Goal: Task Accomplishment & Management: Use online tool/utility

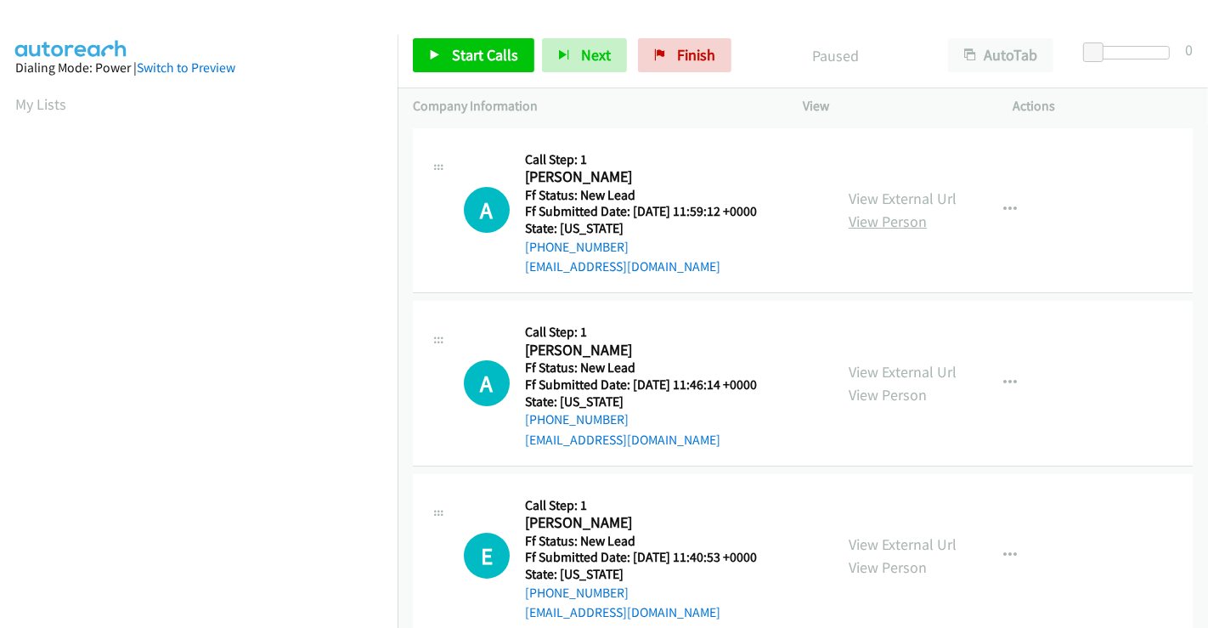
drag, startPoint x: 912, startPoint y: 201, endPoint x: 913, endPoint y: 221, distance: 19.6
click at [912, 201] on link "View External Url" at bounding box center [903, 199] width 108 height 20
click at [898, 365] on link "View External Url" at bounding box center [903, 372] width 108 height 20
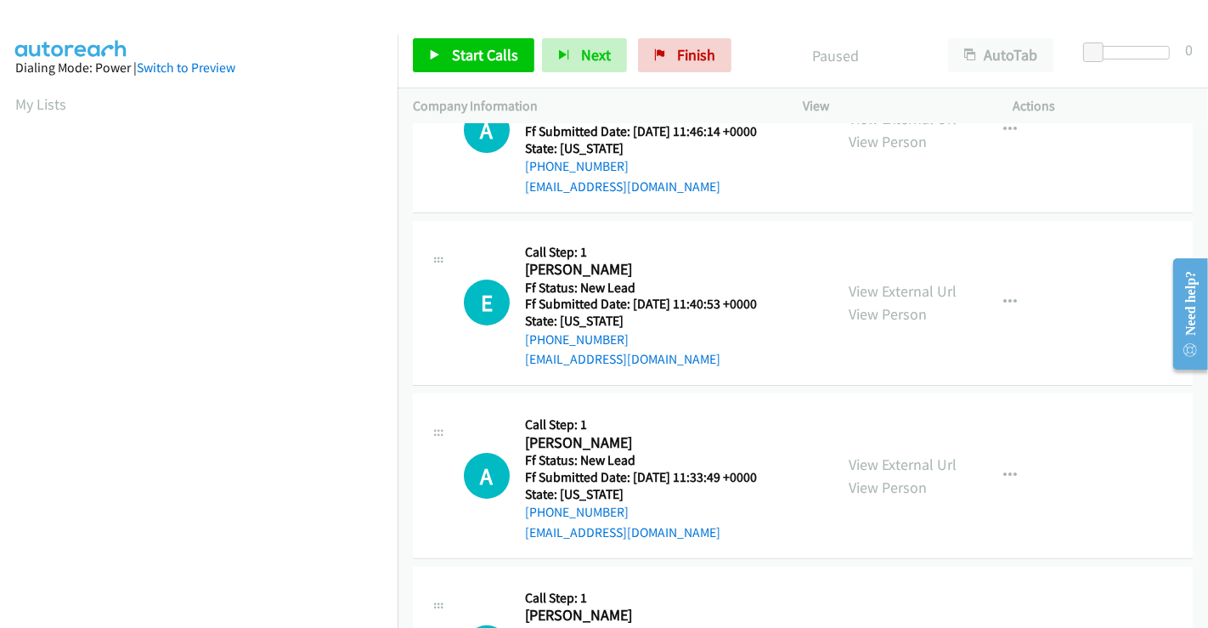
scroll to position [283, 0]
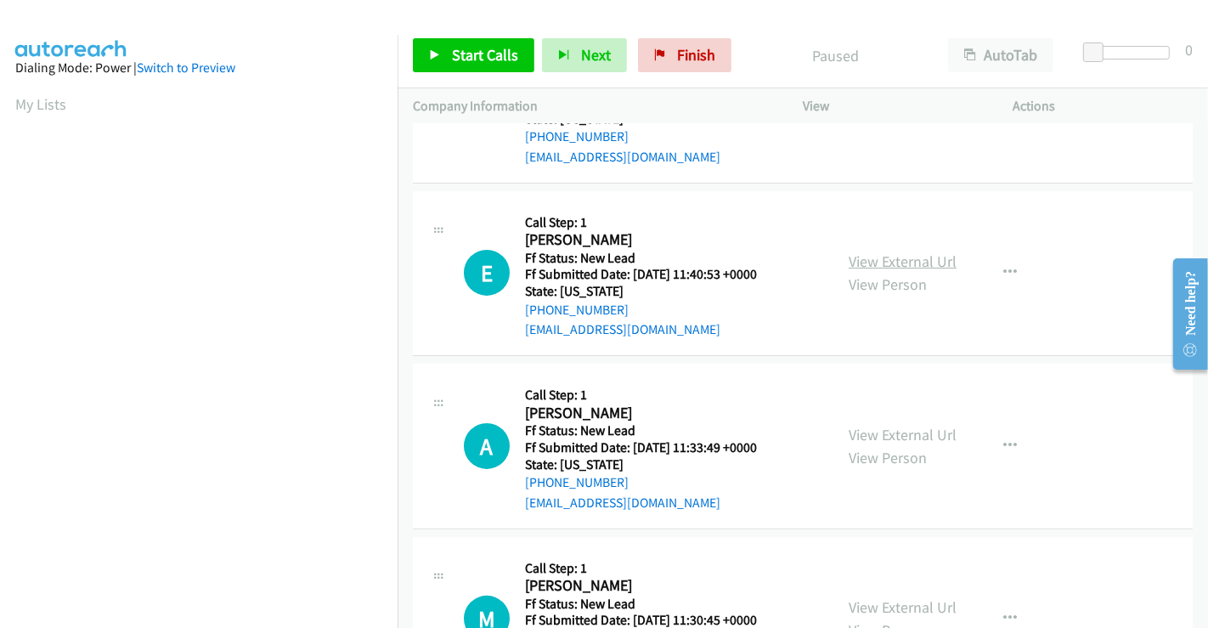
click at [897, 258] on link "View External Url" at bounding box center [903, 262] width 108 height 20
click at [893, 433] on link "View External Url" at bounding box center [903, 435] width 108 height 20
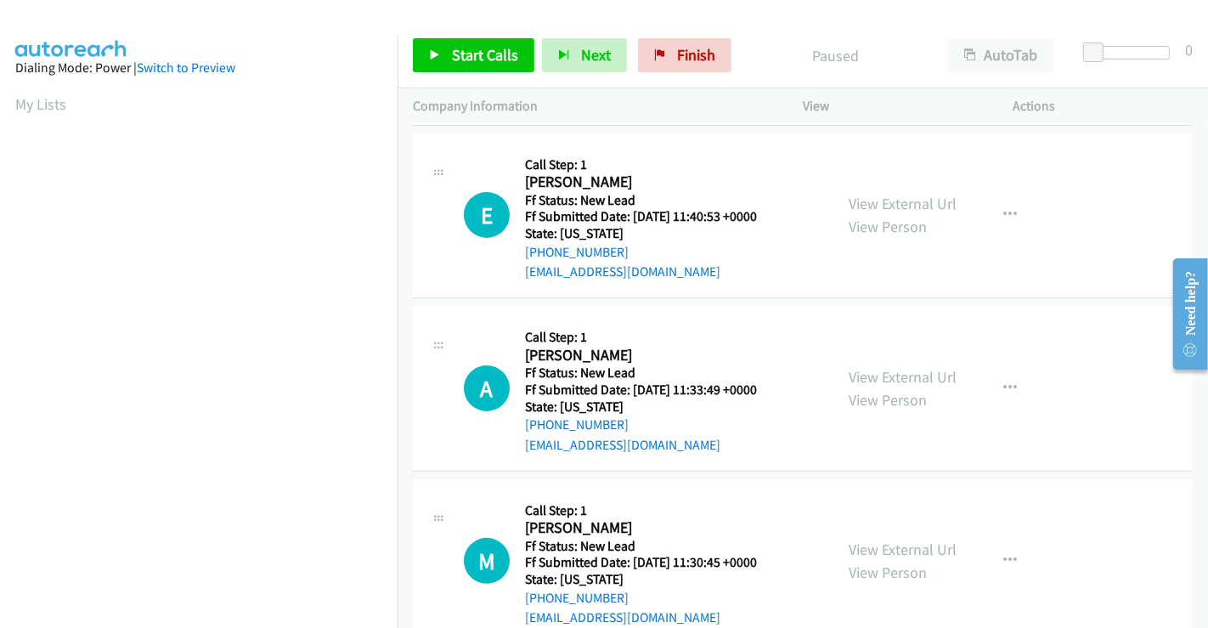
scroll to position [382, 0]
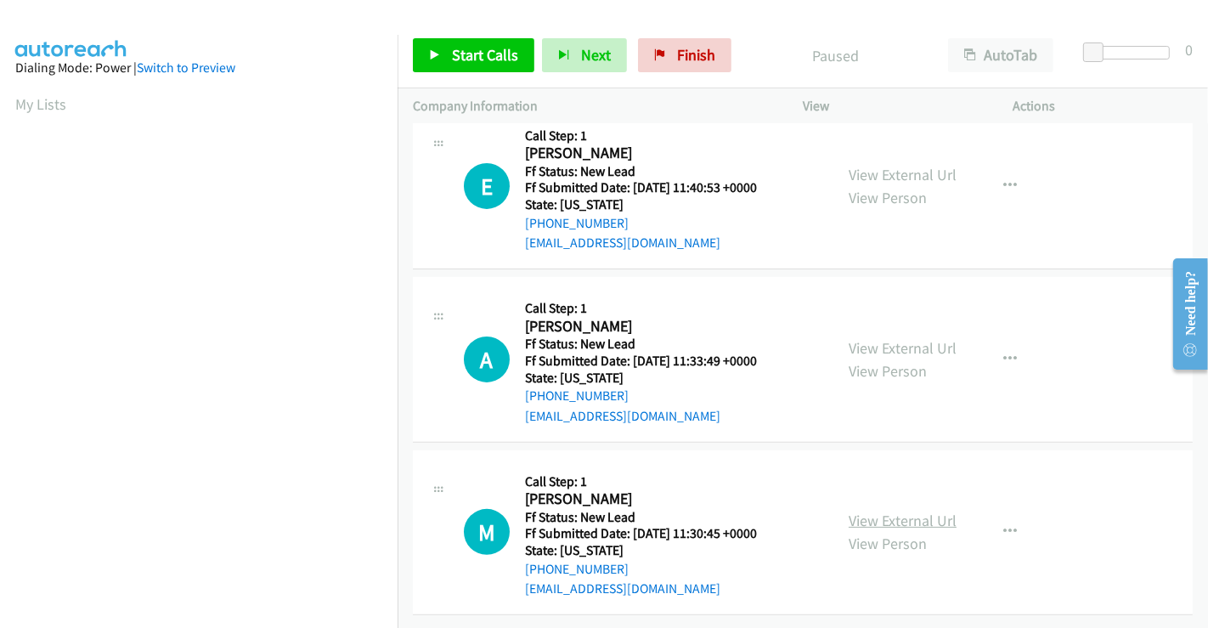
click at [882, 516] on link "View External Url" at bounding box center [903, 521] width 108 height 20
click at [496, 52] on span "Start Calls" at bounding box center [485, 55] width 66 height 20
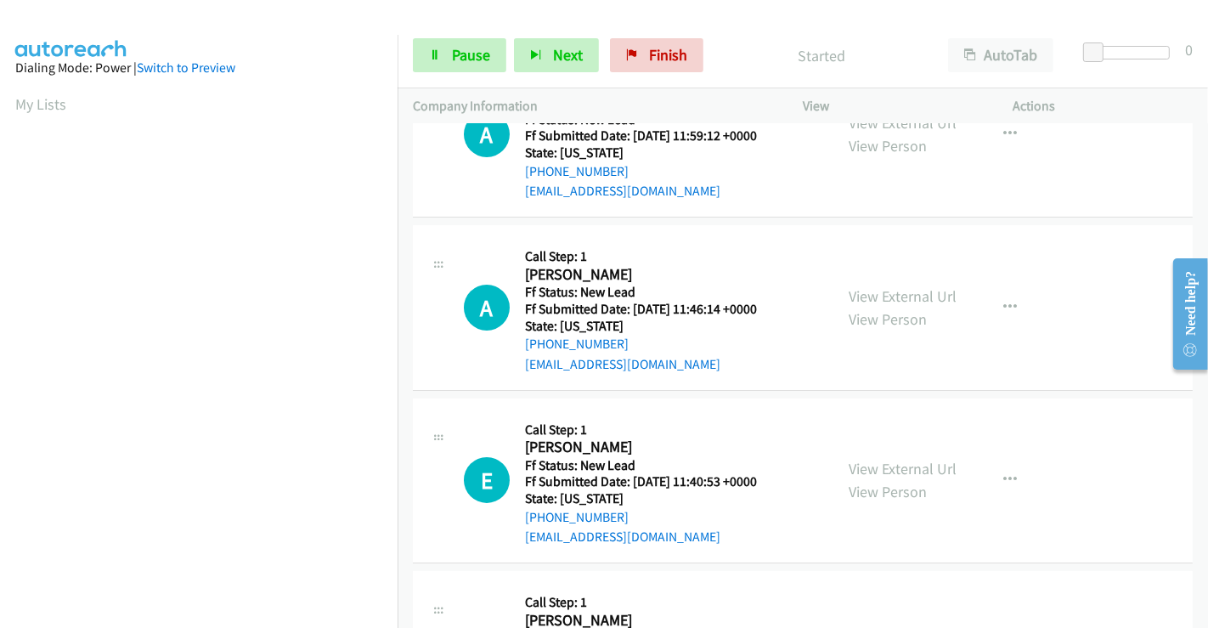
scroll to position [0, 0]
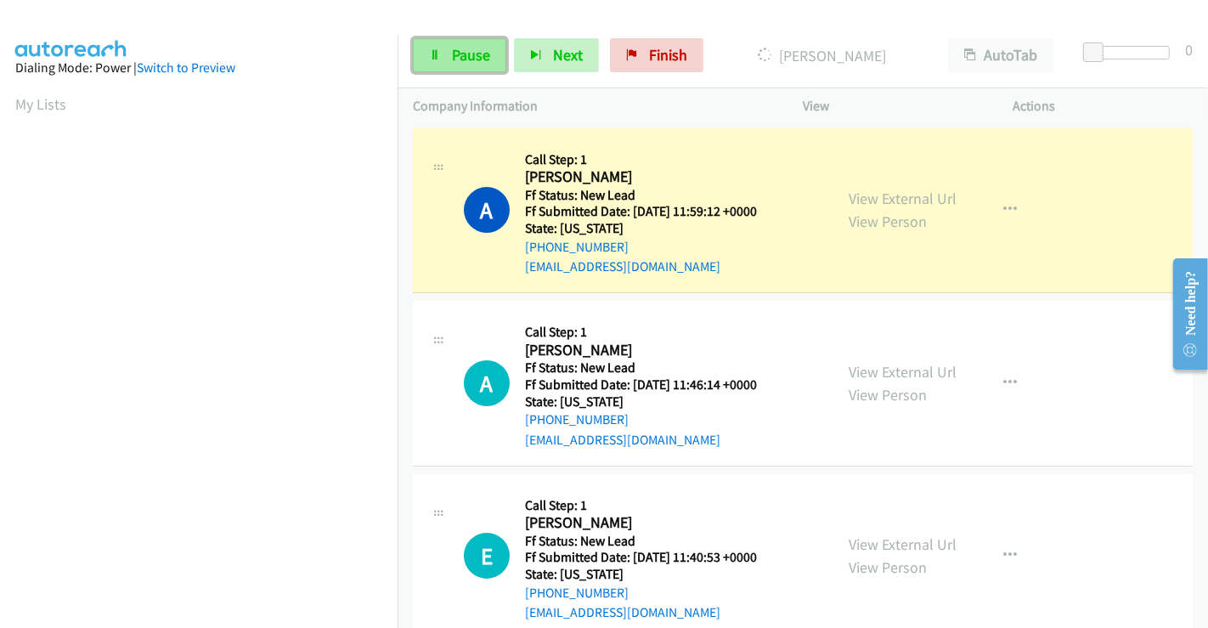
click at [463, 54] on span "Pause" at bounding box center [471, 55] width 38 height 20
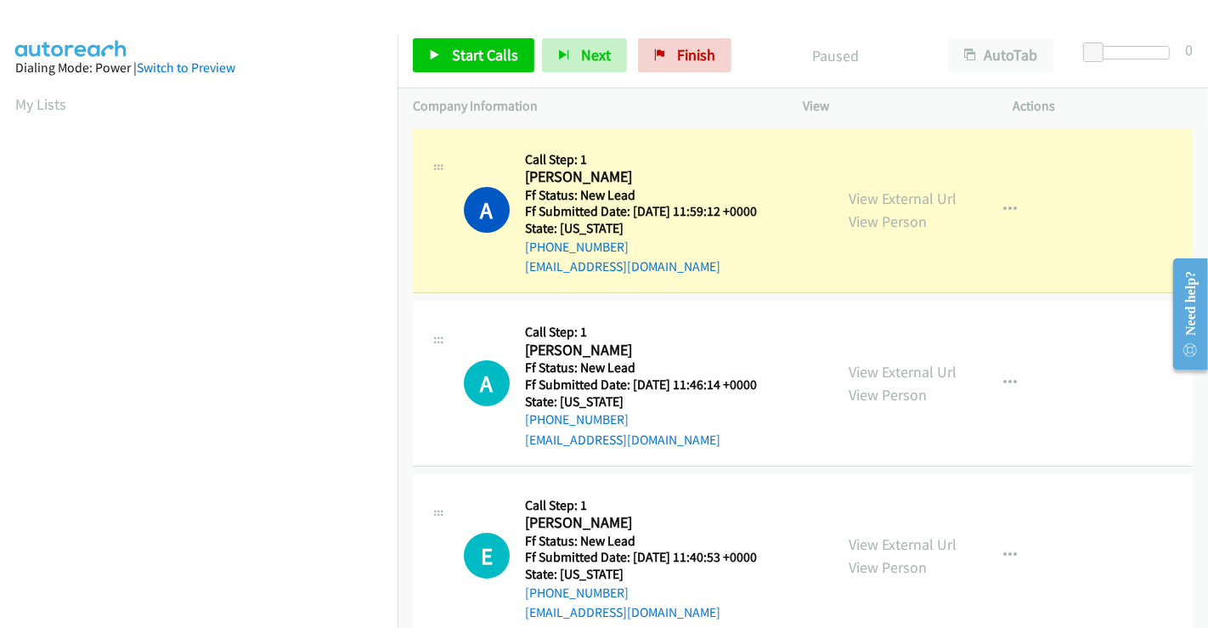
scroll to position [327, 0]
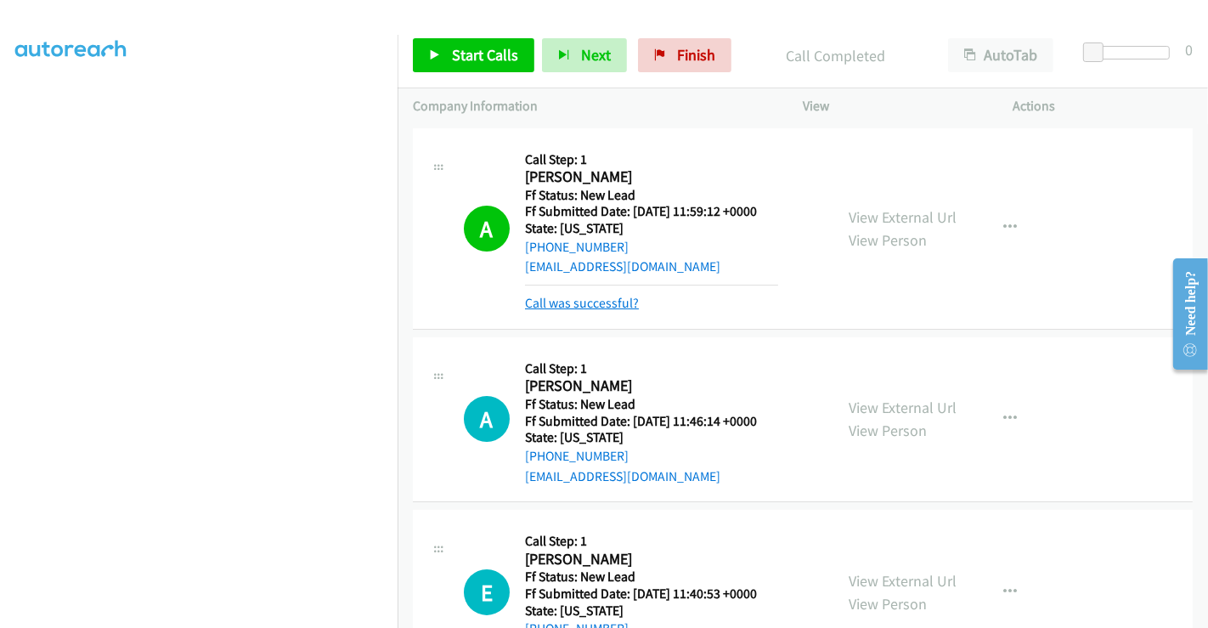
click at [580, 308] on link "Call was successful?" at bounding box center [582, 303] width 114 height 16
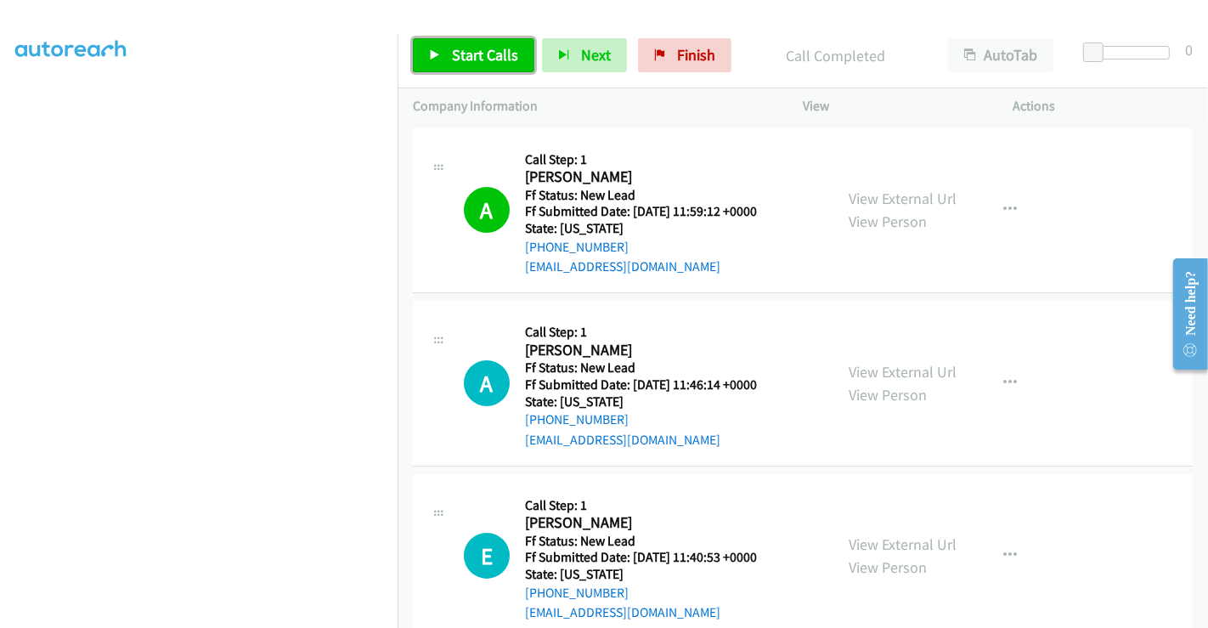
click at [449, 44] on link "Start Calls" at bounding box center [474, 55] width 122 height 34
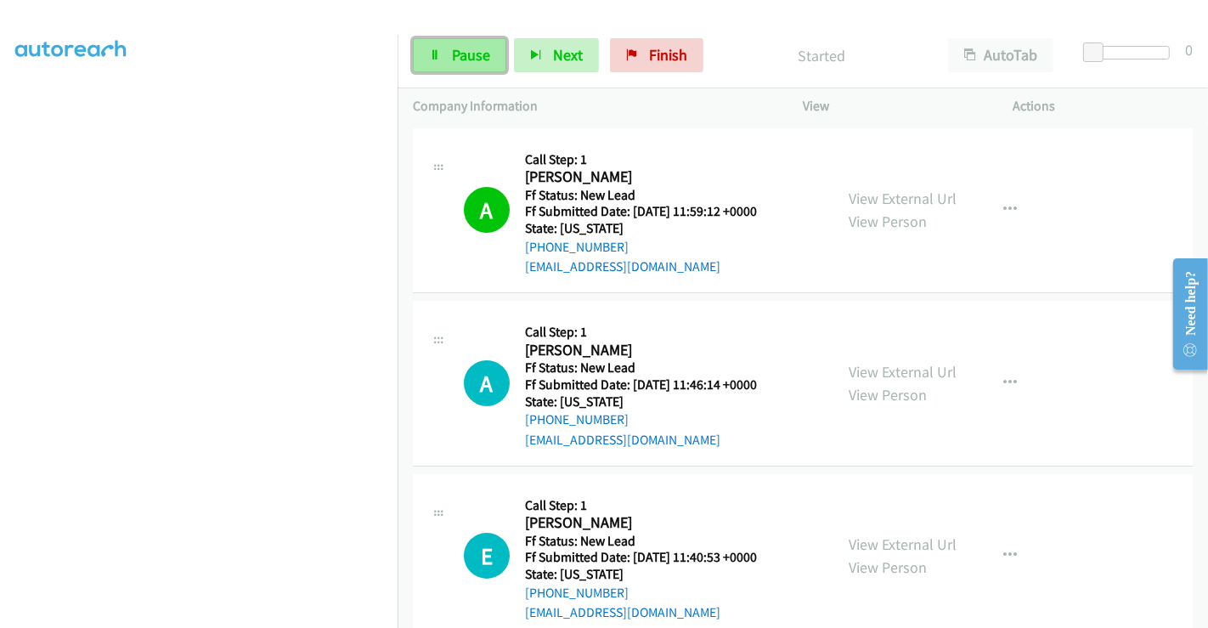
click at [456, 52] on span "Pause" at bounding box center [471, 55] width 38 height 20
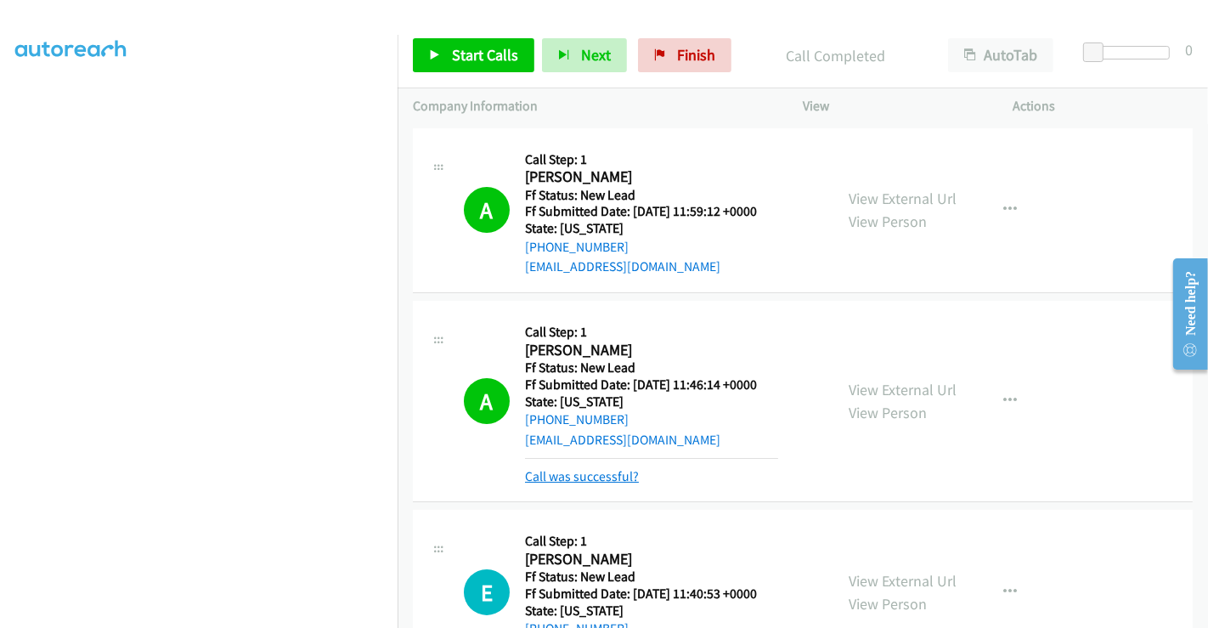
click at [595, 473] on link "Call was successful?" at bounding box center [582, 476] width 114 height 16
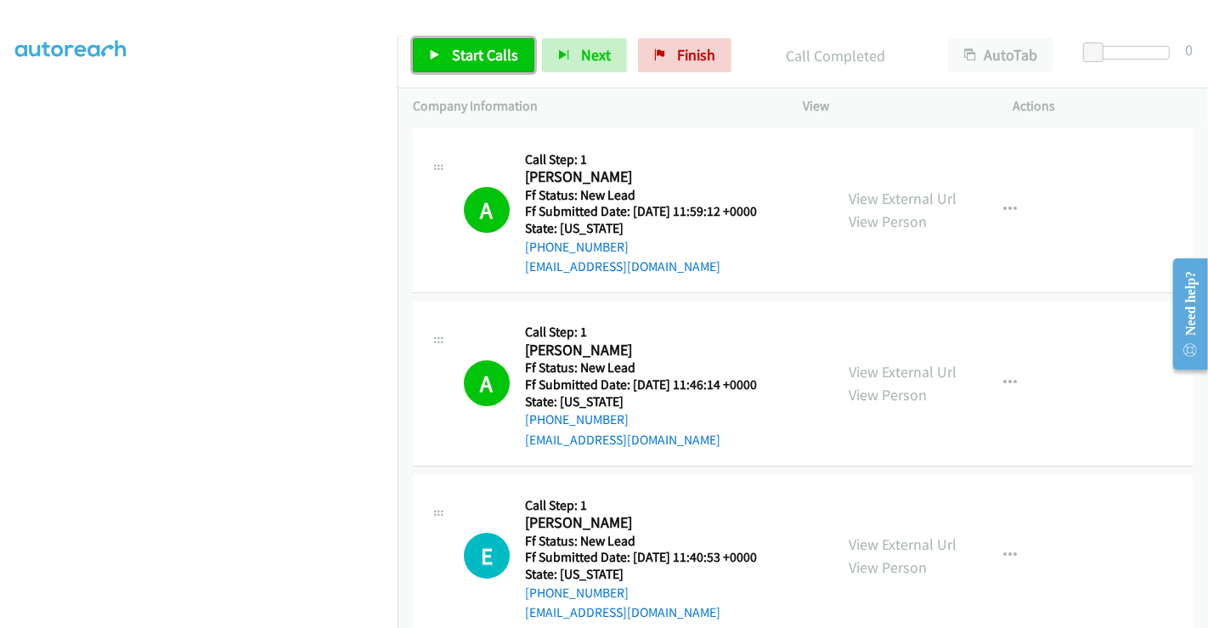
click at [480, 52] on span "Start Calls" at bounding box center [485, 55] width 66 height 20
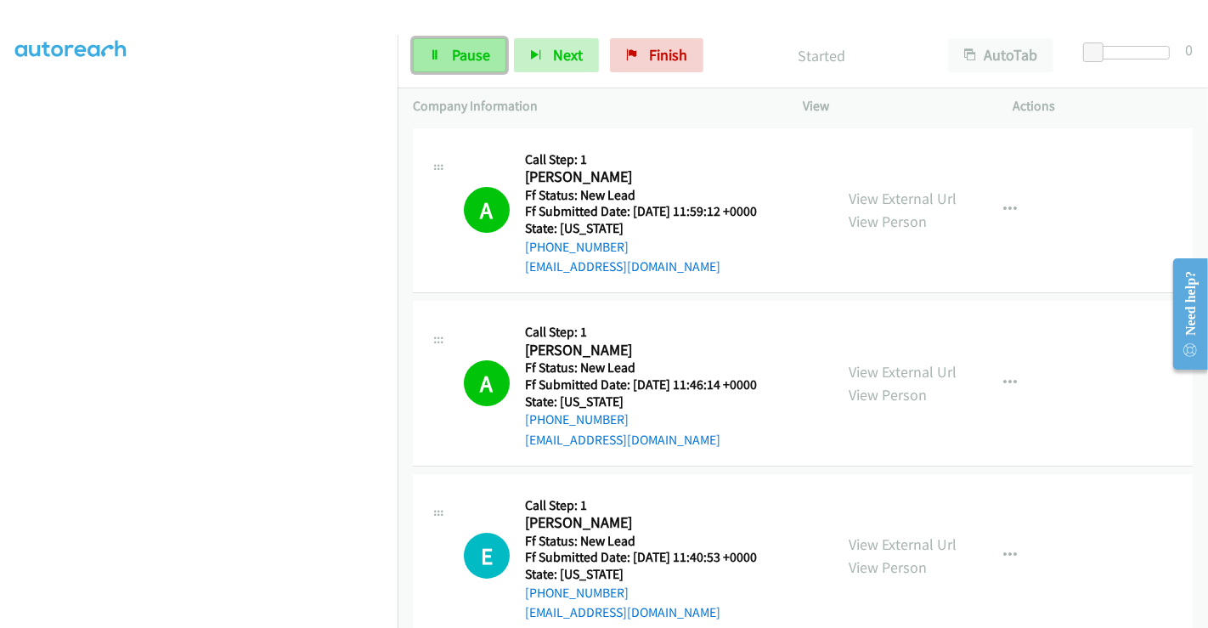
click at [463, 52] on span "Pause" at bounding box center [471, 55] width 38 height 20
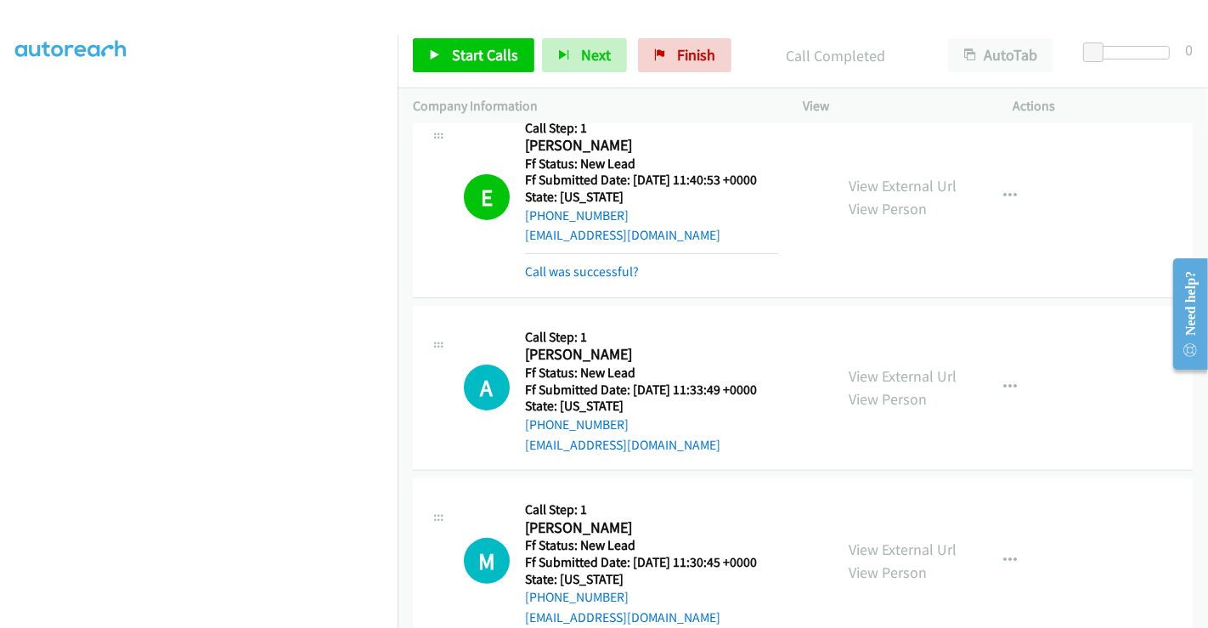
scroll to position [472, 0]
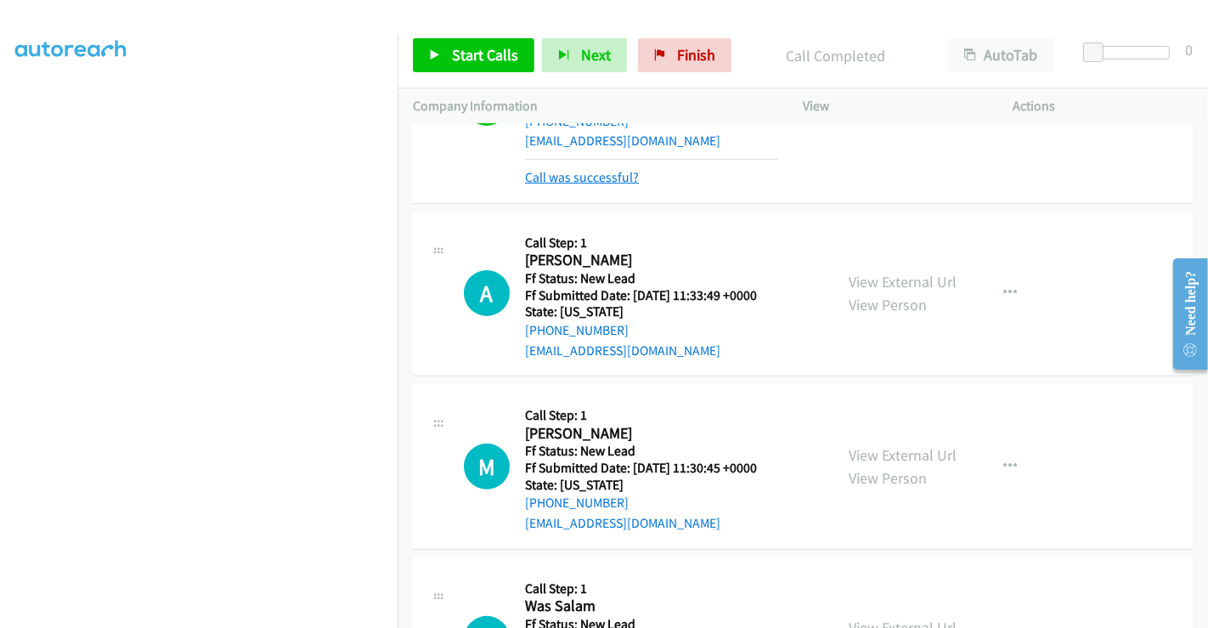
click at [579, 176] on link "Call was successful?" at bounding box center [582, 177] width 114 height 16
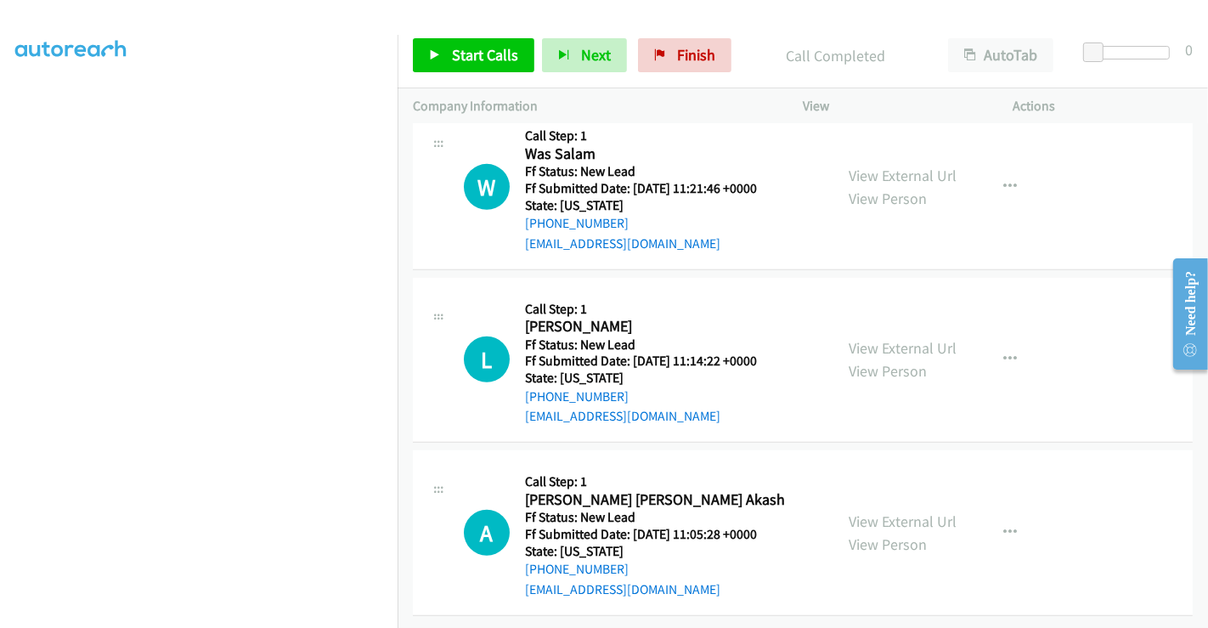
scroll to position [900, 0]
click at [893, 166] on link "View External Url" at bounding box center [903, 176] width 108 height 20
click at [886, 338] on link "View External Url" at bounding box center [903, 348] width 108 height 20
click at [880, 512] on link "View External Url" at bounding box center [903, 522] width 108 height 20
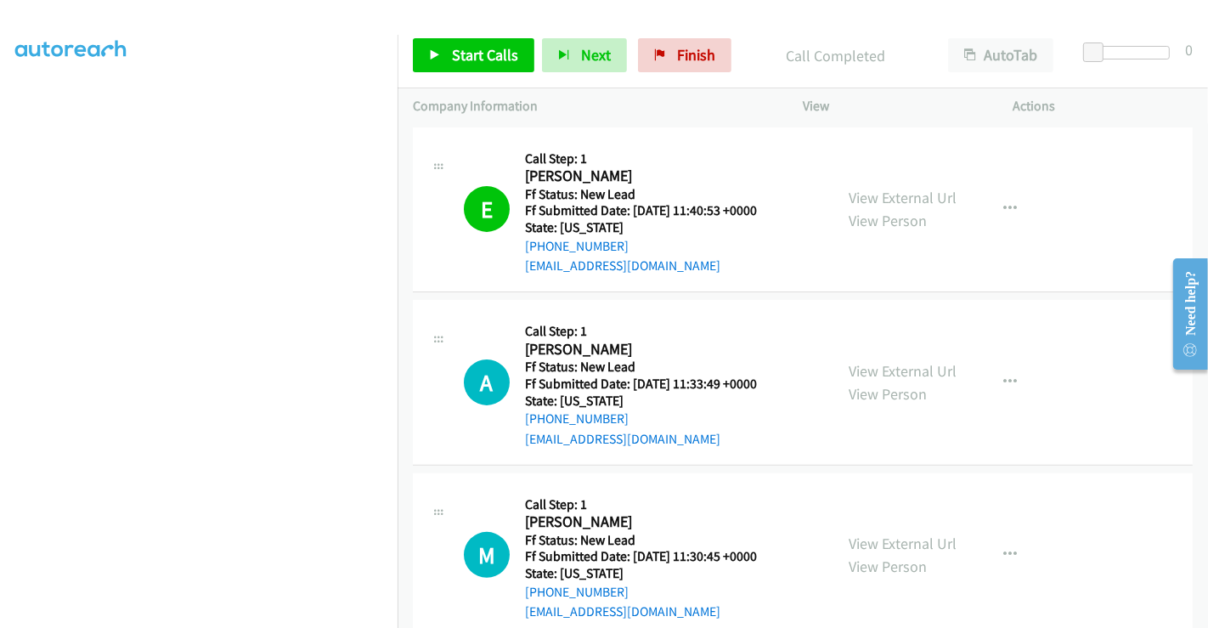
scroll to position [239, 0]
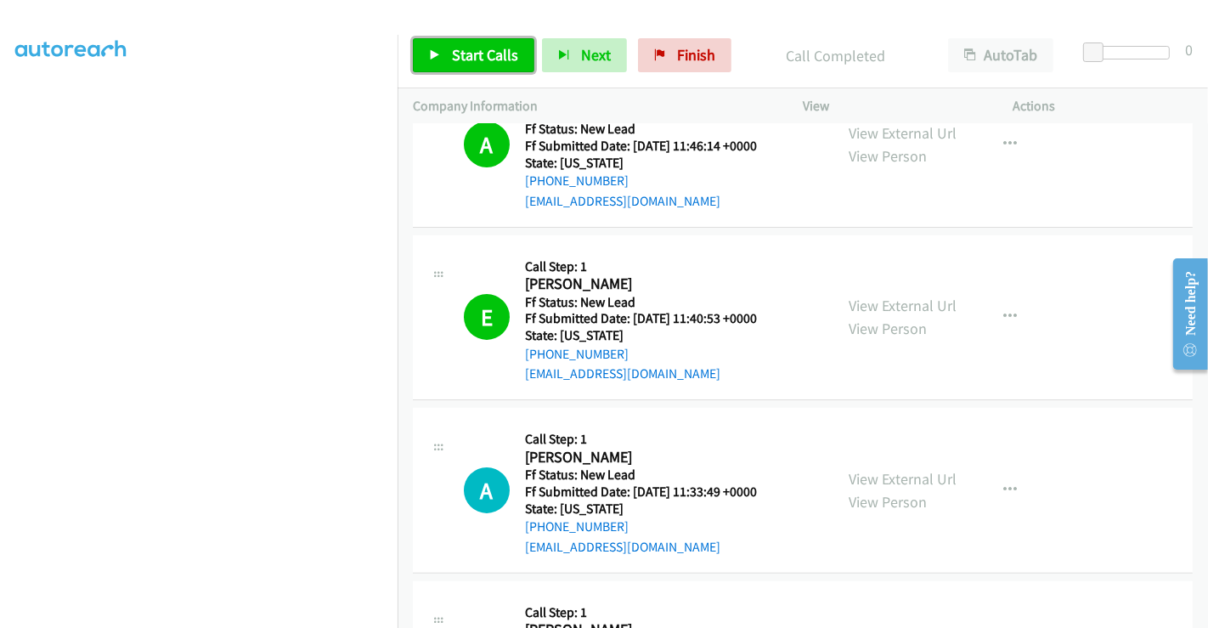
click at [480, 52] on span "Start Calls" at bounding box center [485, 55] width 66 height 20
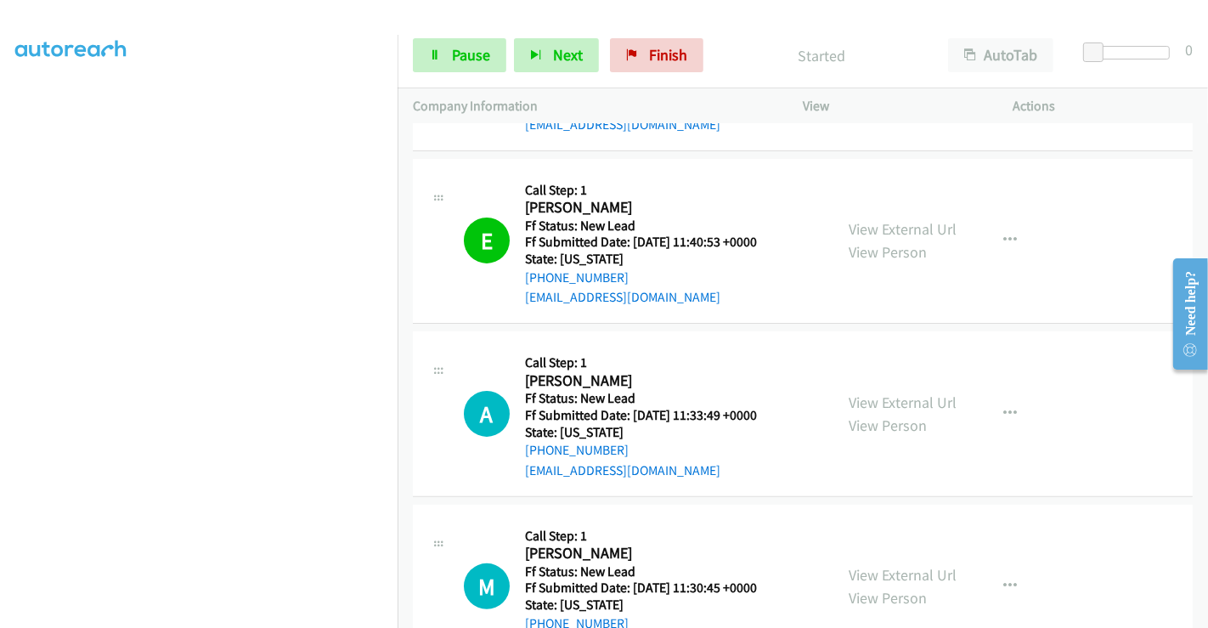
scroll to position [522, 0]
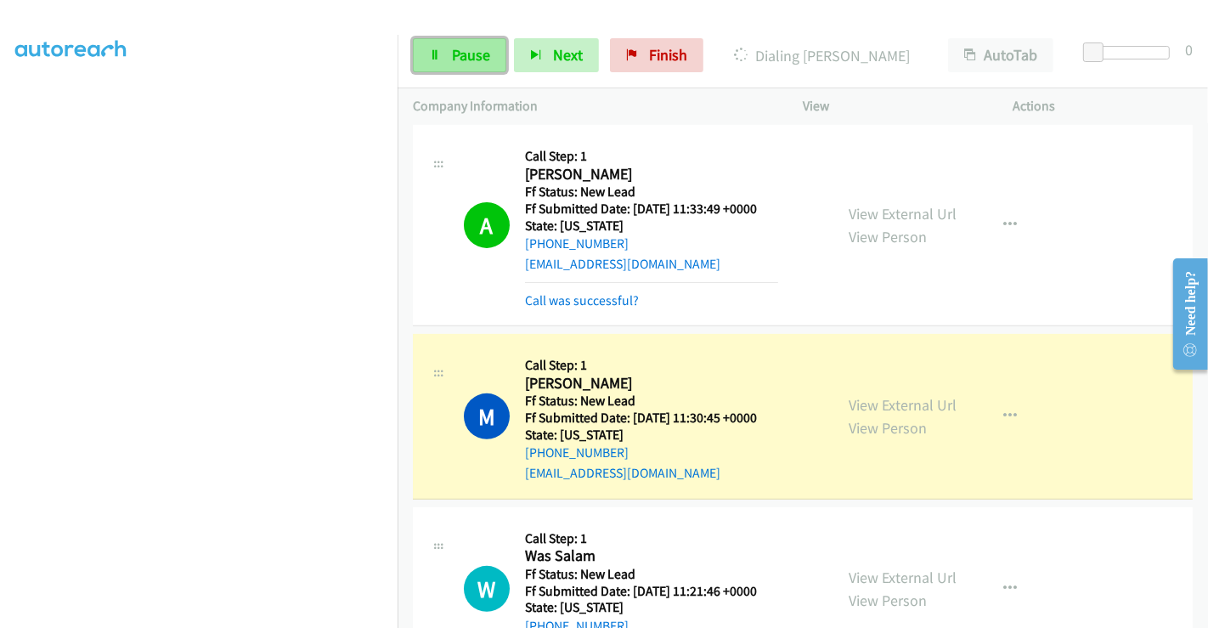
click at [468, 48] on span "Pause" at bounding box center [471, 55] width 38 height 20
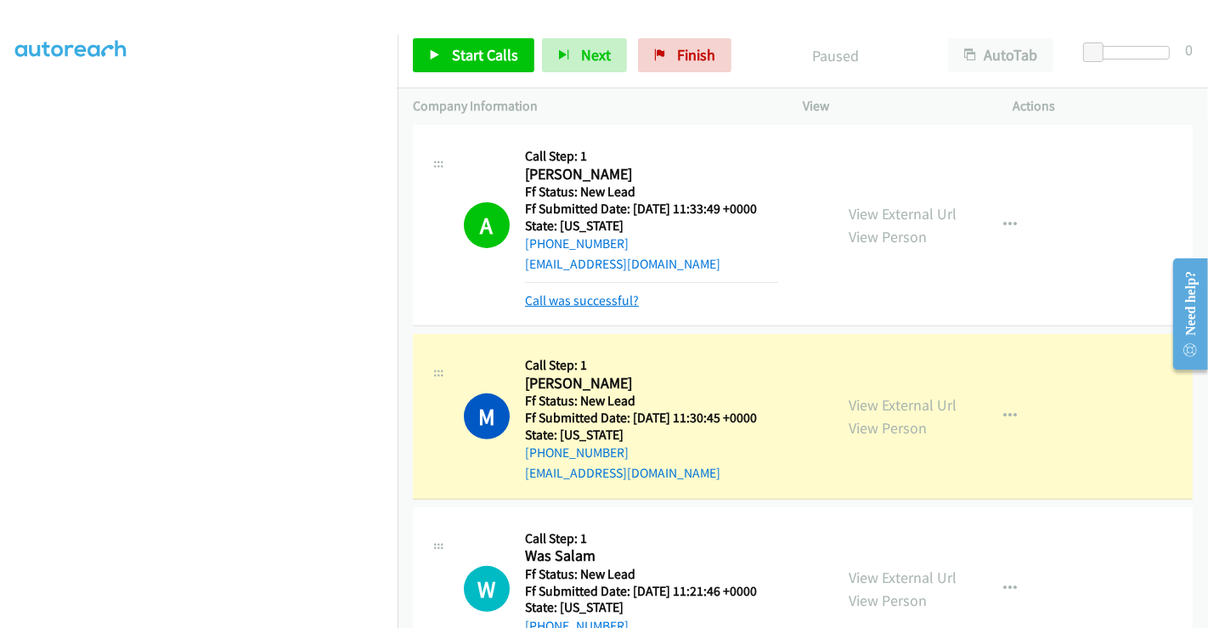
click at [578, 292] on link "Call was successful?" at bounding box center [582, 300] width 114 height 16
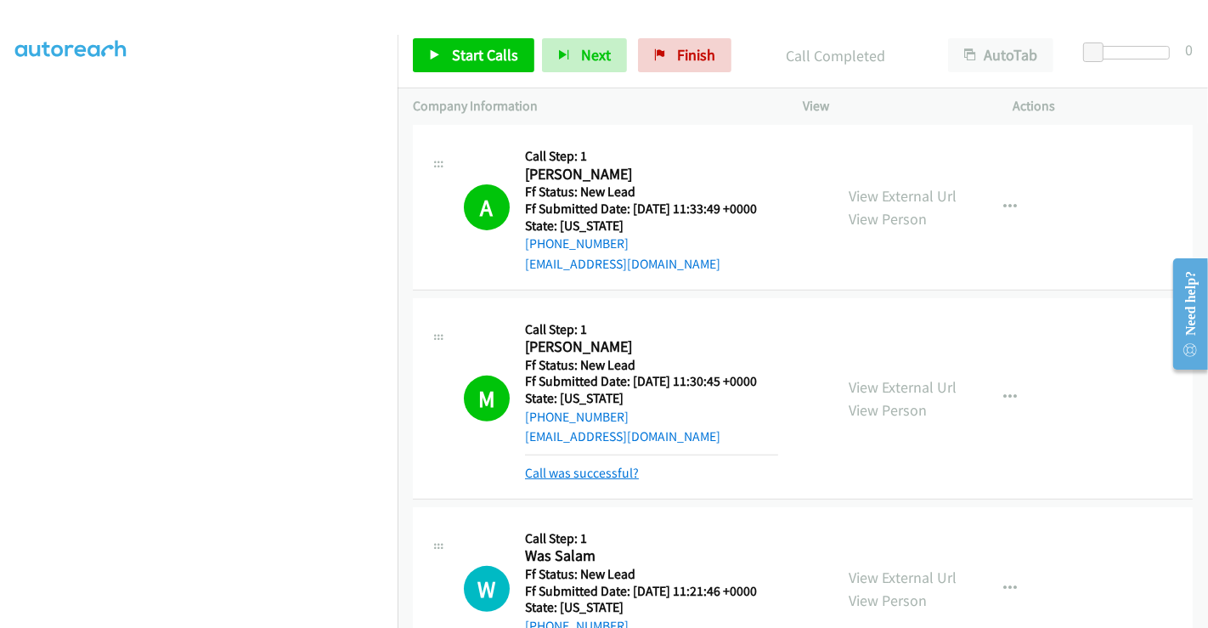
click at [585, 465] on link "Call was successful?" at bounding box center [582, 473] width 114 height 16
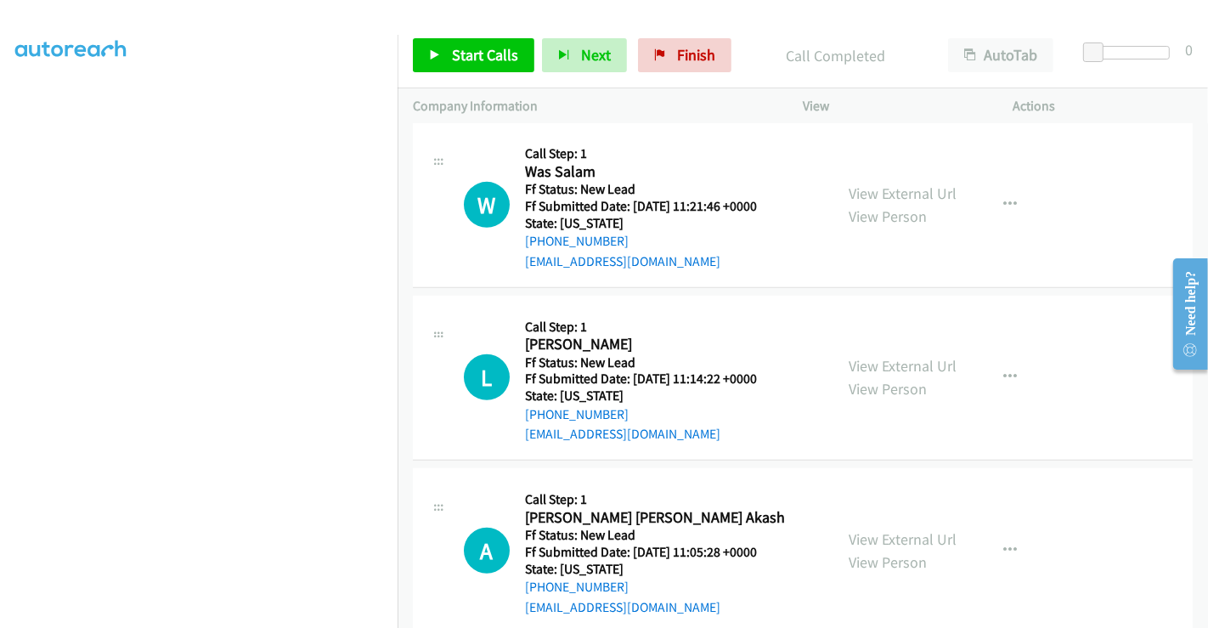
scroll to position [900, 0]
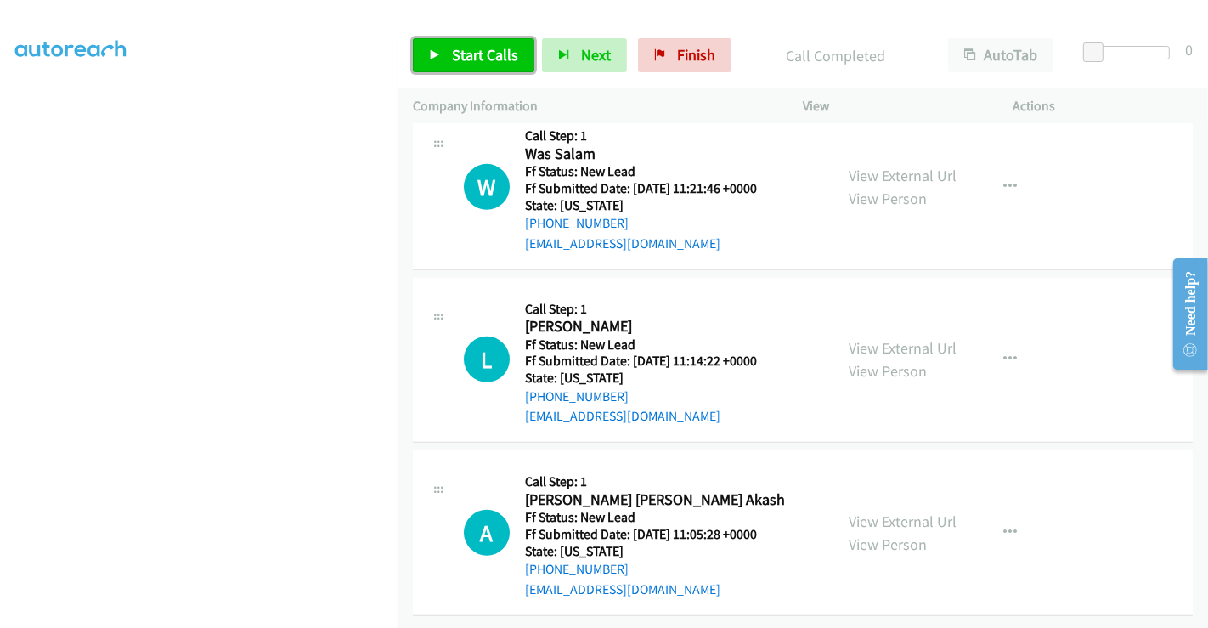
click at [470, 64] on span "Start Calls" at bounding box center [485, 55] width 66 height 20
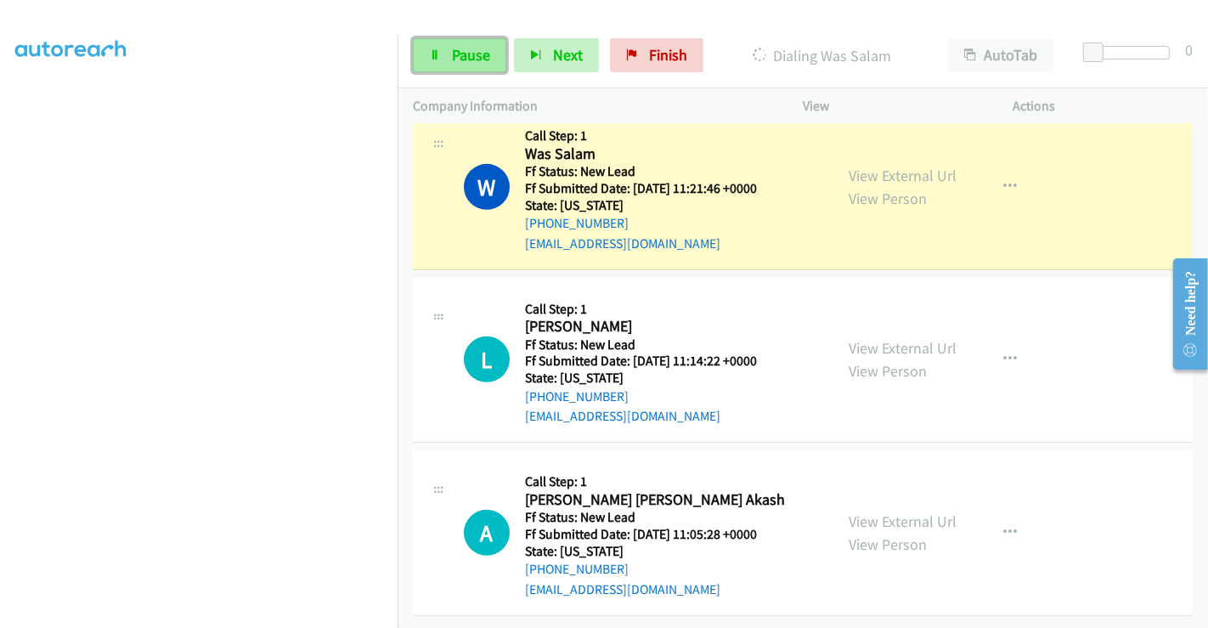
click at [452, 47] on span "Pause" at bounding box center [471, 55] width 38 height 20
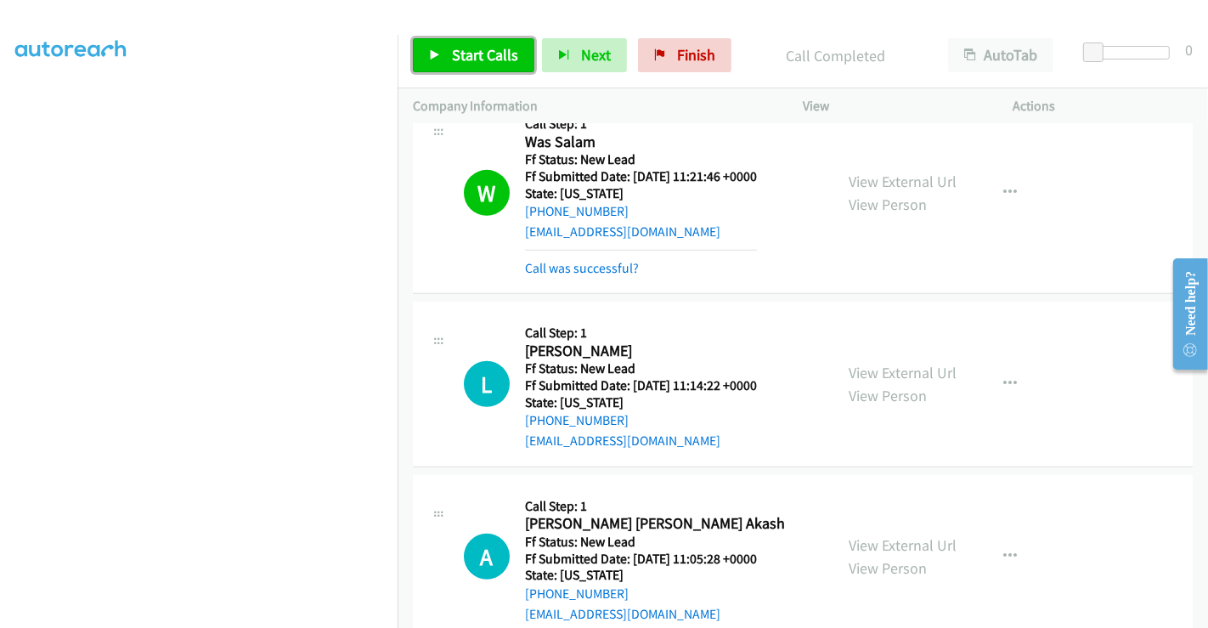
click at [493, 49] on span "Start Calls" at bounding box center [485, 55] width 66 height 20
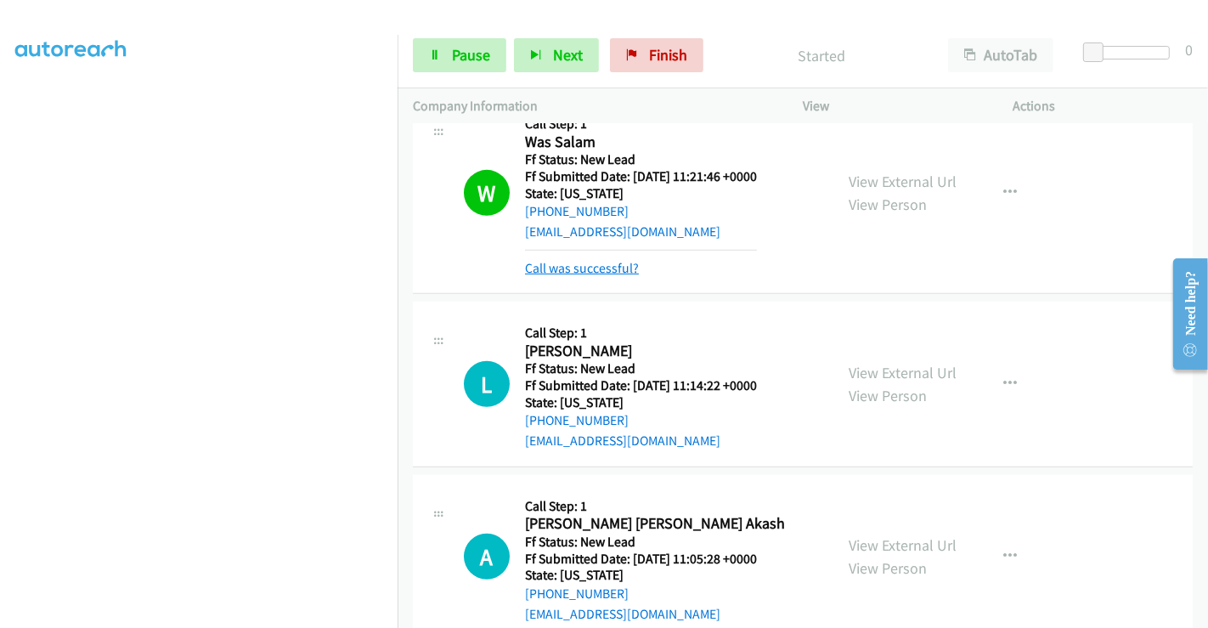
click at [594, 265] on link "Call was successful?" at bounding box center [582, 268] width 114 height 16
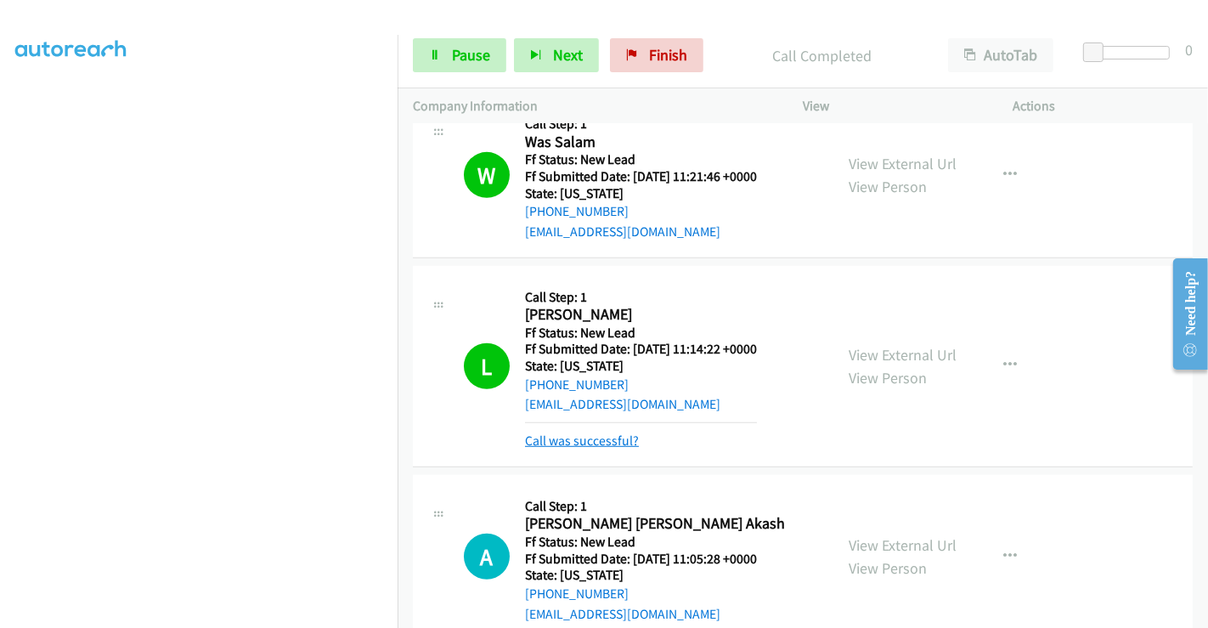
click at [606, 435] on link "Call was successful?" at bounding box center [582, 441] width 114 height 16
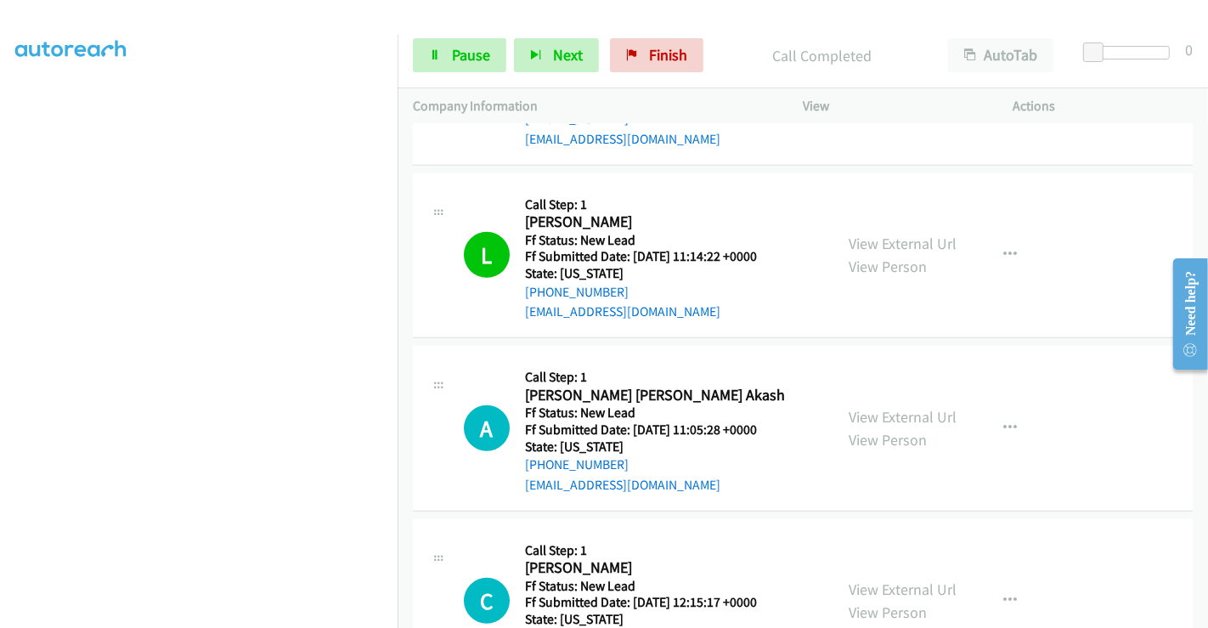
scroll to position [1089, 0]
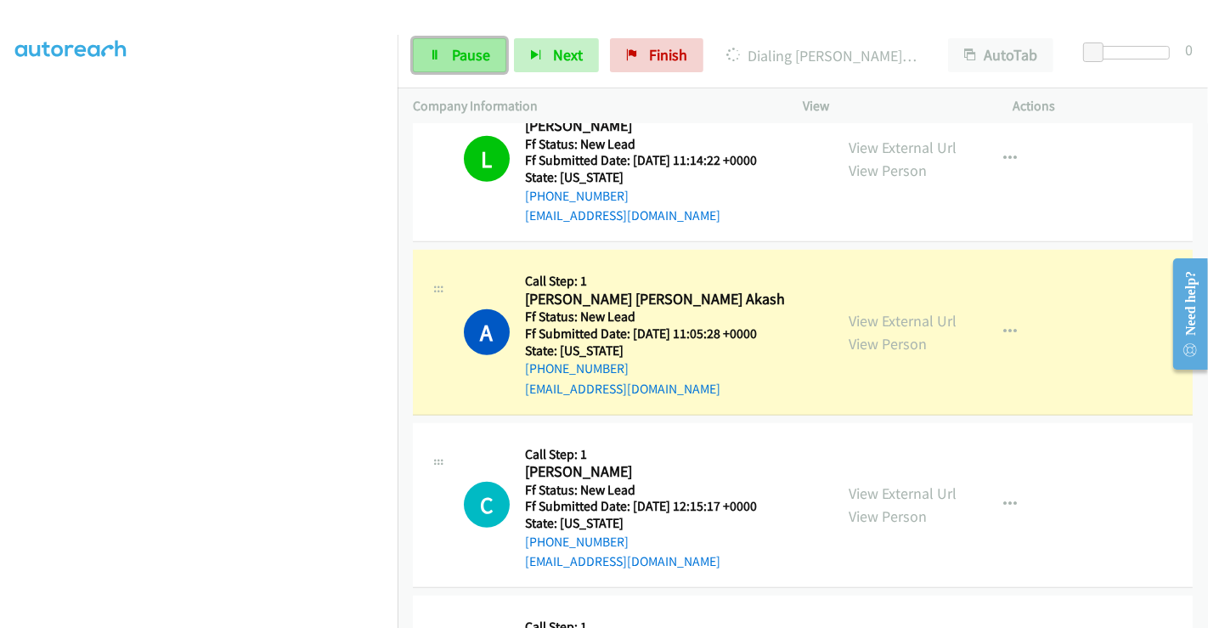
click at [457, 54] on span "Pause" at bounding box center [471, 55] width 38 height 20
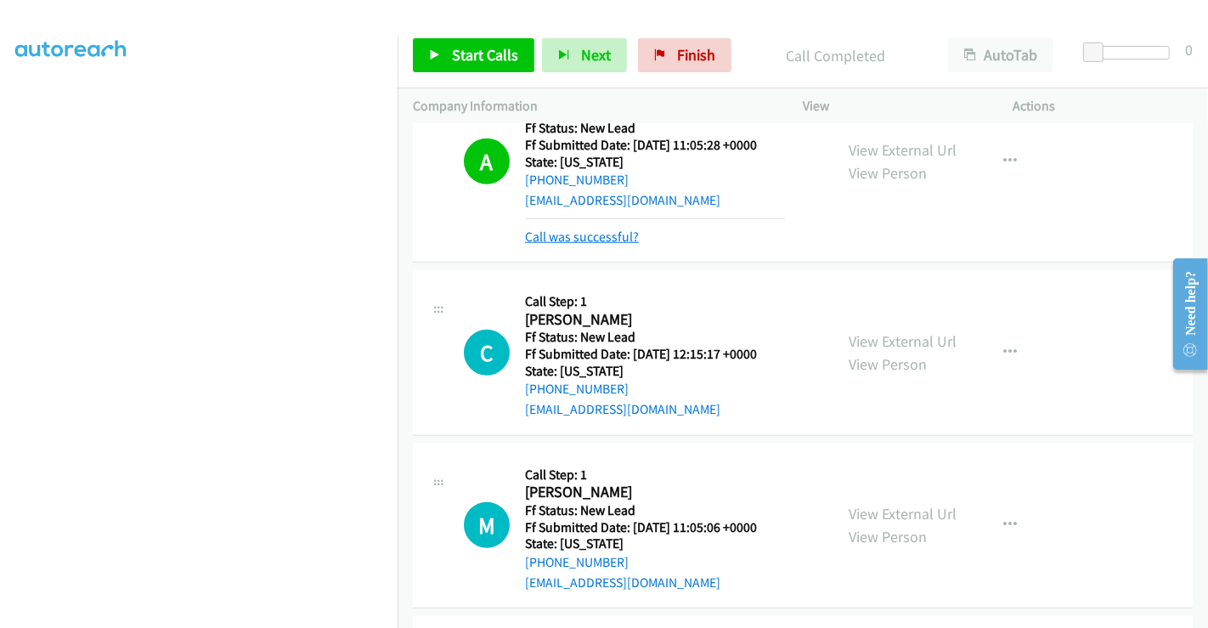
click at [602, 234] on link "Call was successful?" at bounding box center [582, 237] width 114 height 16
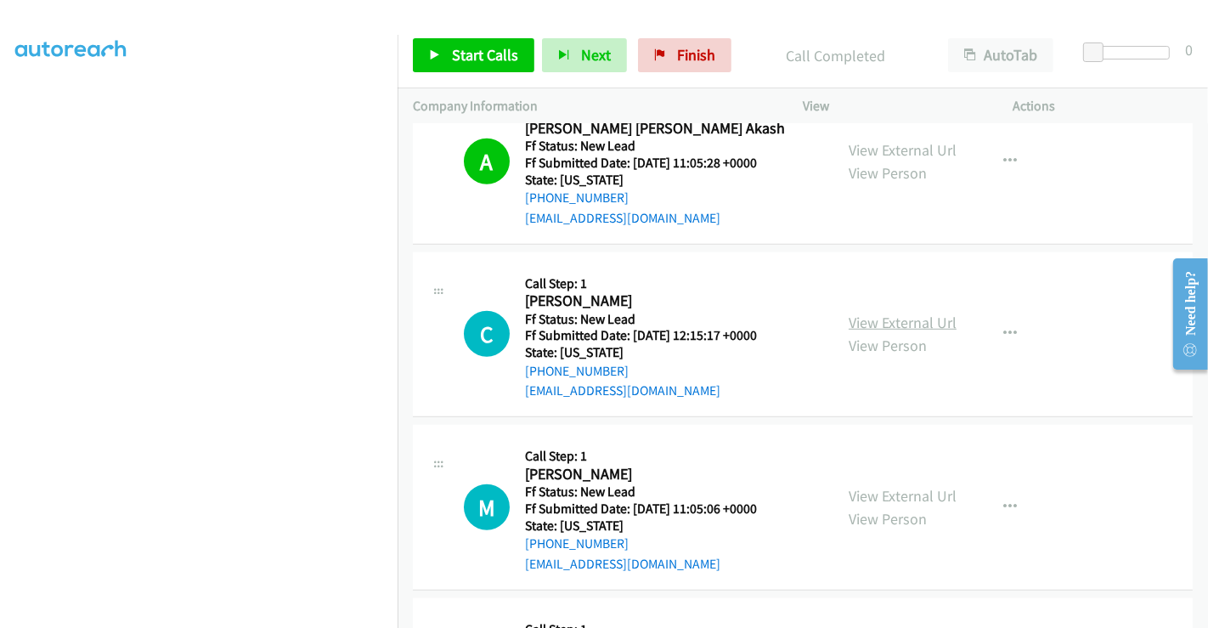
click at [894, 320] on link "View External Url" at bounding box center [903, 323] width 108 height 20
click at [888, 490] on link "View External Url" at bounding box center [903, 496] width 108 height 20
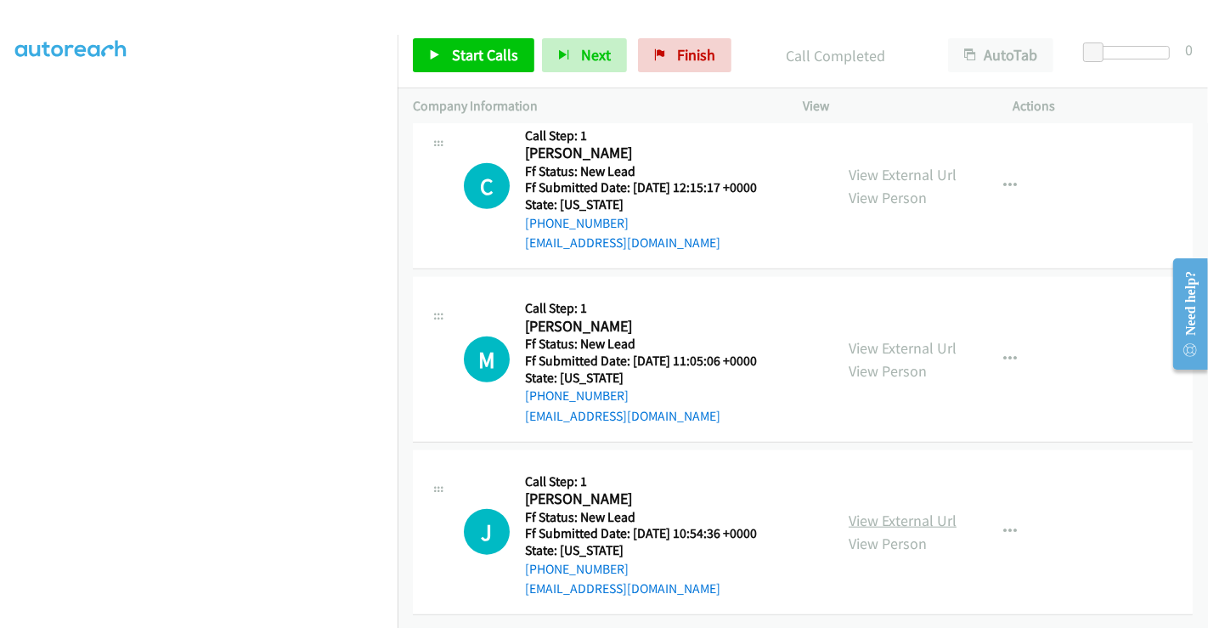
click at [886, 511] on link "View External Url" at bounding box center [903, 521] width 108 height 20
click at [462, 59] on span "Start Calls" at bounding box center [485, 55] width 66 height 20
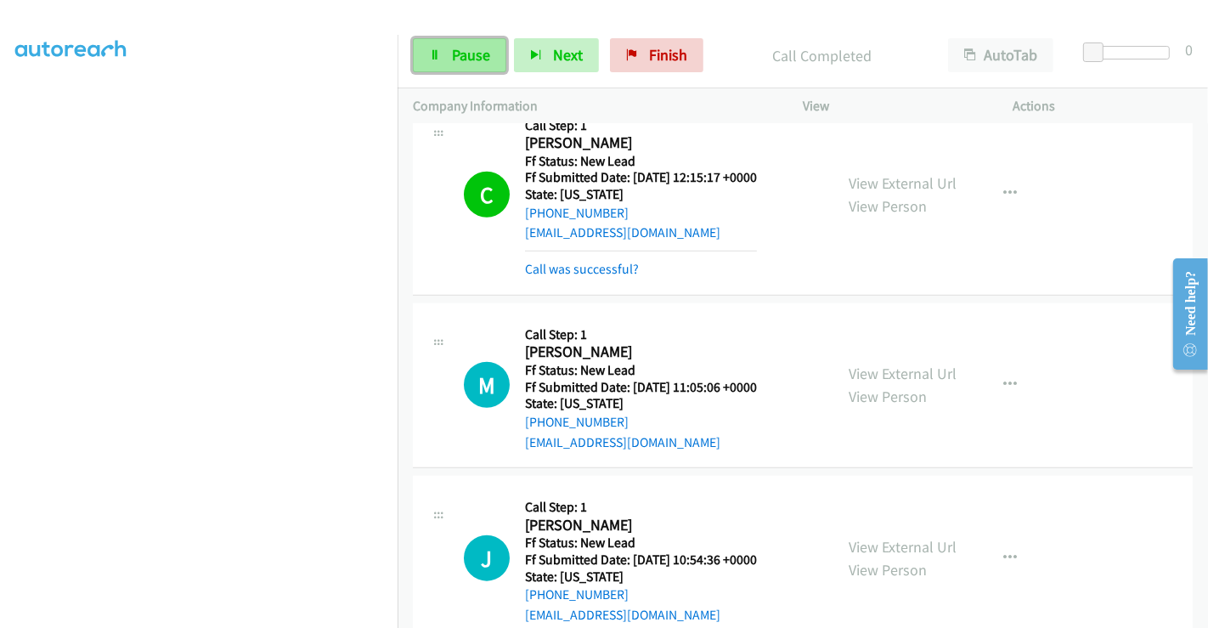
click at [461, 49] on span "Pause" at bounding box center [471, 55] width 38 height 20
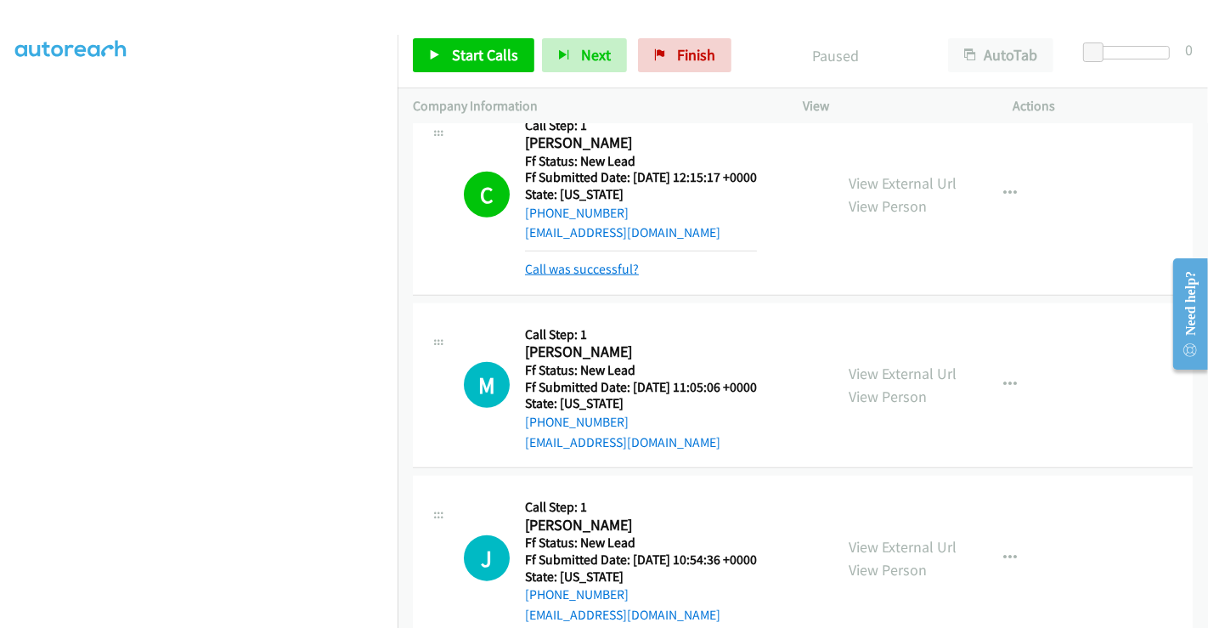
click at [577, 266] on link "Call was successful?" at bounding box center [582, 269] width 114 height 16
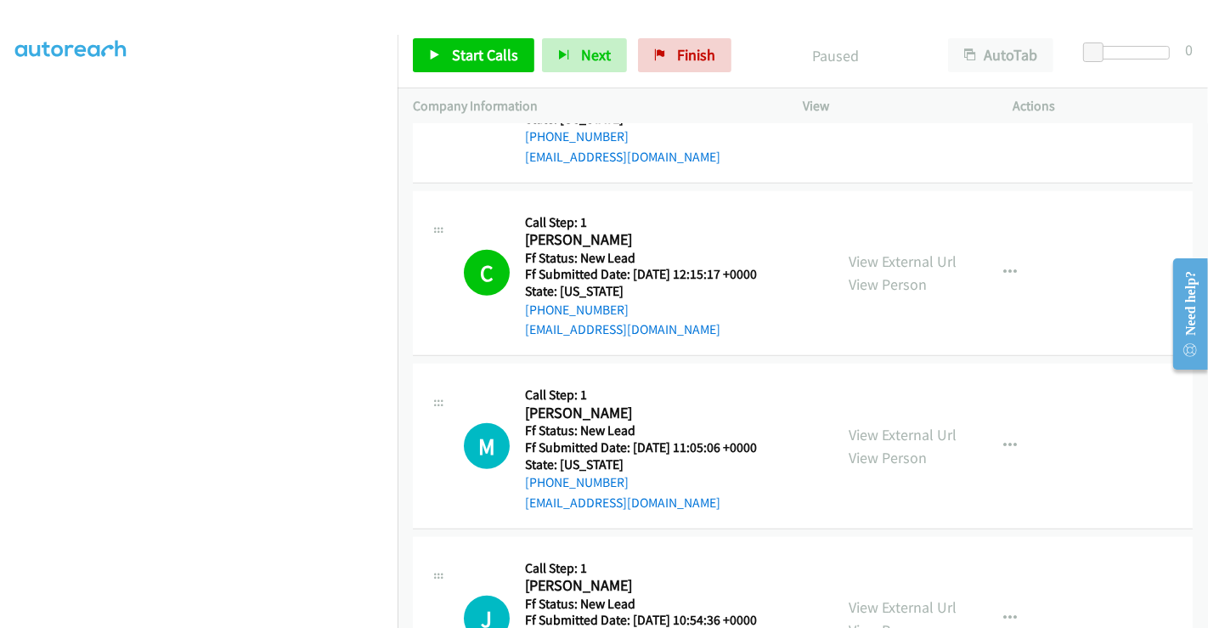
scroll to position [1229, 0]
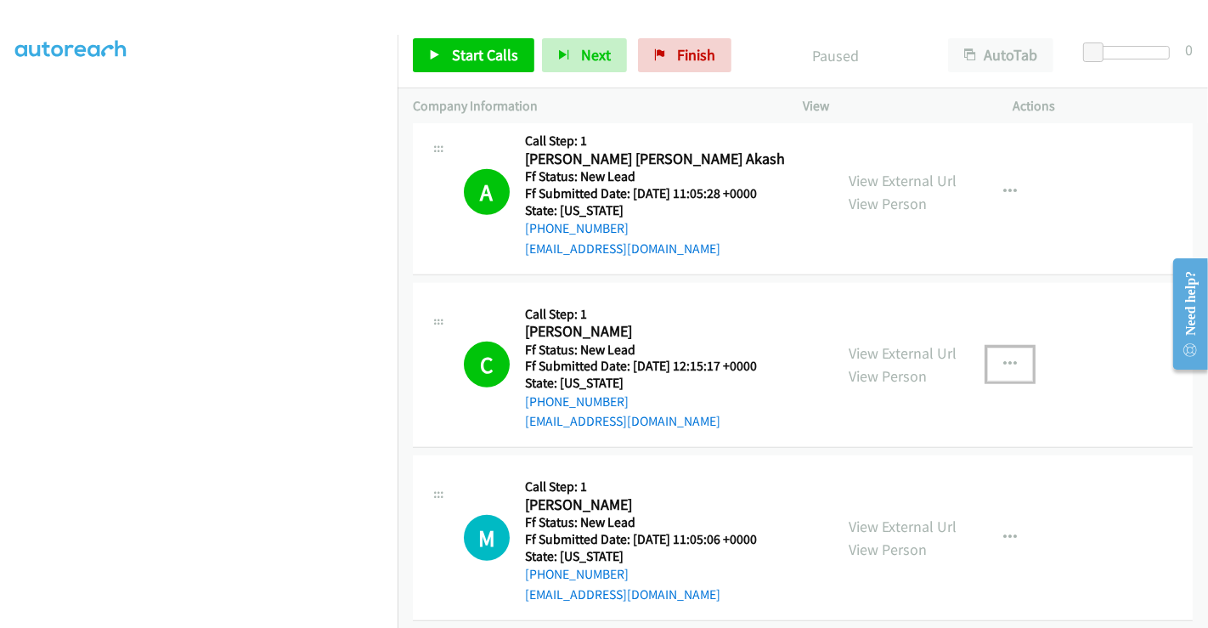
click at [1004, 358] on icon "button" at bounding box center [1011, 365] width 14 height 14
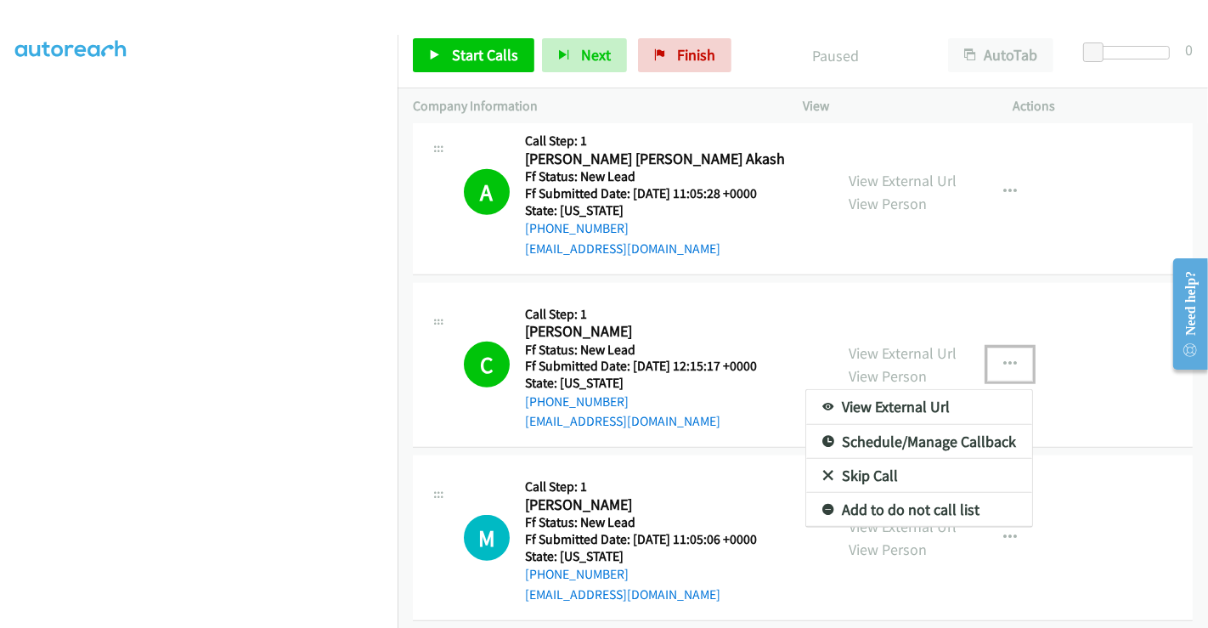
click at [893, 506] on link "Add to do not call list" at bounding box center [919, 510] width 226 height 34
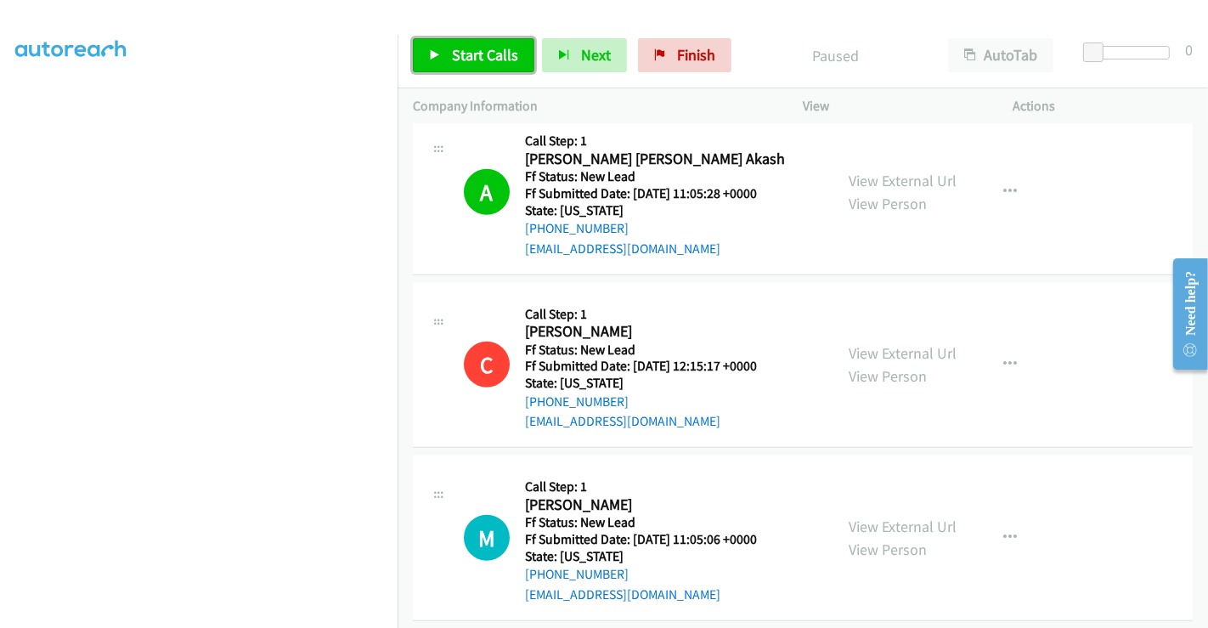
click at [478, 52] on span "Start Calls" at bounding box center [485, 55] width 66 height 20
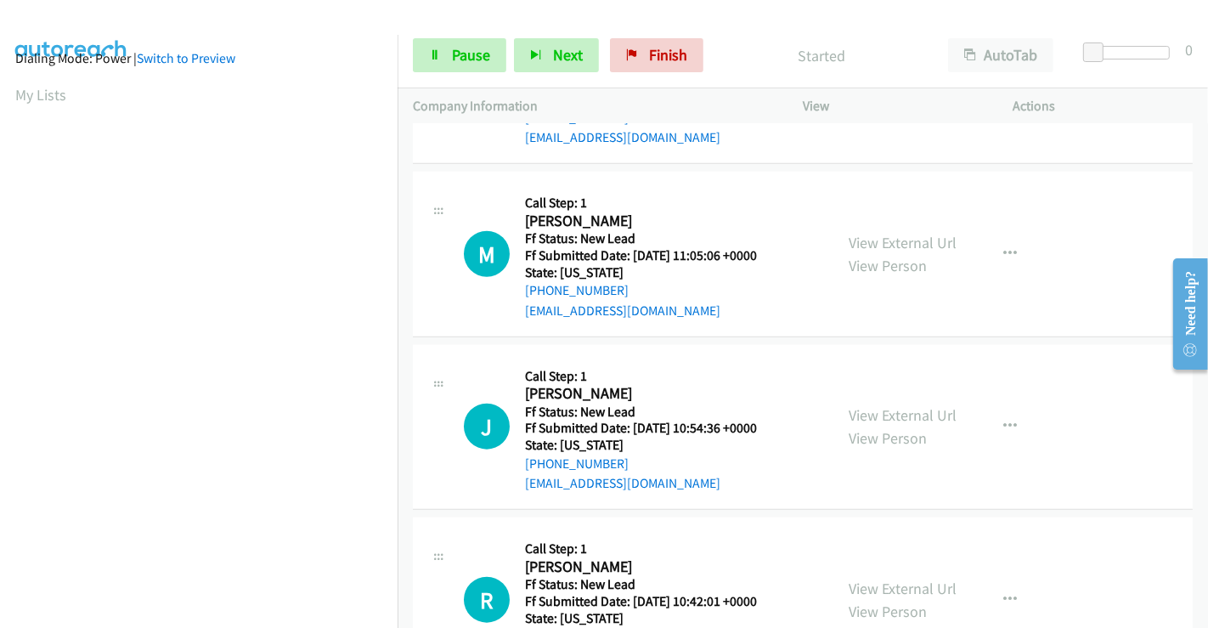
scroll to position [0, 0]
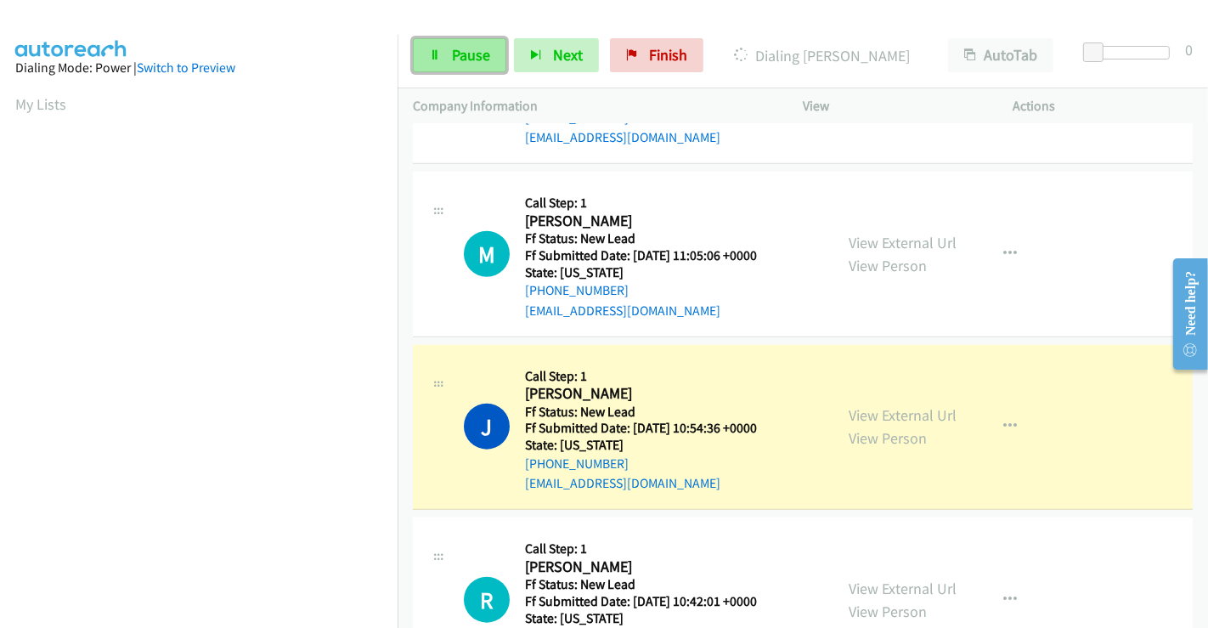
click at [459, 52] on span "Pause" at bounding box center [471, 55] width 38 height 20
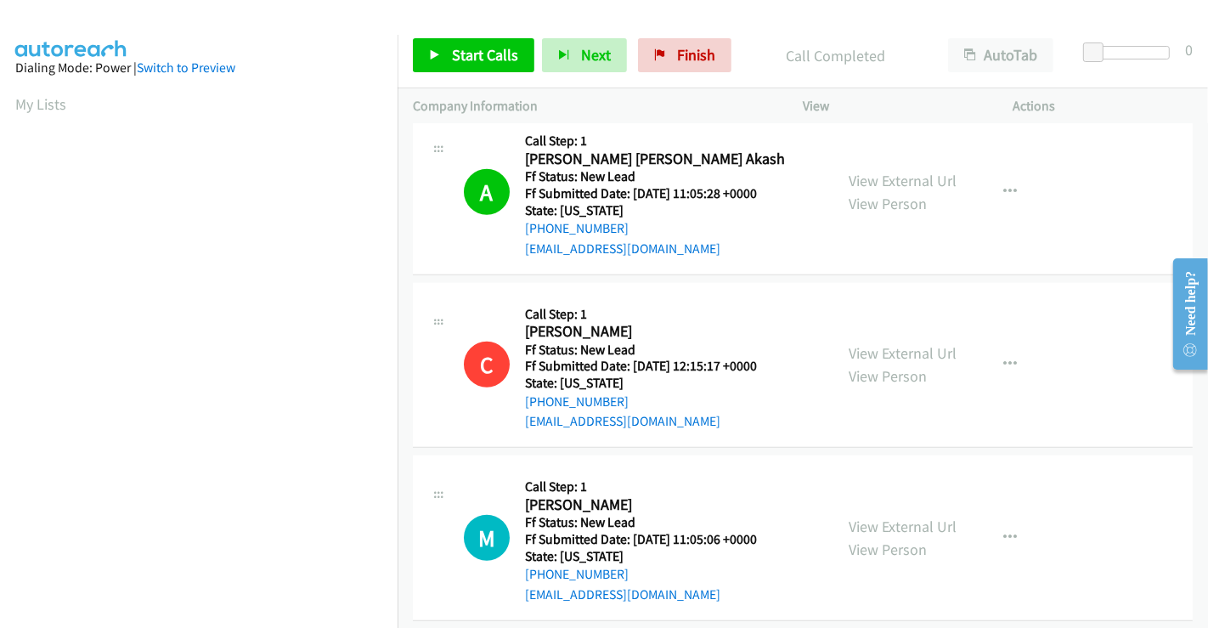
scroll to position [327, 0]
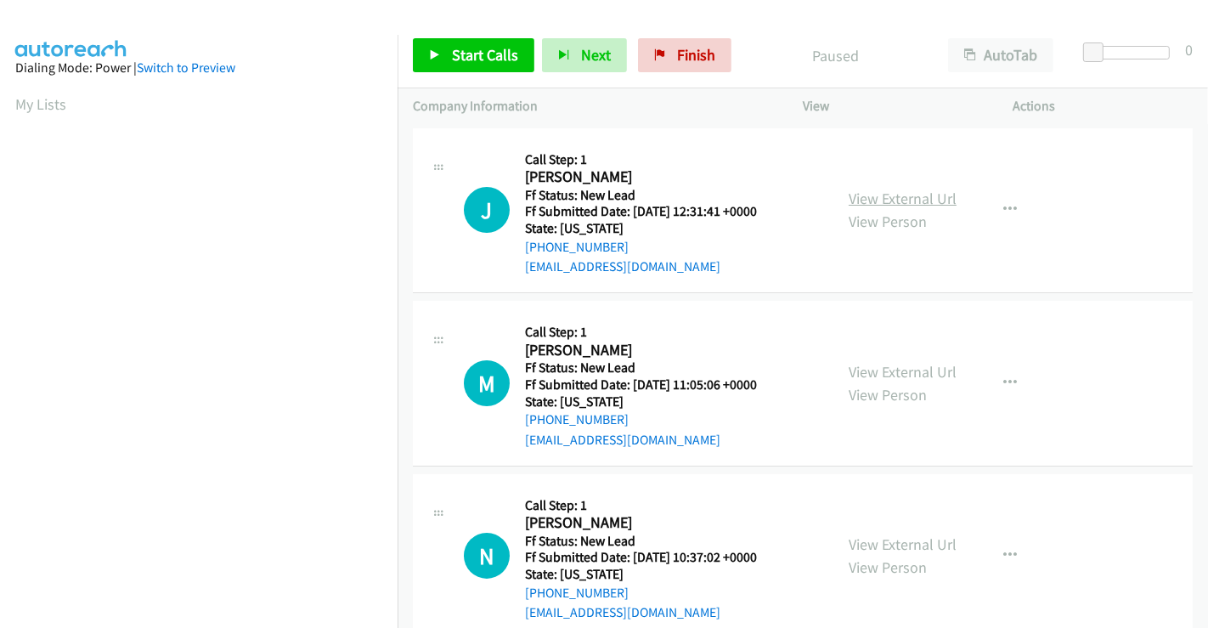
click at [925, 201] on link "View External Url" at bounding box center [903, 199] width 108 height 20
click at [461, 59] on span "Start Calls" at bounding box center [485, 55] width 66 height 20
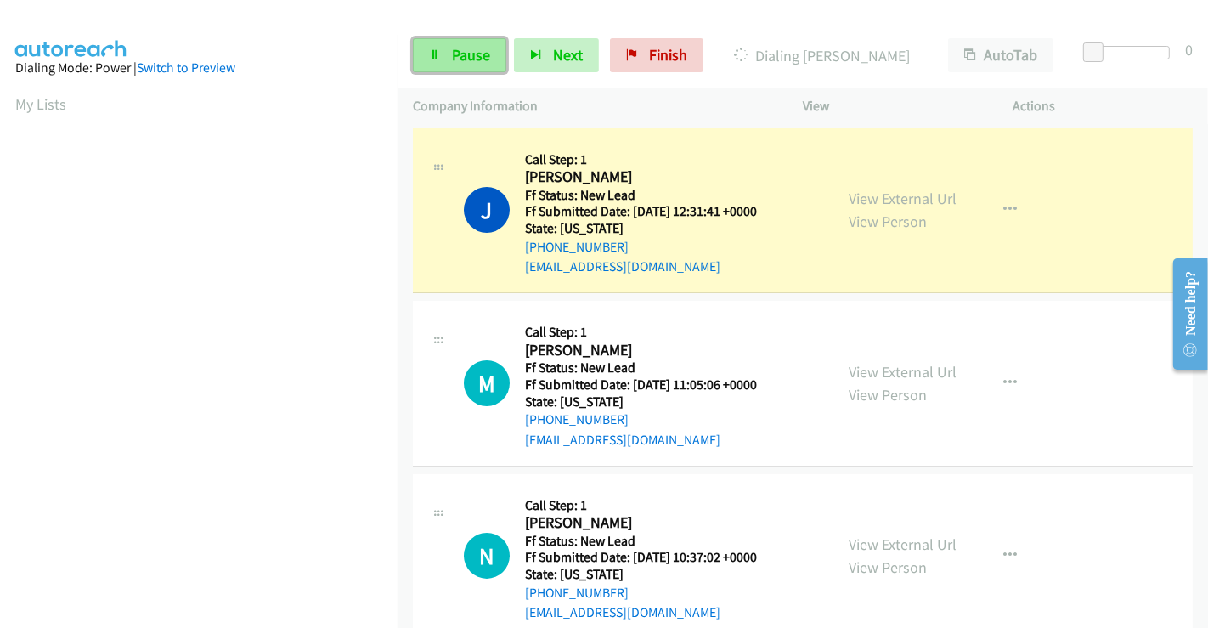
click at [461, 50] on span "Pause" at bounding box center [471, 55] width 38 height 20
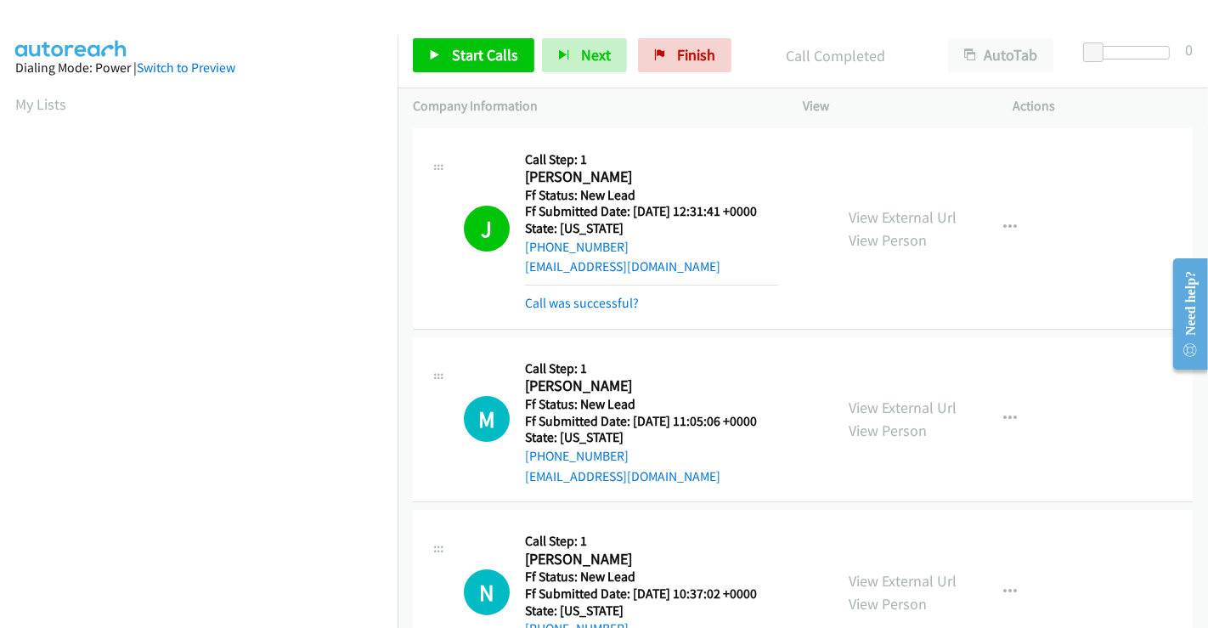
scroll to position [327, 0]
click at [498, 47] on span "Start Calls" at bounding box center [485, 55] width 66 height 20
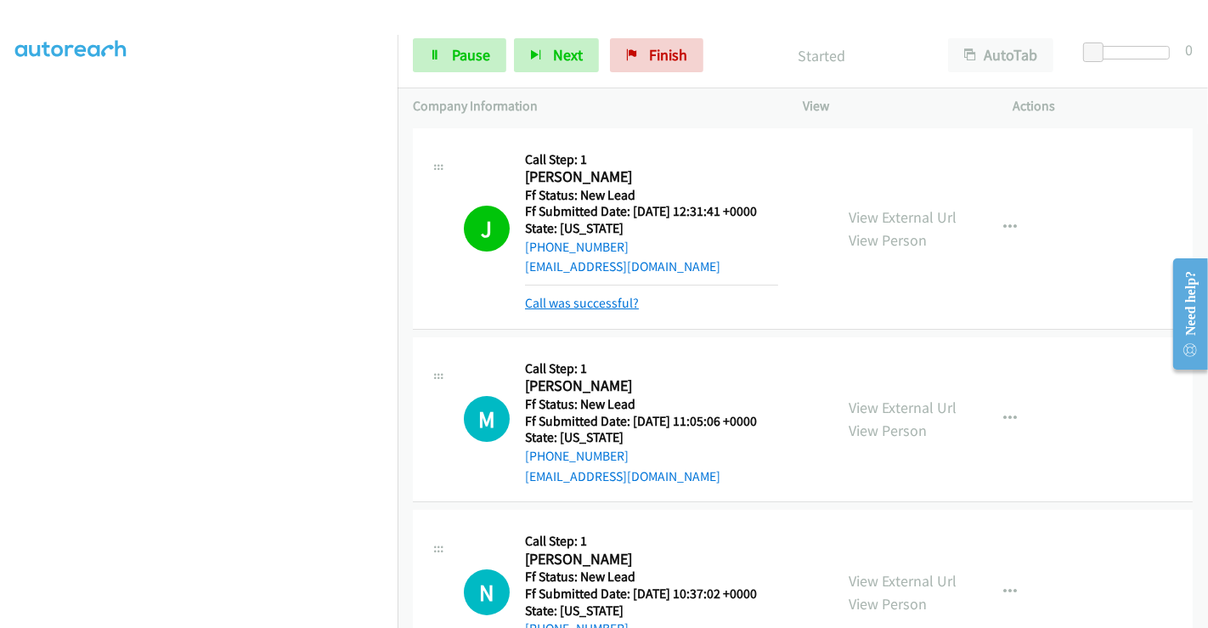
click at [570, 295] on link "Call was successful?" at bounding box center [582, 303] width 114 height 16
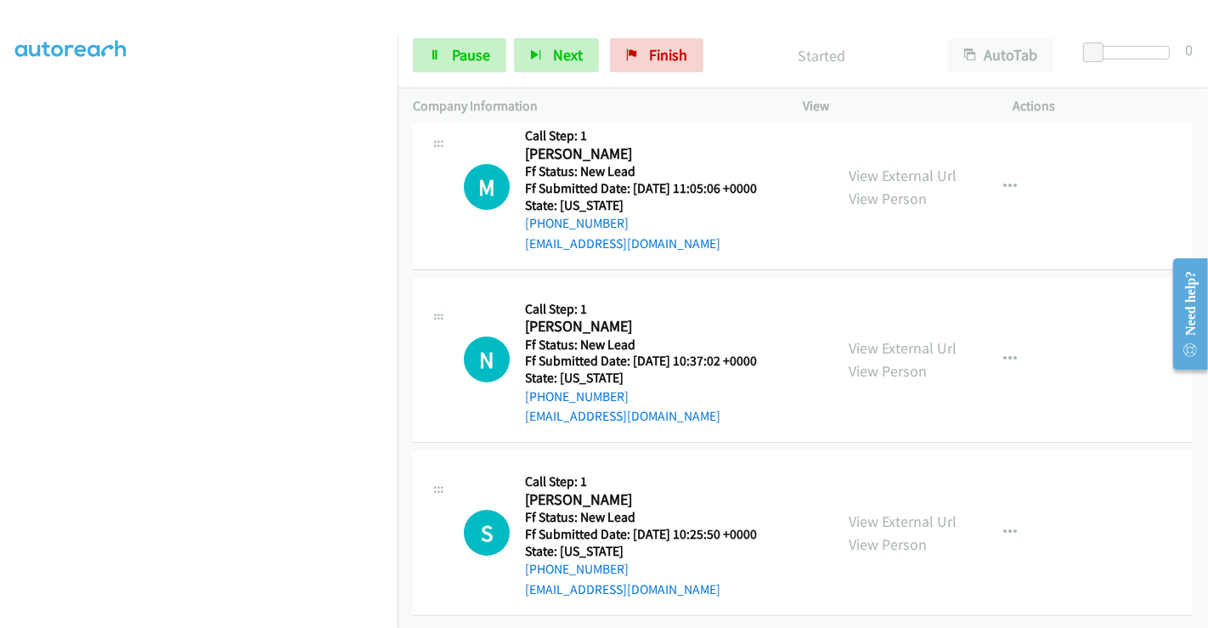
scroll to position [209, 0]
click at [894, 338] on link "View External Url" at bounding box center [903, 348] width 108 height 20
click at [888, 512] on link "View External Url" at bounding box center [903, 522] width 108 height 20
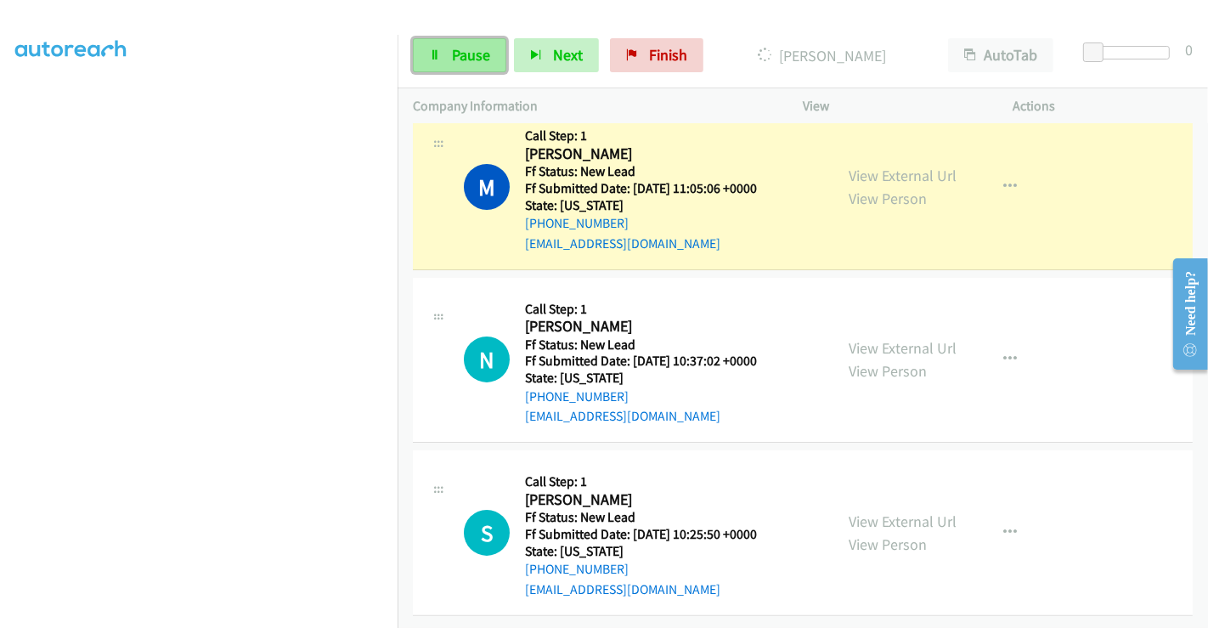
click at [456, 52] on span "Pause" at bounding box center [471, 55] width 38 height 20
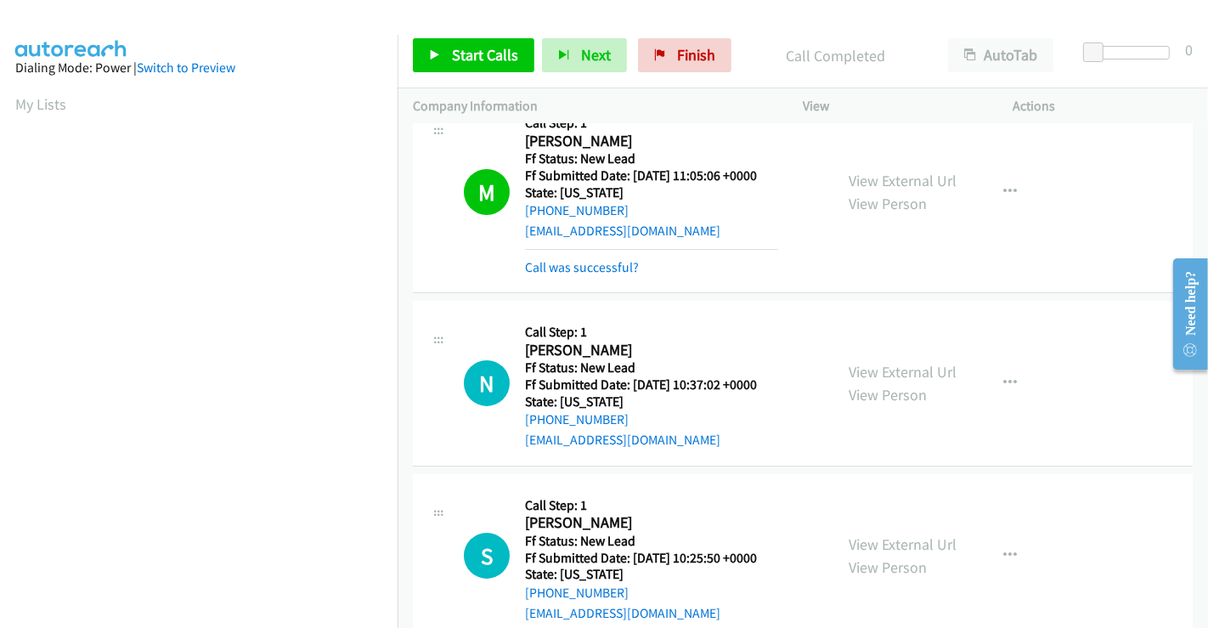
scroll to position [327, 0]
click at [592, 264] on link "Call was successful?" at bounding box center [582, 267] width 114 height 16
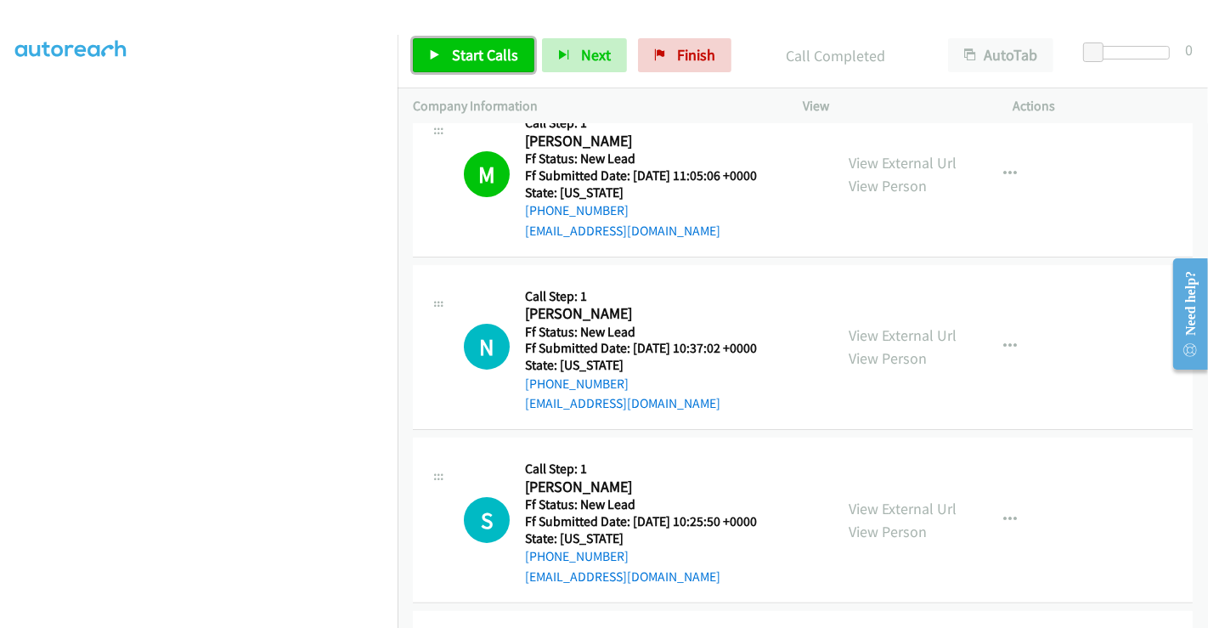
click at [487, 57] on span "Start Calls" at bounding box center [485, 55] width 66 height 20
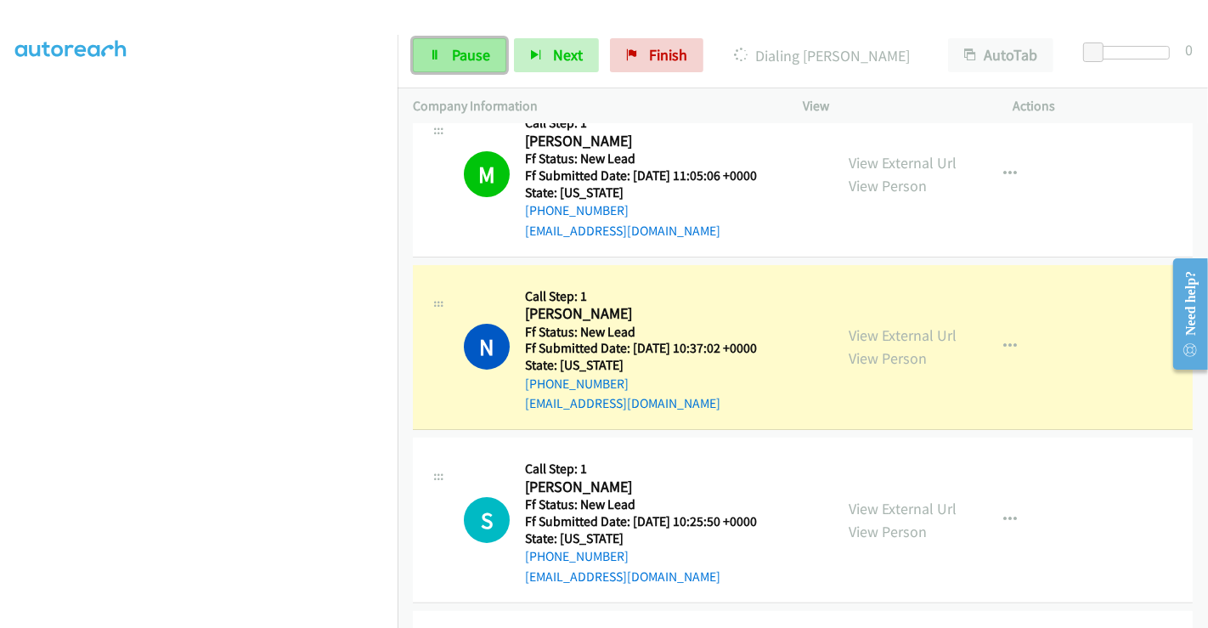
click at [449, 57] on link "Pause" at bounding box center [459, 55] width 93 height 34
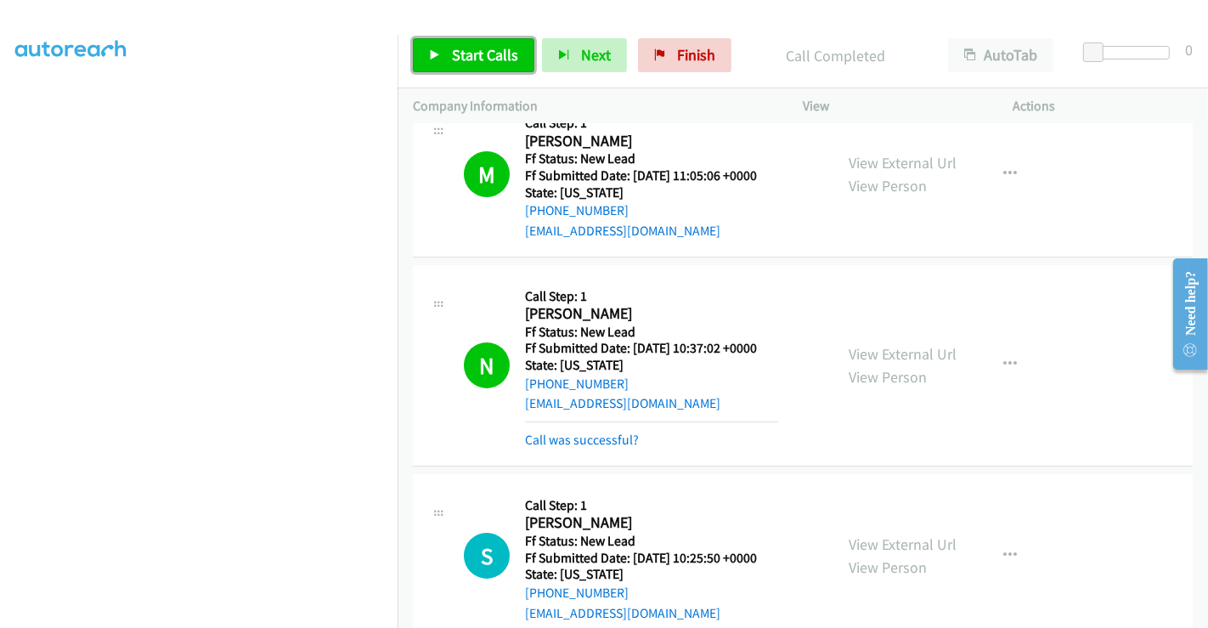
click at [481, 47] on span "Start Calls" at bounding box center [485, 55] width 66 height 20
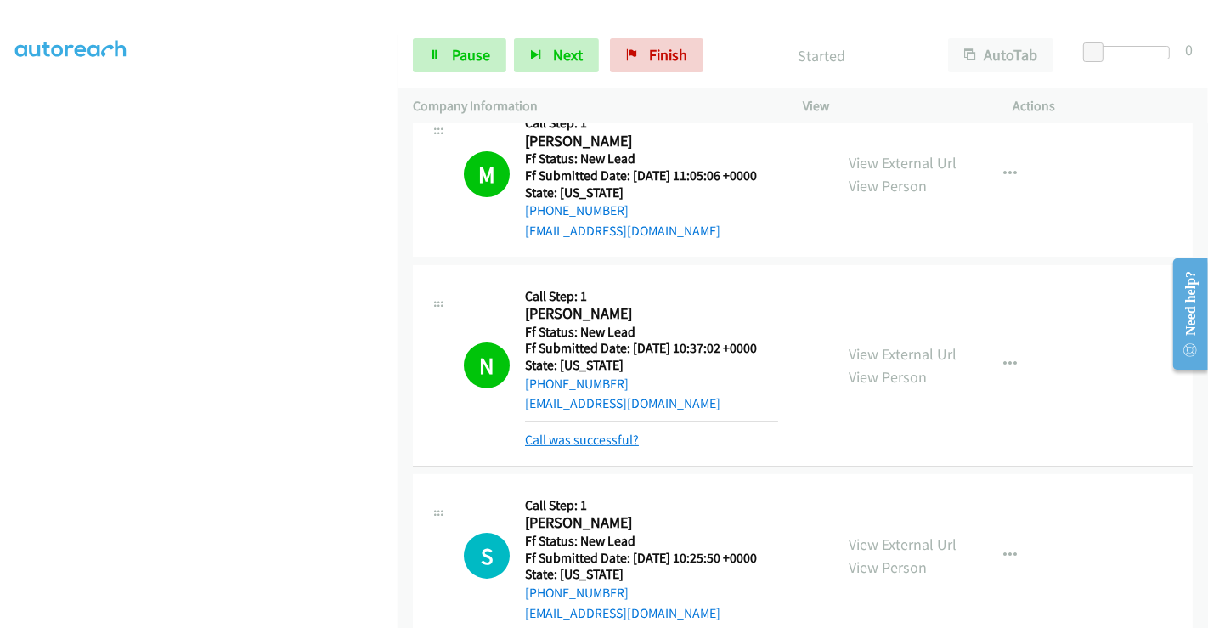
click at [608, 438] on link "Call was successful?" at bounding box center [582, 440] width 114 height 16
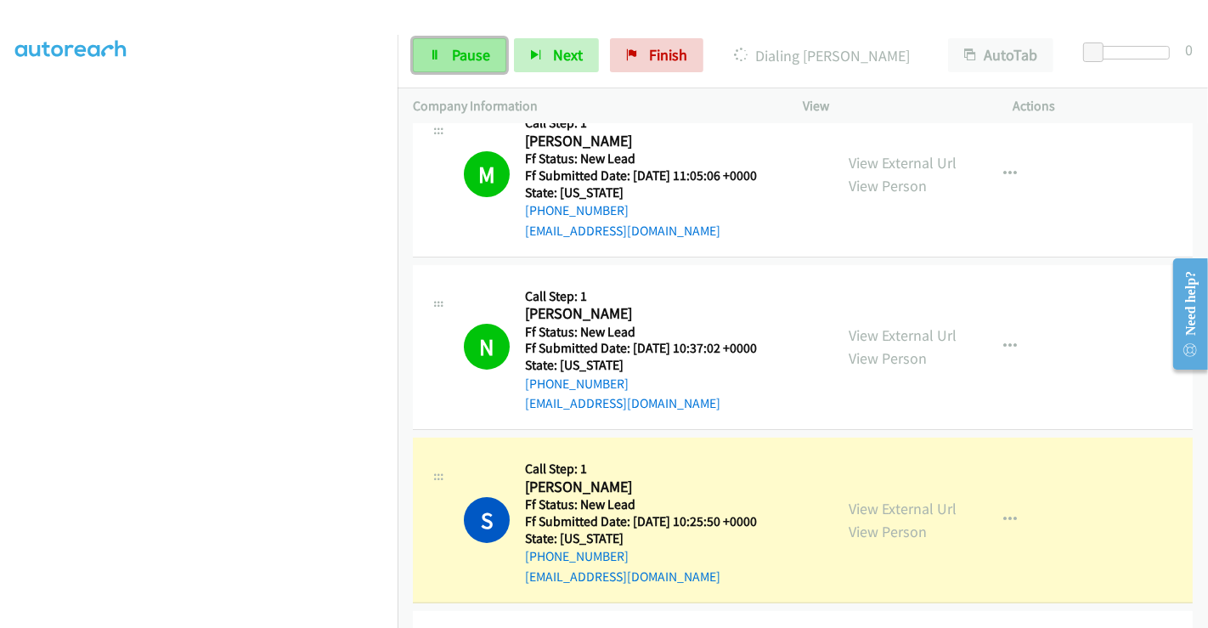
click at [469, 57] on span "Pause" at bounding box center [471, 55] width 38 height 20
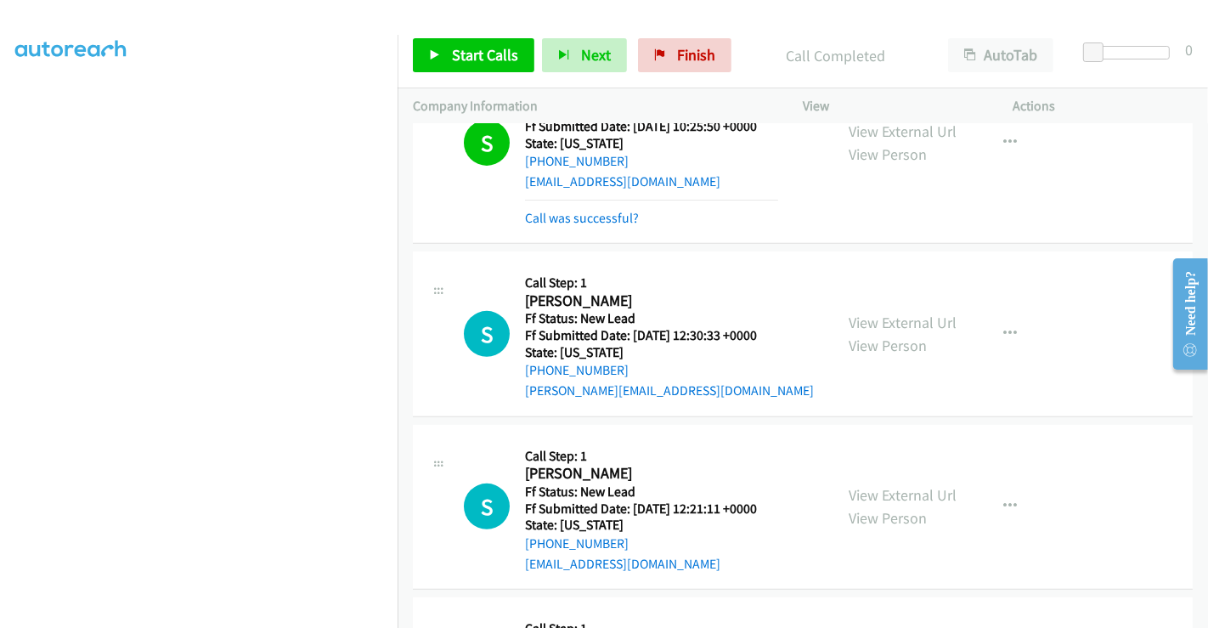
scroll to position [398, 0]
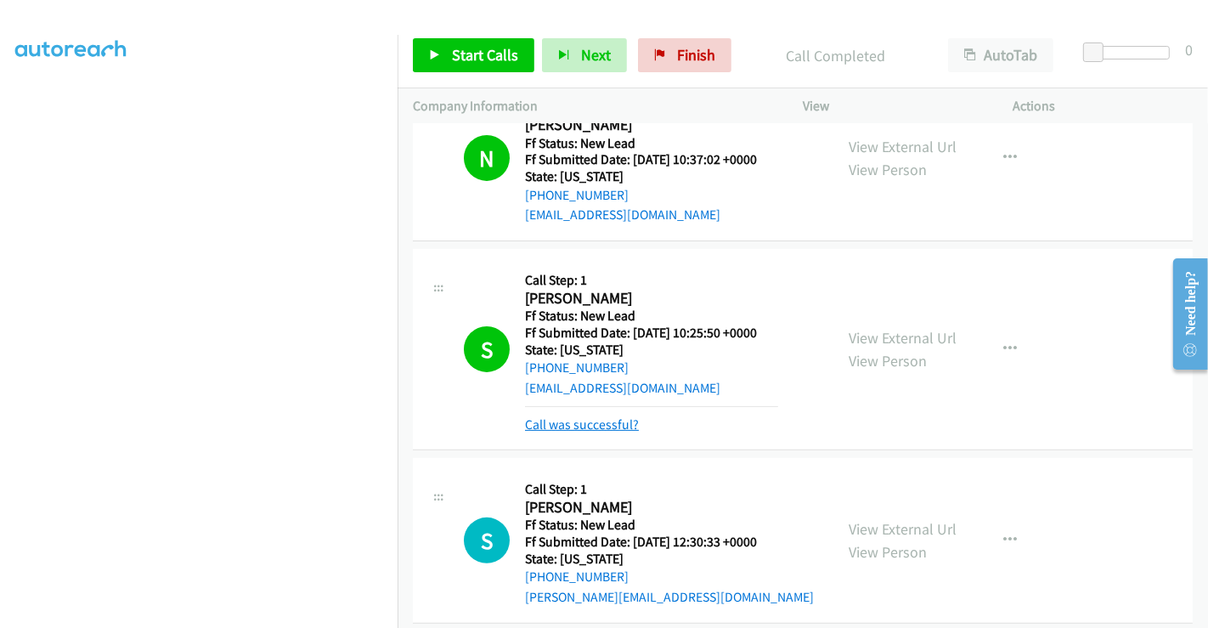
click at [587, 427] on link "Call was successful?" at bounding box center [582, 424] width 114 height 16
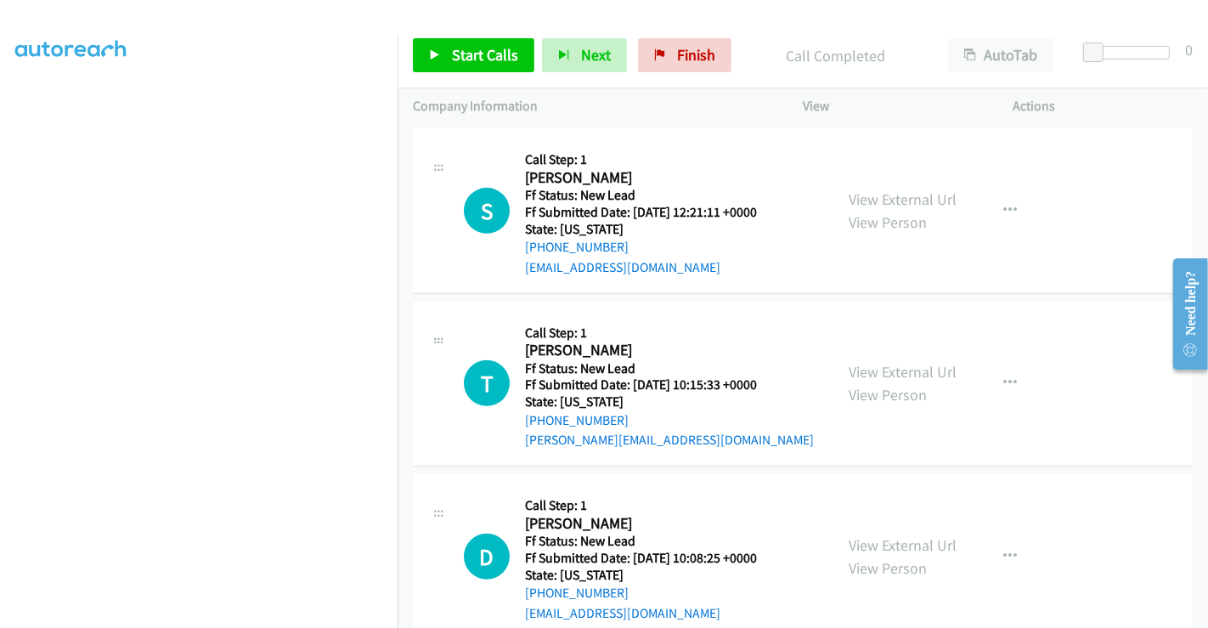
scroll to position [682, 0]
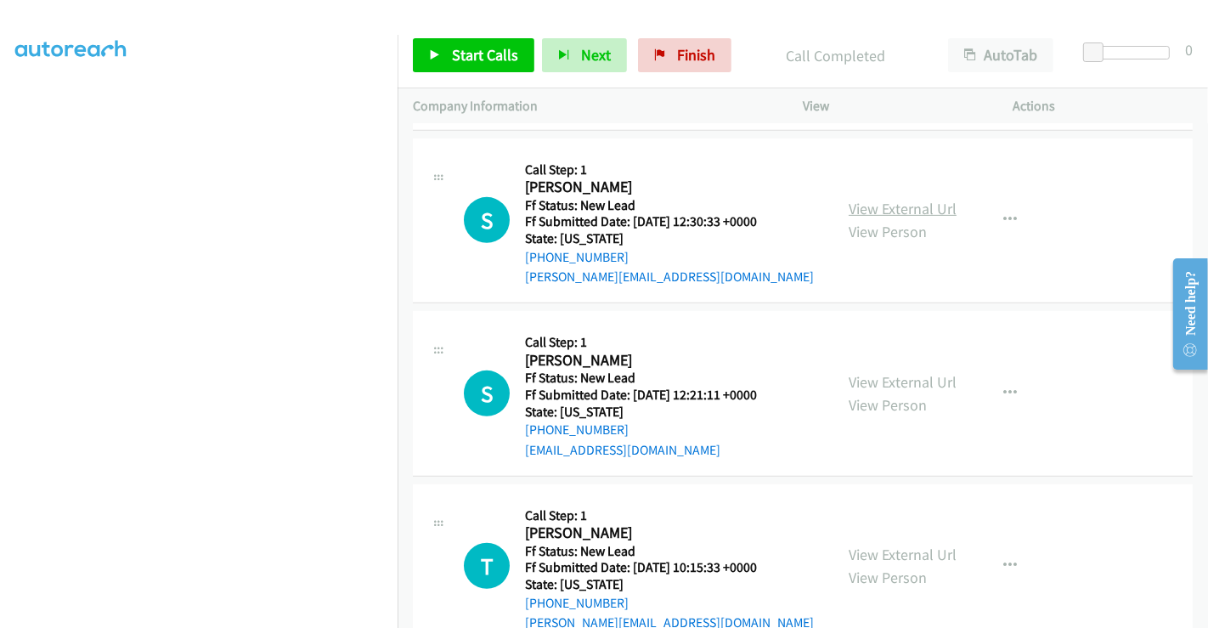
click at [888, 209] on link "View External Url" at bounding box center [903, 209] width 108 height 20
click at [888, 376] on link "View External Url" at bounding box center [903, 382] width 108 height 20
click at [874, 548] on link "View External Url" at bounding box center [903, 555] width 108 height 20
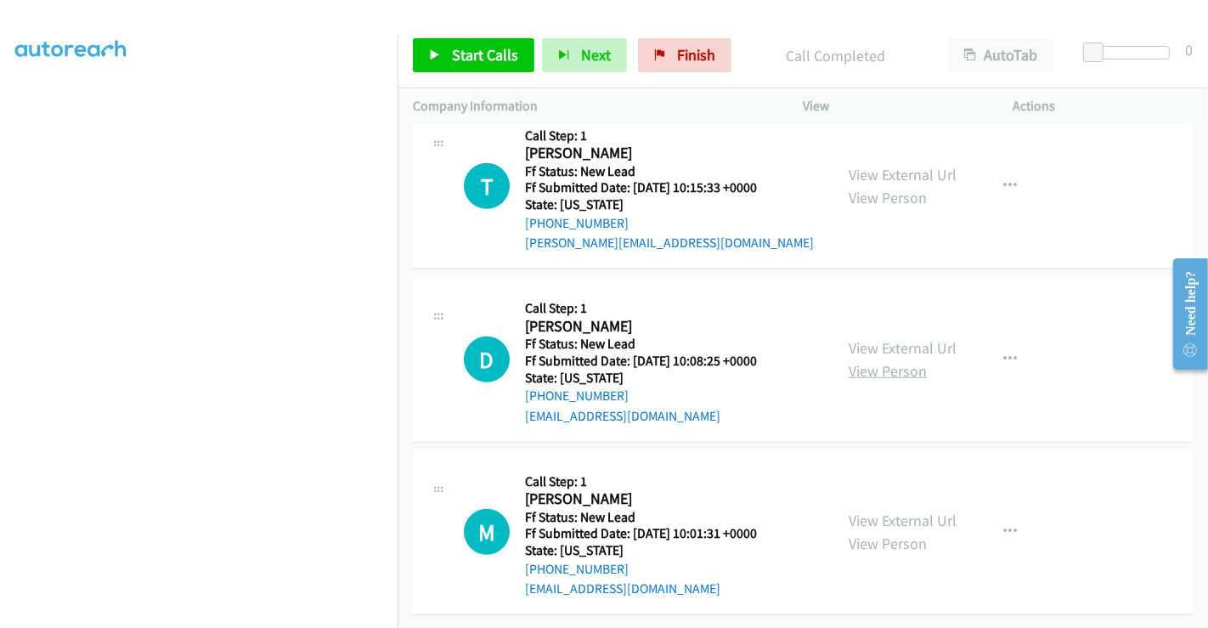
scroll to position [1072, 0]
click at [879, 338] on link "View External Url" at bounding box center [903, 348] width 108 height 20
click at [889, 511] on link "View External Url" at bounding box center [903, 521] width 108 height 20
click at [499, 67] on link "Start Calls" at bounding box center [474, 55] width 122 height 34
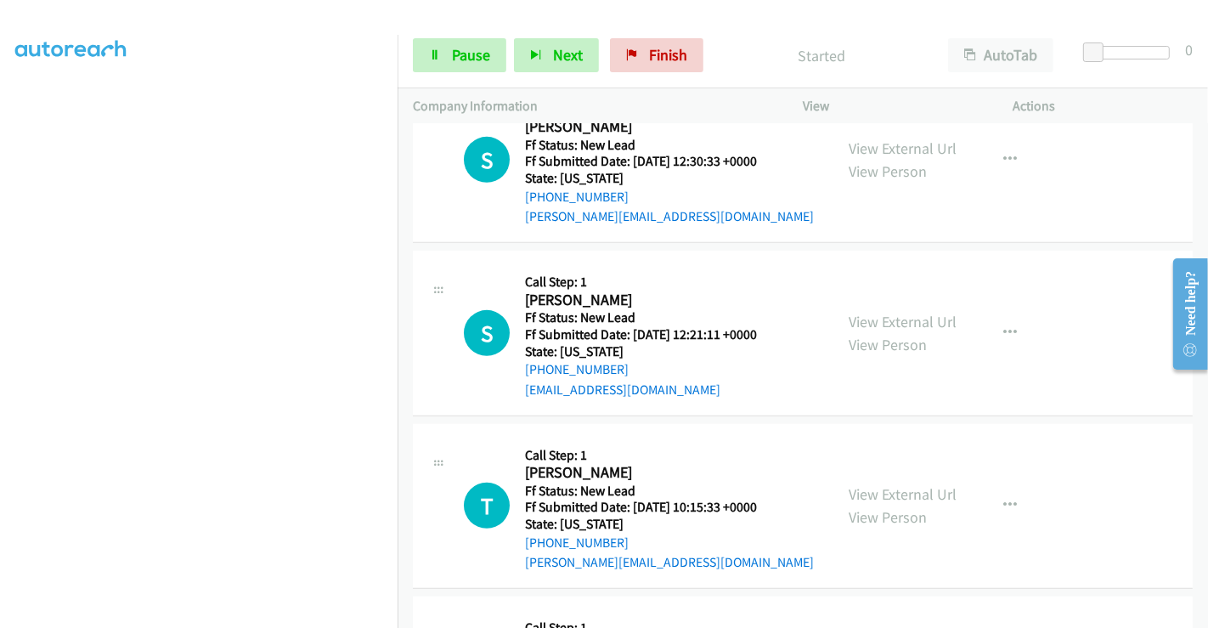
scroll to position [600, 0]
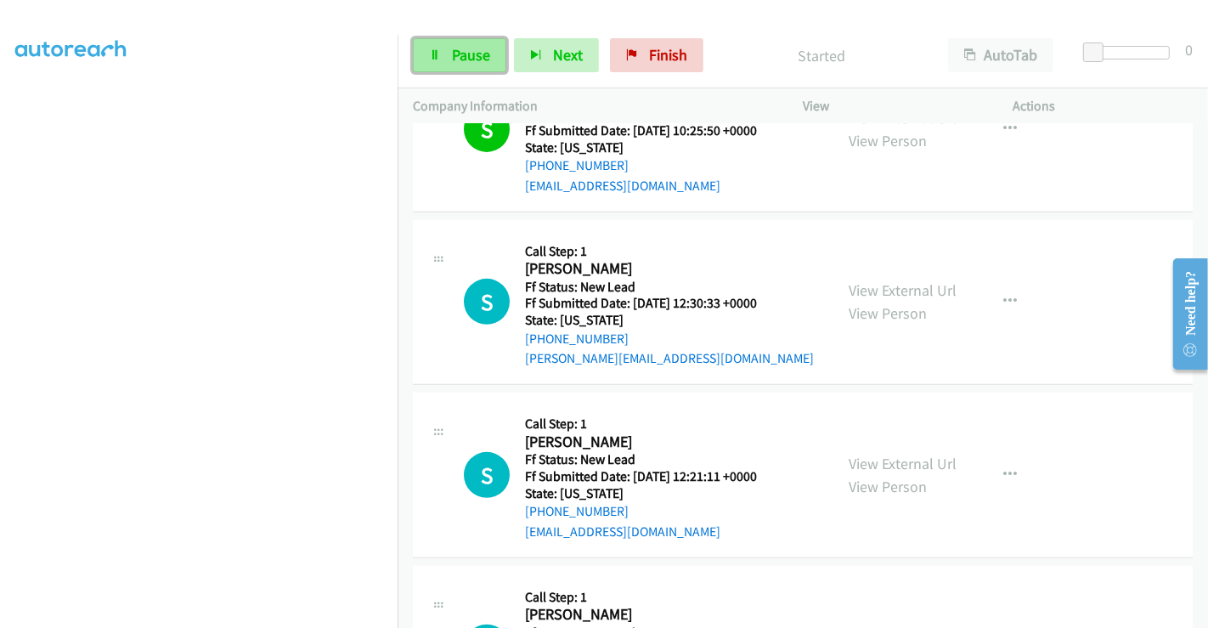
click at [457, 47] on span "Pause" at bounding box center [471, 55] width 38 height 20
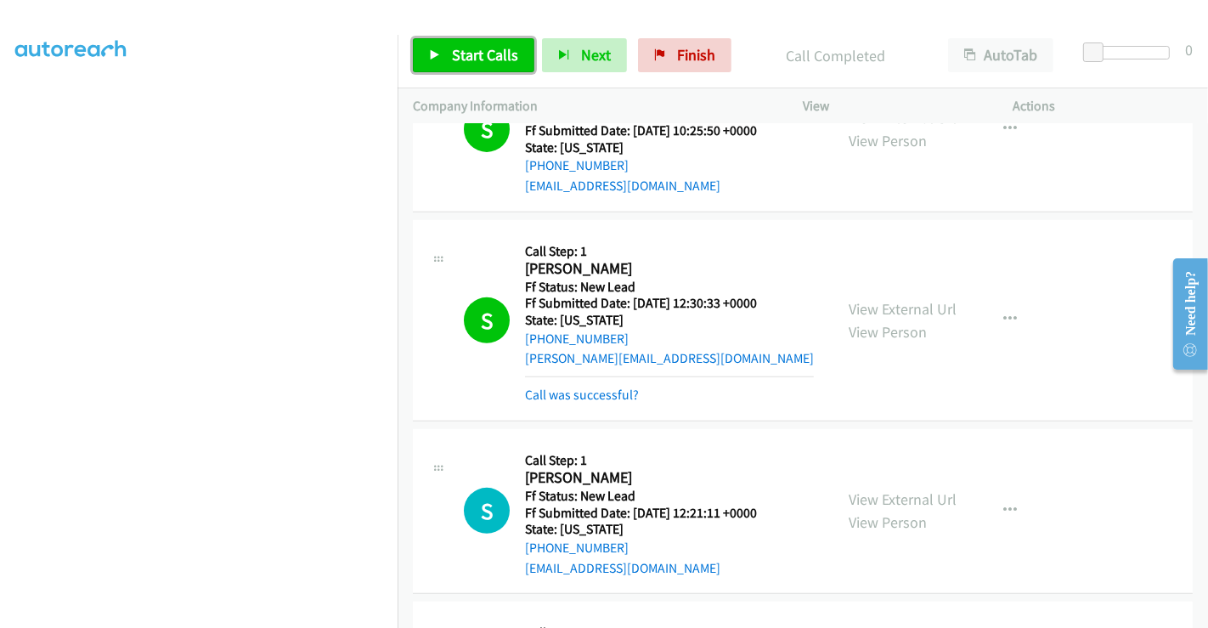
click at [504, 59] on span "Start Calls" at bounding box center [485, 55] width 66 height 20
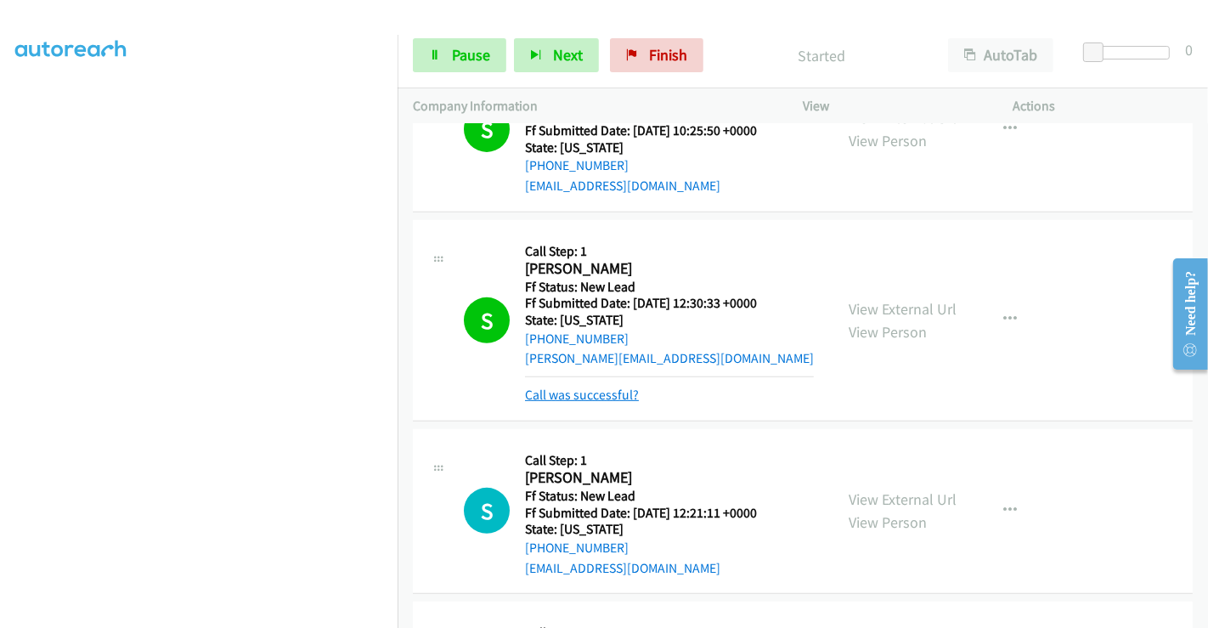
click at [618, 399] on link "Call was successful?" at bounding box center [582, 395] width 114 height 16
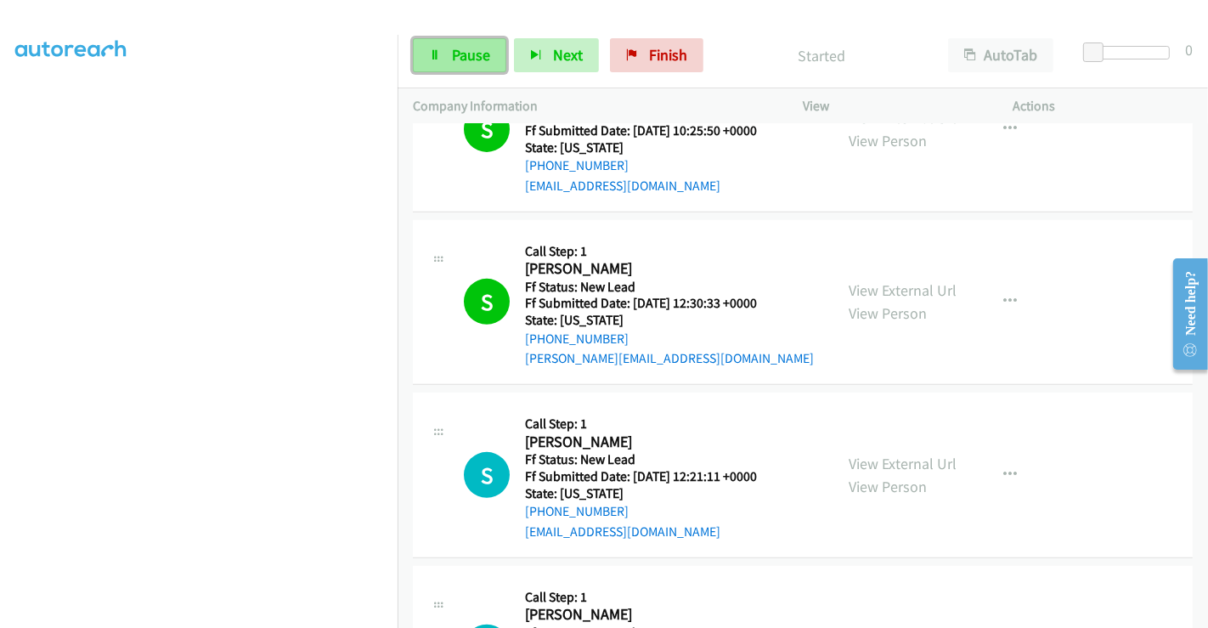
click at [453, 53] on span "Pause" at bounding box center [471, 55] width 38 height 20
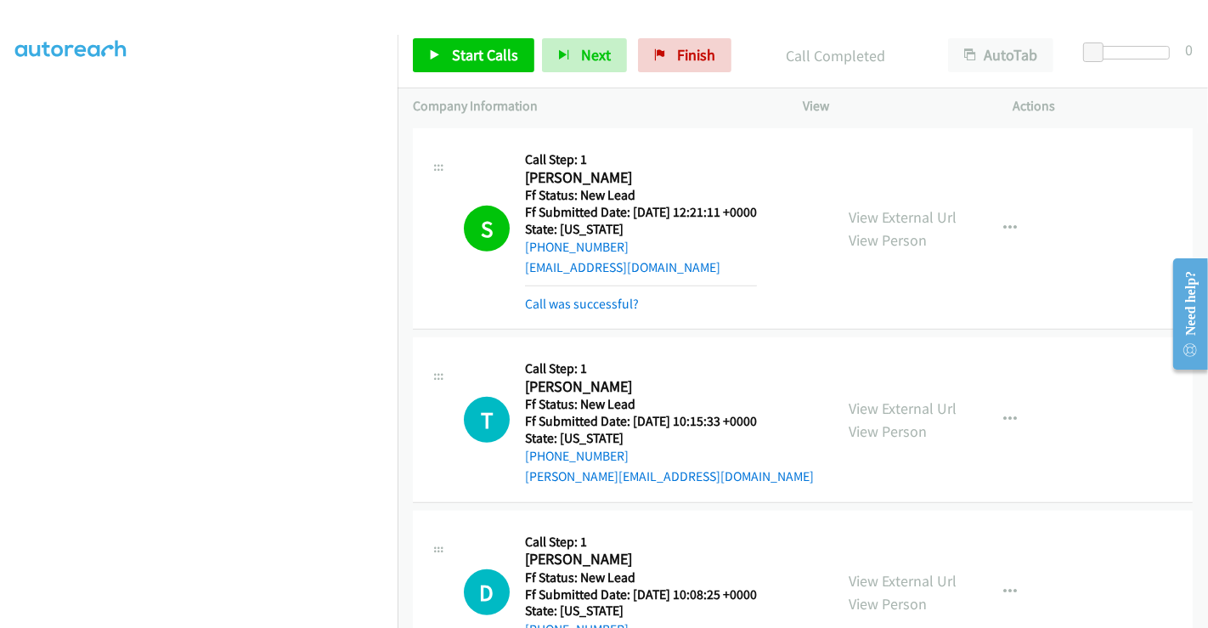
scroll to position [884, 0]
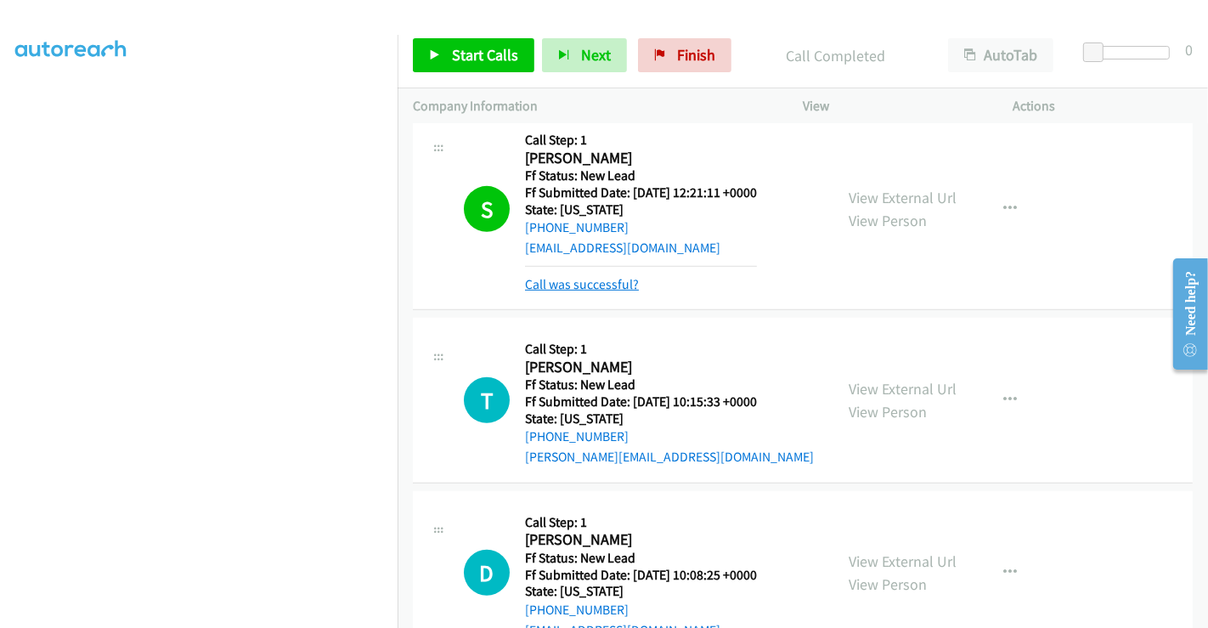
click at [578, 285] on link "Call was successful?" at bounding box center [582, 284] width 114 height 16
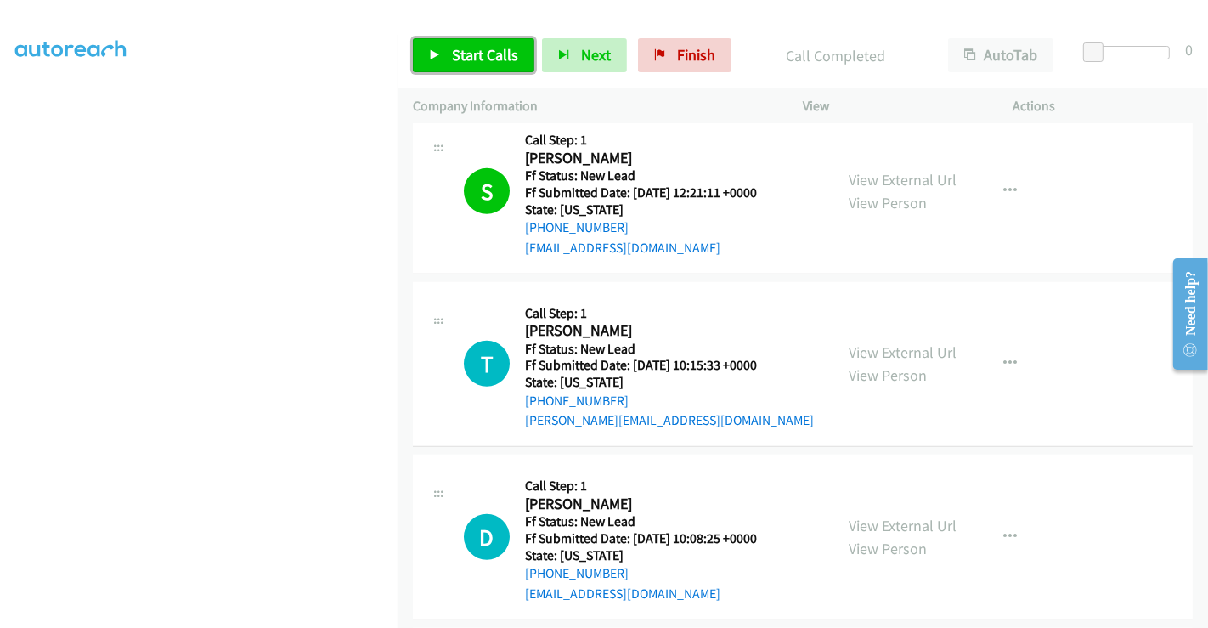
click at [481, 52] on span "Start Calls" at bounding box center [485, 55] width 66 height 20
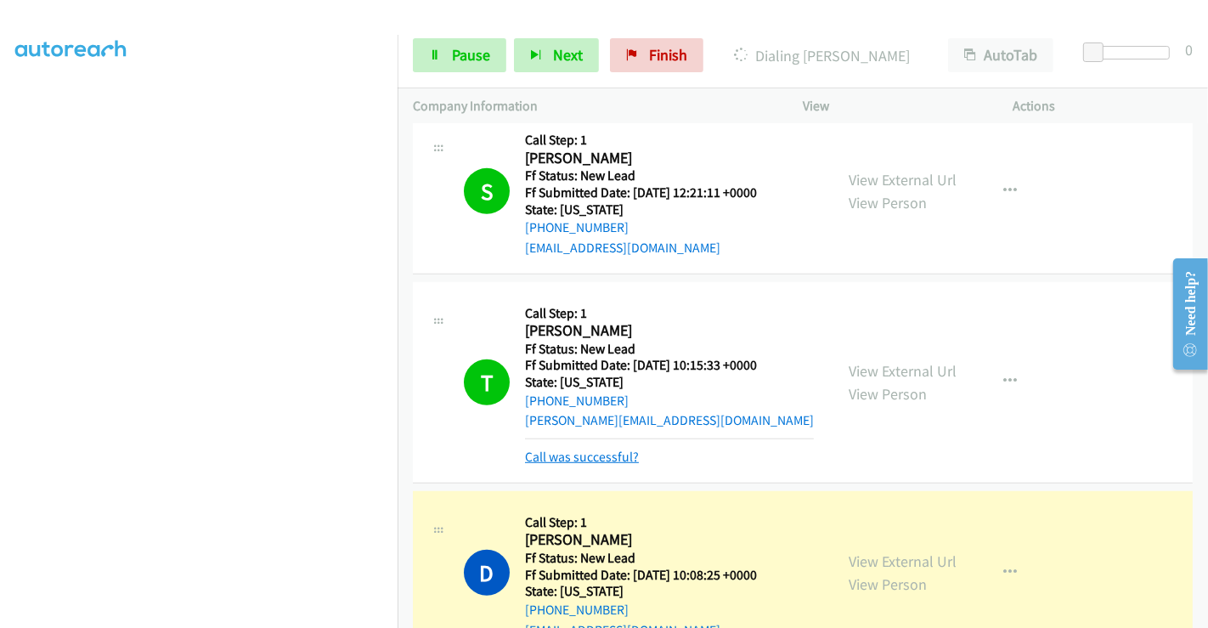
click at [591, 452] on link "Call was successful?" at bounding box center [582, 457] width 114 height 16
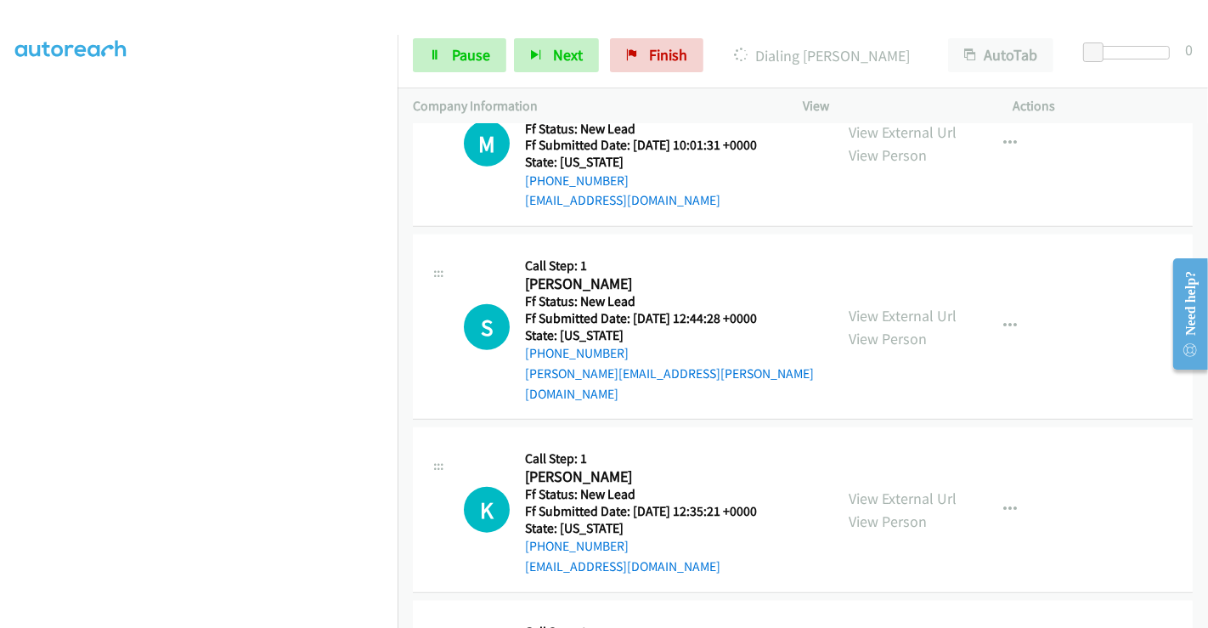
scroll to position [1544, 0]
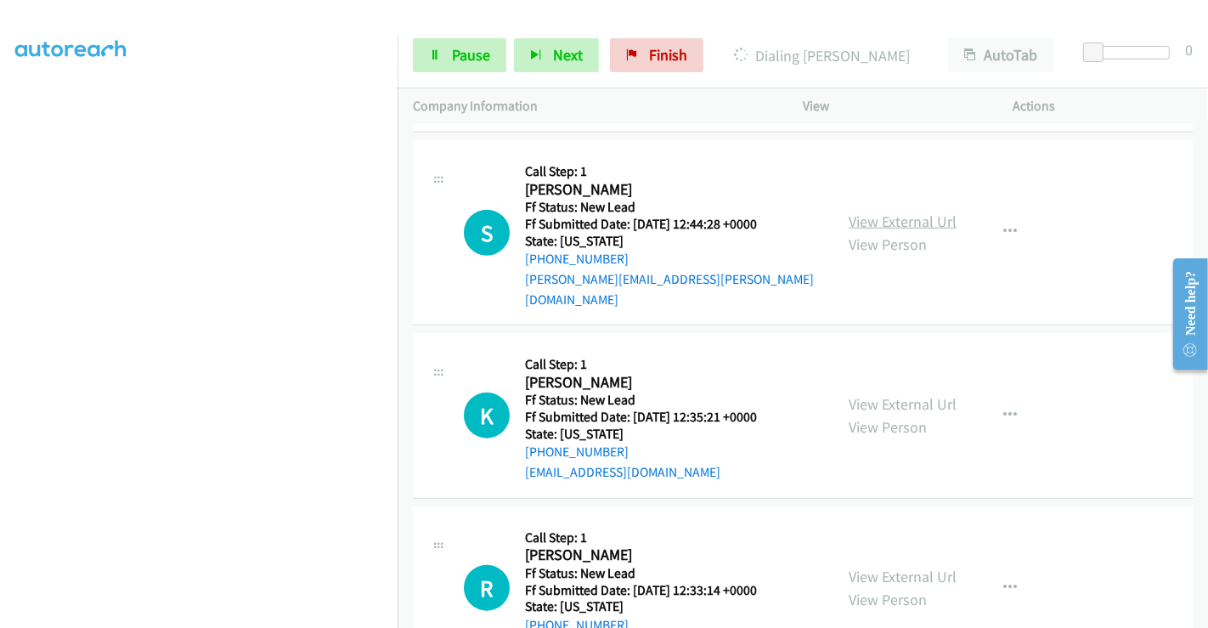
click at [871, 212] on link "View External Url" at bounding box center [903, 222] width 108 height 20
click at [867, 394] on link "View External Url" at bounding box center [903, 404] width 108 height 20
click at [869, 567] on link "View External Url" at bounding box center [903, 577] width 108 height 20
click at [450, 52] on link "Pause" at bounding box center [459, 55] width 93 height 34
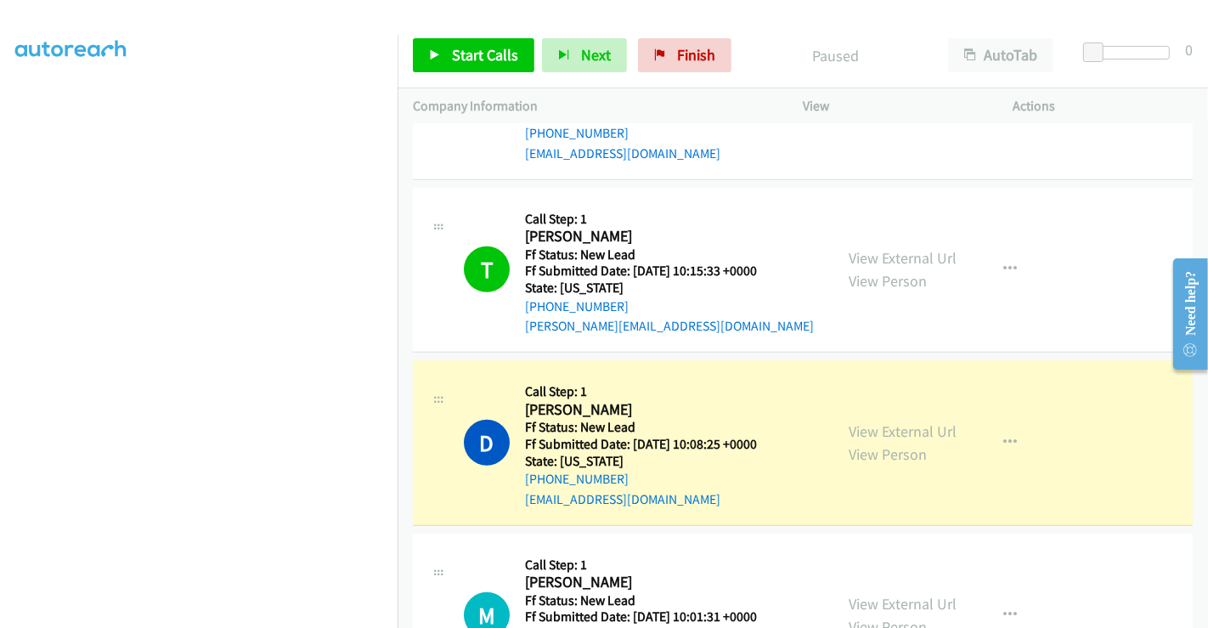
scroll to position [1167, 0]
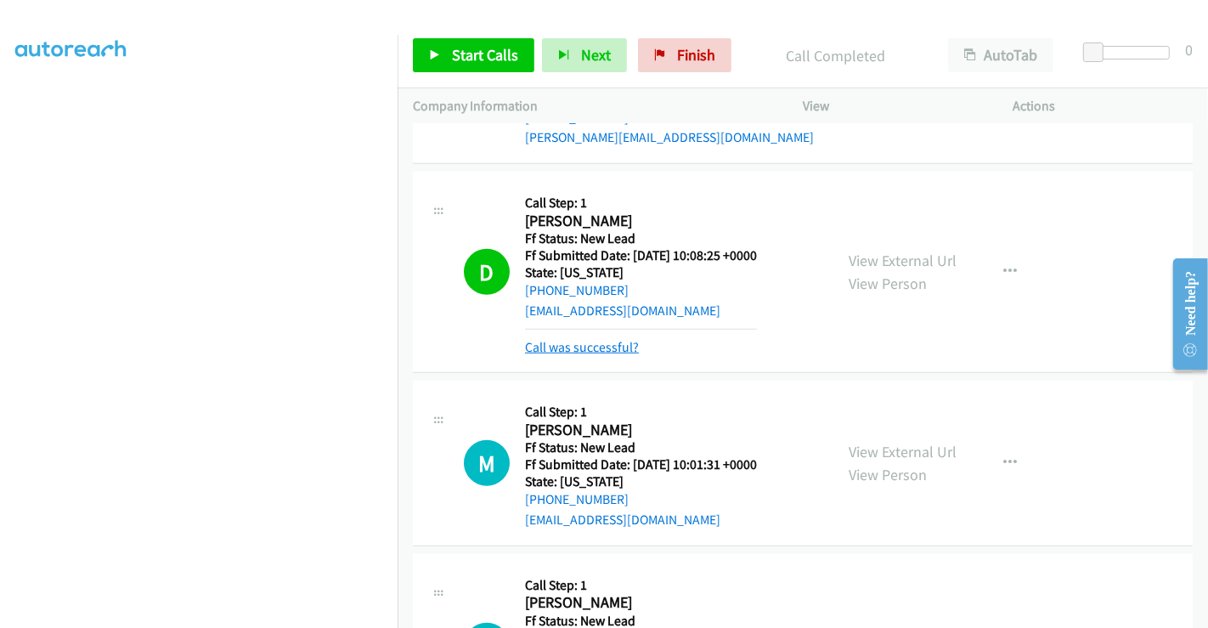
click at [578, 340] on link "Call was successful?" at bounding box center [582, 347] width 114 height 16
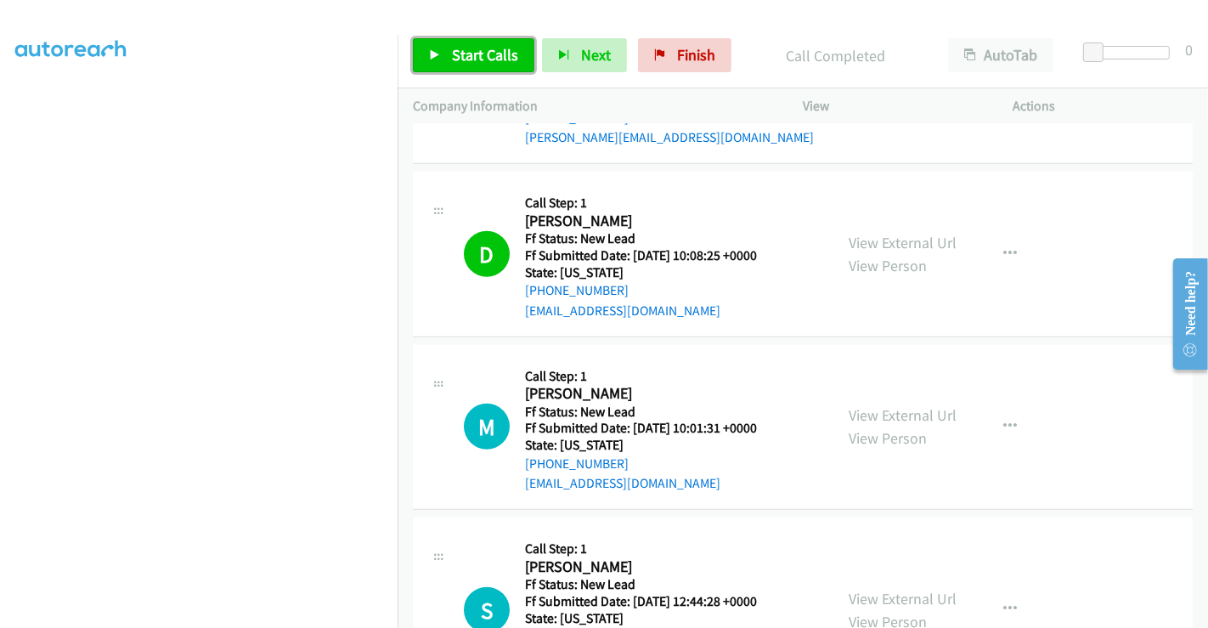
click at [488, 45] on span "Start Calls" at bounding box center [485, 55] width 66 height 20
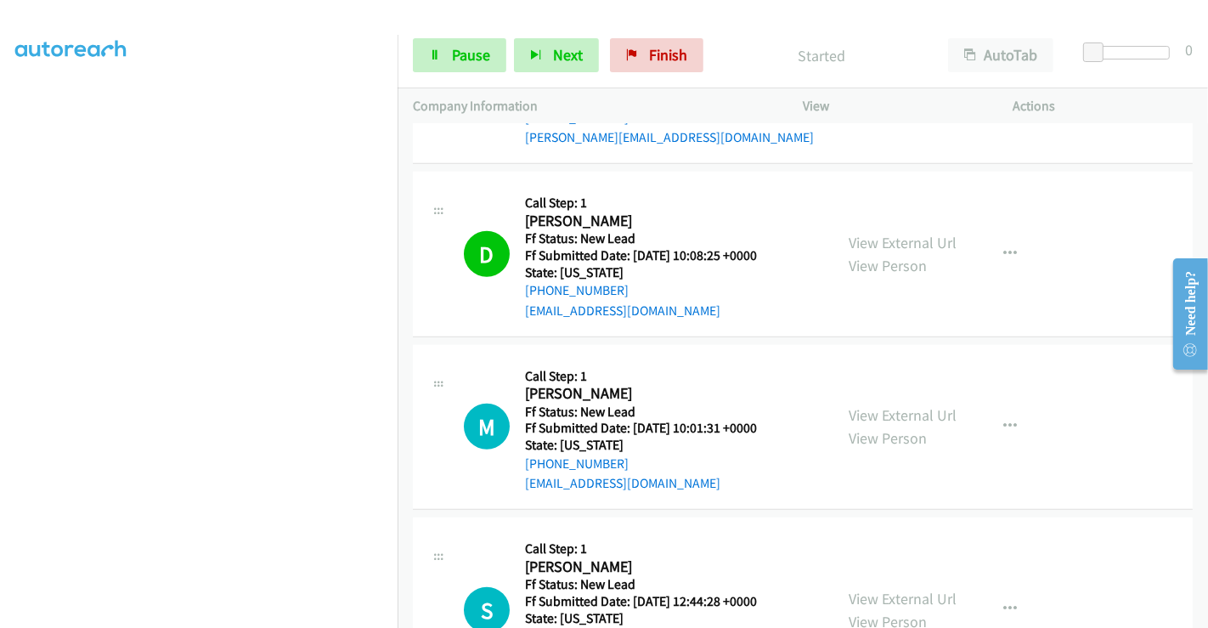
scroll to position [1355, 0]
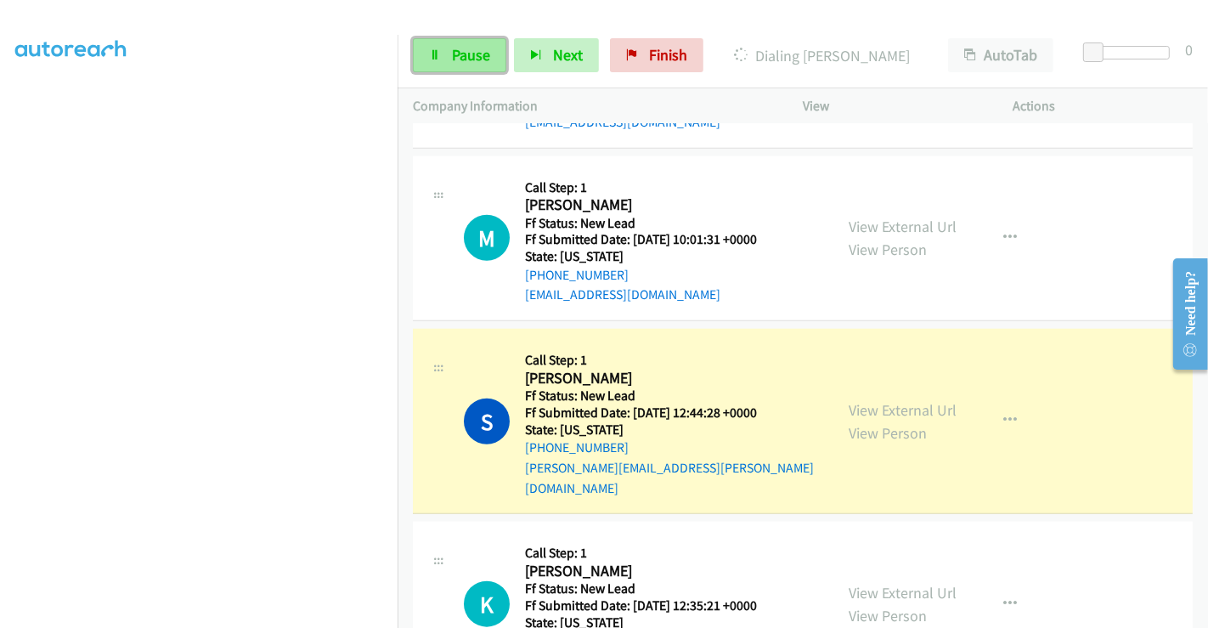
click at [463, 57] on span "Pause" at bounding box center [471, 55] width 38 height 20
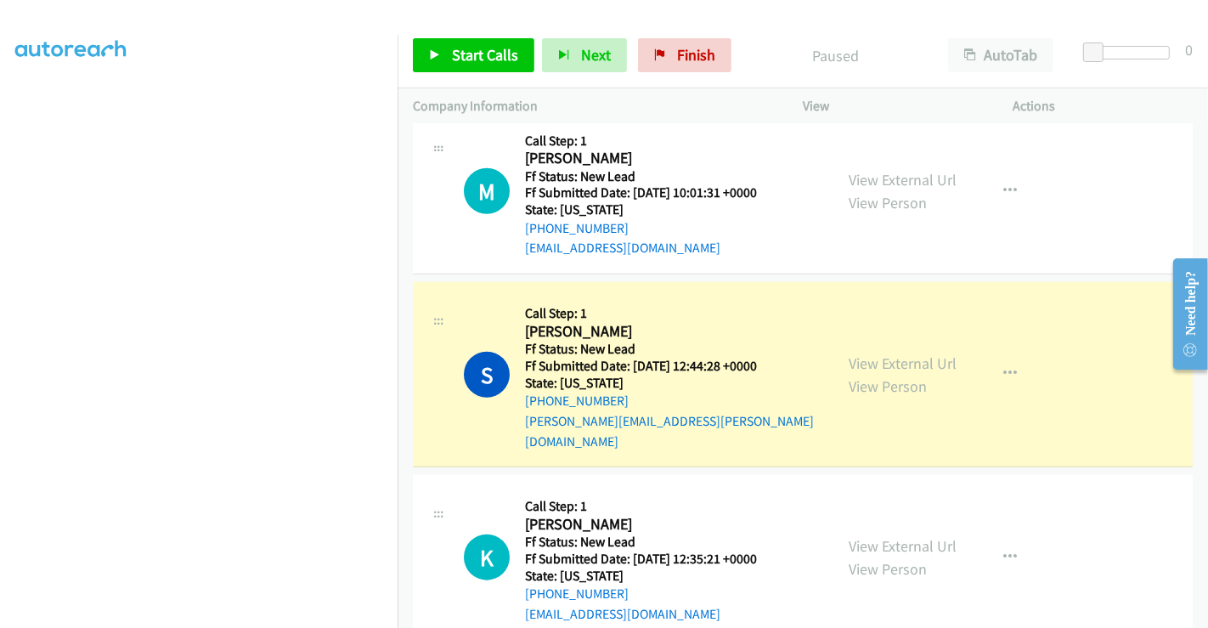
scroll to position [1401, 0]
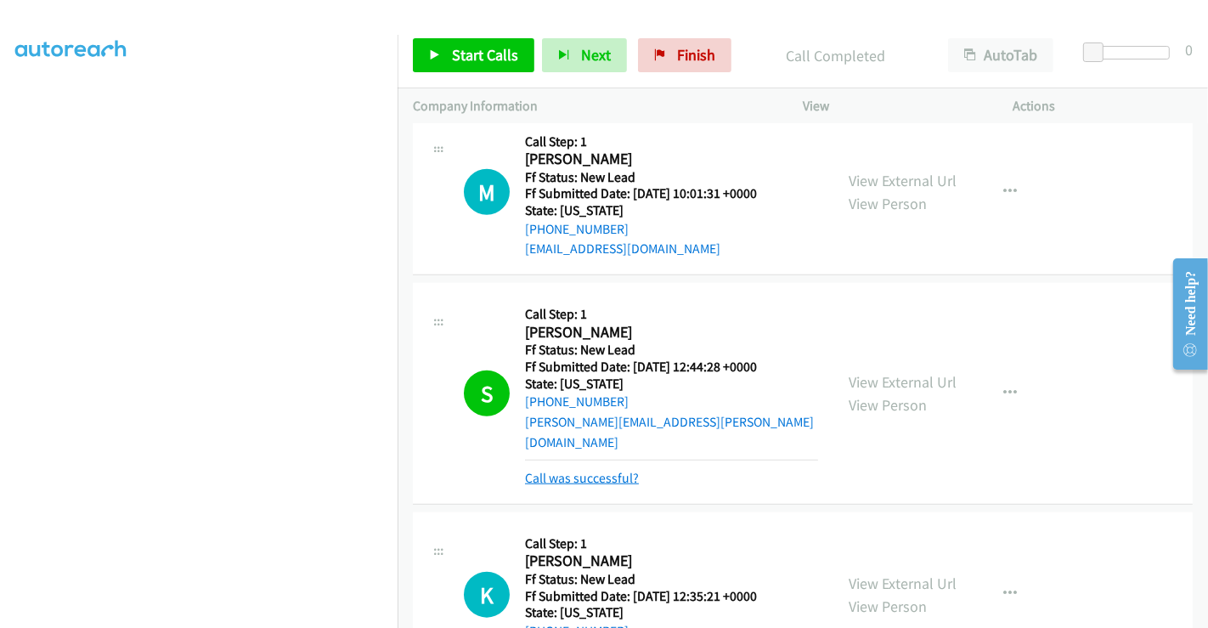
click at [605, 470] on link "Call was successful?" at bounding box center [582, 478] width 114 height 16
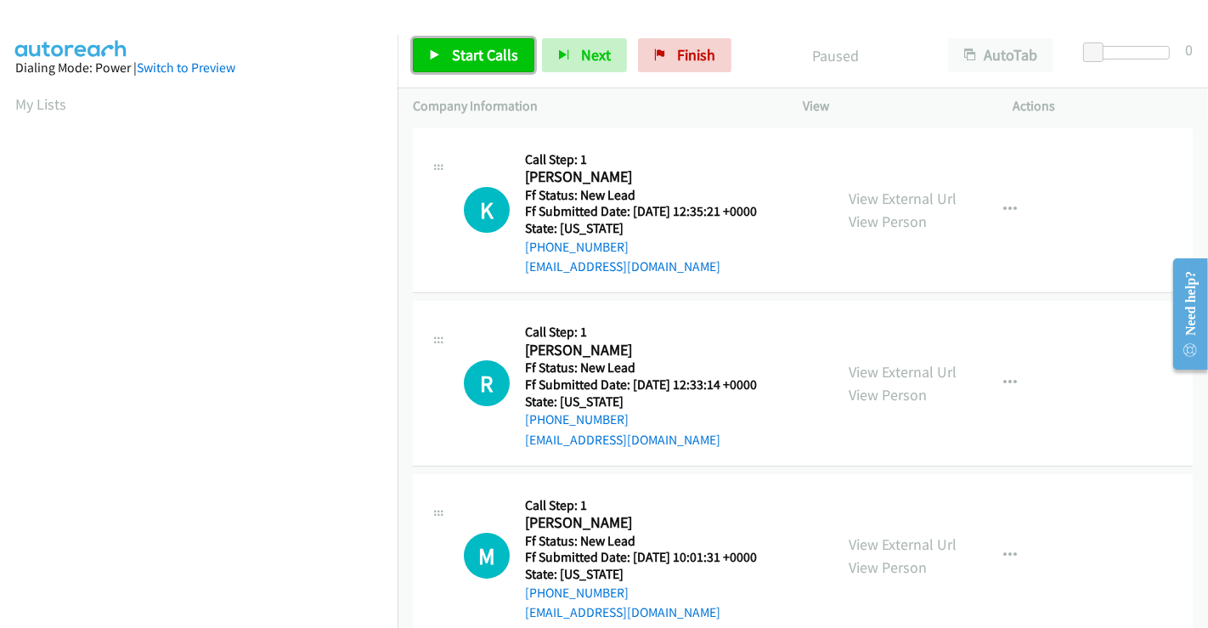
click at [461, 57] on span "Start Calls" at bounding box center [485, 55] width 66 height 20
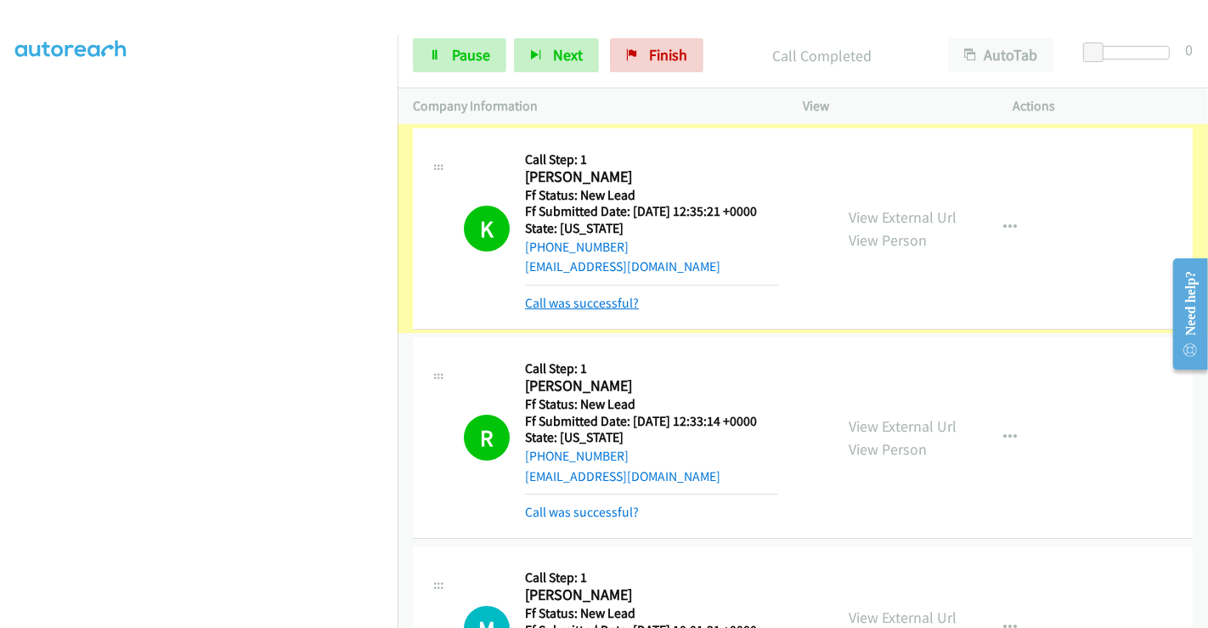
scroll to position [94, 0]
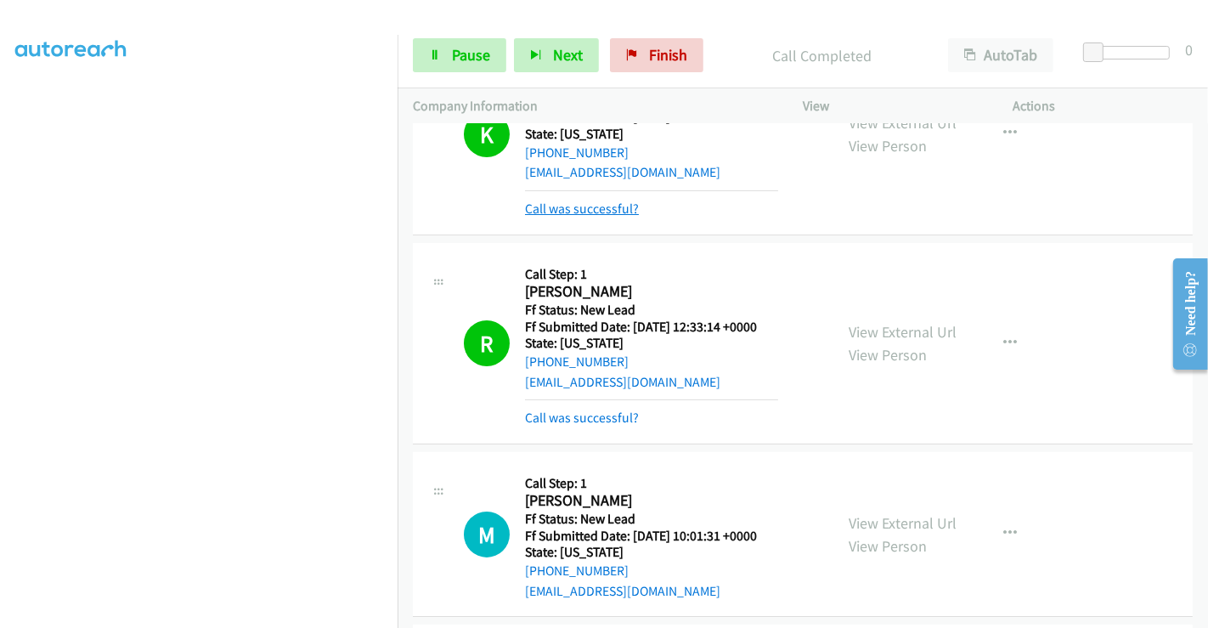
click at [582, 212] on link "Call was successful?" at bounding box center [582, 209] width 114 height 16
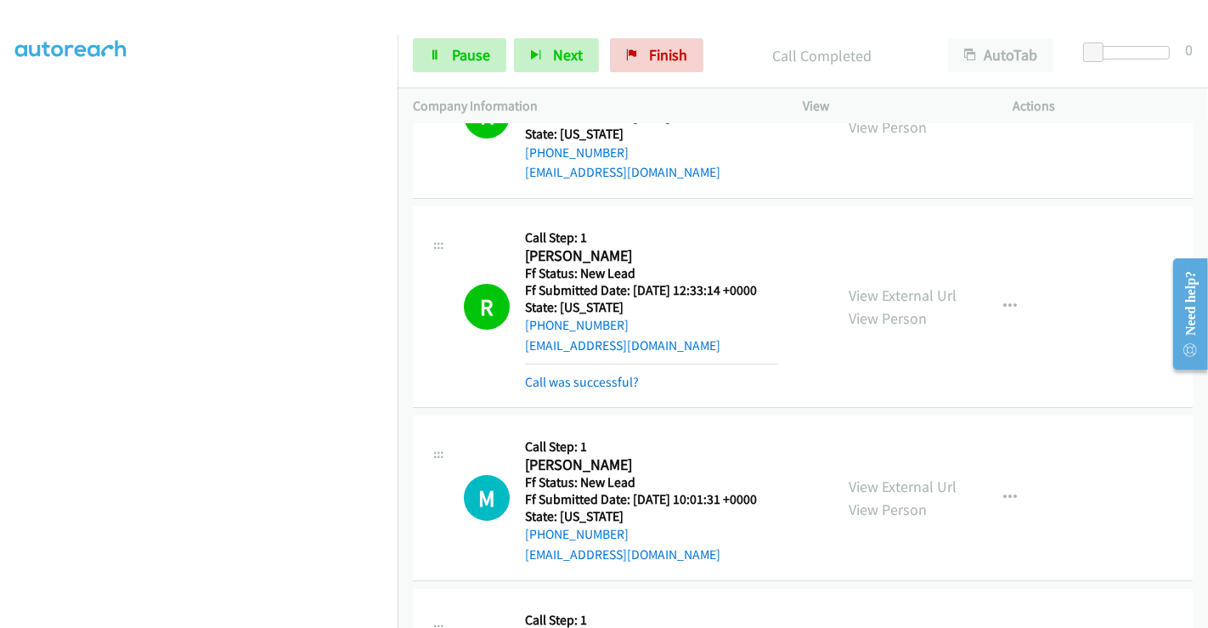
scroll to position [76, 0]
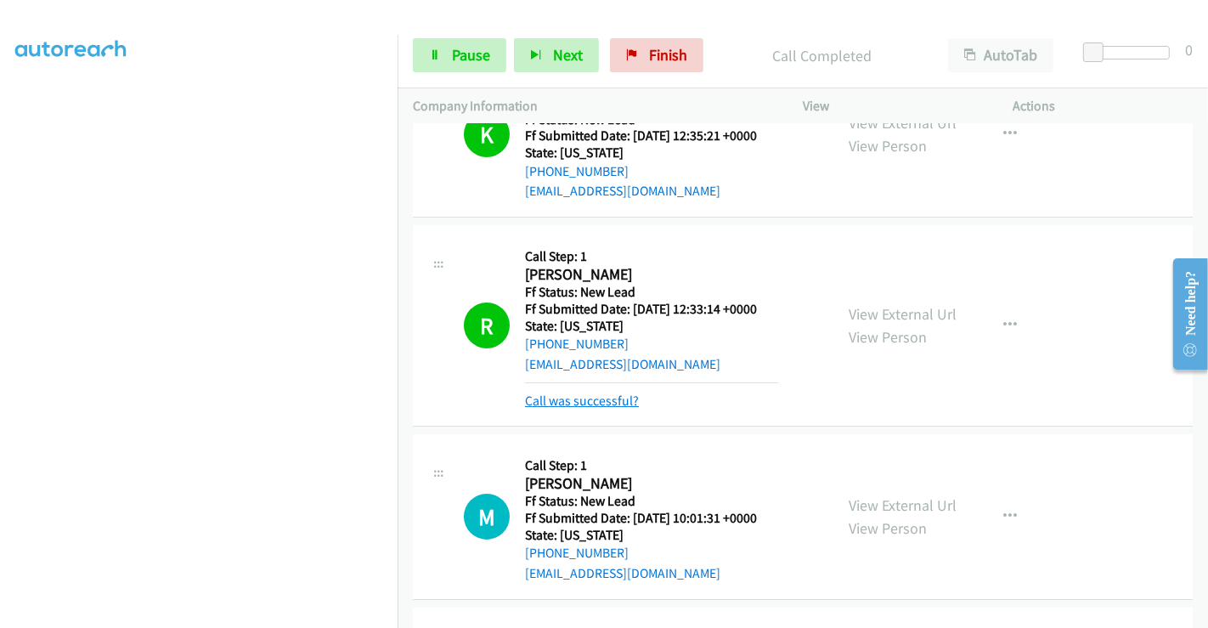
click at [582, 399] on link "Call was successful?" at bounding box center [582, 401] width 114 height 16
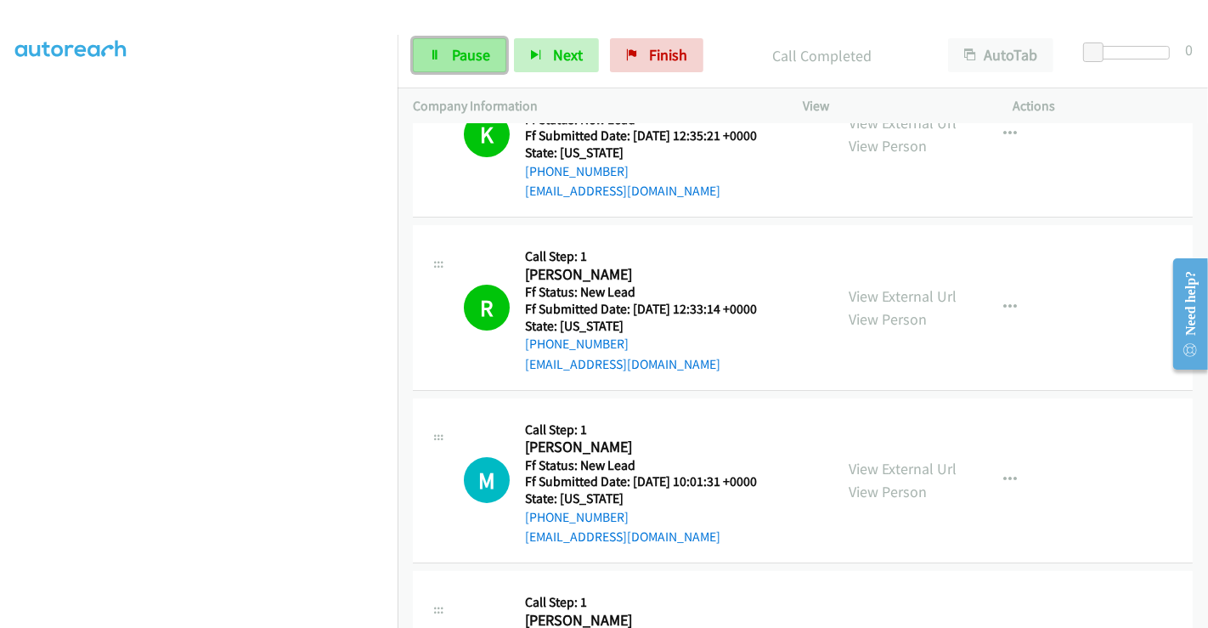
click at [463, 69] on link "Pause" at bounding box center [459, 55] width 93 height 34
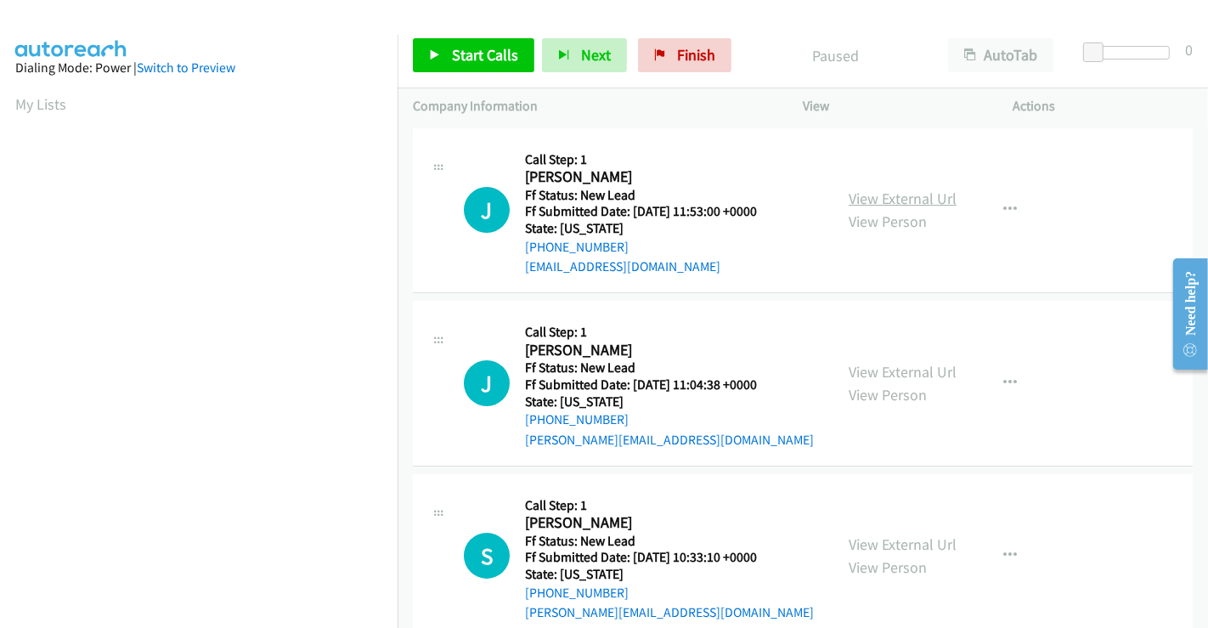
click at [897, 196] on link "View External Url" at bounding box center [903, 199] width 108 height 20
drag, startPoint x: 897, startPoint y: 196, endPoint x: 891, endPoint y: 222, distance: 26.2
click at [897, 196] on link "View External Url" at bounding box center [903, 199] width 108 height 20
click at [862, 362] on link "View External Url" at bounding box center [903, 372] width 108 height 20
click at [889, 535] on link "View External Url" at bounding box center [903, 545] width 108 height 20
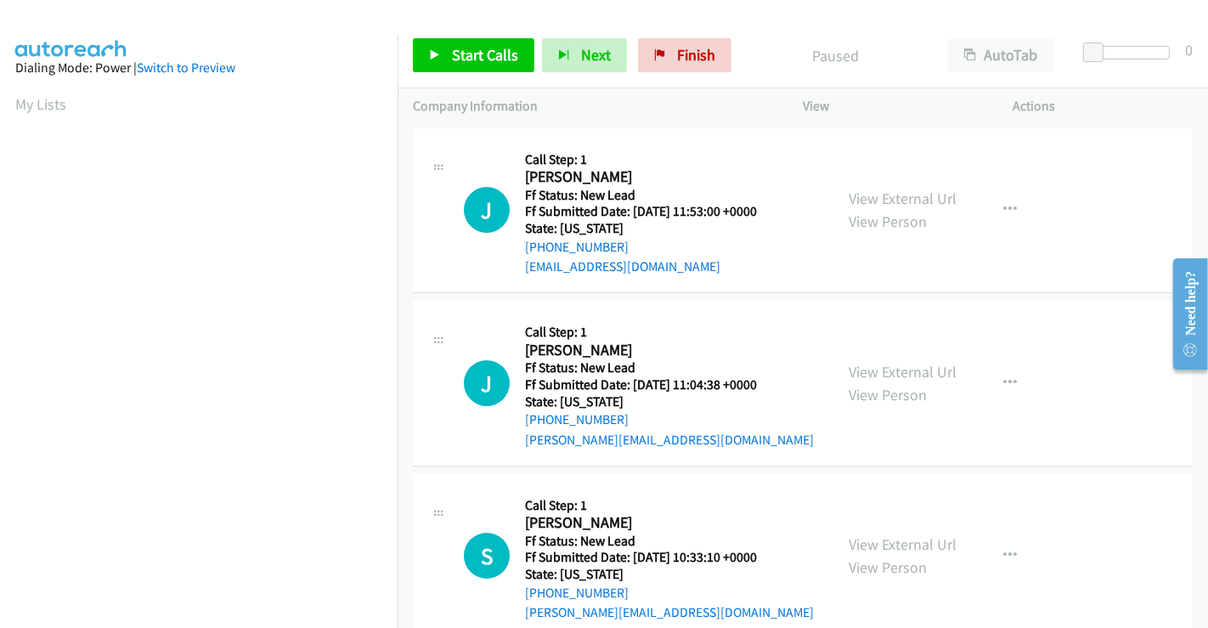
scroll to position [327, 0]
click at [446, 58] on link "Start Calls" at bounding box center [474, 55] width 122 height 34
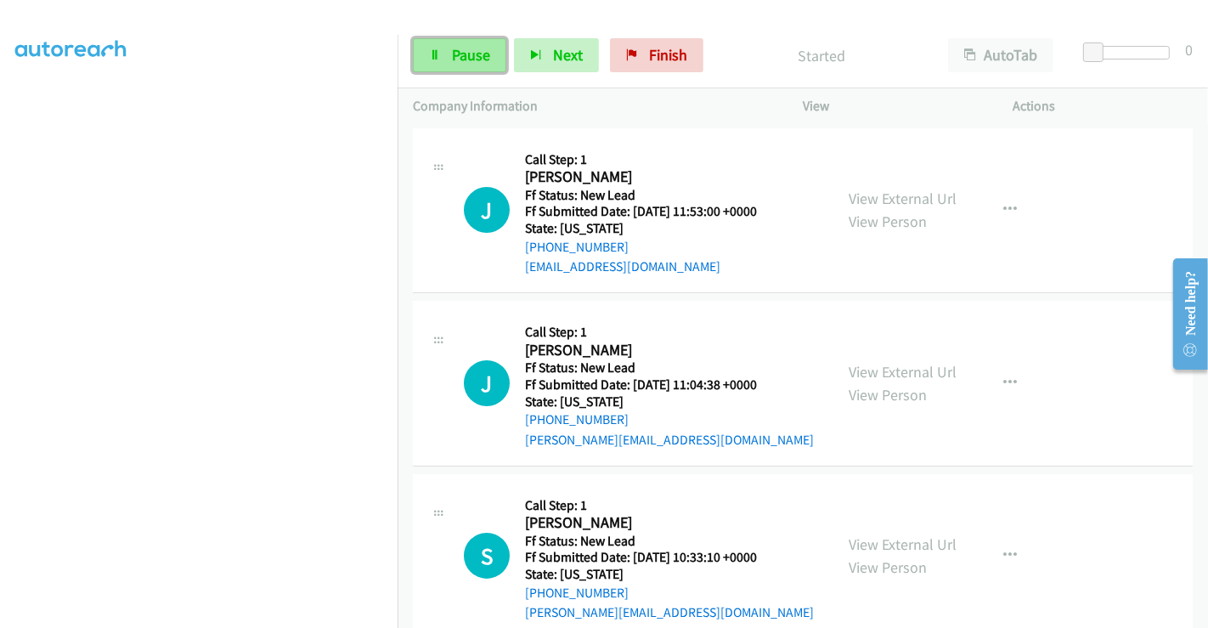
click at [442, 49] on link "Pause" at bounding box center [459, 55] width 93 height 34
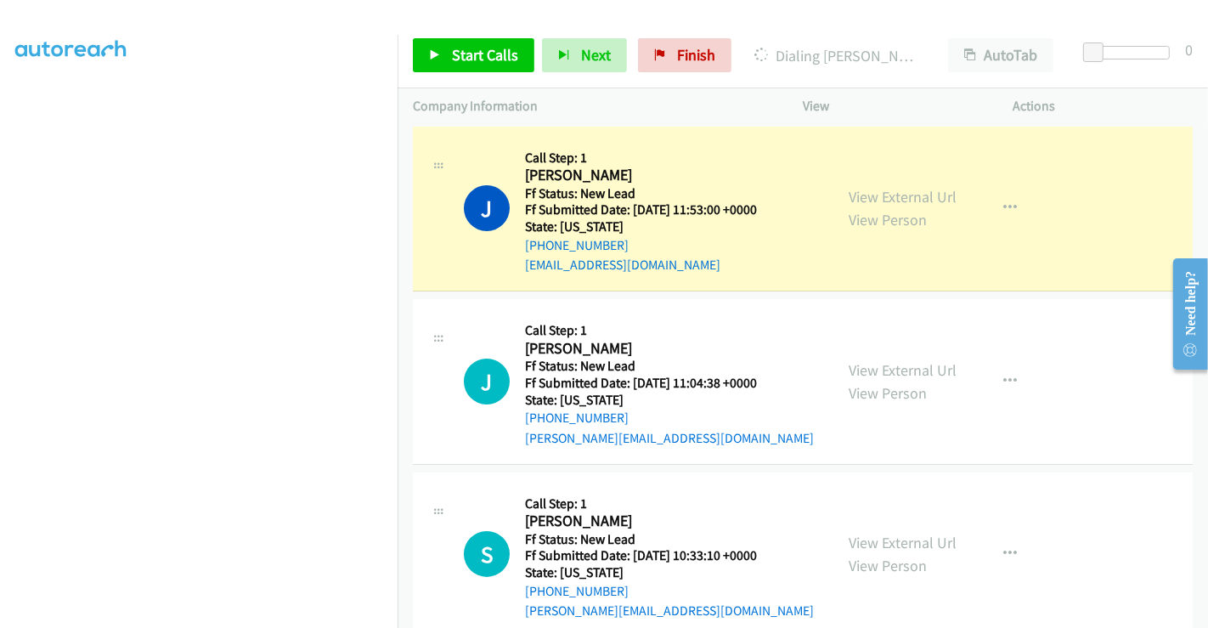
scroll to position [0, 0]
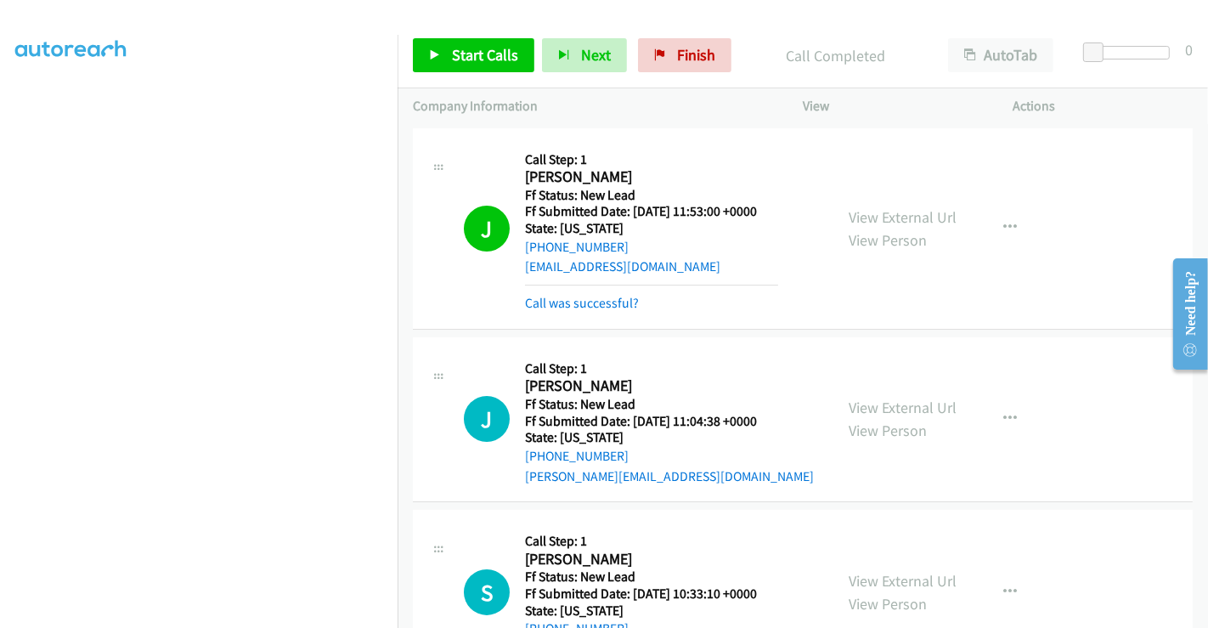
click at [621, 311] on div "Call was successful?" at bounding box center [651, 303] width 253 height 20
click at [621, 304] on link "Call was successful?" at bounding box center [582, 303] width 114 height 16
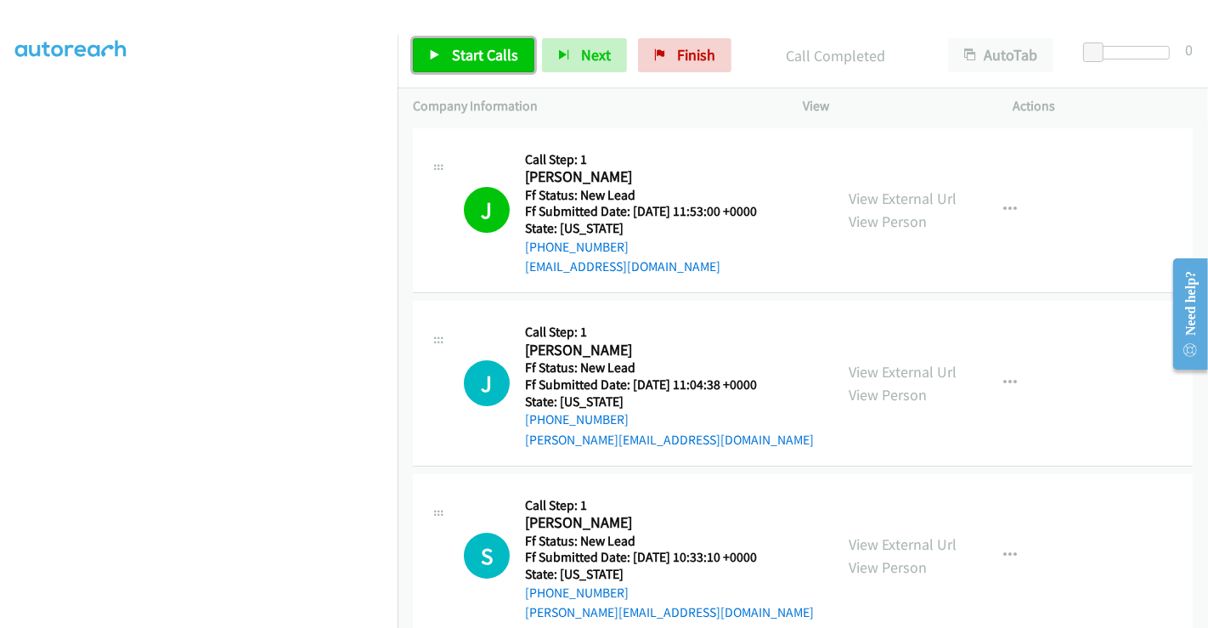
click at [465, 59] on span "Start Calls" at bounding box center [485, 55] width 66 height 20
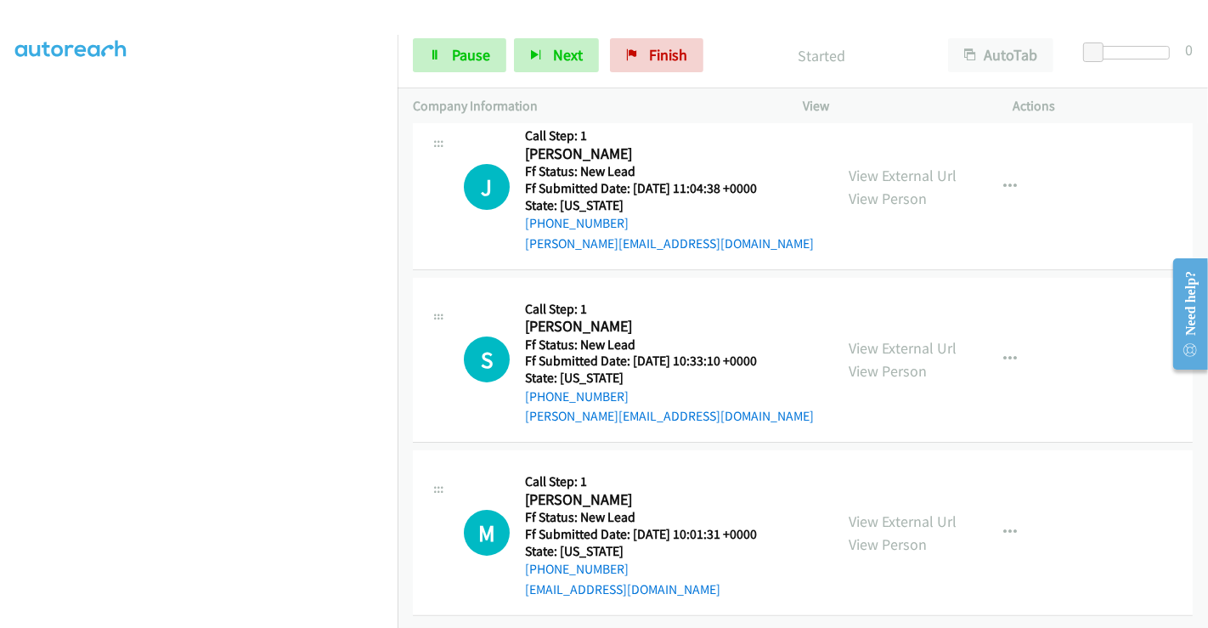
scroll to position [209, 0]
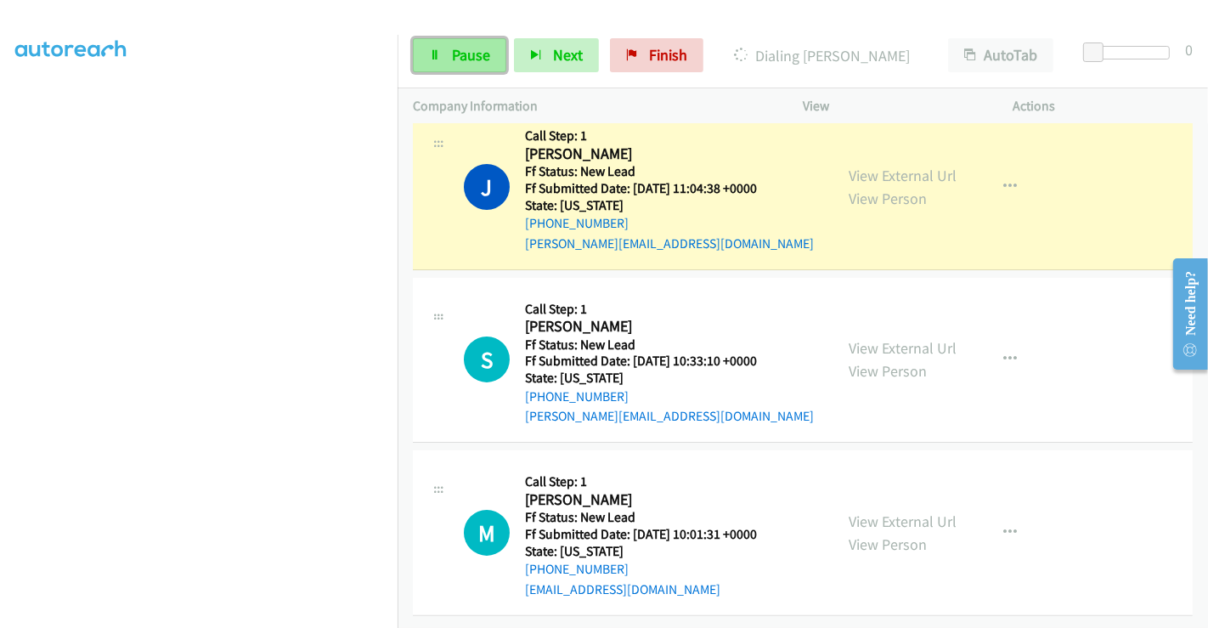
click at [464, 53] on span "Pause" at bounding box center [471, 55] width 38 height 20
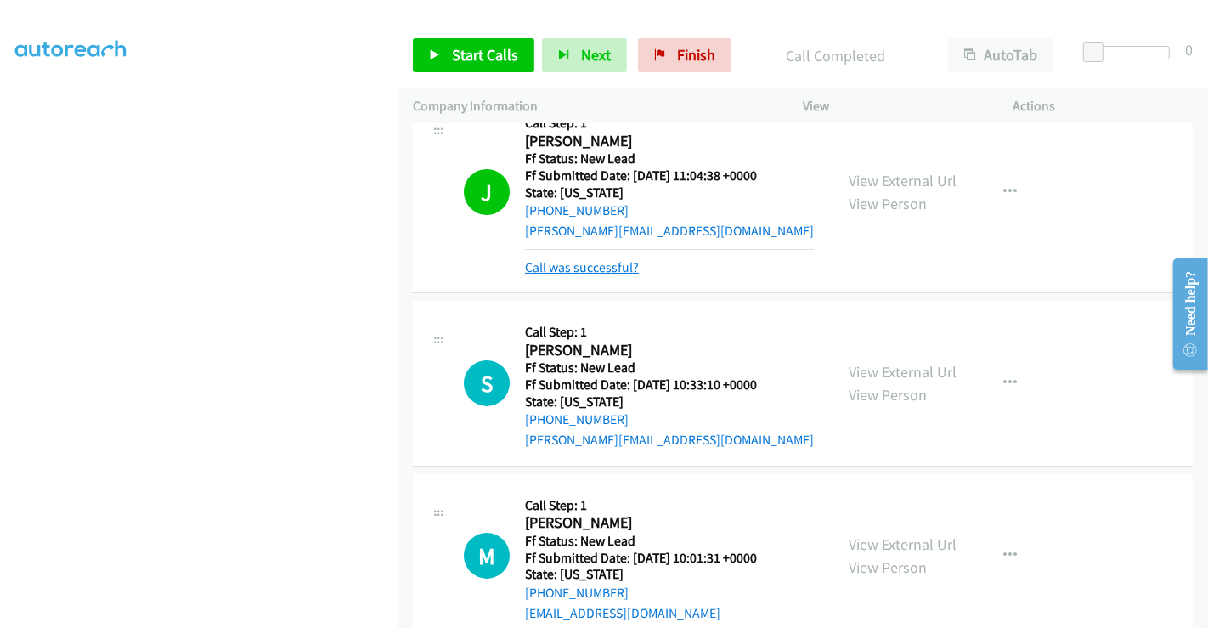
click at [602, 268] on link "Call was successful?" at bounding box center [582, 267] width 114 height 16
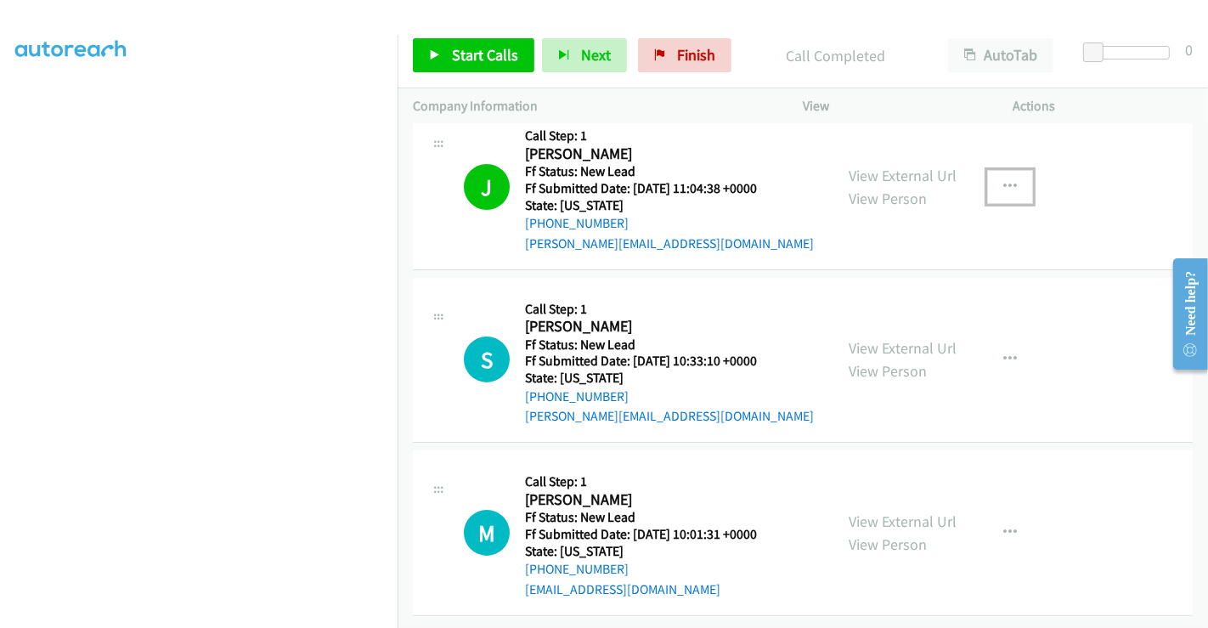
click at [1004, 180] on icon "button" at bounding box center [1011, 187] width 14 height 14
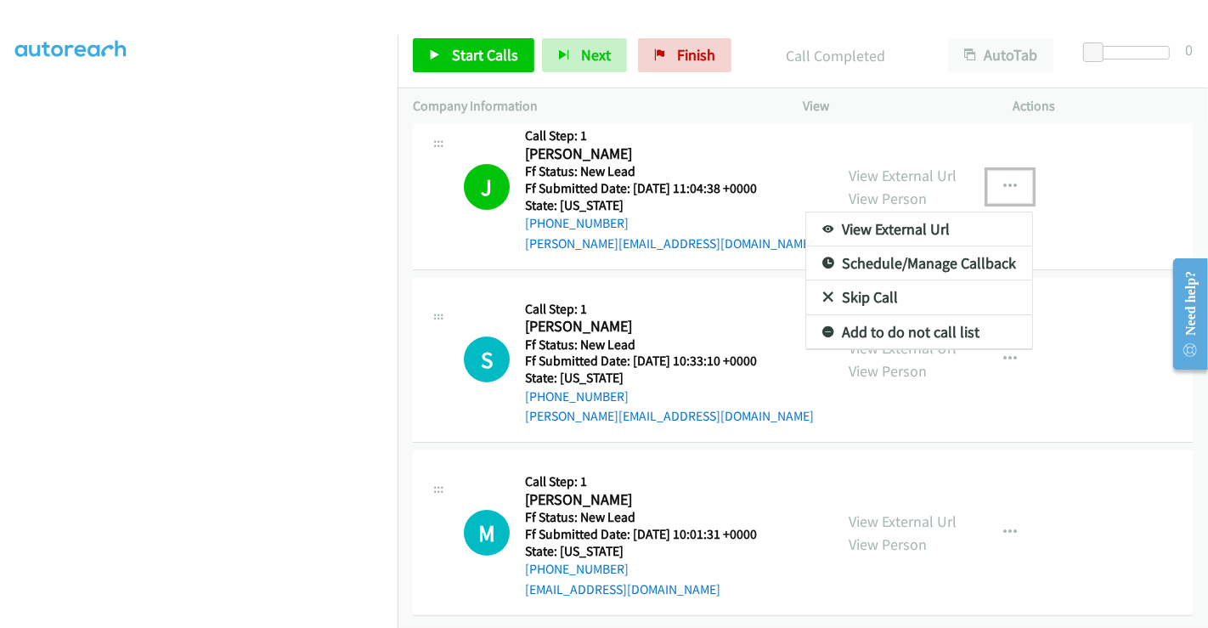
click at [857, 281] on link "Skip Call" at bounding box center [919, 297] width 226 height 34
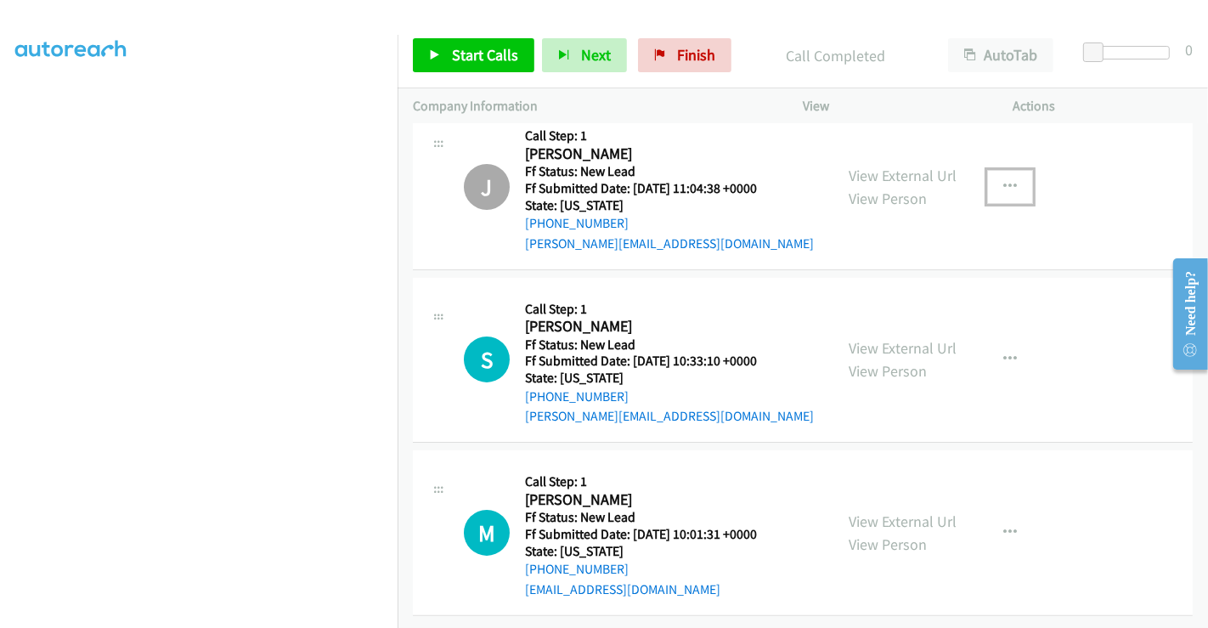
click at [993, 170] on button "button" at bounding box center [1010, 187] width 46 height 34
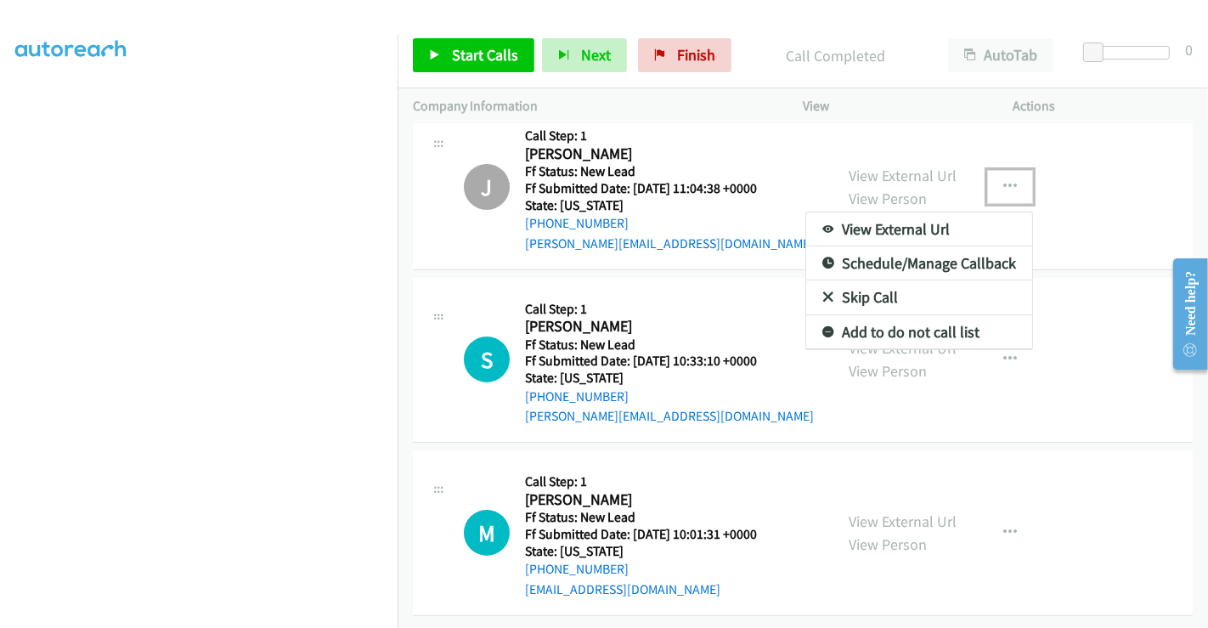
click at [830, 319] on link "Add to do not call list" at bounding box center [919, 332] width 226 height 34
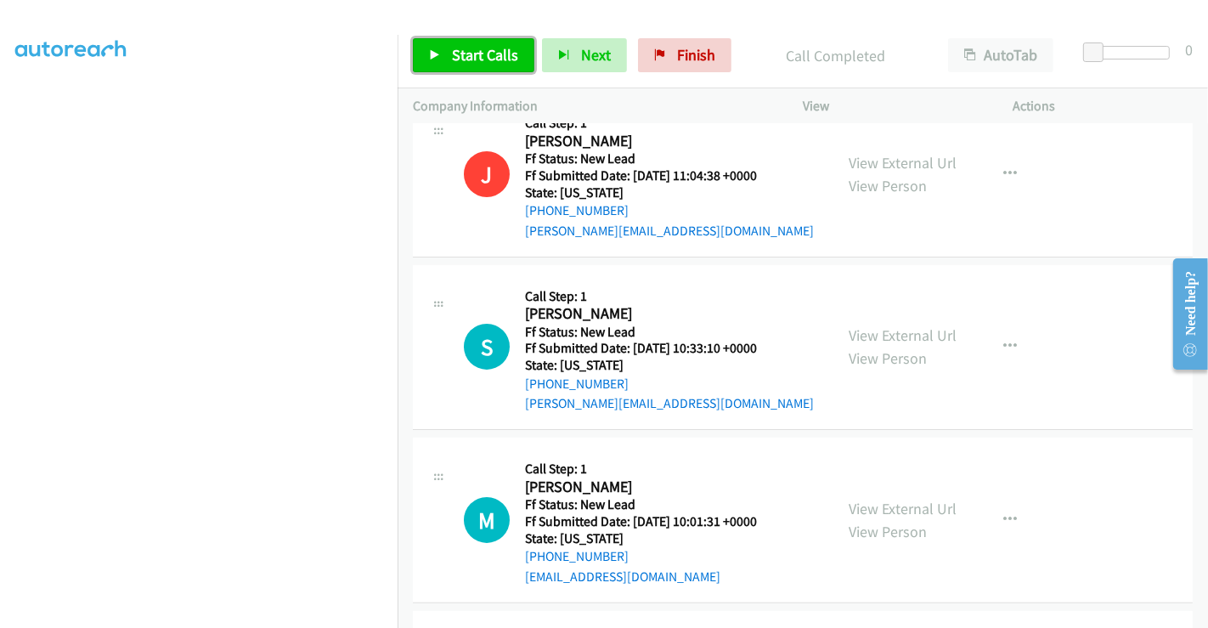
click at [492, 42] on link "Start Calls" at bounding box center [474, 55] width 122 height 34
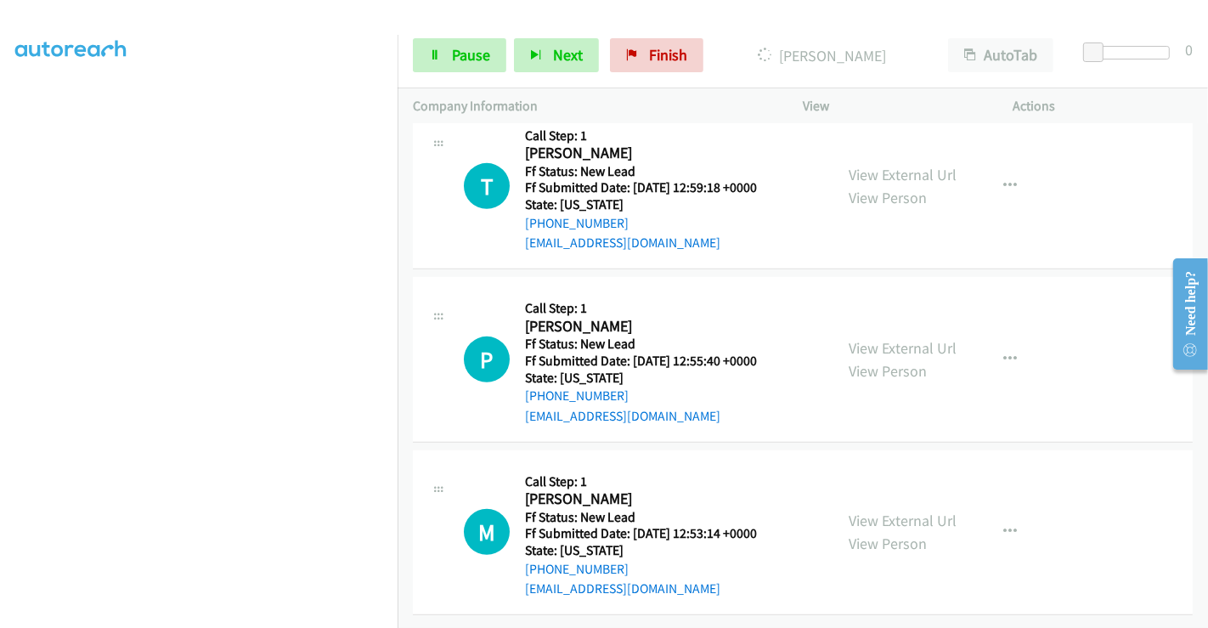
scroll to position [727, 0]
click at [894, 165] on link "View External Url" at bounding box center [903, 175] width 108 height 20
click at [880, 338] on link "View External Url" at bounding box center [903, 348] width 108 height 20
click at [893, 511] on link "View External Url" at bounding box center [903, 521] width 108 height 20
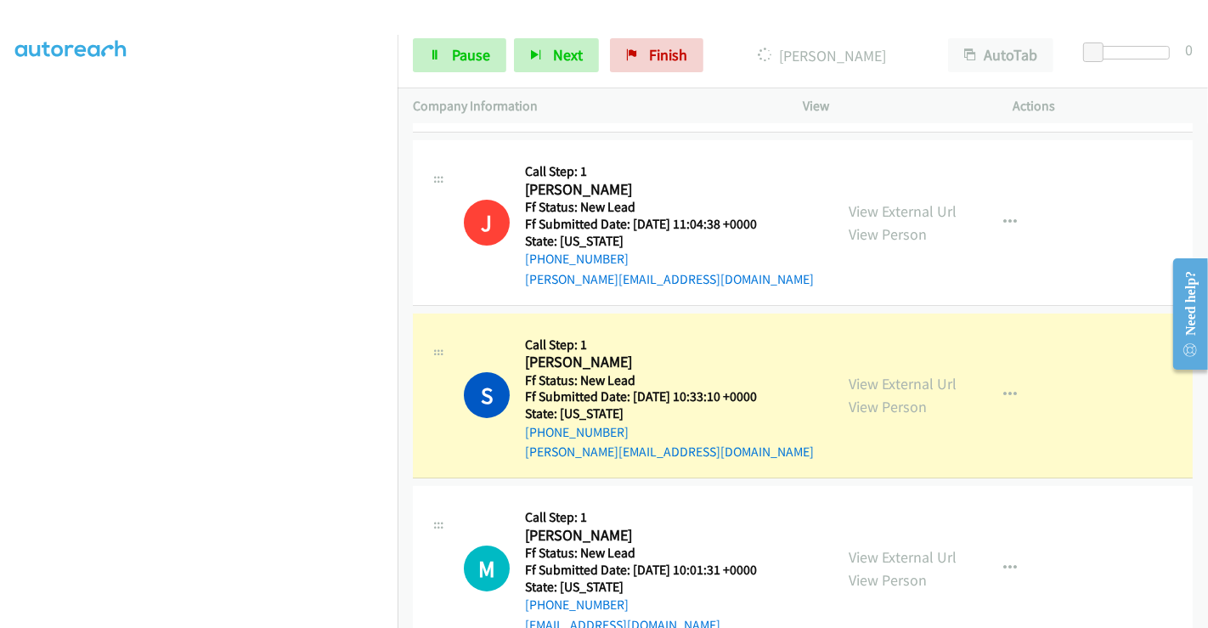
scroll to position [255, 0]
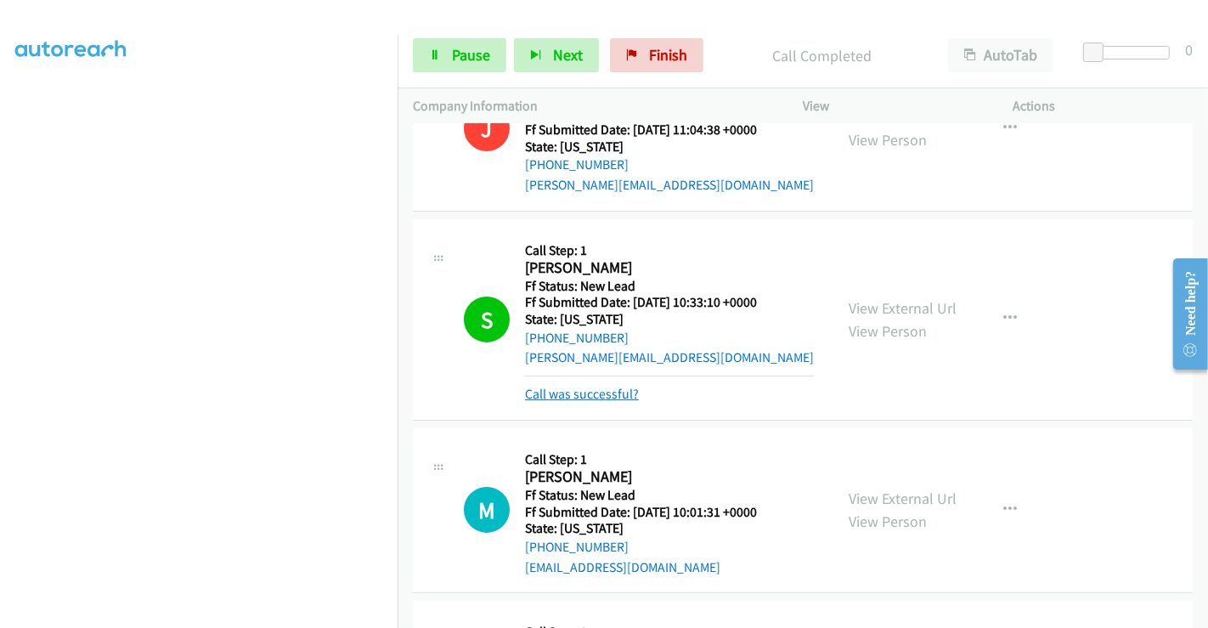
click at [572, 391] on link "Call was successful?" at bounding box center [582, 394] width 114 height 16
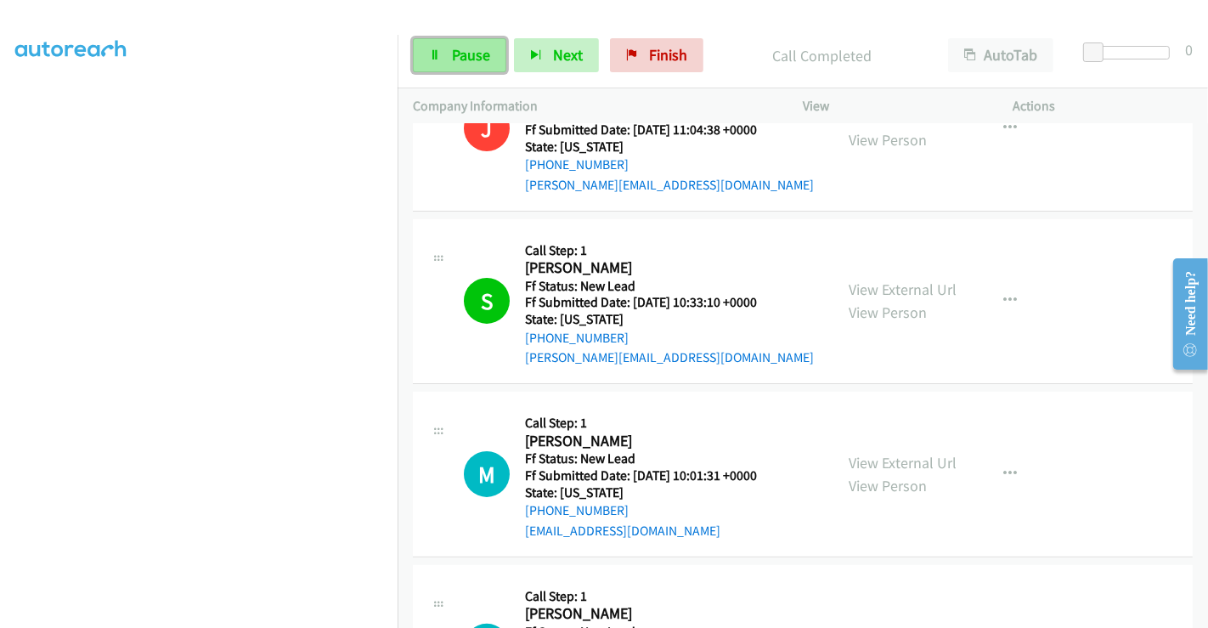
click at [476, 57] on span "Pause" at bounding box center [471, 55] width 38 height 20
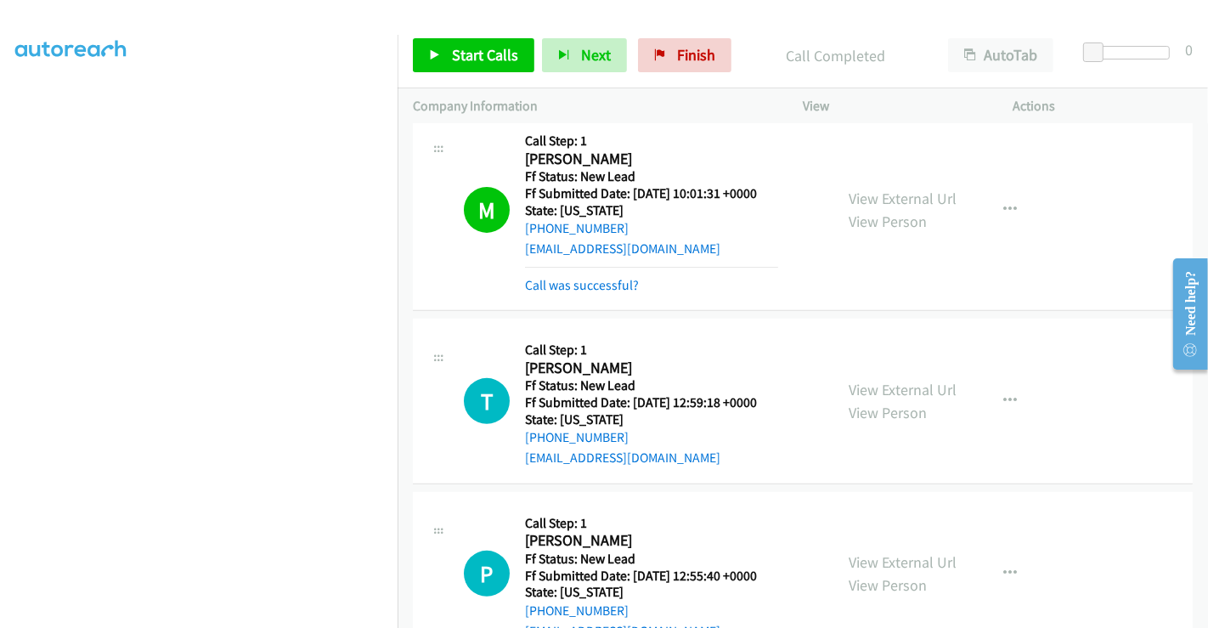
scroll to position [539, 0]
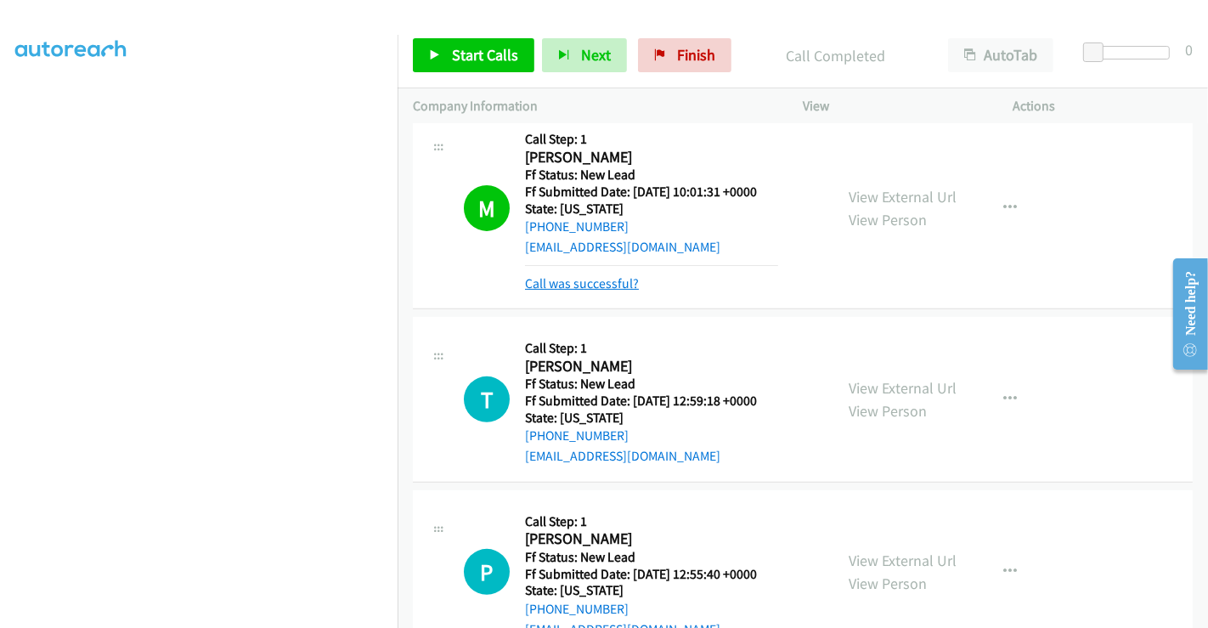
click at [606, 280] on link "Call was successful?" at bounding box center [582, 283] width 114 height 16
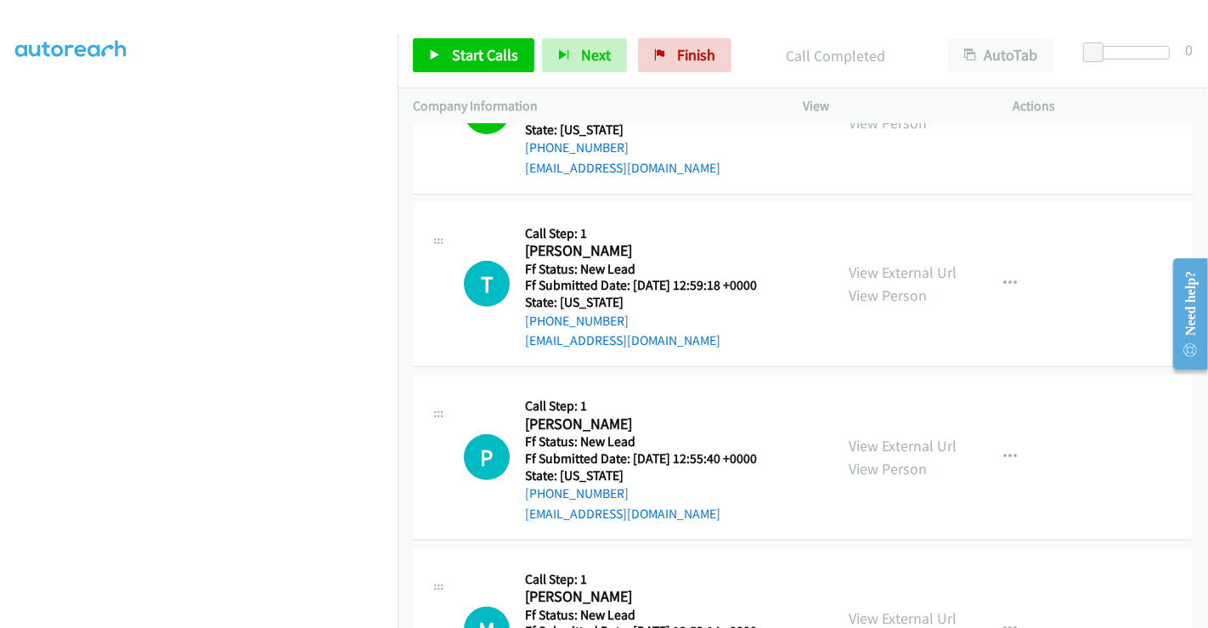
scroll to position [727, 0]
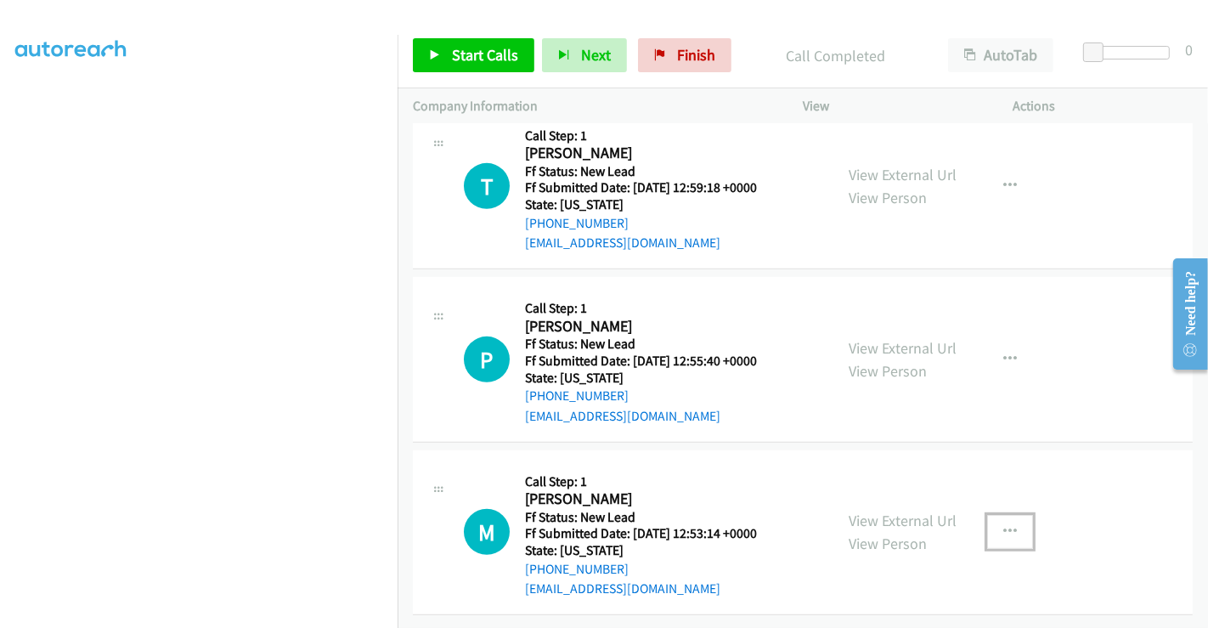
click at [999, 515] on button "button" at bounding box center [1010, 532] width 46 height 34
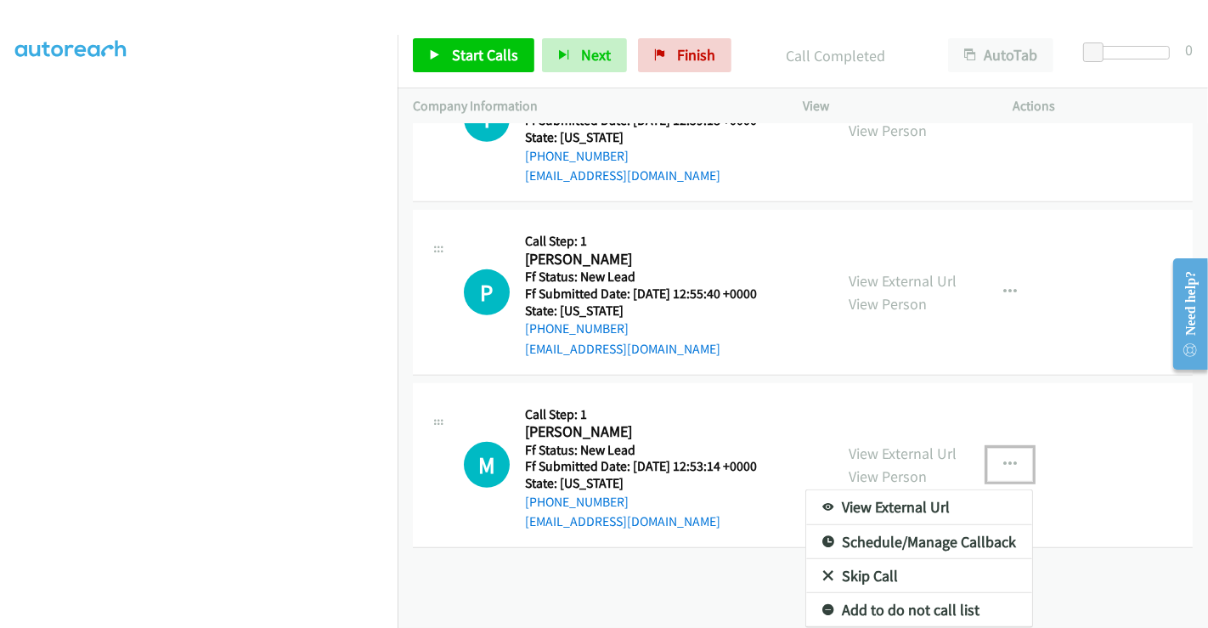
click at [879, 562] on link "Skip Call" at bounding box center [919, 576] width 226 height 34
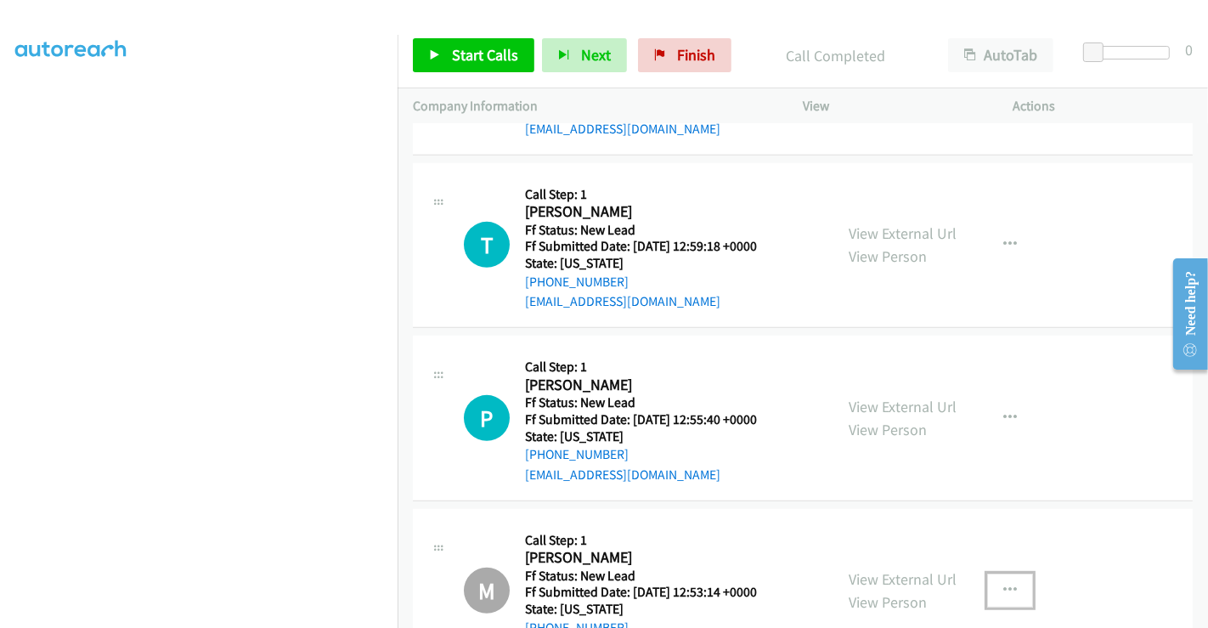
scroll to position [539, 0]
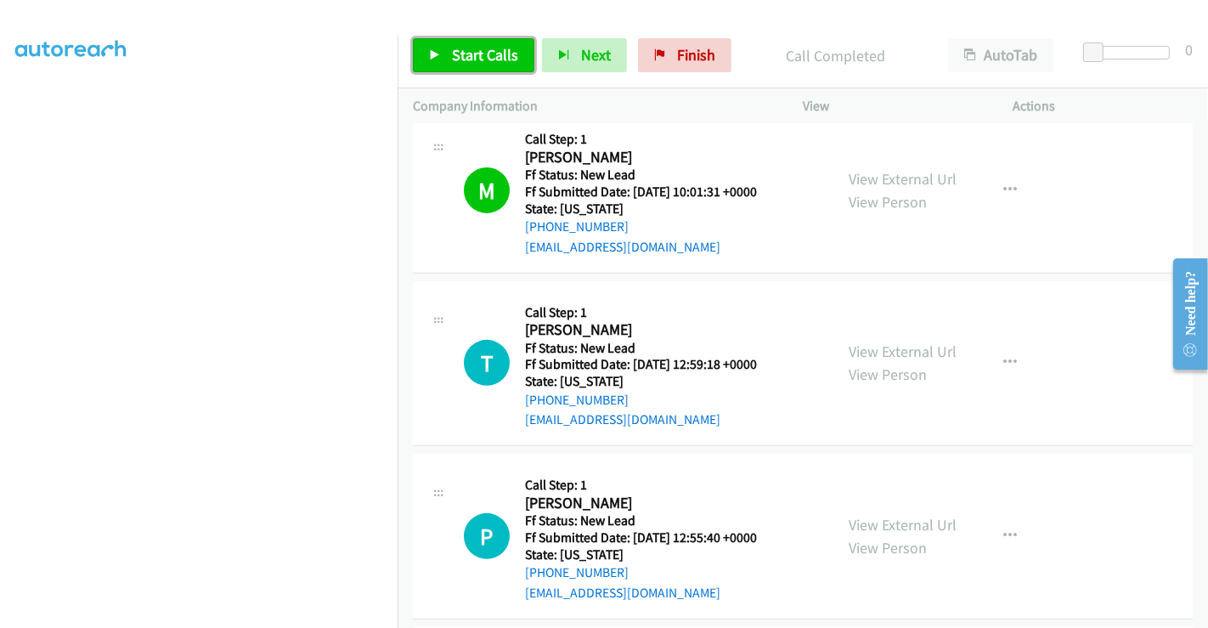
click at [488, 52] on span "Start Calls" at bounding box center [485, 55] width 66 height 20
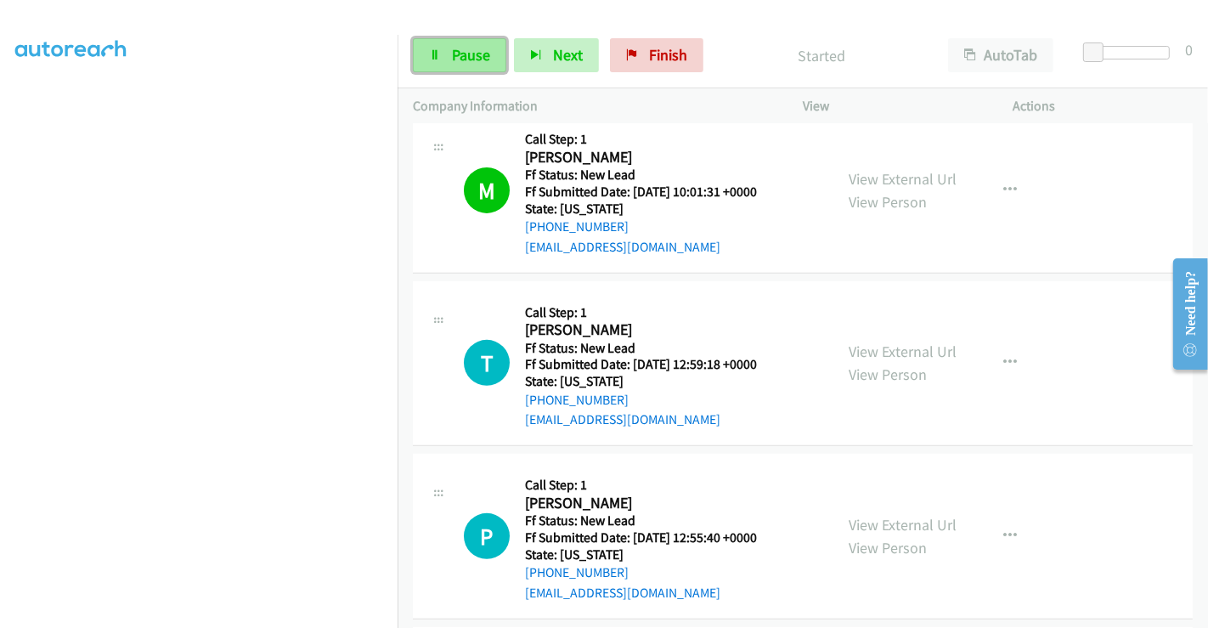
click at [448, 46] on link "Pause" at bounding box center [459, 55] width 93 height 34
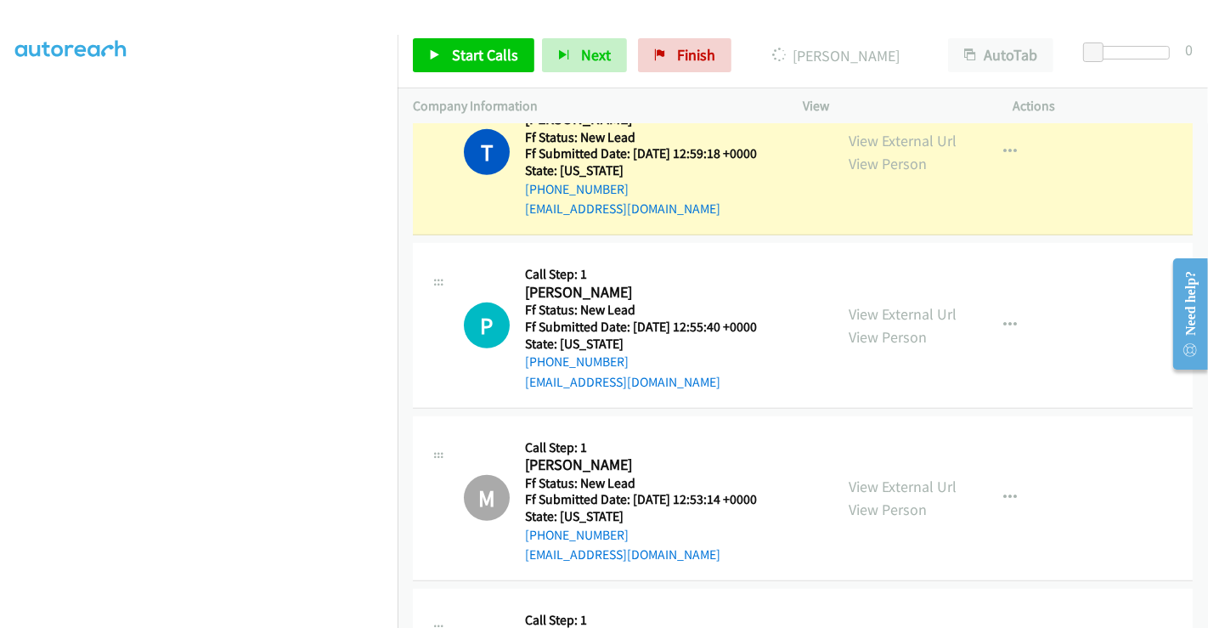
scroll to position [633, 0]
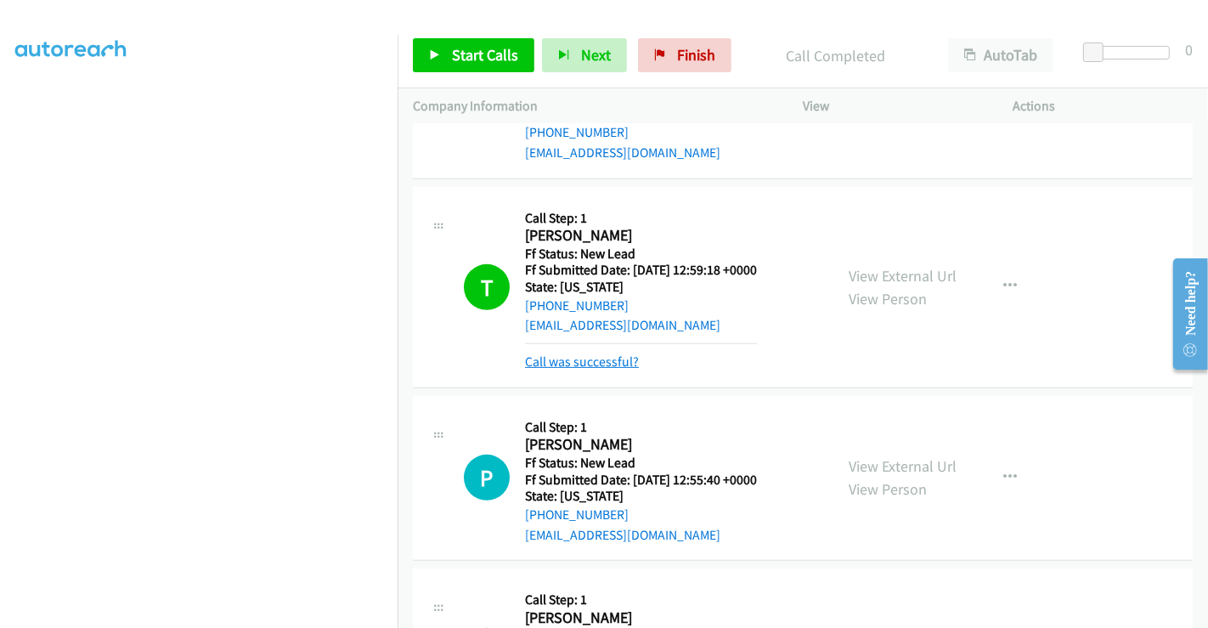
click at [591, 355] on link "Call was successful?" at bounding box center [582, 362] width 114 height 16
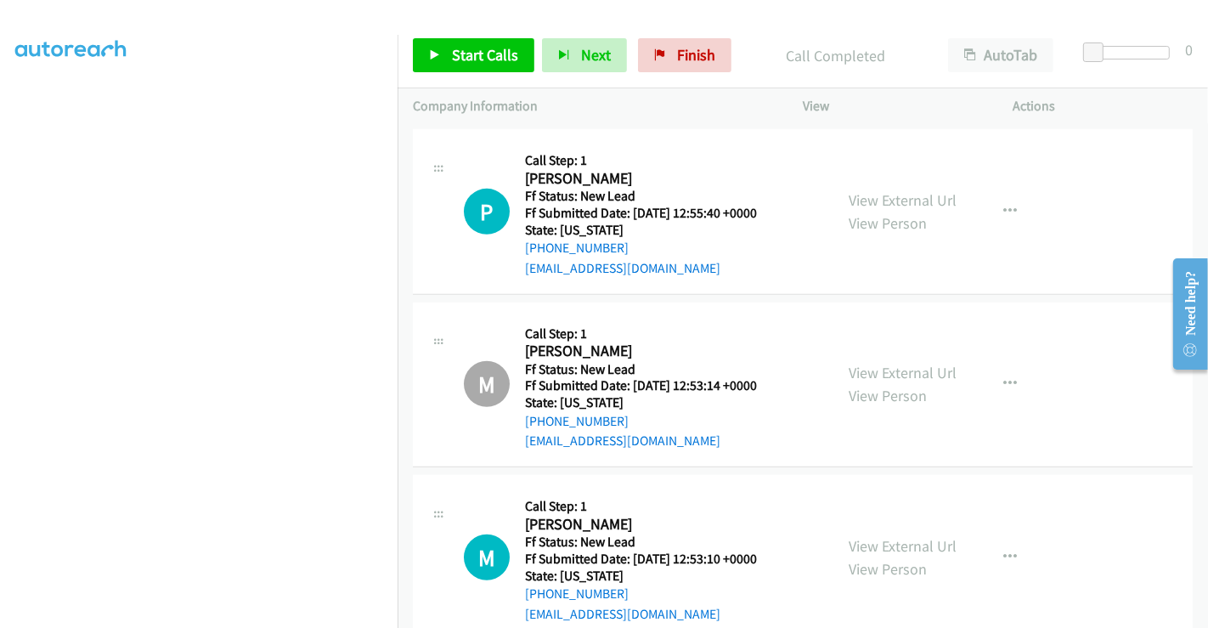
scroll to position [727, 0]
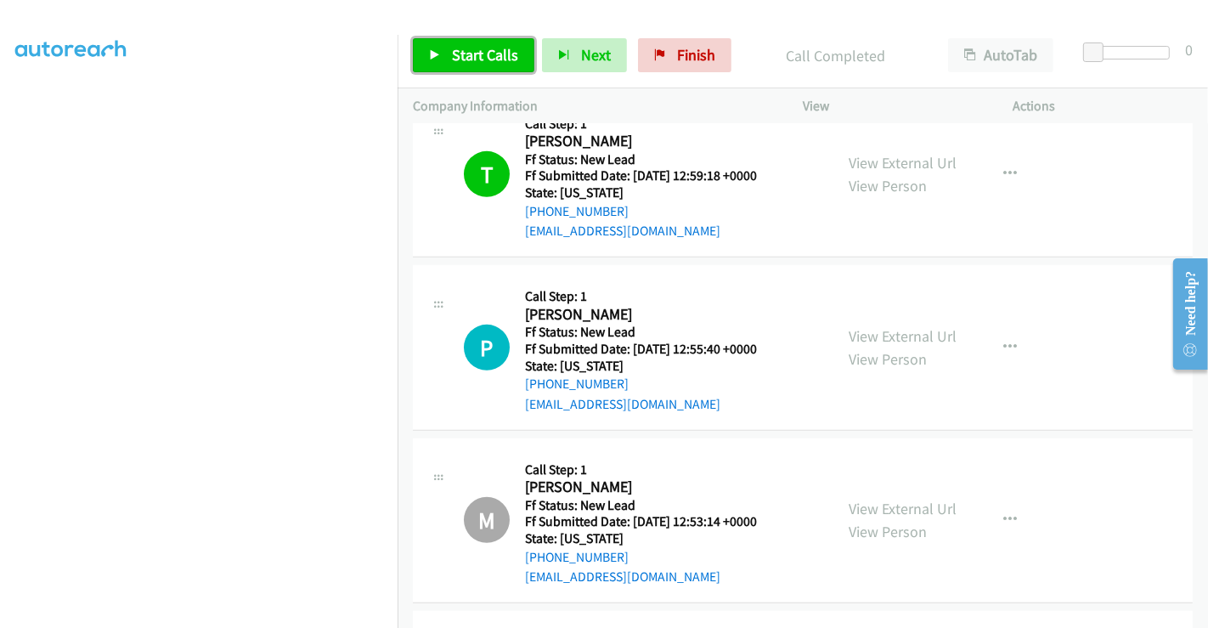
click at [489, 48] on span "Start Calls" at bounding box center [485, 55] width 66 height 20
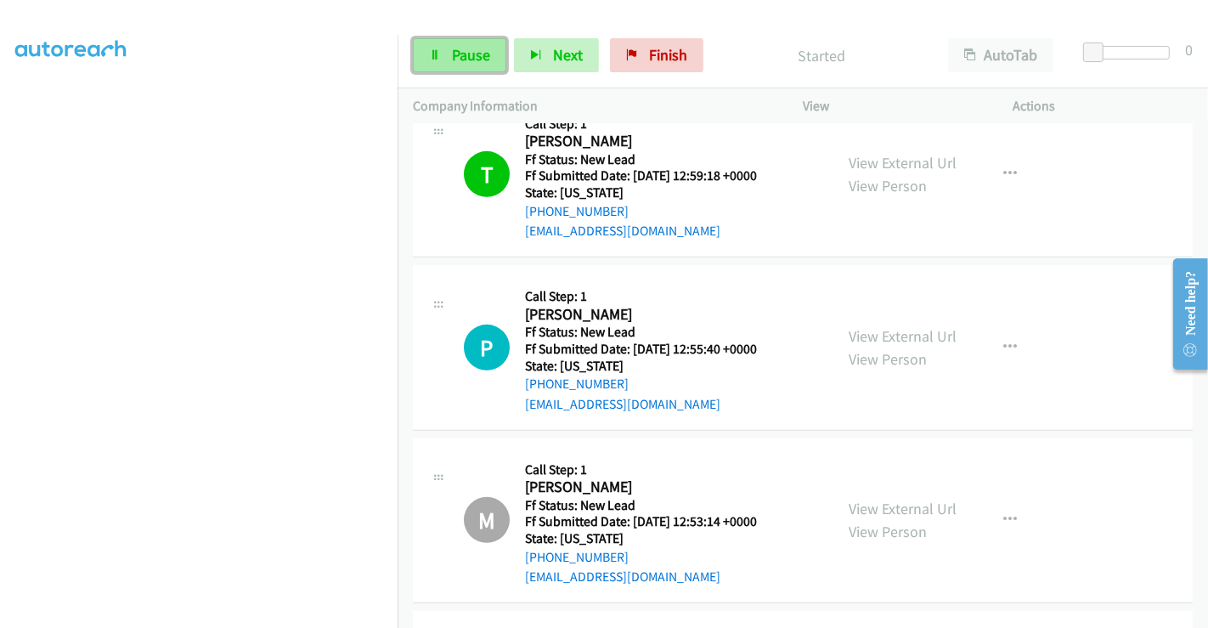
click at [460, 54] on span "Pause" at bounding box center [471, 55] width 38 height 20
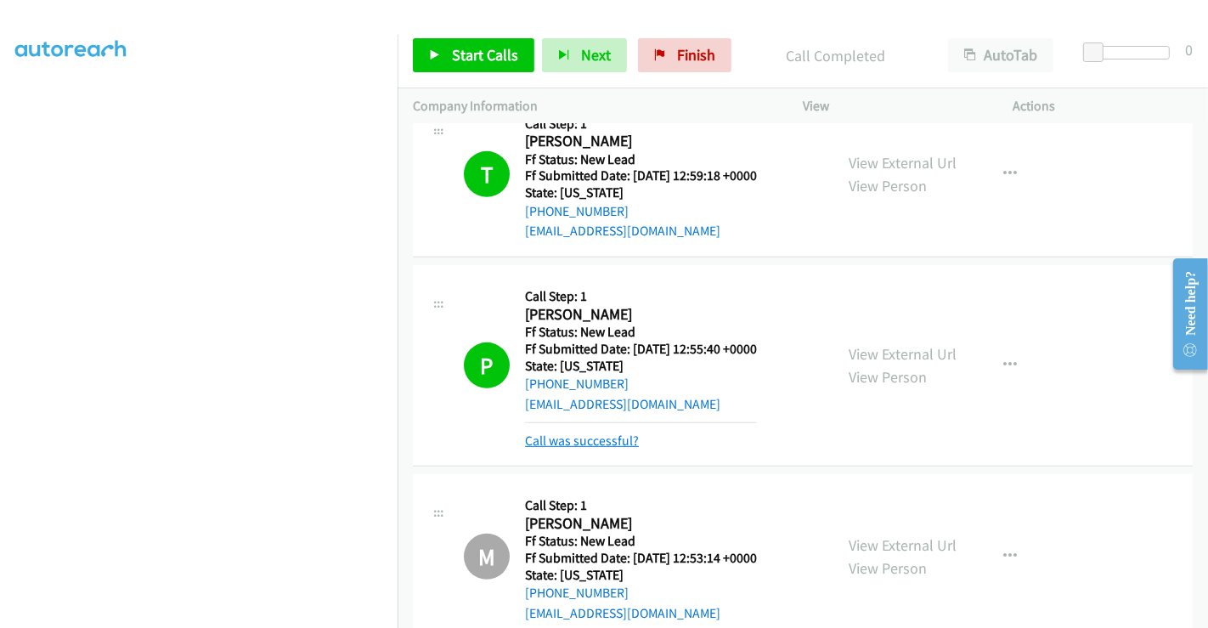
click at [599, 436] on link "Call was successful?" at bounding box center [582, 441] width 114 height 16
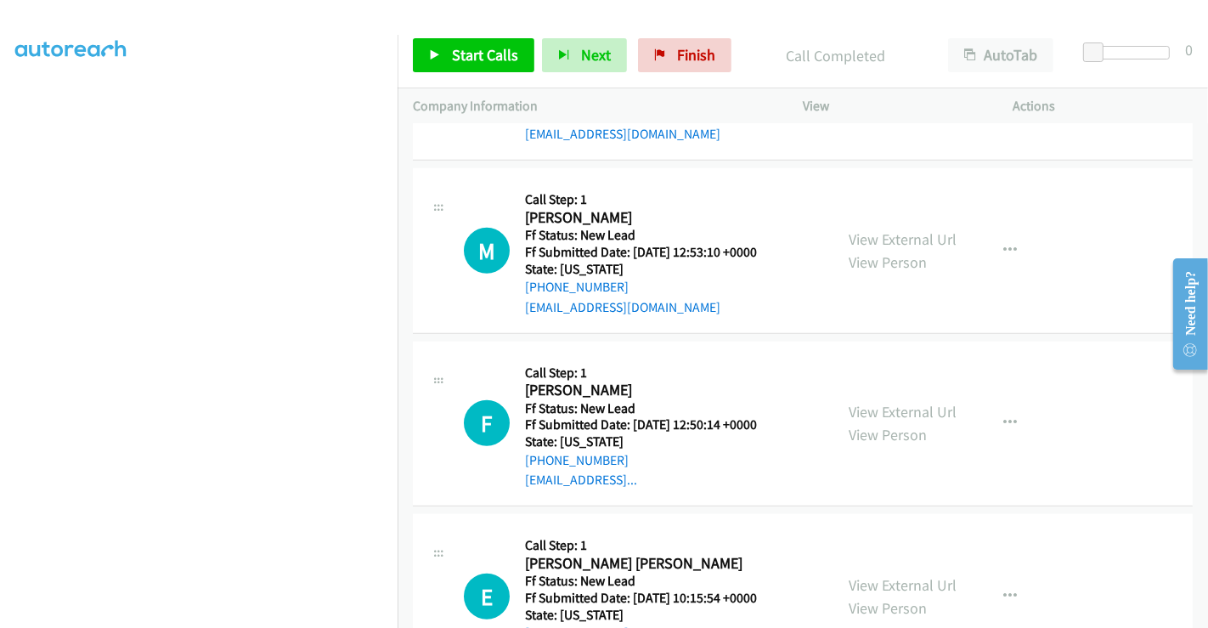
scroll to position [1199, 0]
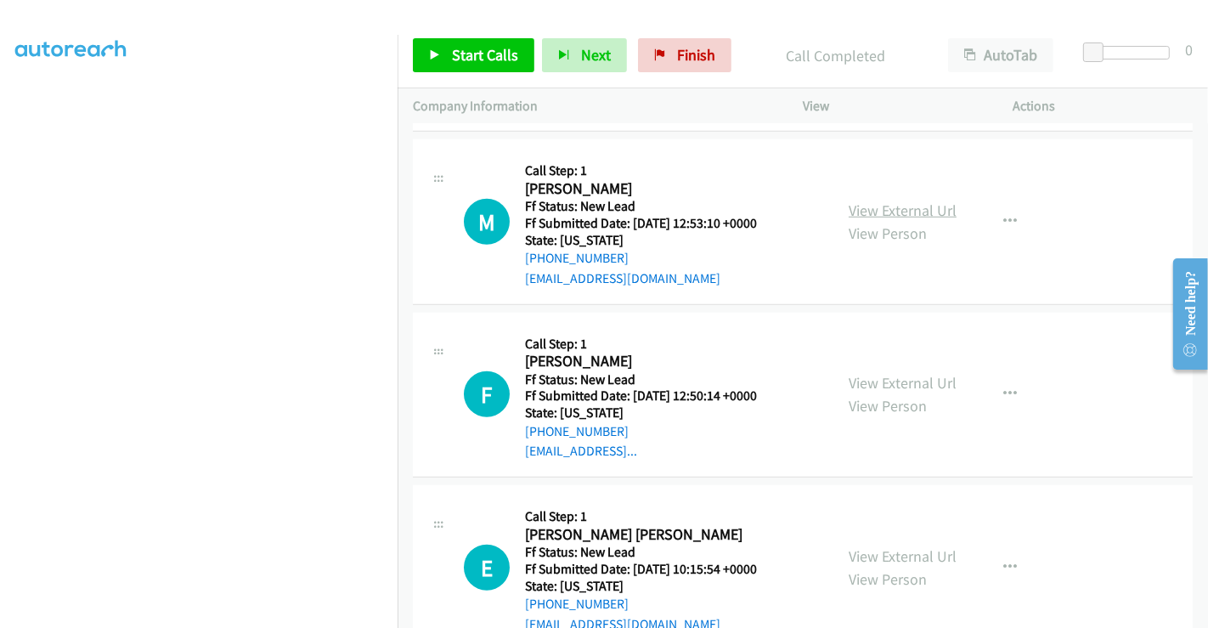
click at [874, 203] on link "View External Url" at bounding box center [903, 211] width 108 height 20
click at [890, 375] on link "View External Url" at bounding box center [903, 383] width 108 height 20
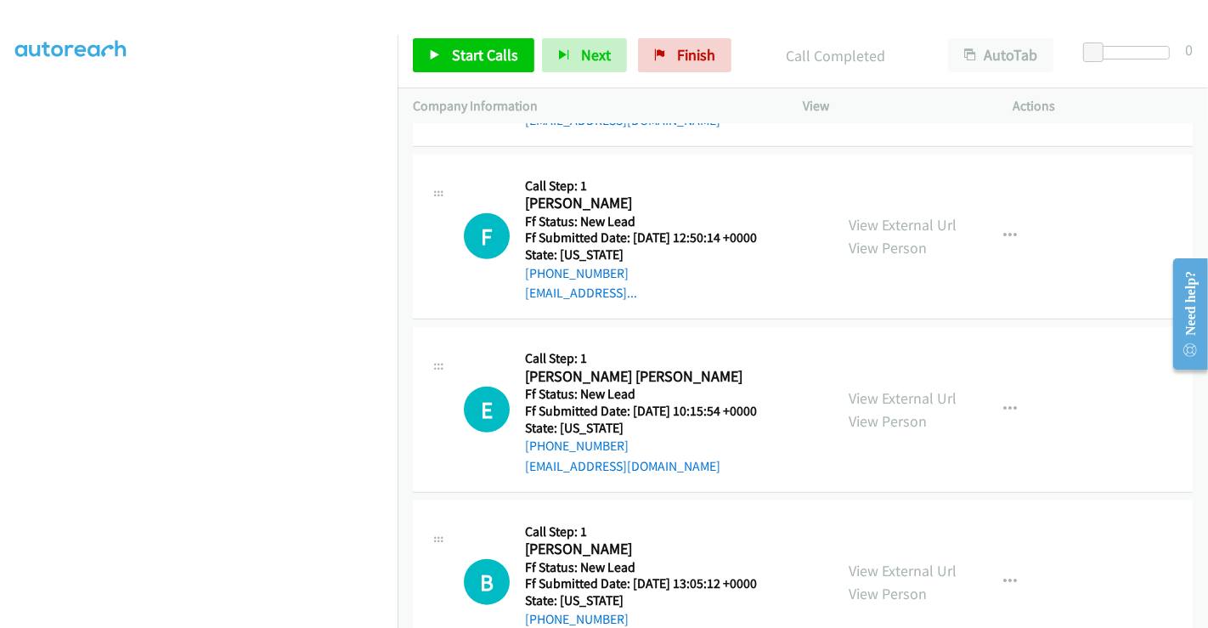
scroll to position [1389, 0]
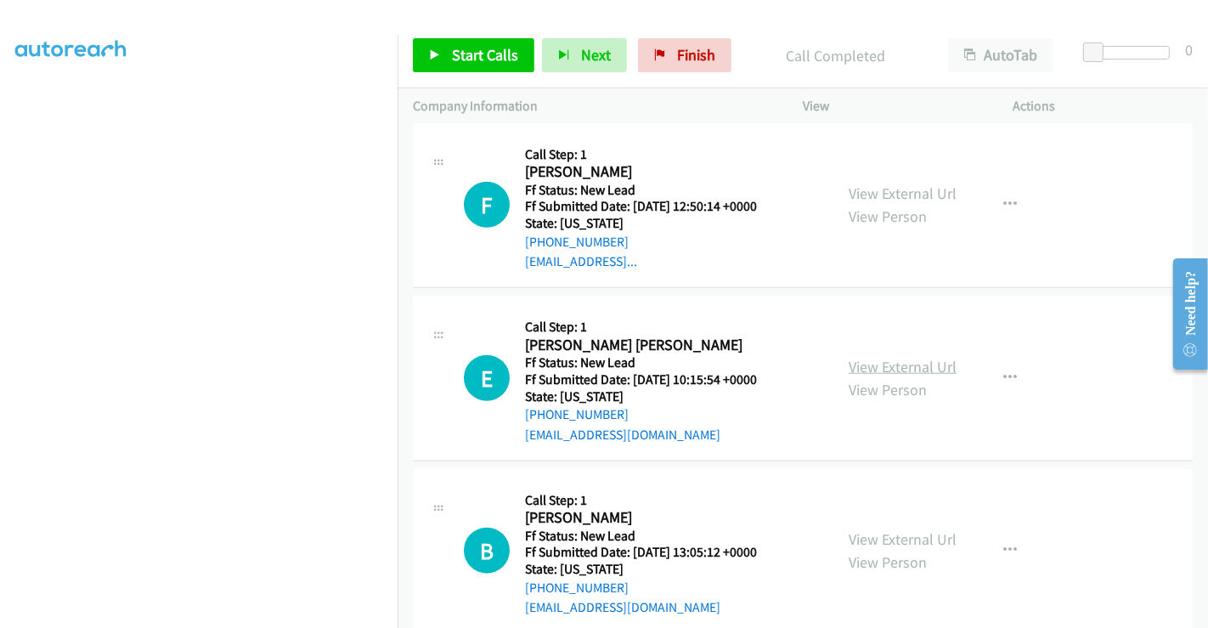
click at [899, 365] on link "View External Url" at bounding box center [903, 367] width 108 height 20
click at [884, 529] on link "View External Url" at bounding box center [903, 539] width 108 height 20
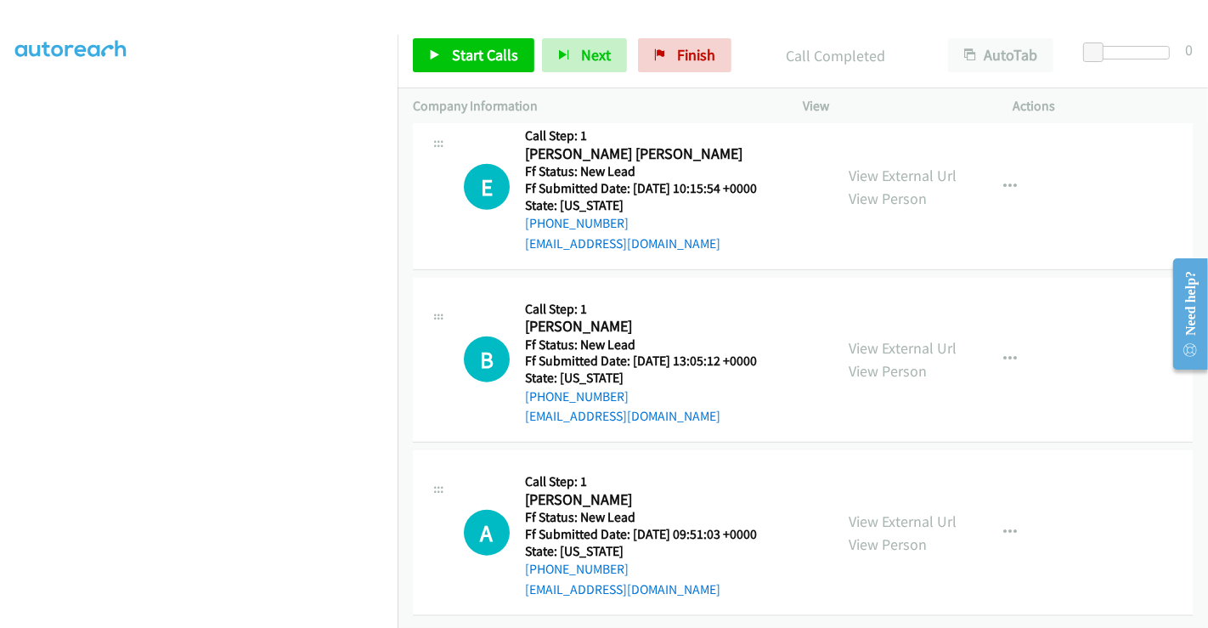
scroll to position [1590, 0]
click at [891, 512] on link "View External Url" at bounding box center [903, 522] width 108 height 20
click at [455, 61] on span "Start Calls" at bounding box center [485, 55] width 66 height 20
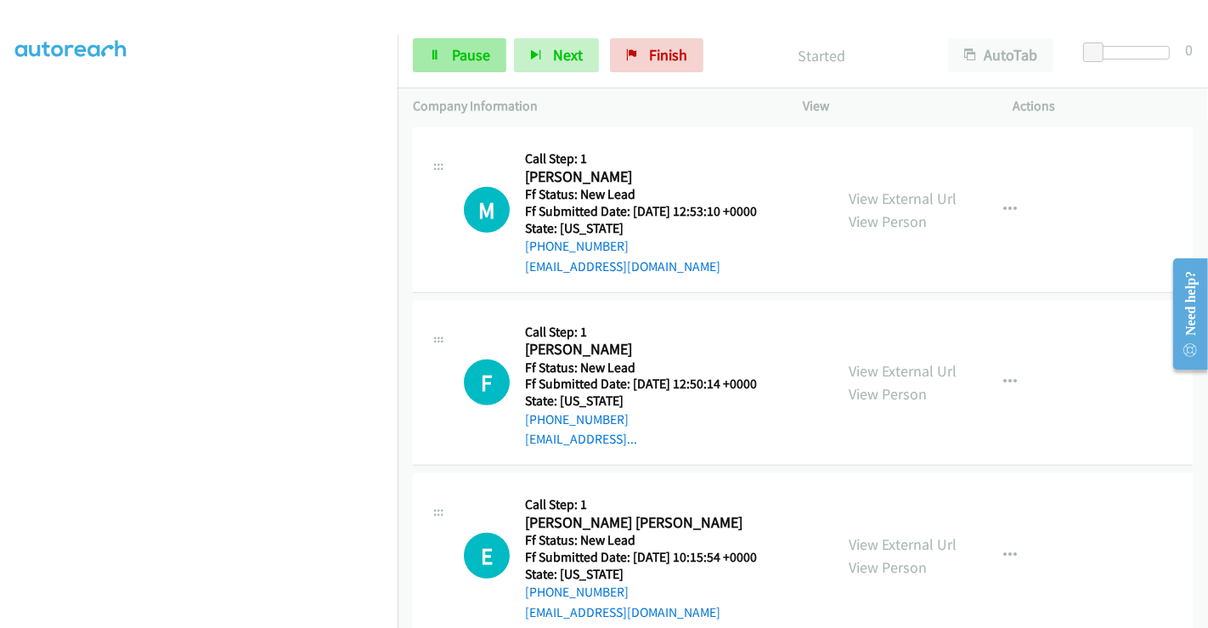
scroll to position [1213, 0]
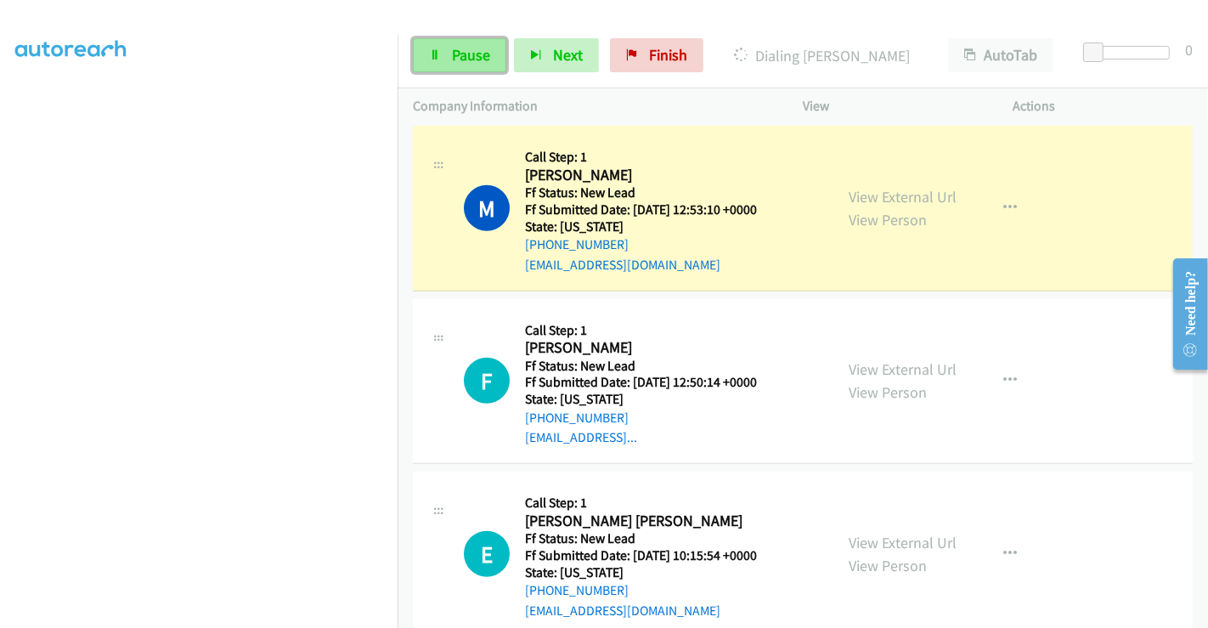
click at [456, 54] on span "Pause" at bounding box center [471, 55] width 38 height 20
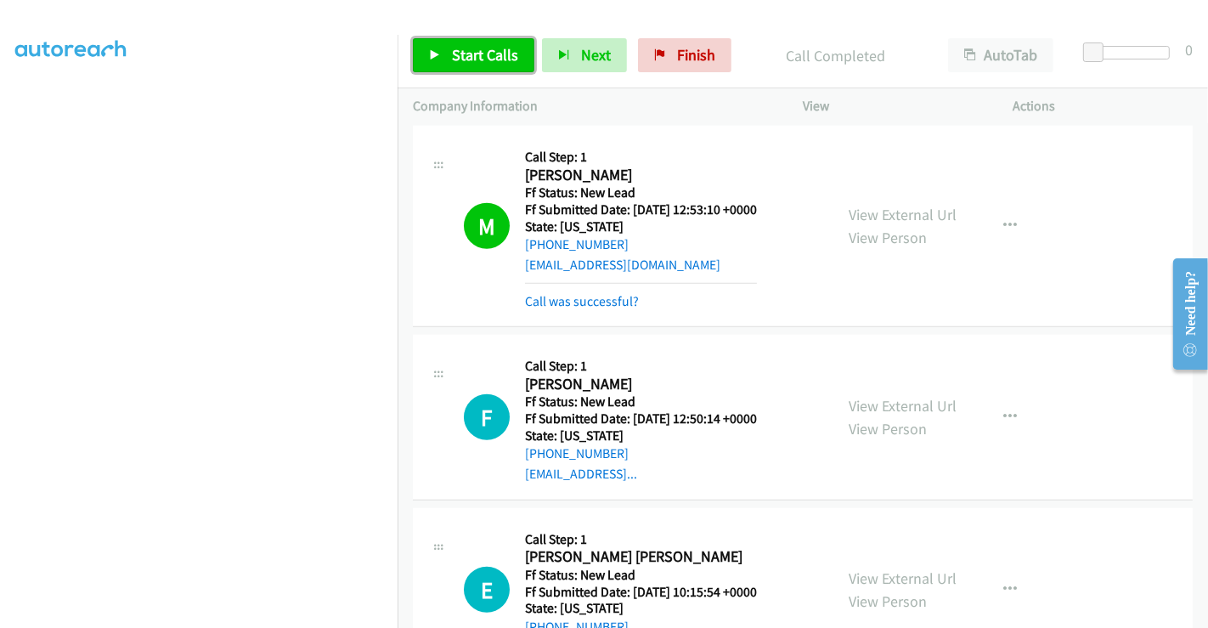
click at [488, 65] on link "Start Calls" at bounding box center [474, 55] width 122 height 34
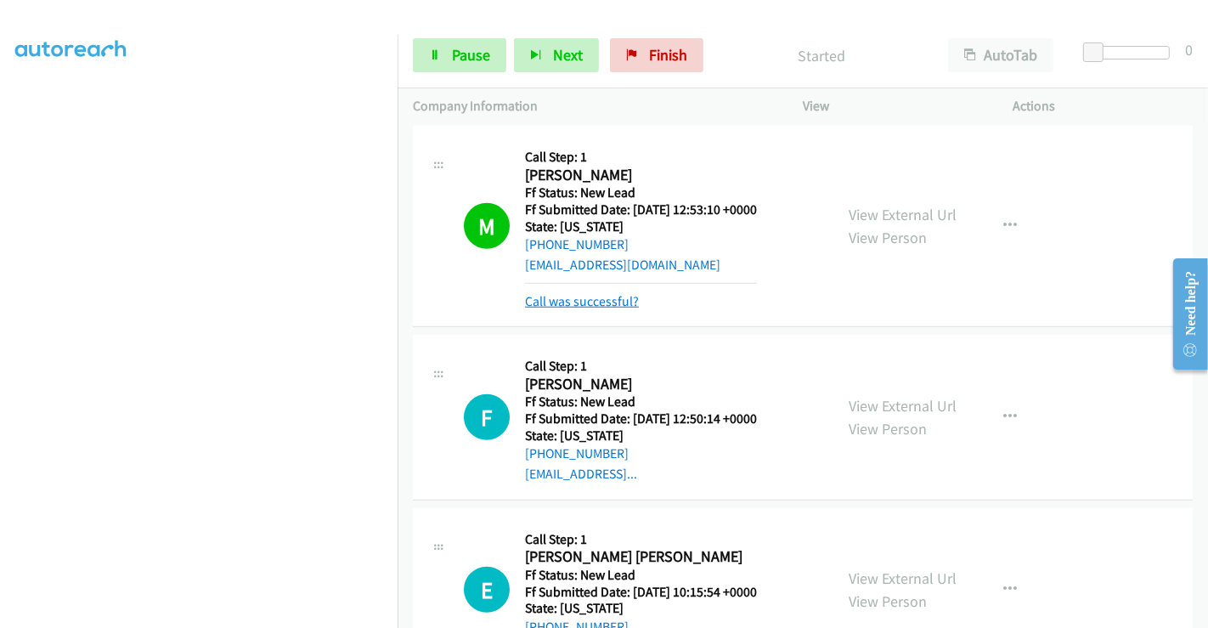
click at [582, 295] on link "Call was successful?" at bounding box center [582, 301] width 114 height 16
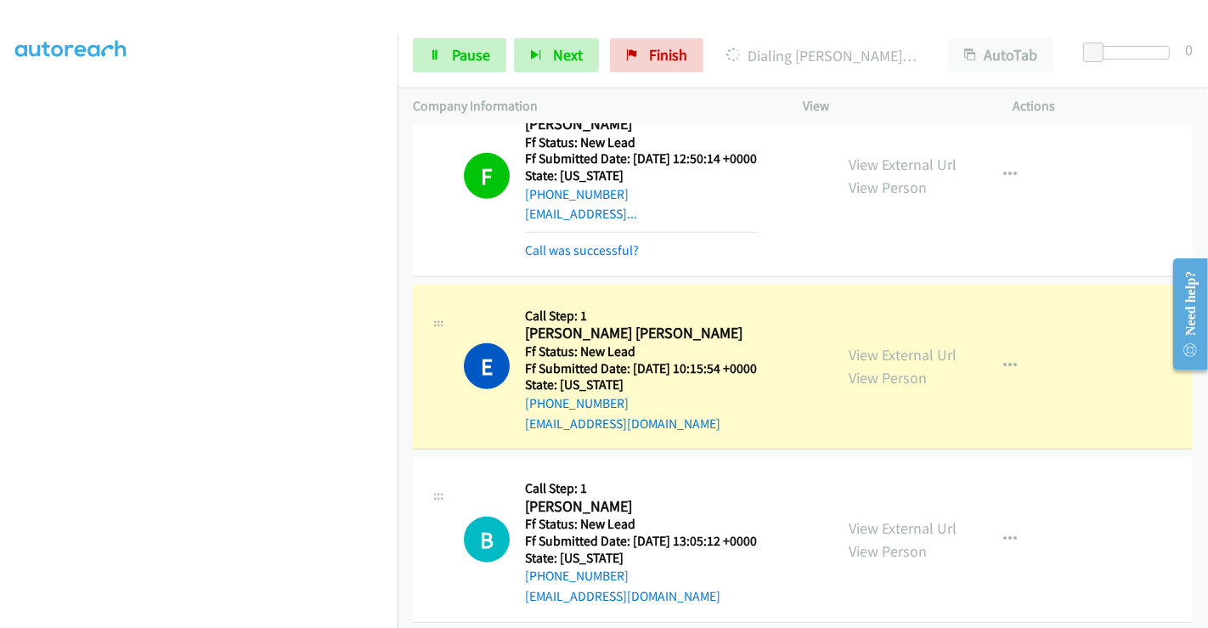
scroll to position [1496, 0]
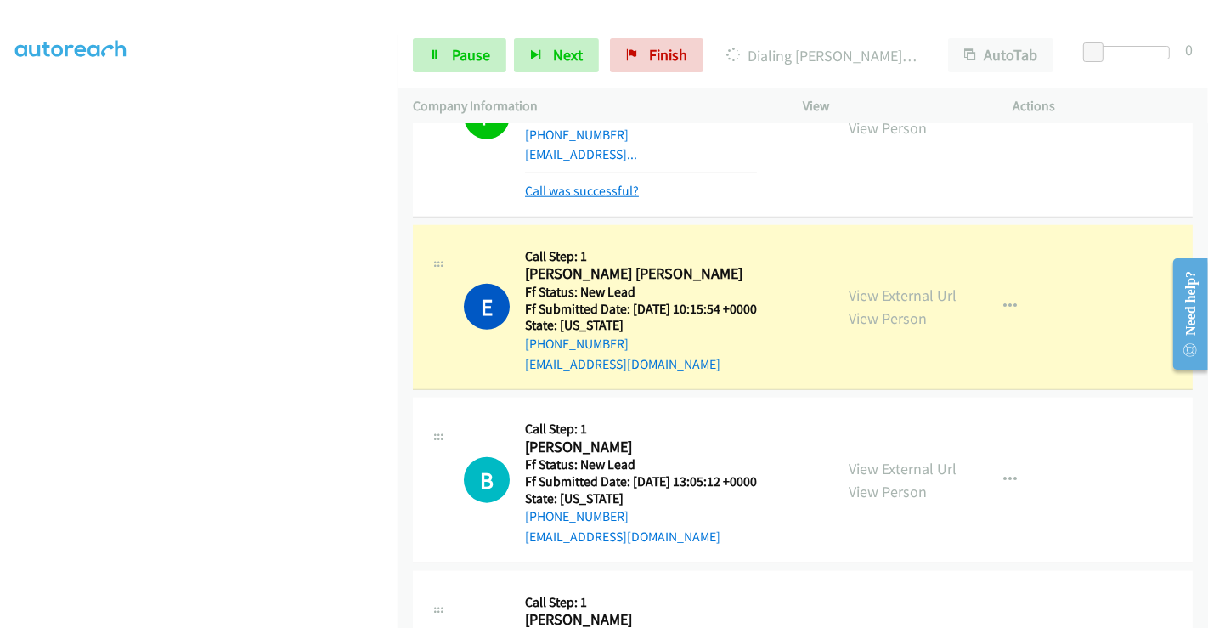
click at [589, 189] on link "Call was successful?" at bounding box center [582, 191] width 114 height 16
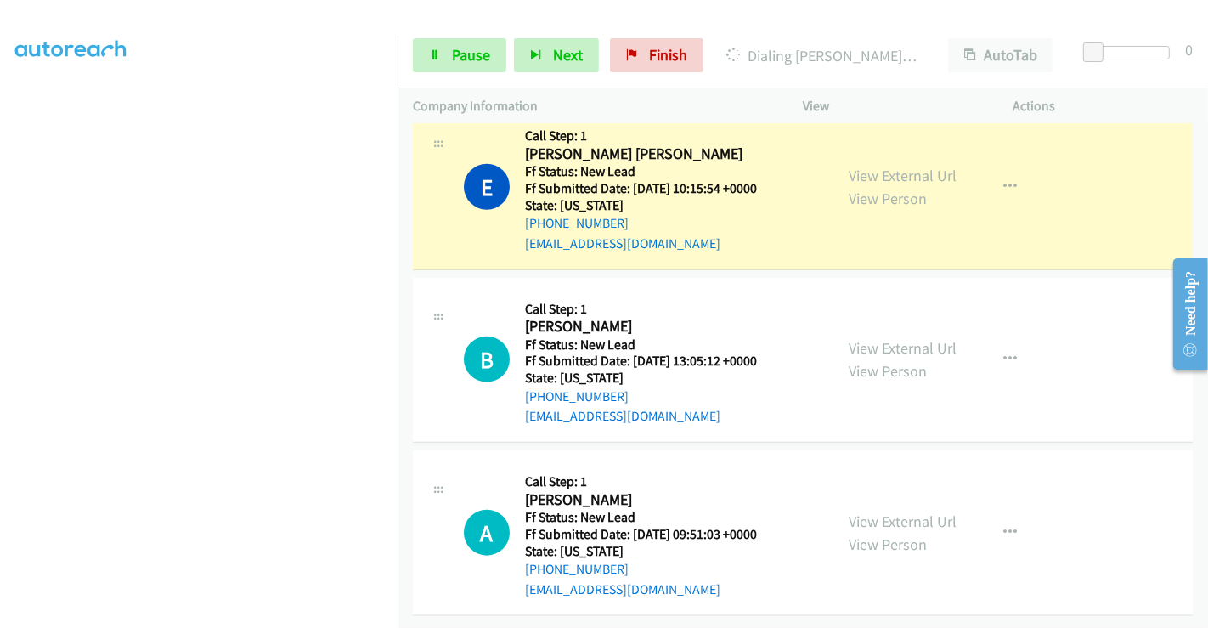
scroll to position [1590, 0]
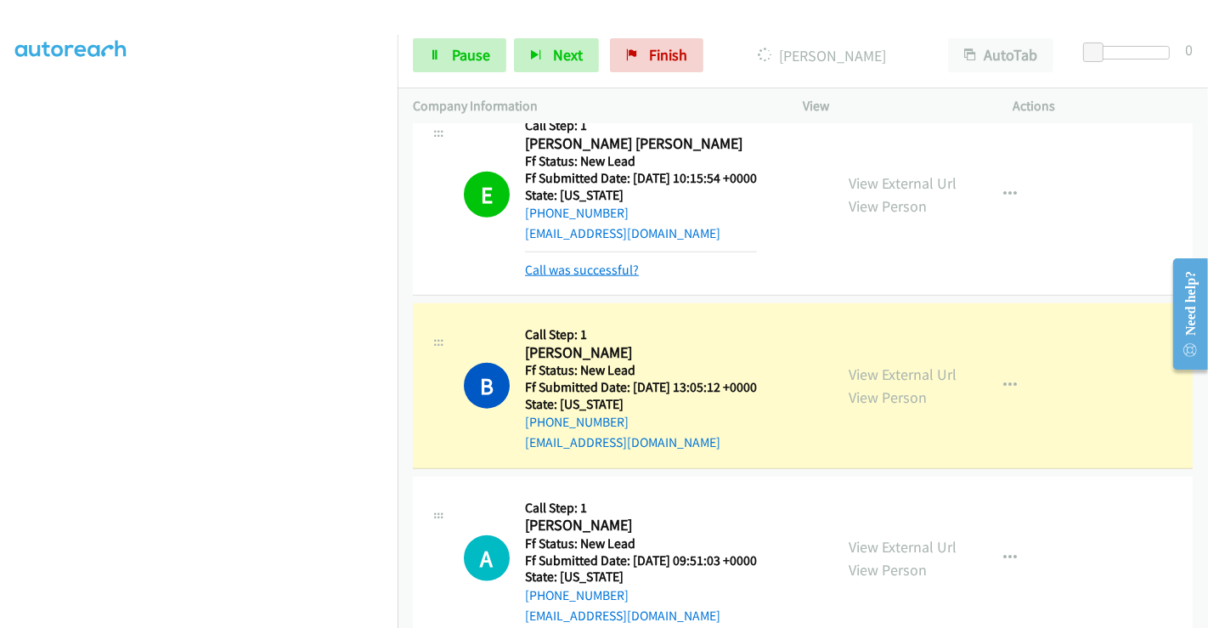
click at [597, 263] on link "Call was successful?" at bounding box center [582, 270] width 114 height 16
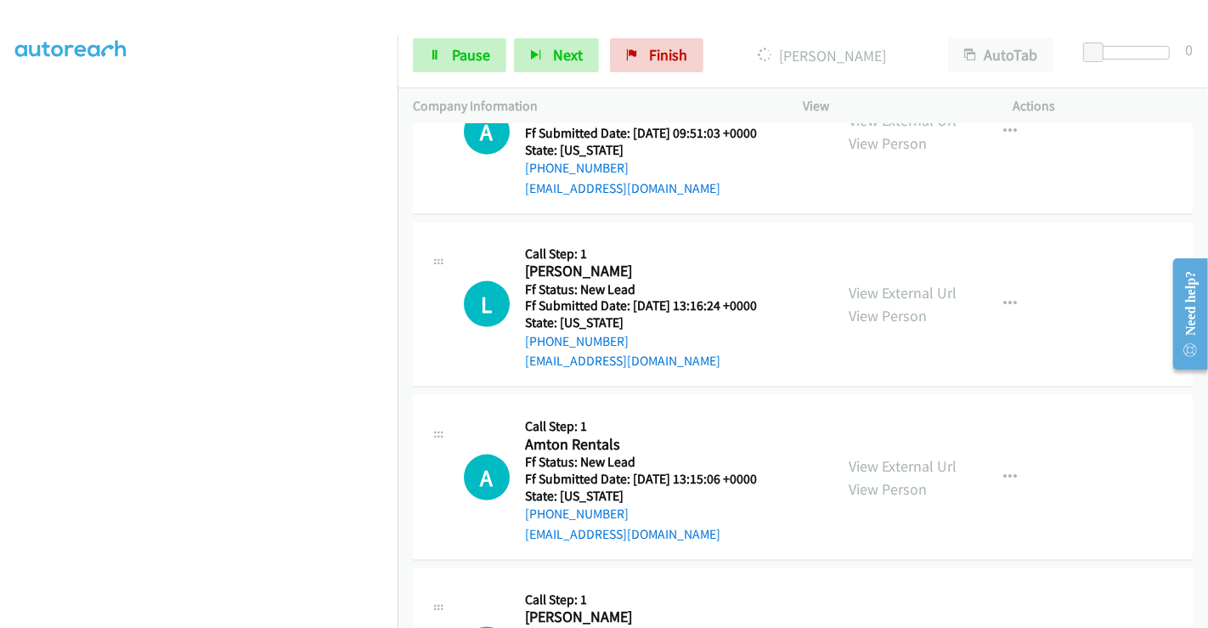
scroll to position [2108, 0]
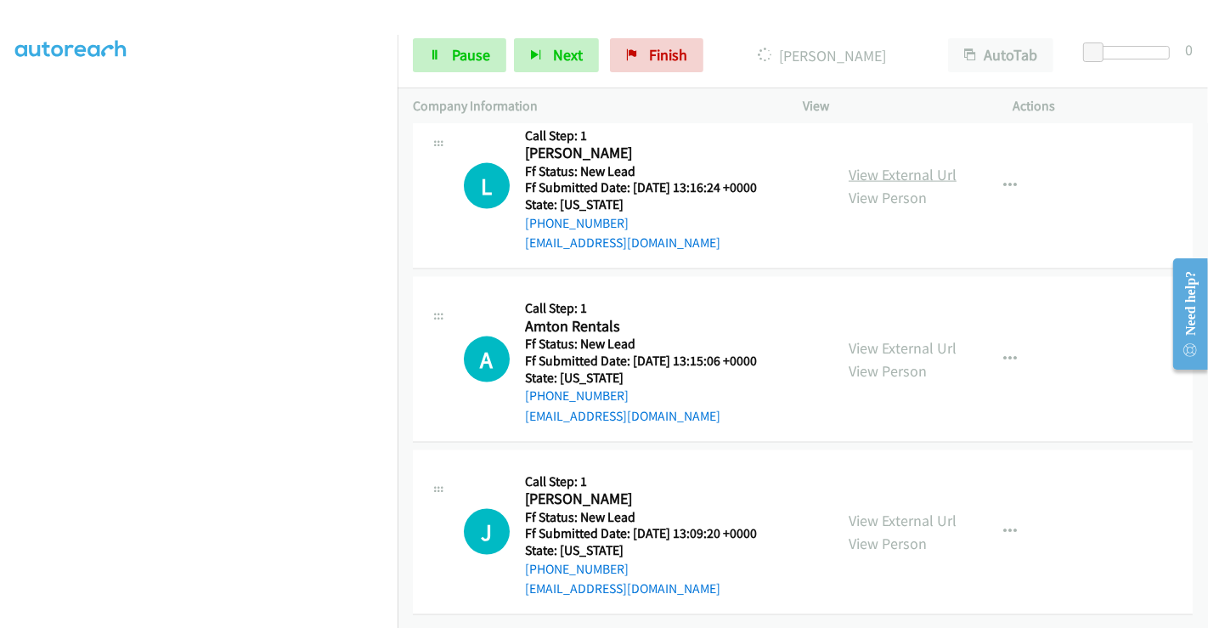
click at [896, 166] on link "View External Url" at bounding box center [903, 175] width 108 height 20
click at [869, 338] on link "View External Url" at bounding box center [903, 348] width 108 height 20
click at [889, 511] on link "View External Url" at bounding box center [903, 521] width 108 height 20
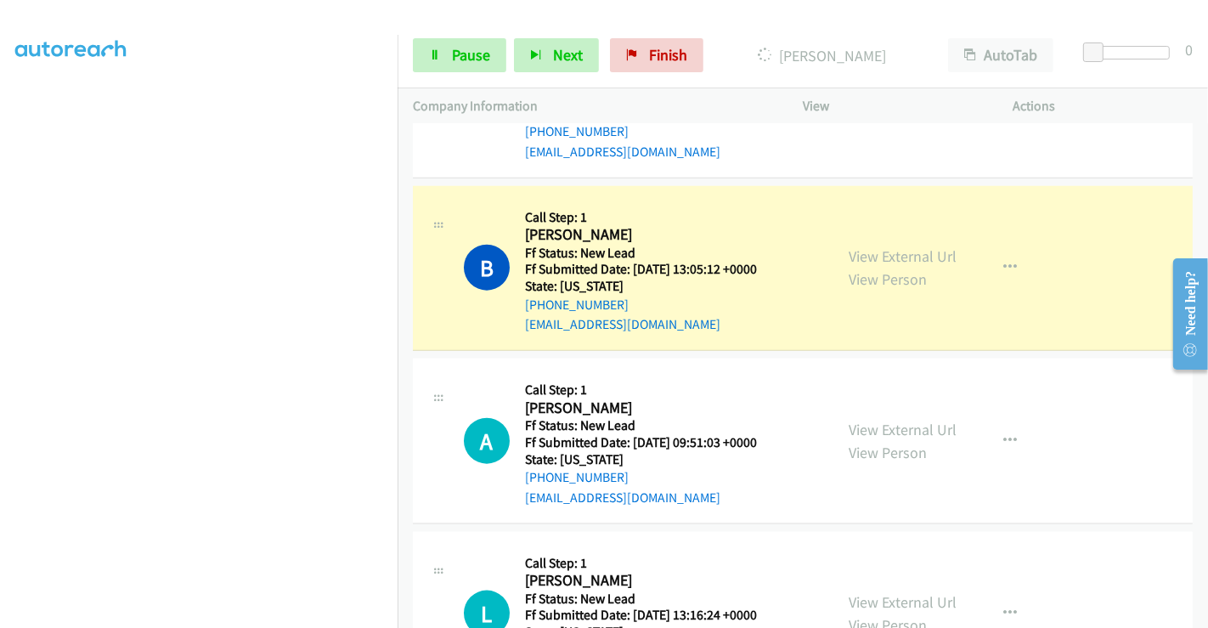
scroll to position [1731, 0]
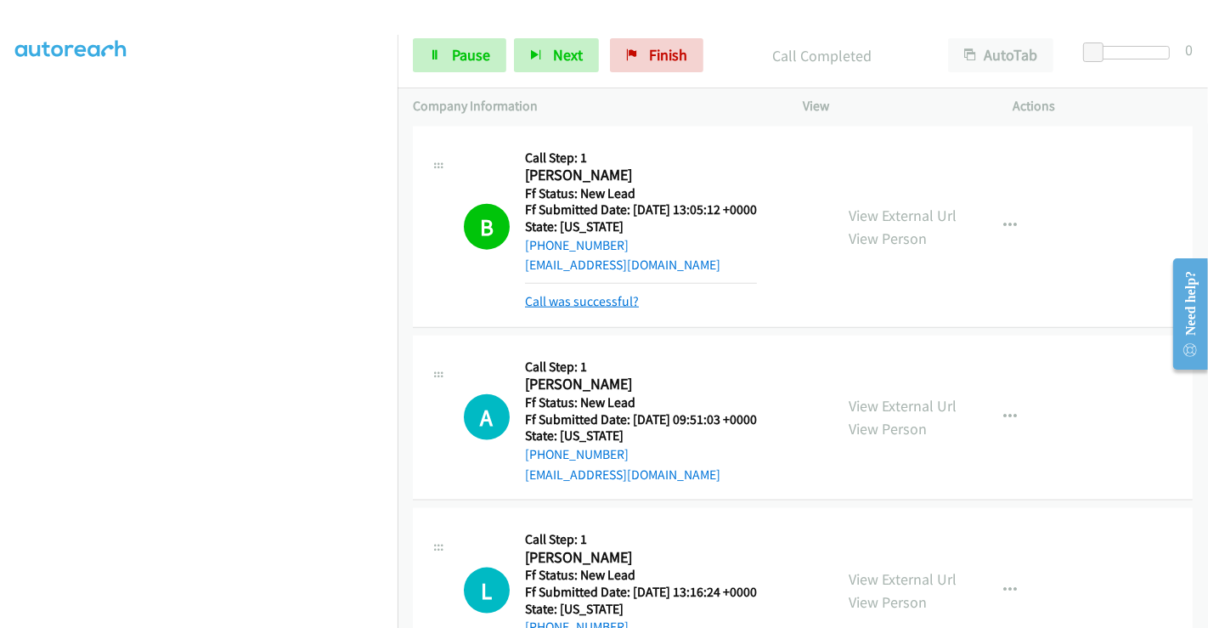
click at [620, 299] on link "Call was successful?" at bounding box center [582, 301] width 114 height 16
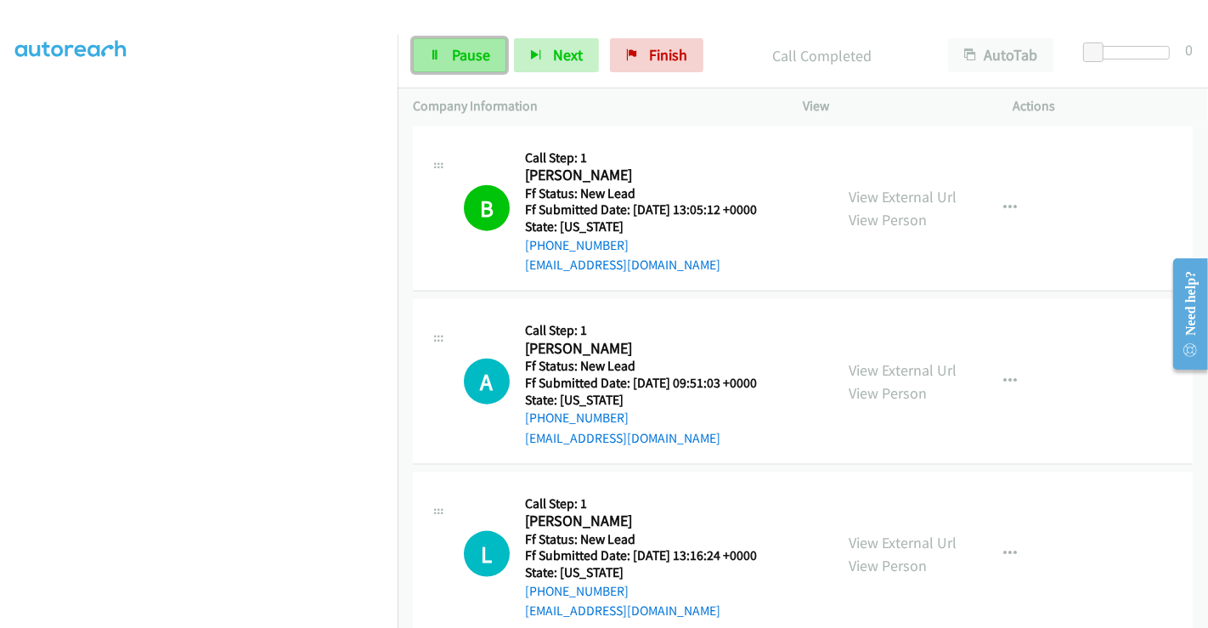
click at [459, 59] on span "Pause" at bounding box center [471, 55] width 38 height 20
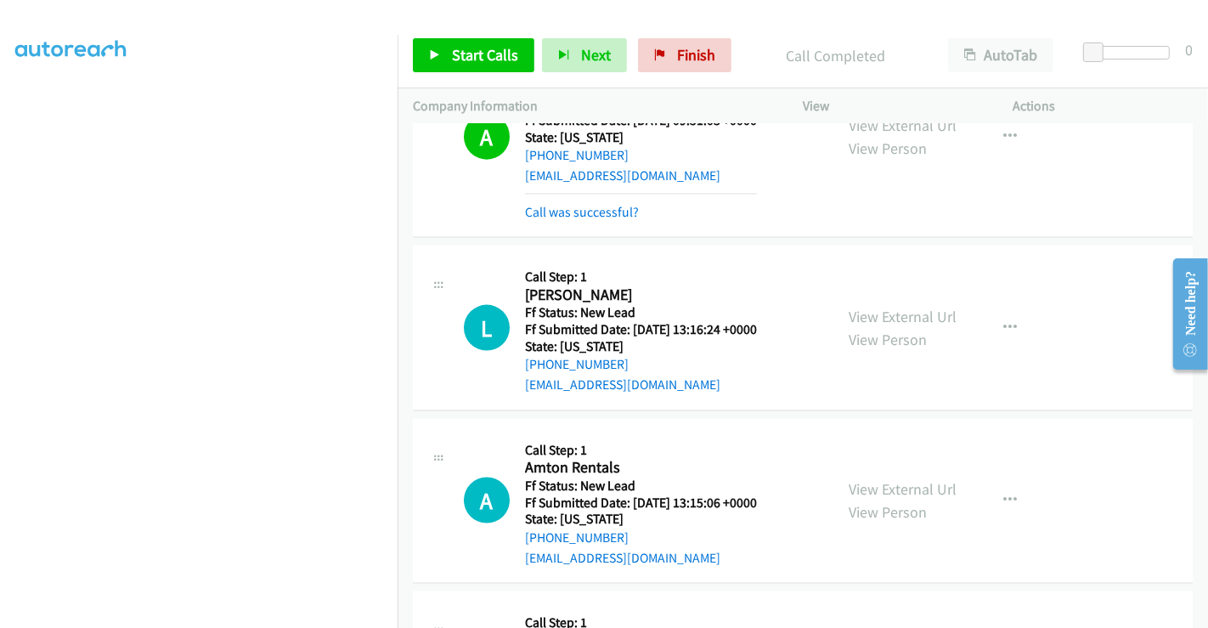
scroll to position [2014, 0]
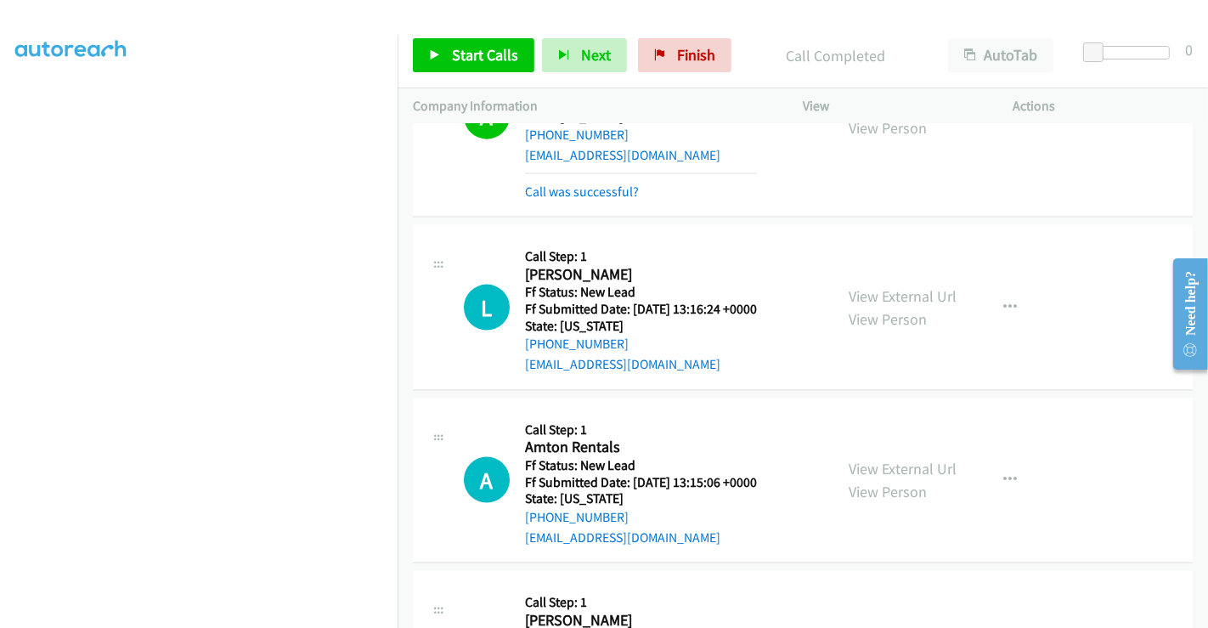
click at [563, 177] on mb0 "Call was successful?" at bounding box center [641, 187] width 232 height 29
click at [563, 184] on link "Call was successful?" at bounding box center [582, 192] width 114 height 16
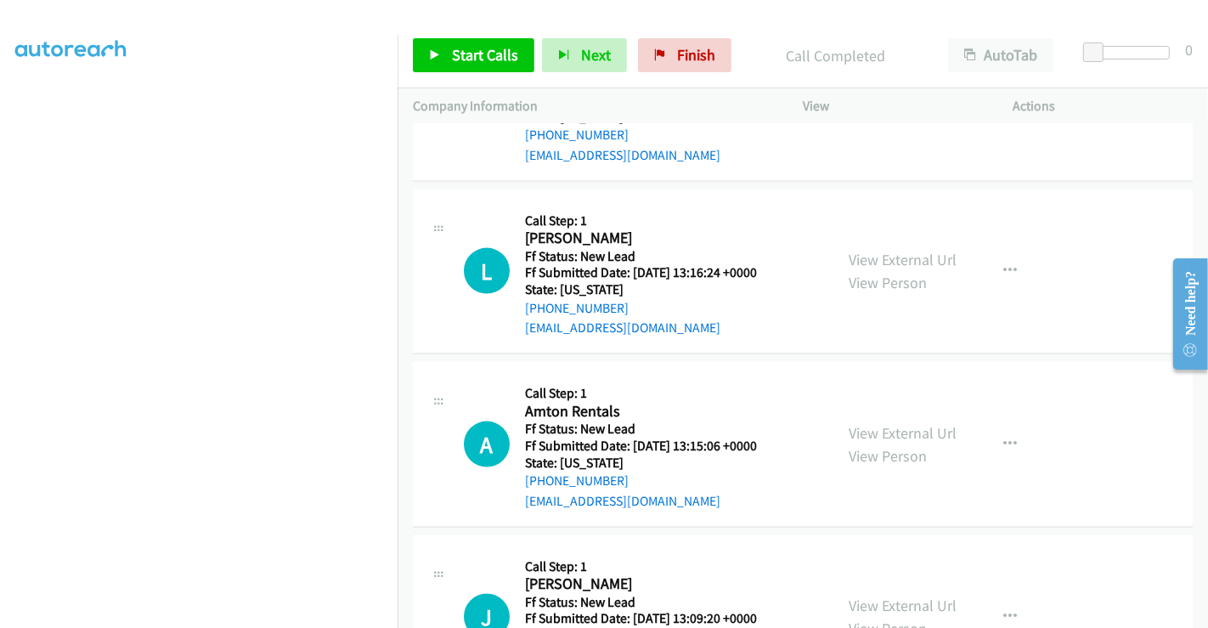
scroll to position [1996, 0]
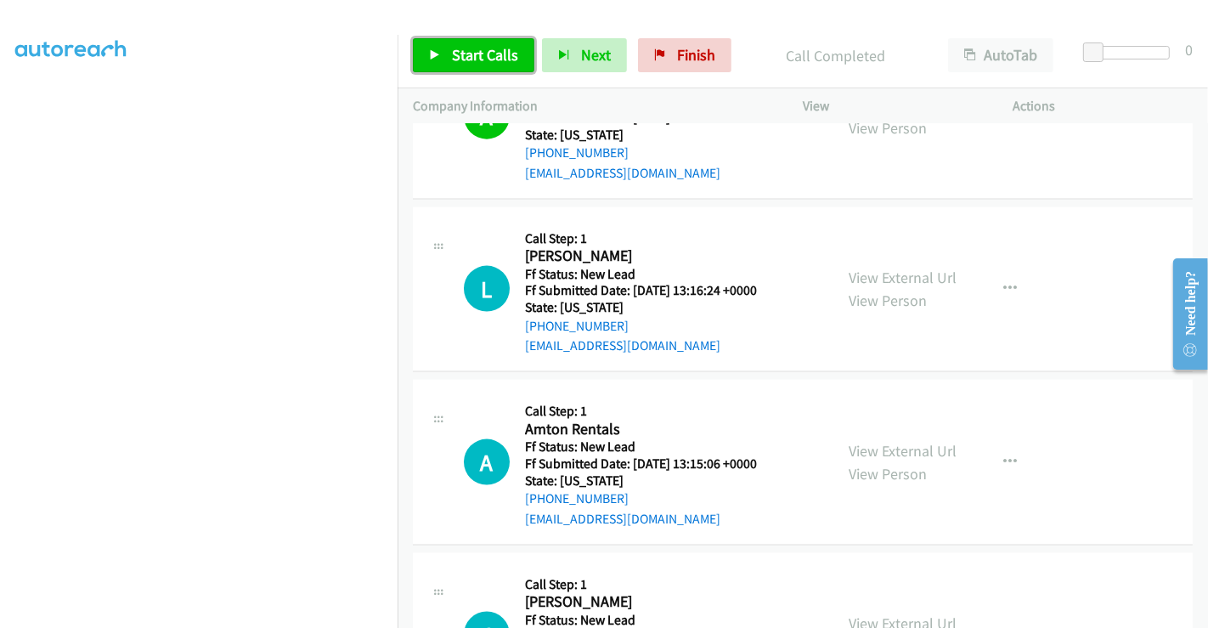
click at [465, 40] on link "Start Calls" at bounding box center [474, 55] width 122 height 34
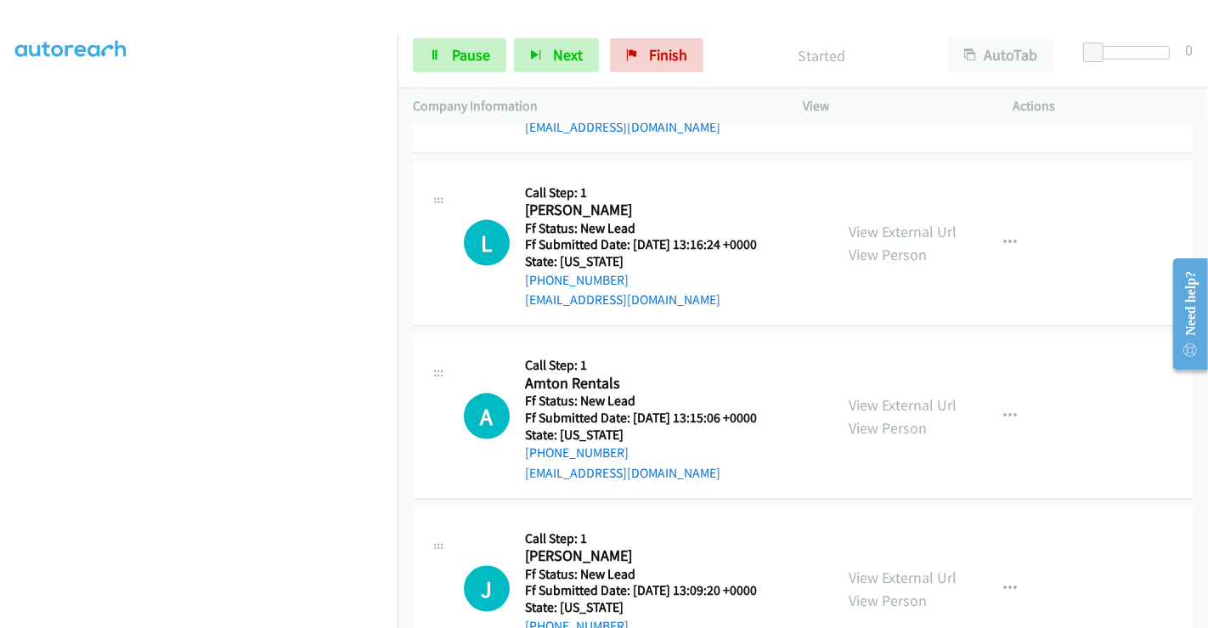
scroll to position [2108, 0]
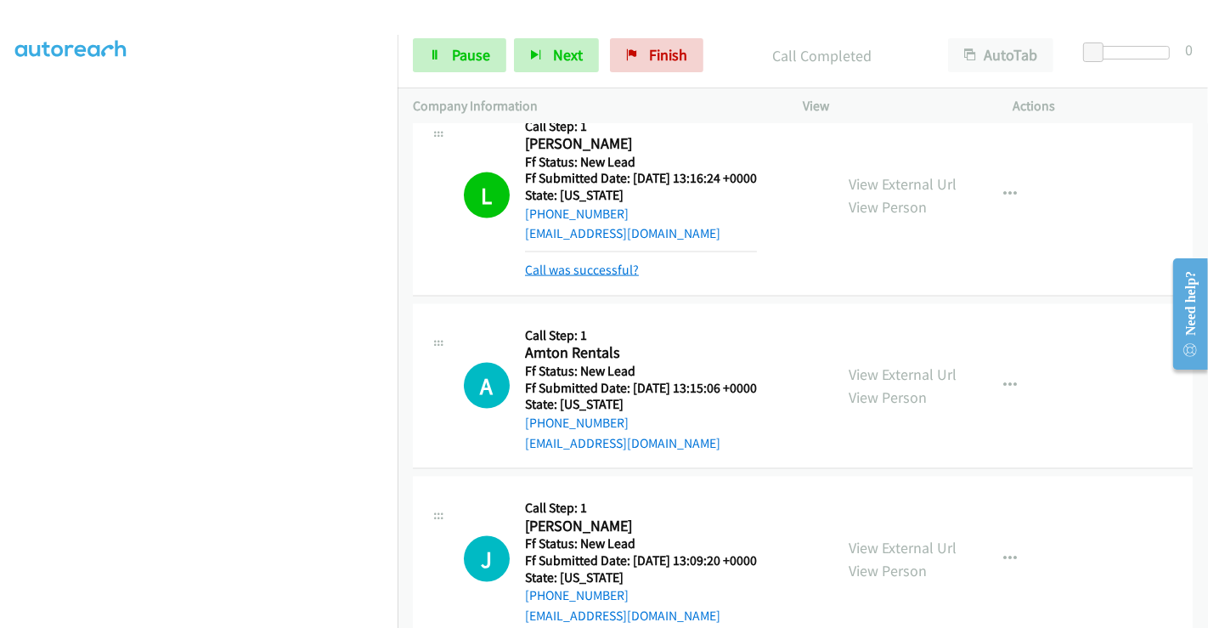
click at [602, 271] on link "Call was successful?" at bounding box center [582, 270] width 114 height 16
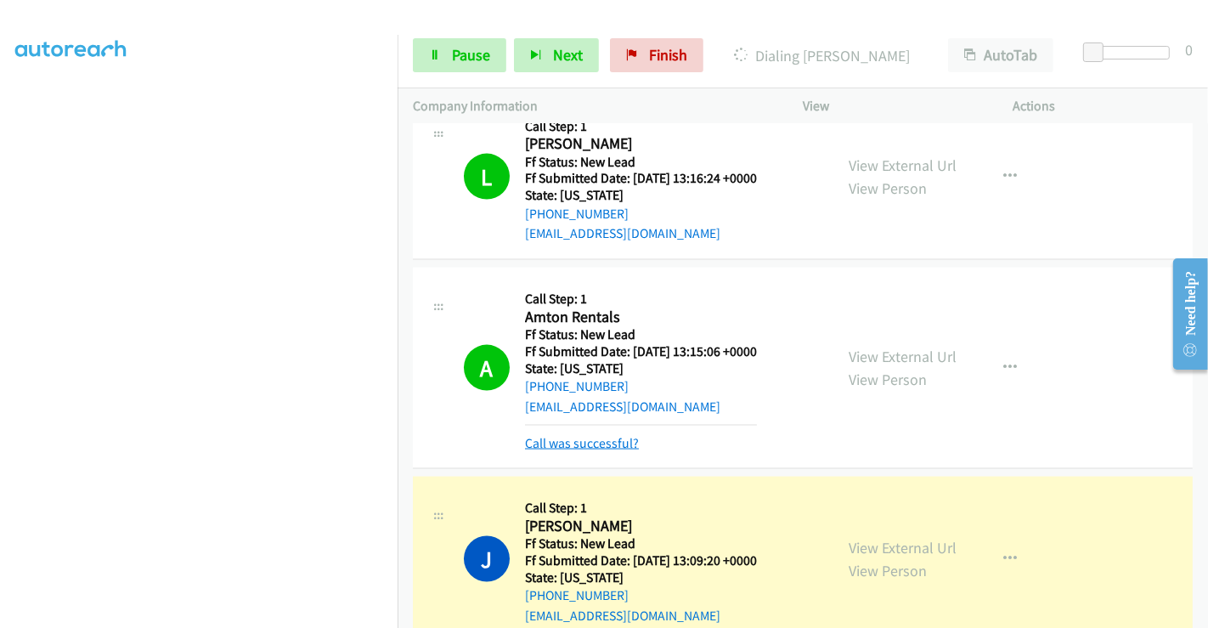
click at [625, 435] on link "Call was successful?" at bounding box center [582, 443] width 114 height 16
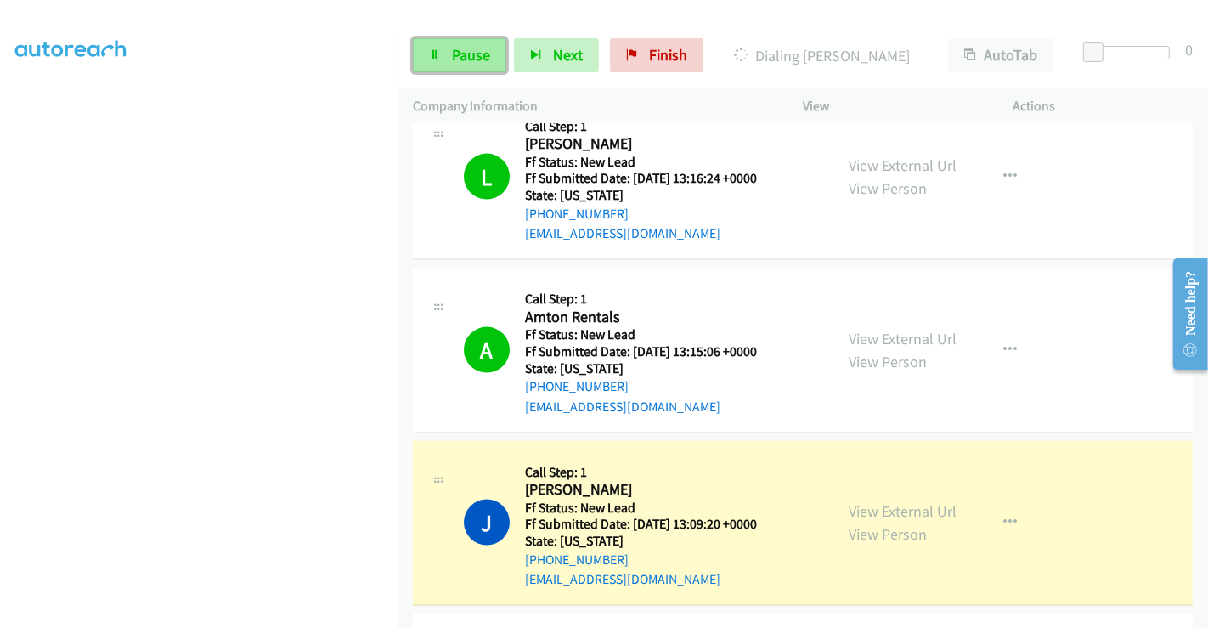
click at [465, 59] on span "Pause" at bounding box center [471, 55] width 38 height 20
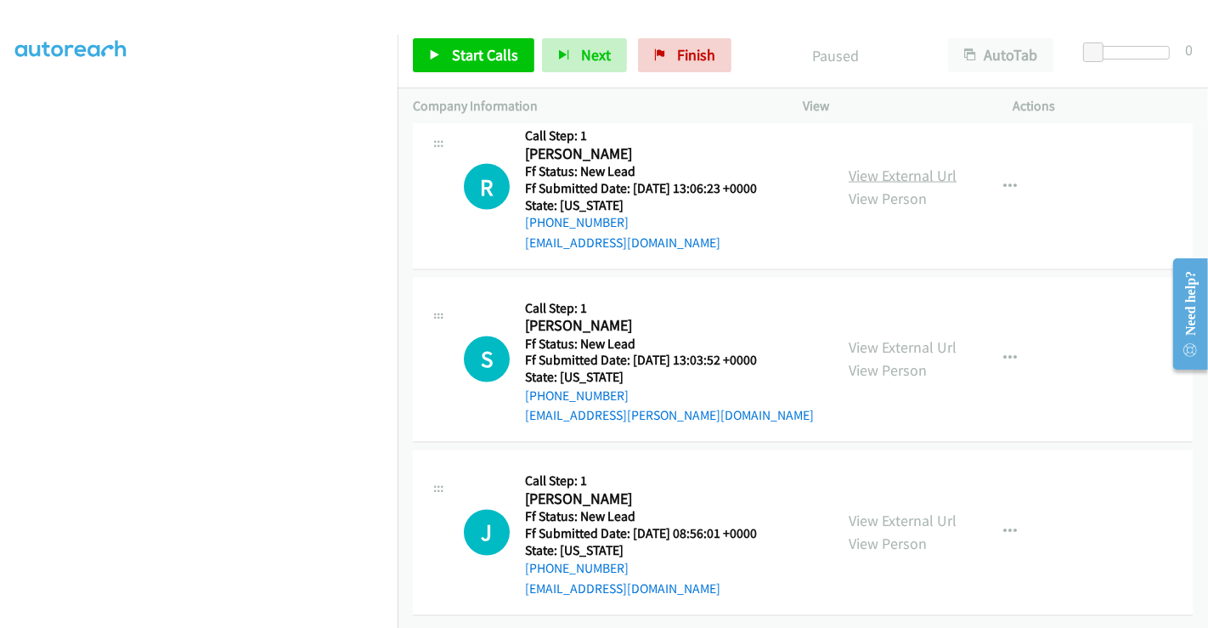
scroll to position [2627, 0]
click at [891, 166] on link "View External Url" at bounding box center [903, 176] width 108 height 20
click at [903, 338] on link "View External Url" at bounding box center [903, 348] width 108 height 20
click at [905, 512] on link "View External Url" at bounding box center [903, 522] width 108 height 20
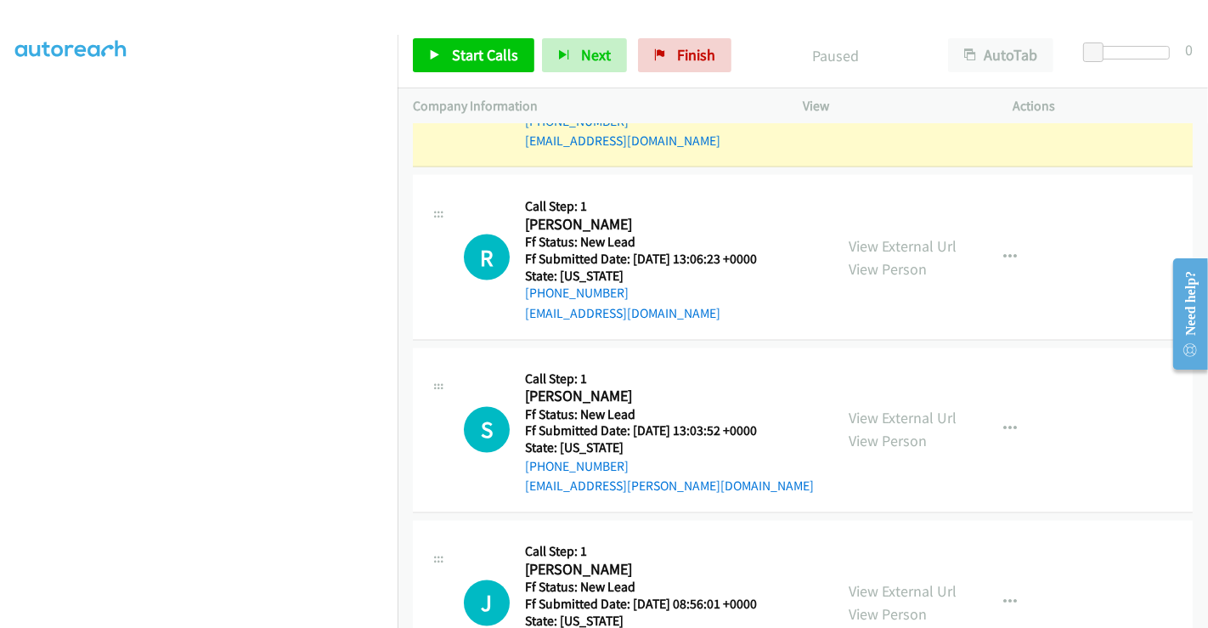
scroll to position [2662, 0]
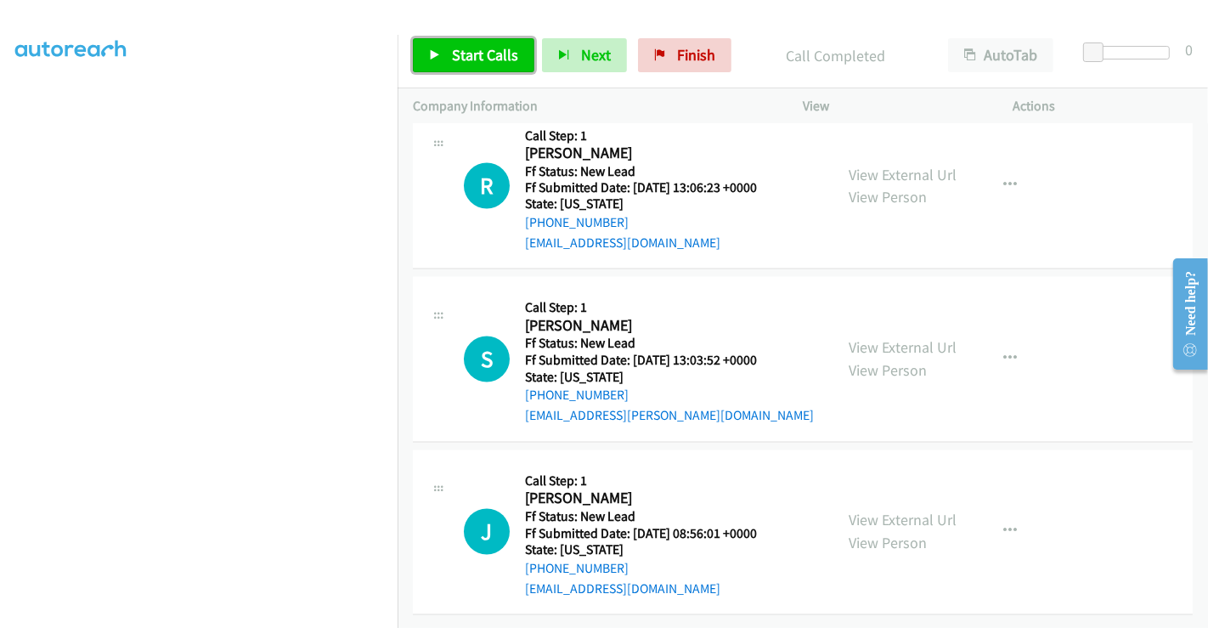
click at [456, 44] on link "Start Calls" at bounding box center [474, 55] width 122 height 34
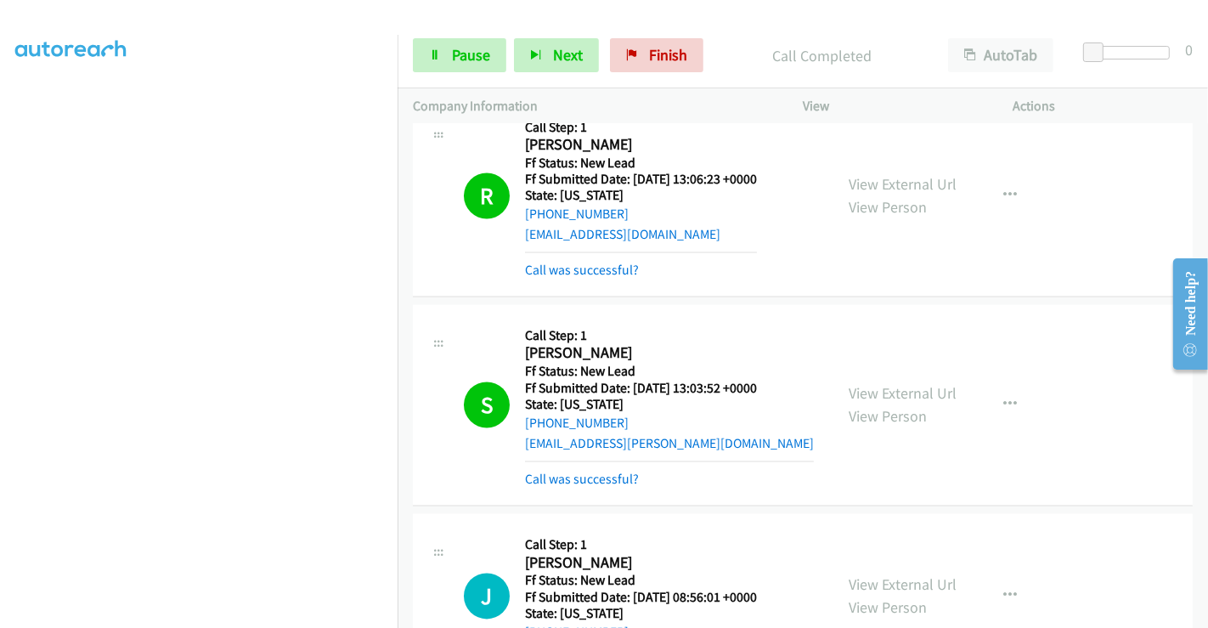
scroll to position [327, 0]
click at [580, 263] on link "Call was successful?" at bounding box center [582, 271] width 114 height 16
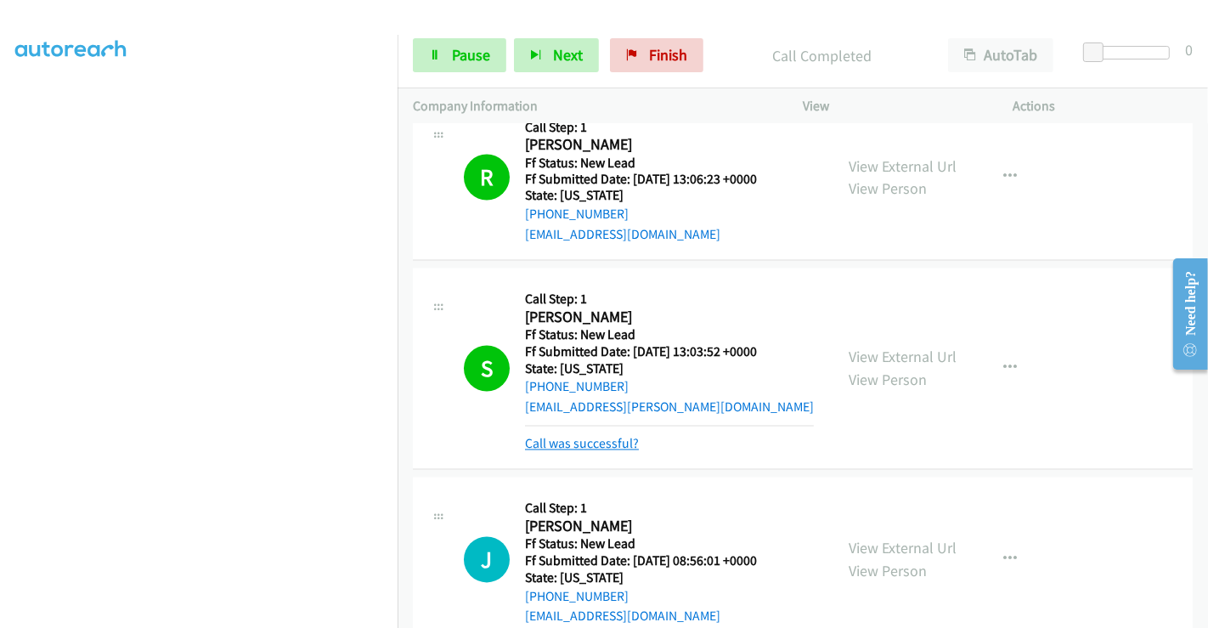
click at [581, 444] on link "Call was successful?" at bounding box center [582, 444] width 114 height 16
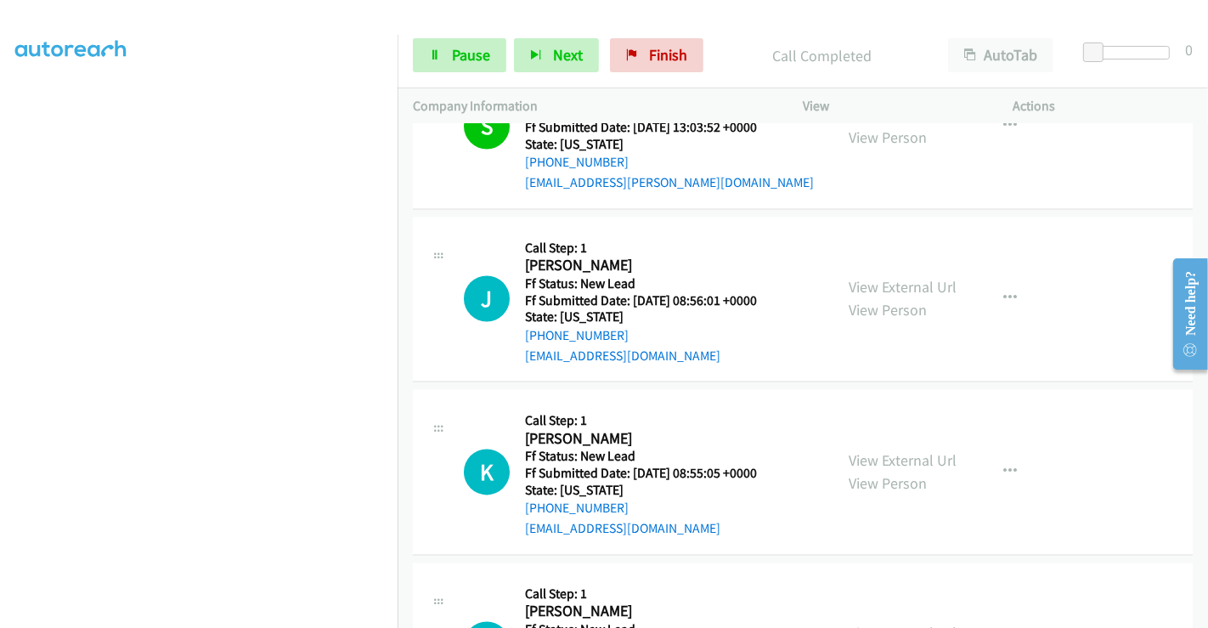
scroll to position [2945, 0]
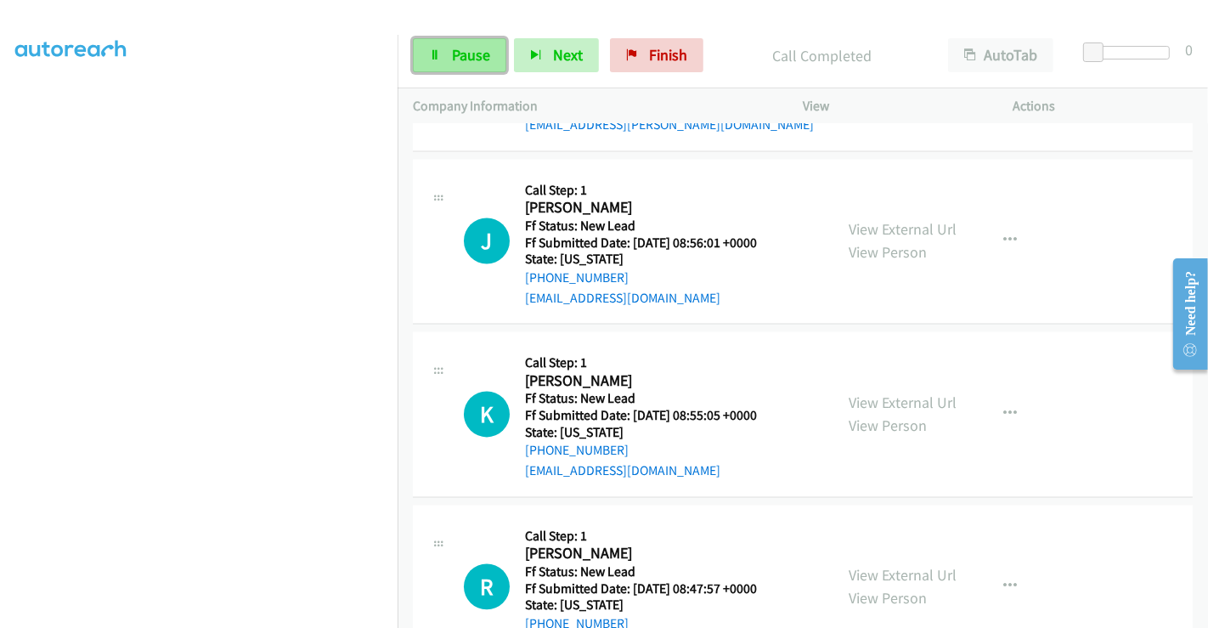
click at [473, 54] on span "Pause" at bounding box center [471, 55] width 38 height 20
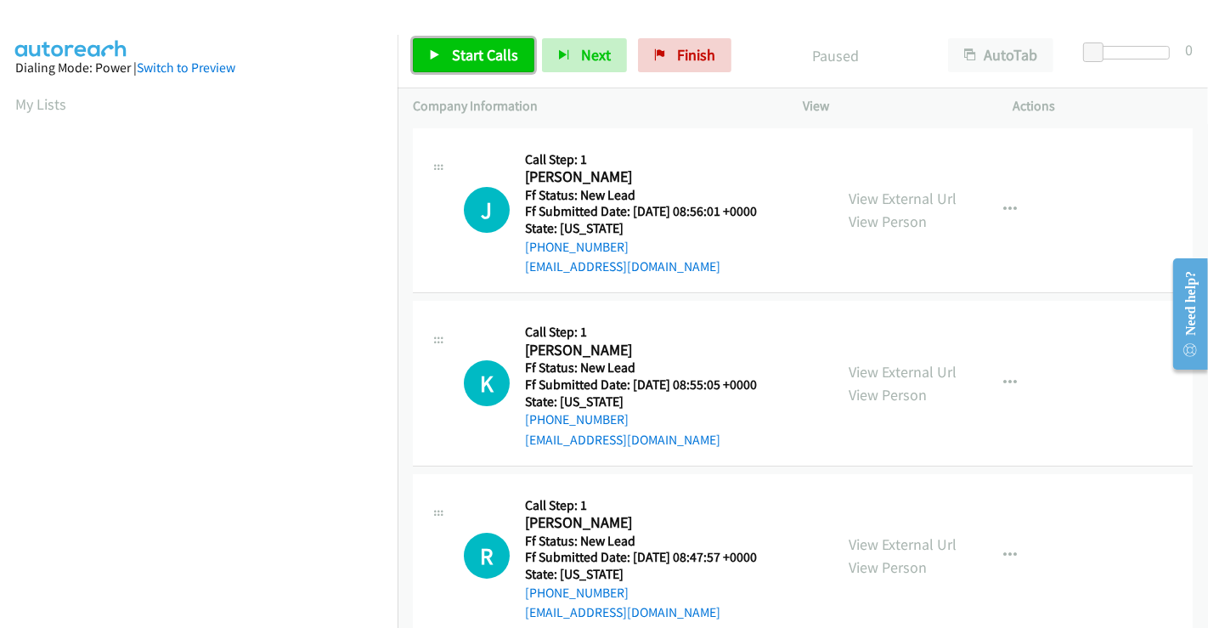
click at [494, 49] on span "Start Calls" at bounding box center [485, 55] width 66 height 20
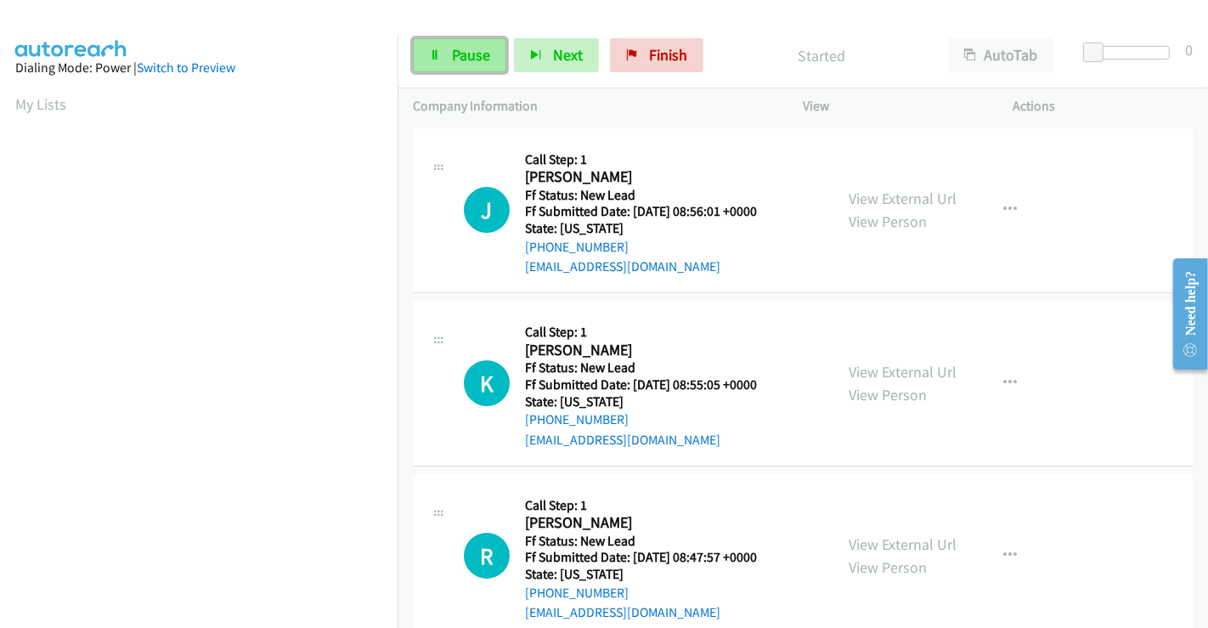
click at [464, 54] on span "Pause" at bounding box center [471, 55] width 38 height 20
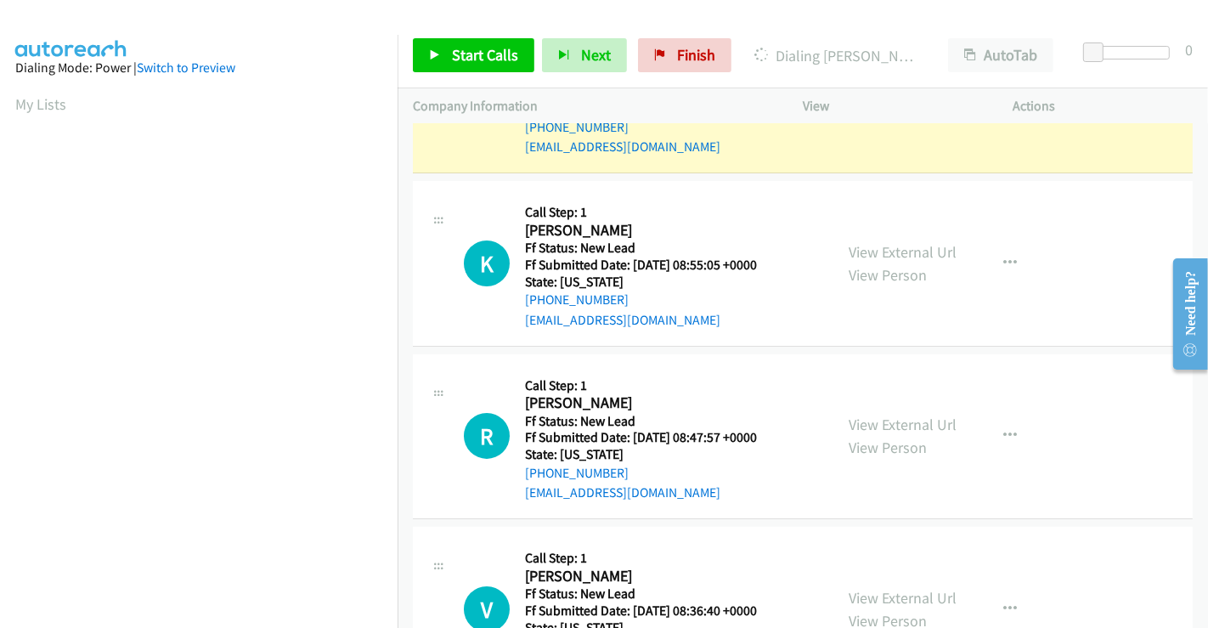
scroll to position [209, 0]
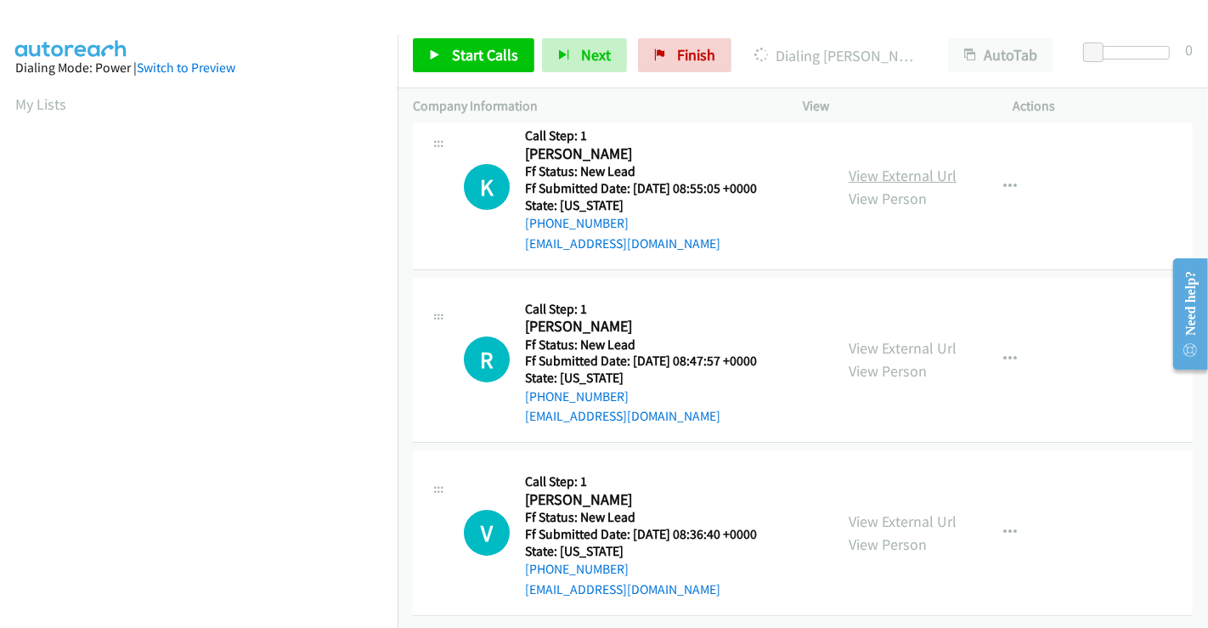
click at [910, 166] on link "View External Url" at bounding box center [903, 176] width 108 height 20
drag, startPoint x: 886, startPoint y: 331, endPoint x: 901, endPoint y: 382, distance: 53.0
click at [888, 338] on link "View External Url" at bounding box center [903, 348] width 108 height 20
click at [888, 512] on link "View External Url" at bounding box center [903, 522] width 108 height 20
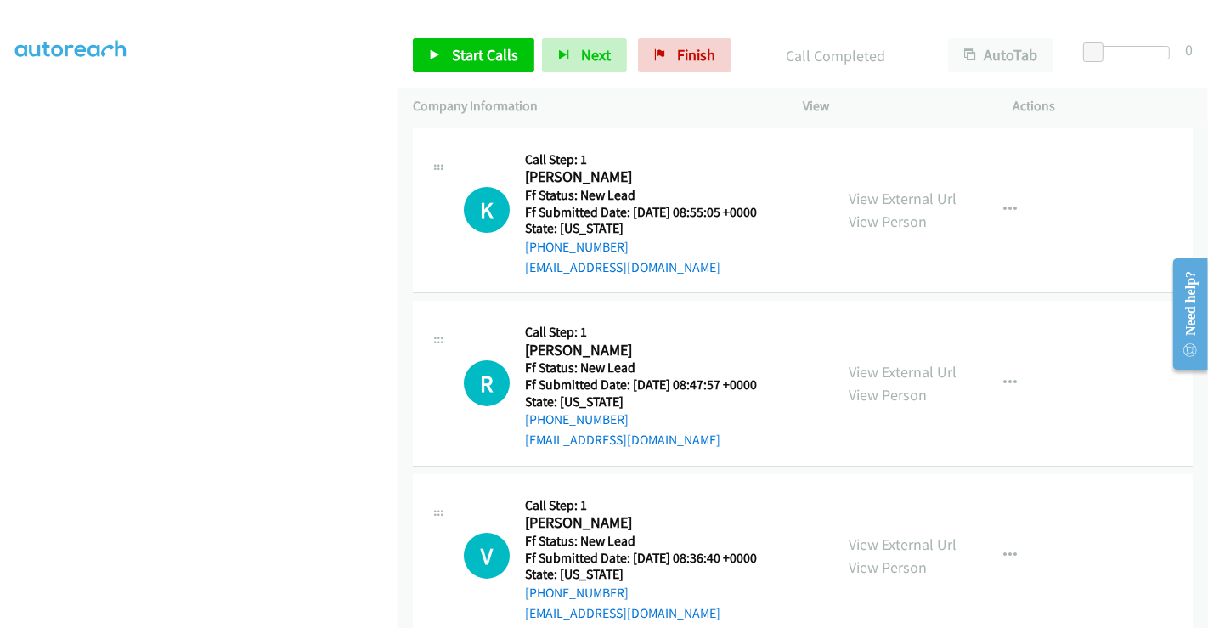
scroll to position [245, 0]
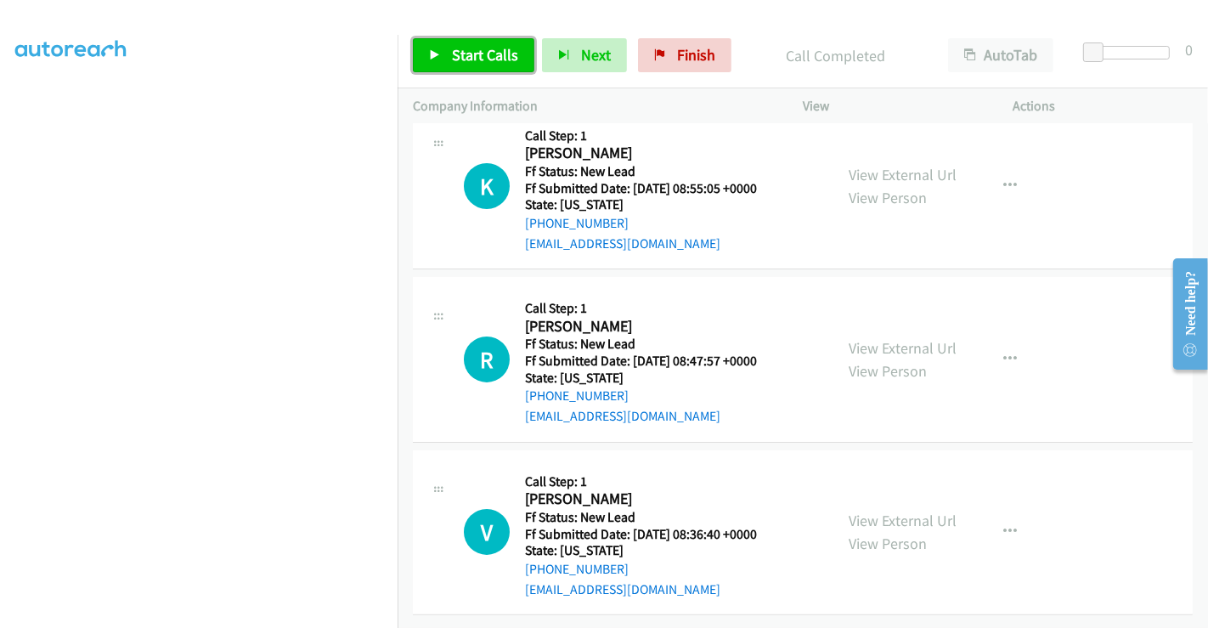
click at [489, 54] on span "Start Calls" at bounding box center [485, 55] width 66 height 20
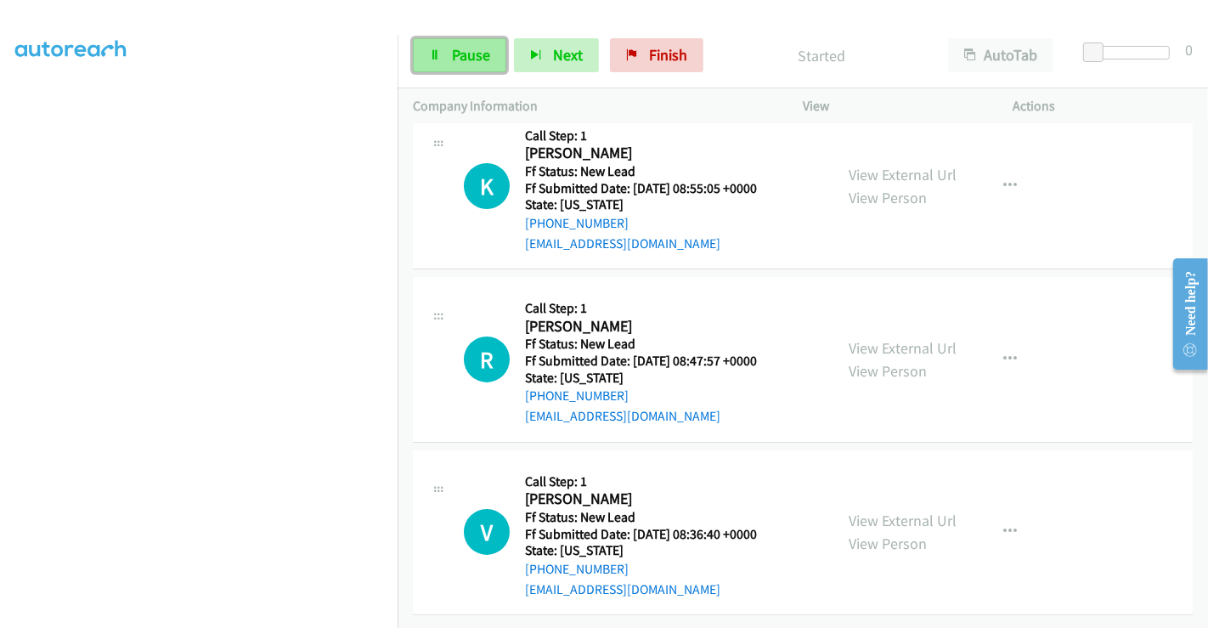
click at [461, 41] on link "Pause" at bounding box center [459, 55] width 93 height 34
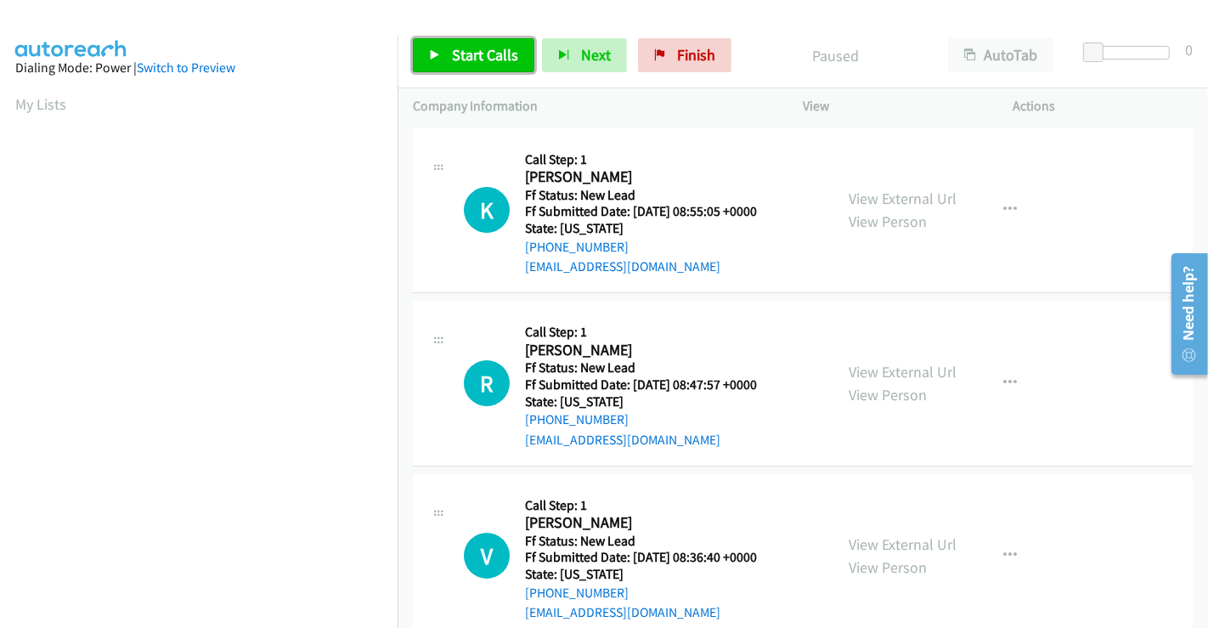
click at [478, 49] on span "Start Calls" at bounding box center [485, 55] width 66 height 20
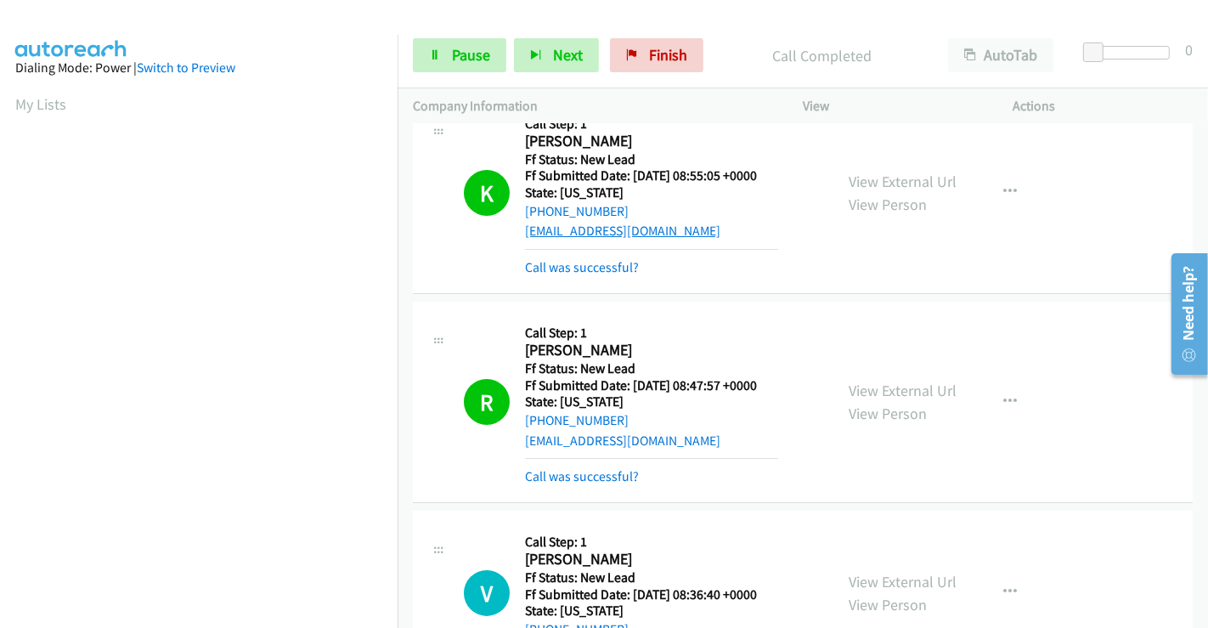
scroll to position [327, 0]
click at [579, 269] on link "Call was successful?" at bounding box center [582, 267] width 114 height 16
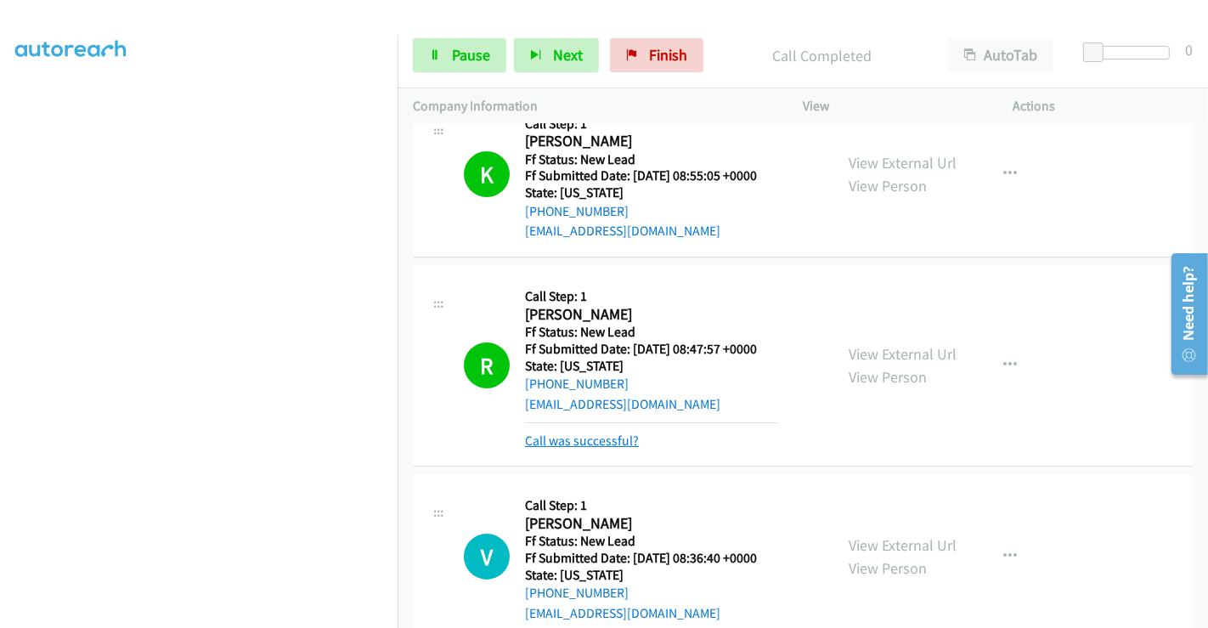
click at [570, 433] on link "Call was successful?" at bounding box center [582, 441] width 114 height 16
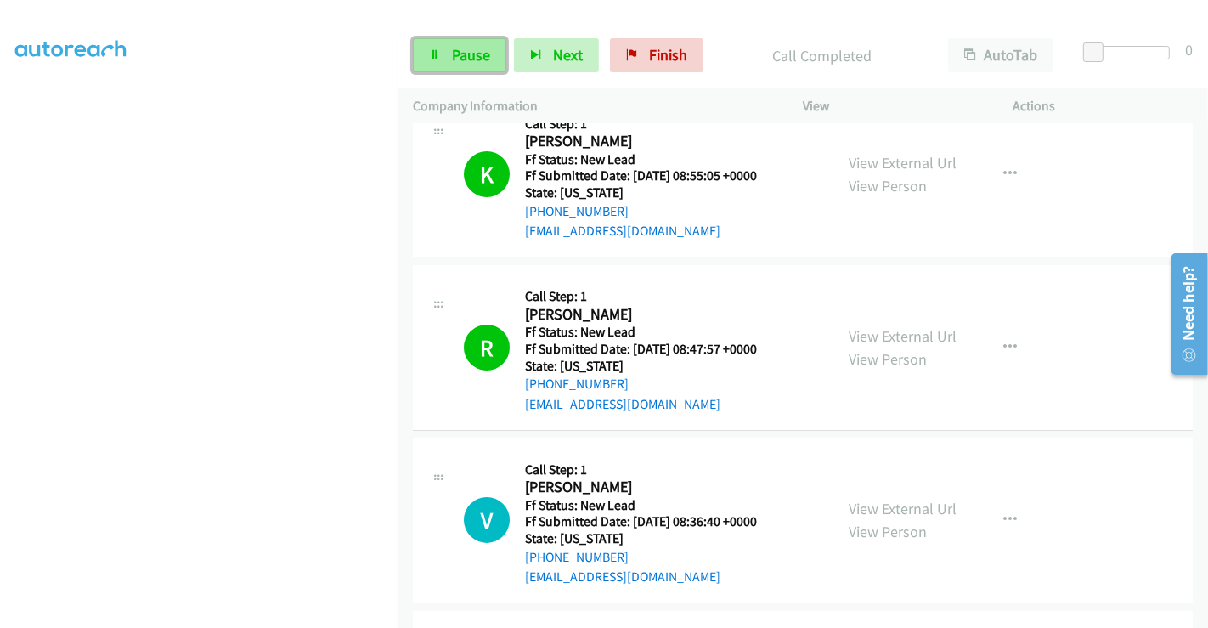
click at [460, 49] on span "Pause" at bounding box center [471, 55] width 38 height 20
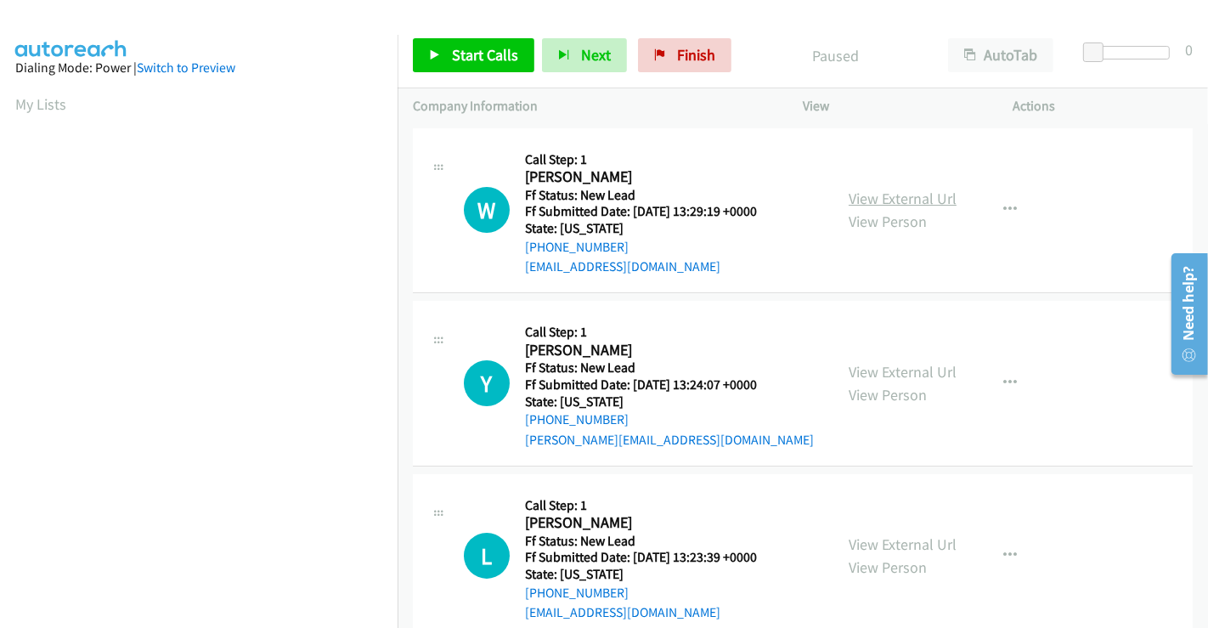
click at [869, 197] on link "View External Url" at bounding box center [903, 199] width 108 height 20
click at [888, 372] on link "View External Url" at bounding box center [903, 372] width 108 height 20
click at [892, 538] on link "View External Url" at bounding box center [903, 545] width 108 height 20
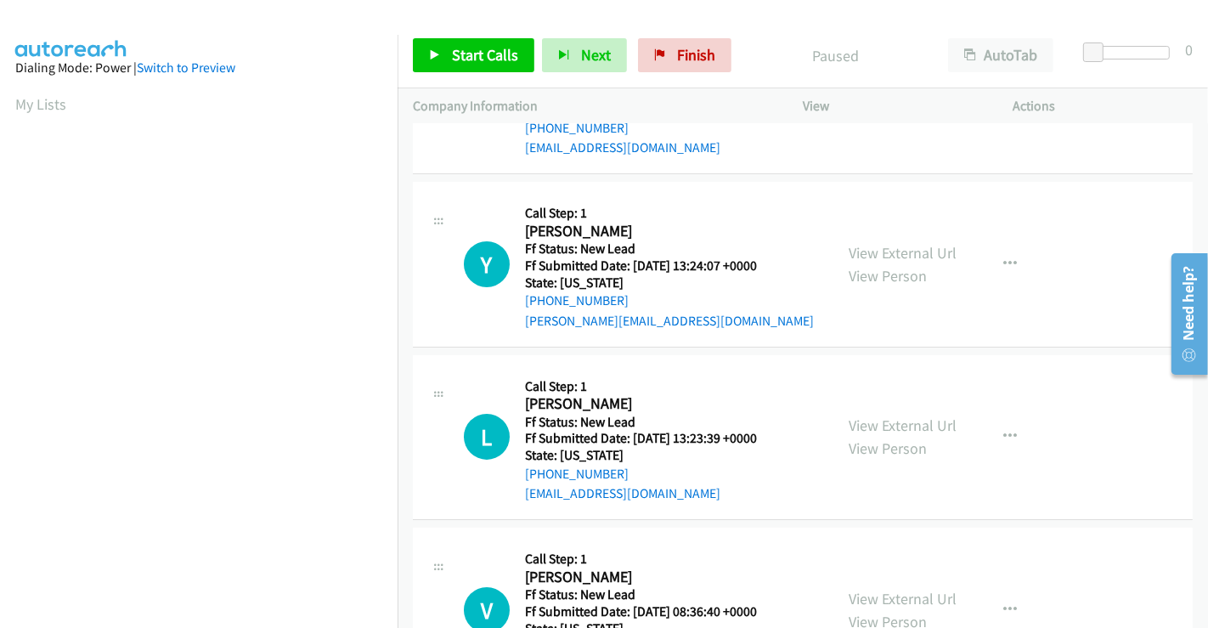
scroll to position [209, 0]
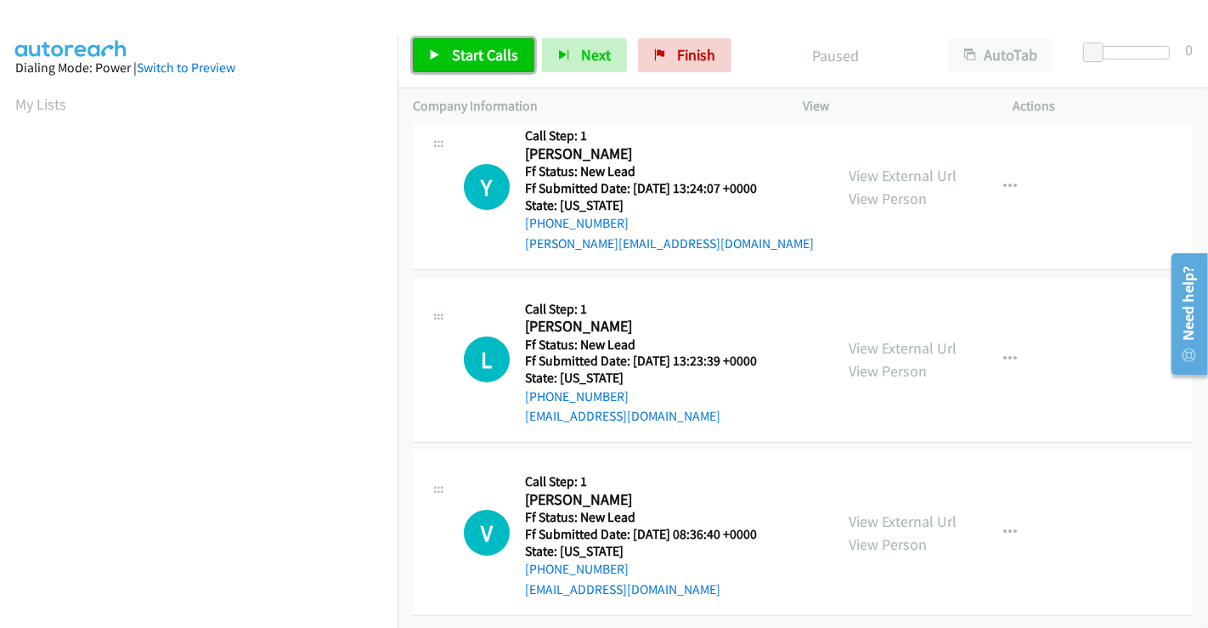
click at [487, 59] on span "Start Calls" at bounding box center [485, 55] width 66 height 20
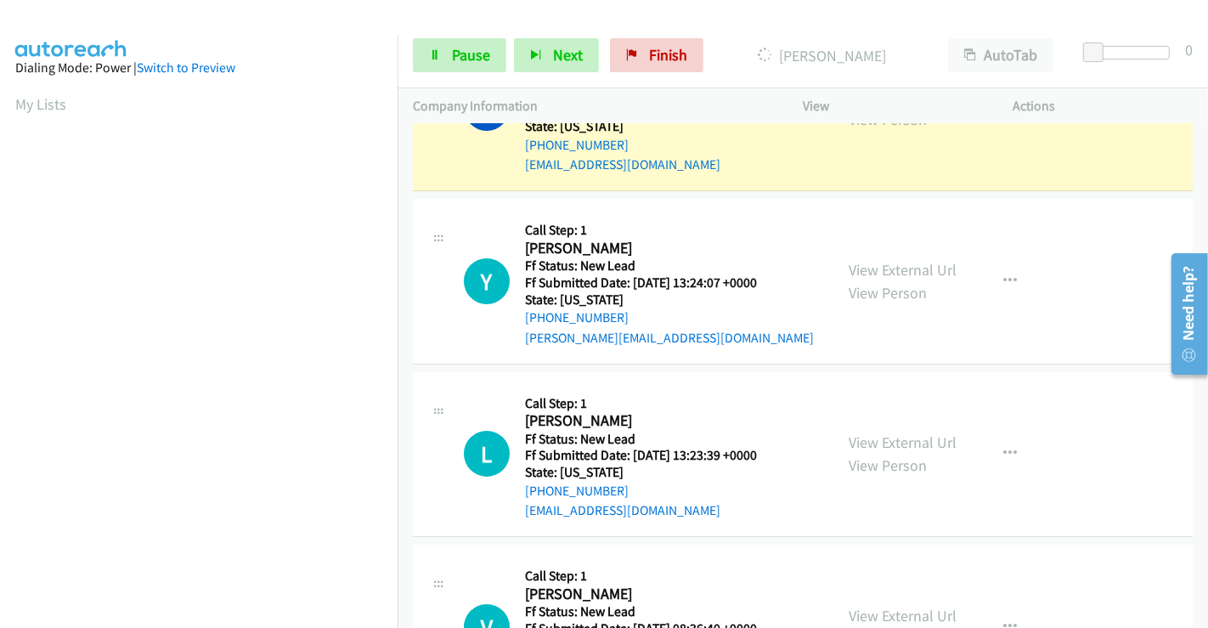
scroll to position [0, 0]
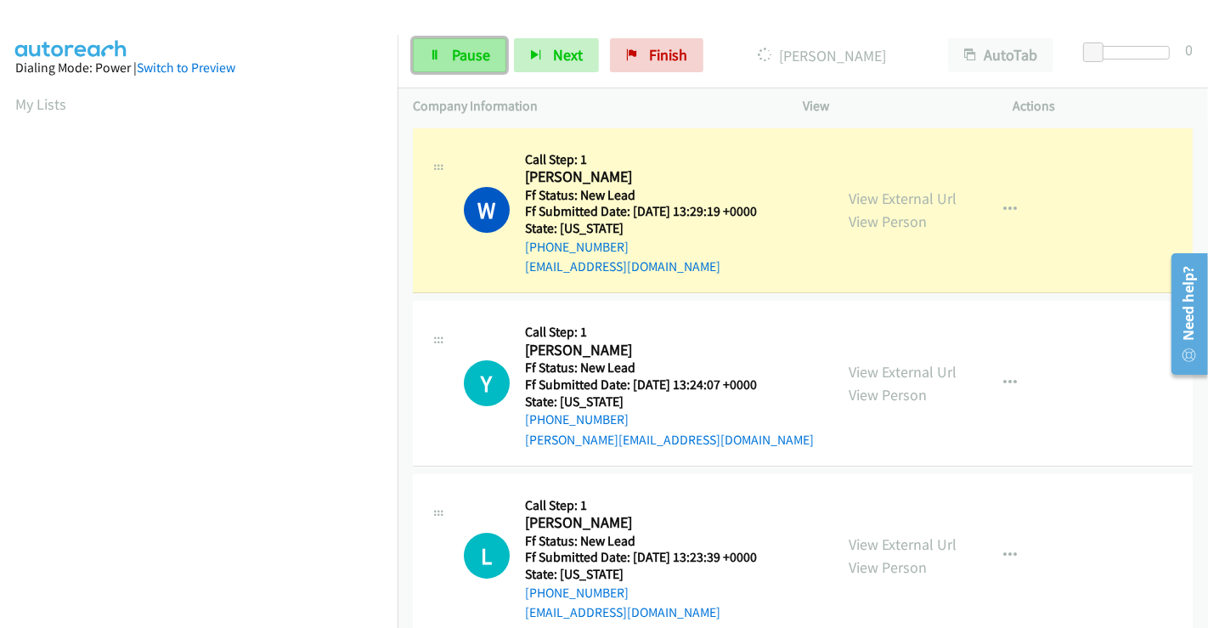
click at [447, 41] on link "Pause" at bounding box center [459, 55] width 93 height 34
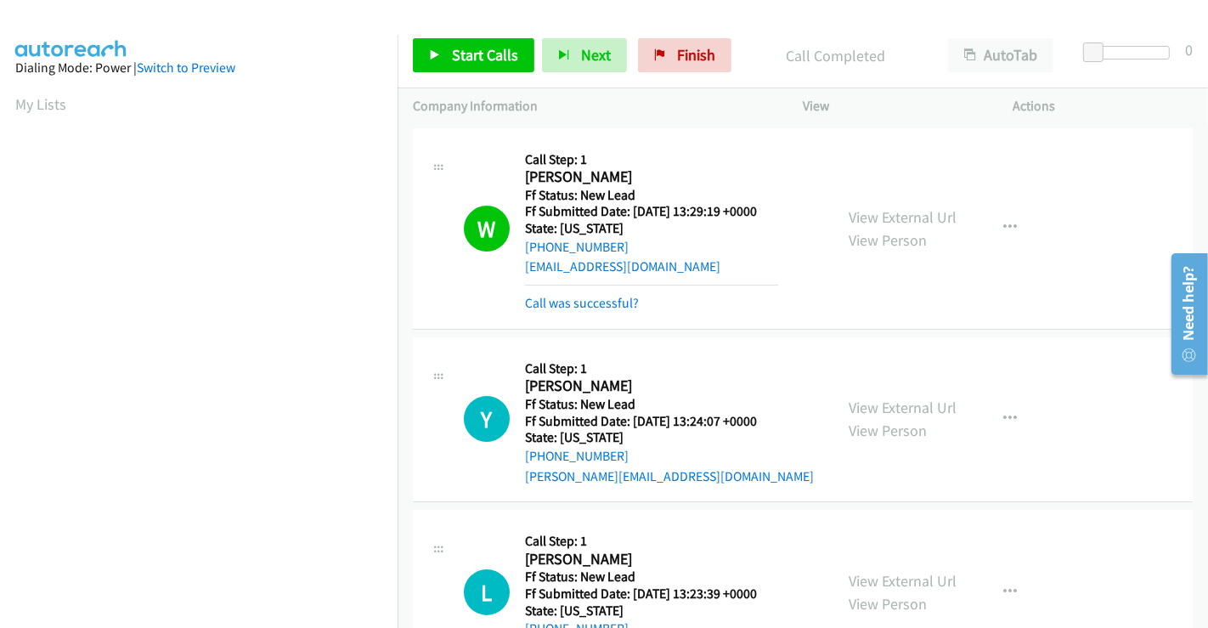
scroll to position [327, 0]
click at [486, 49] on span "Start Calls" at bounding box center [485, 55] width 66 height 20
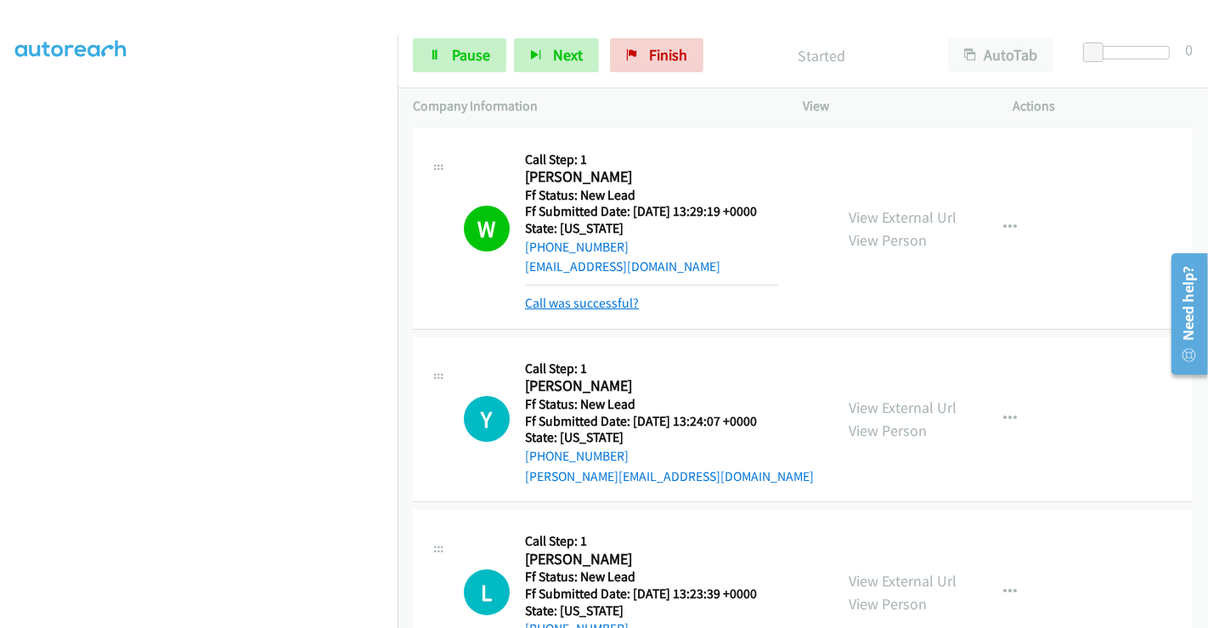
click at [584, 303] on link "Call was successful?" at bounding box center [582, 303] width 114 height 16
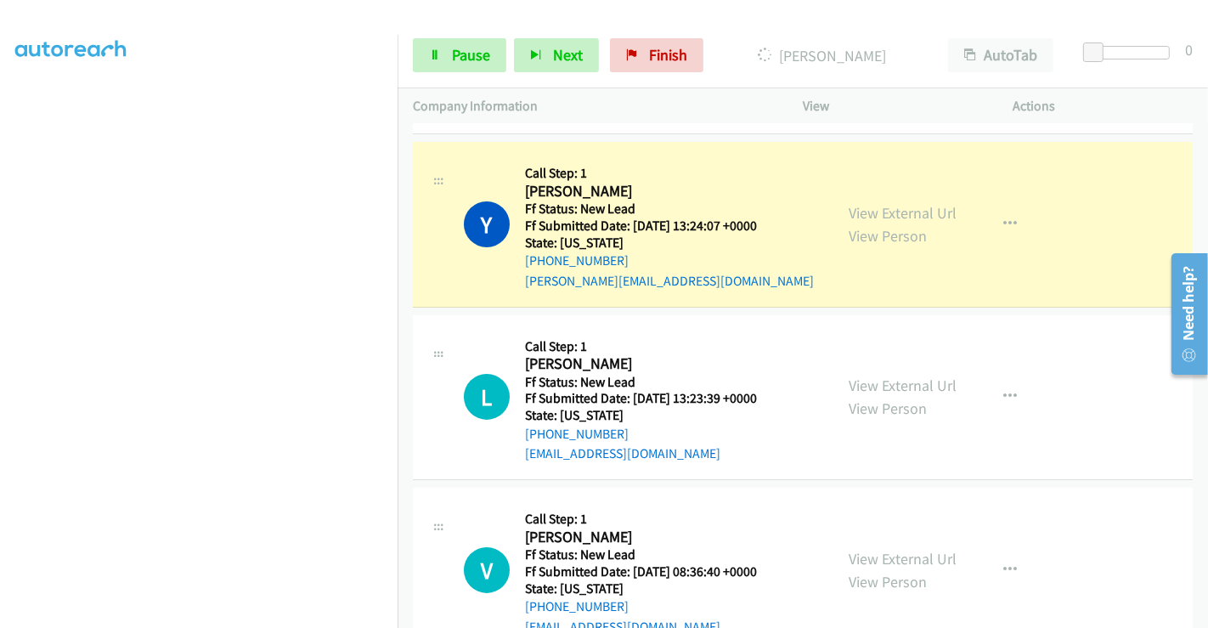
scroll to position [189, 0]
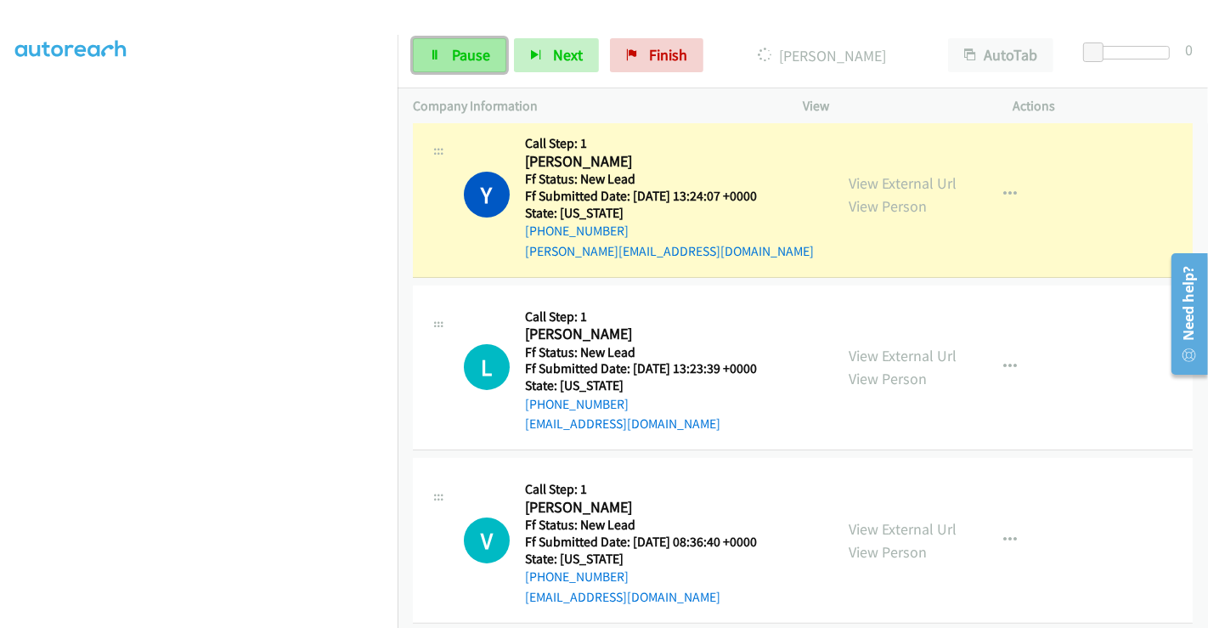
click at [457, 50] on span "Pause" at bounding box center [471, 55] width 38 height 20
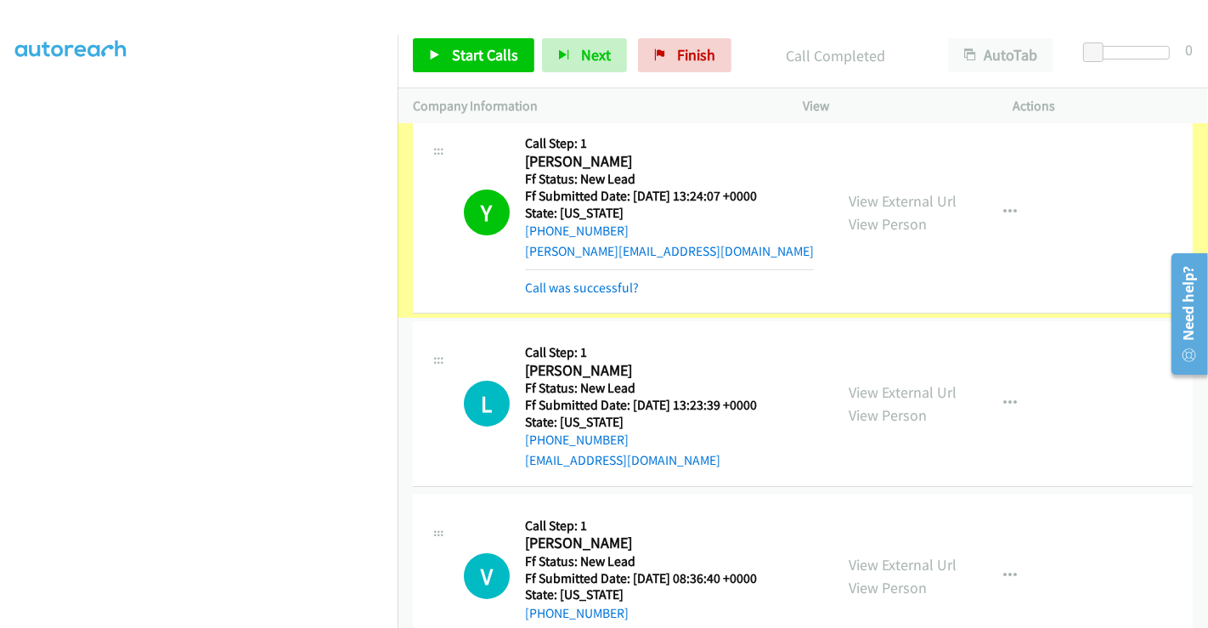
scroll to position [0, 0]
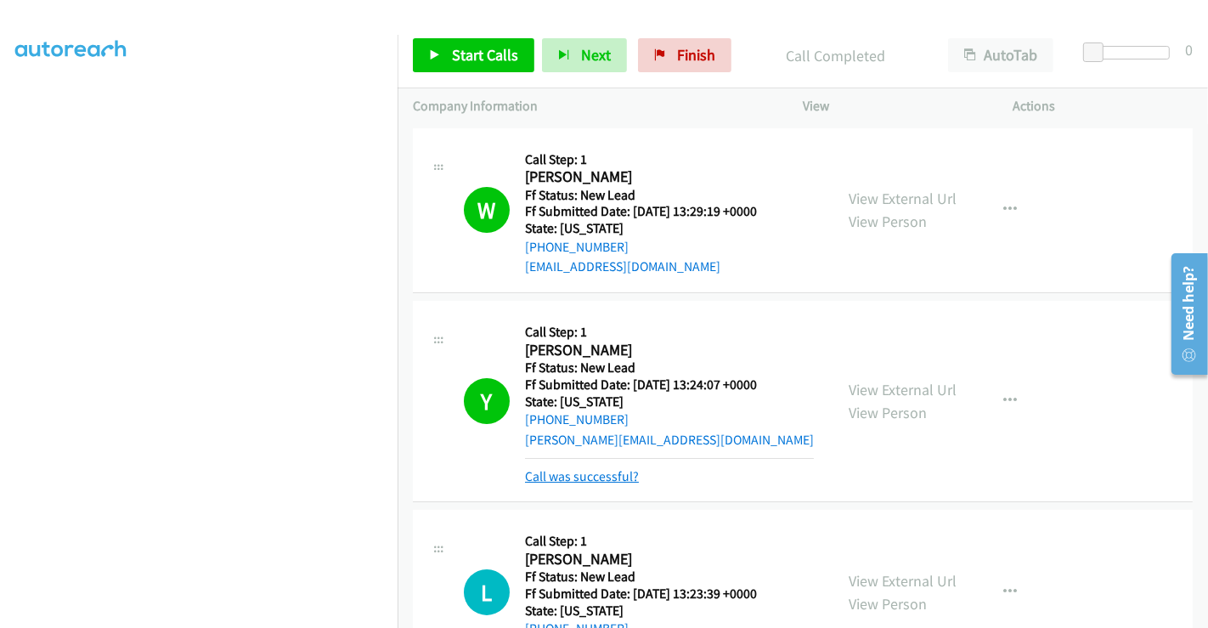
click at [588, 481] on link "Call was successful?" at bounding box center [582, 476] width 114 height 16
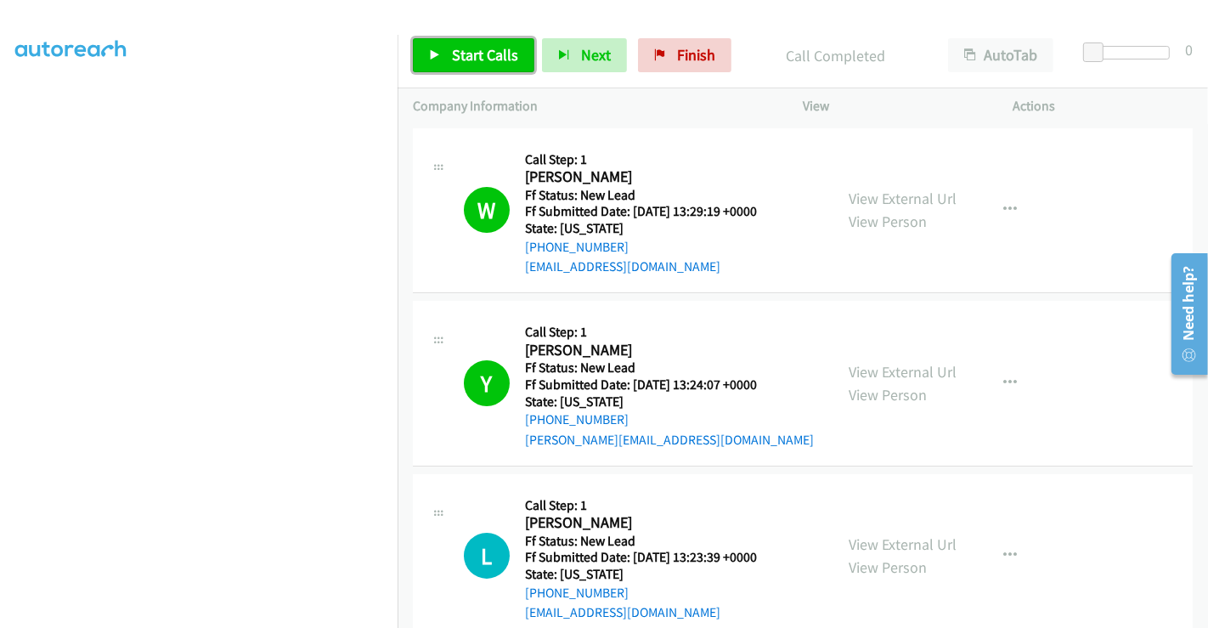
click at [475, 60] on span "Start Calls" at bounding box center [485, 55] width 66 height 20
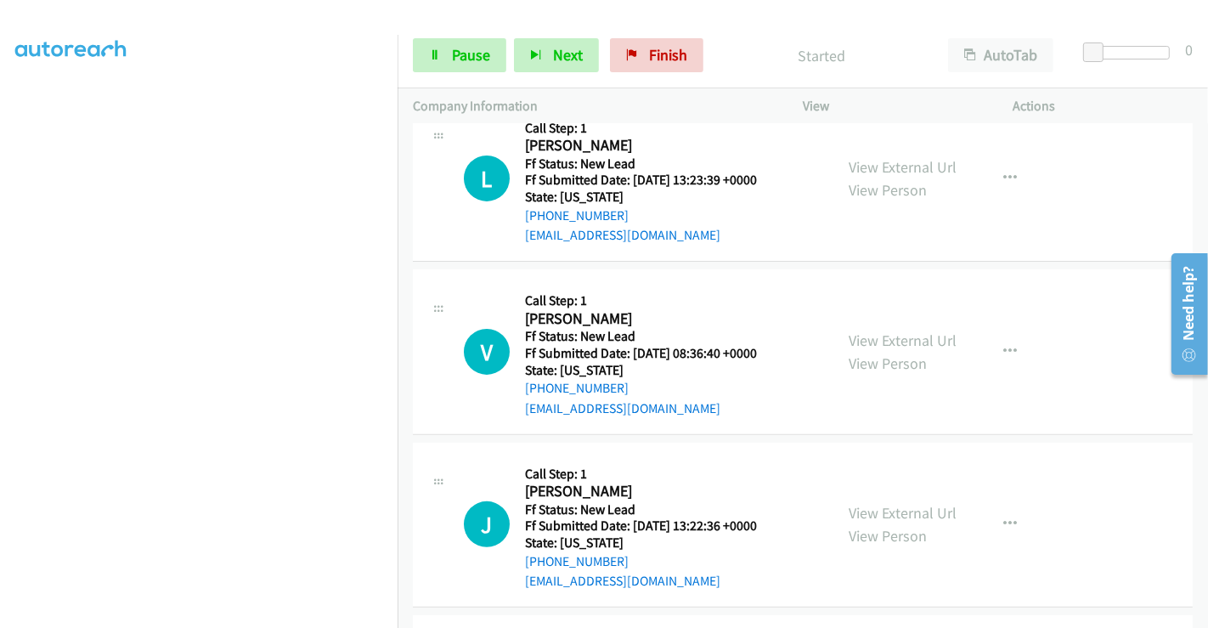
scroll to position [283, 0]
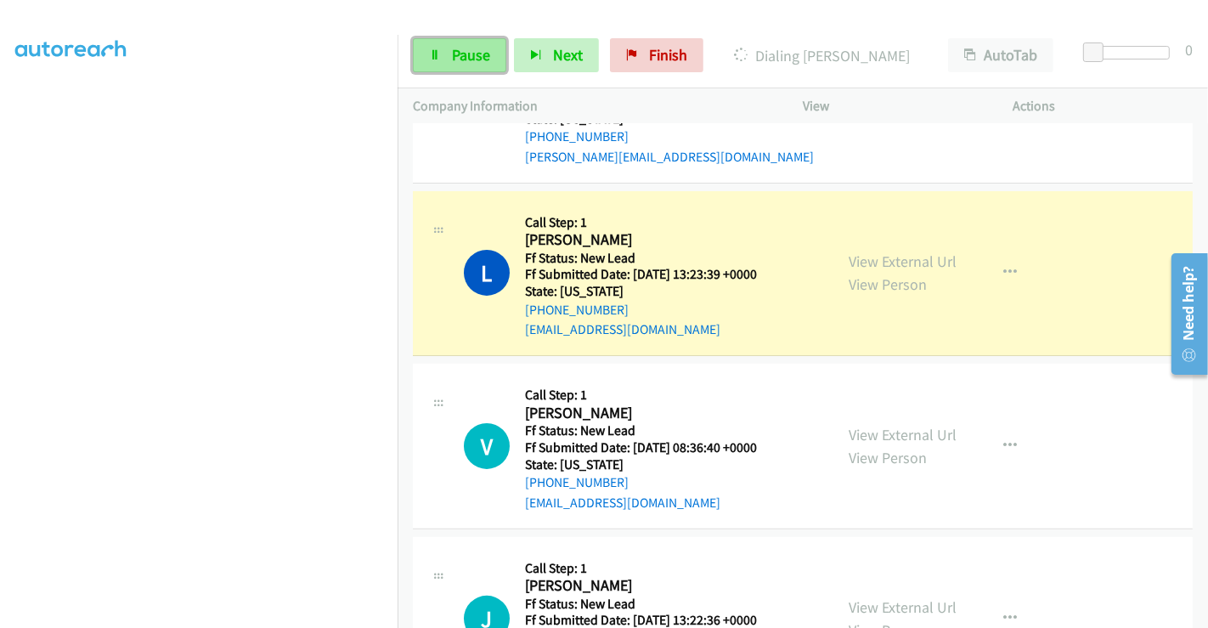
click at [461, 49] on span "Pause" at bounding box center [471, 55] width 38 height 20
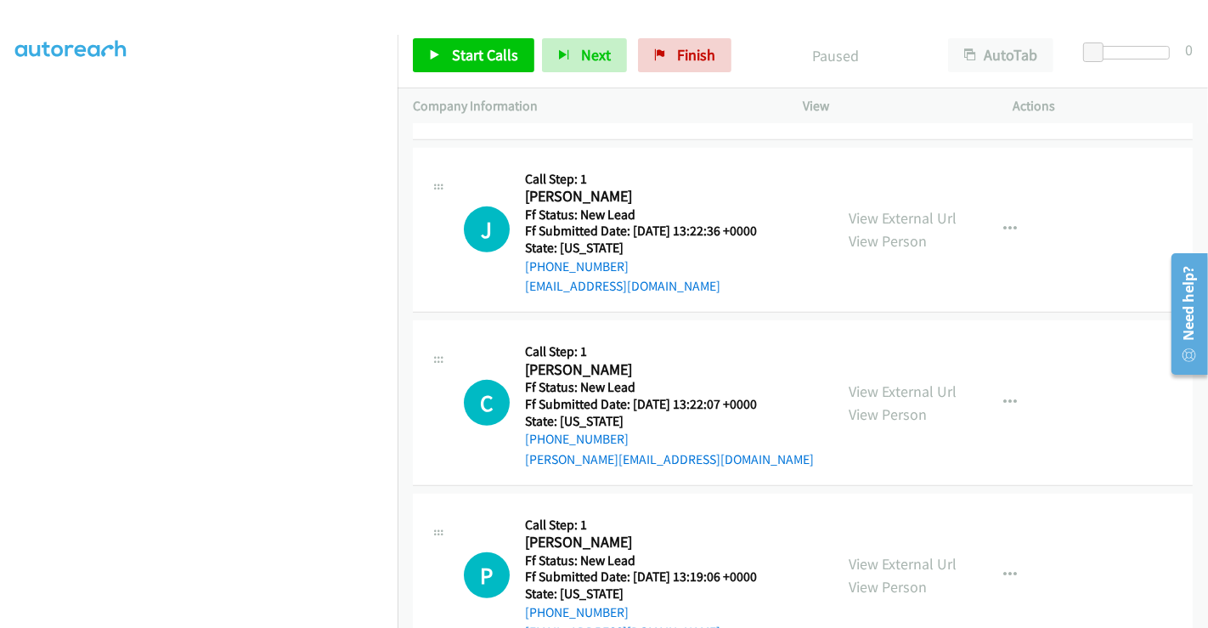
scroll to position [727, 0]
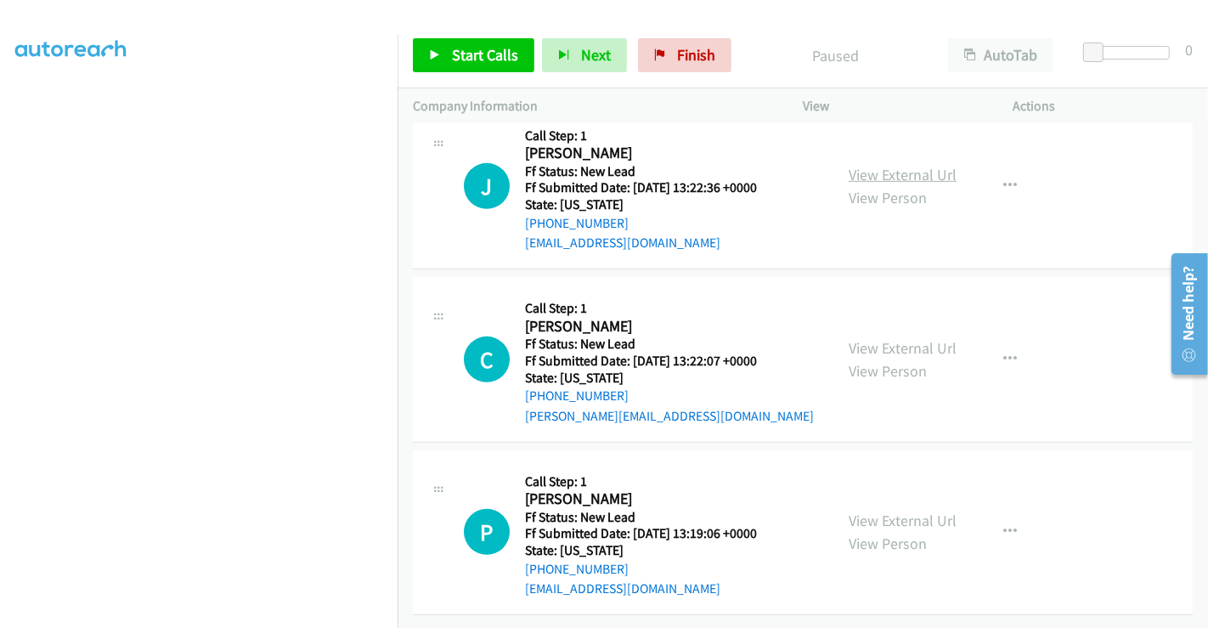
click at [896, 165] on link "View External Url" at bounding box center [903, 175] width 108 height 20
click at [879, 338] on link "View External Url" at bounding box center [903, 348] width 108 height 20
click at [877, 511] on link "View External Url" at bounding box center [903, 521] width 108 height 20
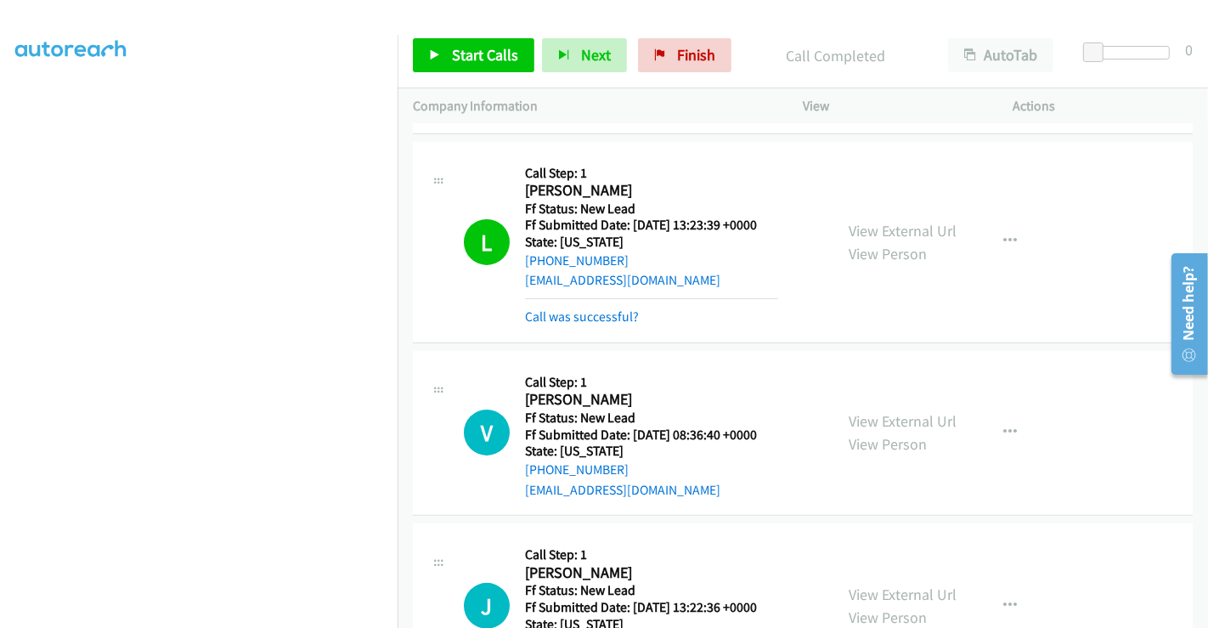
scroll to position [196, 0]
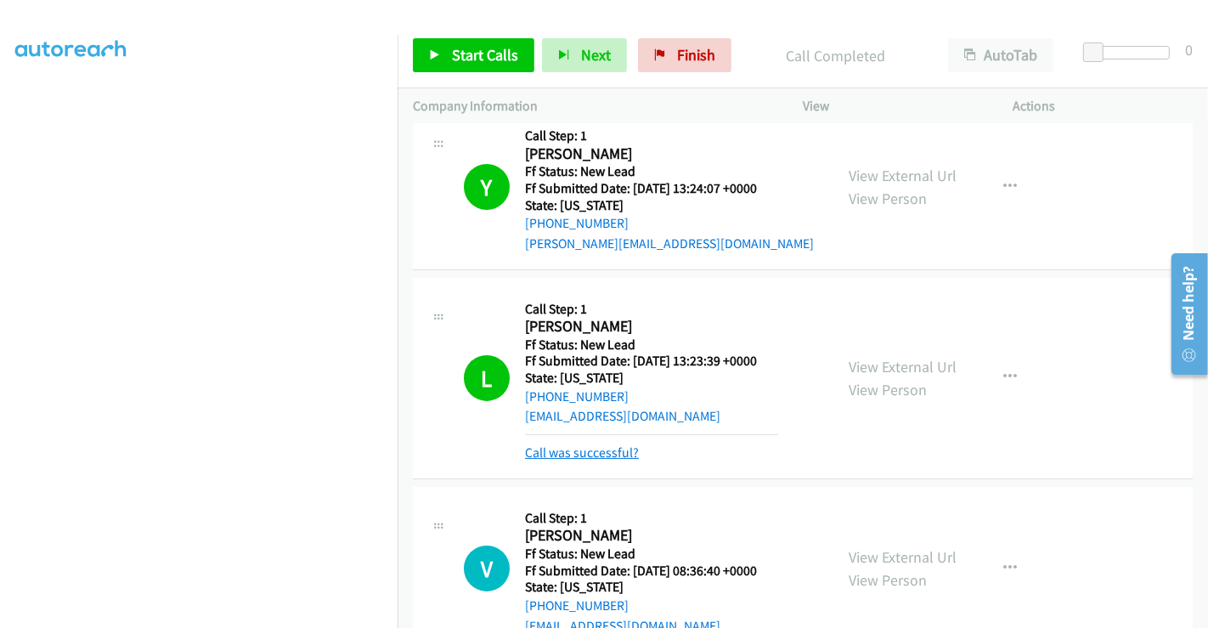
click at [590, 446] on link "Call was successful?" at bounding box center [582, 452] width 114 height 16
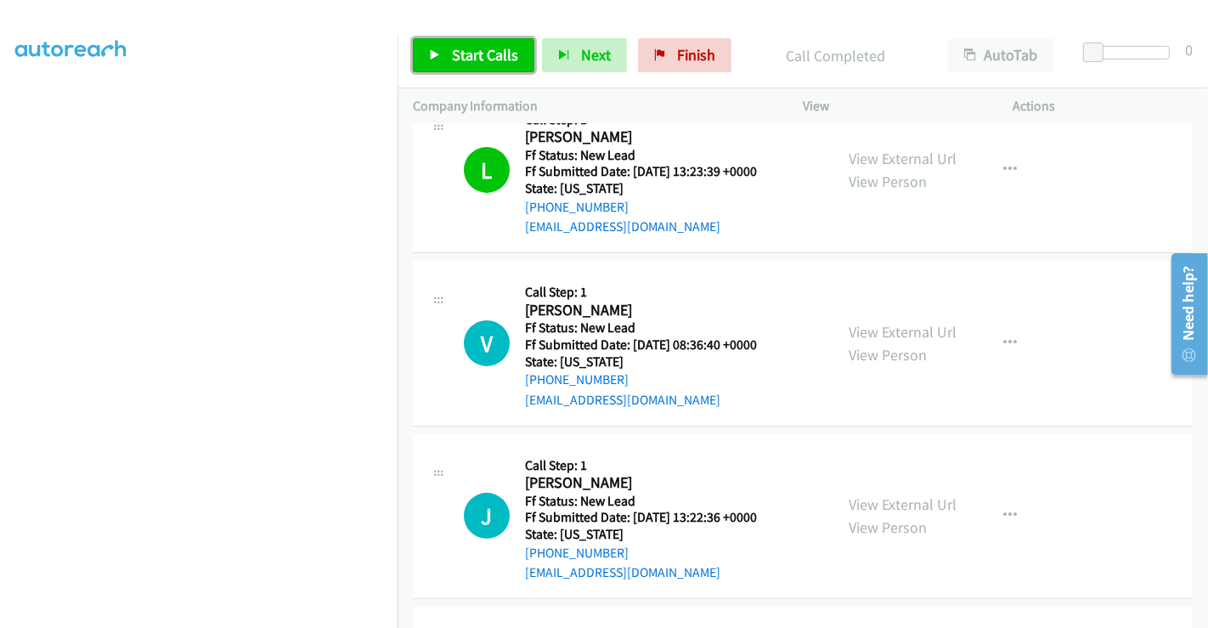
click at [480, 47] on span "Start Calls" at bounding box center [485, 55] width 66 height 20
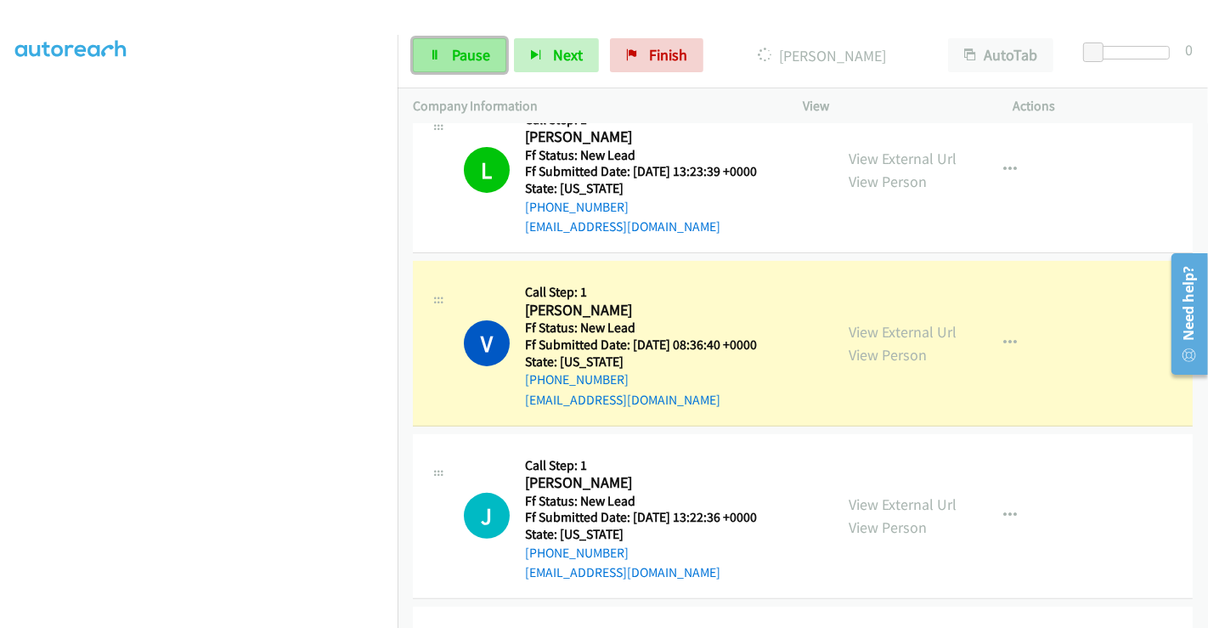
click at [460, 54] on span "Pause" at bounding box center [471, 55] width 38 height 20
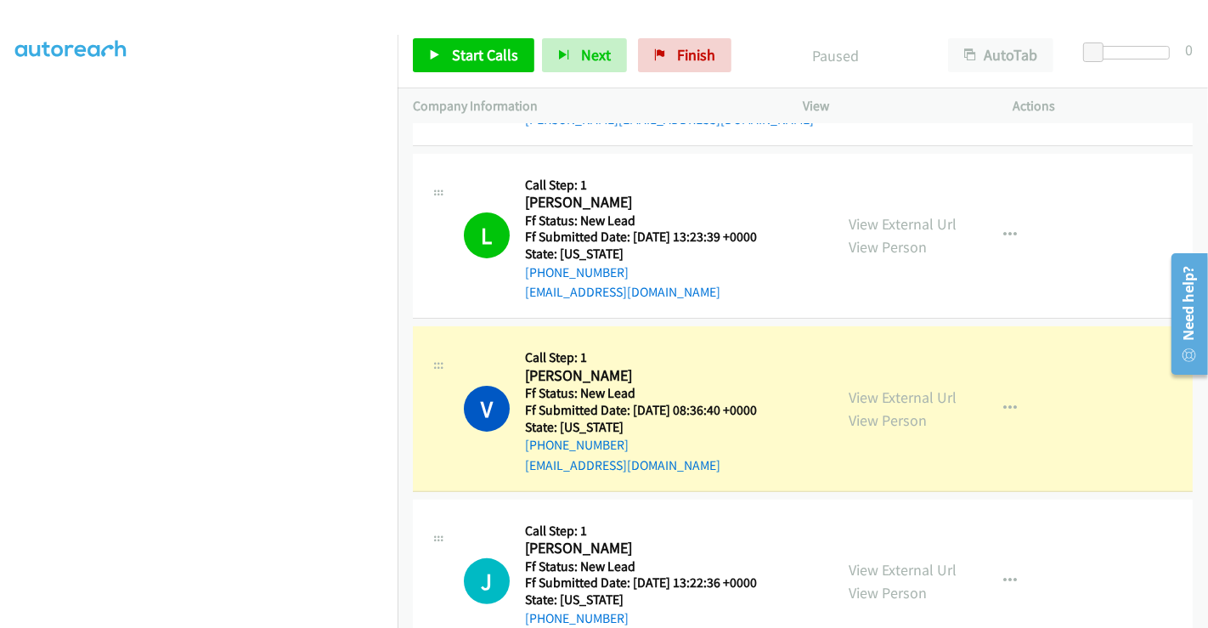
scroll to position [291, 0]
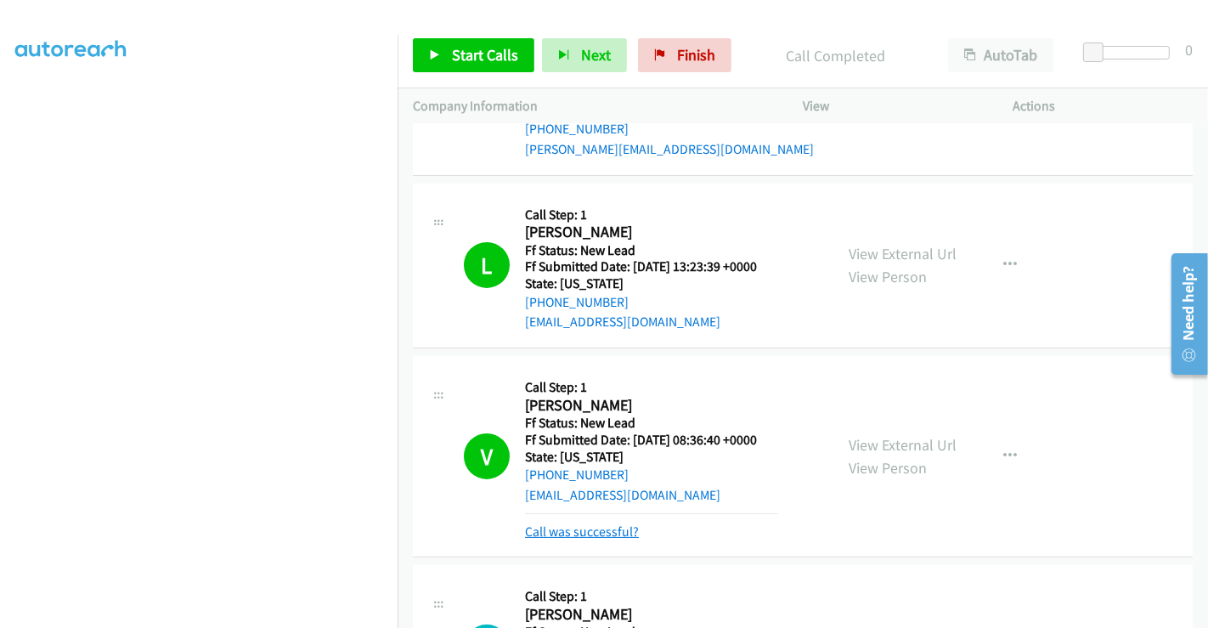
click at [604, 526] on link "Call was successful?" at bounding box center [582, 531] width 114 height 16
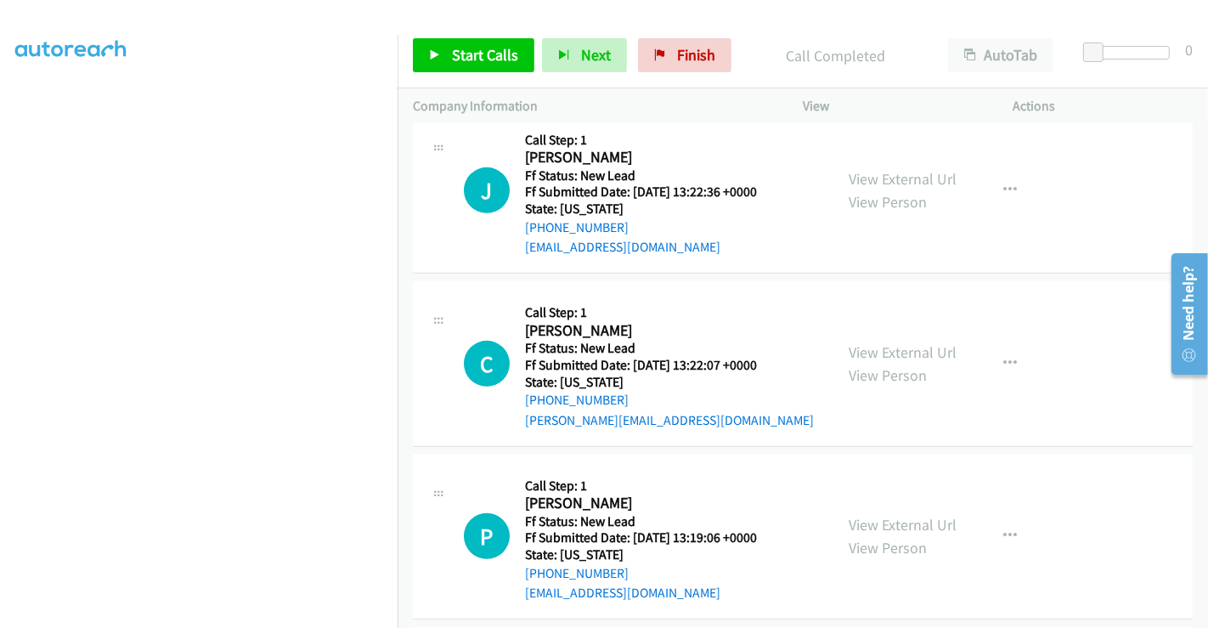
scroll to position [900, 0]
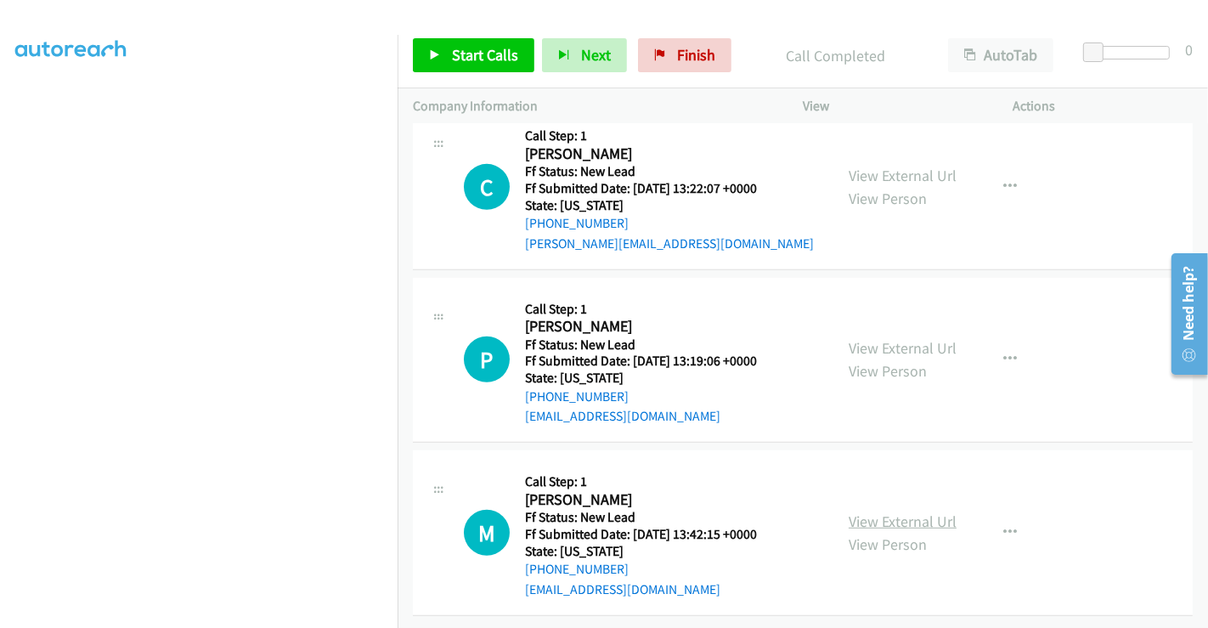
click at [900, 512] on link "View External Url" at bounding box center [903, 522] width 108 height 20
click at [489, 54] on span "Start Calls" at bounding box center [485, 55] width 66 height 20
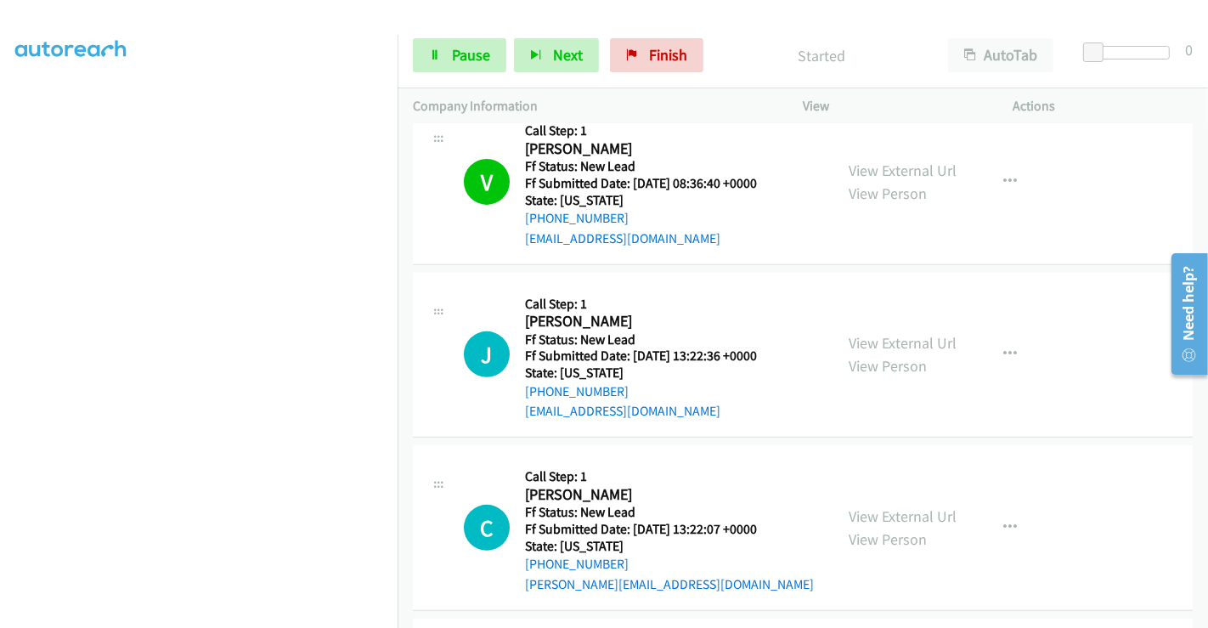
scroll to position [616, 0]
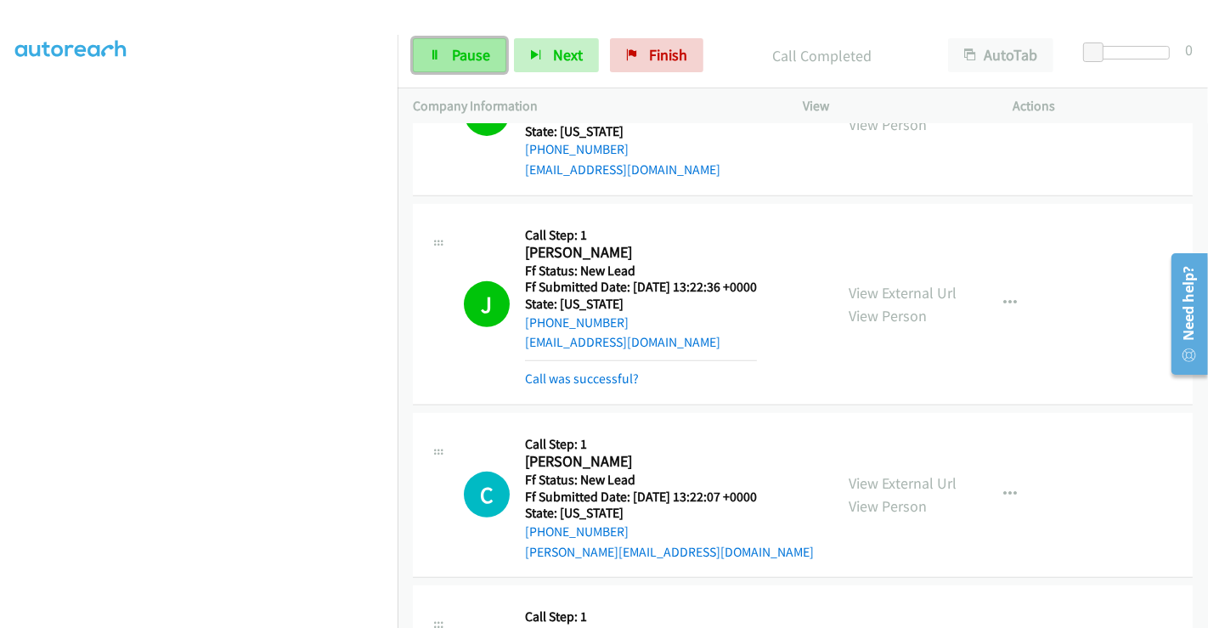
click at [447, 49] on link "Pause" at bounding box center [459, 55] width 93 height 34
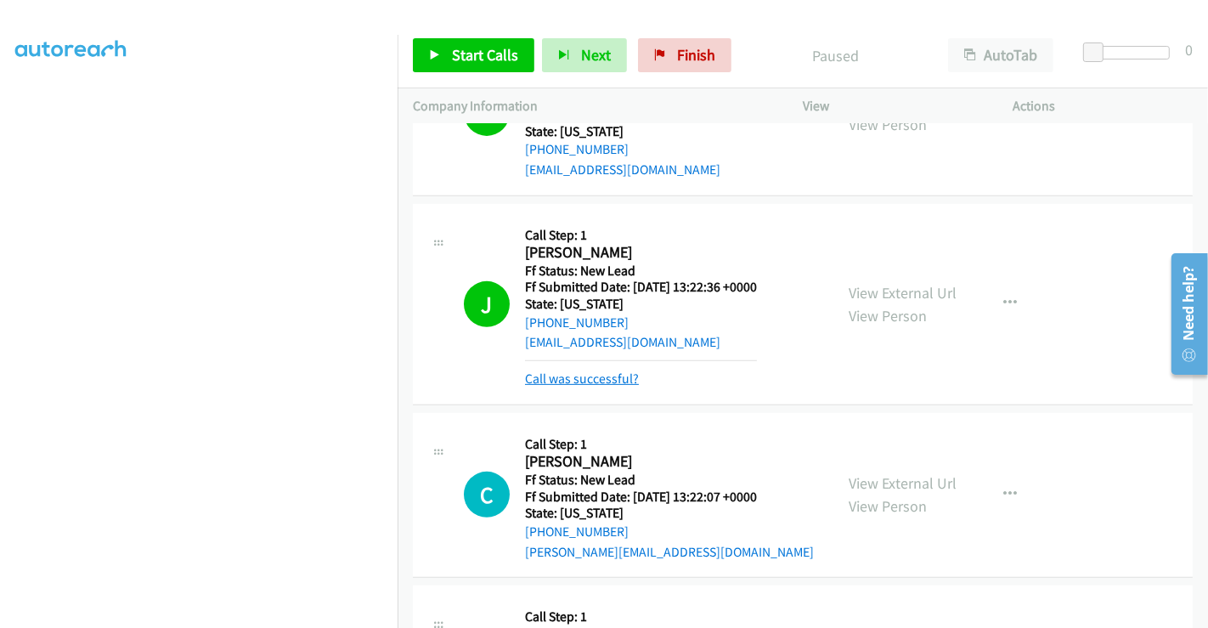
click at [595, 377] on link "Call was successful?" at bounding box center [582, 379] width 114 height 16
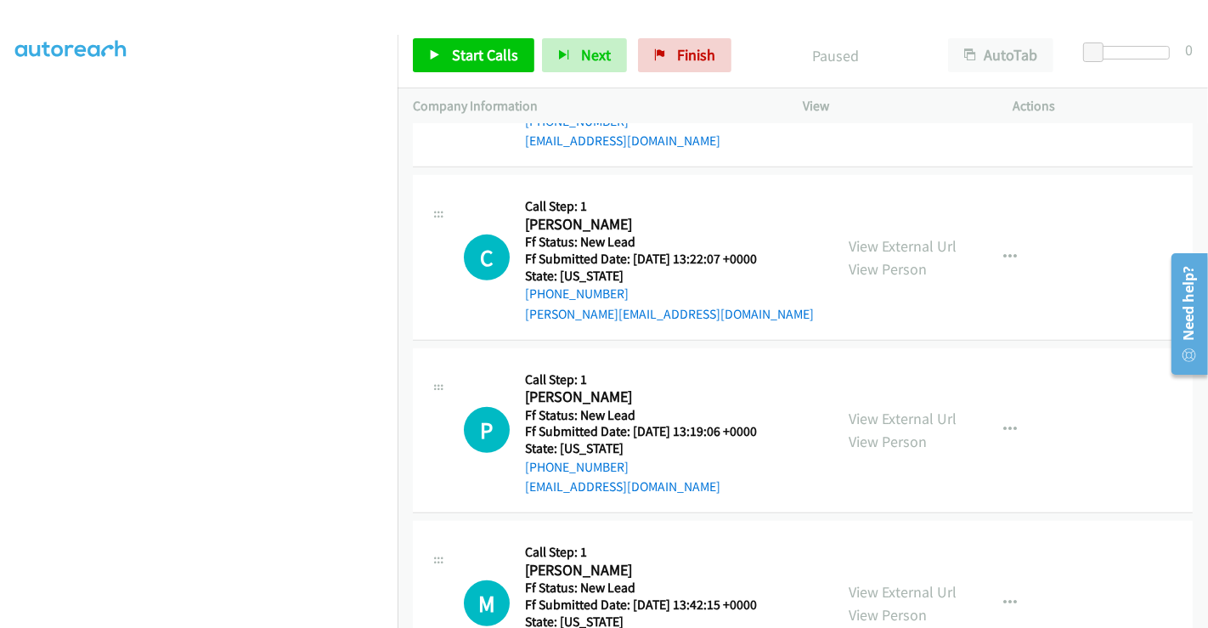
scroll to position [900, 0]
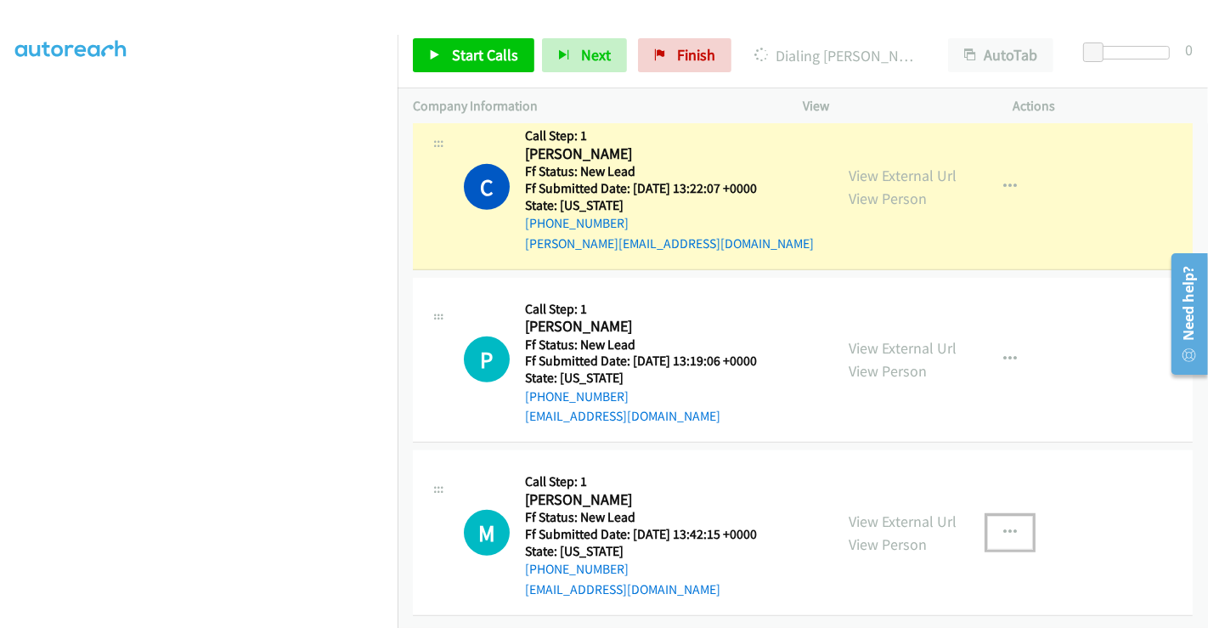
click at [993, 517] on button "button" at bounding box center [1010, 533] width 46 height 34
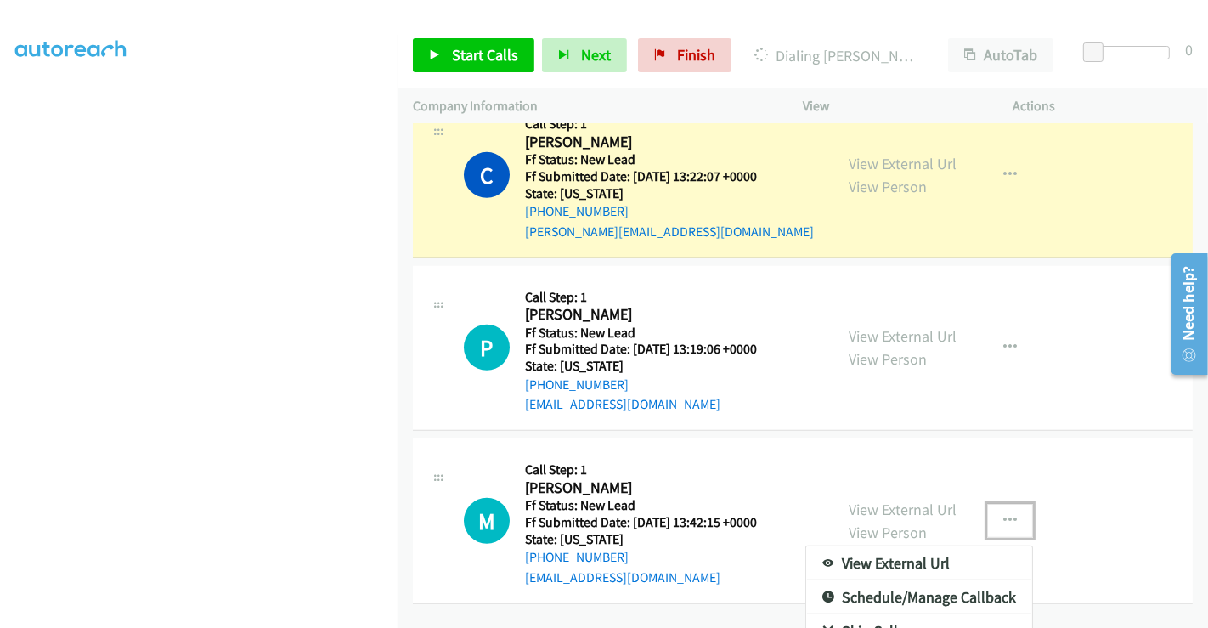
scroll to position [965, 0]
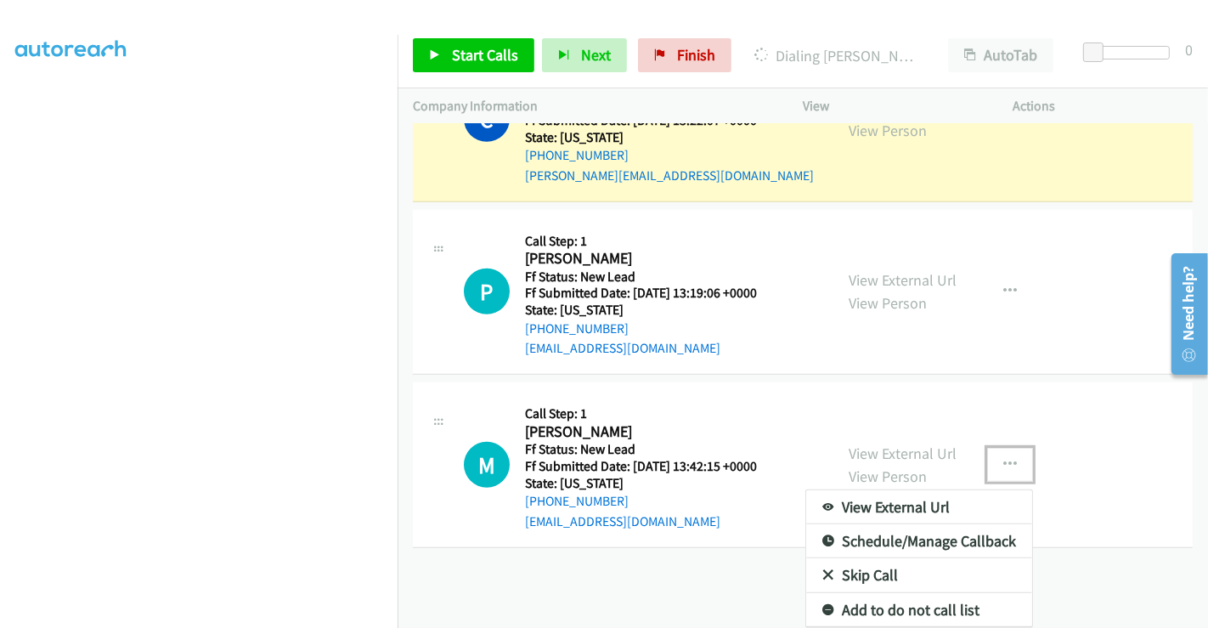
click at [871, 564] on link "Skip Call" at bounding box center [919, 575] width 226 height 34
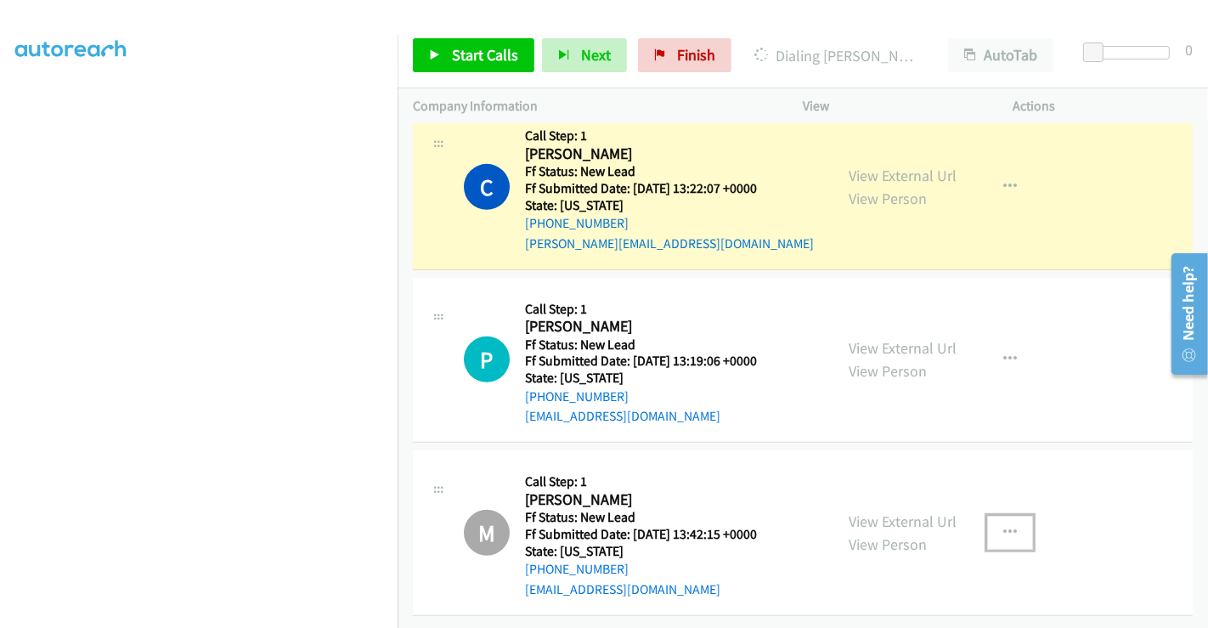
scroll to position [900, 0]
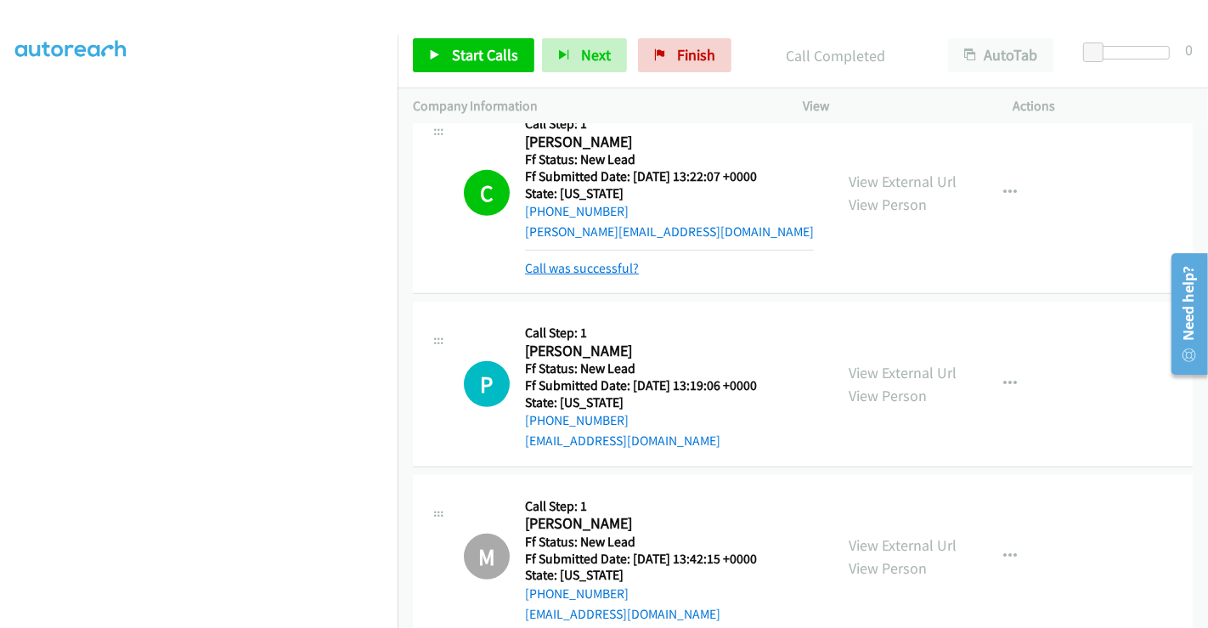
click at [612, 263] on link "Call was successful?" at bounding box center [582, 268] width 114 height 16
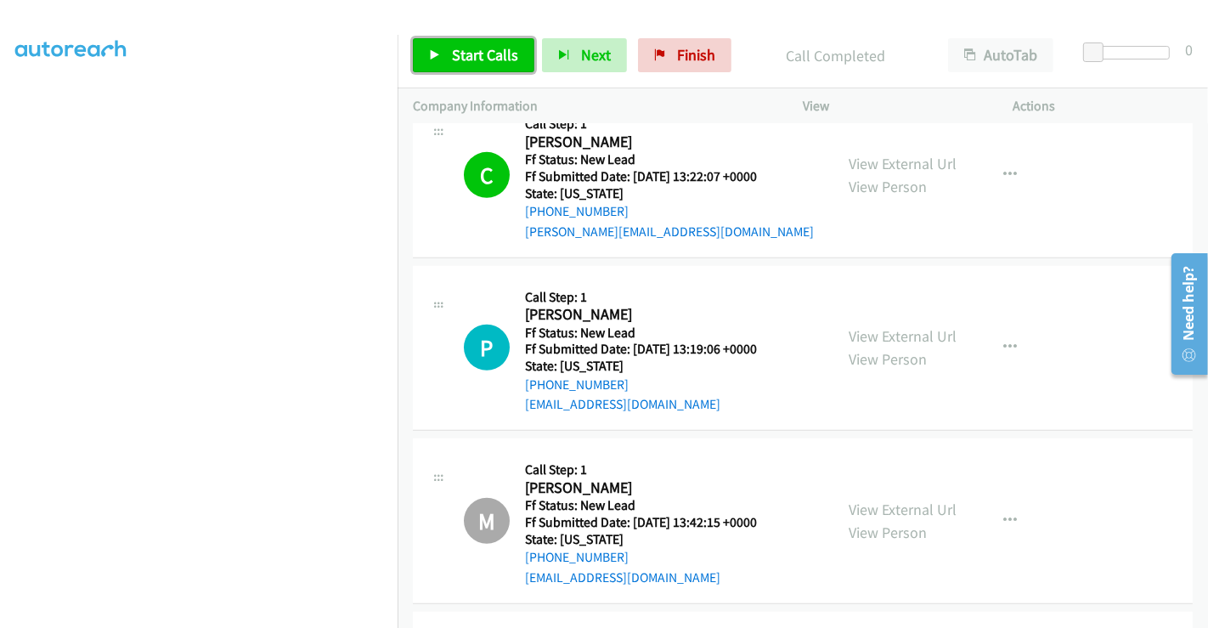
click at [485, 57] on span "Start Calls" at bounding box center [485, 55] width 66 height 20
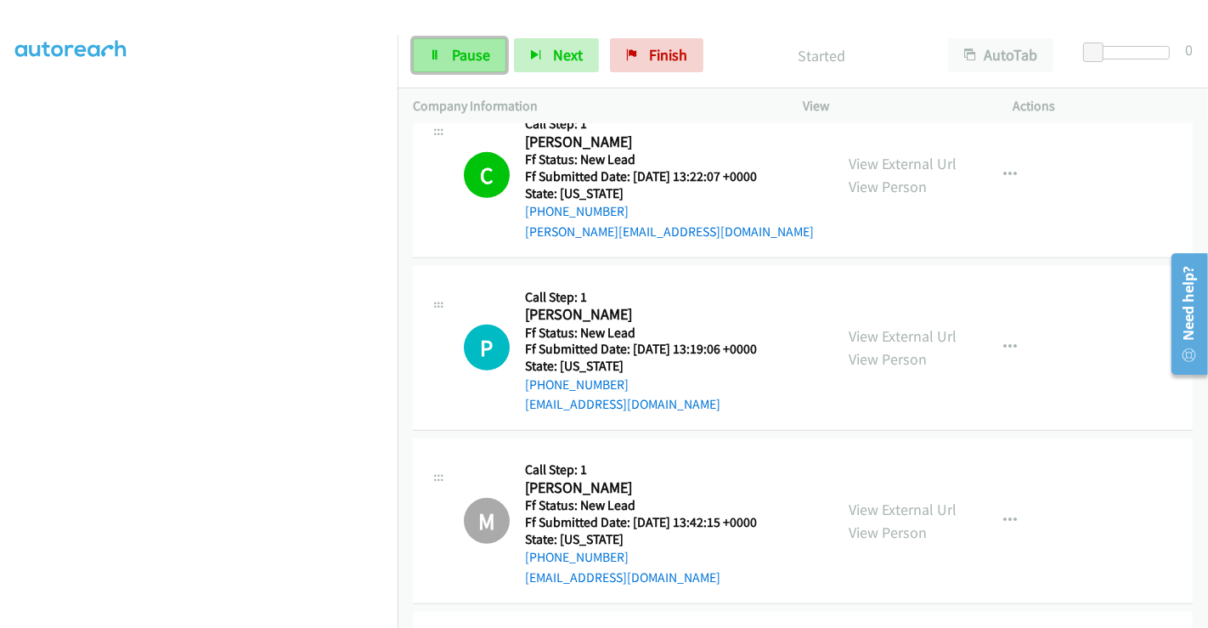
click at [470, 52] on span "Pause" at bounding box center [471, 55] width 38 height 20
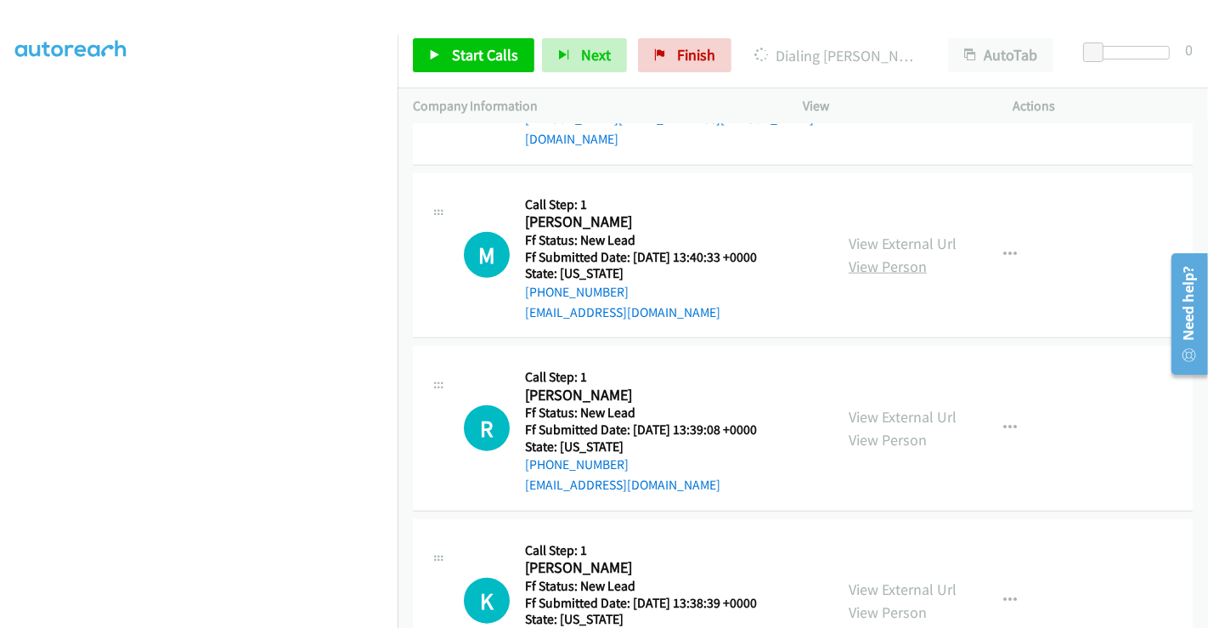
scroll to position [1401, 0]
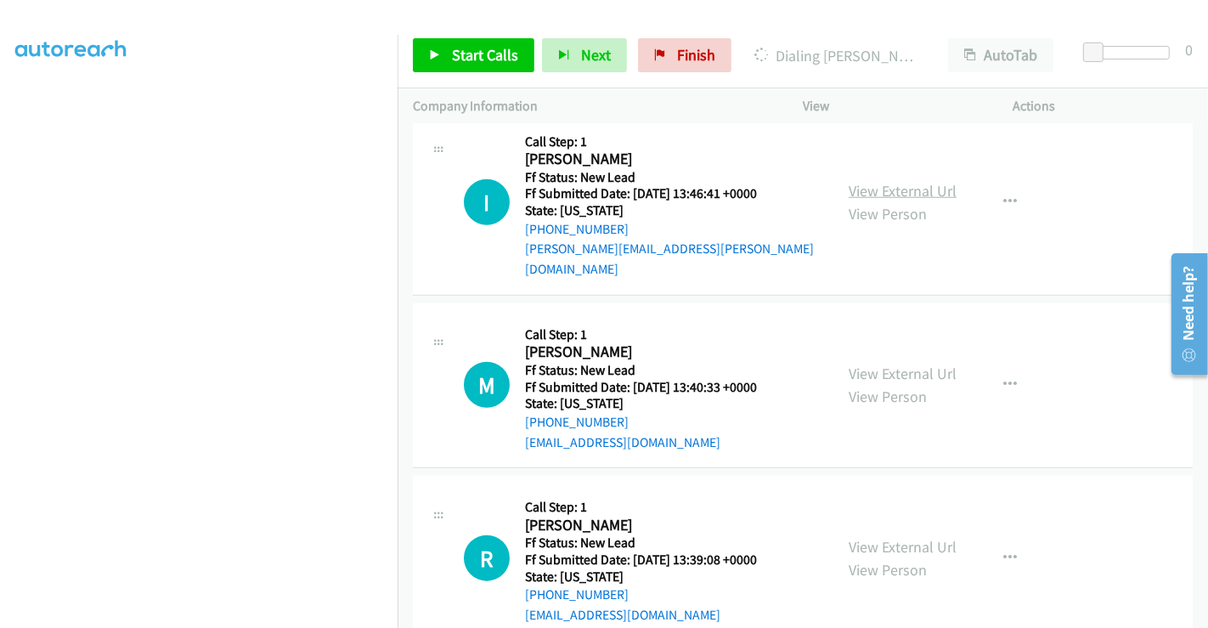
click at [886, 181] on link "View External Url" at bounding box center [903, 191] width 108 height 20
click at [882, 364] on link "View External Url" at bounding box center [903, 374] width 108 height 20
click at [898, 537] on link "View External Url" at bounding box center [903, 547] width 108 height 20
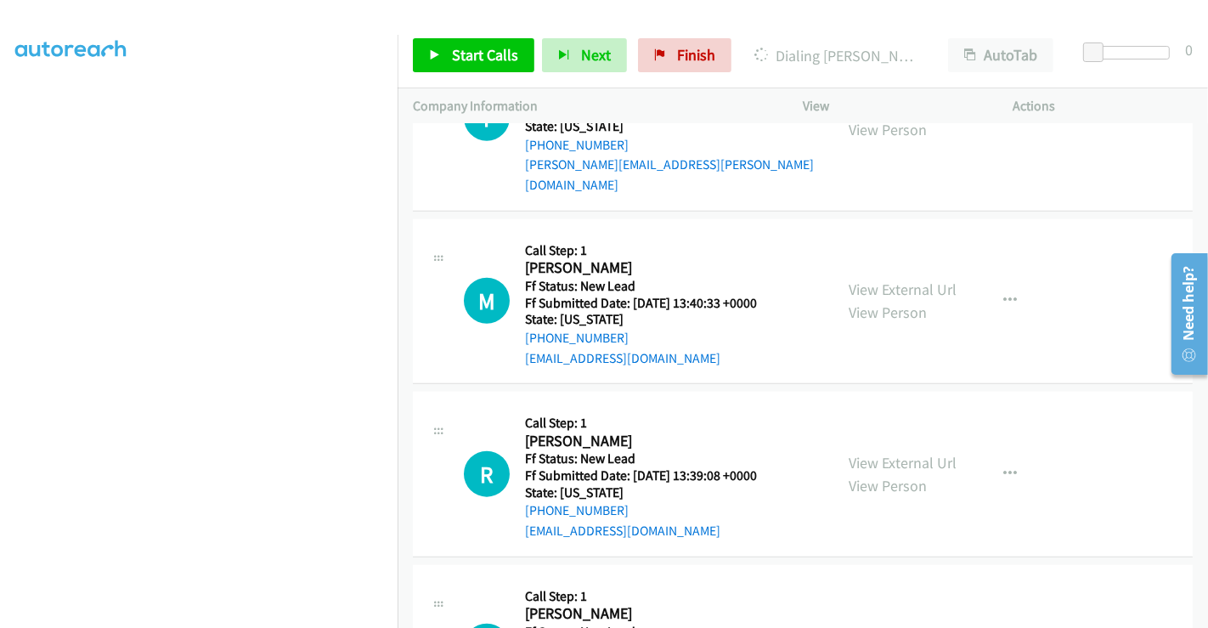
scroll to position [1590, 0]
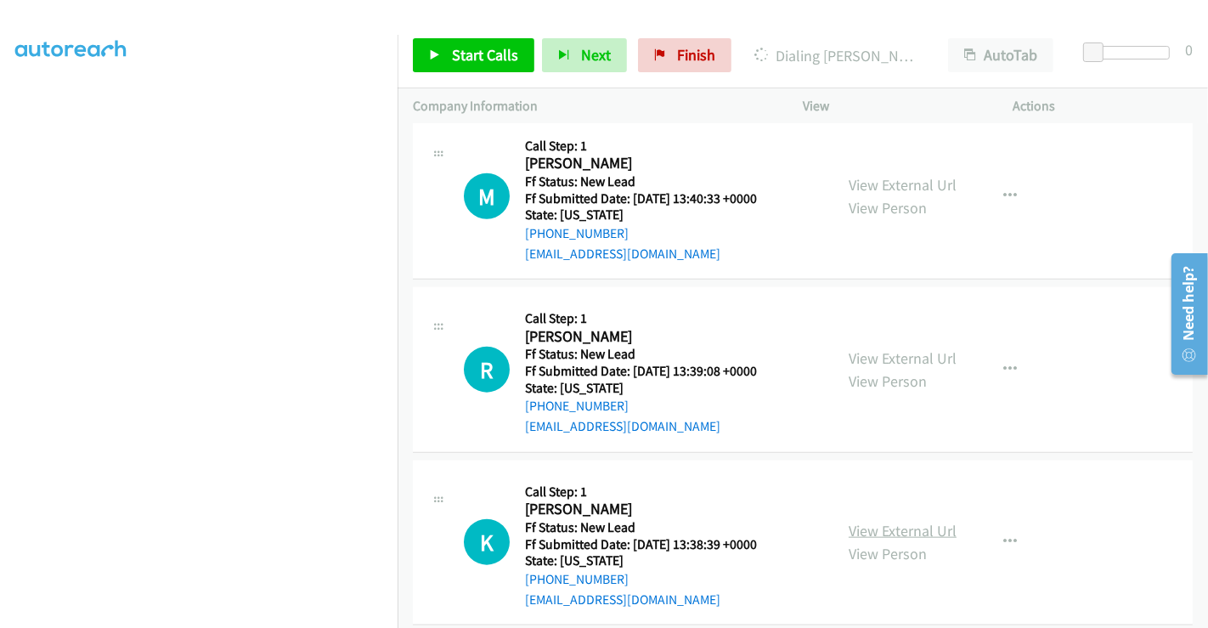
click at [897, 521] on link "View External Url" at bounding box center [903, 531] width 108 height 20
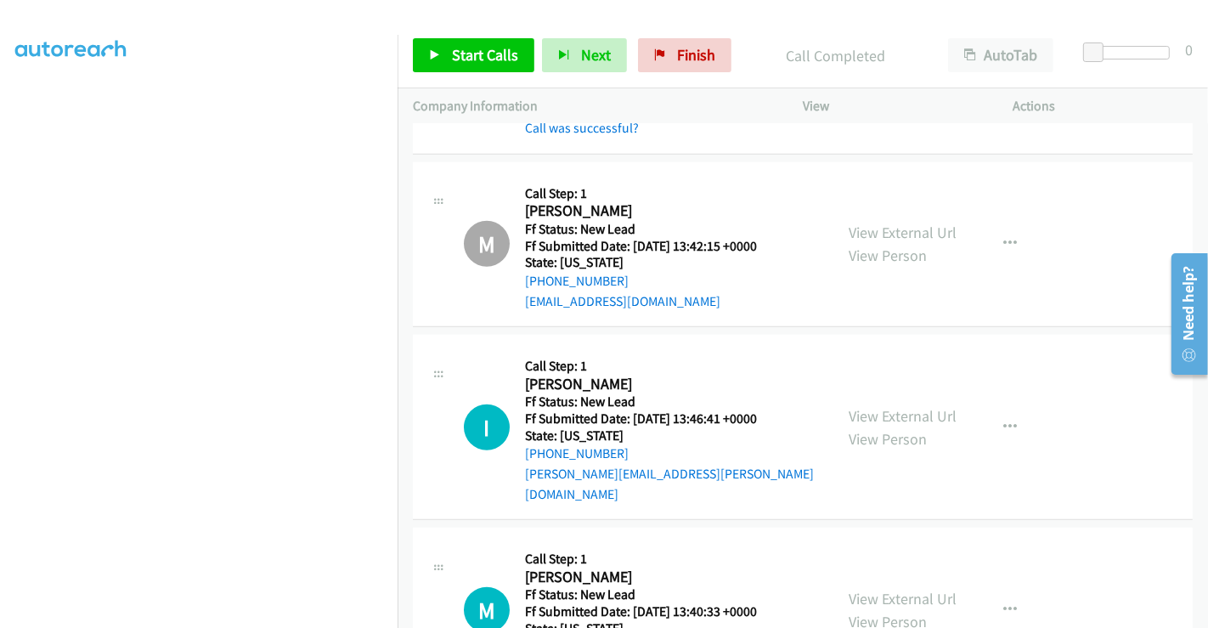
scroll to position [1248, 0]
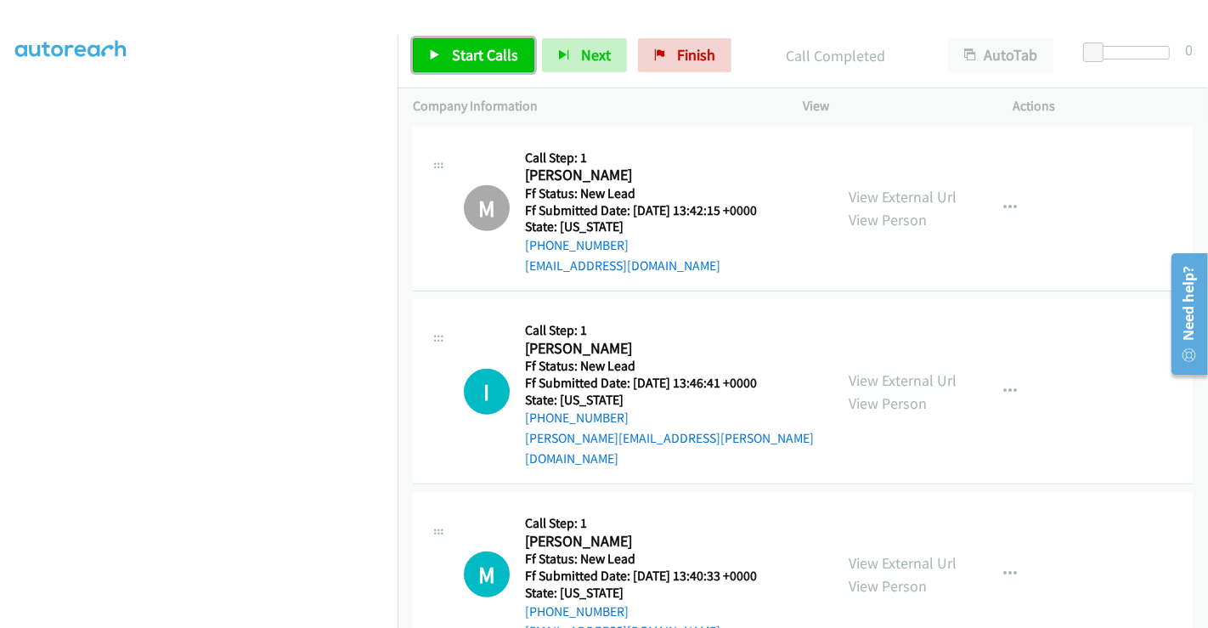
click at [478, 60] on span "Start Calls" at bounding box center [485, 55] width 66 height 20
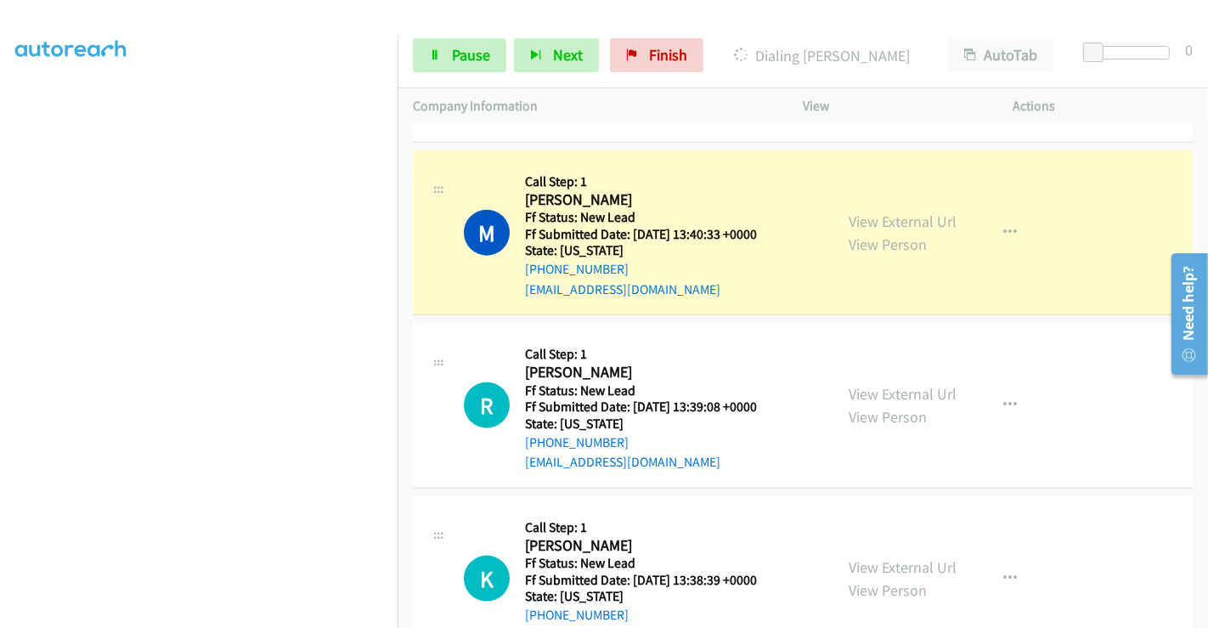
scroll to position [1662, 0]
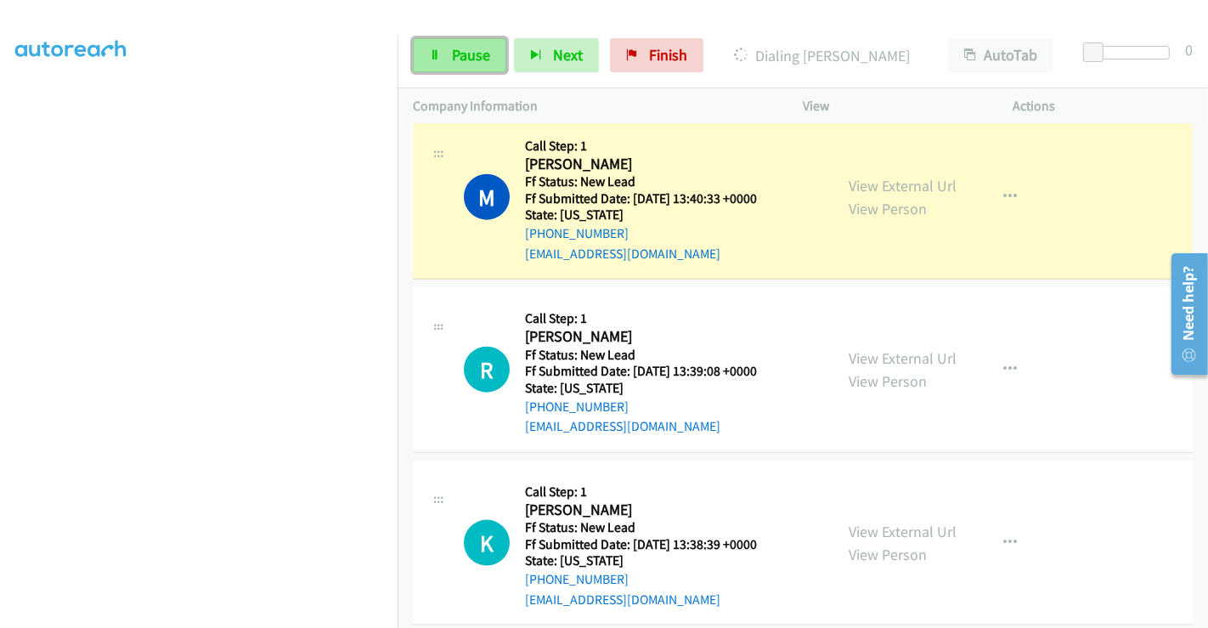
click at [460, 56] on span "Pause" at bounding box center [471, 55] width 38 height 20
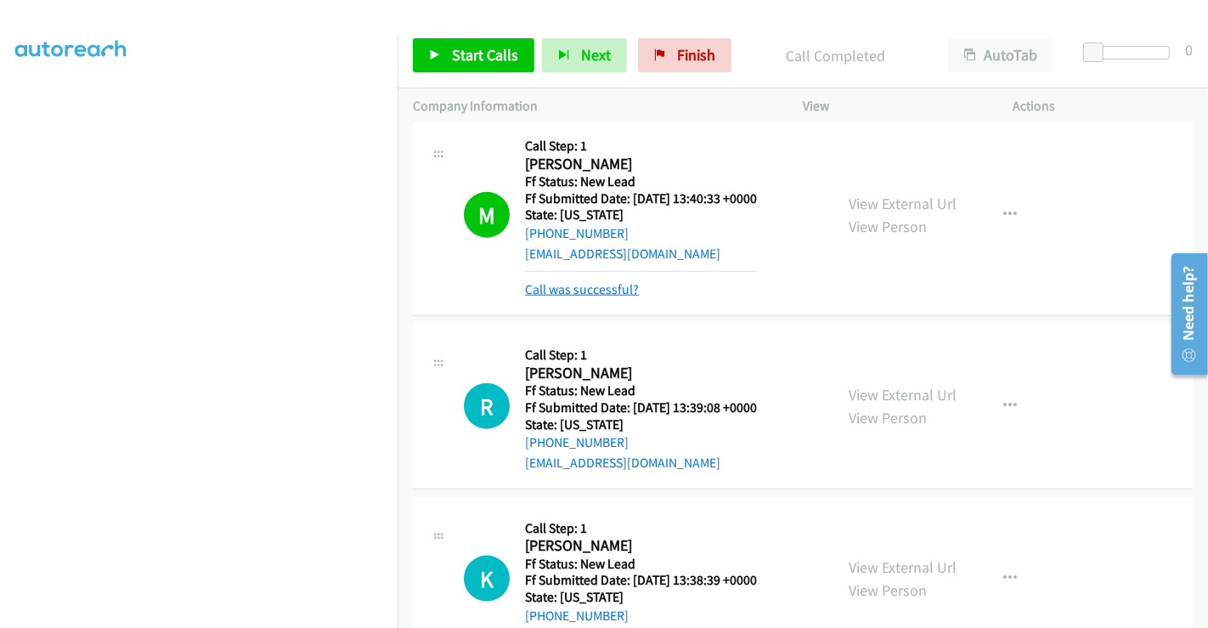
click at [599, 281] on link "Call was successful?" at bounding box center [582, 289] width 114 height 16
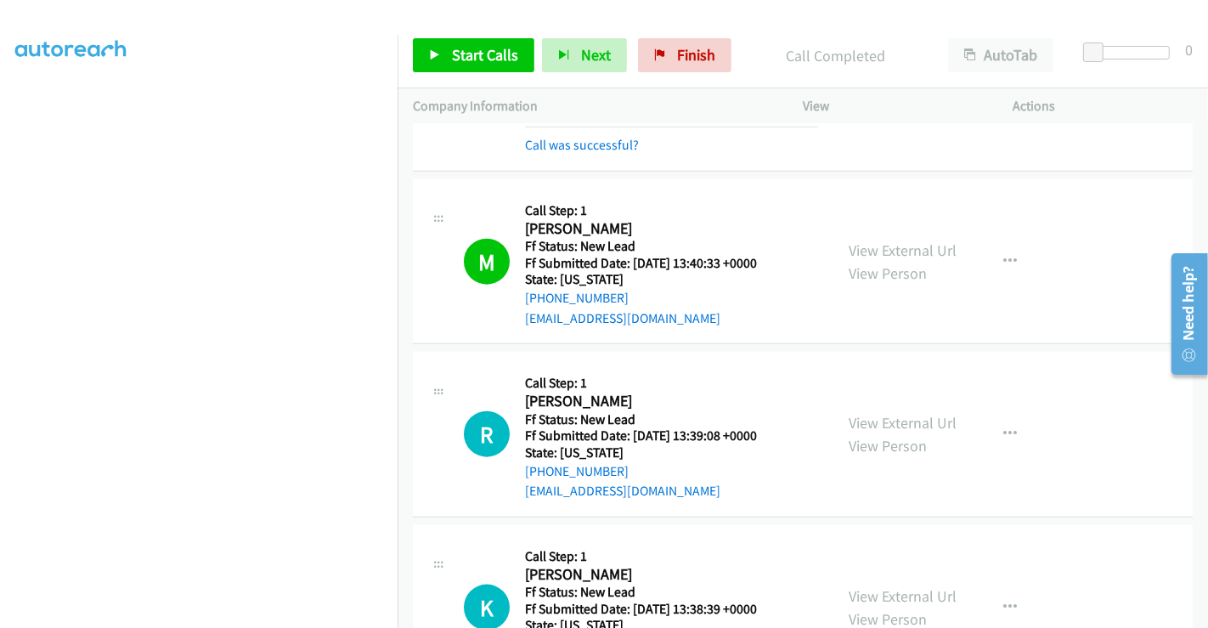
scroll to position [1568, 0]
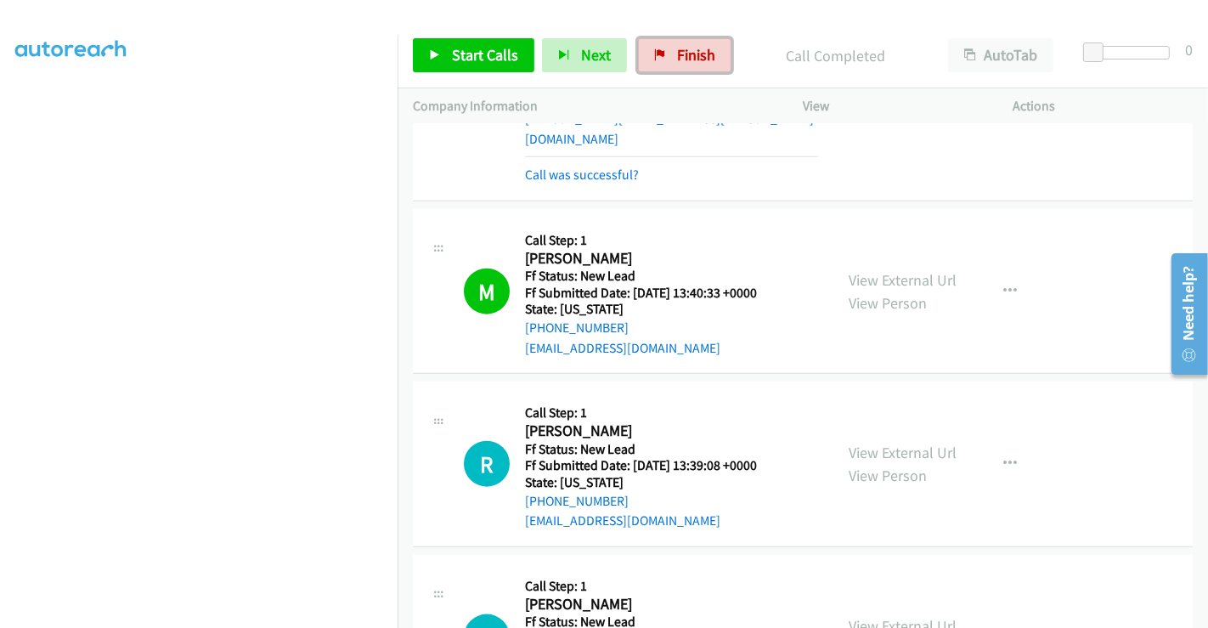
drag, startPoint x: 684, startPoint y: 50, endPoint x: 671, endPoint y: 101, distance: 52.8
click at [682, 50] on span "Finish" at bounding box center [696, 55] width 38 height 20
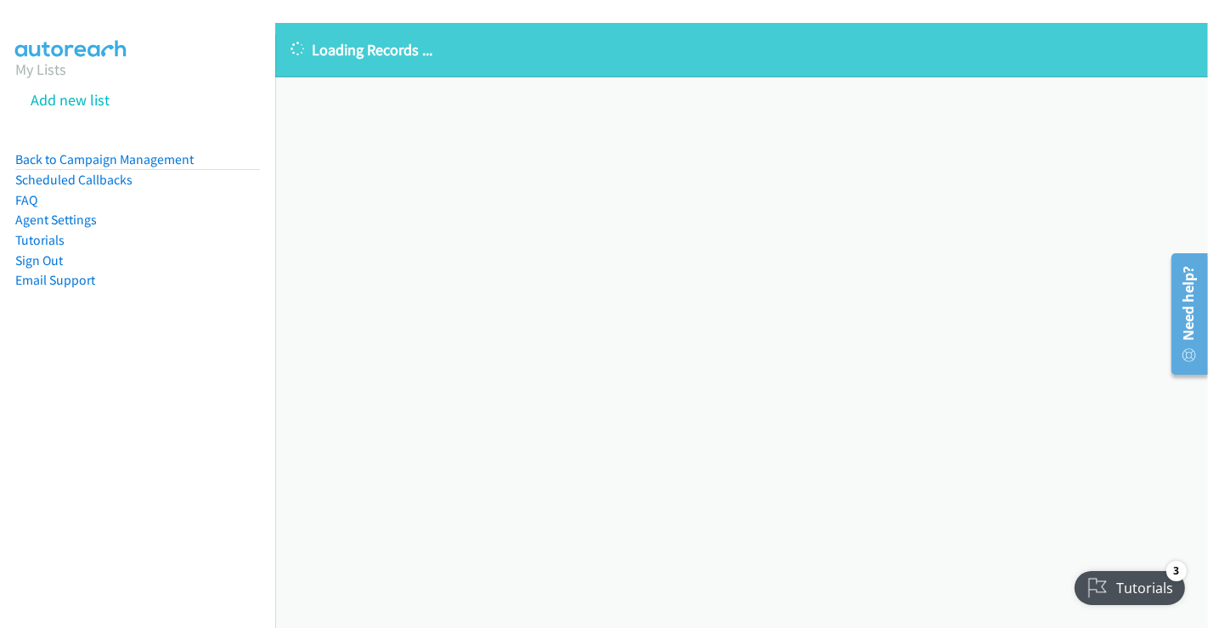
drag, startPoint x: 51, startPoint y: 63, endPoint x: 75, endPoint y: 76, distance: 27.4
click at [51, 63] on link "My Lists" at bounding box center [40, 69] width 51 height 20
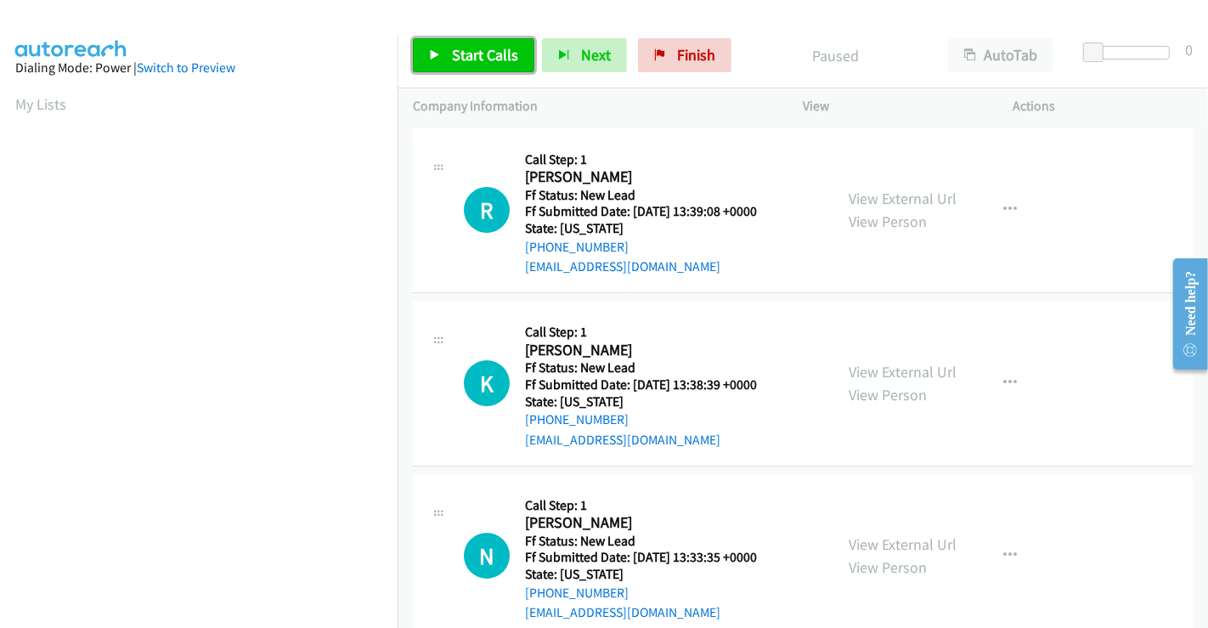
click at [478, 57] on span "Start Calls" at bounding box center [485, 55] width 66 height 20
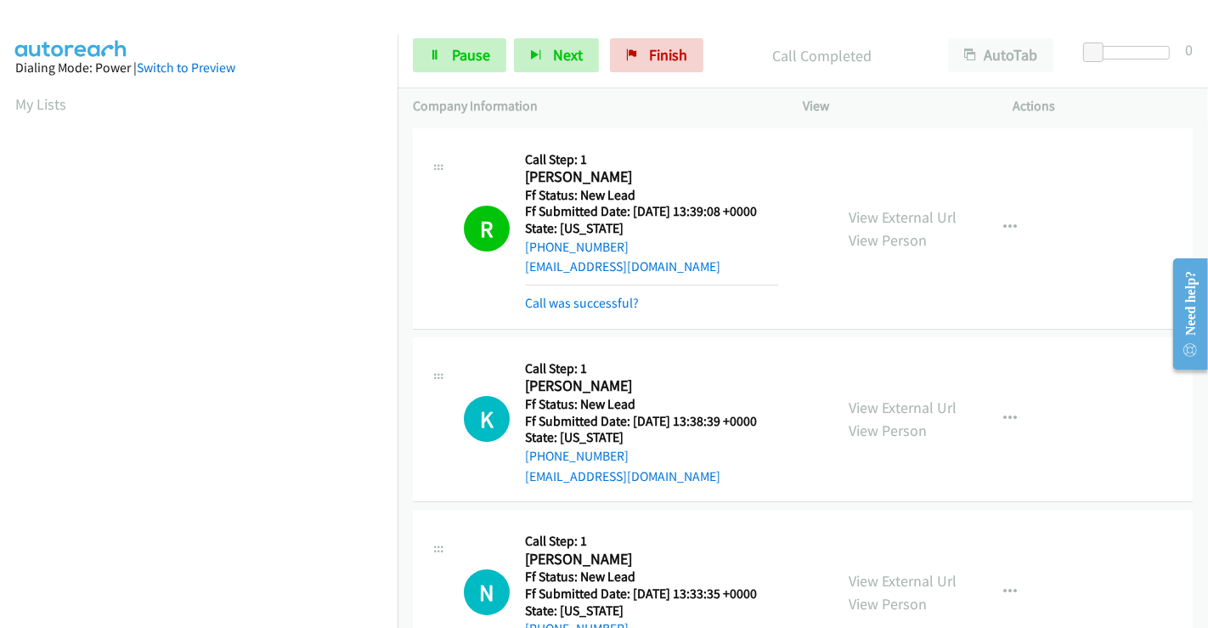
scroll to position [327, 0]
click at [612, 304] on link "Call was successful?" at bounding box center [582, 303] width 114 height 16
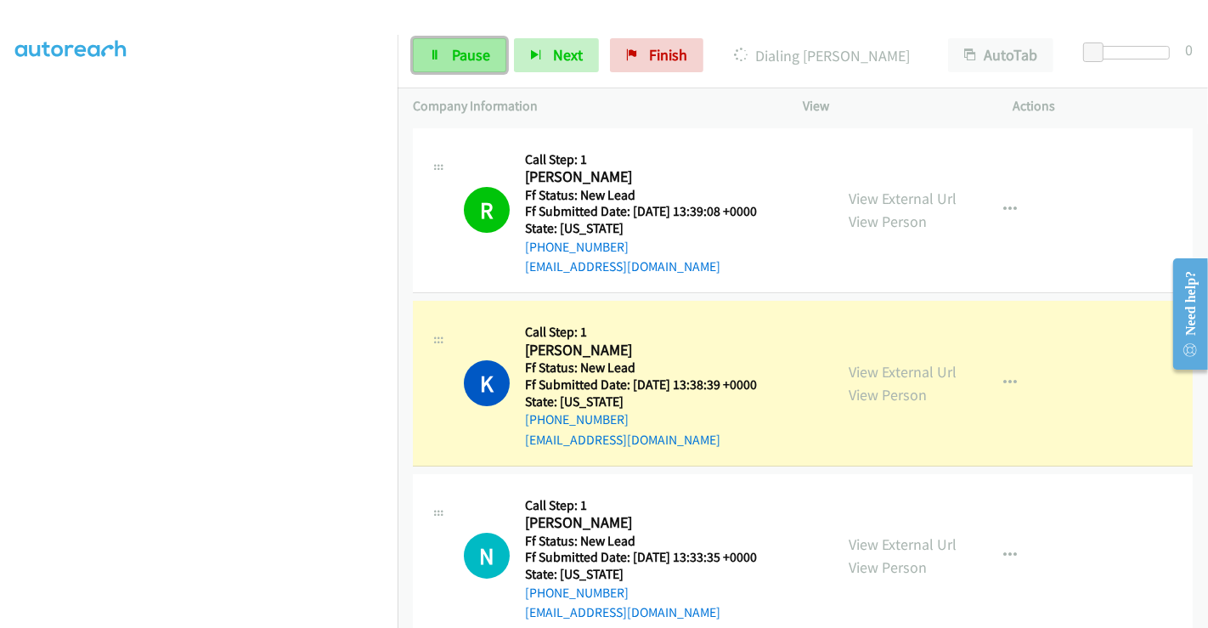
click at [452, 47] on span "Pause" at bounding box center [471, 55] width 38 height 20
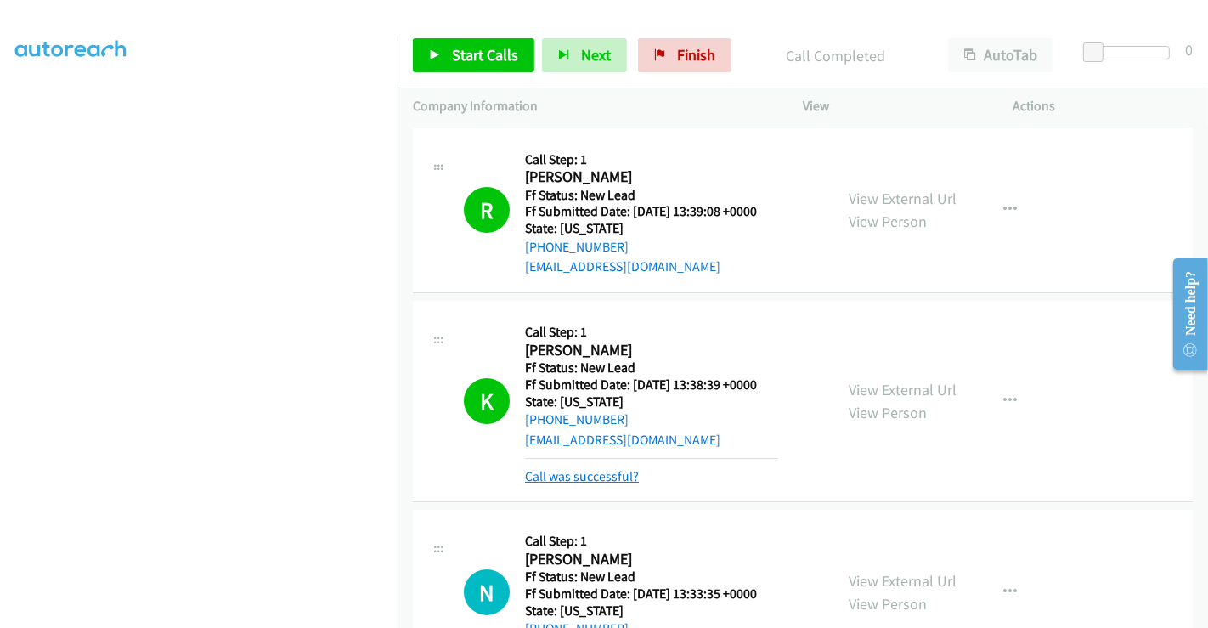
click at [604, 472] on link "Call was successful?" at bounding box center [582, 476] width 114 height 16
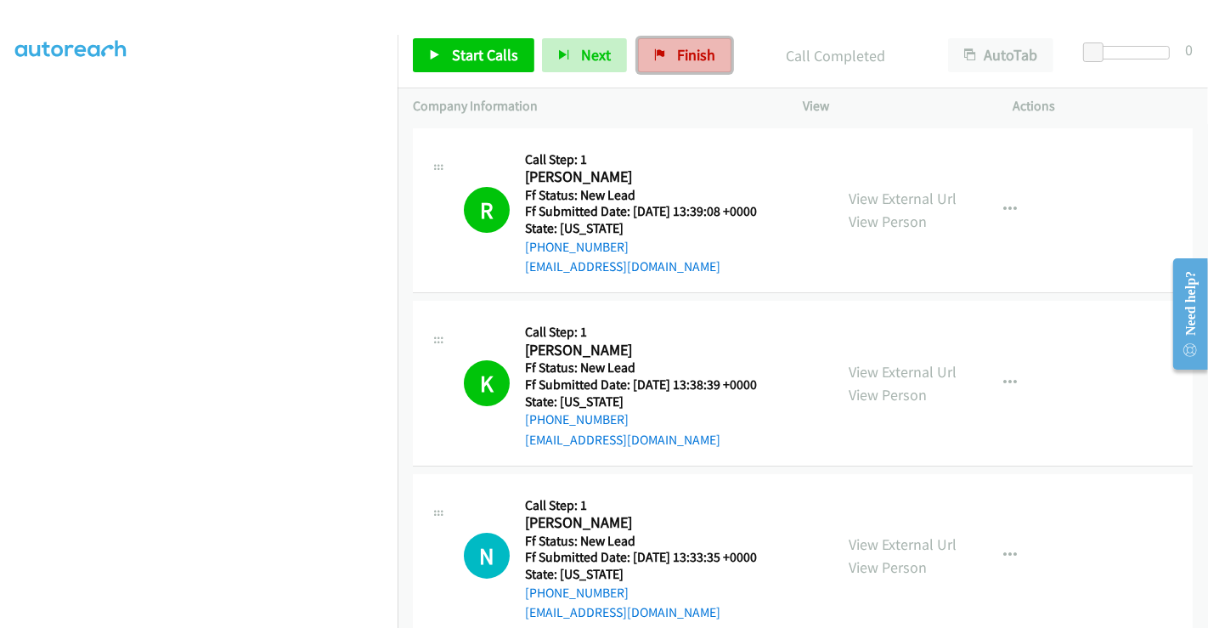
click at [677, 50] on span "Finish" at bounding box center [696, 55] width 38 height 20
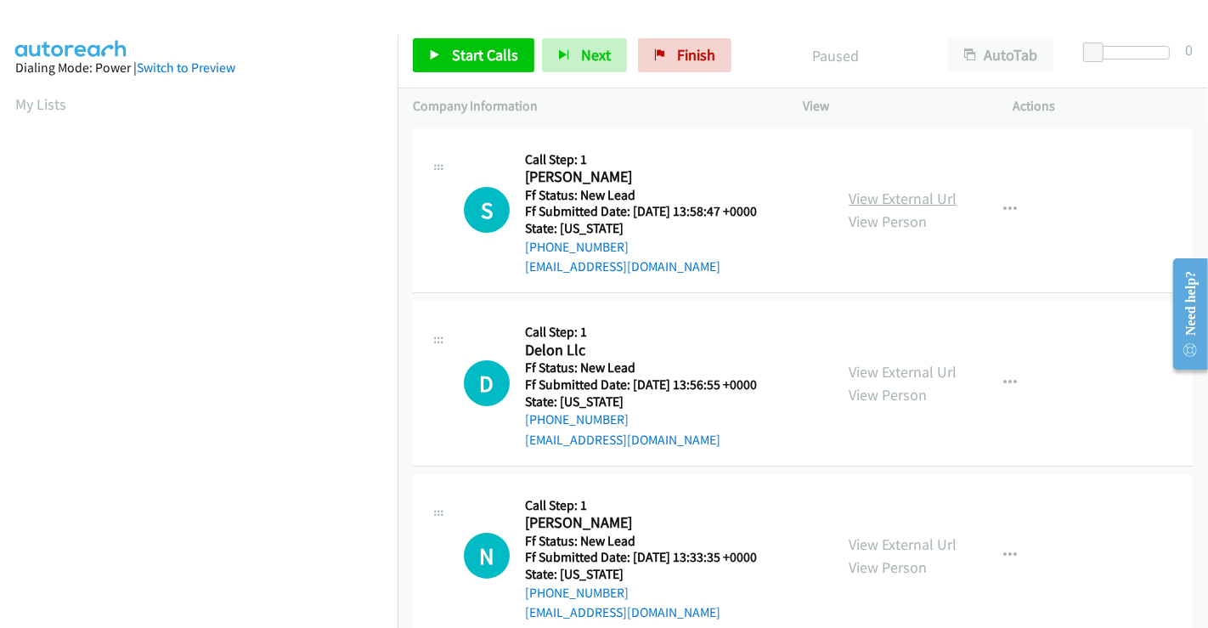
click at [869, 201] on link "View External Url" at bounding box center [903, 199] width 108 height 20
click at [894, 368] on link "View External Url" at bounding box center [903, 372] width 108 height 20
click at [880, 535] on link "View External Url" at bounding box center [903, 545] width 108 height 20
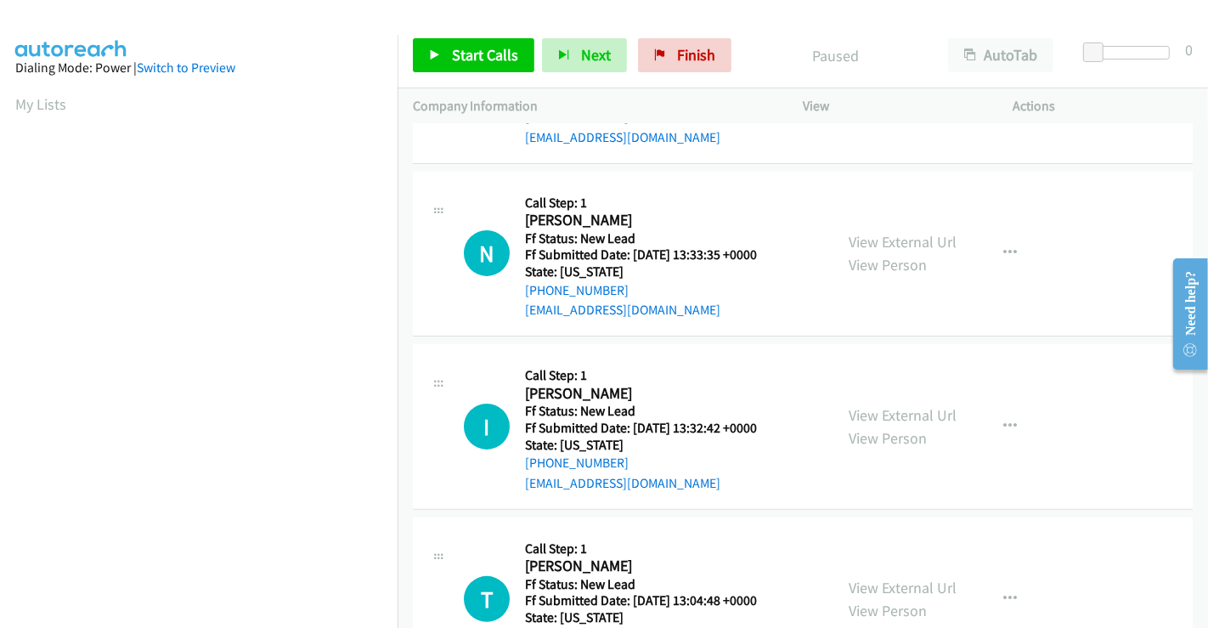
scroll to position [382, 0]
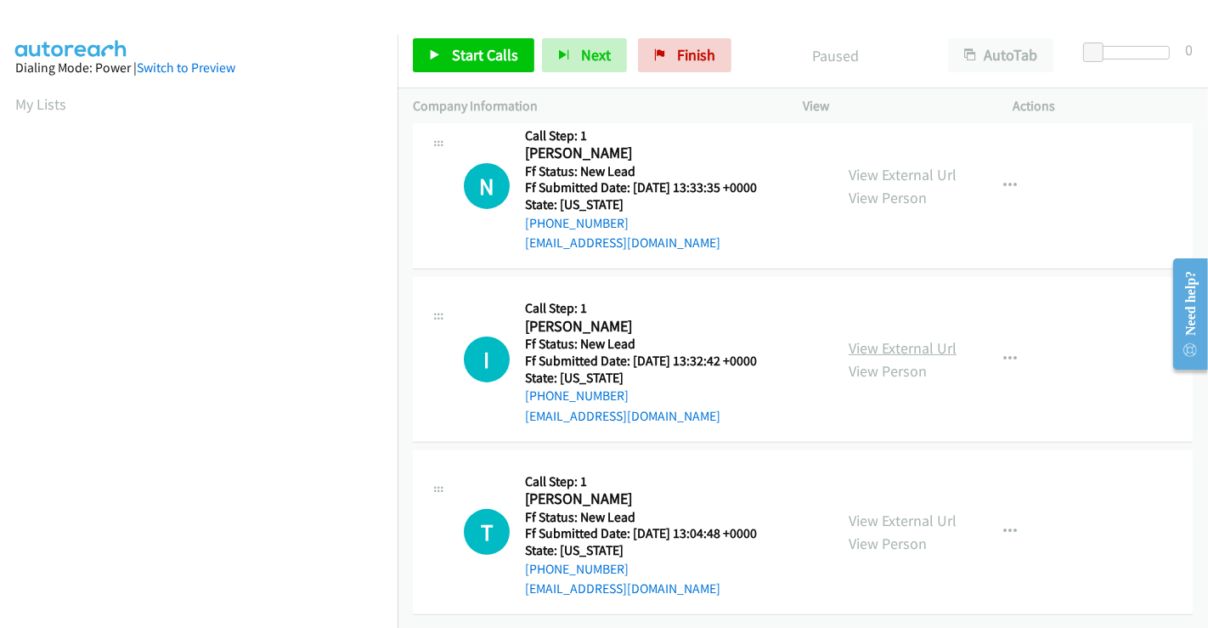
click at [899, 338] on link "View External Url" at bounding box center [903, 348] width 108 height 20
click at [893, 511] on link "View External Url" at bounding box center [903, 521] width 108 height 20
click at [452, 54] on span "Start Calls" at bounding box center [485, 55] width 66 height 20
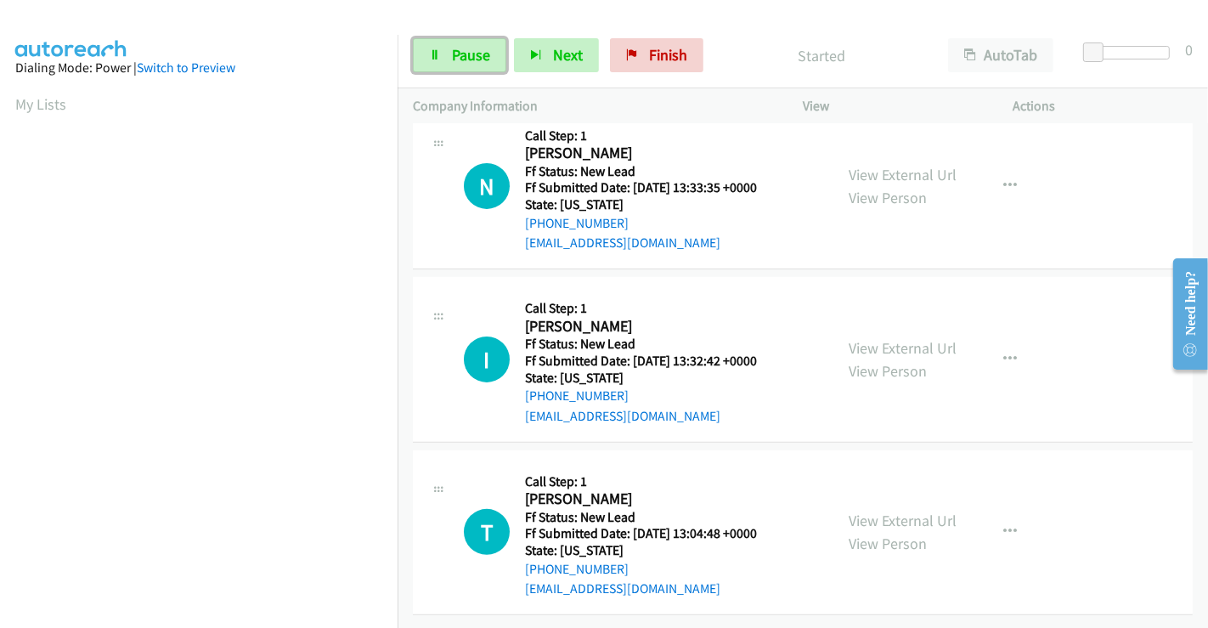
click at [452, 54] on span "Pause" at bounding box center [471, 55] width 38 height 20
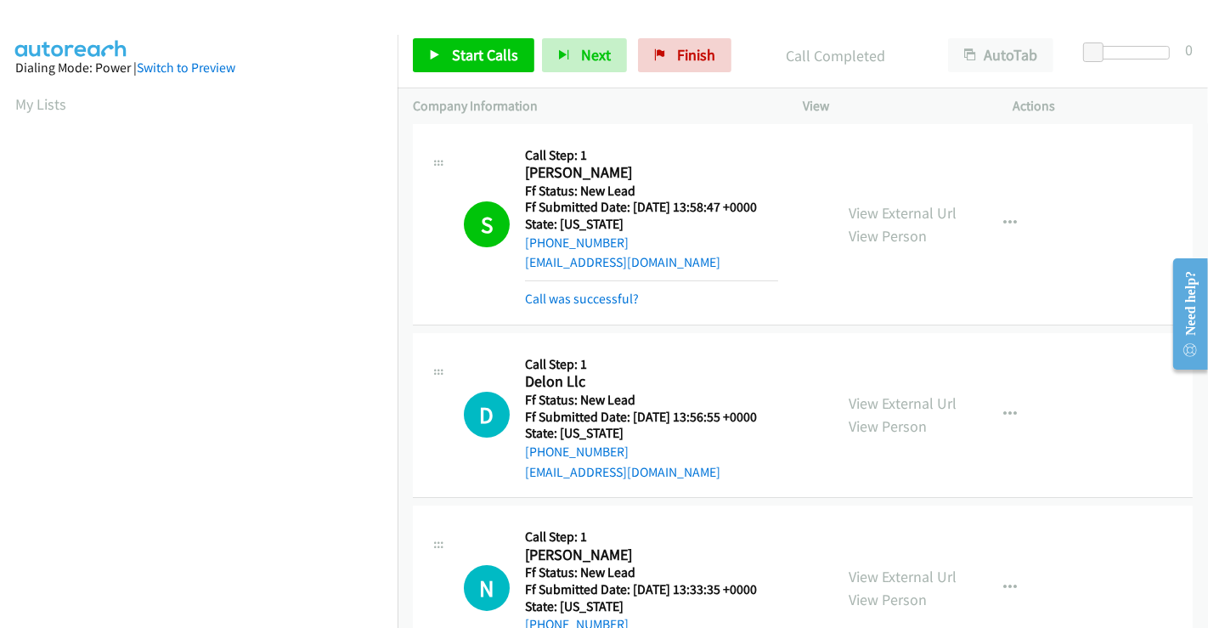
scroll to position [327, 0]
click at [492, 46] on span "Start Calls" at bounding box center [485, 55] width 66 height 20
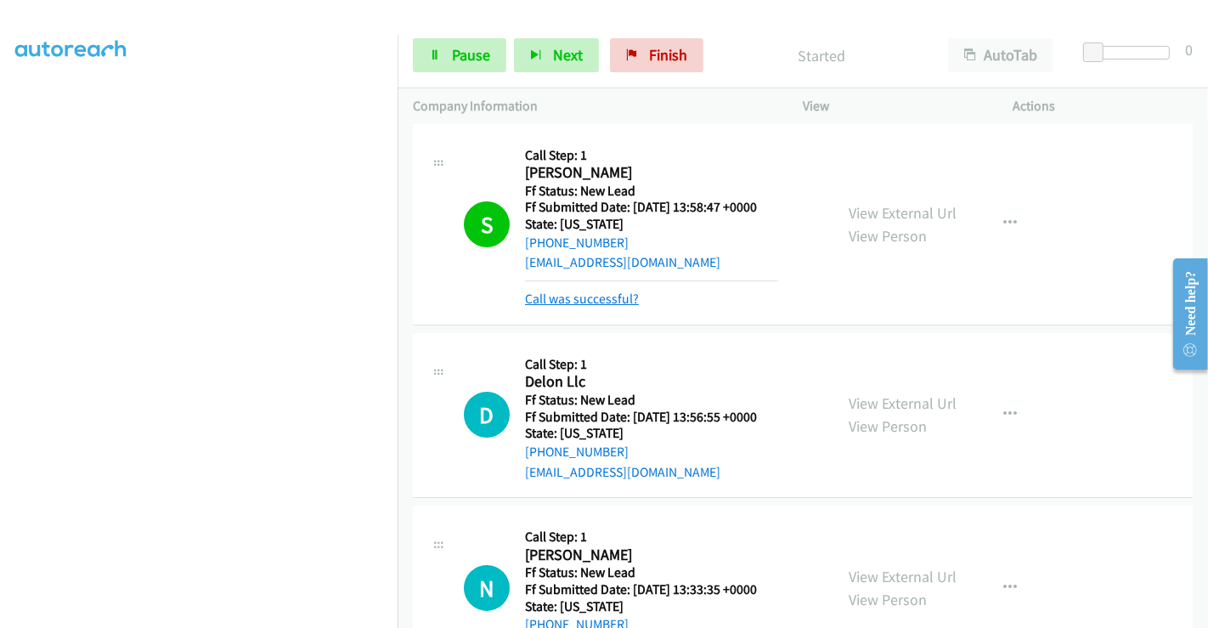
click at [604, 297] on link "Call was successful?" at bounding box center [582, 299] width 114 height 16
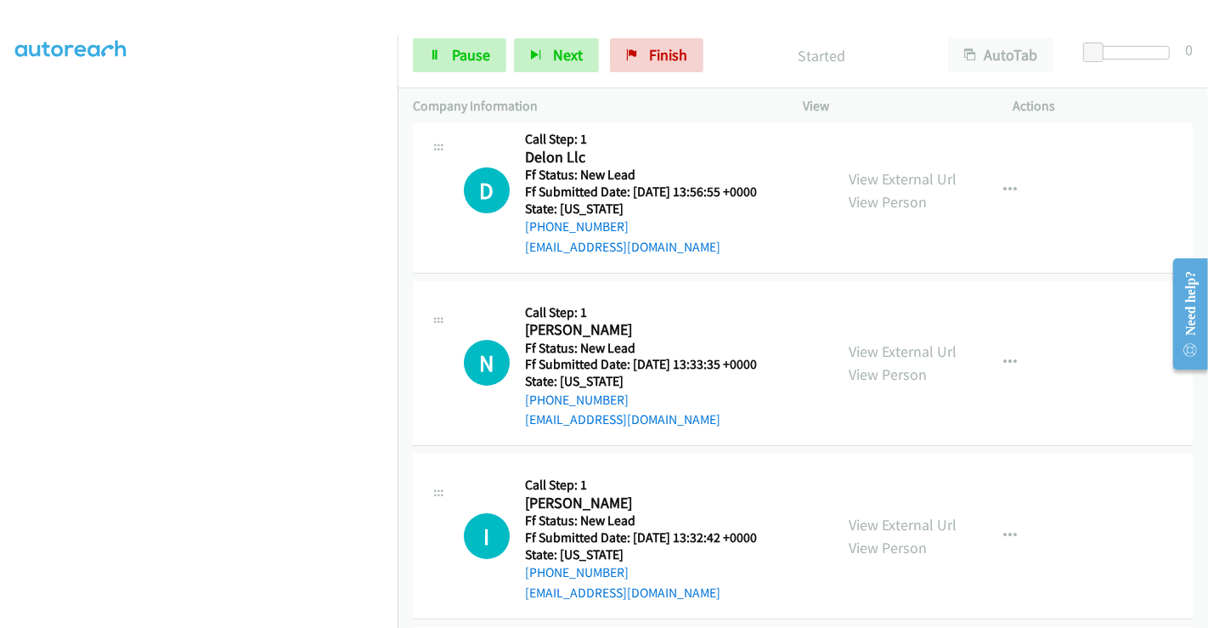
scroll to position [99, 0]
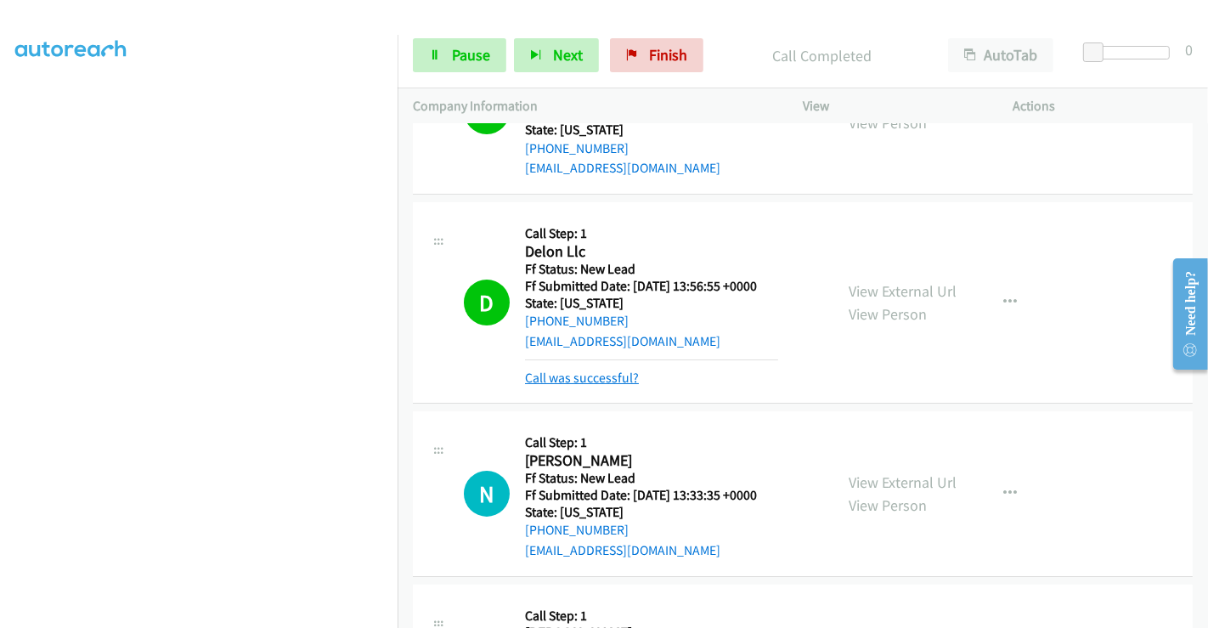
click at [610, 376] on link "Call was successful?" at bounding box center [582, 378] width 114 height 16
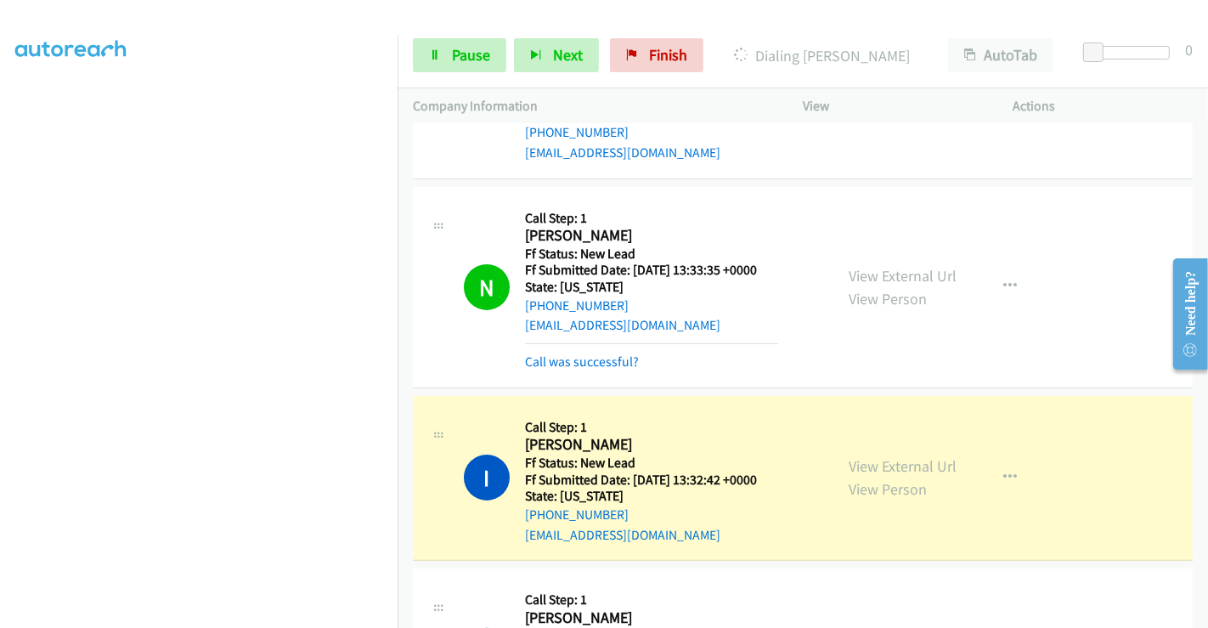
scroll to position [327, 0]
click at [557, 363] on link "Call was successful?" at bounding box center [582, 362] width 114 height 16
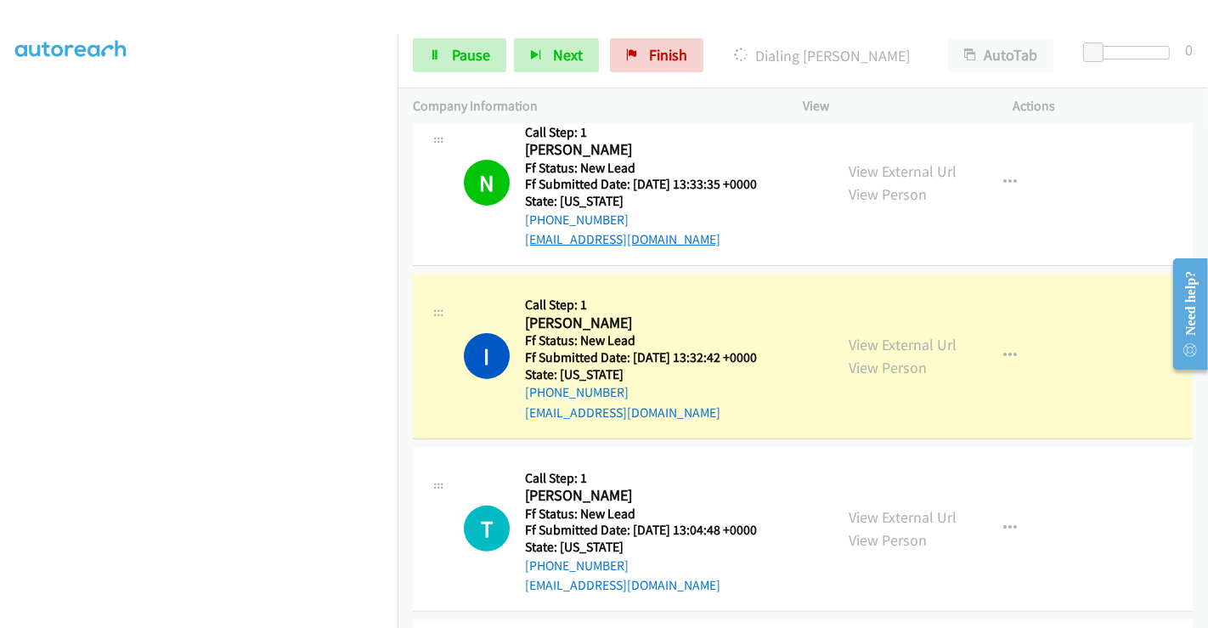
scroll to position [472, 0]
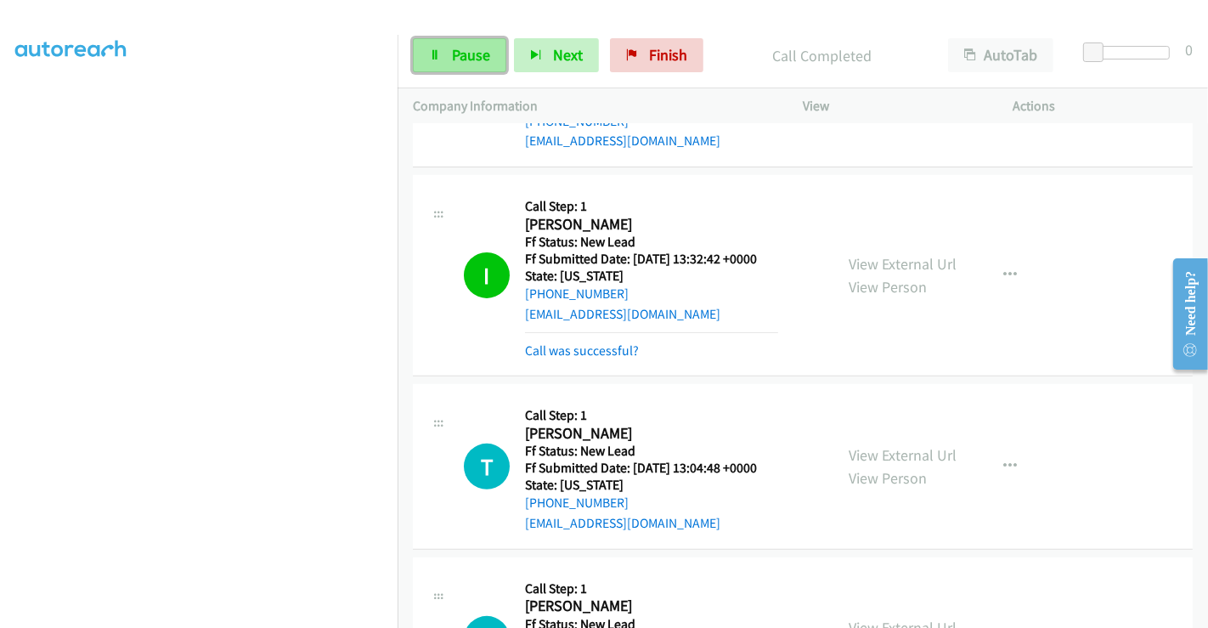
click at [469, 53] on span "Pause" at bounding box center [471, 55] width 38 height 20
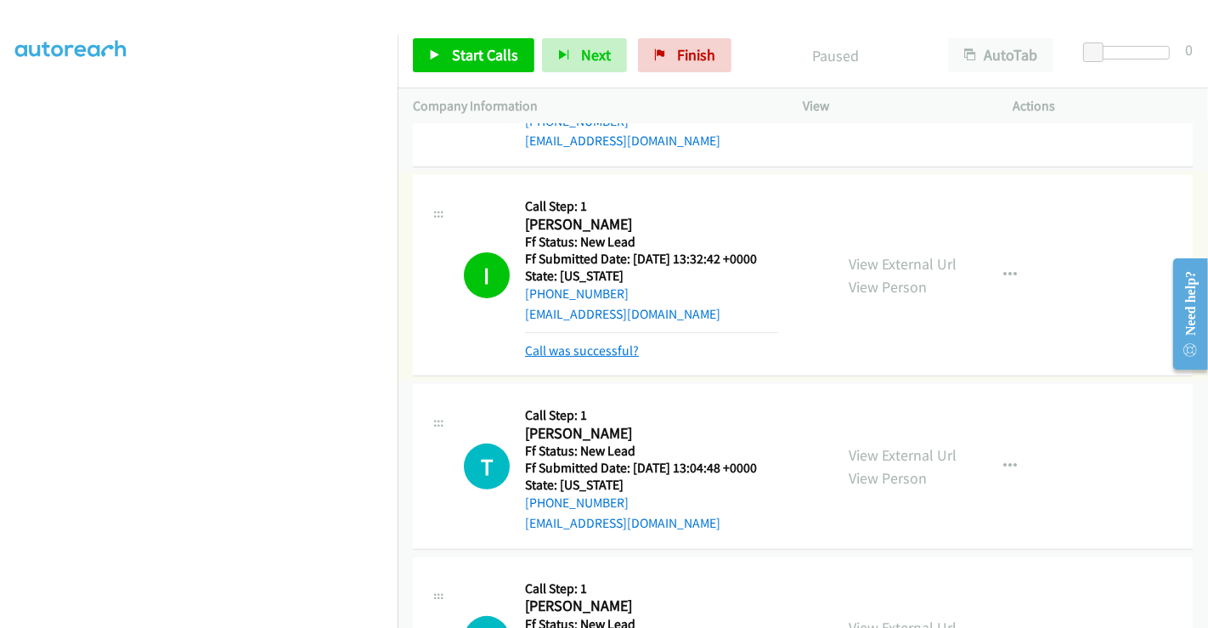
click at [593, 351] on link "Call was successful?" at bounding box center [582, 350] width 114 height 16
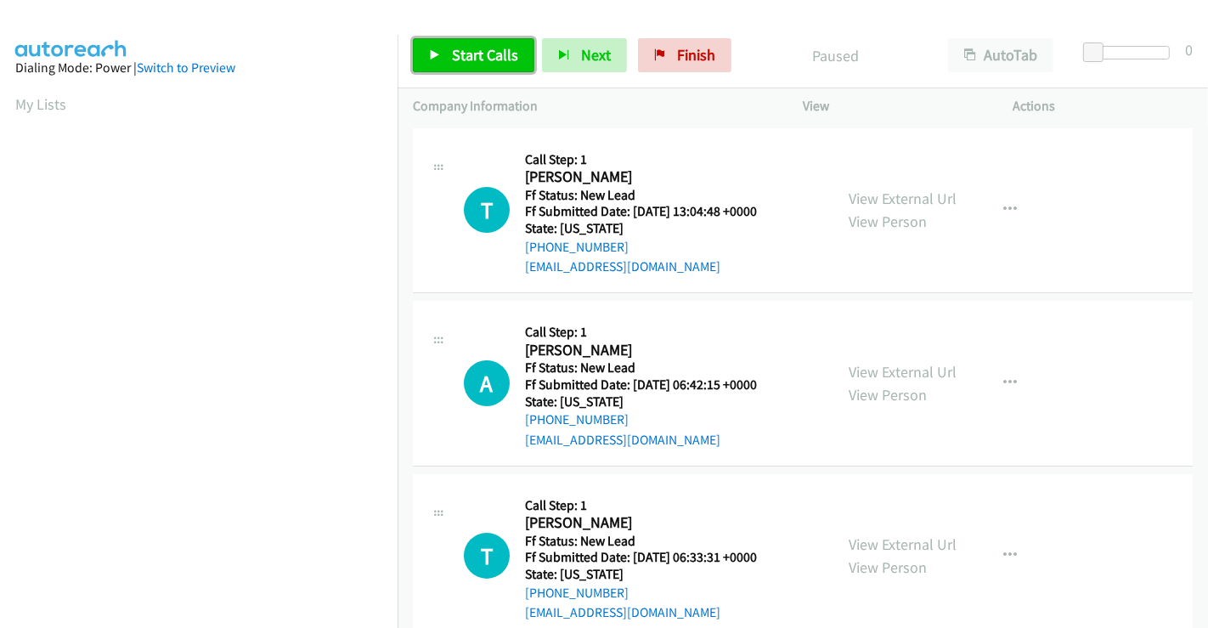
click at [484, 49] on span "Start Calls" at bounding box center [485, 55] width 66 height 20
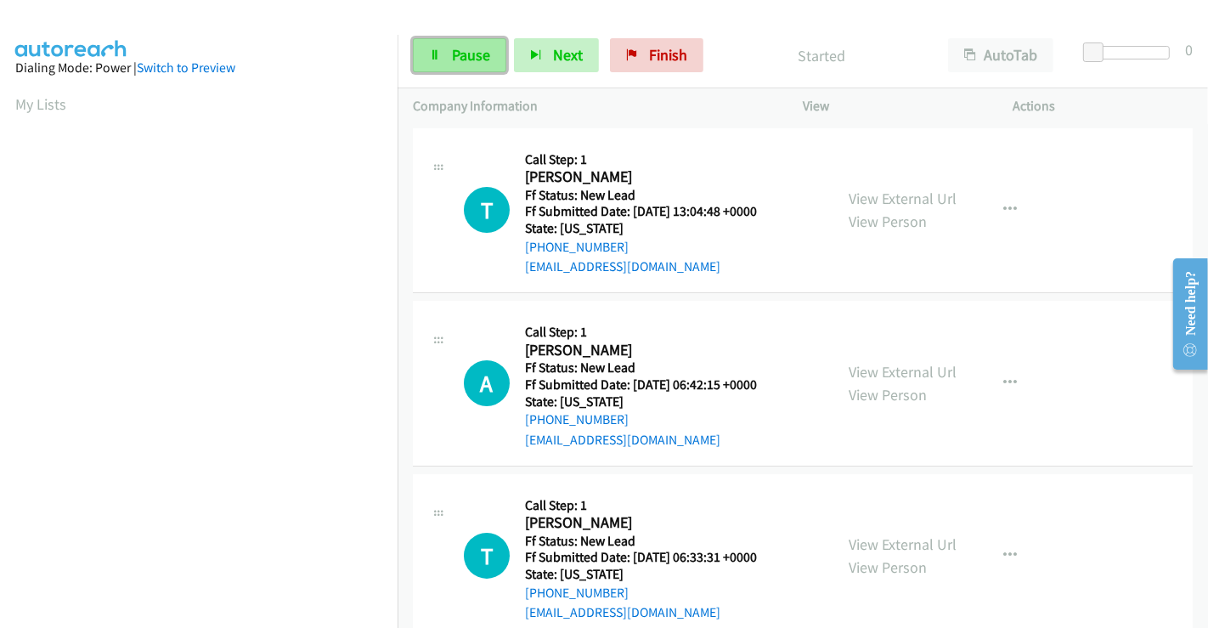
click at [452, 47] on span "Pause" at bounding box center [471, 55] width 38 height 20
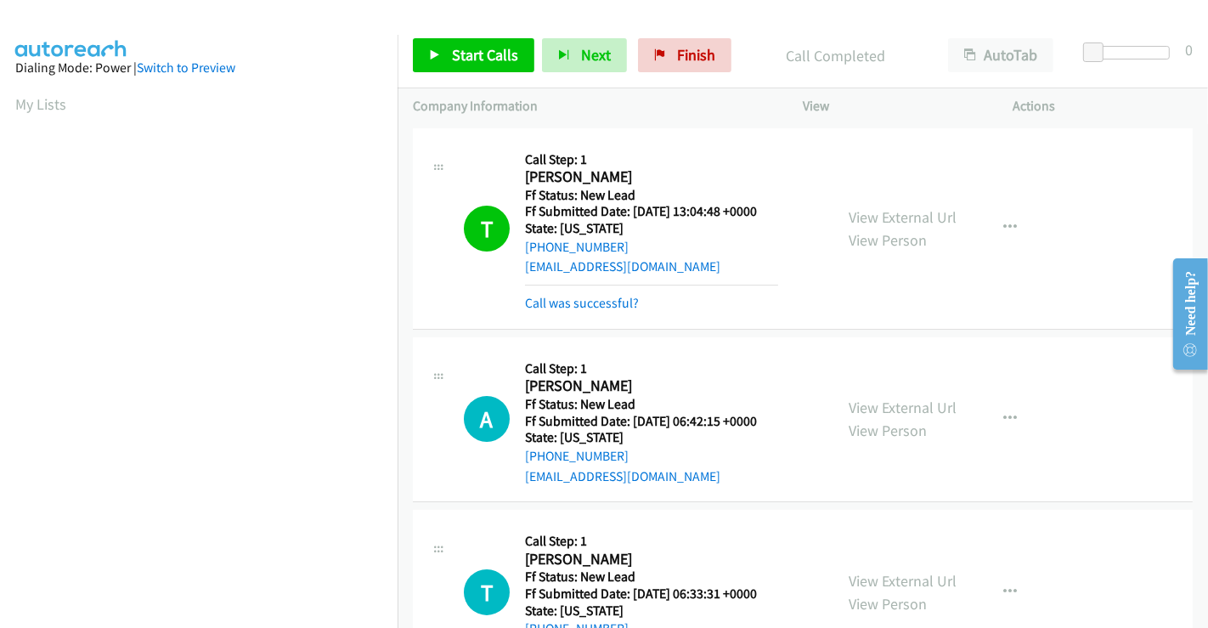
scroll to position [327, 0]
click at [598, 301] on link "Call was successful?" at bounding box center [582, 303] width 114 height 16
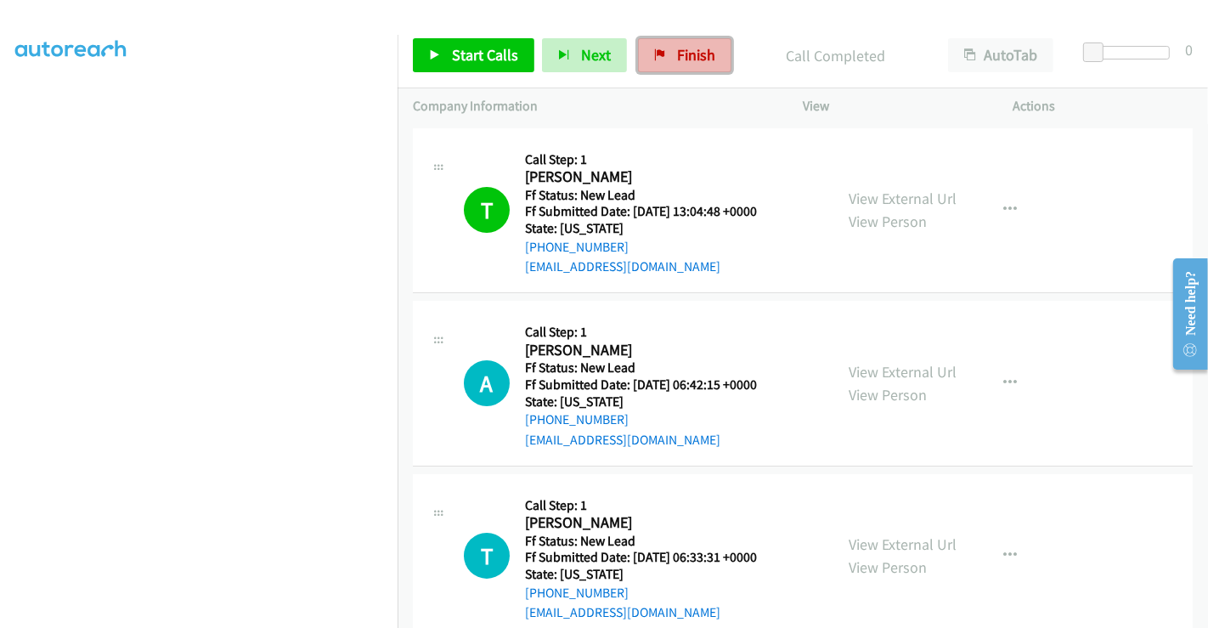
click at [677, 46] on span "Finish" at bounding box center [696, 55] width 38 height 20
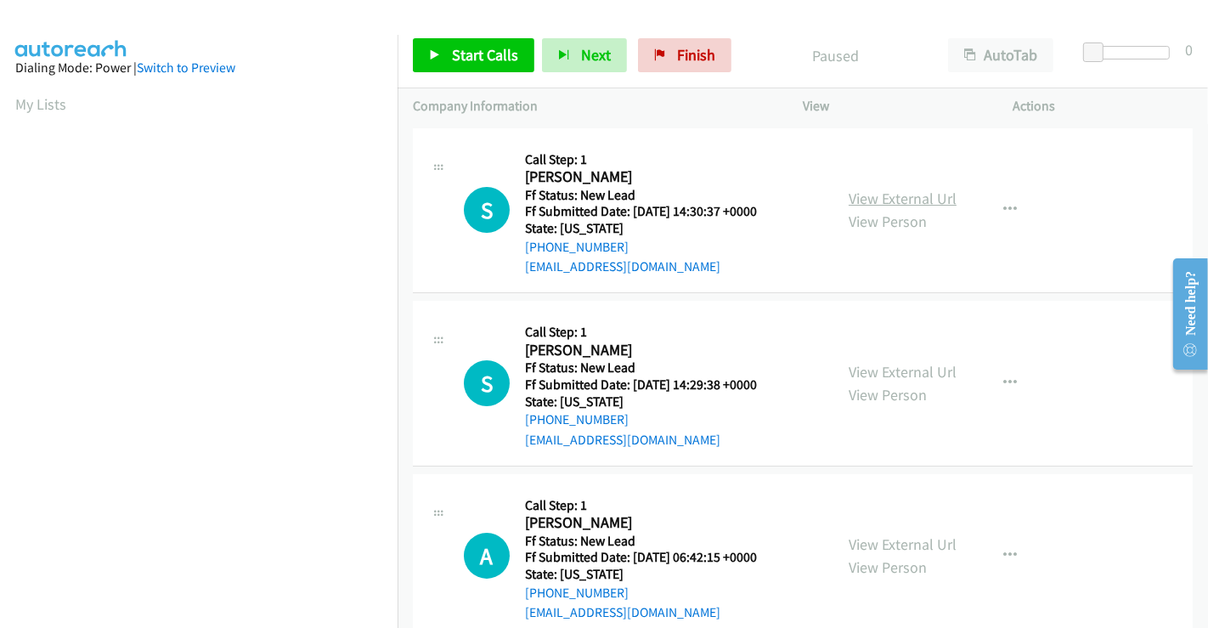
click at [869, 205] on link "View External Url" at bounding box center [903, 199] width 108 height 20
click at [875, 362] on link "View External Url" at bounding box center [903, 372] width 108 height 20
click at [886, 552] on link "View External Url" at bounding box center [903, 545] width 108 height 20
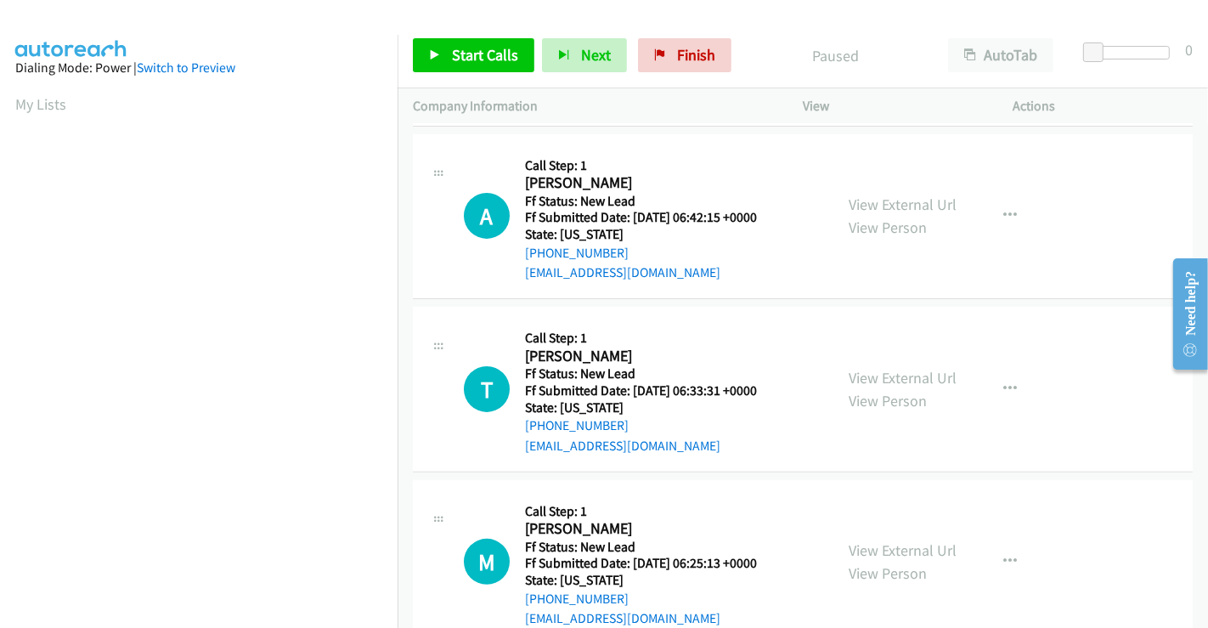
scroll to position [382, 0]
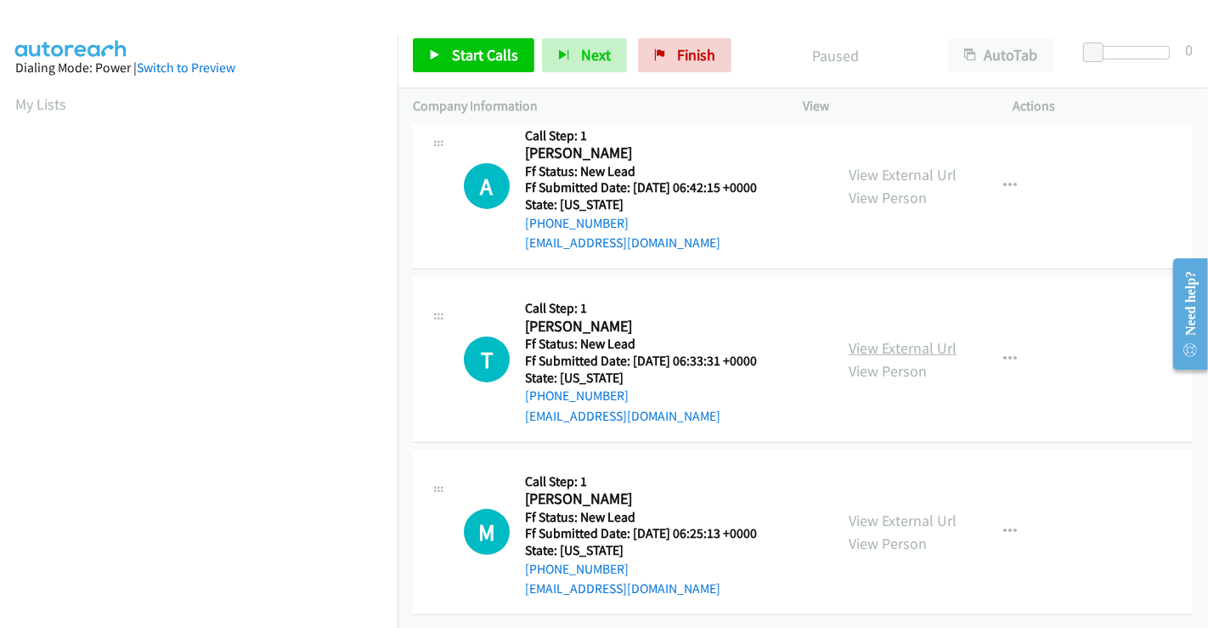
click at [896, 338] on link "View External Url" at bounding box center [903, 348] width 108 height 20
click at [898, 511] on link "View External Url" at bounding box center [903, 521] width 108 height 20
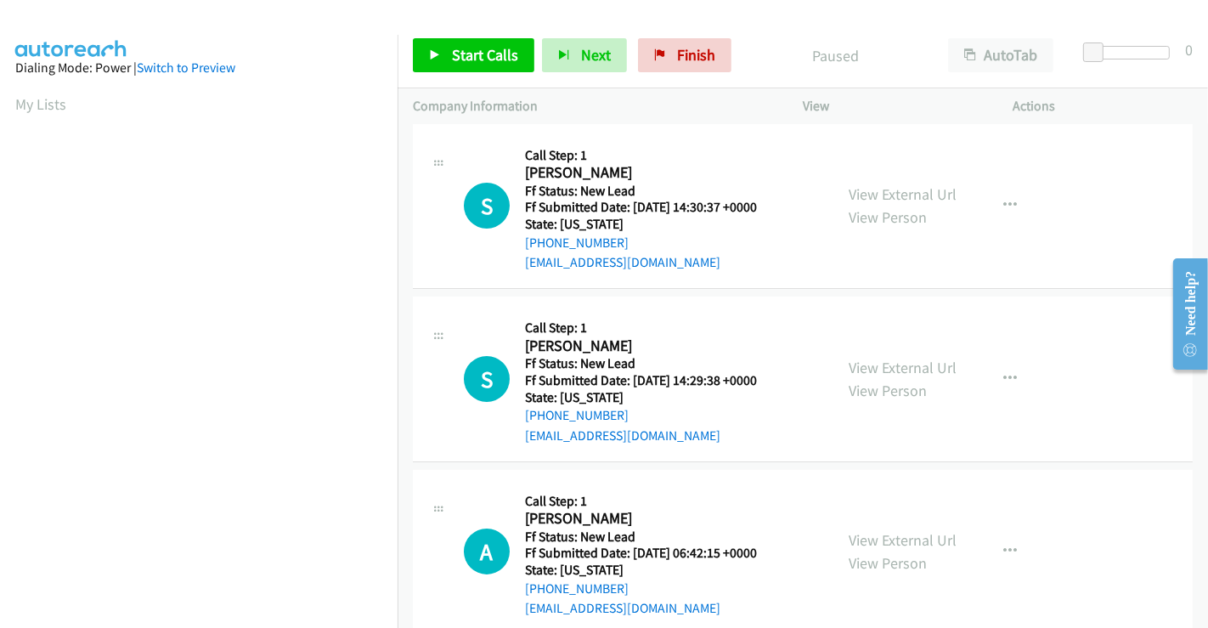
scroll to position [0, 0]
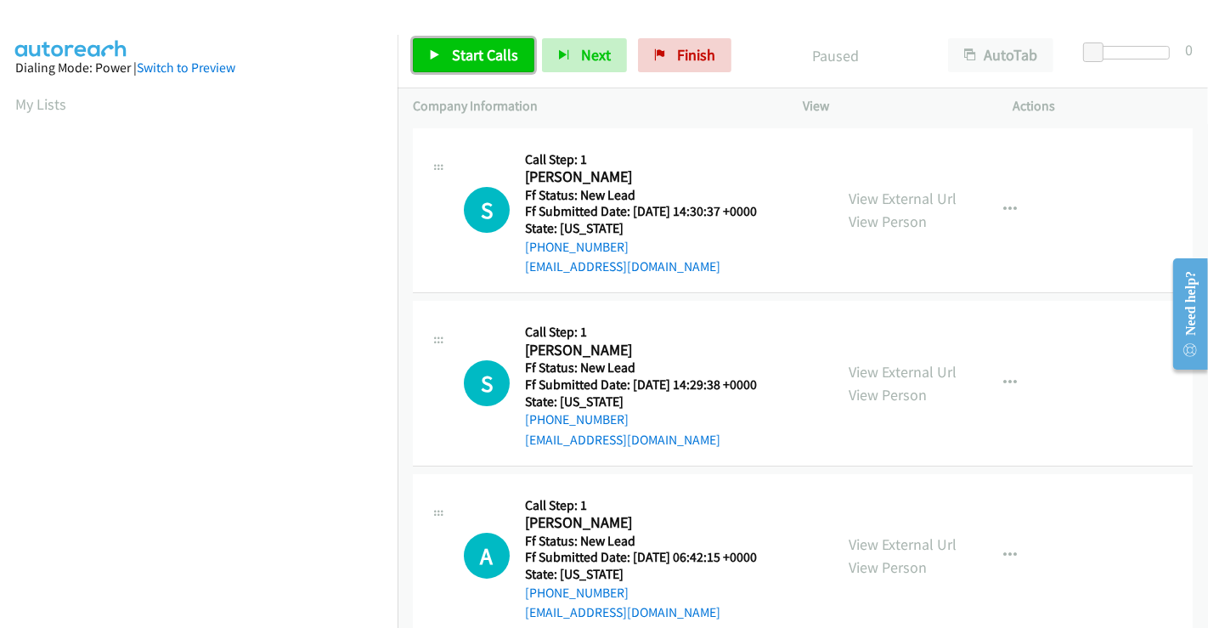
click at [473, 54] on span "Start Calls" at bounding box center [485, 55] width 66 height 20
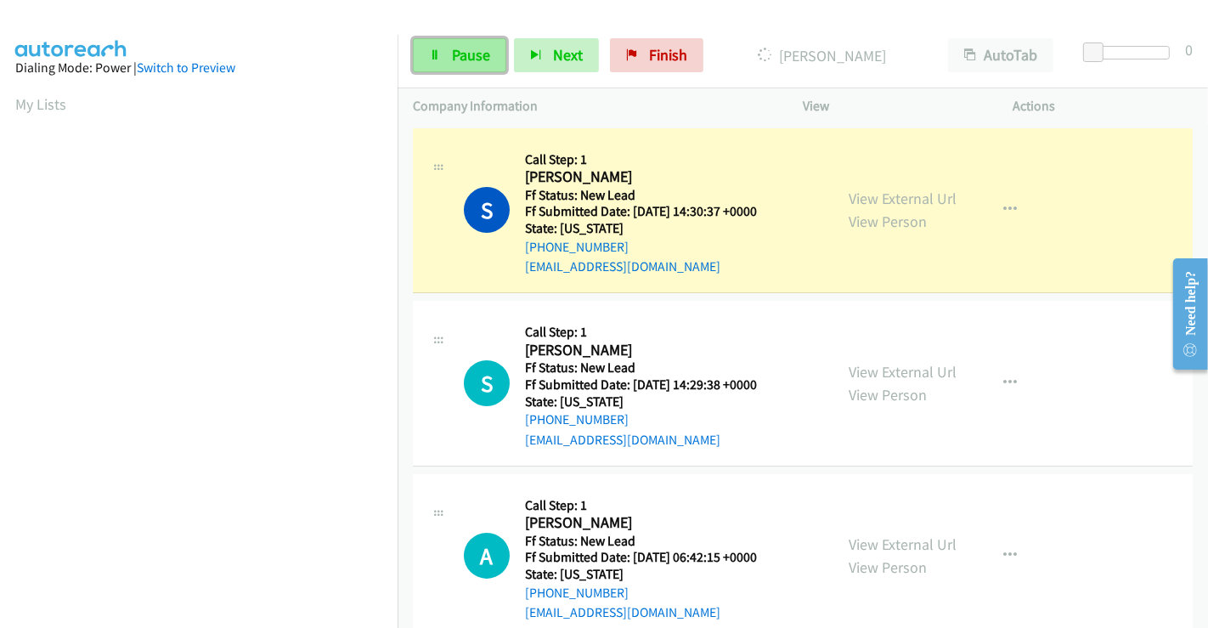
click at [455, 54] on span "Pause" at bounding box center [471, 55] width 38 height 20
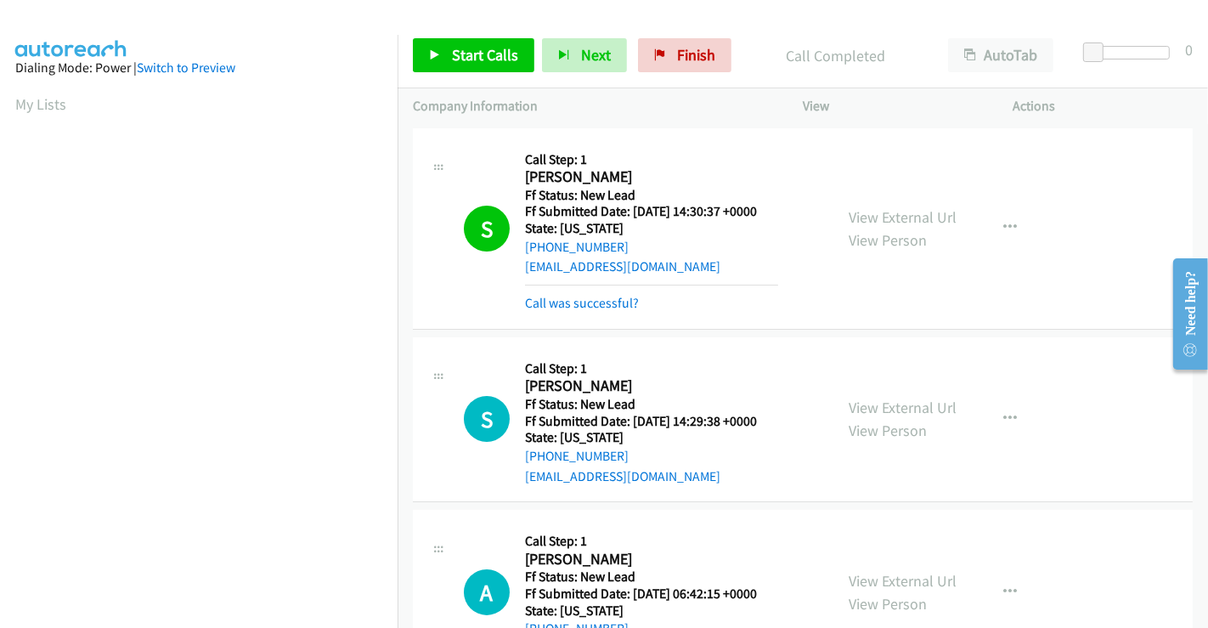
scroll to position [327, 0]
click at [619, 298] on link "Call was successful?" at bounding box center [582, 303] width 114 height 16
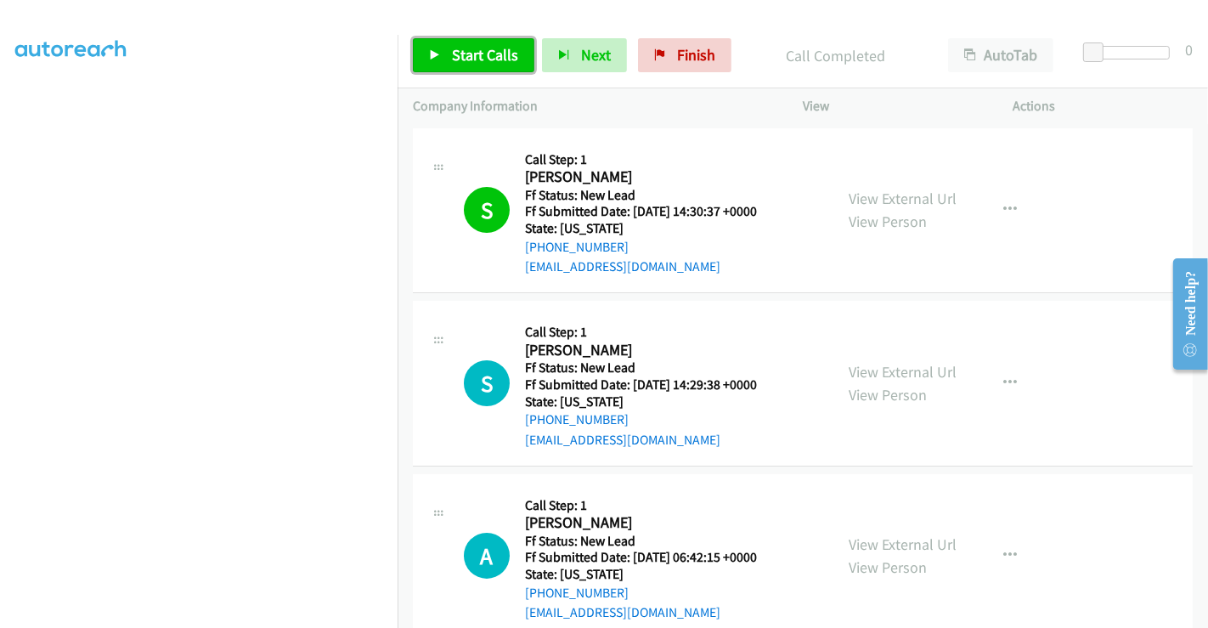
click at [484, 57] on span "Start Calls" at bounding box center [485, 55] width 66 height 20
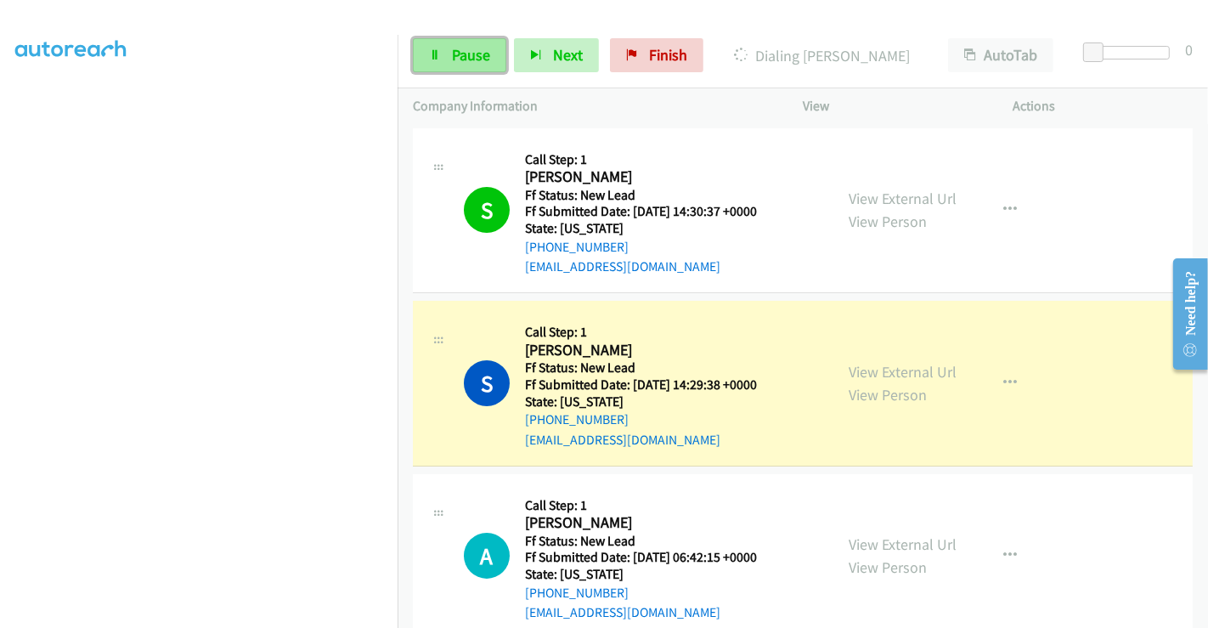
click at [467, 61] on span "Pause" at bounding box center [471, 55] width 38 height 20
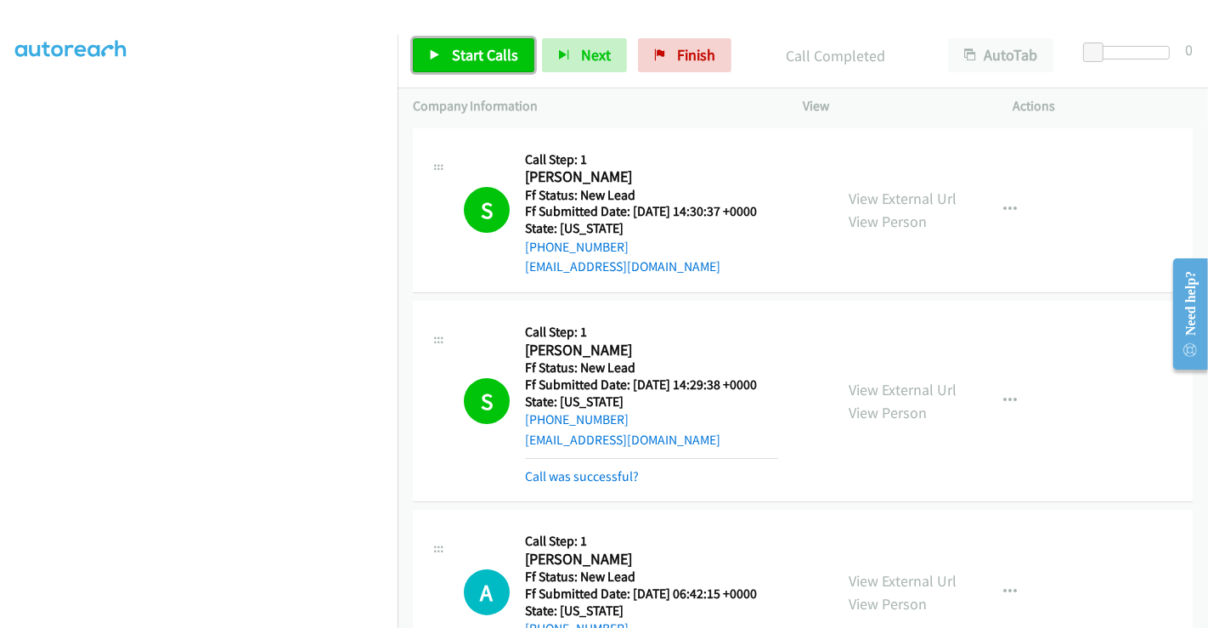
click at [474, 59] on span "Start Calls" at bounding box center [485, 55] width 66 height 20
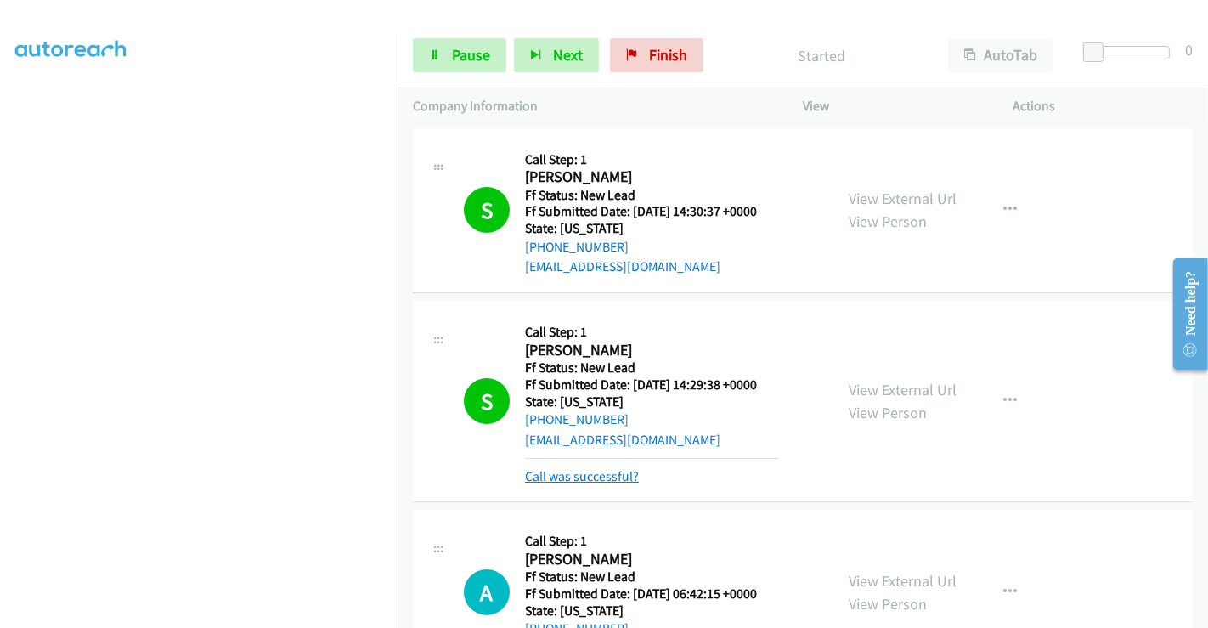
click at [605, 476] on link "Call was successful?" at bounding box center [582, 476] width 114 height 16
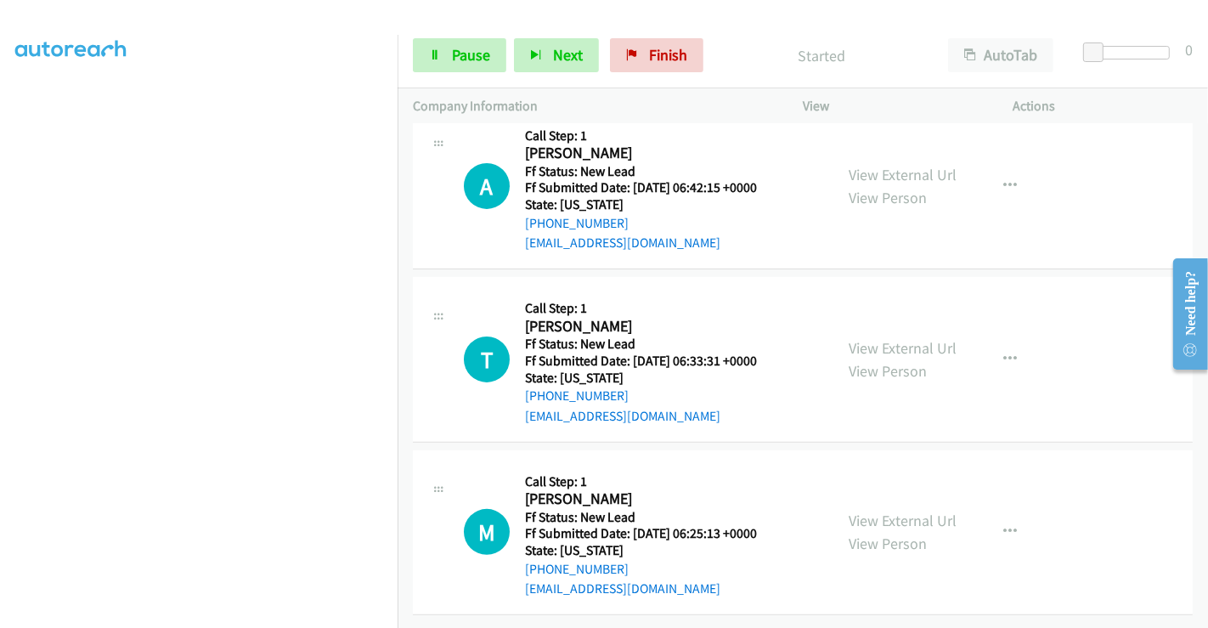
scroll to position [382, 0]
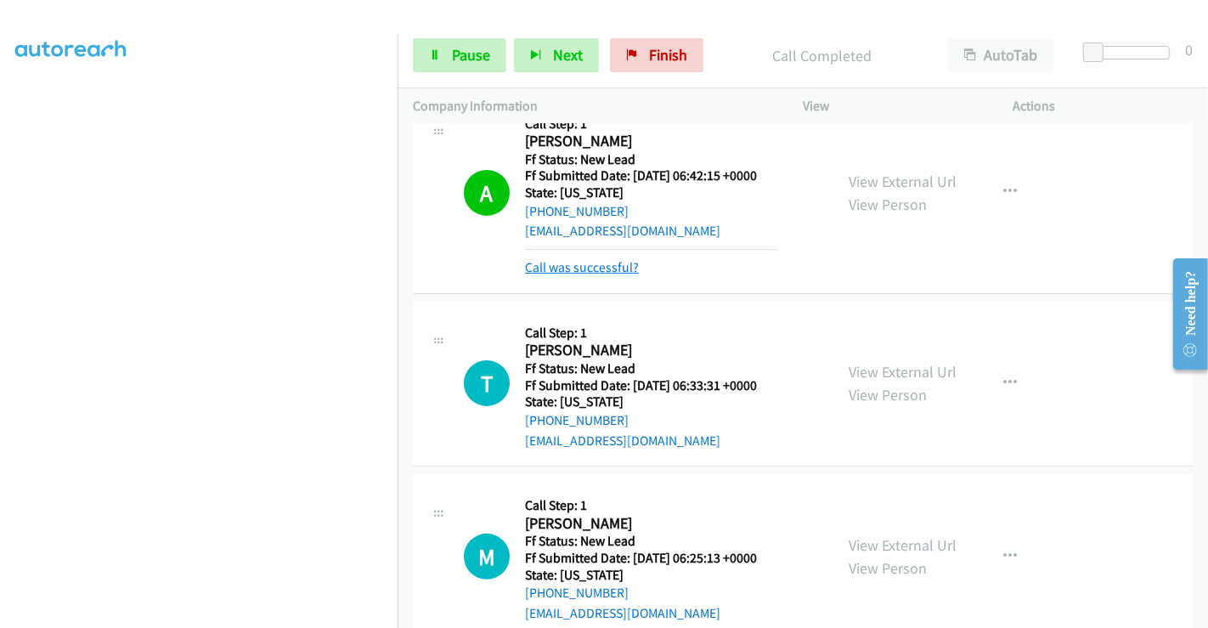
click at [612, 269] on link "Call was successful?" at bounding box center [582, 267] width 114 height 16
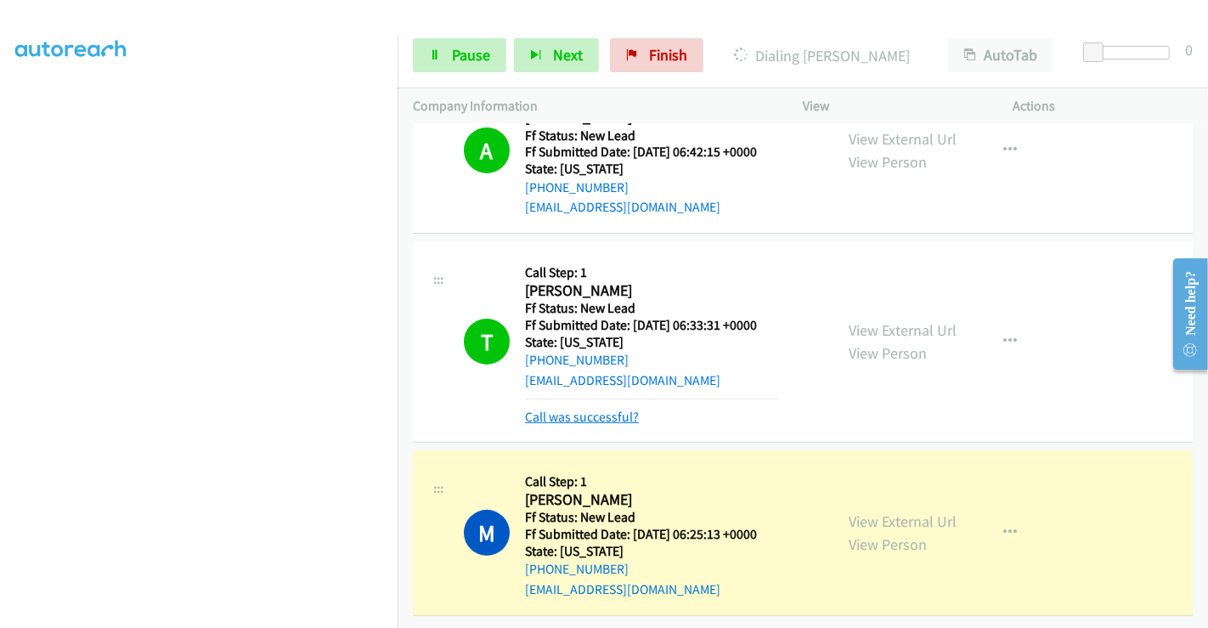
click at [608, 409] on link "Call was successful?" at bounding box center [582, 417] width 114 height 16
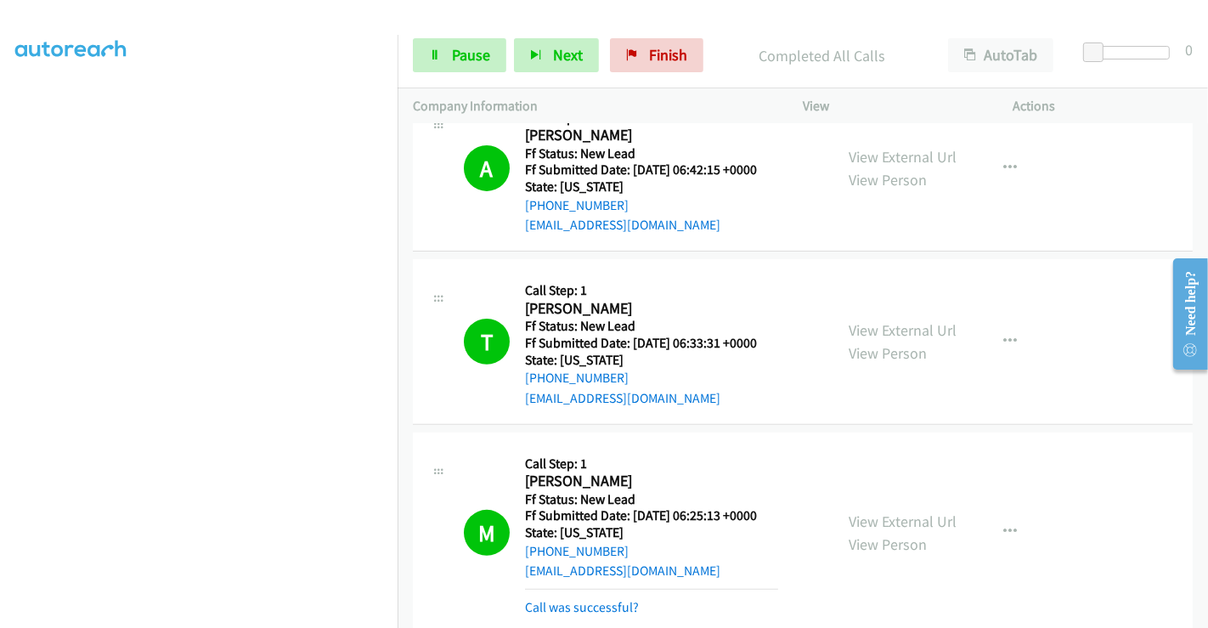
scroll to position [472, 0]
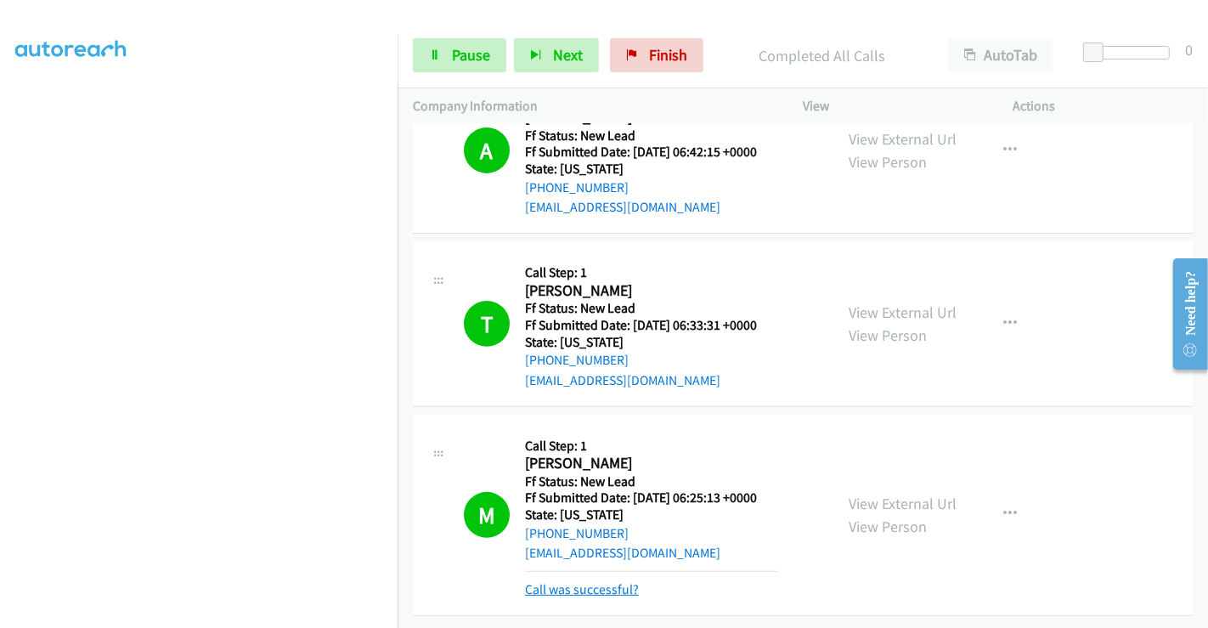
click at [604, 583] on link "Call was successful?" at bounding box center [582, 589] width 114 height 16
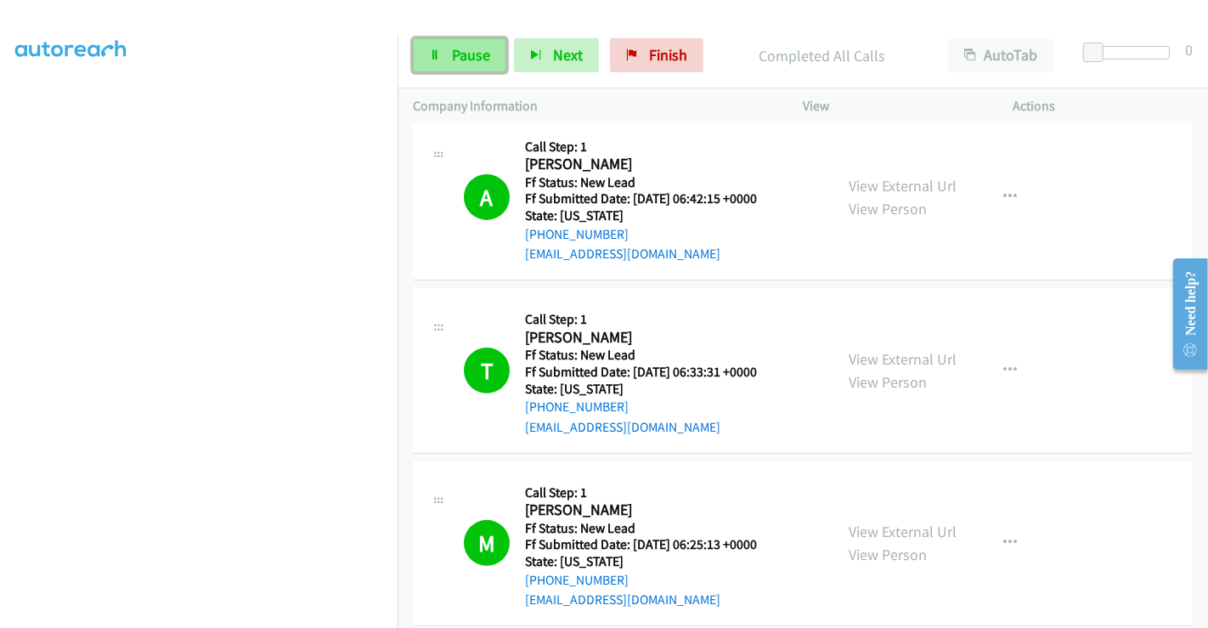
click at [481, 52] on span "Pause" at bounding box center [471, 55] width 38 height 20
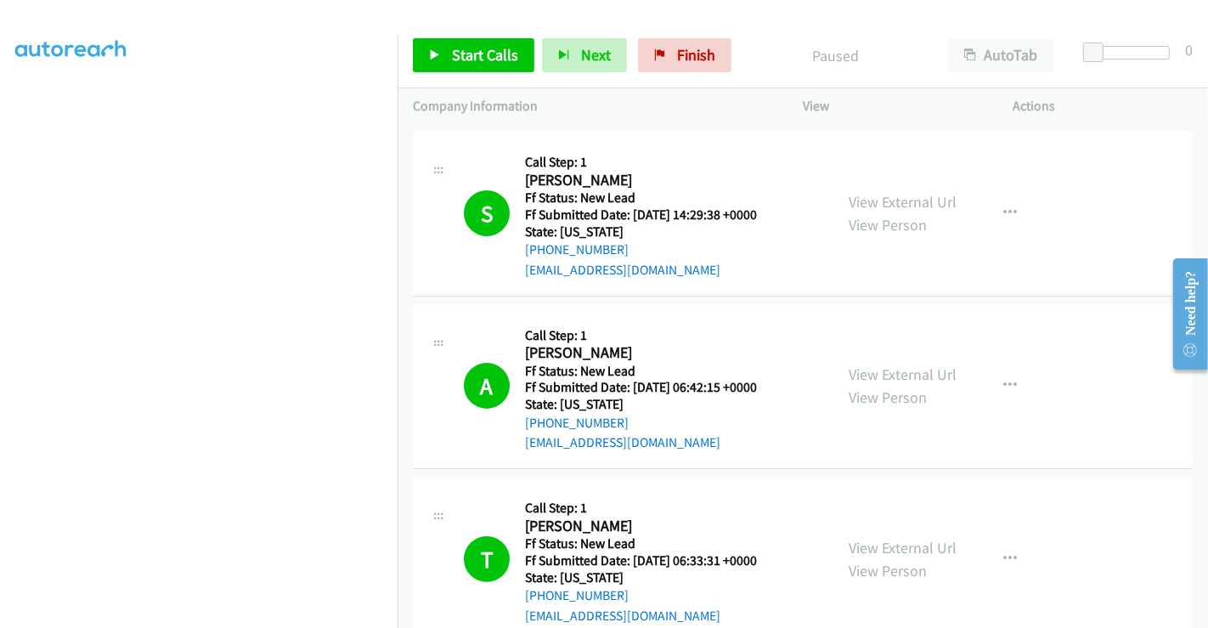
scroll to position [459, 0]
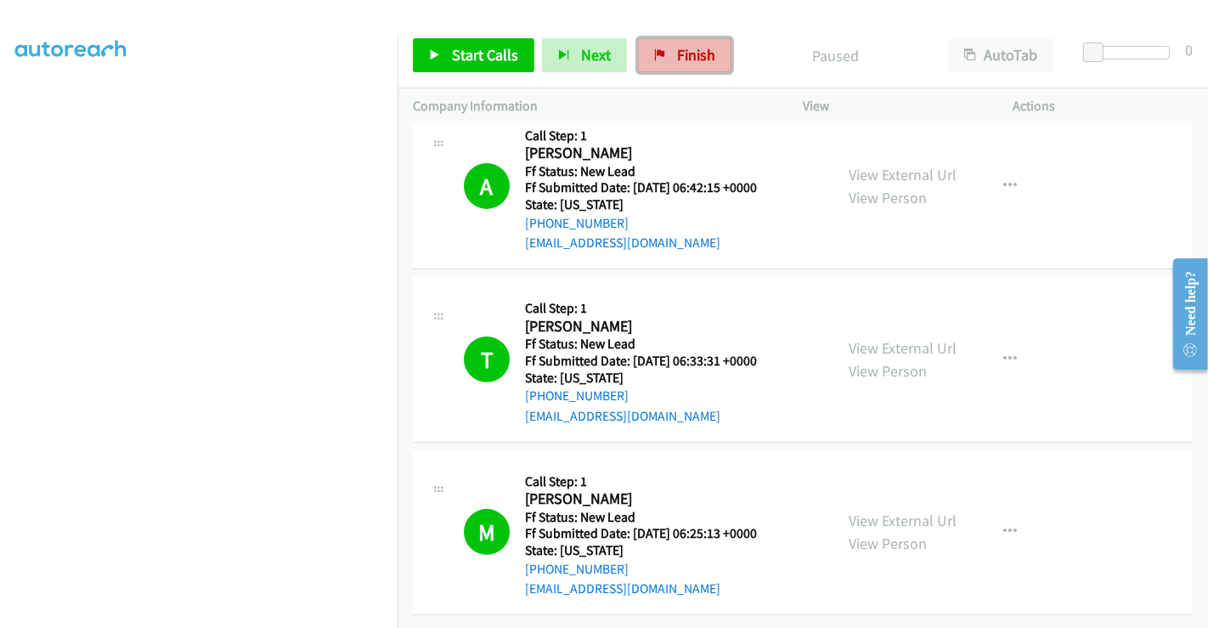
click at [677, 54] on span "Finish" at bounding box center [696, 55] width 38 height 20
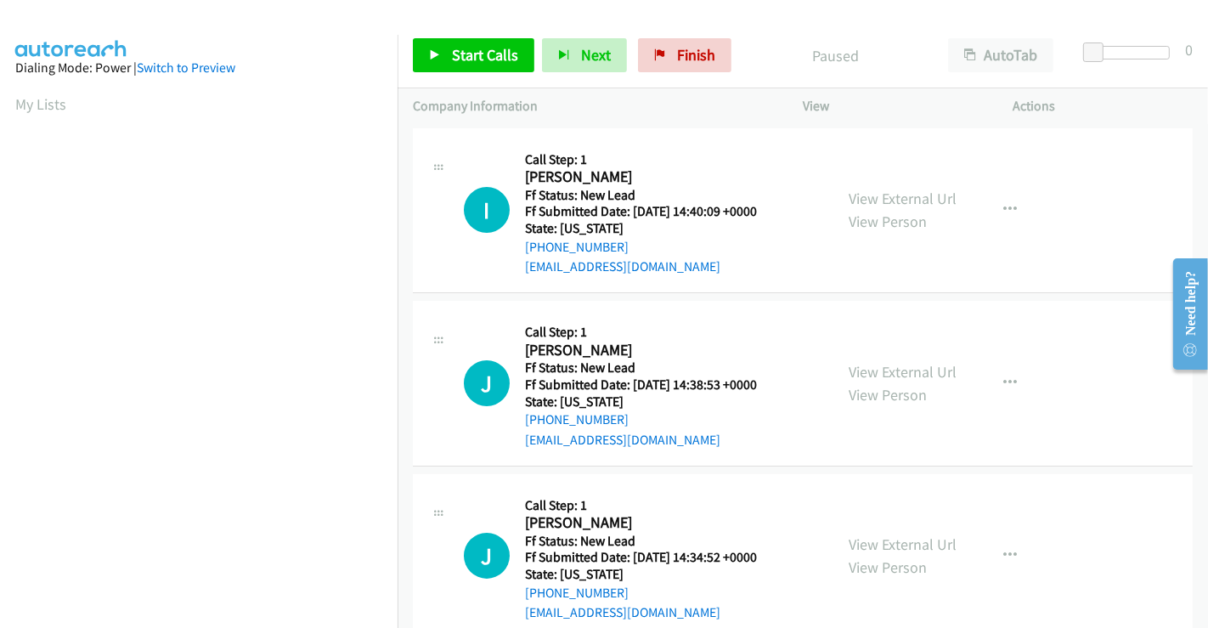
scroll to position [327, 0]
click at [907, 195] on link "View External Url" at bounding box center [903, 199] width 108 height 20
click at [898, 364] on link "View External Url" at bounding box center [903, 372] width 108 height 20
click at [880, 535] on link "View External Url" at bounding box center [903, 545] width 108 height 20
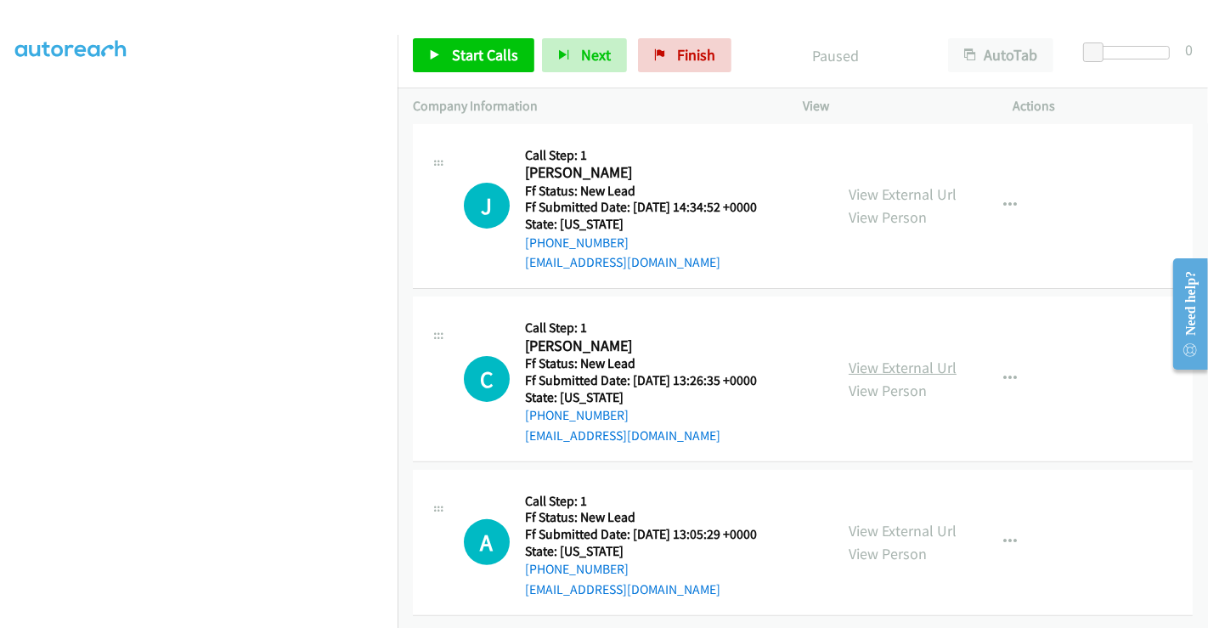
scroll to position [363, 0]
click at [875, 358] on link "View External Url" at bounding box center [903, 368] width 108 height 20
click at [893, 521] on link "View External Url" at bounding box center [903, 531] width 108 height 20
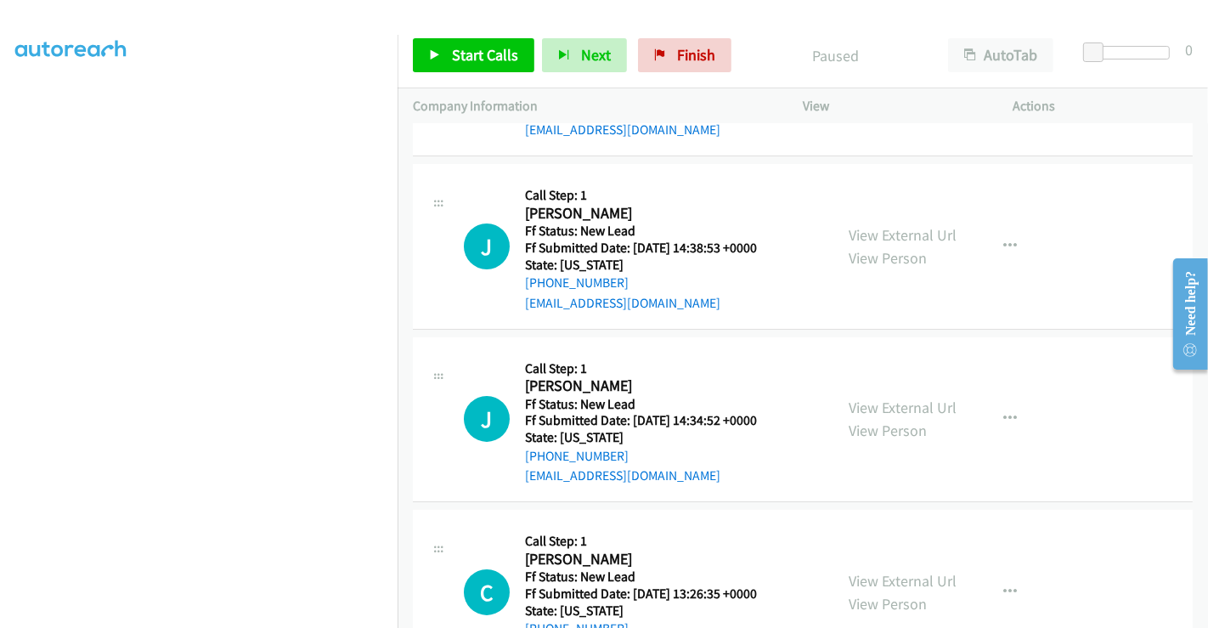
scroll to position [0, 0]
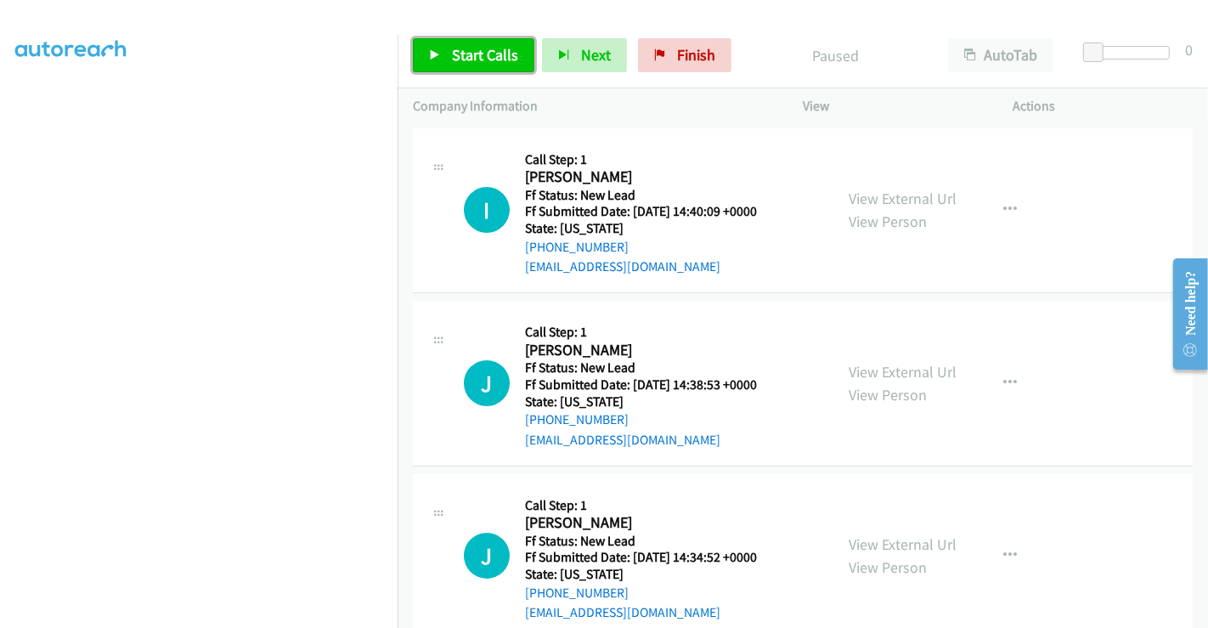
click at [472, 50] on span "Start Calls" at bounding box center [485, 55] width 66 height 20
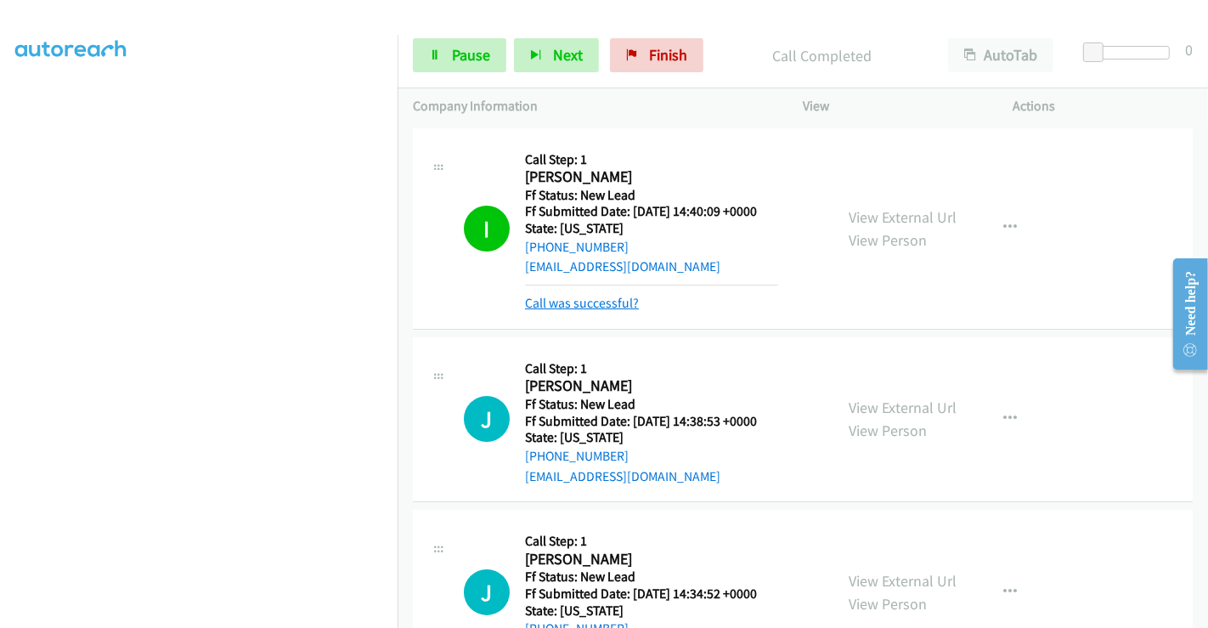
click at [604, 302] on link "Call was successful?" at bounding box center [582, 303] width 114 height 16
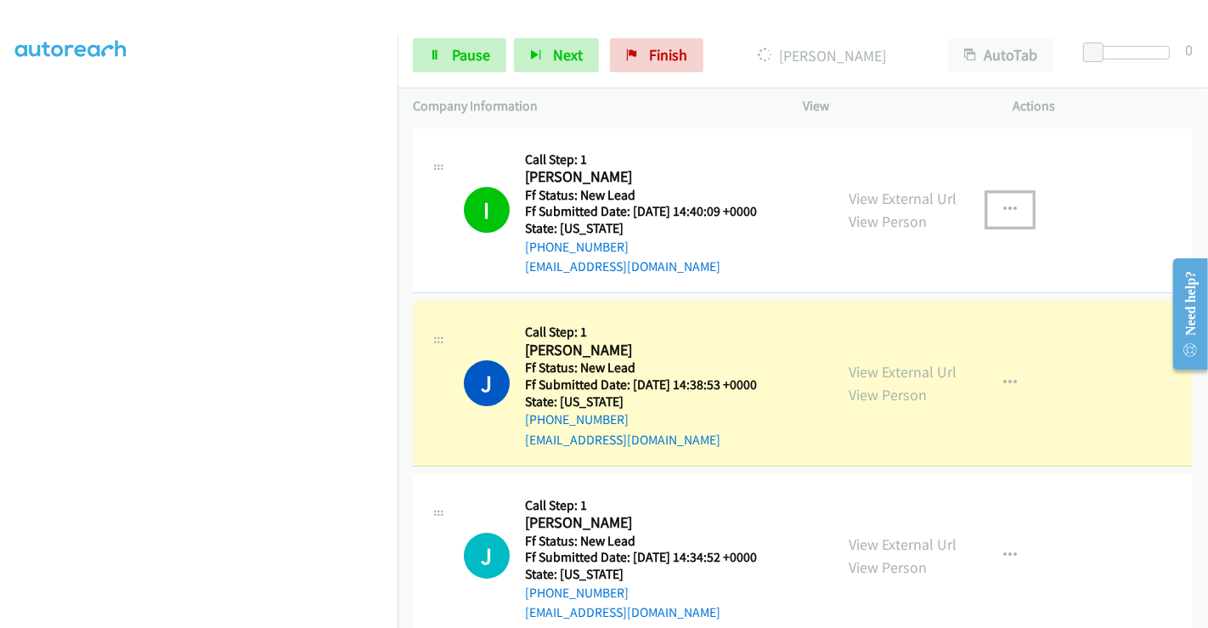
click at [1004, 209] on icon "button" at bounding box center [1011, 210] width 14 height 14
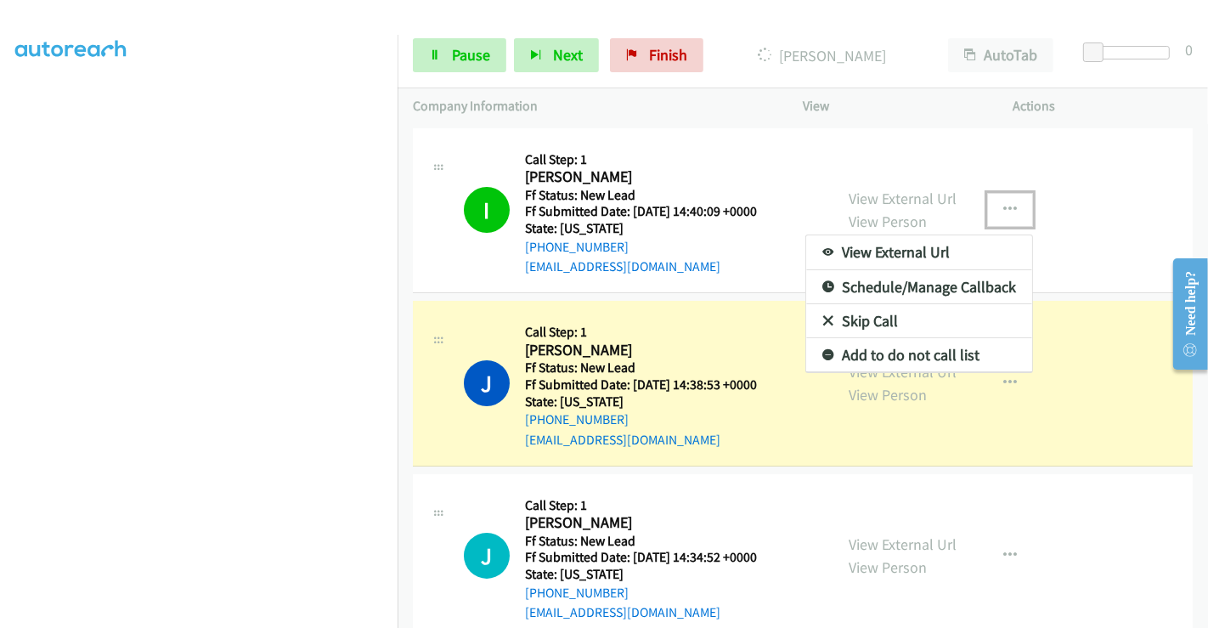
click at [882, 355] on link "Add to do not call list" at bounding box center [919, 355] width 226 height 34
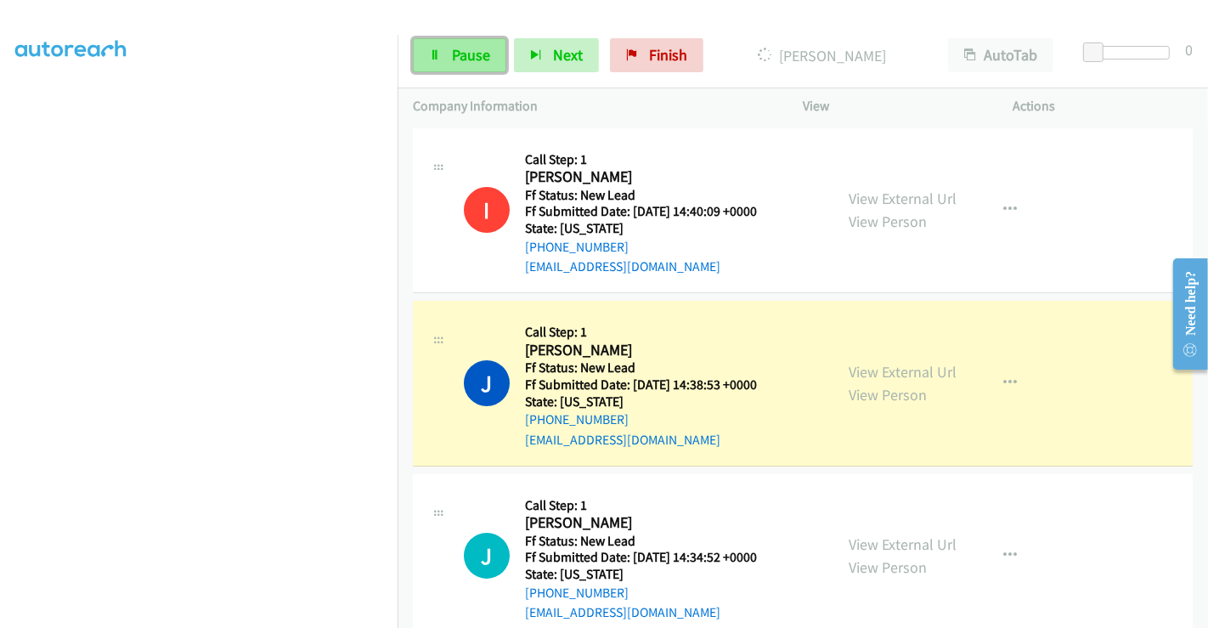
click at [428, 65] on link "Pause" at bounding box center [459, 55] width 93 height 34
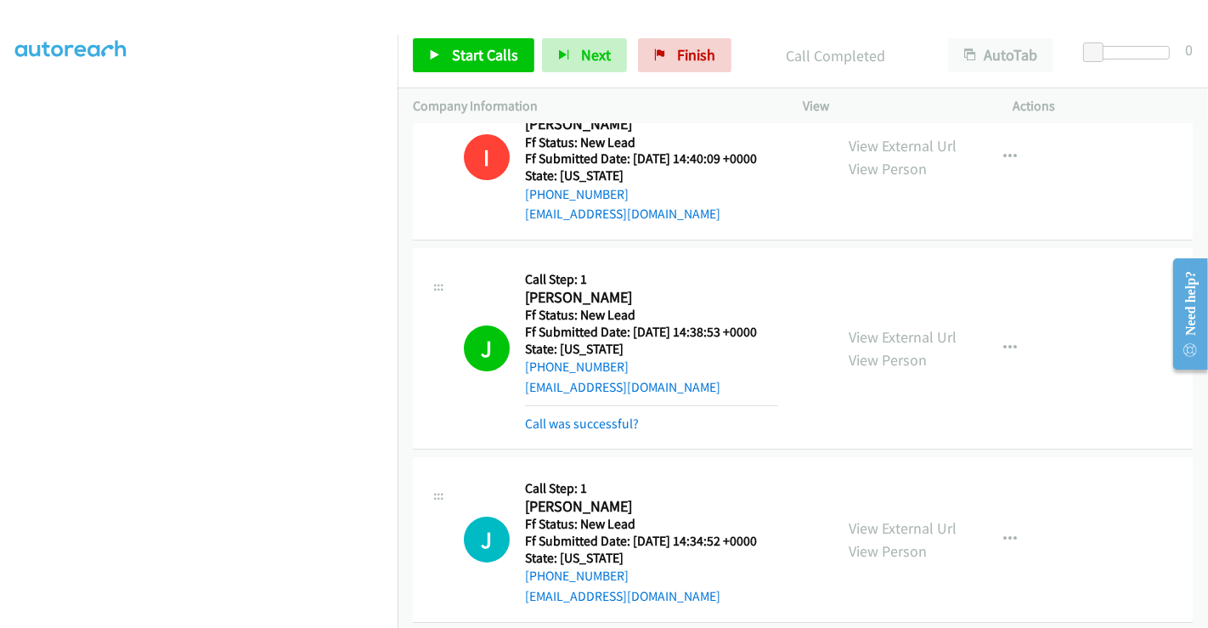
scroll to position [94, 0]
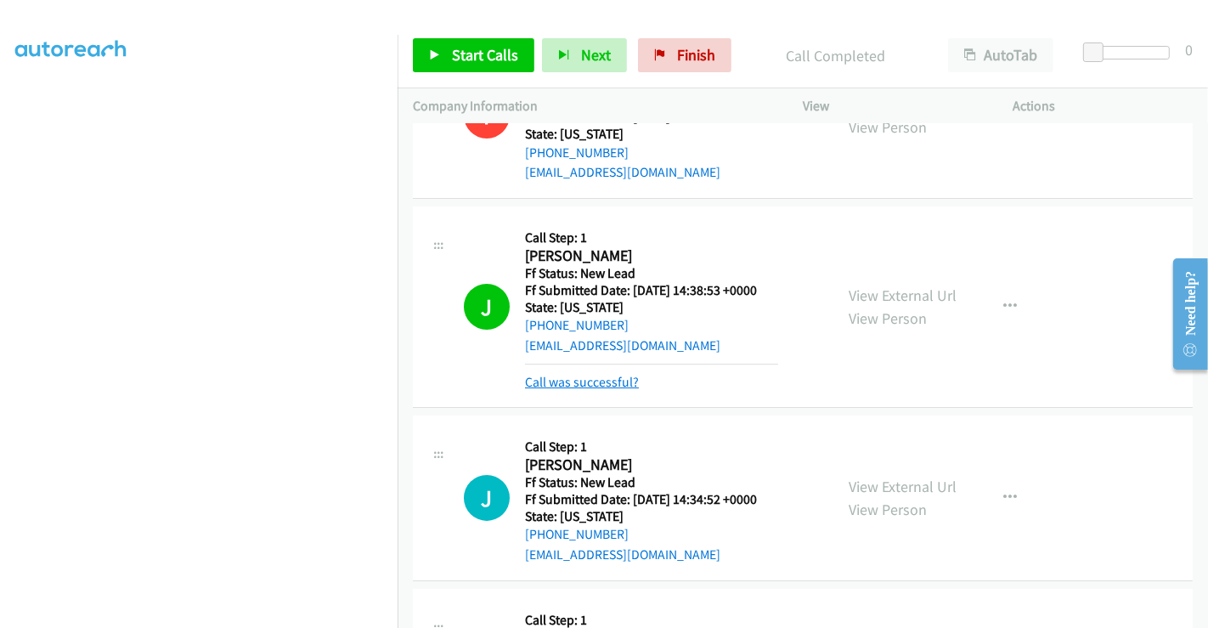
click at [604, 384] on link "Call was successful?" at bounding box center [582, 382] width 114 height 16
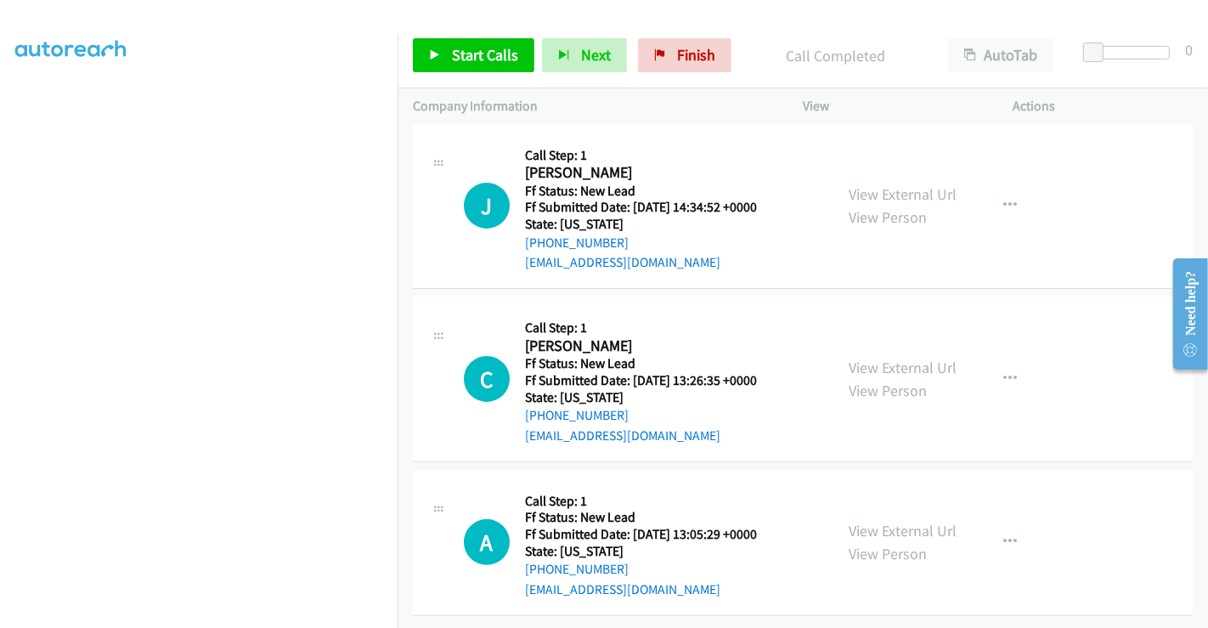
scroll to position [363, 0]
click at [466, 42] on link "Start Calls" at bounding box center [474, 55] width 122 height 34
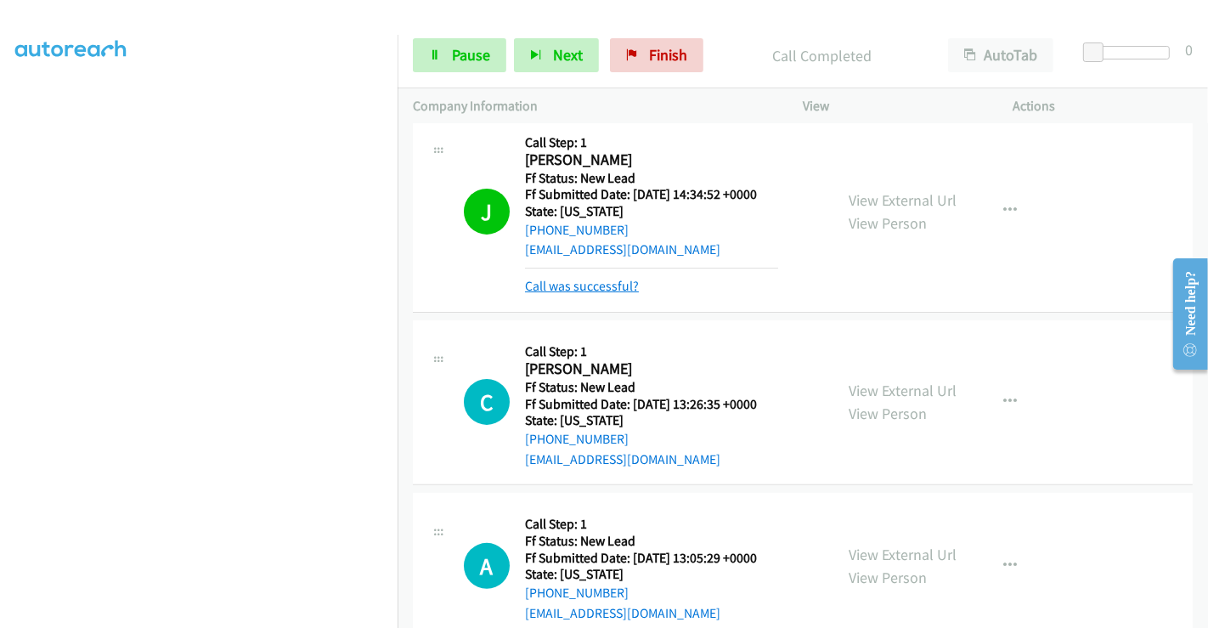
click at [599, 286] on link "Call was successful?" at bounding box center [582, 286] width 114 height 16
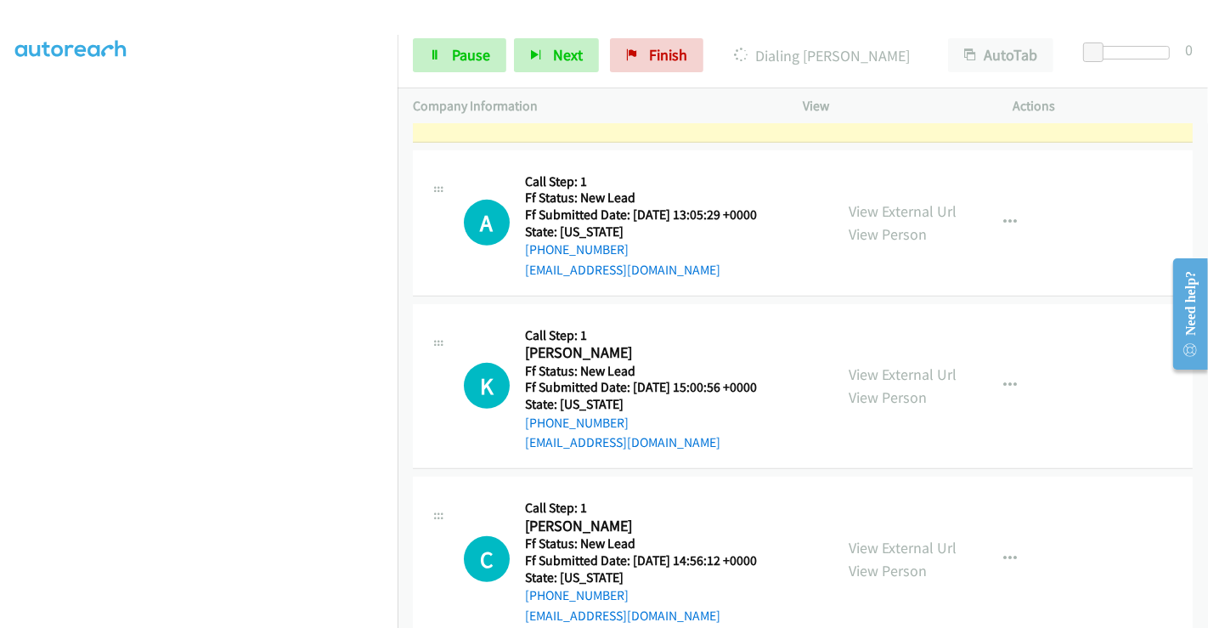
scroll to position [552, 0]
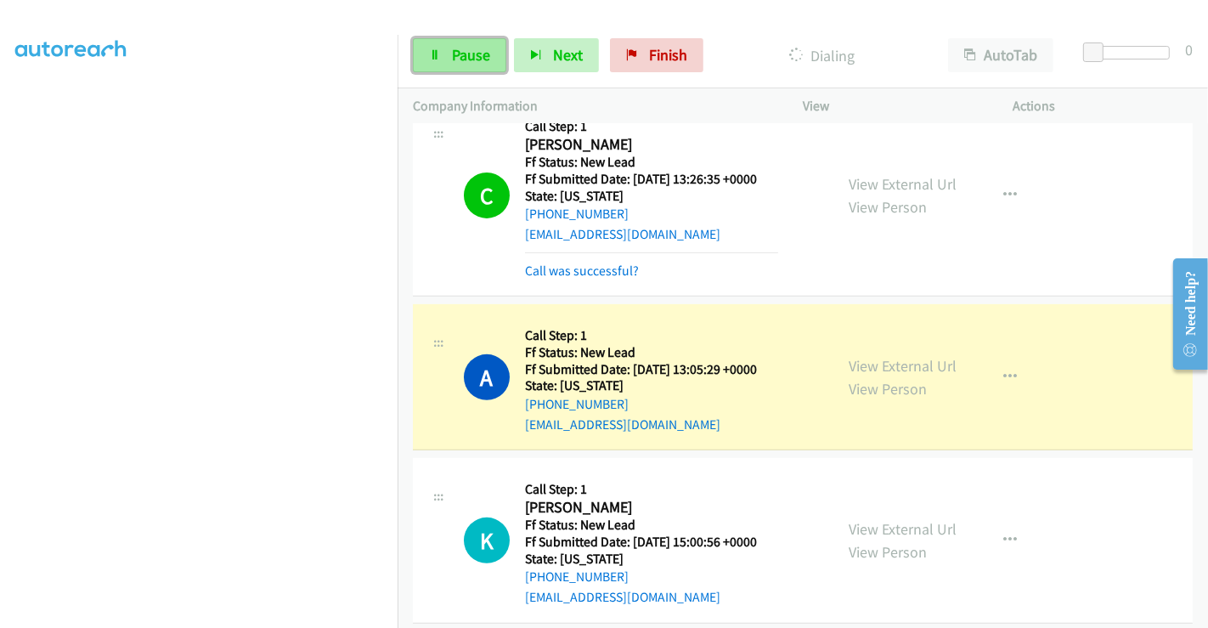
click at [468, 55] on span "Pause" at bounding box center [471, 55] width 38 height 20
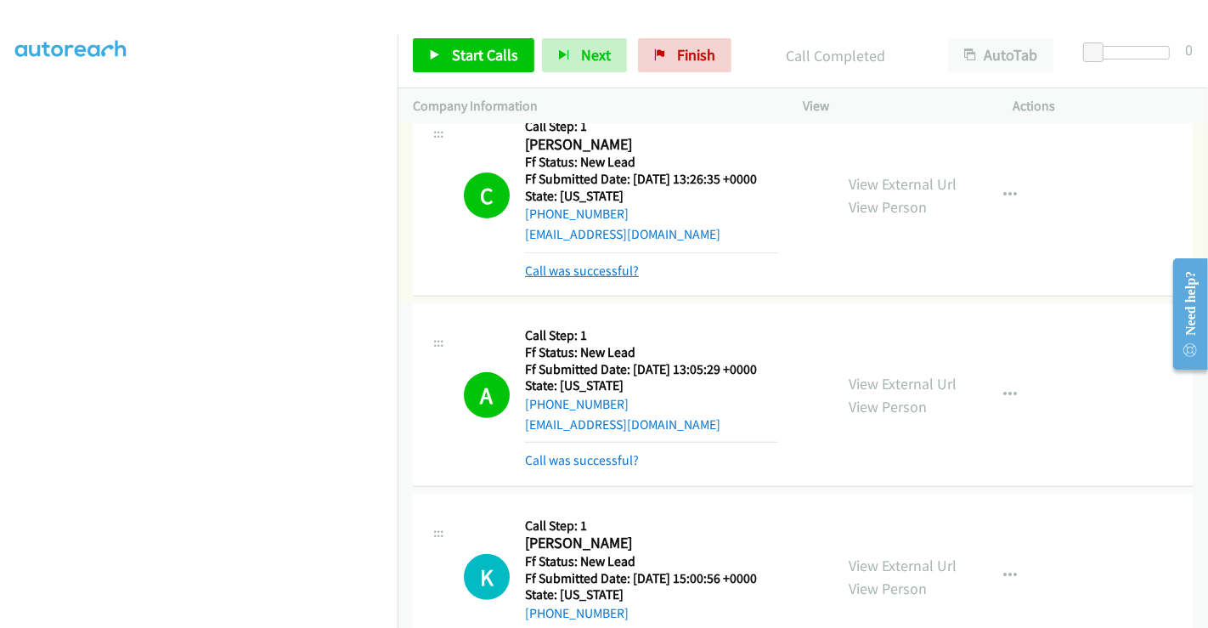
click at [564, 268] on link "Call was successful?" at bounding box center [582, 271] width 114 height 16
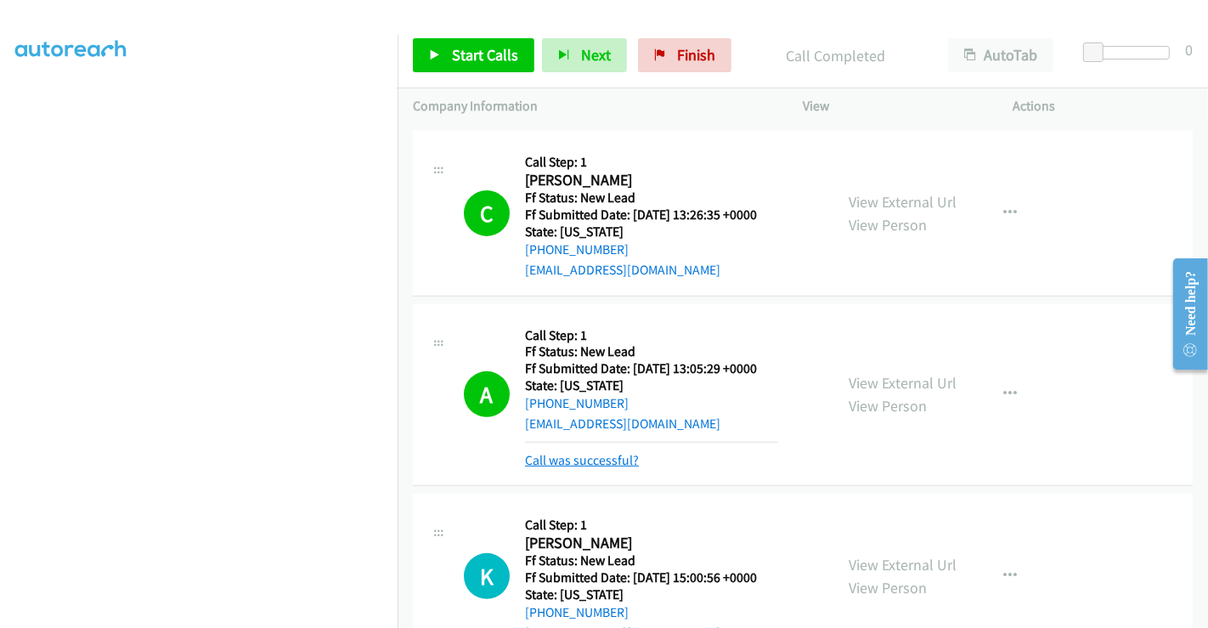
click at [585, 461] on link "Call was successful?" at bounding box center [582, 460] width 114 height 16
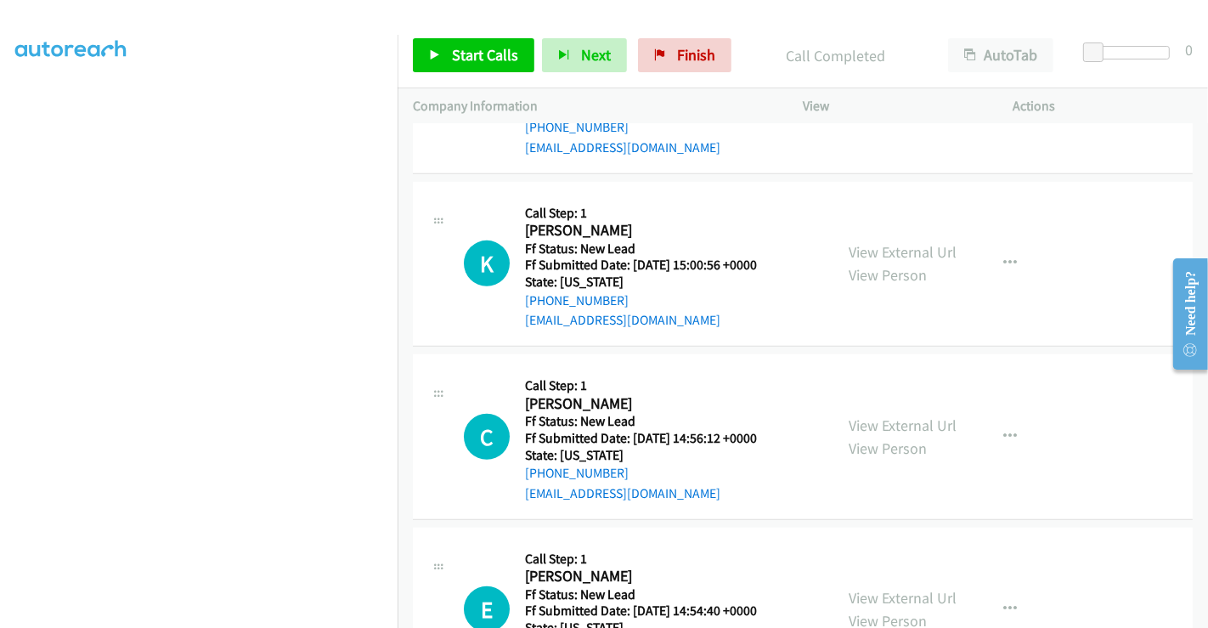
scroll to position [799, 0]
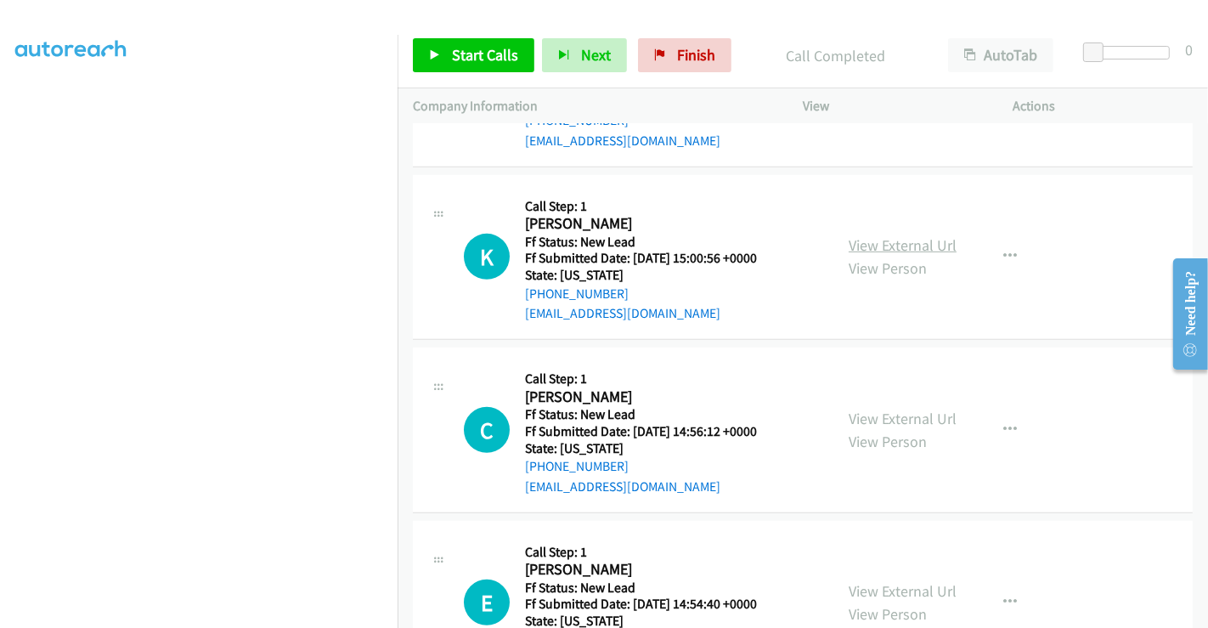
click at [914, 249] on link "View External Url" at bounding box center [903, 245] width 108 height 20
click at [895, 421] on link "View External Url" at bounding box center [903, 419] width 108 height 20
click at [890, 594] on link "View External Url" at bounding box center [903, 591] width 108 height 20
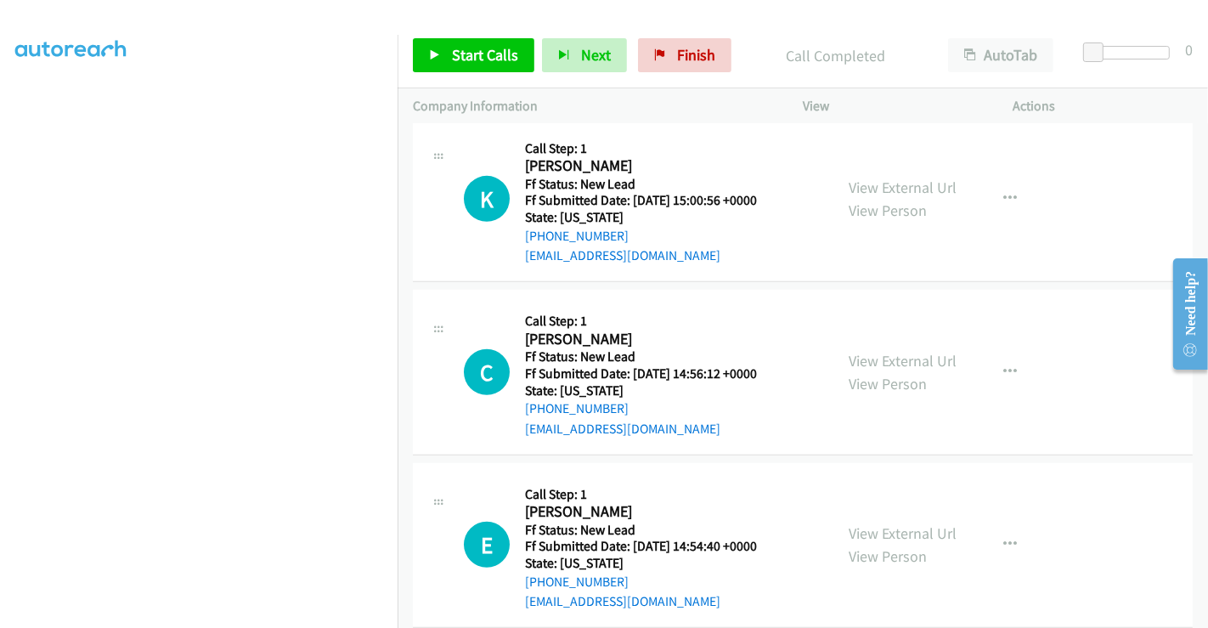
scroll to position [881, 0]
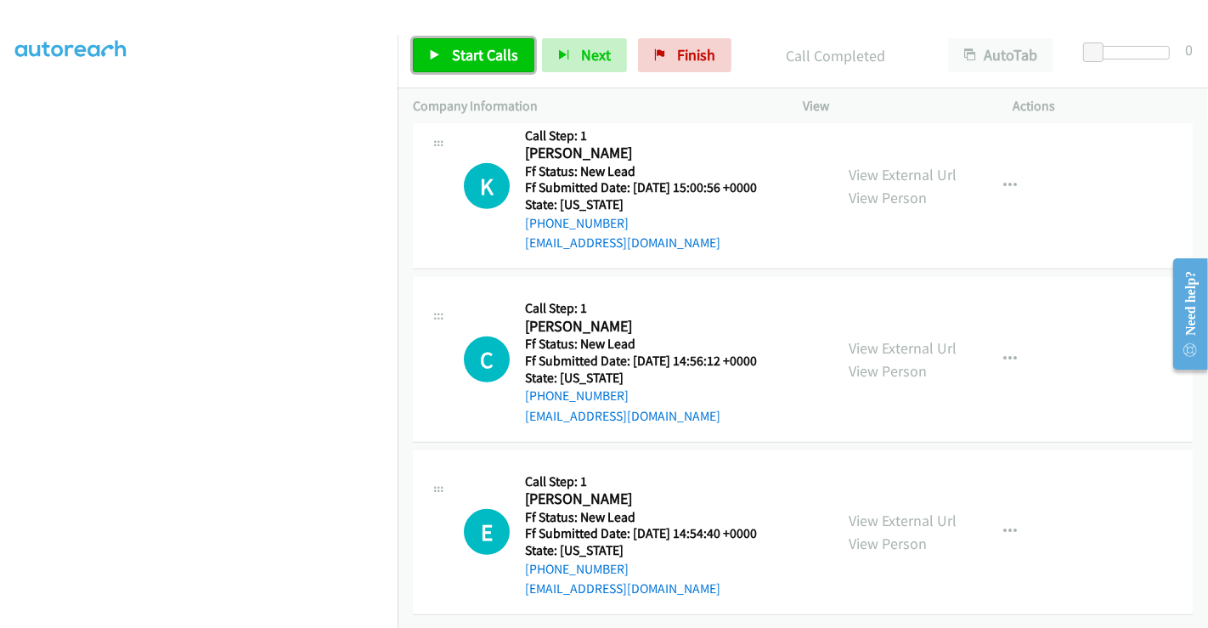
click at [488, 57] on span "Start Calls" at bounding box center [485, 55] width 66 height 20
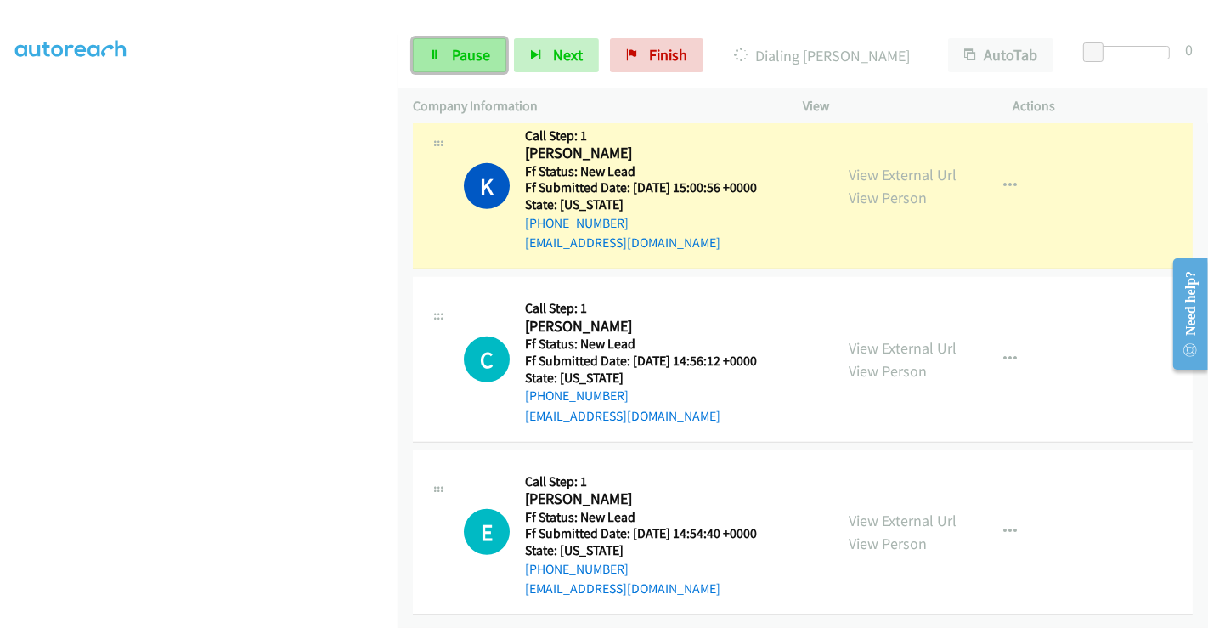
click at [466, 54] on span "Pause" at bounding box center [471, 55] width 38 height 20
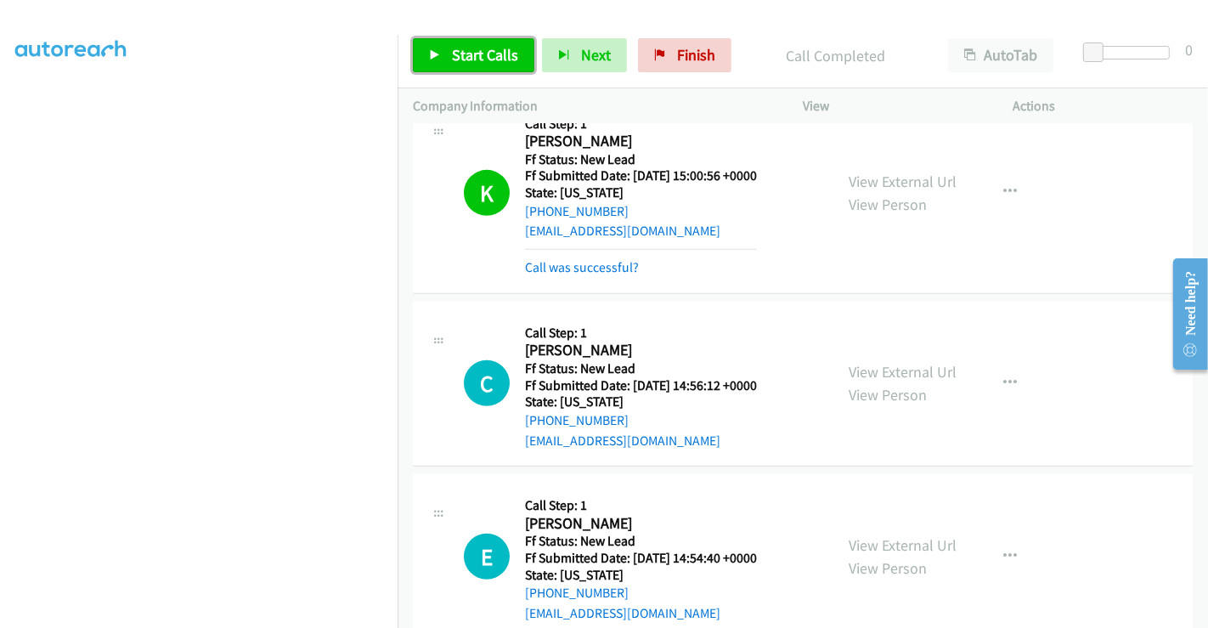
click at [478, 54] on span "Start Calls" at bounding box center [485, 55] width 66 height 20
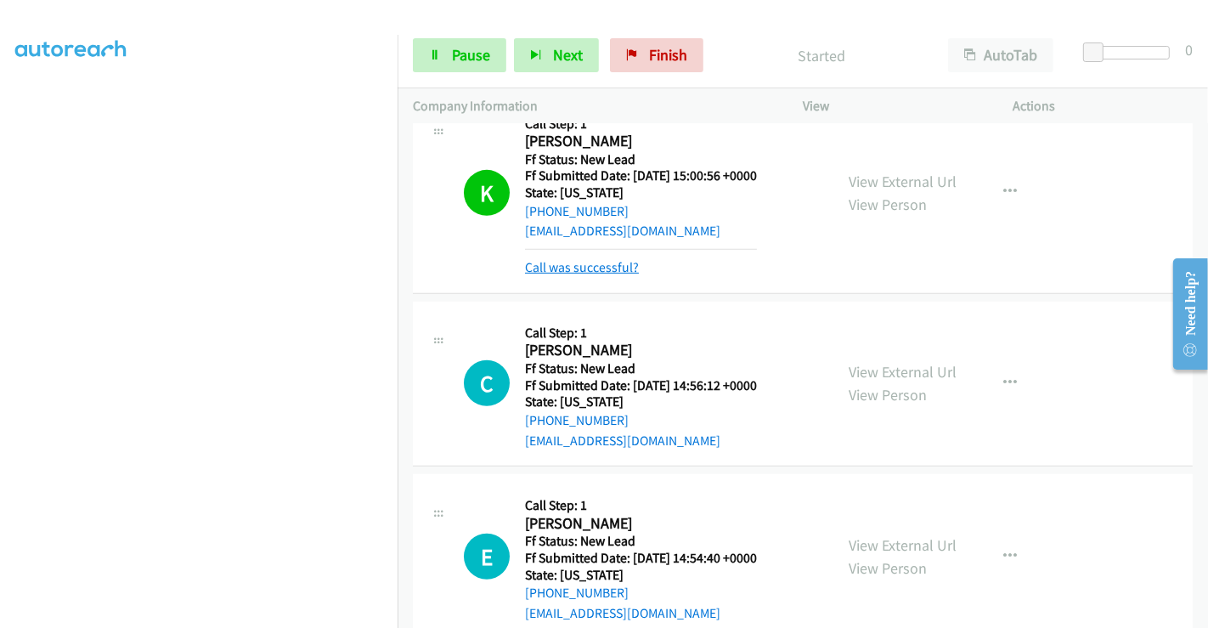
click at [576, 261] on link "Call was successful?" at bounding box center [582, 267] width 114 height 16
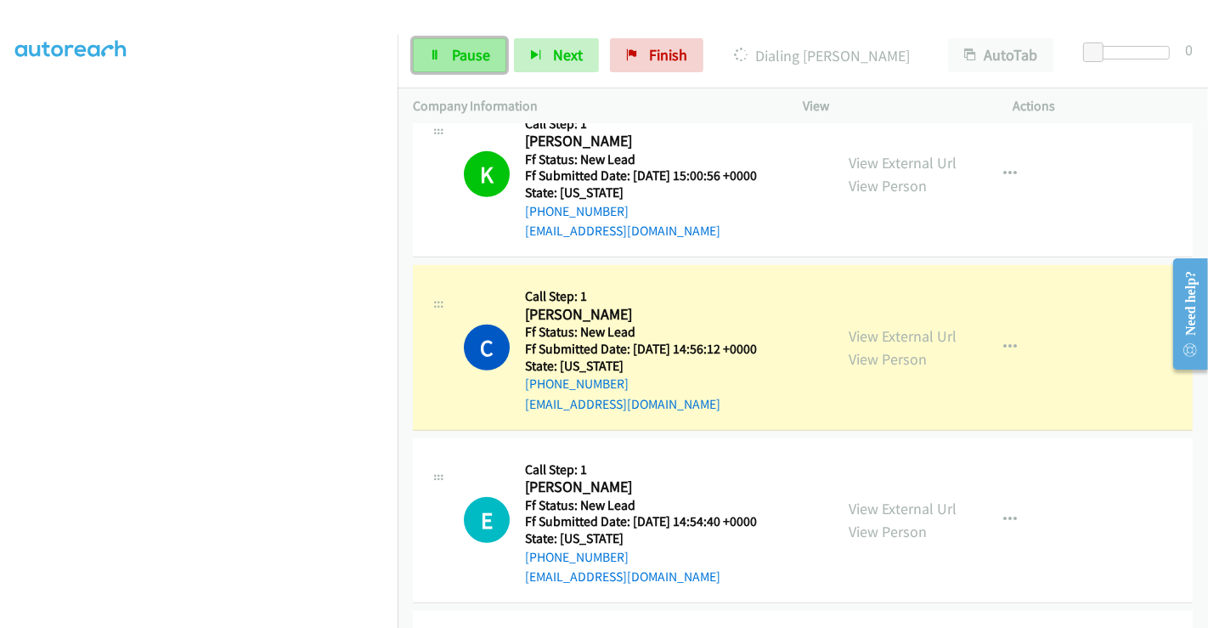
click at [459, 46] on span "Pause" at bounding box center [471, 55] width 38 height 20
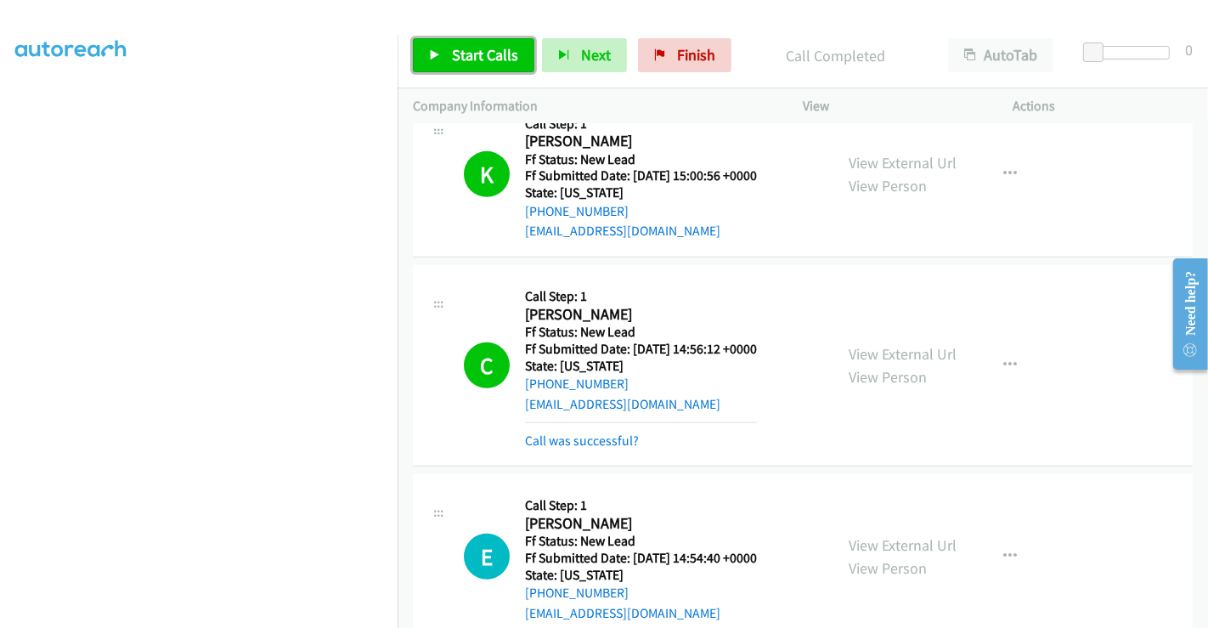
click at [468, 52] on span "Start Calls" at bounding box center [485, 55] width 66 height 20
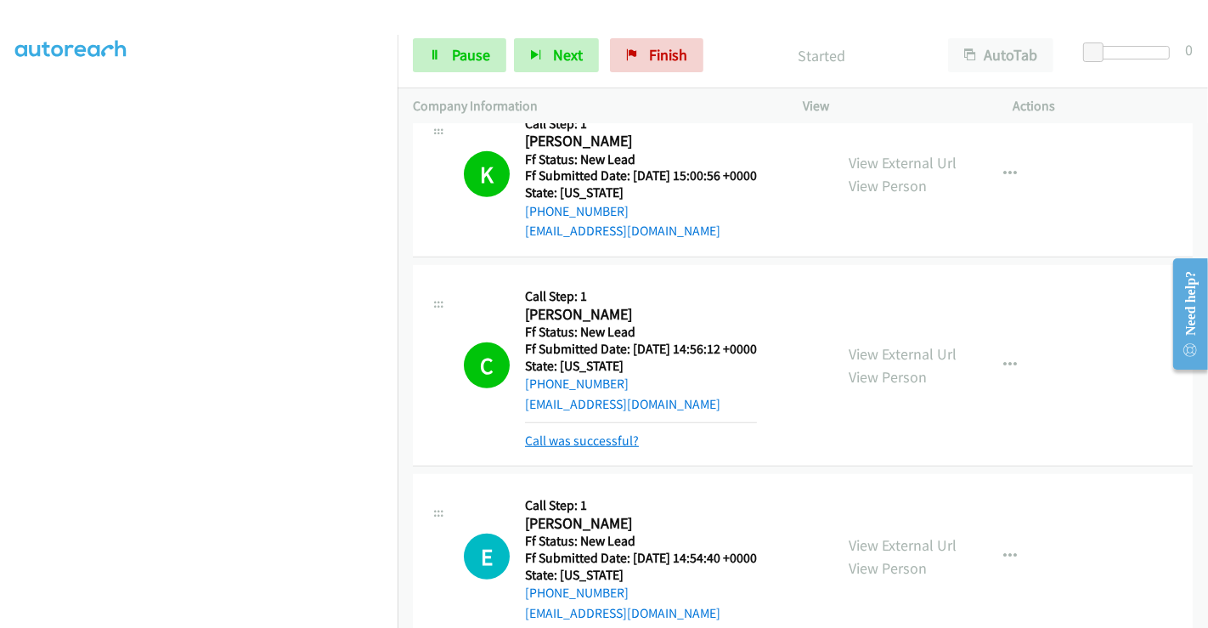
click at [579, 443] on link "Call was successful?" at bounding box center [582, 441] width 114 height 16
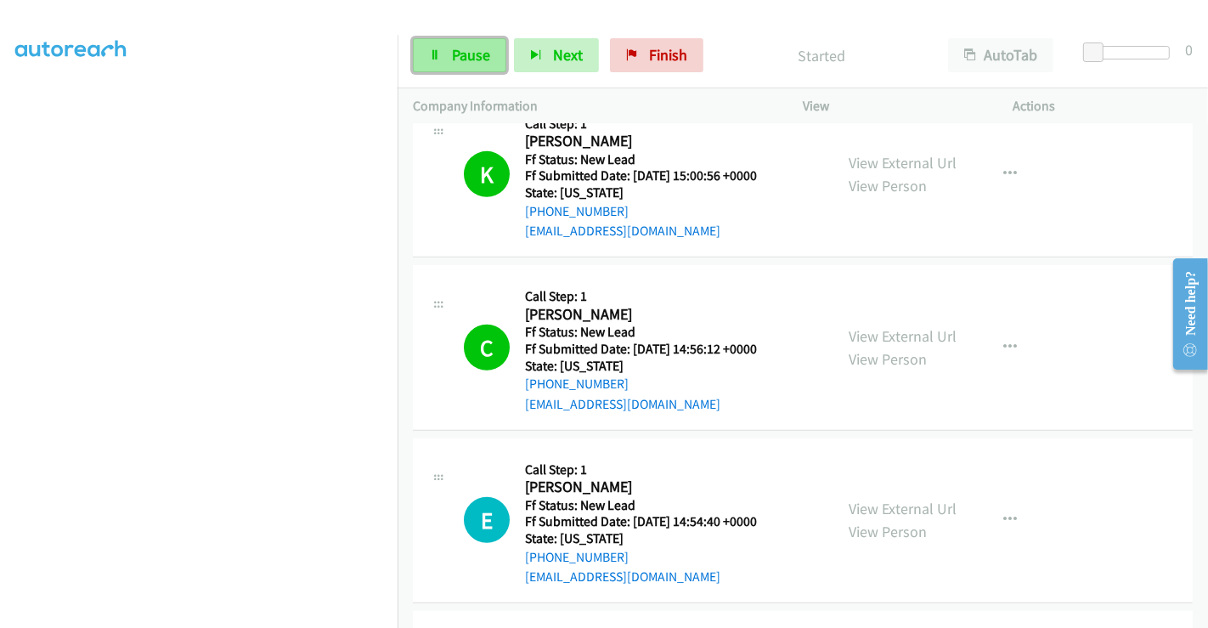
click at [471, 52] on span "Pause" at bounding box center [471, 55] width 38 height 20
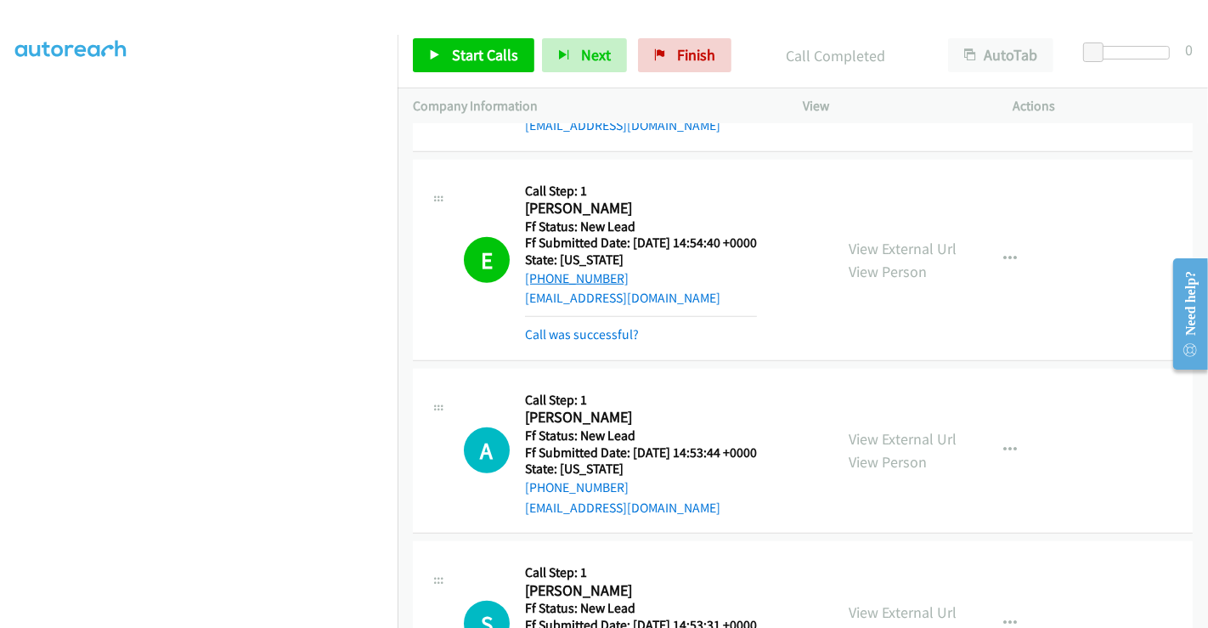
scroll to position [1164, 0]
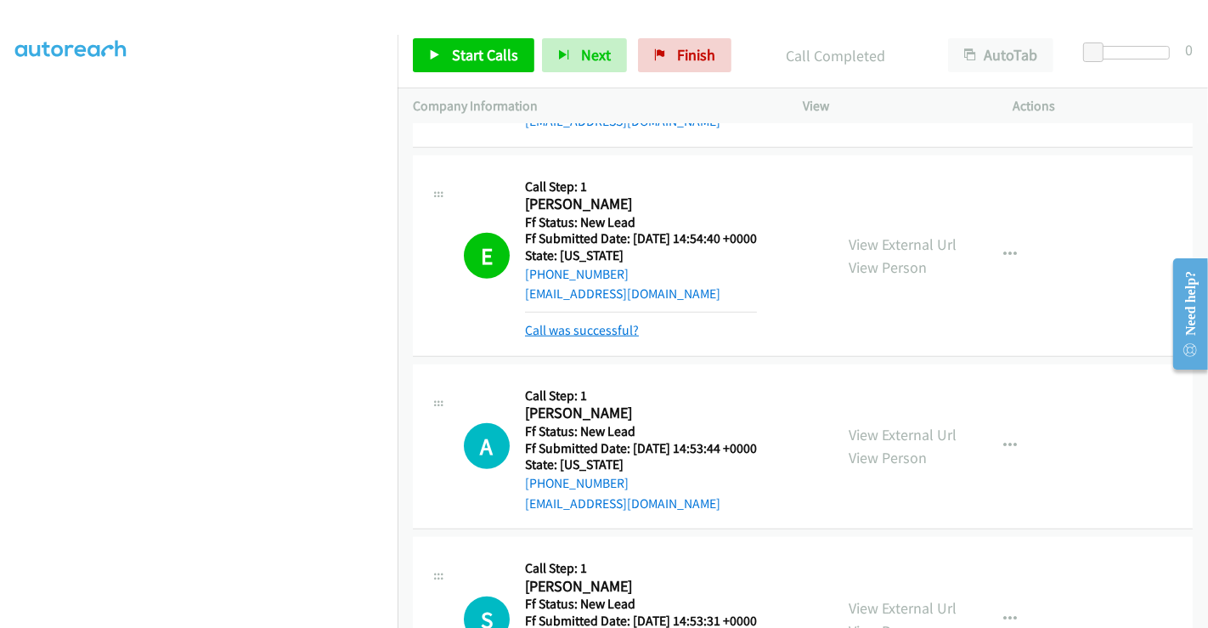
click at [619, 331] on link "Call was successful?" at bounding box center [582, 330] width 114 height 16
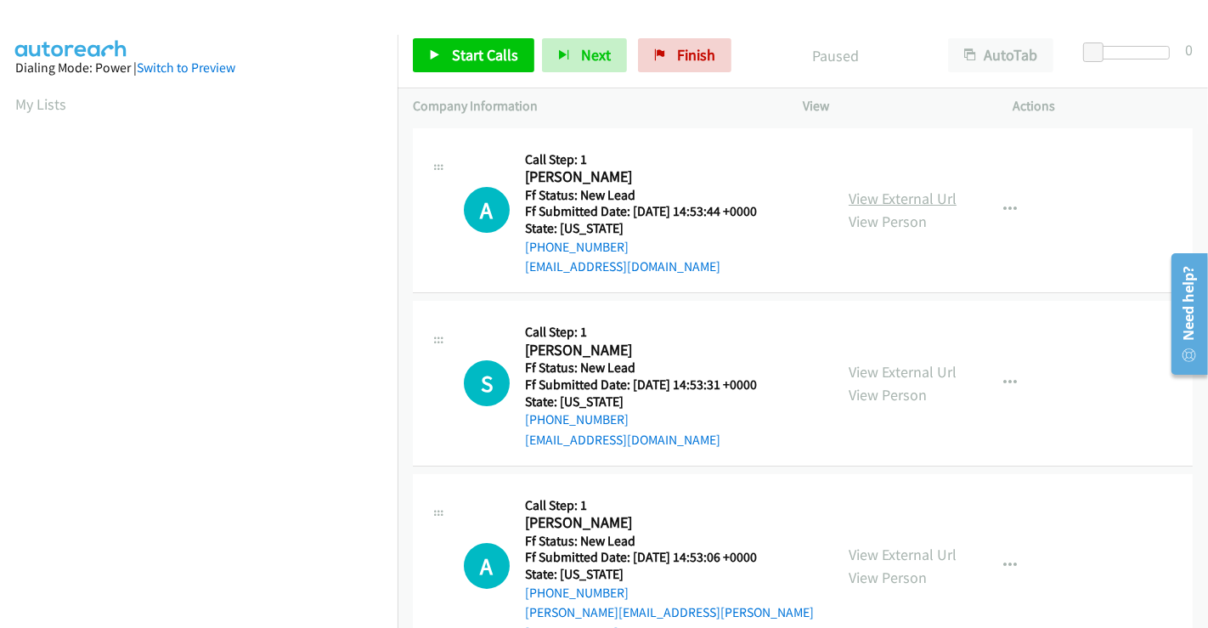
click at [874, 193] on link "View External Url" at bounding box center [903, 199] width 108 height 20
click at [886, 377] on link "View External Url" at bounding box center [903, 372] width 108 height 20
click at [885, 545] on link "View External Url" at bounding box center [903, 555] width 108 height 20
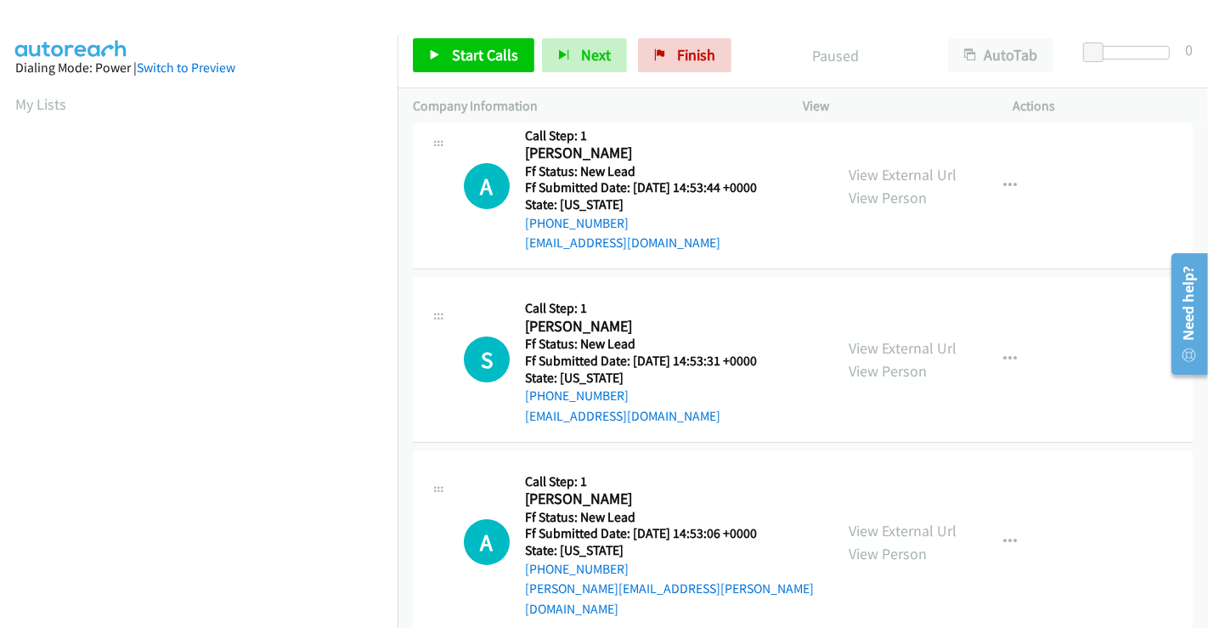
scroll to position [36, 0]
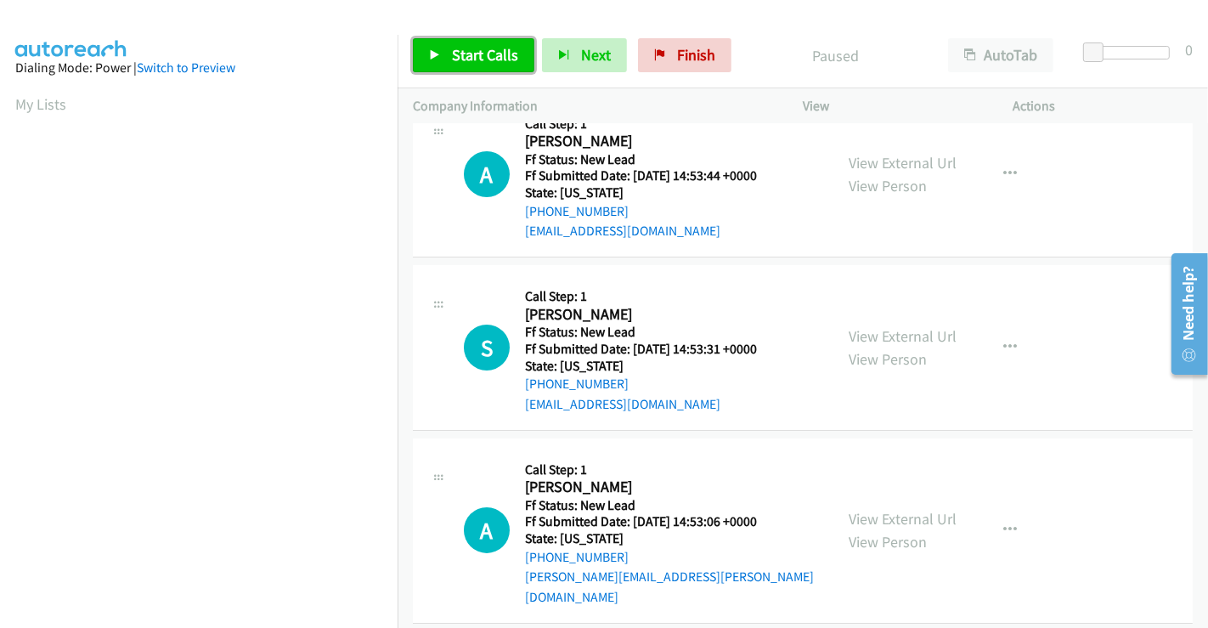
click at [467, 48] on span "Start Calls" at bounding box center [485, 55] width 66 height 20
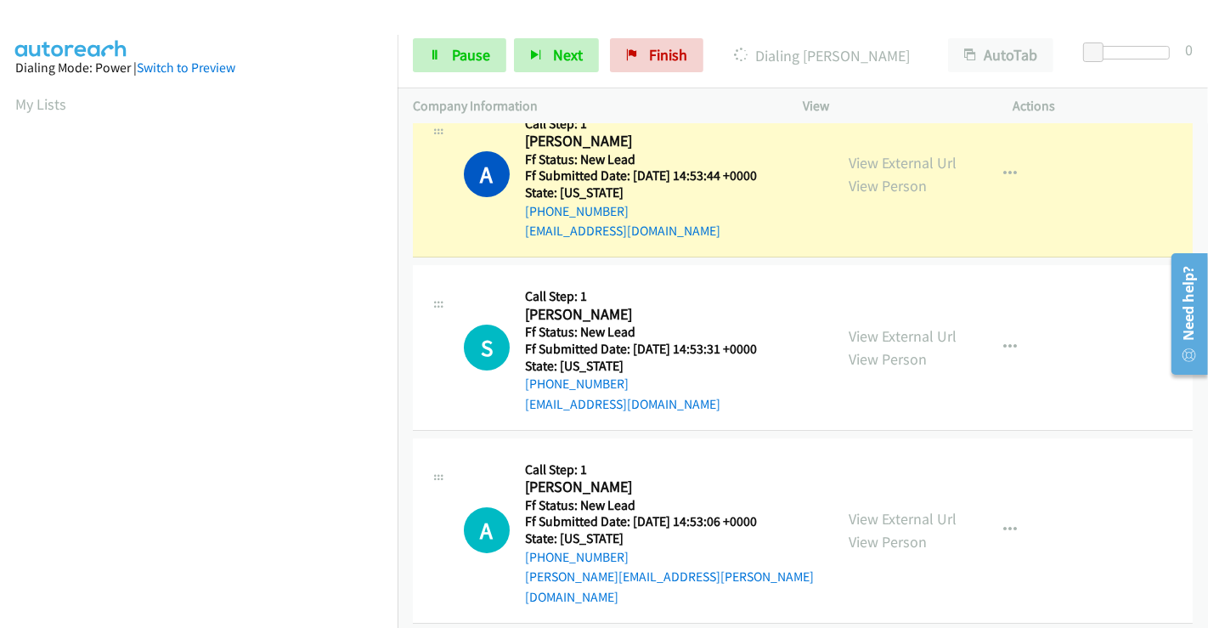
scroll to position [327, 0]
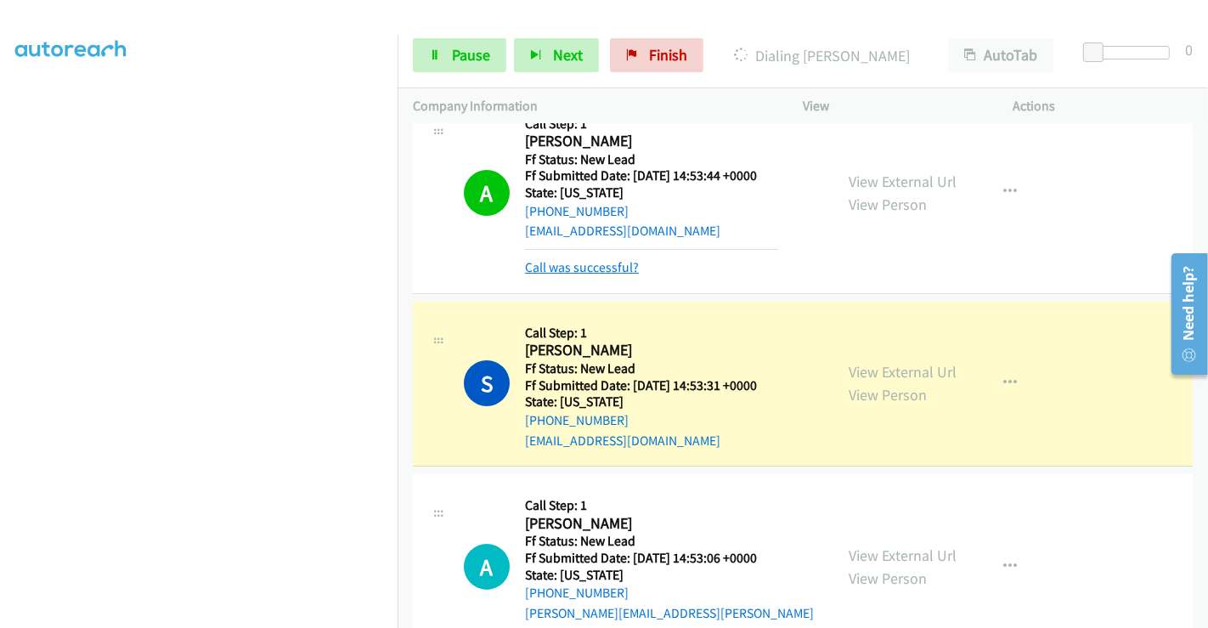
click at [580, 261] on link "Call was successful?" at bounding box center [582, 267] width 114 height 16
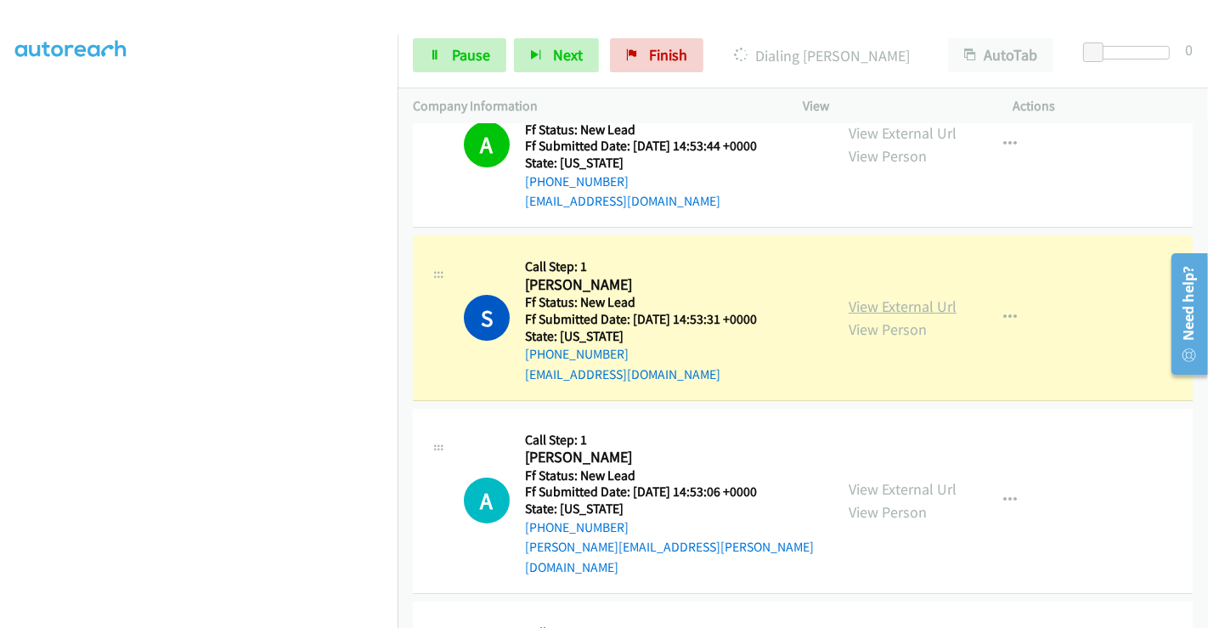
scroll to position [36, 0]
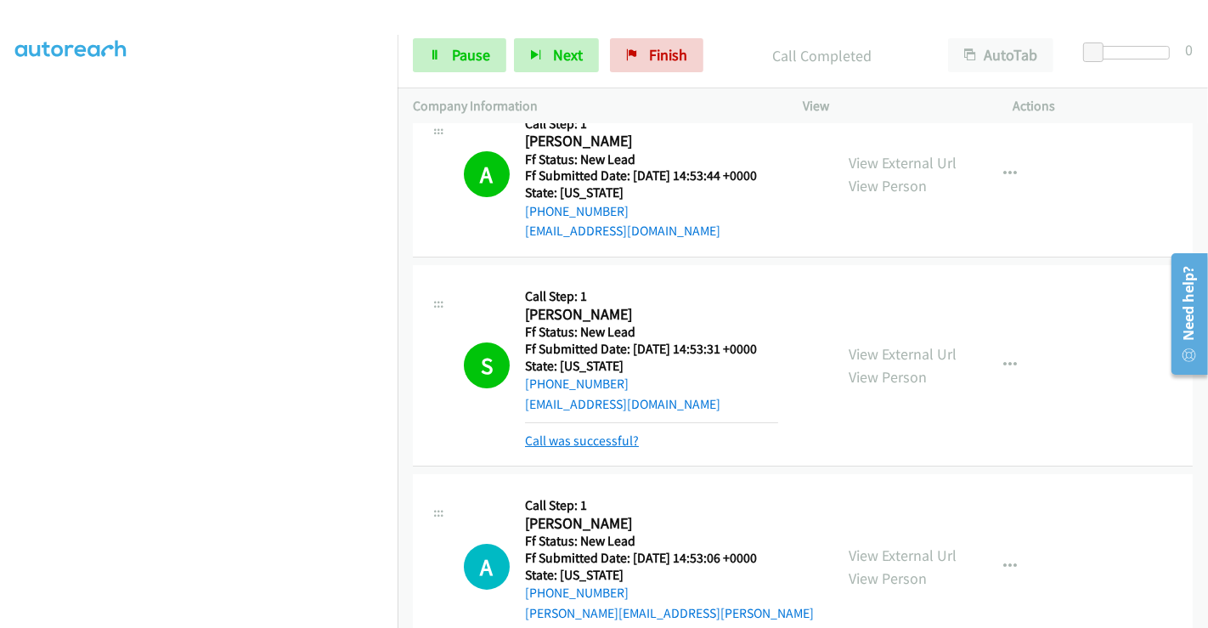
click at [614, 444] on link "Call was successful?" at bounding box center [582, 441] width 114 height 16
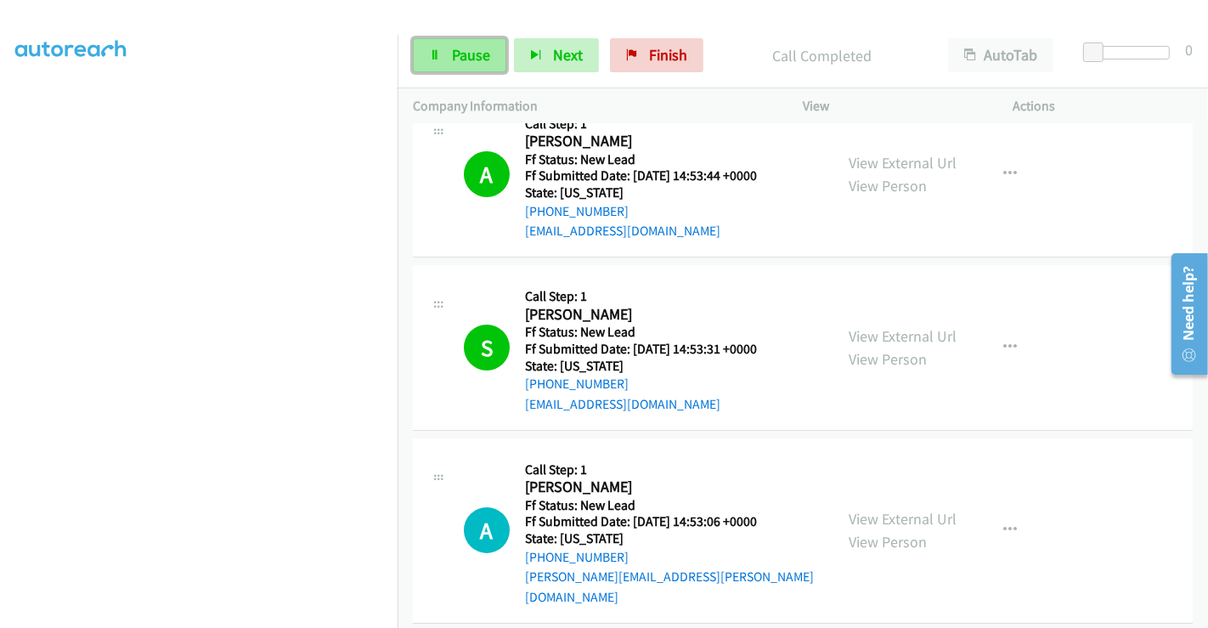
click at [471, 57] on span "Pause" at bounding box center [471, 55] width 38 height 20
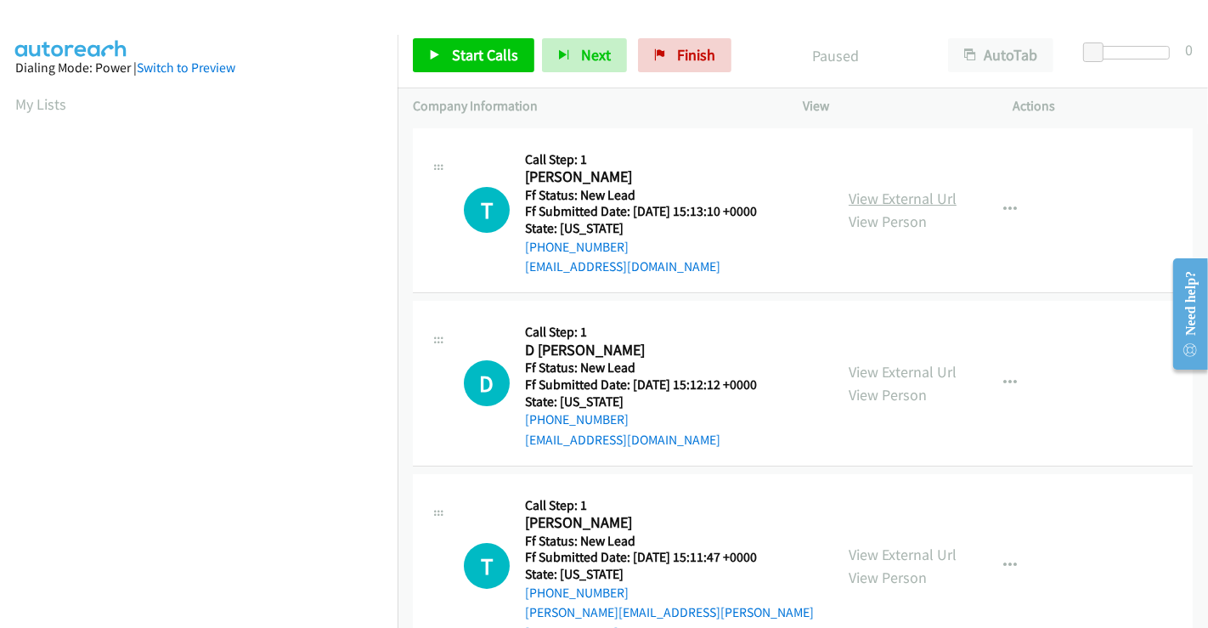
click at [881, 202] on link "View External Url" at bounding box center [903, 199] width 108 height 20
click at [886, 370] on link "View External Url" at bounding box center [903, 372] width 108 height 20
click at [885, 545] on link "View External Url" at bounding box center [903, 555] width 108 height 20
click at [489, 72] on div "Start Calls Pause Next Finish Paused AutoTab AutoTab 0" at bounding box center [803, 55] width 811 height 65
click at [487, 50] on span "Start Calls" at bounding box center [485, 55] width 66 height 20
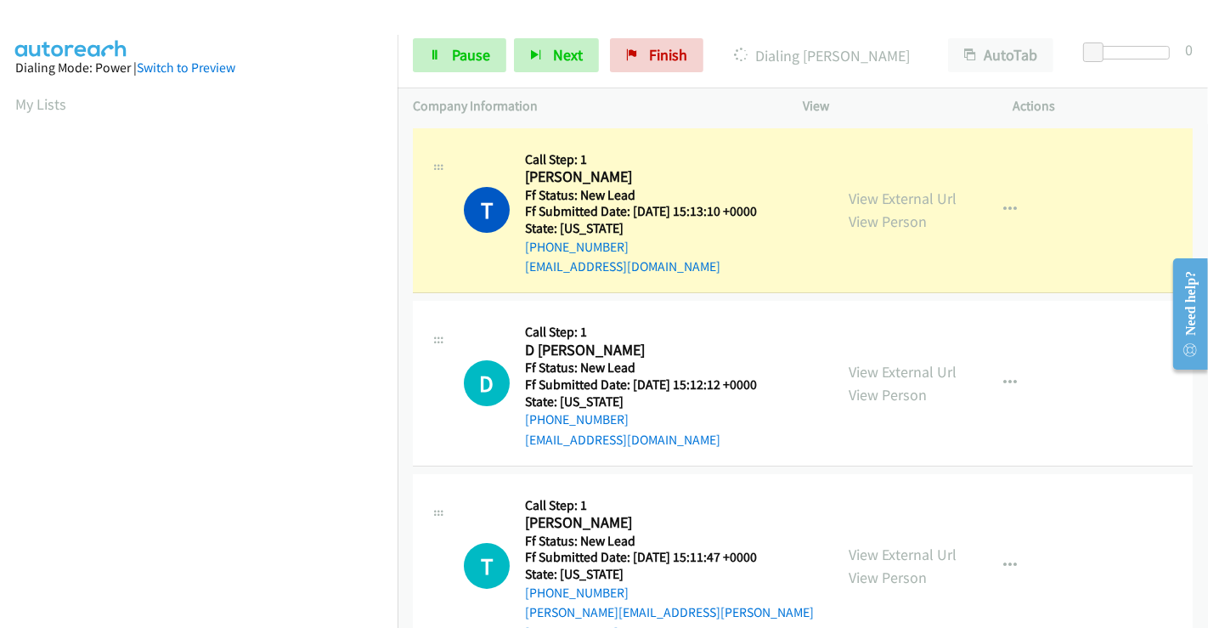
scroll to position [327, 0]
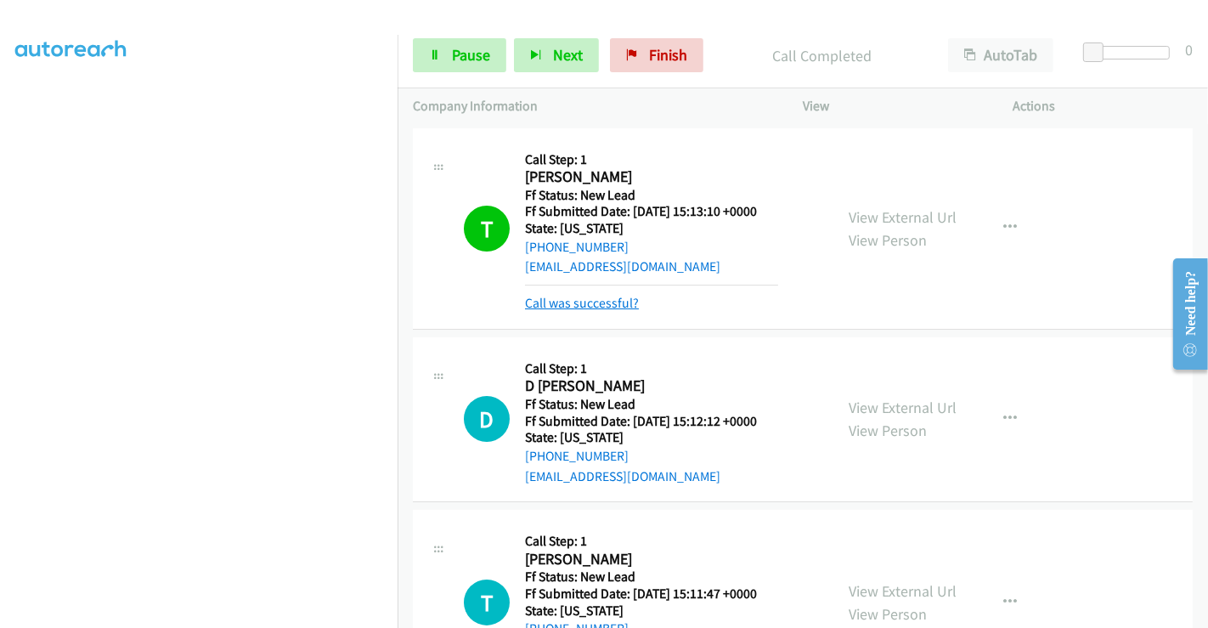
click at [614, 304] on link "Call was successful?" at bounding box center [582, 303] width 114 height 16
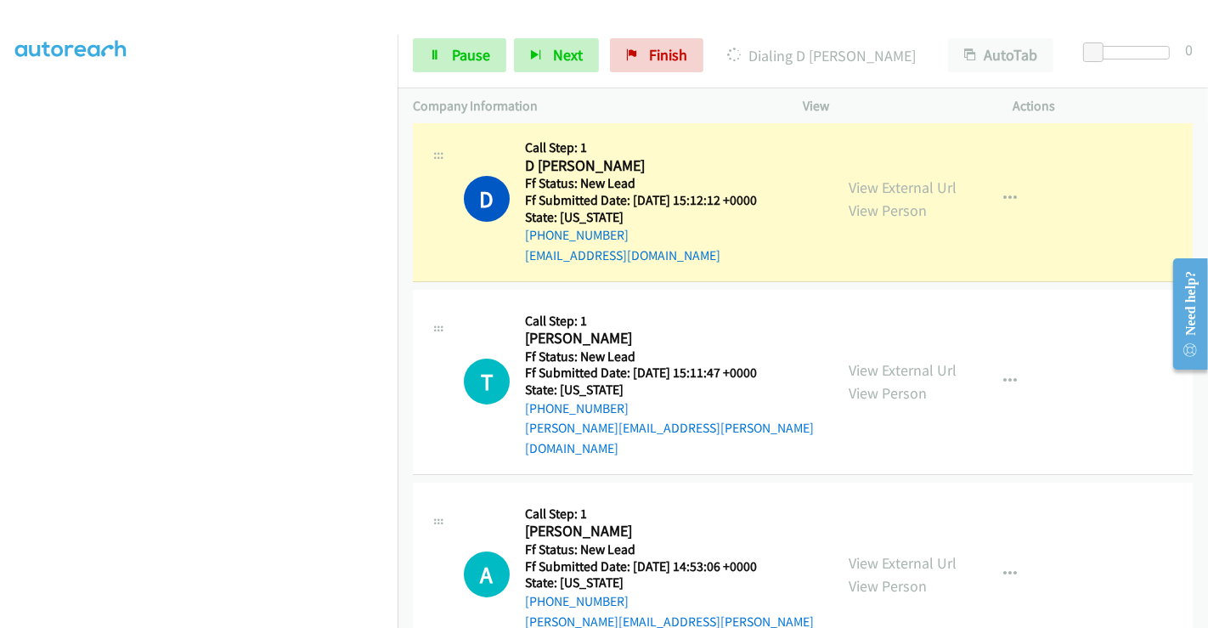
scroll to position [209, 0]
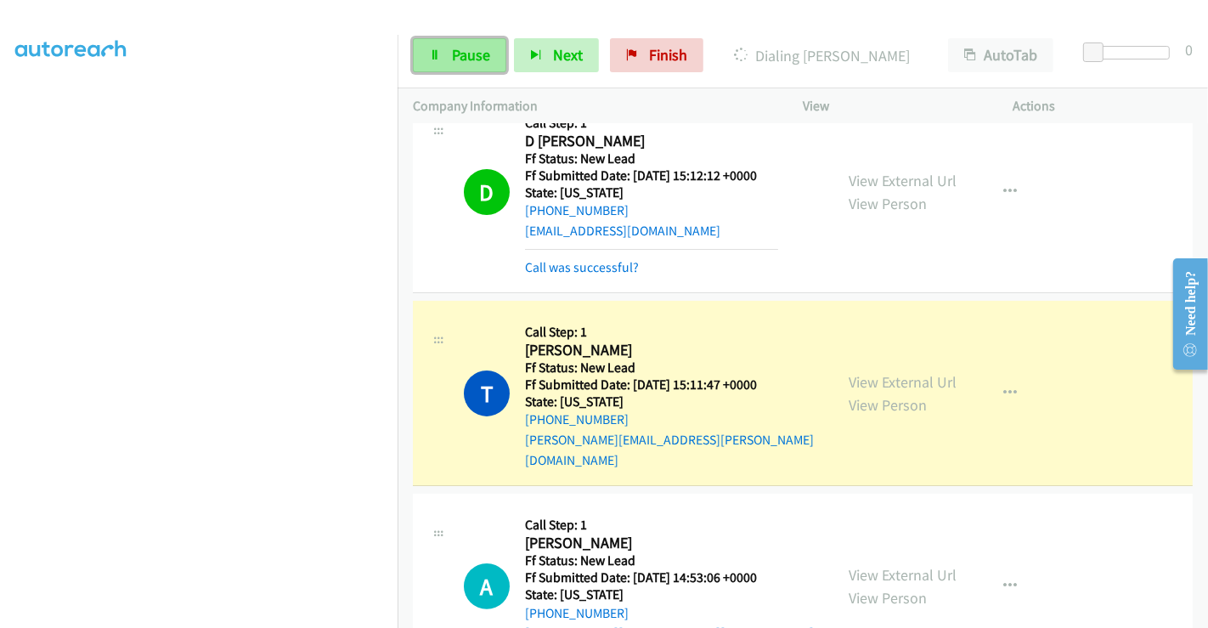
click at [463, 54] on span "Pause" at bounding box center [471, 55] width 38 height 20
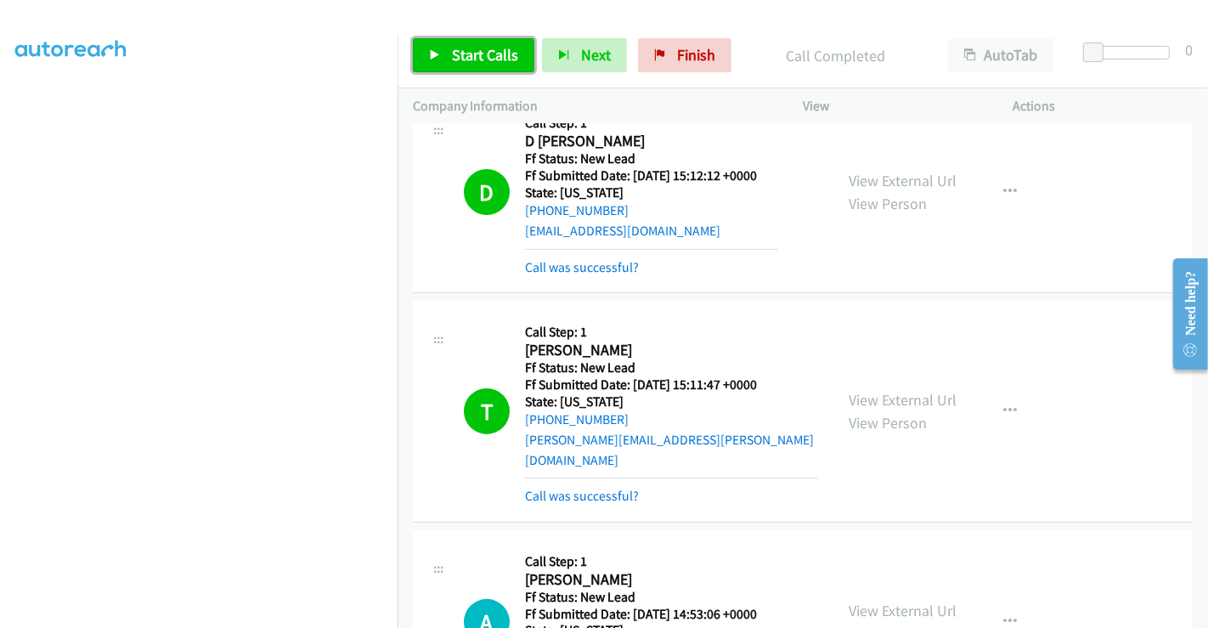
click at [493, 47] on span "Start Calls" at bounding box center [485, 55] width 66 height 20
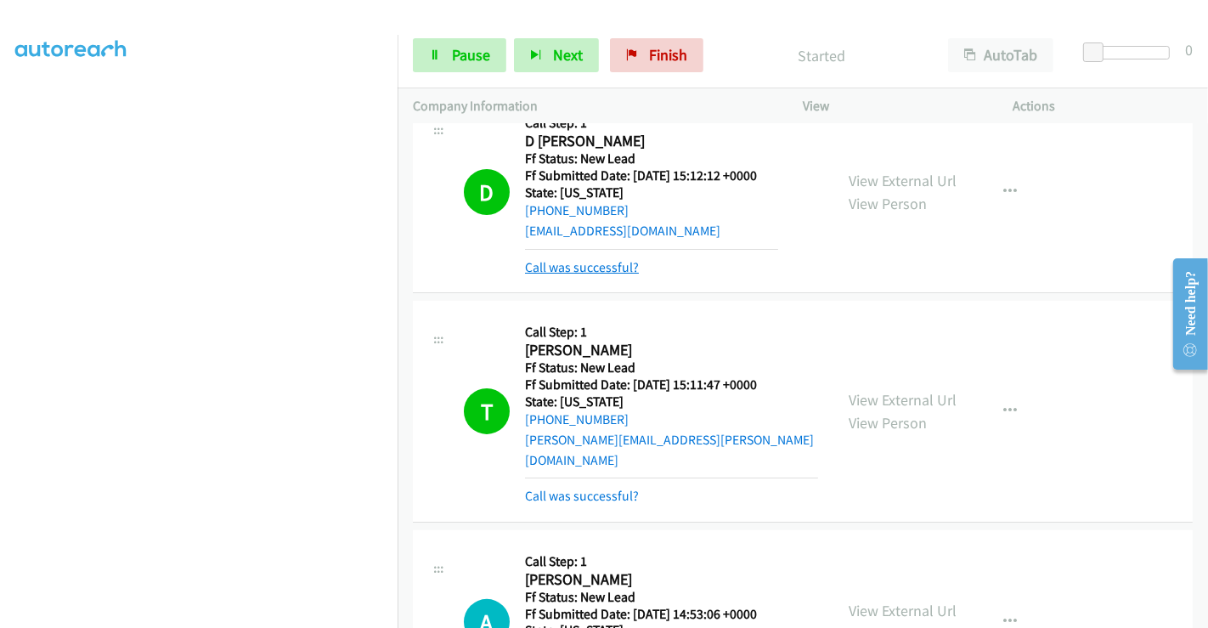
click at [585, 259] on link "Call was successful?" at bounding box center [582, 267] width 114 height 16
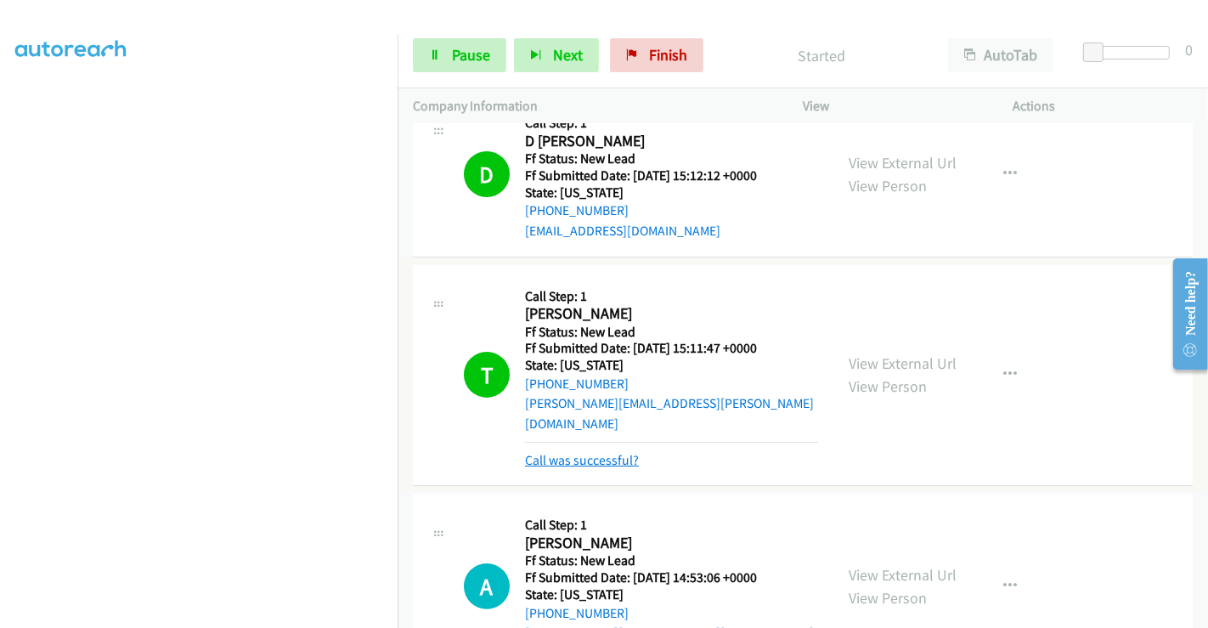
click at [628, 452] on link "Call was successful?" at bounding box center [582, 460] width 114 height 16
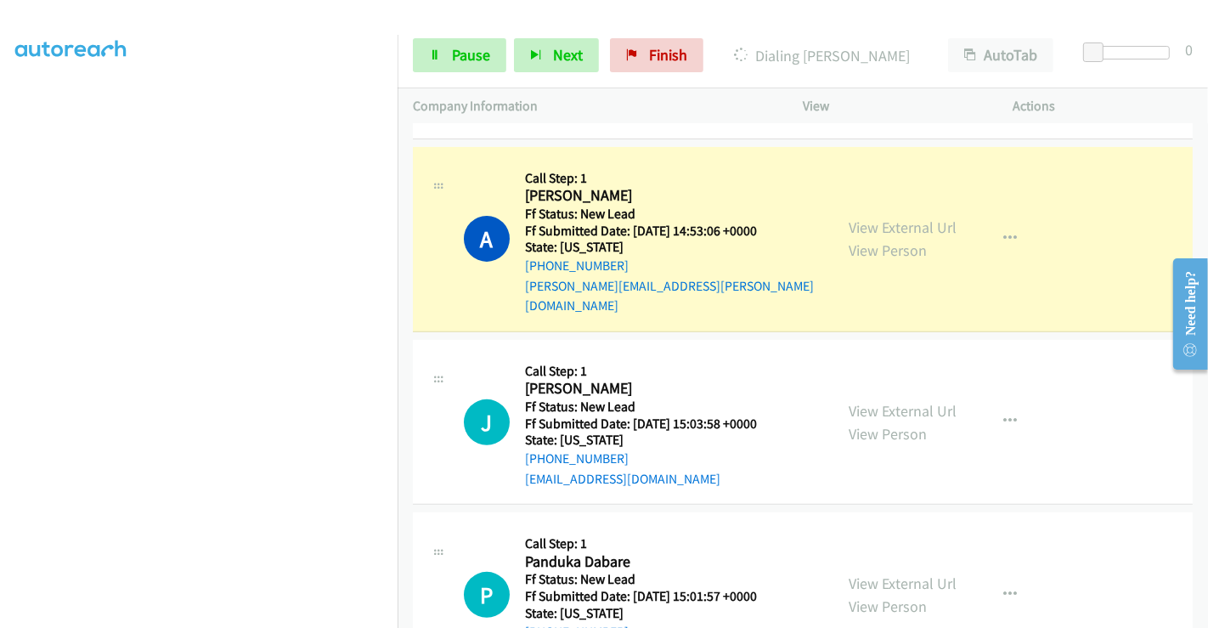
scroll to position [444, 0]
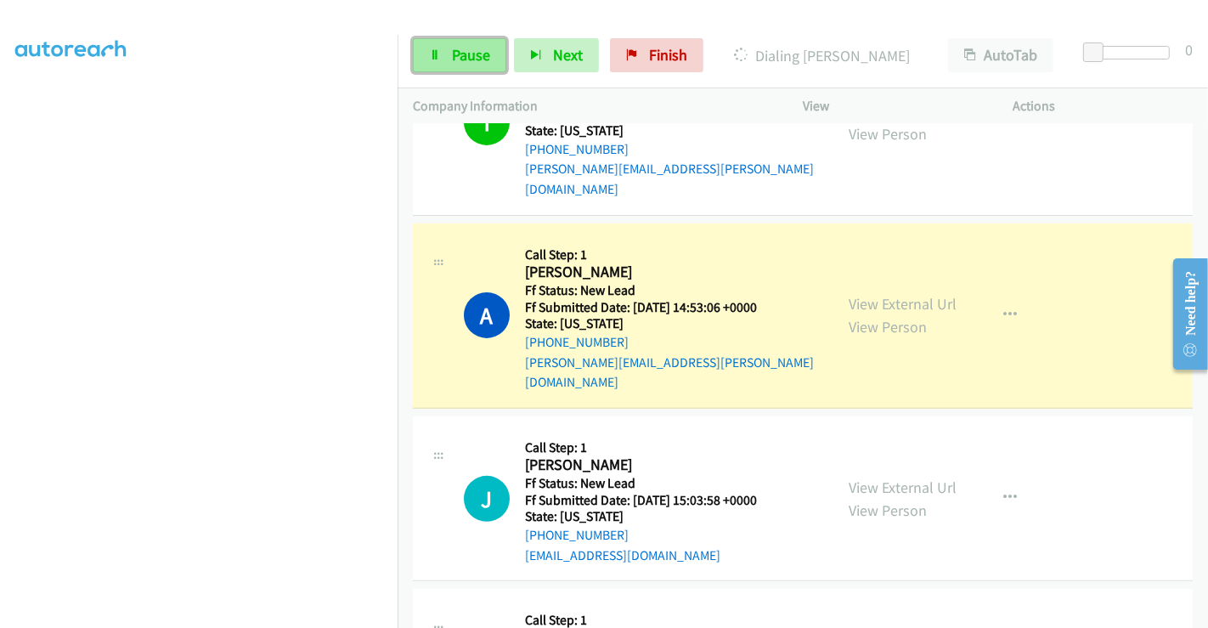
click at [465, 49] on span "Pause" at bounding box center [471, 55] width 38 height 20
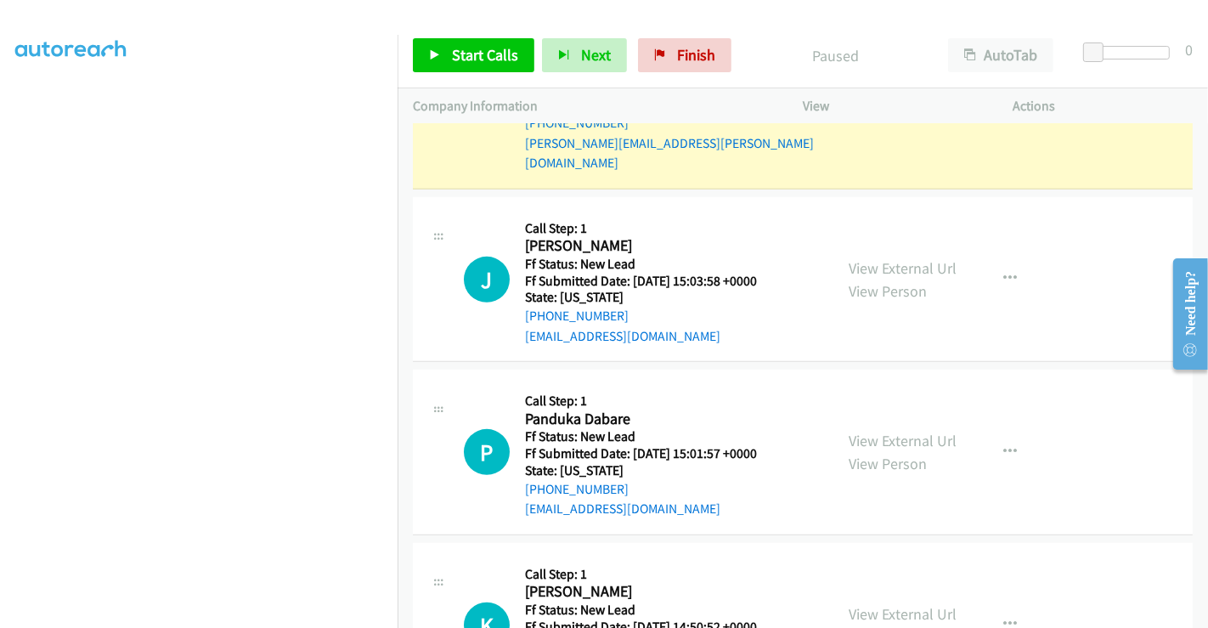
scroll to position [727, 0]
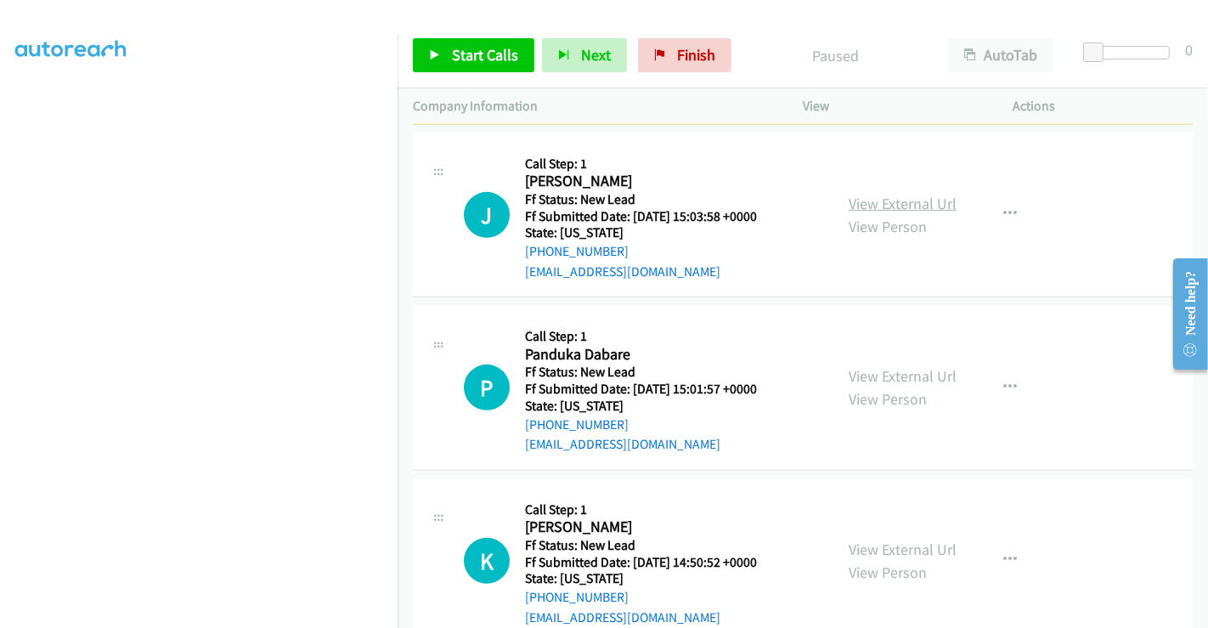
click at [890, 194] on link "View External Url" at bounding box center [903, 204] width 108 height 20
click at [891, 366] on link "View External Url" at bounding box center [903, 376] width 108 height 20
click at [893, 540] on link "View External Url" at bounding box center [903, 550] width 108 height 20
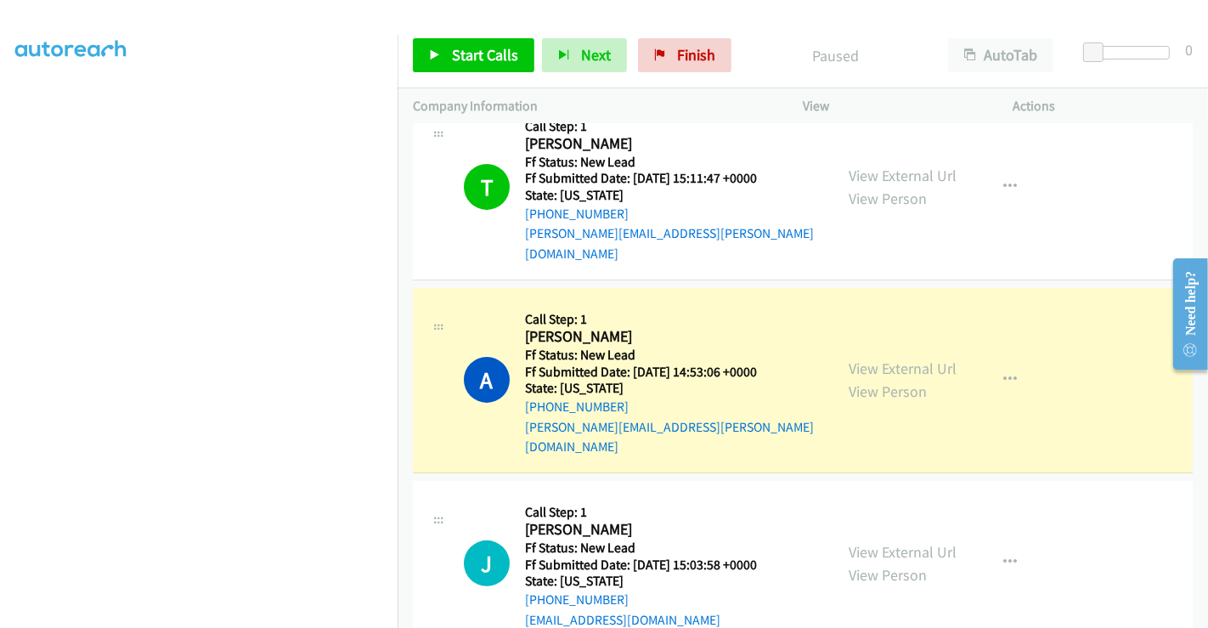
scroll to position [349, 0]
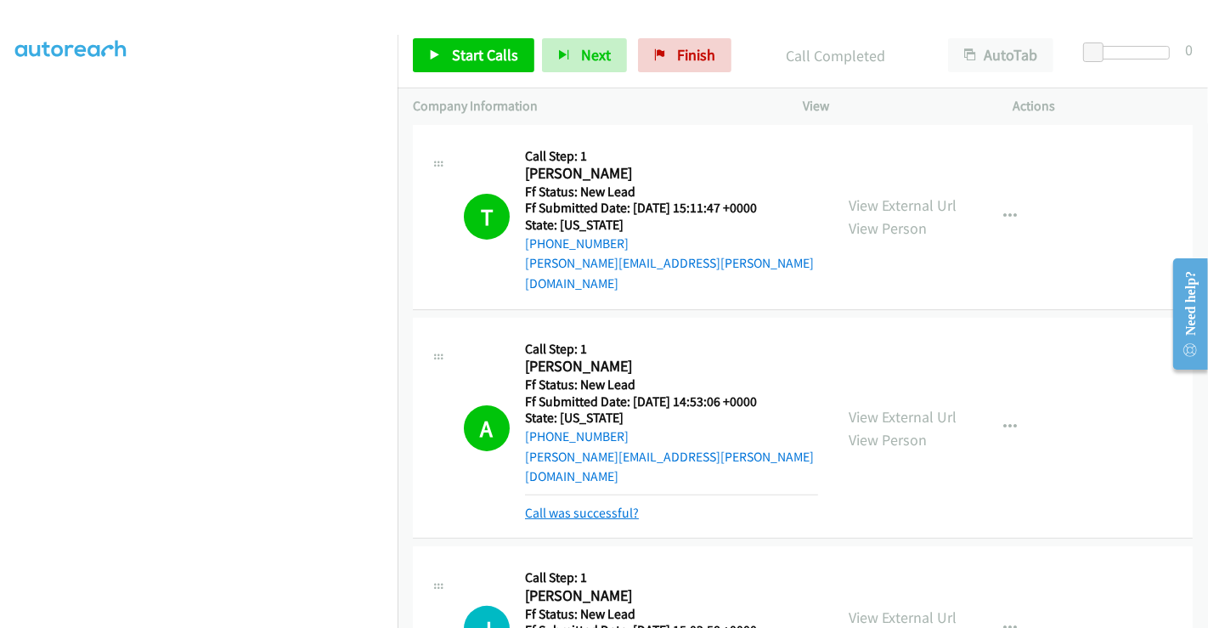
click at [599, 505] on link "Call was successful?" at bounding box center [582, 513] width 114 height 16
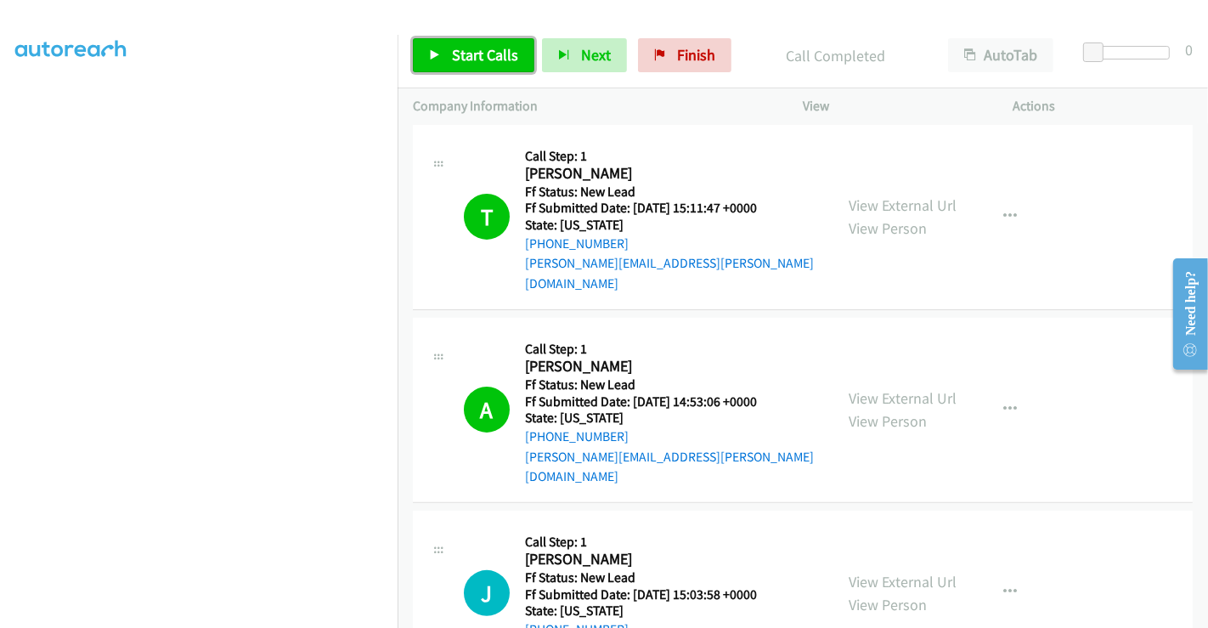
click at [473, 50] on span "Start Calls" at bounding box center [485, 55] width 66 height 20
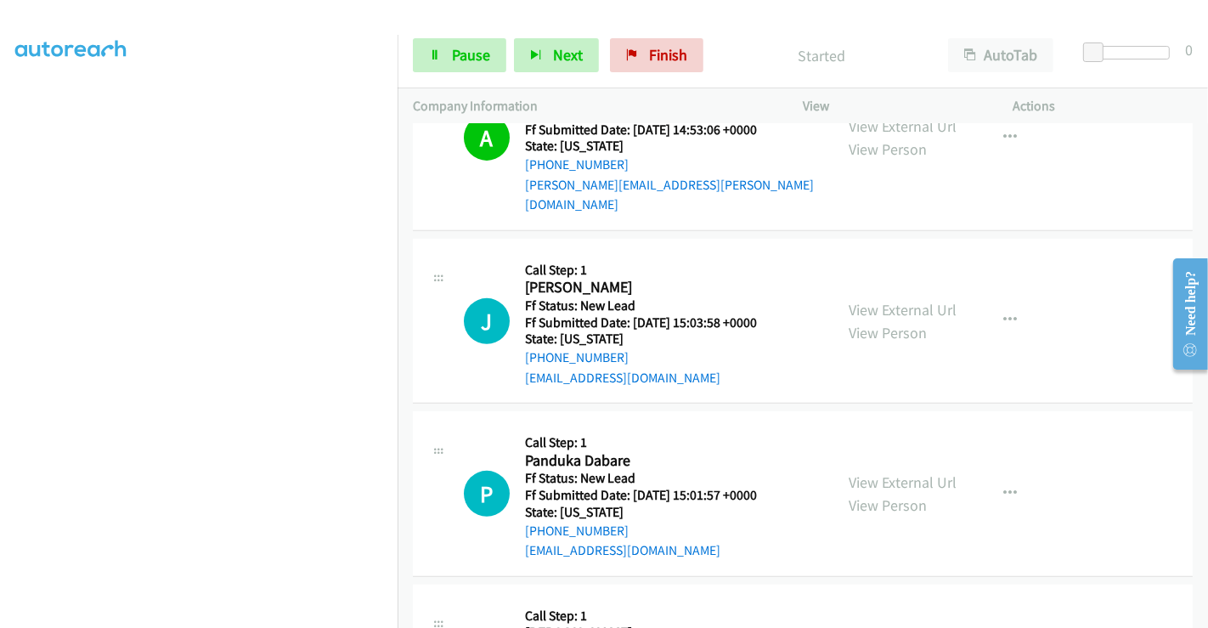
scroll to position [727, 0]
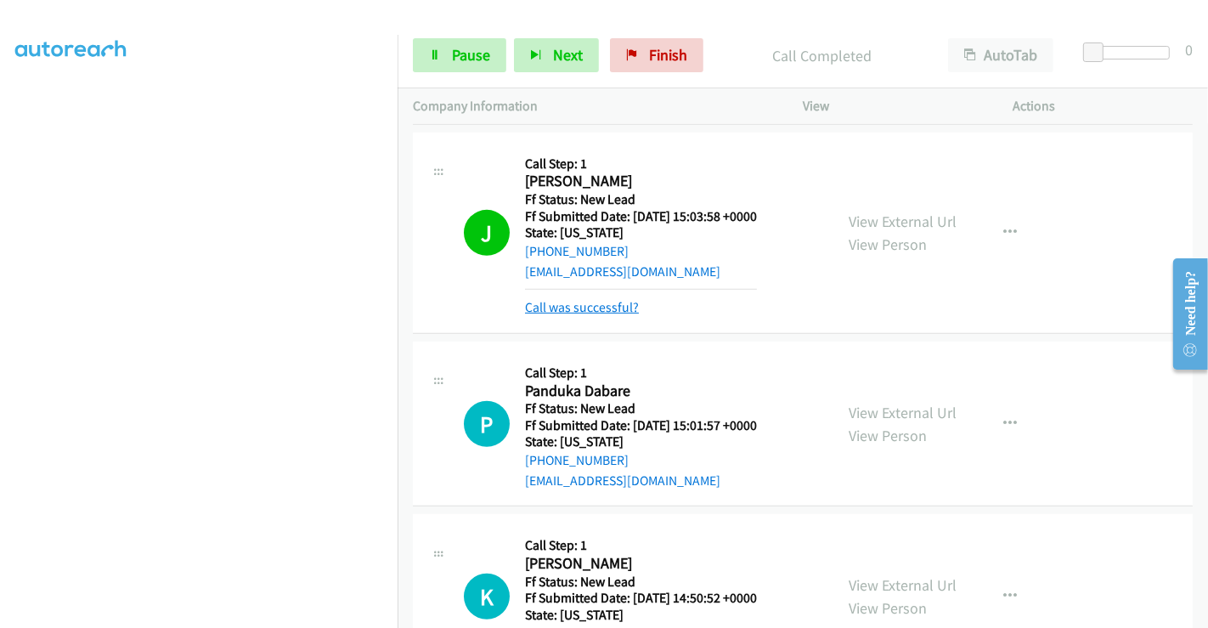
click at [588, 299] on link "Call was successful?" at bounding box center [582, 307] width 114 height 16
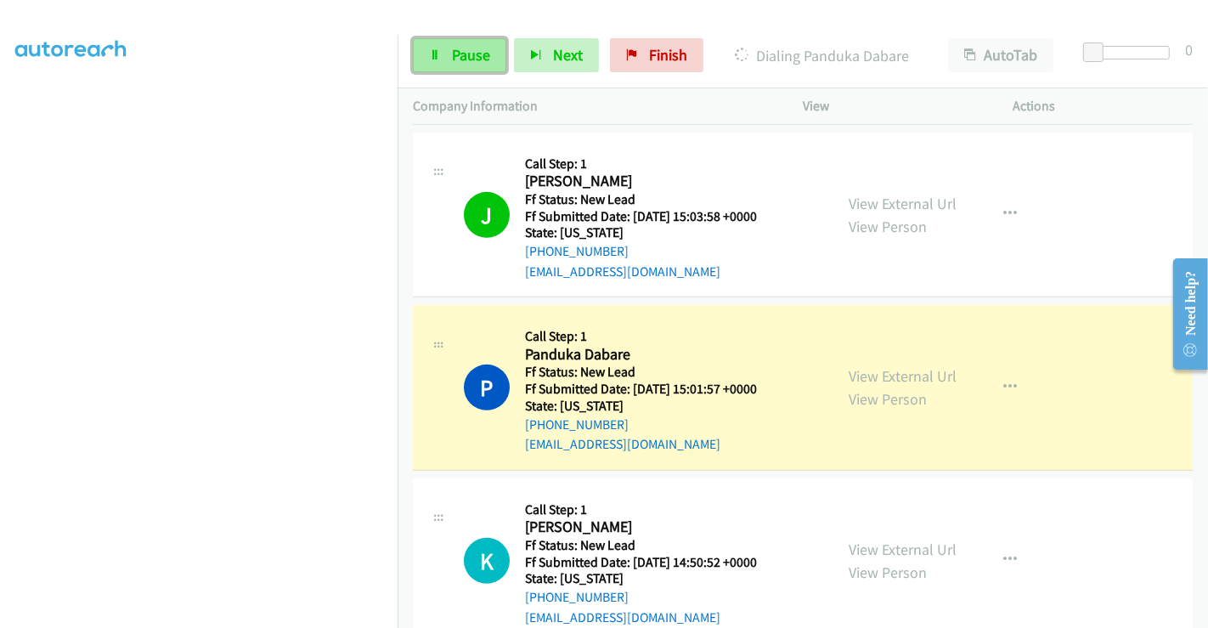
click at [461, 63] on span "Pause" at bounding box center [471, 55] width 38 height 20
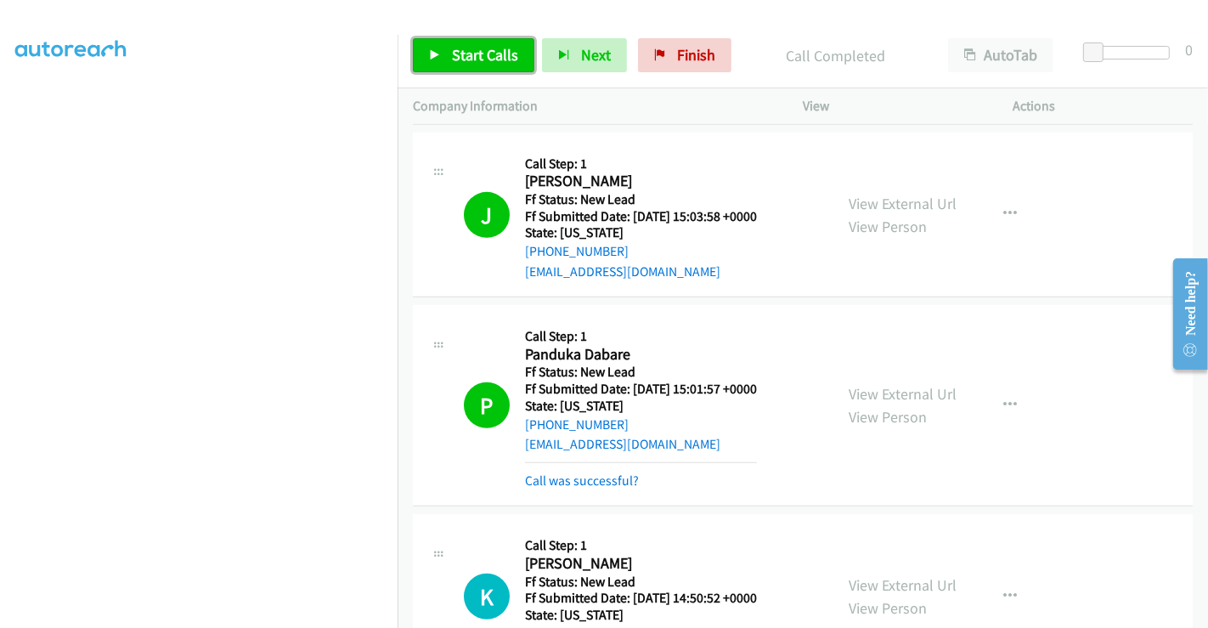
click at [484, 64] on span "Start Calls" at bounding box center [485, 55] width 66 height 20
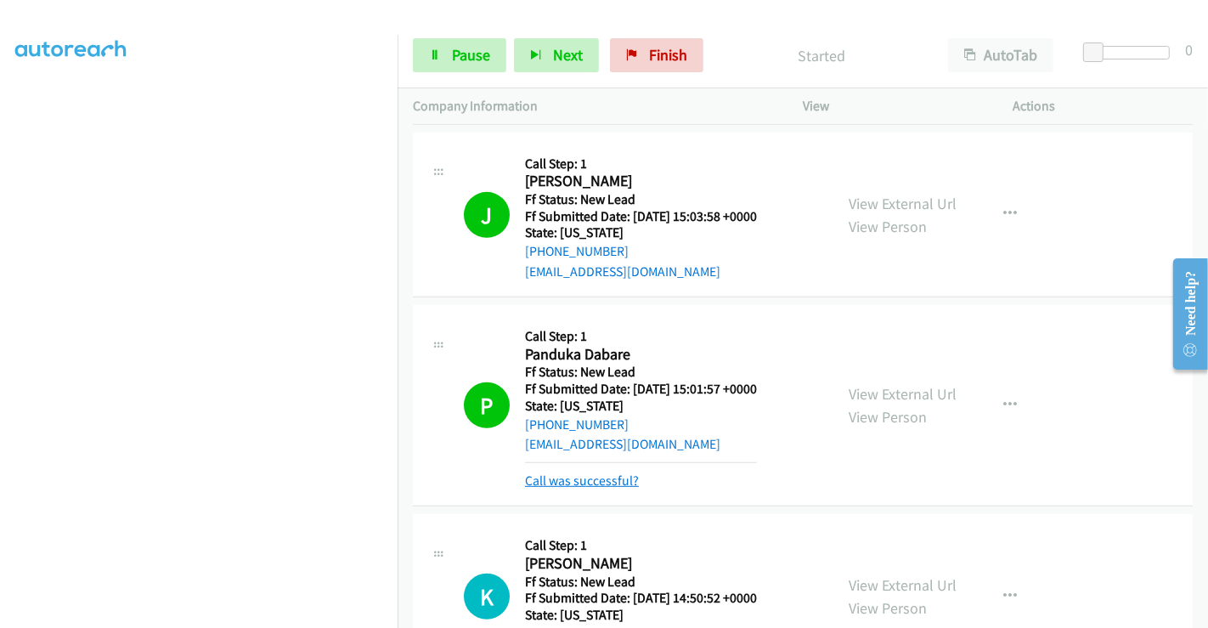
click at [587, 472] on link "Call was successful?" at bounding box center [582, 480] width 114 height 16
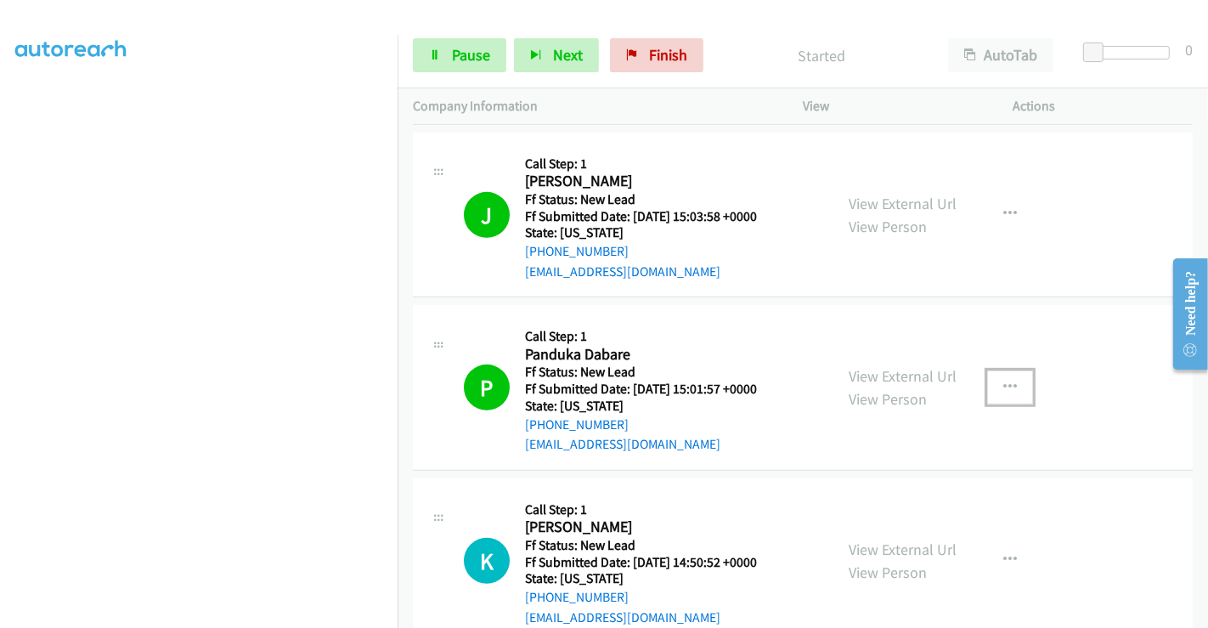
click at [1004, 381] on icon "button" at bounding box center [1011, 388] width 14 height 14
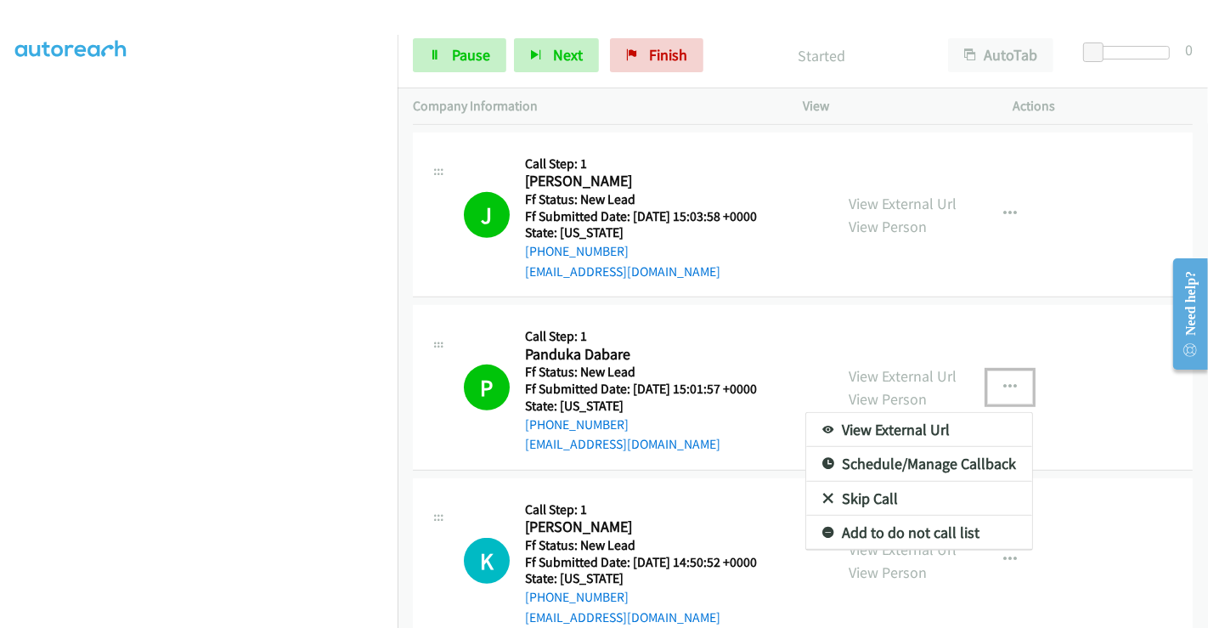
click at [889, 516] on link "Add to do not call list" at bounding box center [919, 533] width 226 height 34
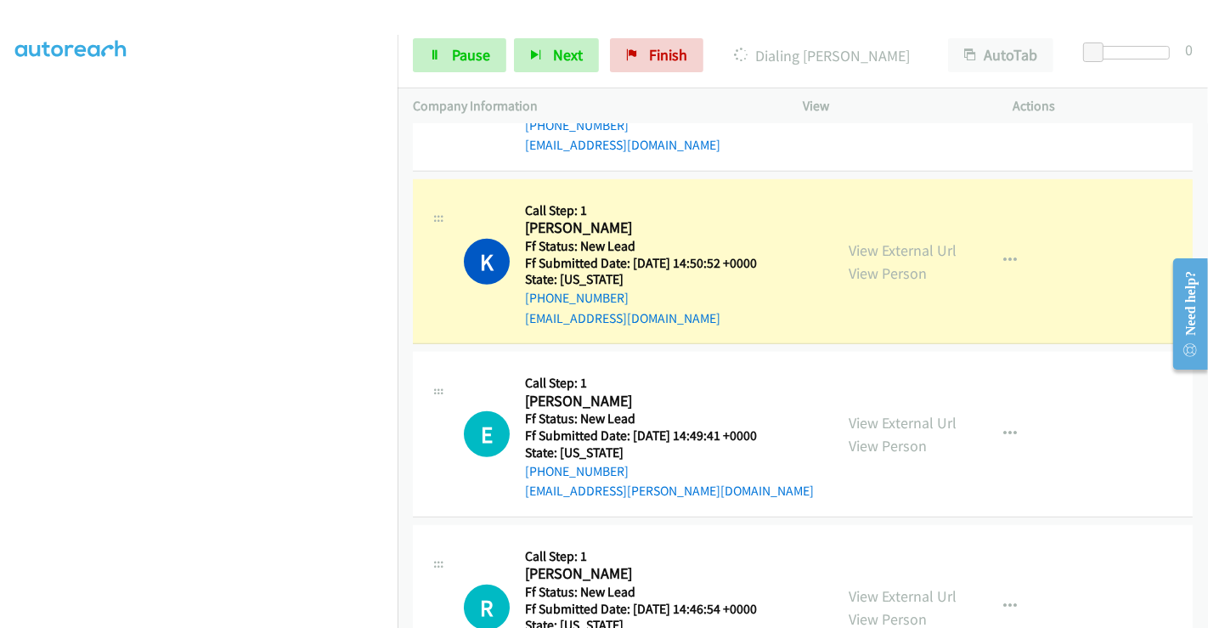
scroll to position [916, 0]
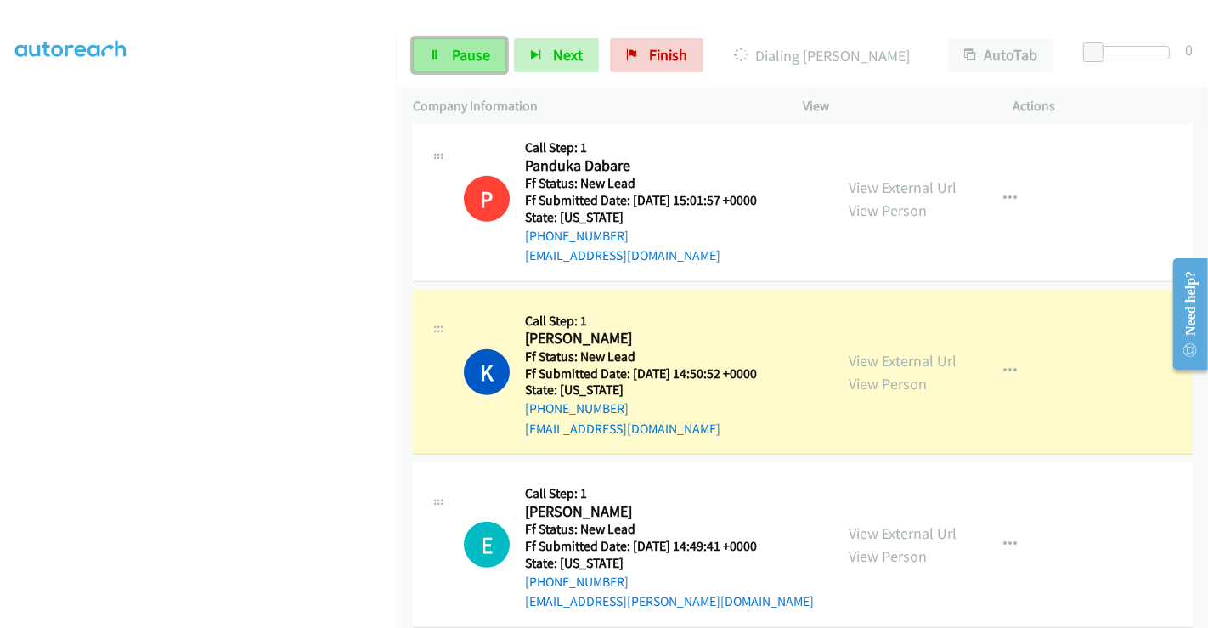
click at [458, 56] on span "Pause" at bounding box center [471, 55] width 38 height 20
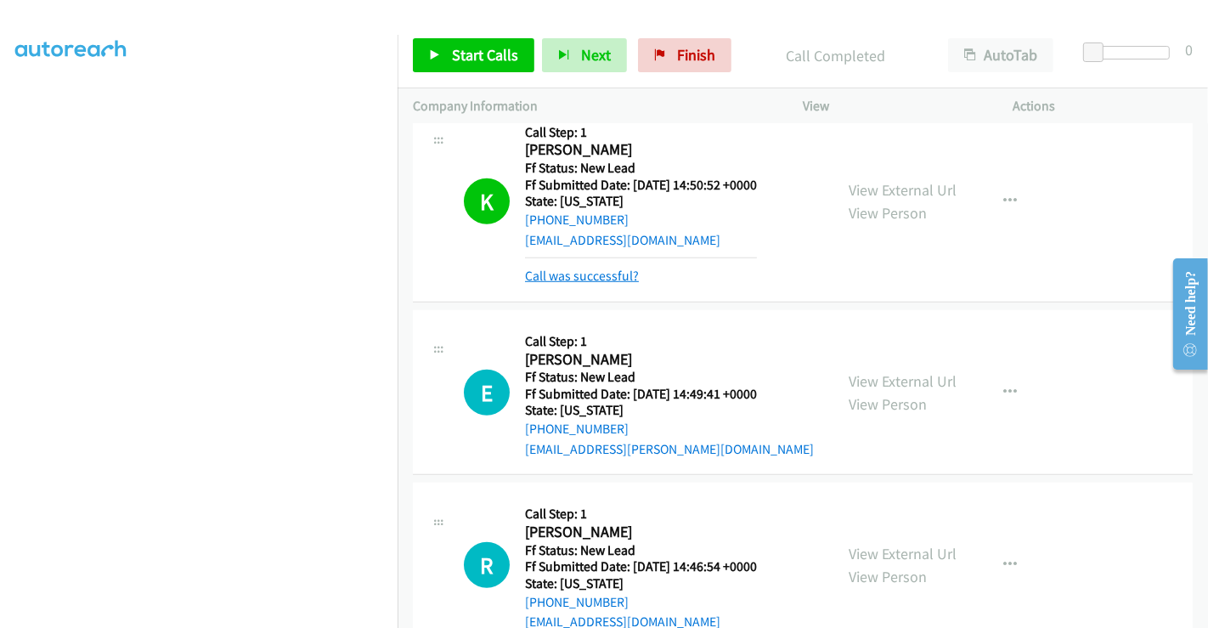
click at [602, 268] on link "Call was successful?" at bounding box center [582, 276] width 114 height 16
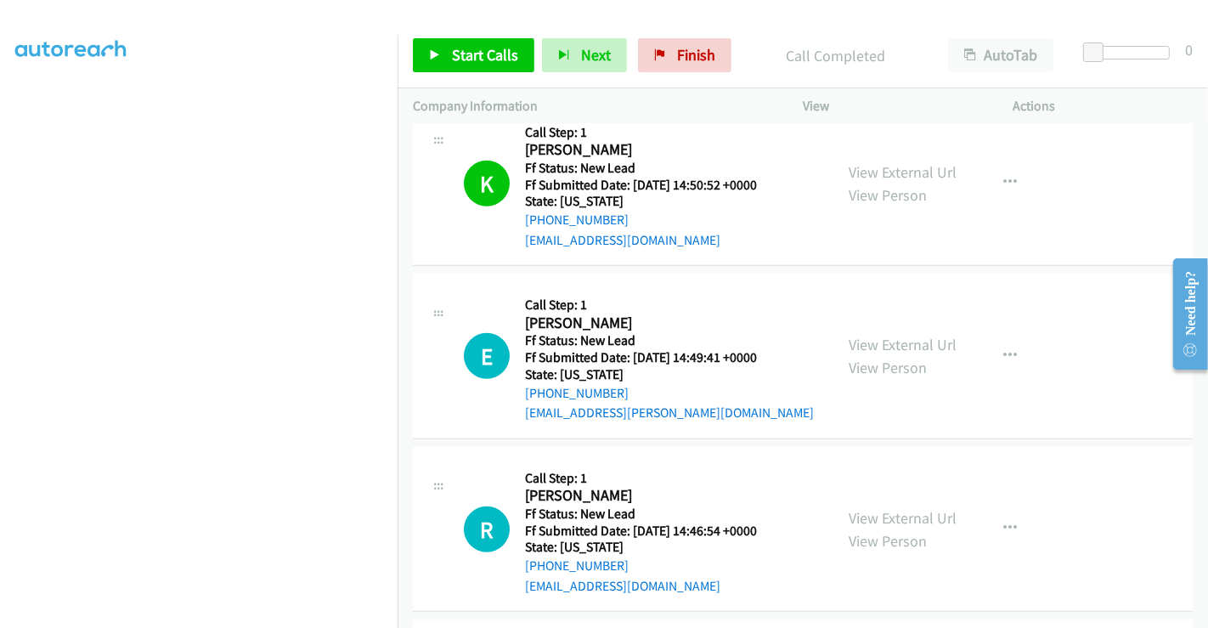
scroll to position [1087, 0]
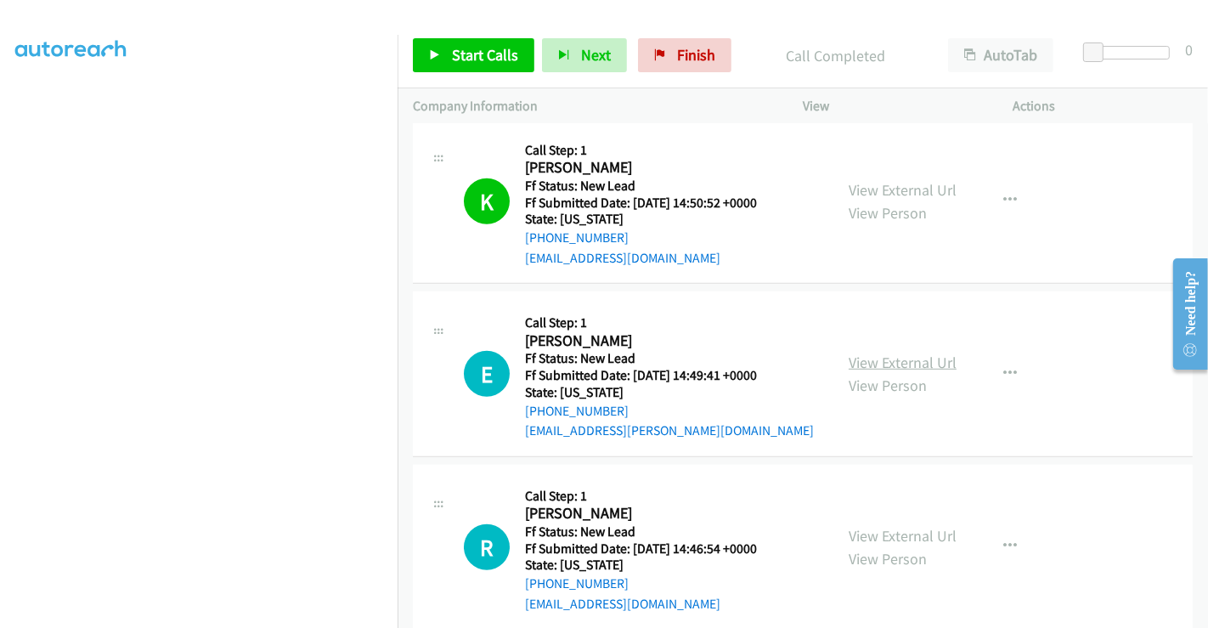
click at [881, 353] on link "View External Url" at bounding box center [903, 363] width 108 height 20
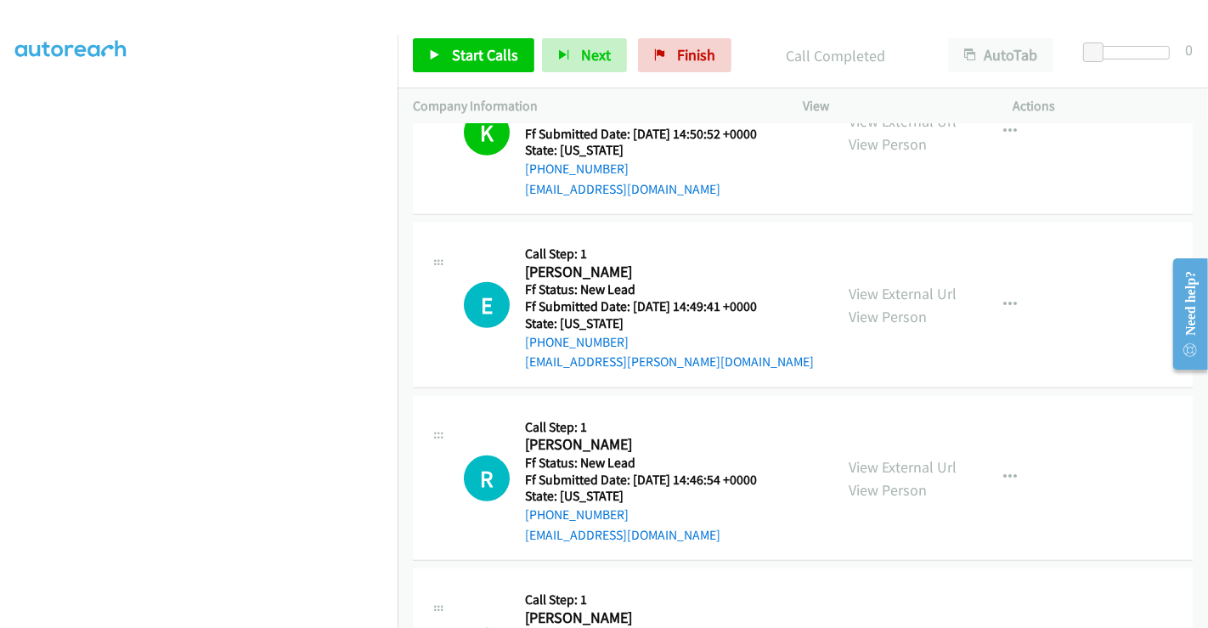
scroll to position [1181, 0]
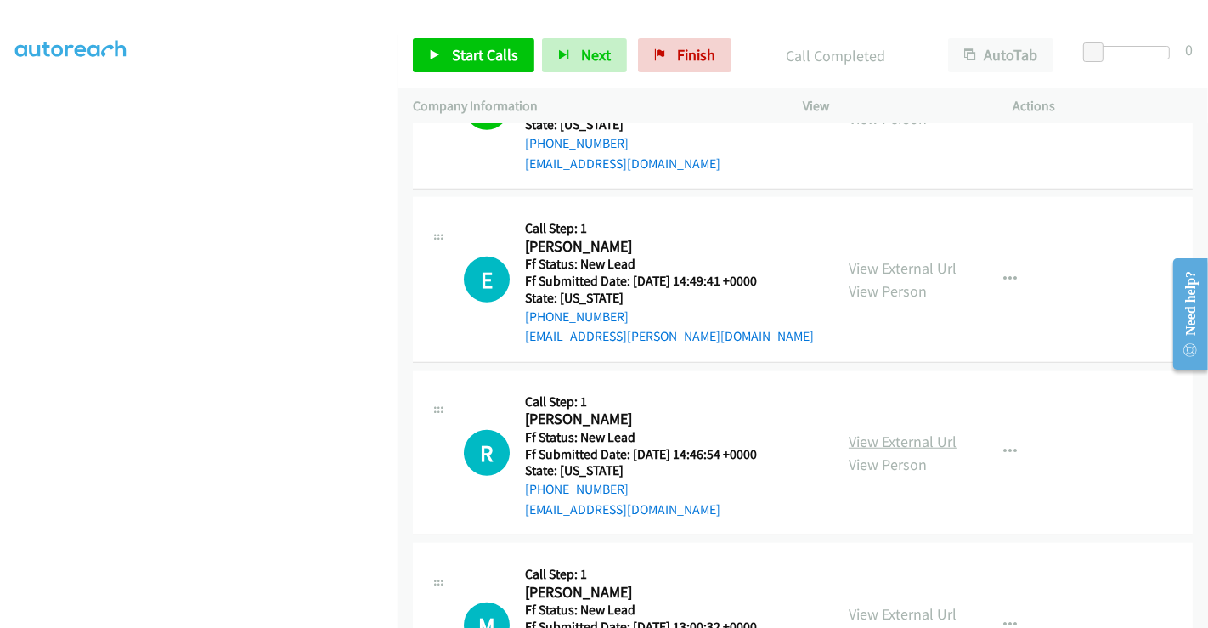
click at [877, 432] on link "View External Url" at bounding box center [903, 442] width 108 height 20
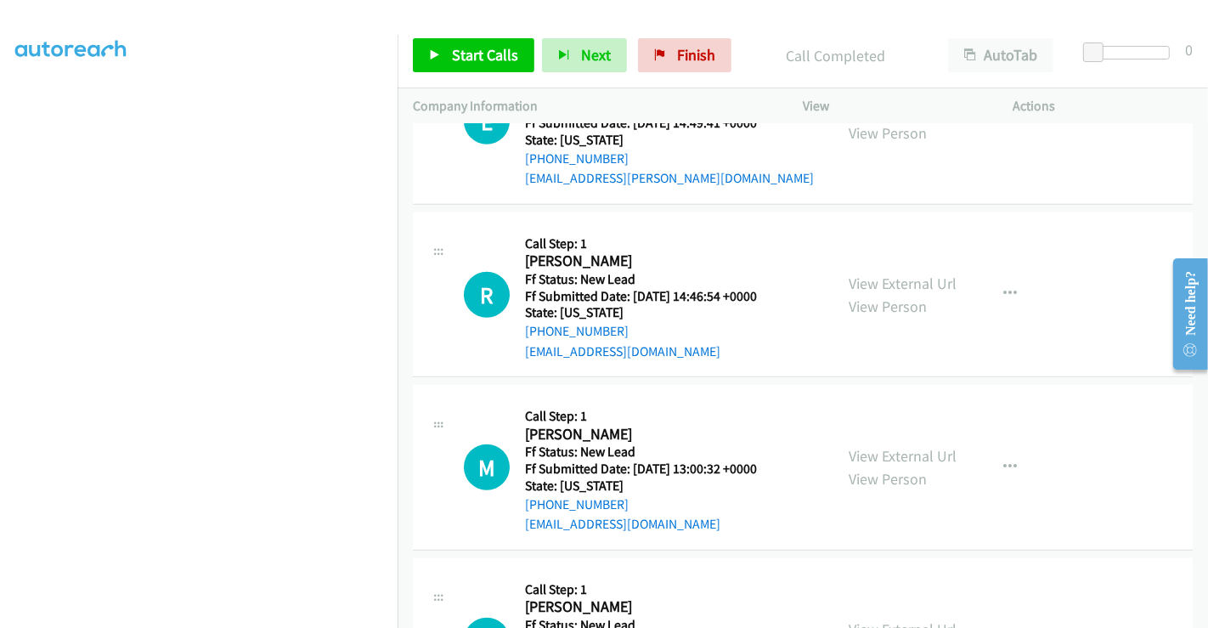
scroll to position [1370, 0]
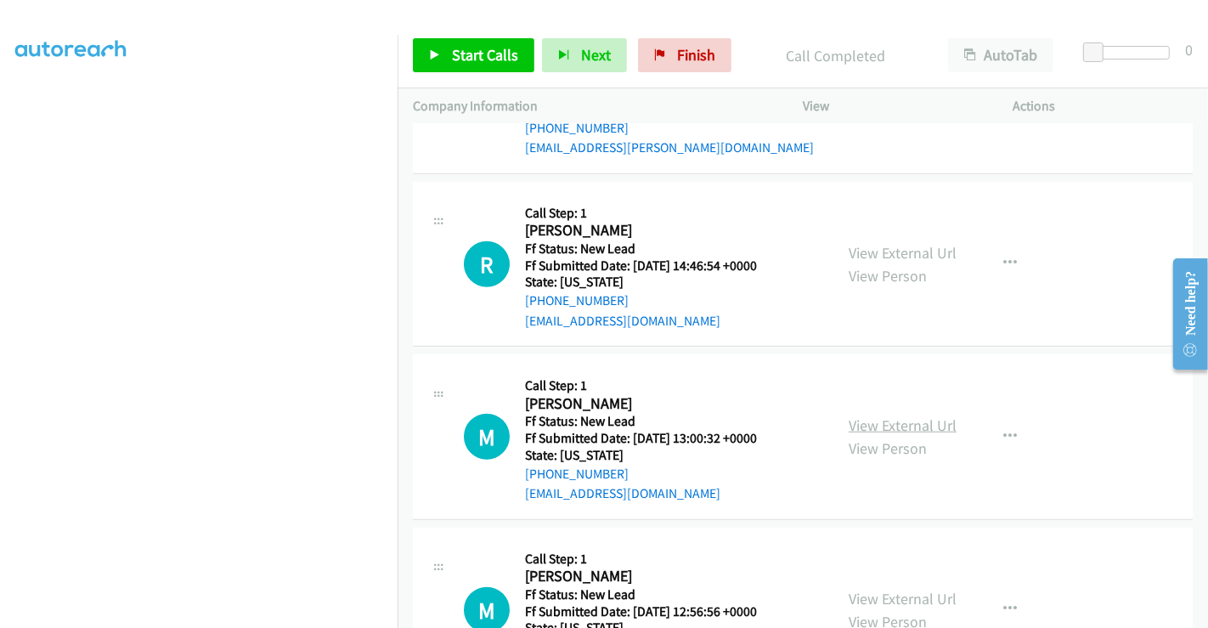
click at [876, 416] on link "View External Url" at bounding box center [903, 426] width 108 height 20
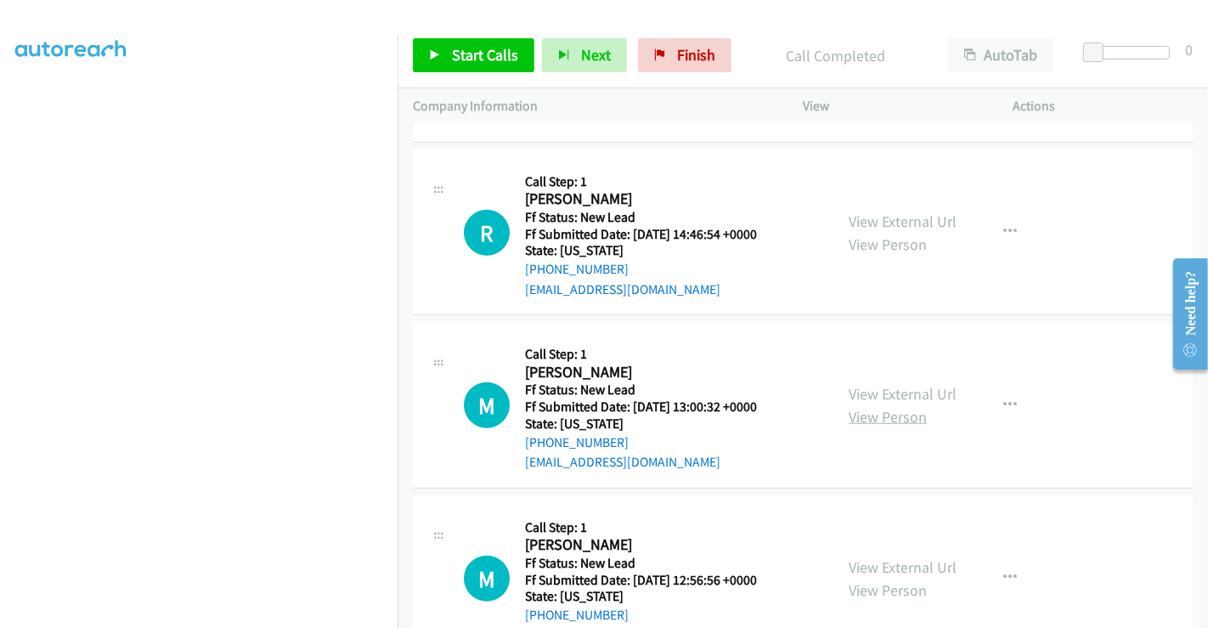
scroll to position [1417, 0]
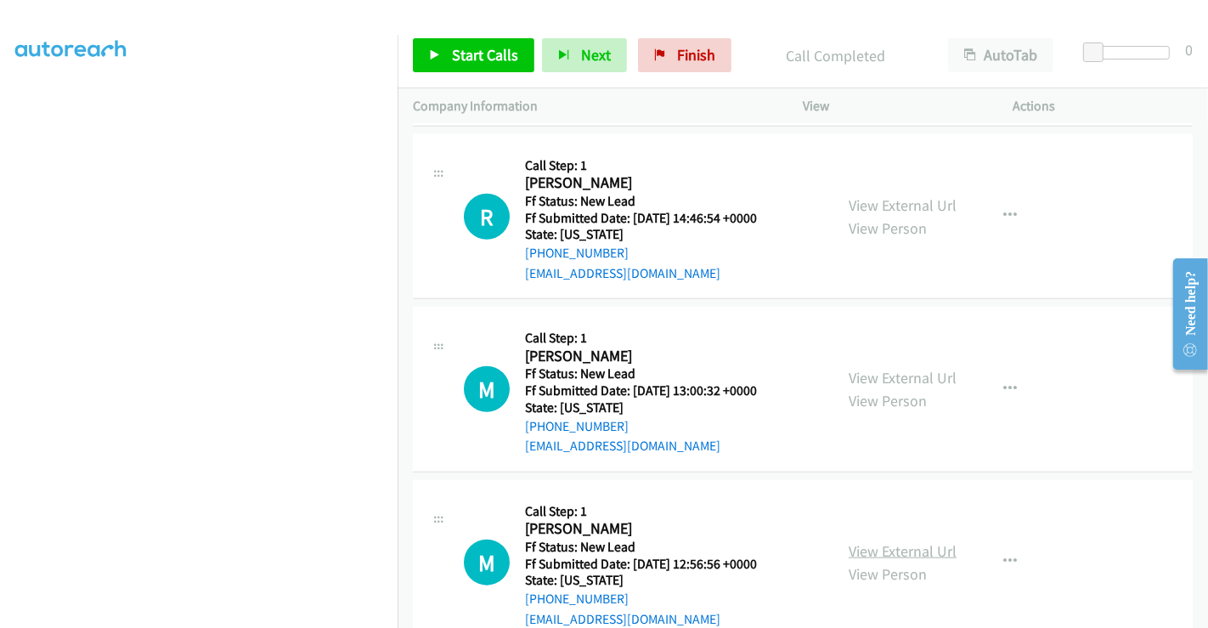
click at [858, 541] on link "View External Url" at bounding box center [903, 551] width 108 height 20
click at [480, 59] on span "Start Calls" at bounding box center [485, 55] width 66 height 20
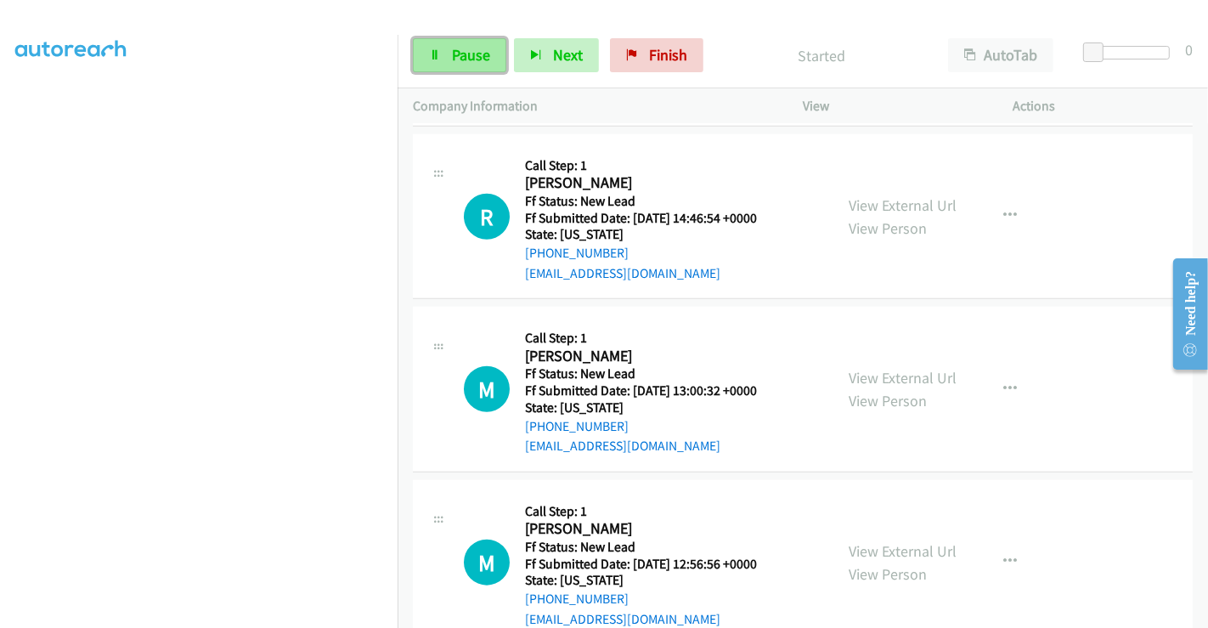
click at [462, 54] on span "Pause" at bounding box center [471, 55] width 38 height 20
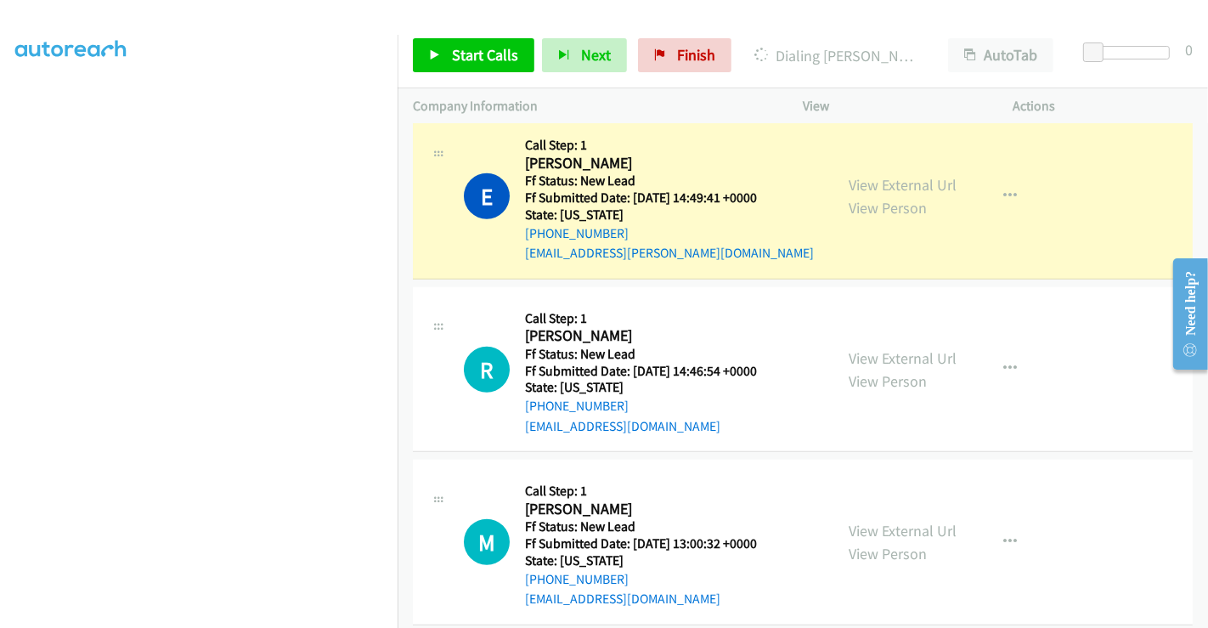
scroll to position [1135, 0]
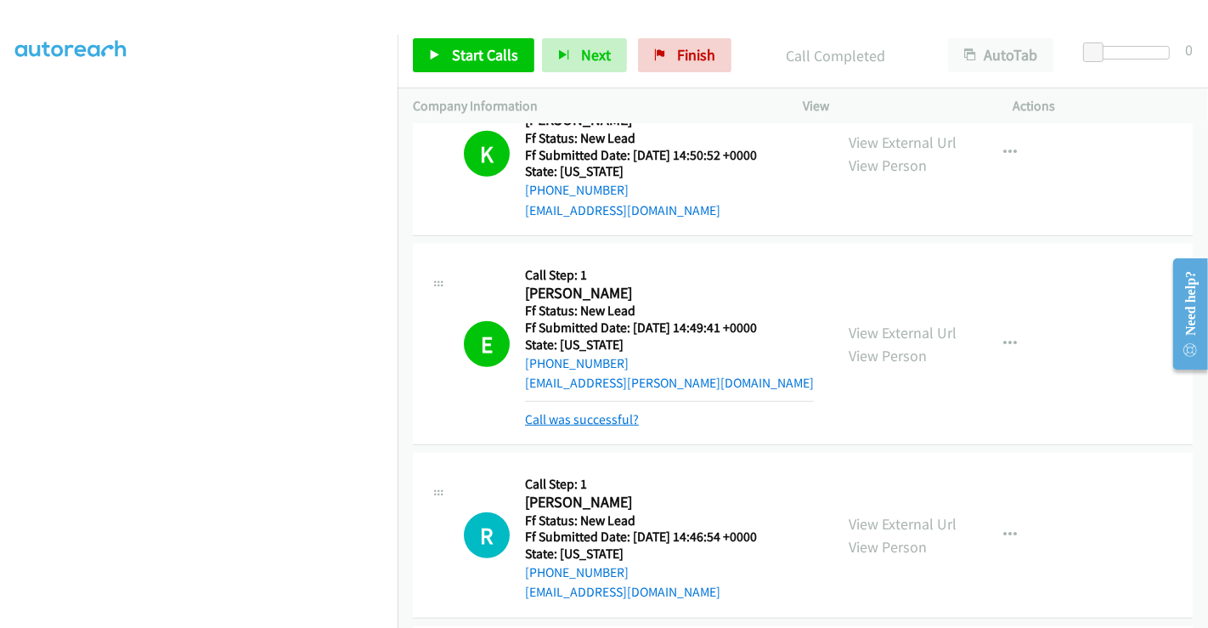
click at [609, 411] on link "Call was successful?" at bounding box center [582, 419] width 114 height 16
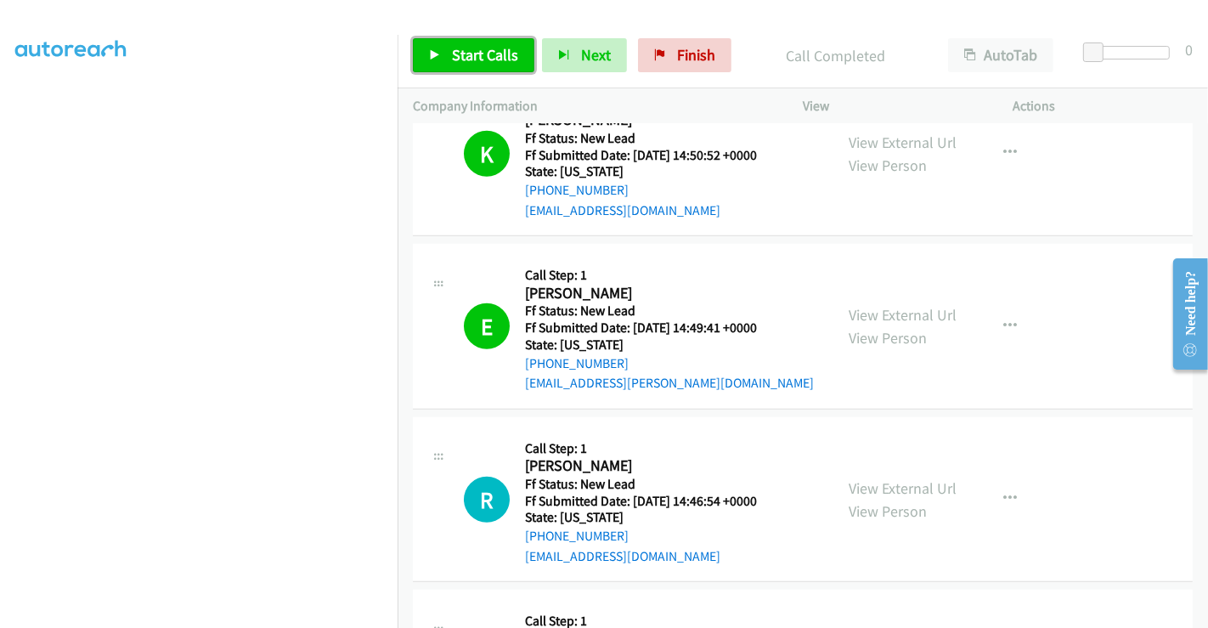
click at [472, 59] on span "Start Calls" at bounding box center [485, 55] width 66 height 20
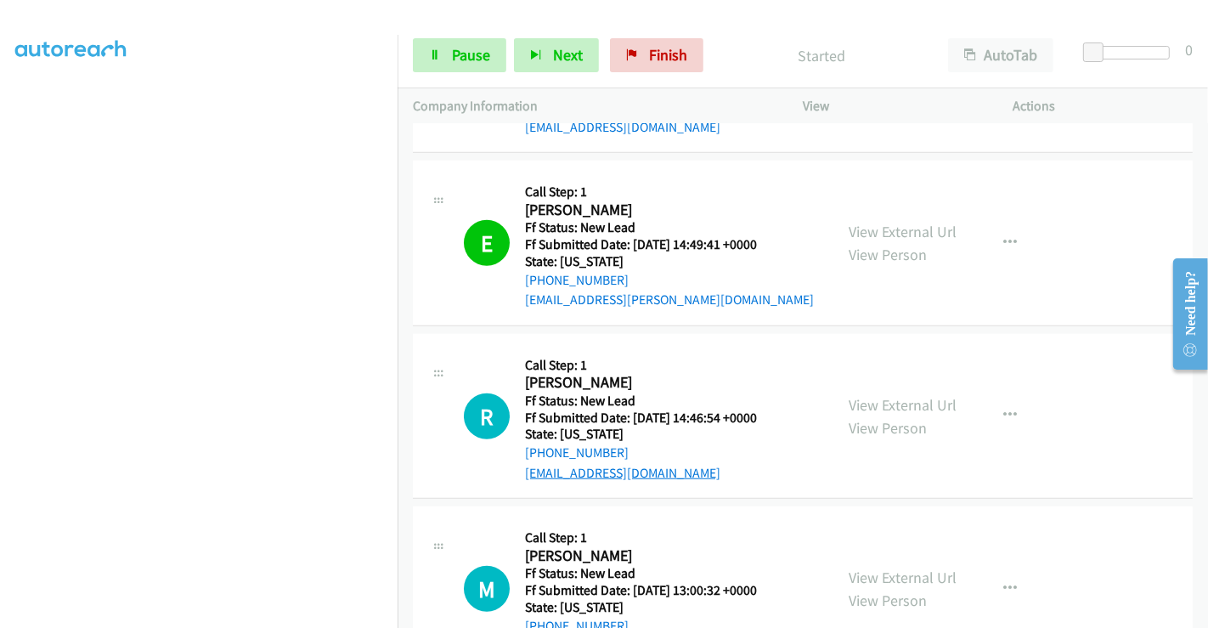
scroll to position [1417, 0]
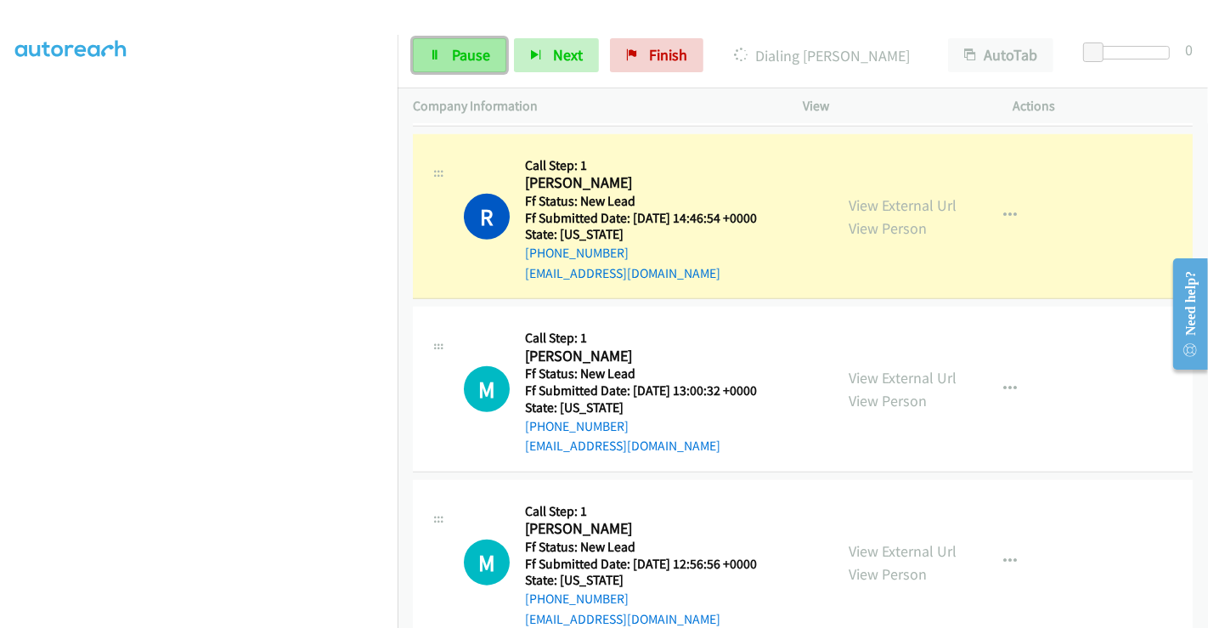
click at [450, 52] on link "Pause" at bounding box center [459, 55] width 93 height 34
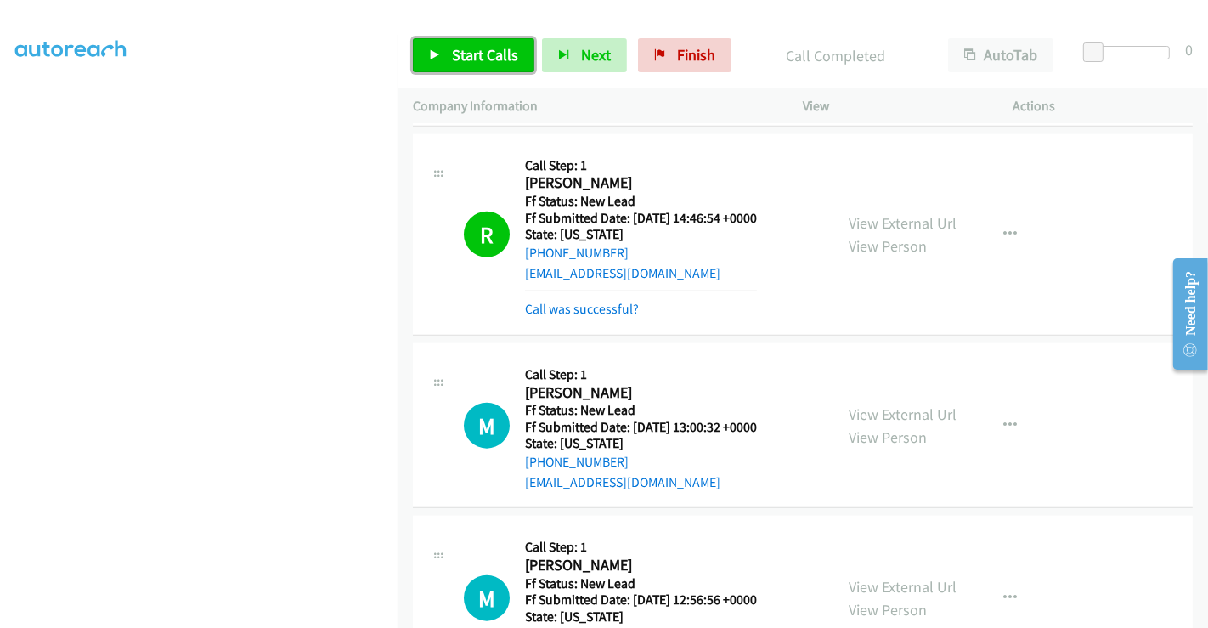
click at [482, 54] on span "Start Calls" at bounding box center [485, 55] width 66 height 20
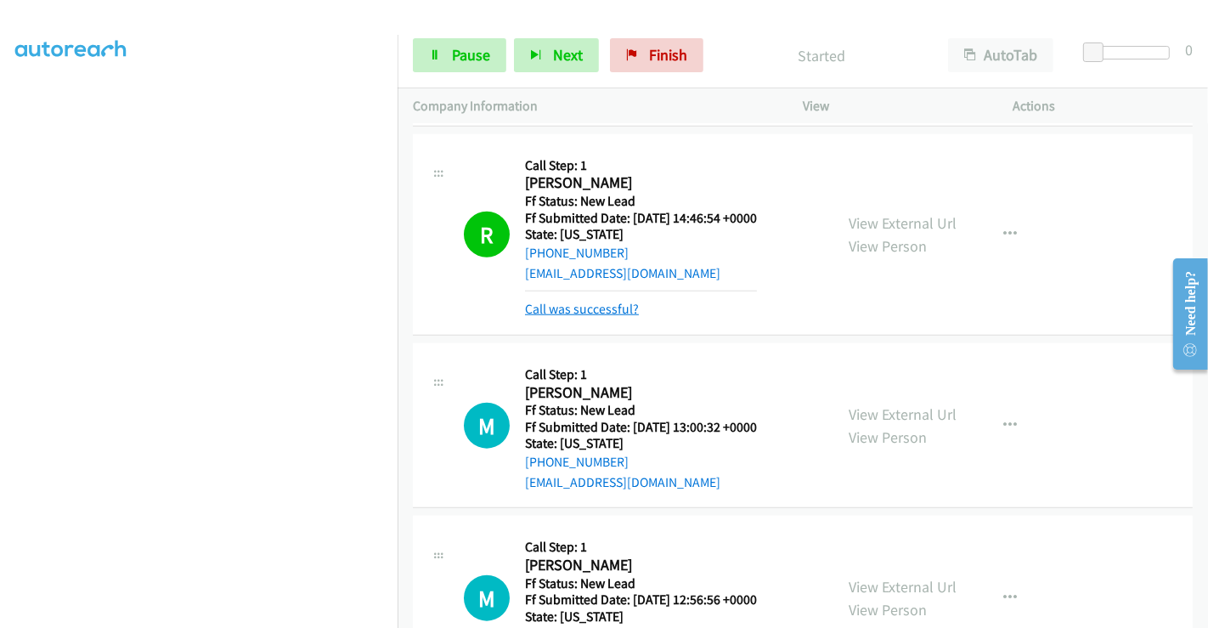
click at [576, 301] on link "Call was successful?" at bounding box center [582, 309] width 114 height 16
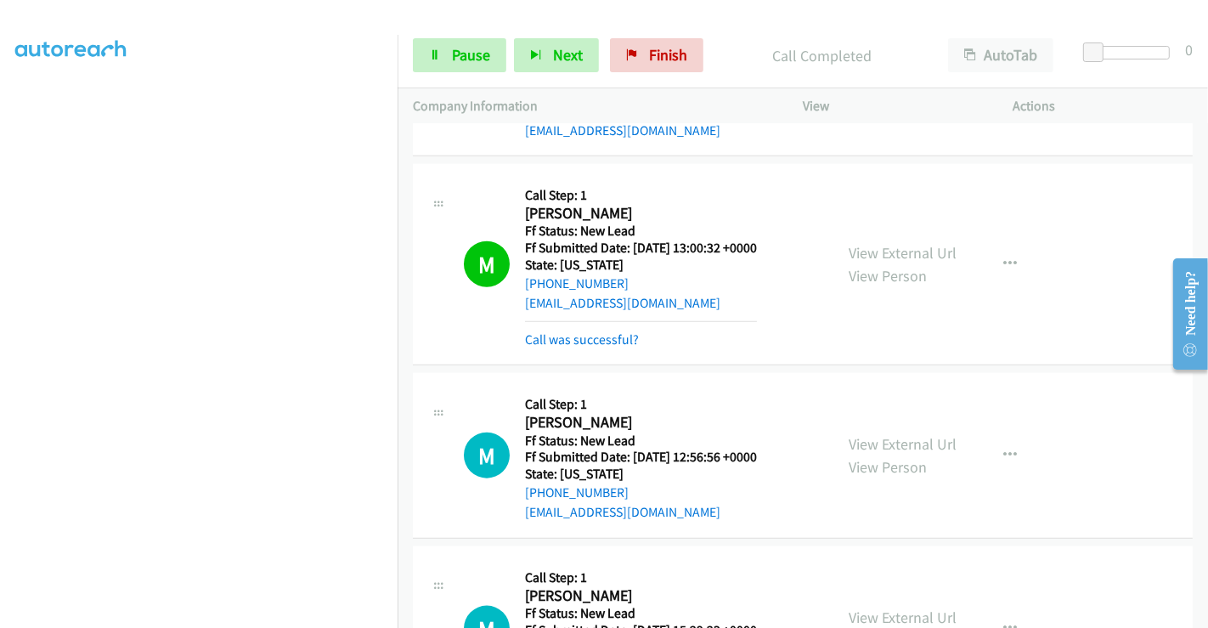
scroll to position [1607, 0]
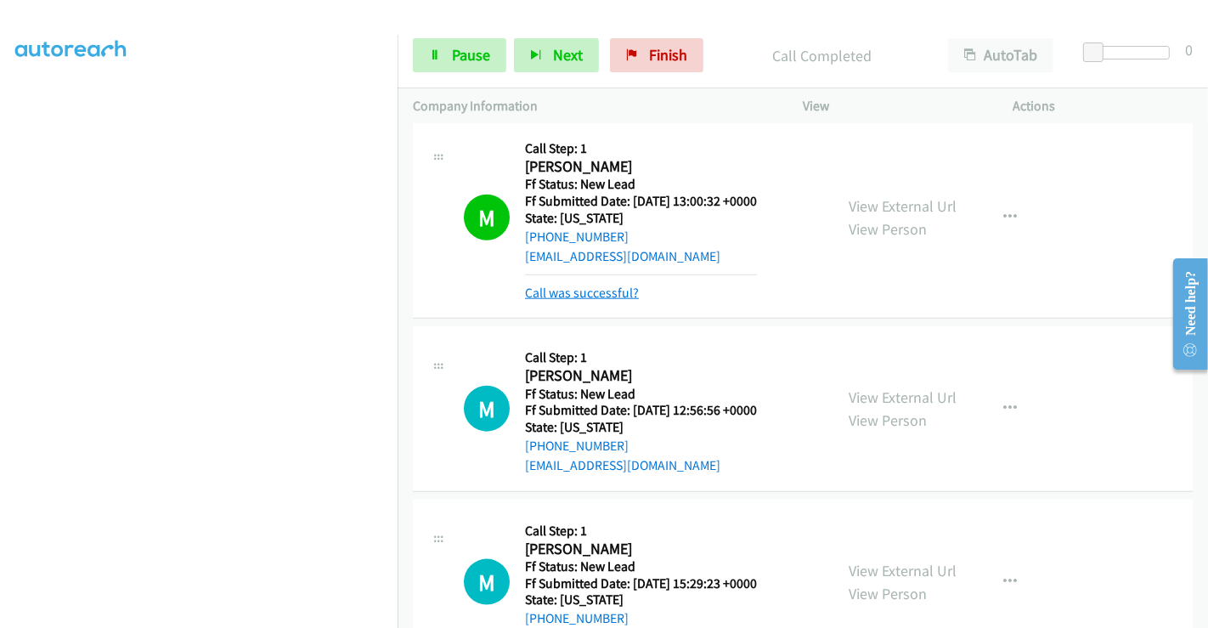
click at [599, 285] on link "Call was successful?" at bounding box center [582, 293] width 114 height 16
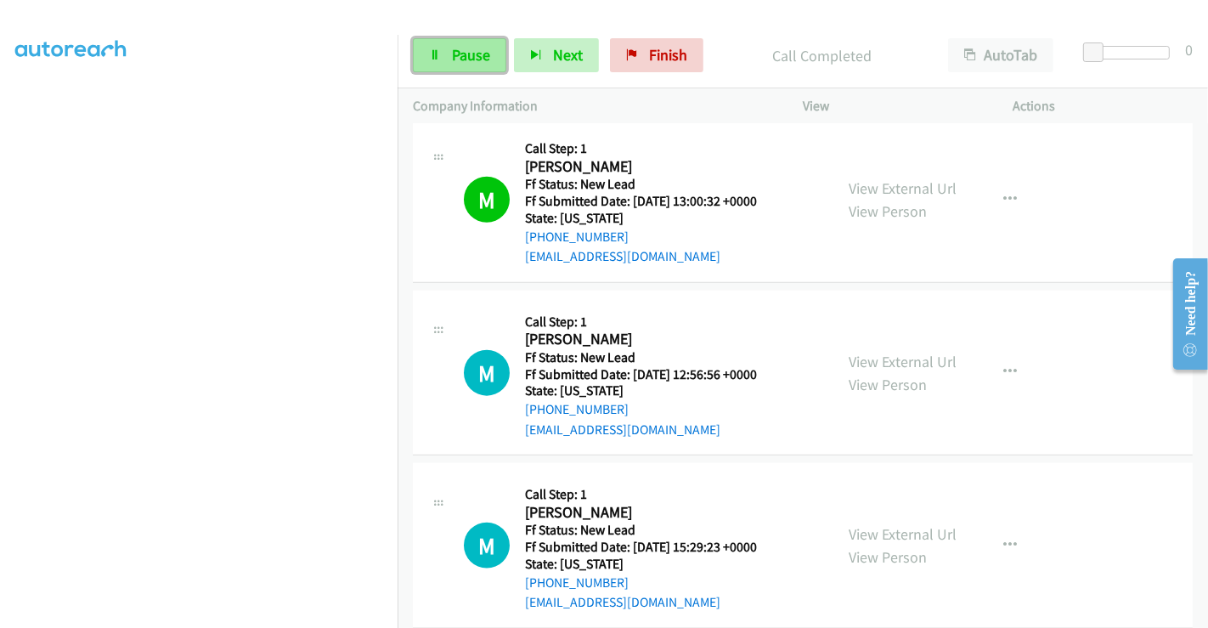
click at [461, 51] on span "Pause" at bounding box center [471, 55] width 38 height 20
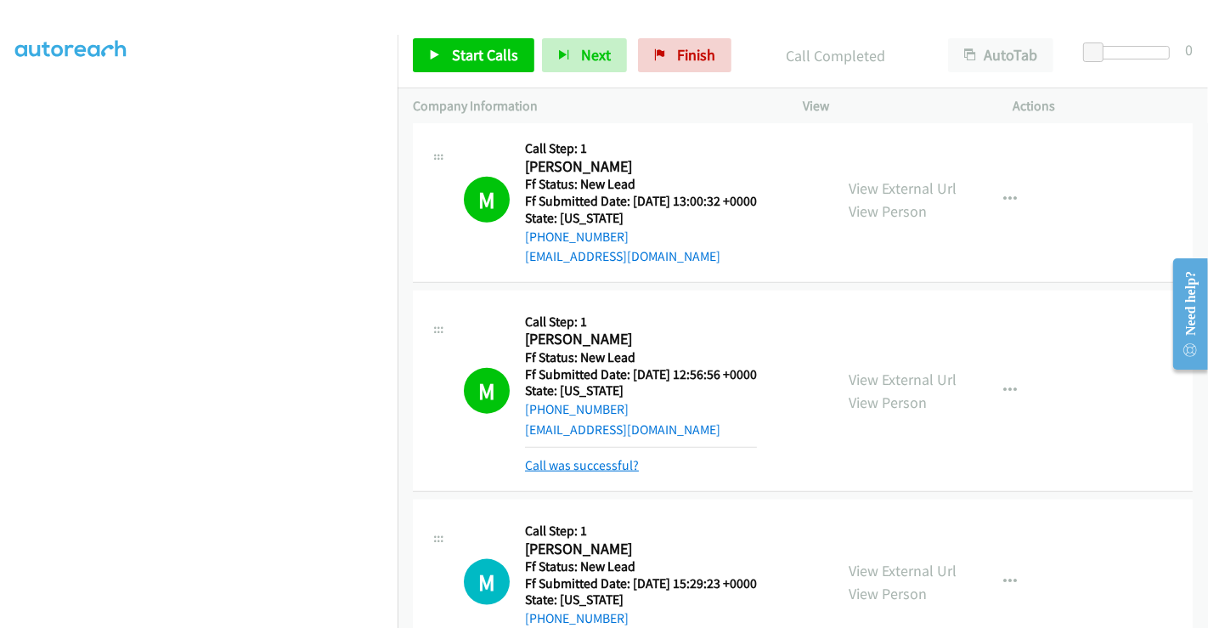
click at [595, 457] on link "Call was successful?" at bounding box center [582, 465] width 114 height 16
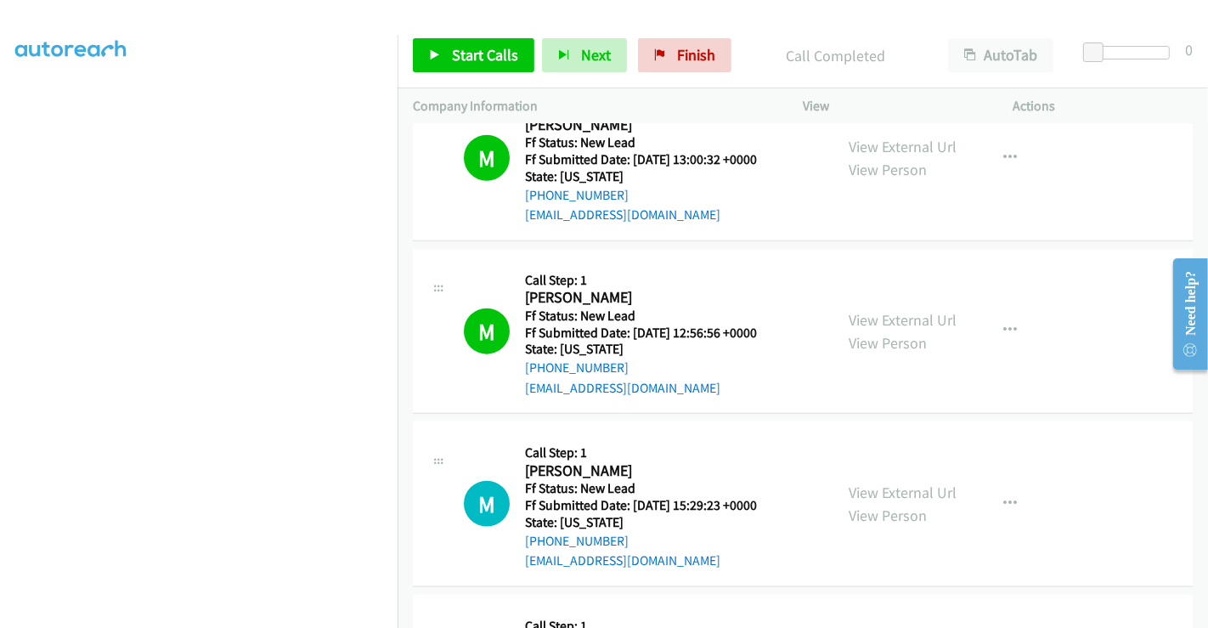
scroll to position [1559, 0]
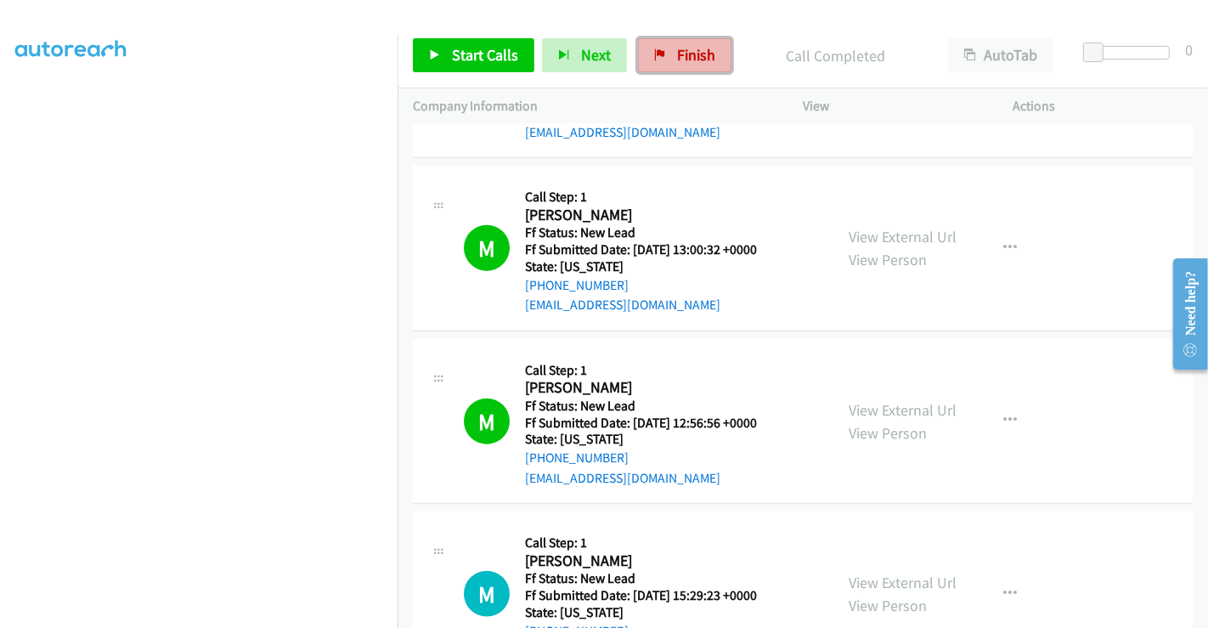
click at [665, 40] on link "Finish" at bounding box center [684, 55] width 93 height 34
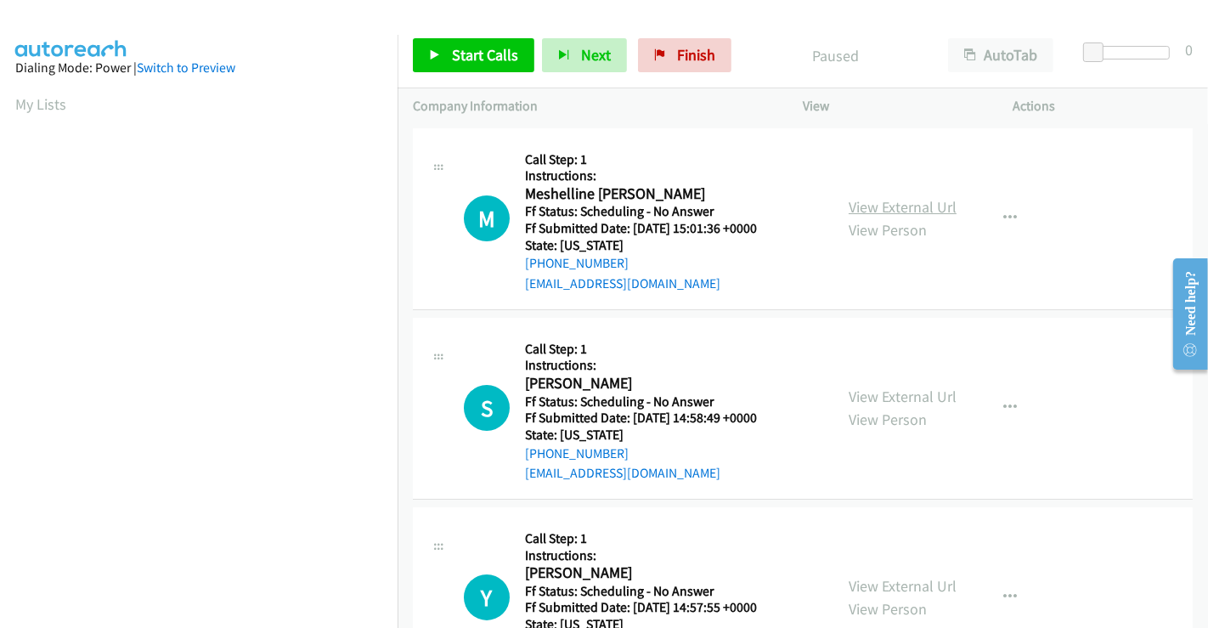
click at [913, 201] on link "View External Url" at bounding box center [903, 207] width 108 height 20
click at [897, 397] on link "View External Url" at bounding box center [903, 397] width 108 height 20
click at [896, 588] on link "View External Url" at bounding box center [903, 586] width 108 height 20
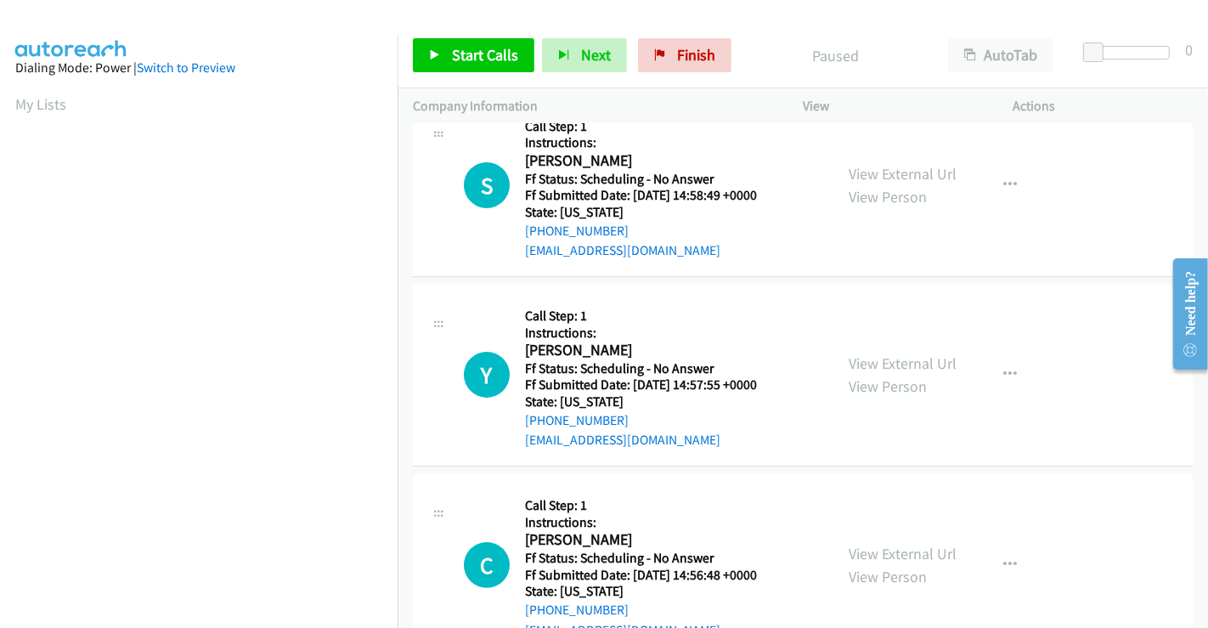
scroll to position [377, 0]
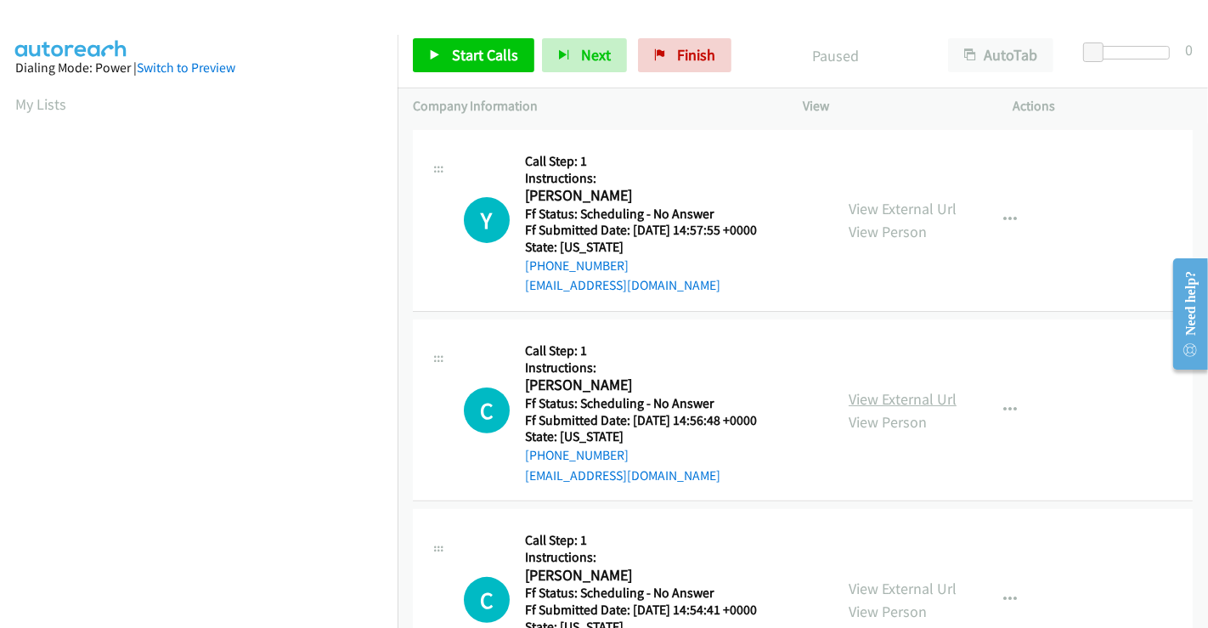
click at [883, 389] on link "View External Url" at bounding box center [903, 399] width 108 height 20
click at [887, 579] on link "View External Url" at bounding box center [903, 589] width 108 height 20
click at [487, 56] on span "Start Calls" at bounding box center [485, 55] width 66 height 20
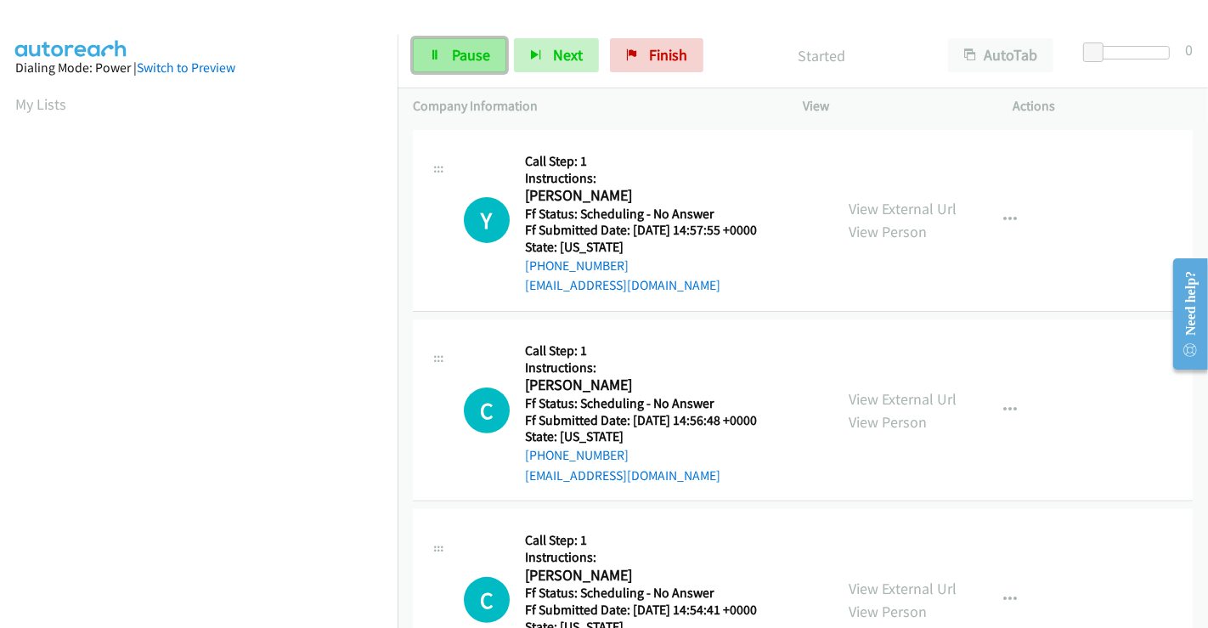
click at [468, 51] on span "Pause" at bounding box center [471, 55] width 38 height 20
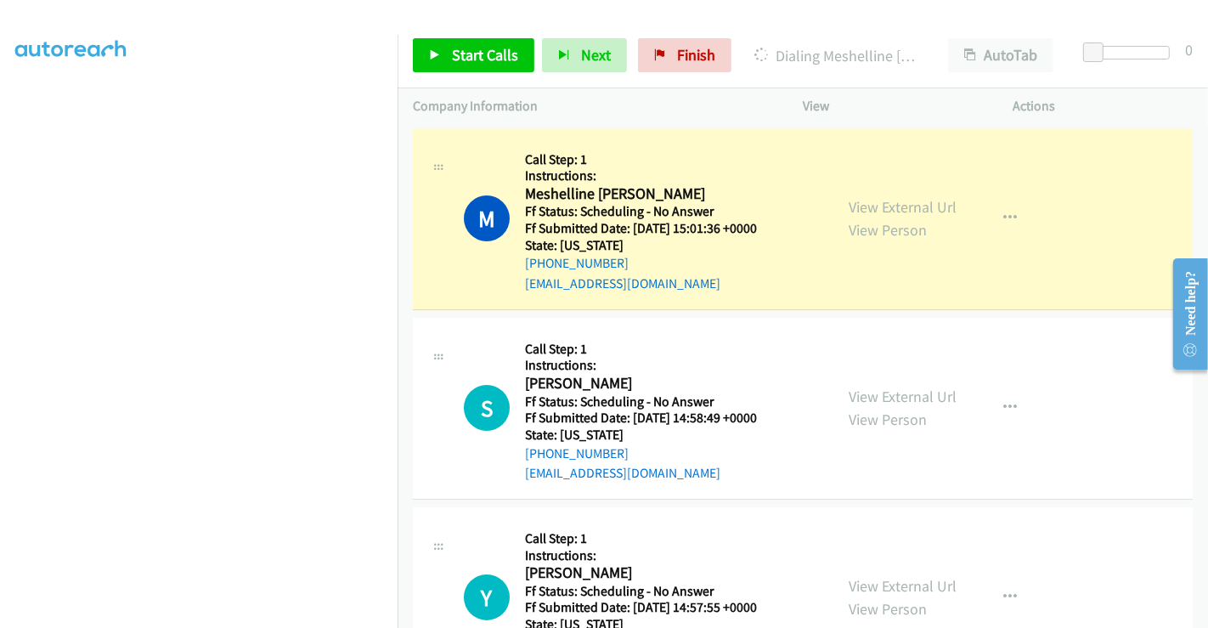
scroll to position [327, 0]
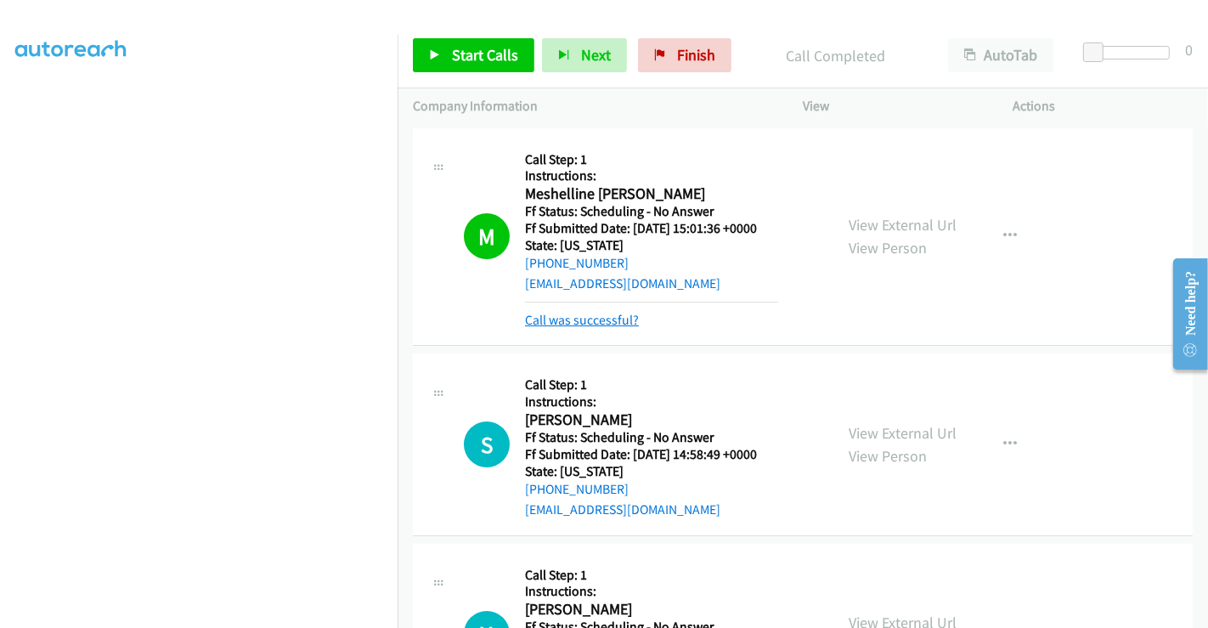
click at [557, 320] on link "Call was successful?" at bounding box center [582, 320] width 114 height 16
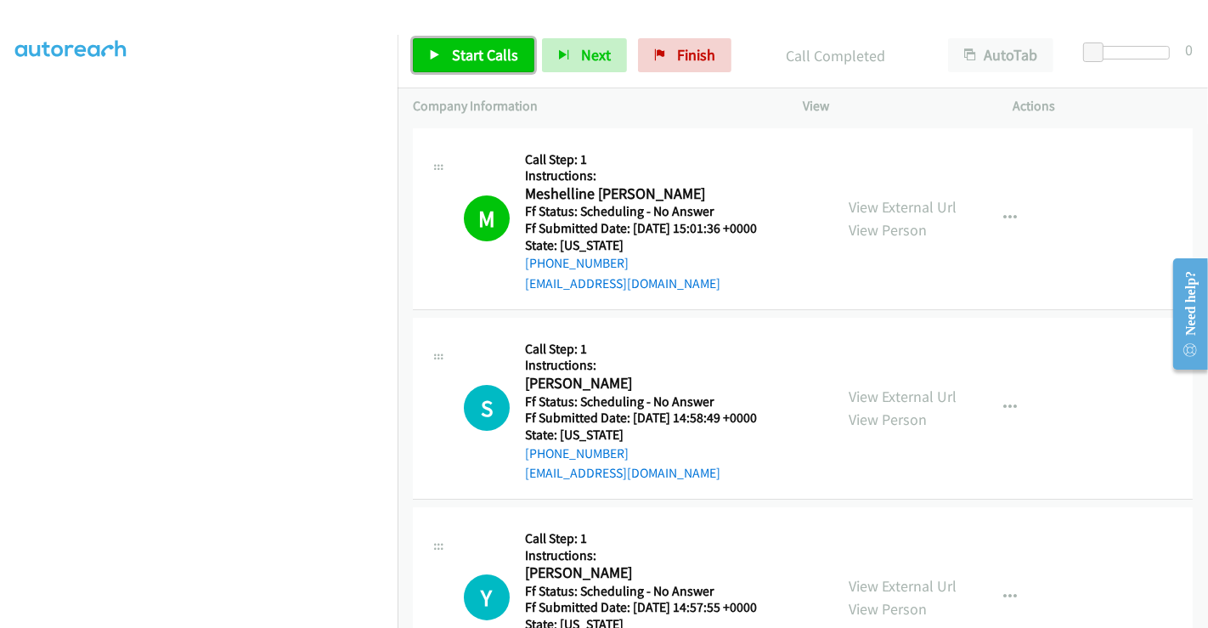
click at [500, 54] on span "Start Calls" at bounding box center [485, 55] width 66 height 20
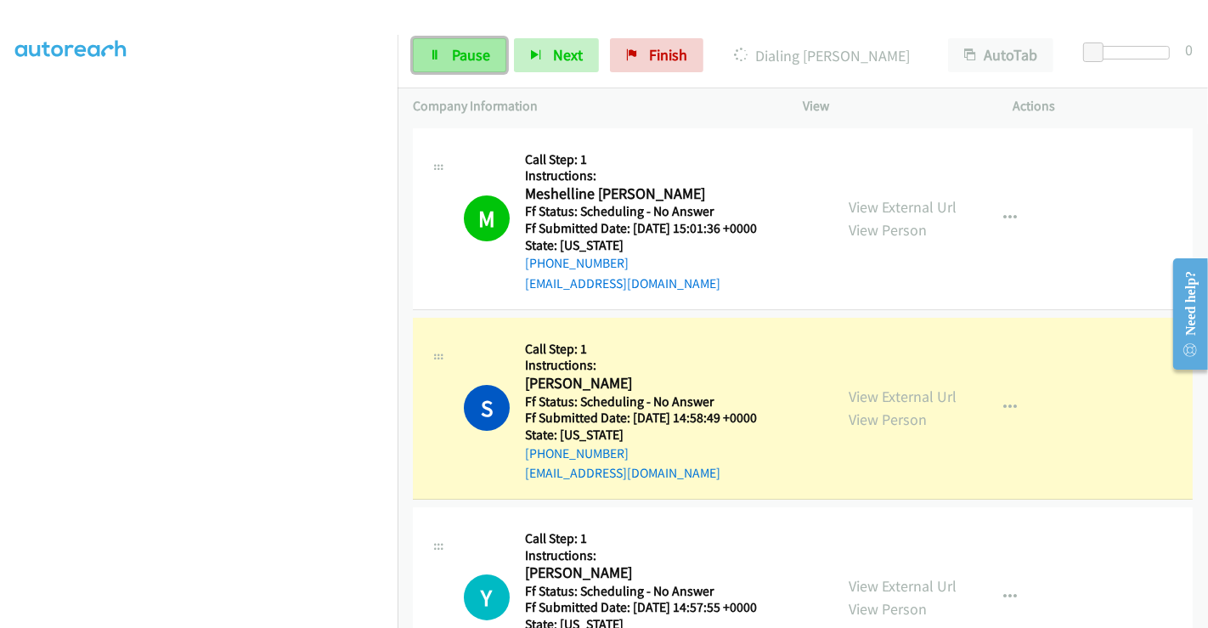
click at [460, 54] on span "Pause" at bounding box center [471, 55] width 38 height 20
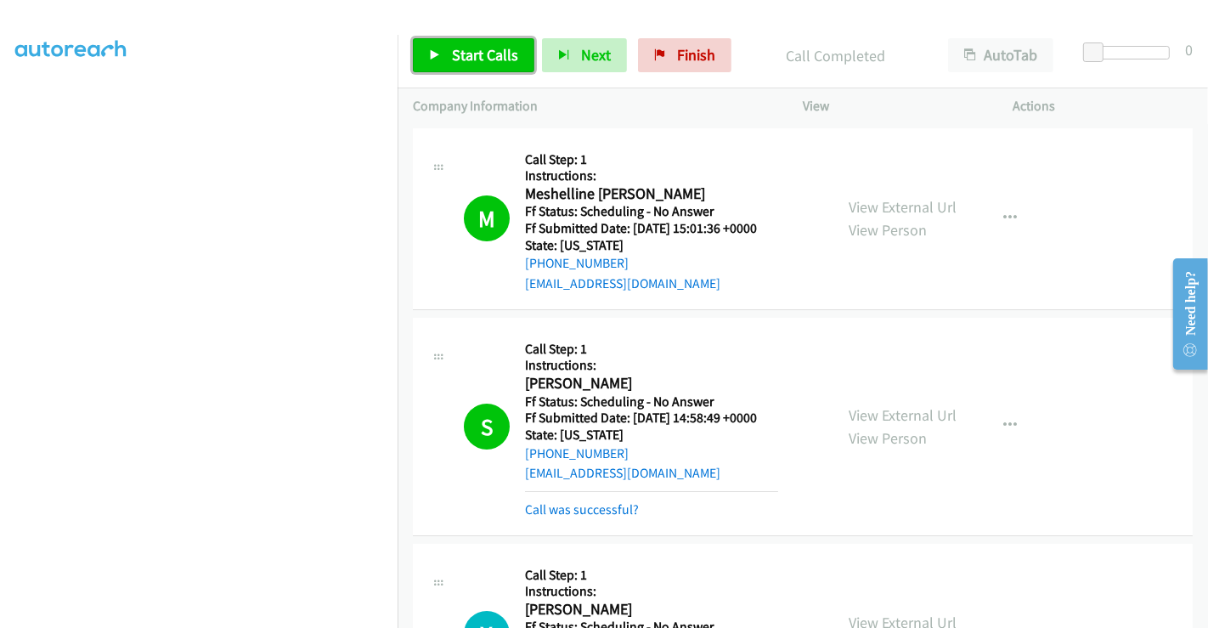
click at [461, 54] on span "Start Calls" at bounding box center [485, 55] width 66 height 20
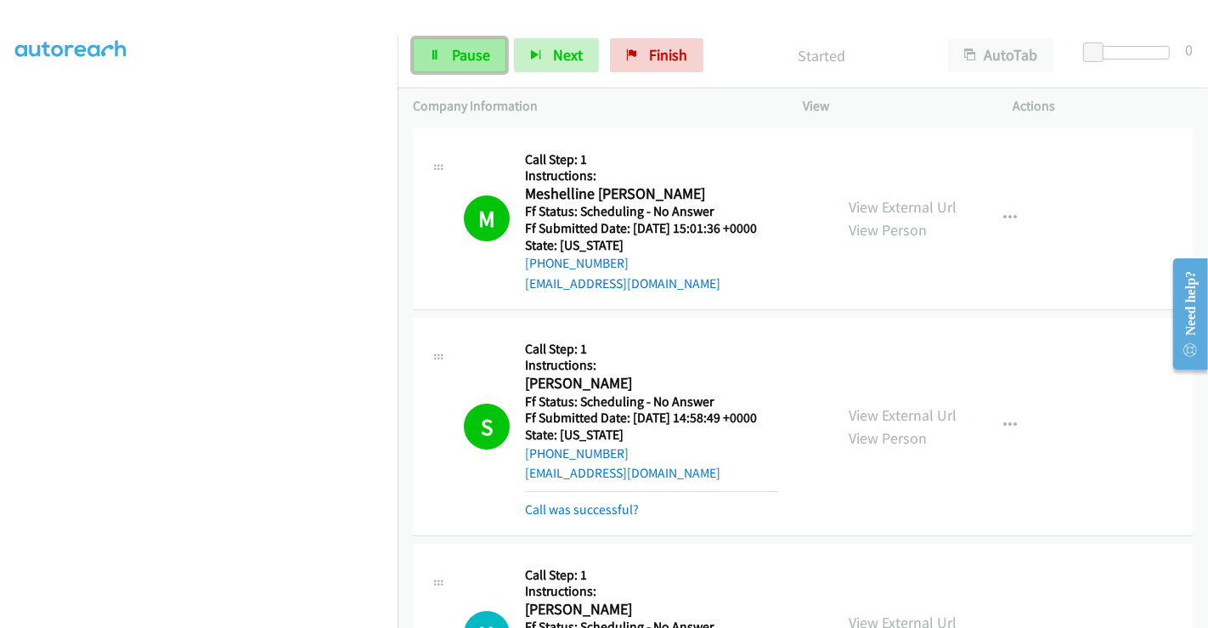
click at [461, 54] on span "Pause" at bounding box center [471, 55] width 38 height 20
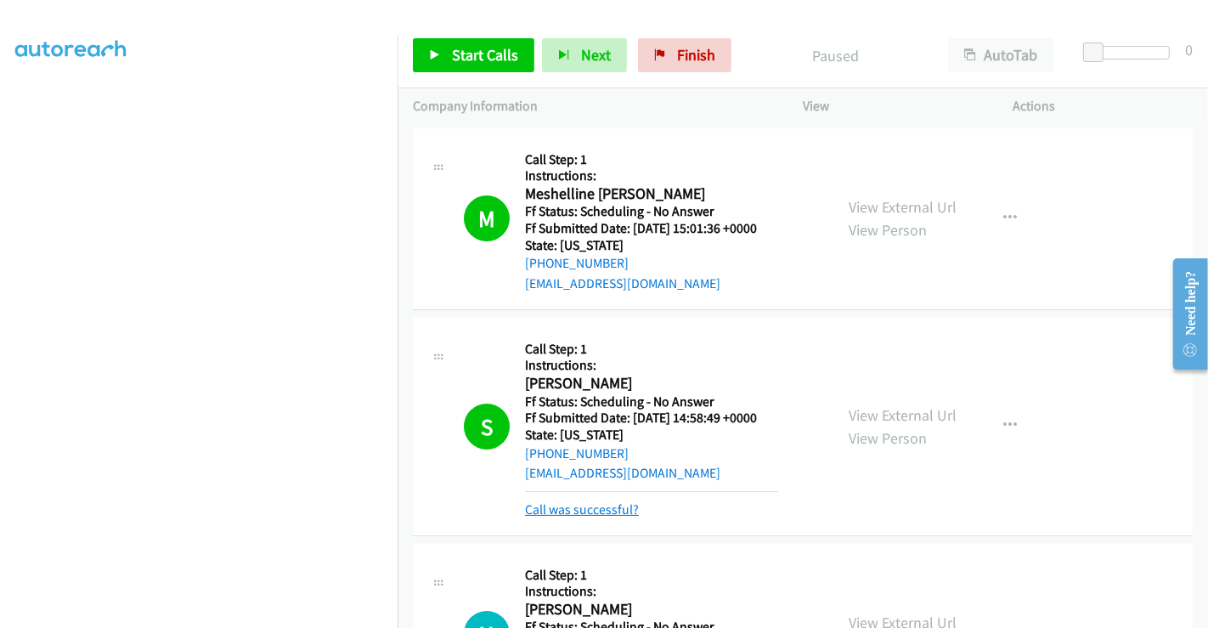
click at [578, 511] on link "Call was successful?" at bounding box center [582, 509] width 114 height 16
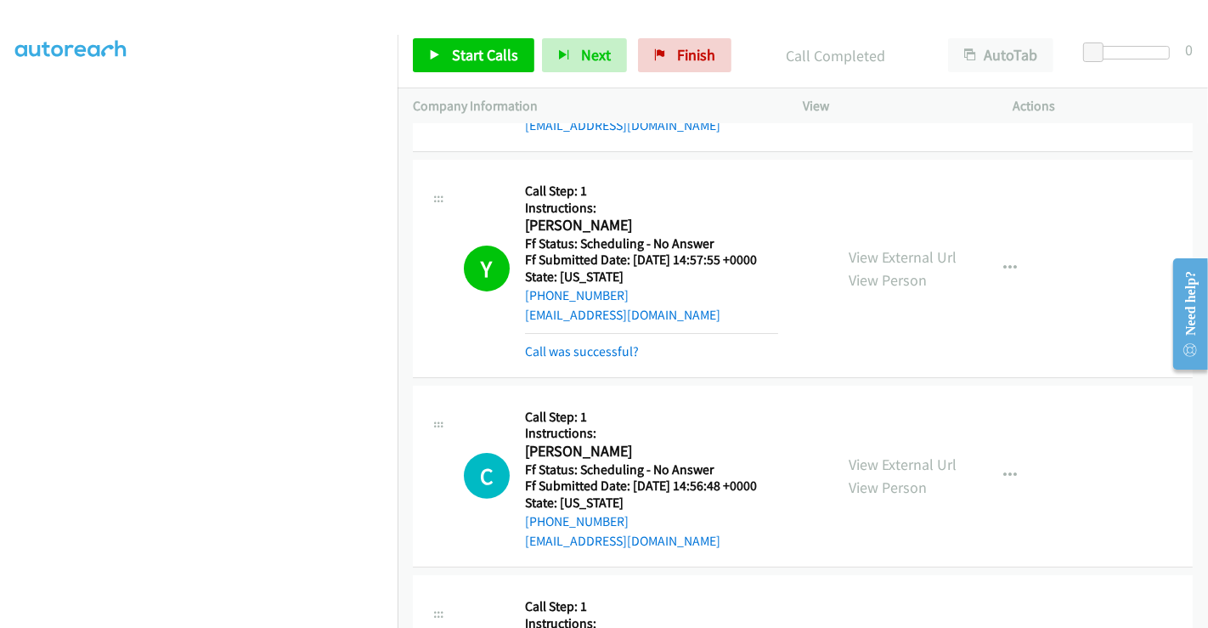
scroll to position [377, 0]
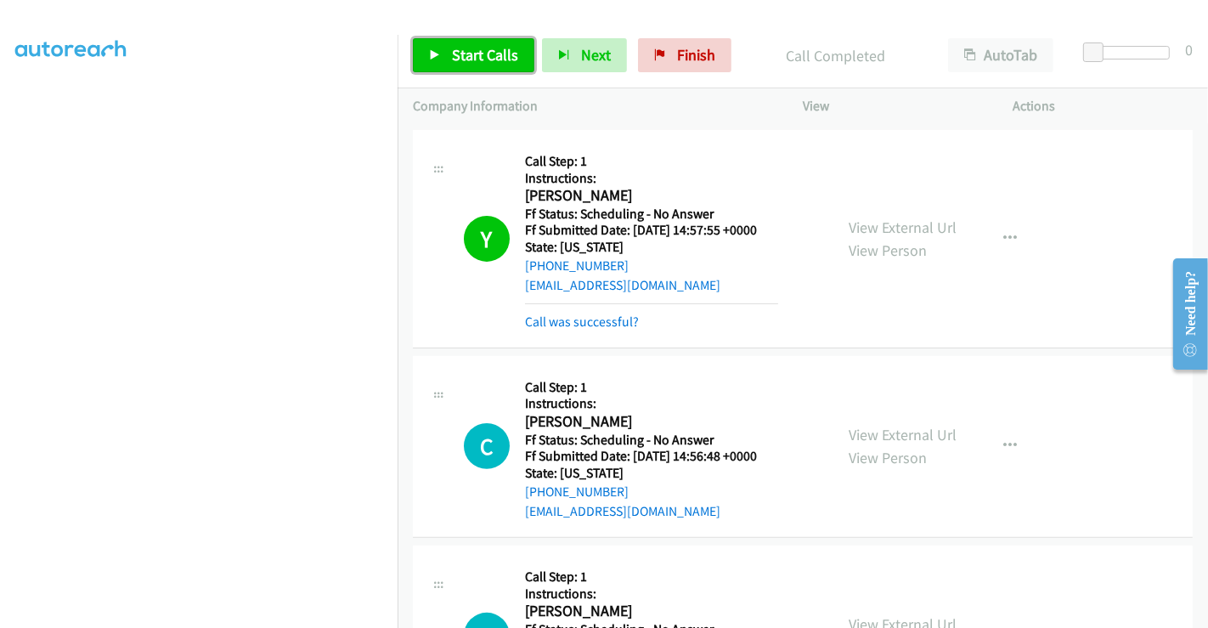
click at [468, 54] on span "Start Calls" at bounding box center [485, 55] width 66 height 20
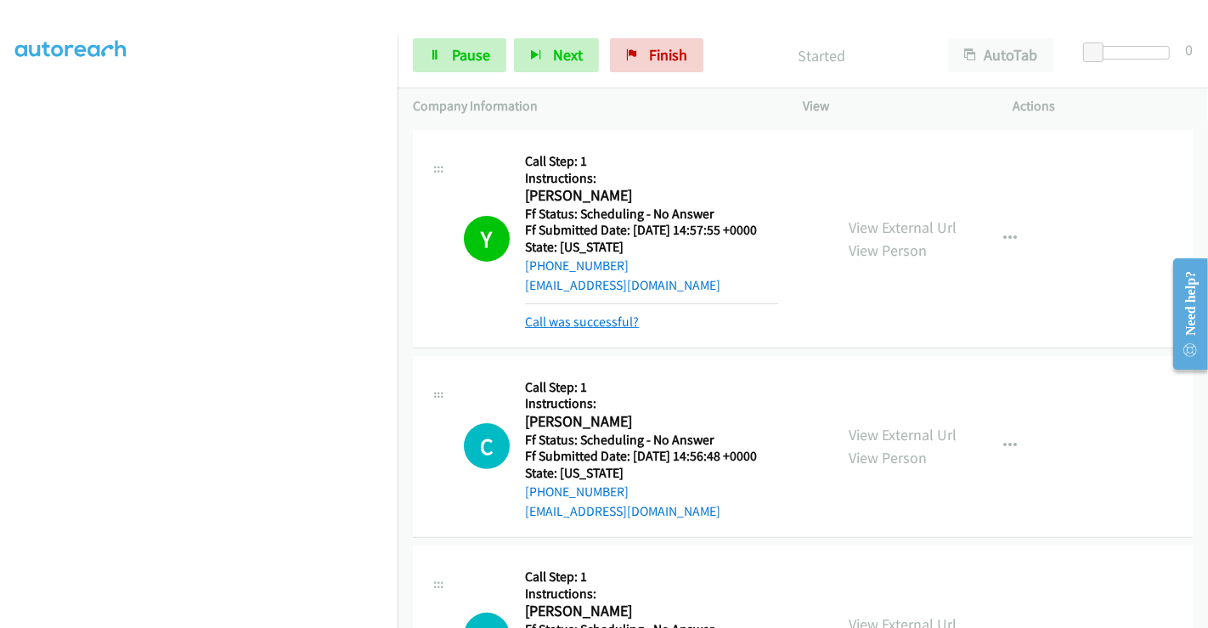
click at [615, 316] on link "Call was successful?" at bounding box center [582, 322] width 114 height 16
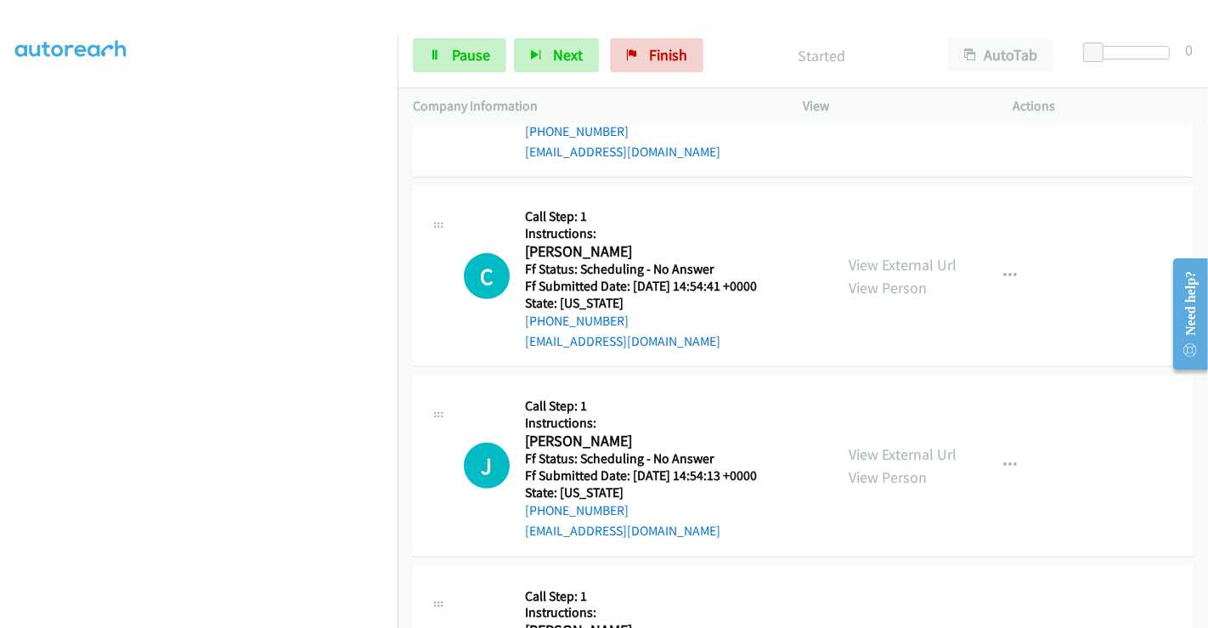
scroll to position [755, 0]
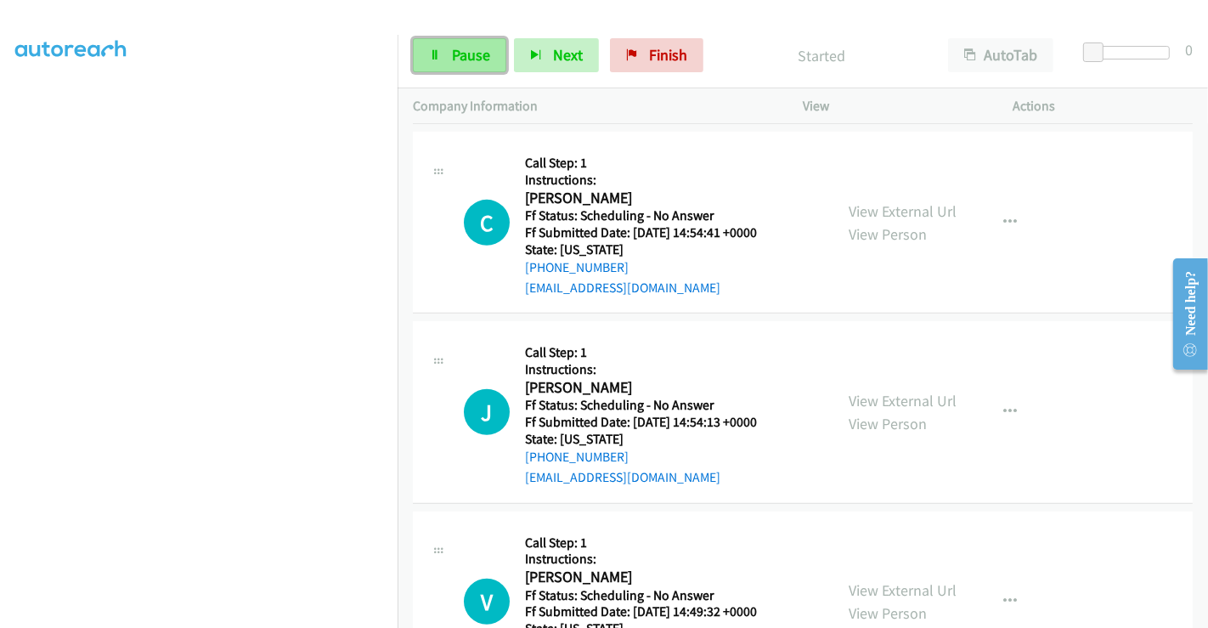
click at [476, 59] on span "Pause" at bounding box center [471, 55] width 38 height 20
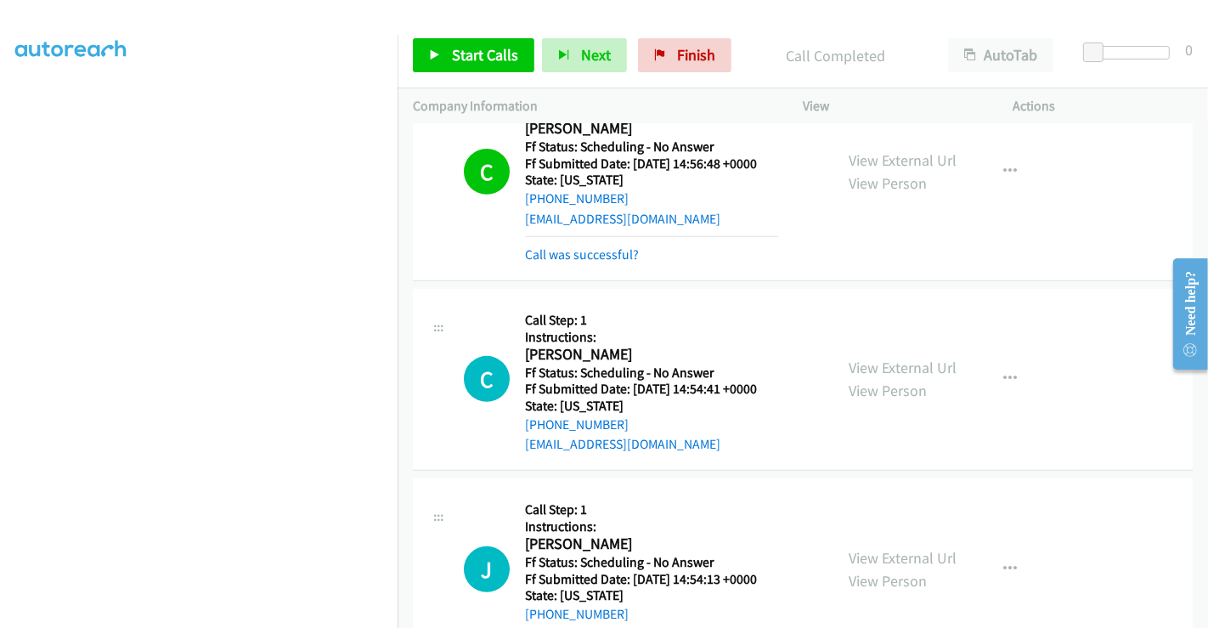
scroll to position [566, 0]
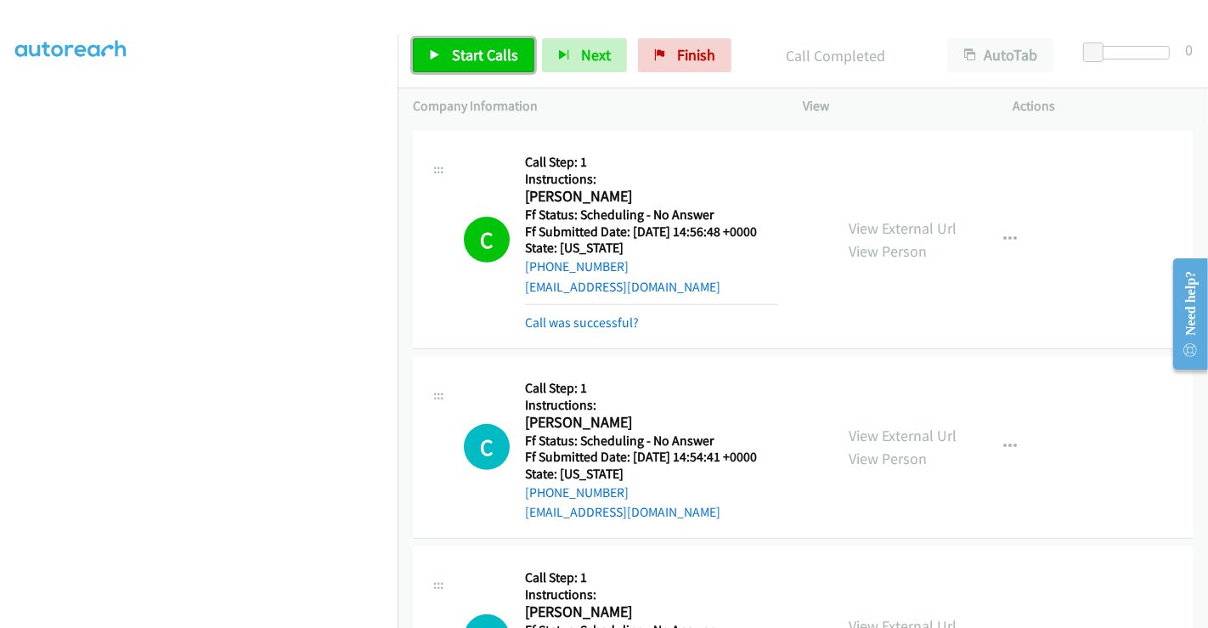
click at [463, 42] on link "Start Calls" at bounding box center [474, 55] width 122 height 34
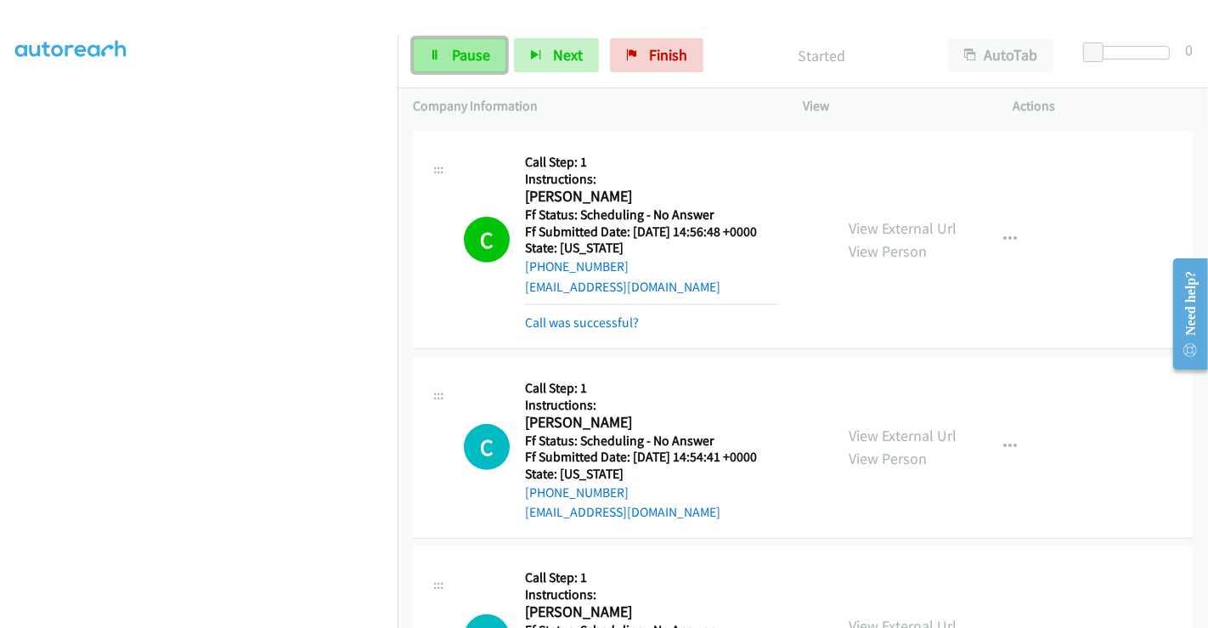
click at [463, 49] on span "Pause" at bounding box center [471, 55] width 38 height 20
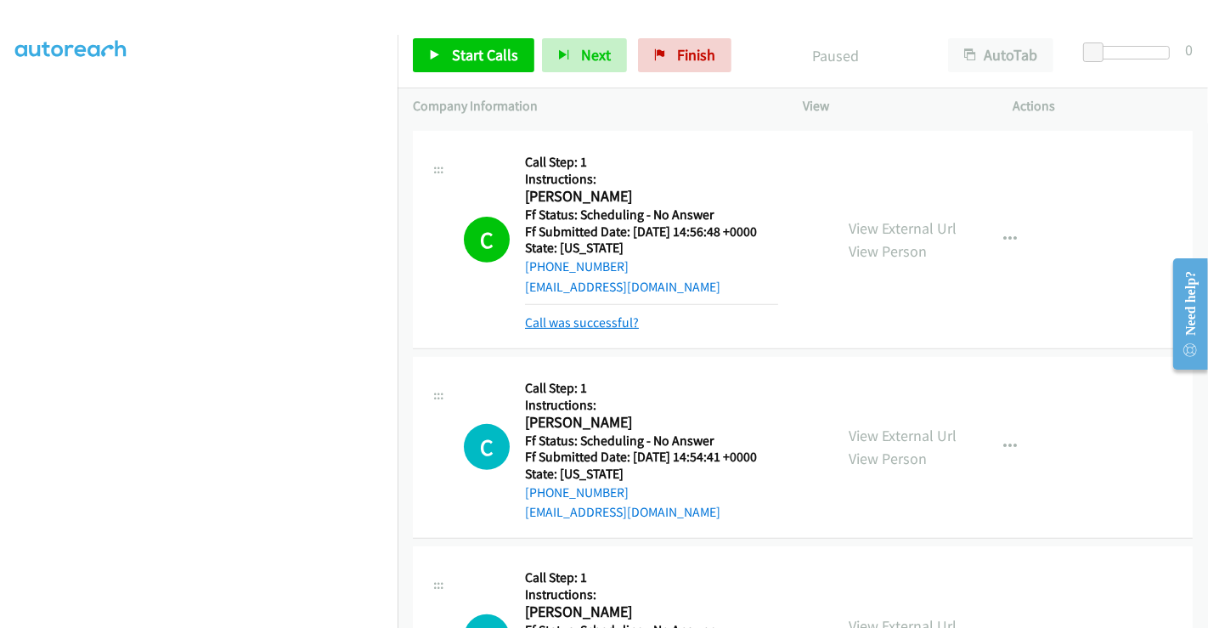
click at [580, 324] on link "Call was successful?" at bounding box center [582, 322] width 114 height 16
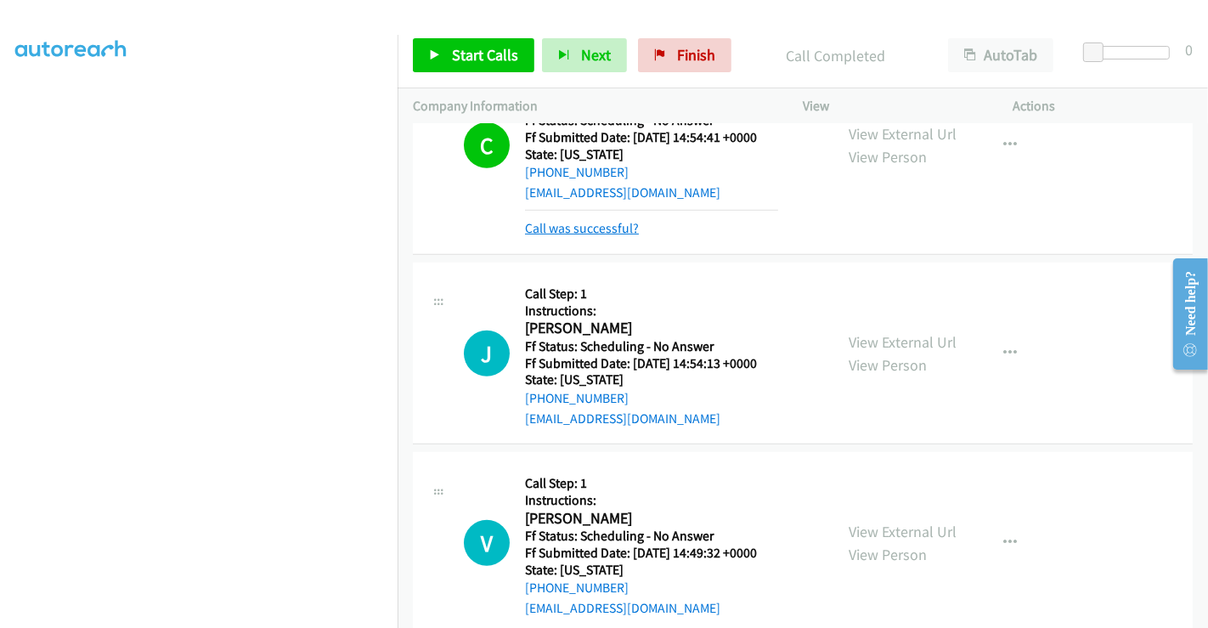
click at [619, 222] on link "Call was successful?" at bounding box center [582, 228] width 114 height 16
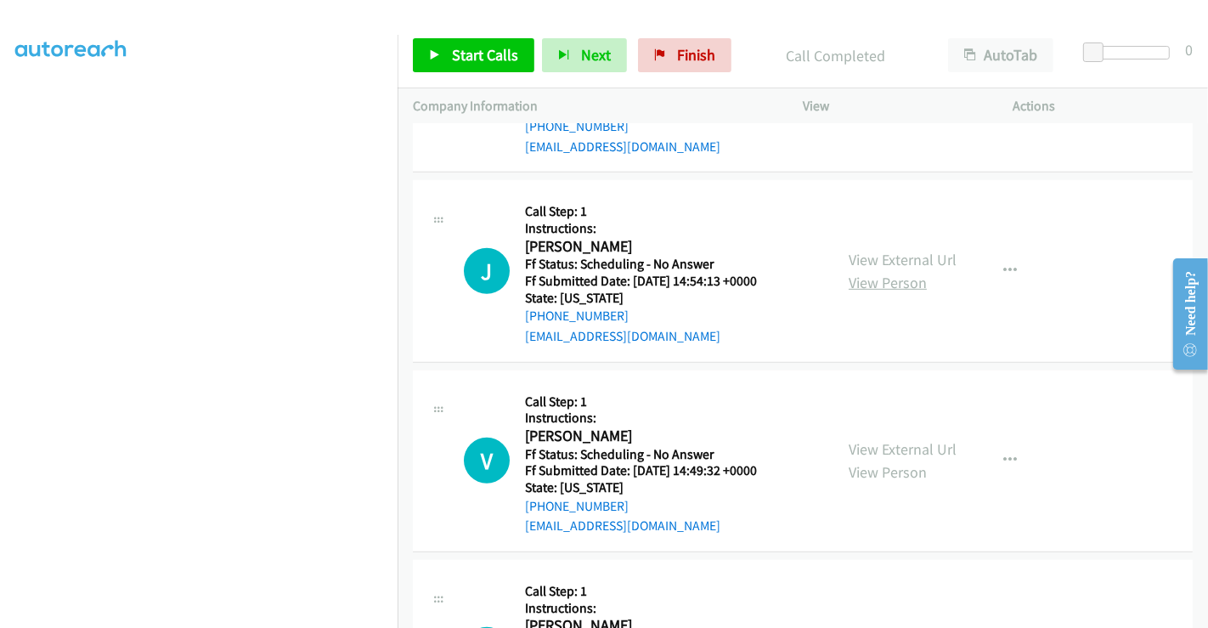
scroll to position [925, 0]
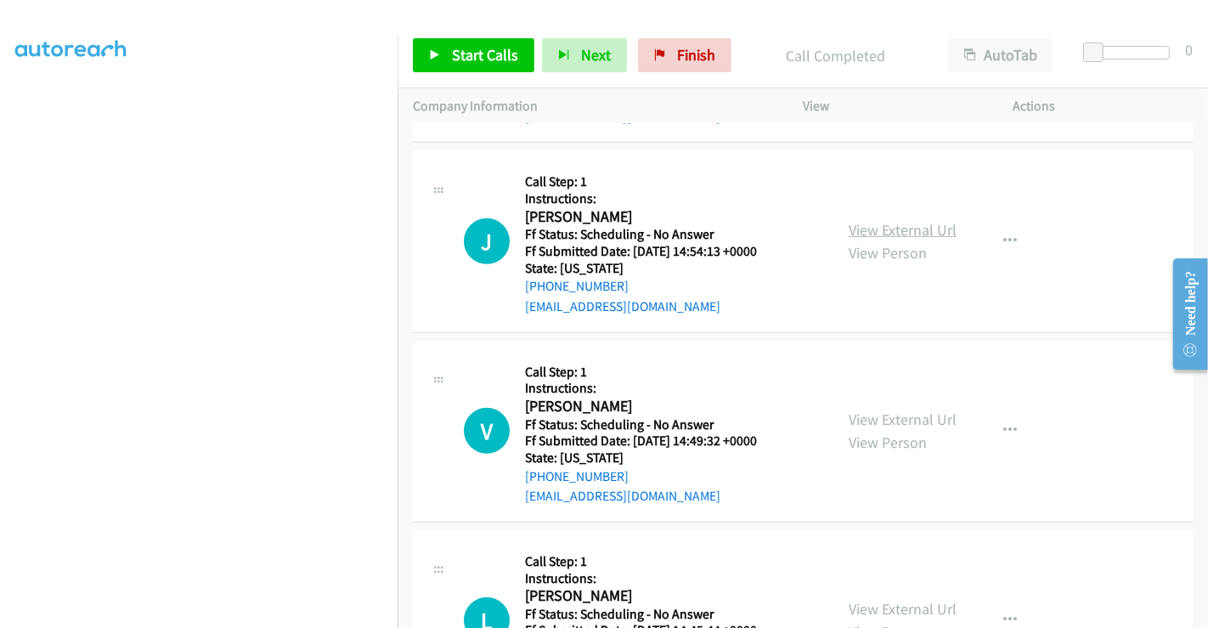
click at [884, 227] on link "View External Url" at bounding box center [903, 230] width 108 height 20
click at [883, 418] on link "View External Url" at bounding box center [903, 420] width 108 height 20
click at [896, 414] on link "View External Url" at bounding box center [903, 420] width 108 height 20
click at [475, 54] on span "Start Calls" at bounding box center [485, 55] width 66 height 20
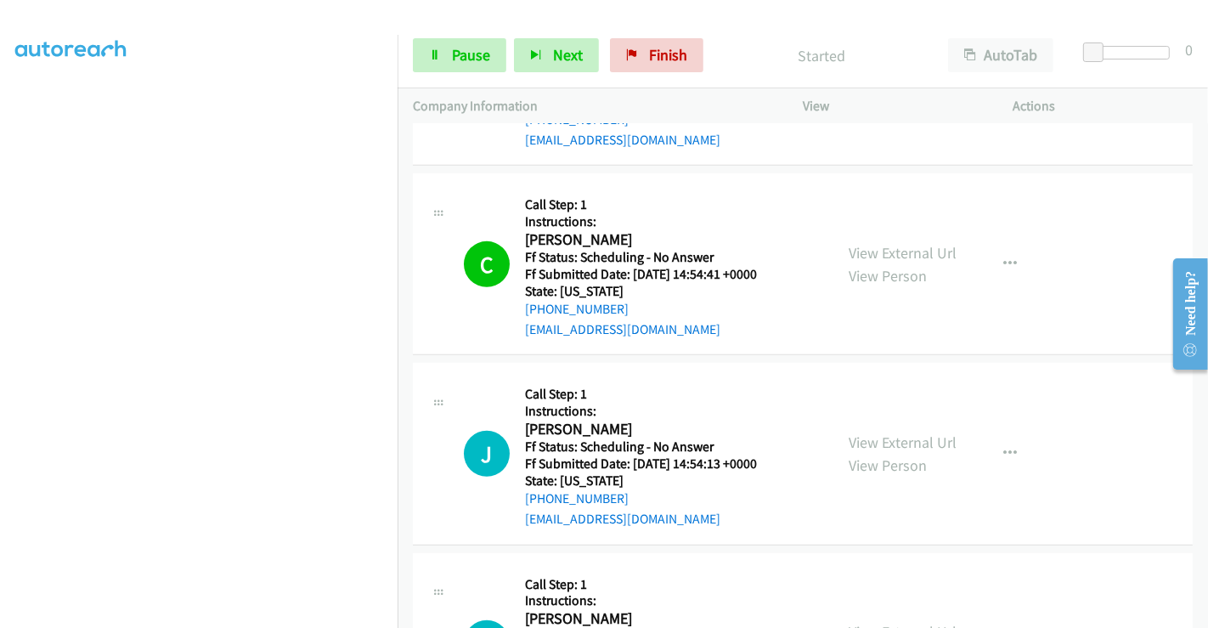
scroll to position [831, 0]
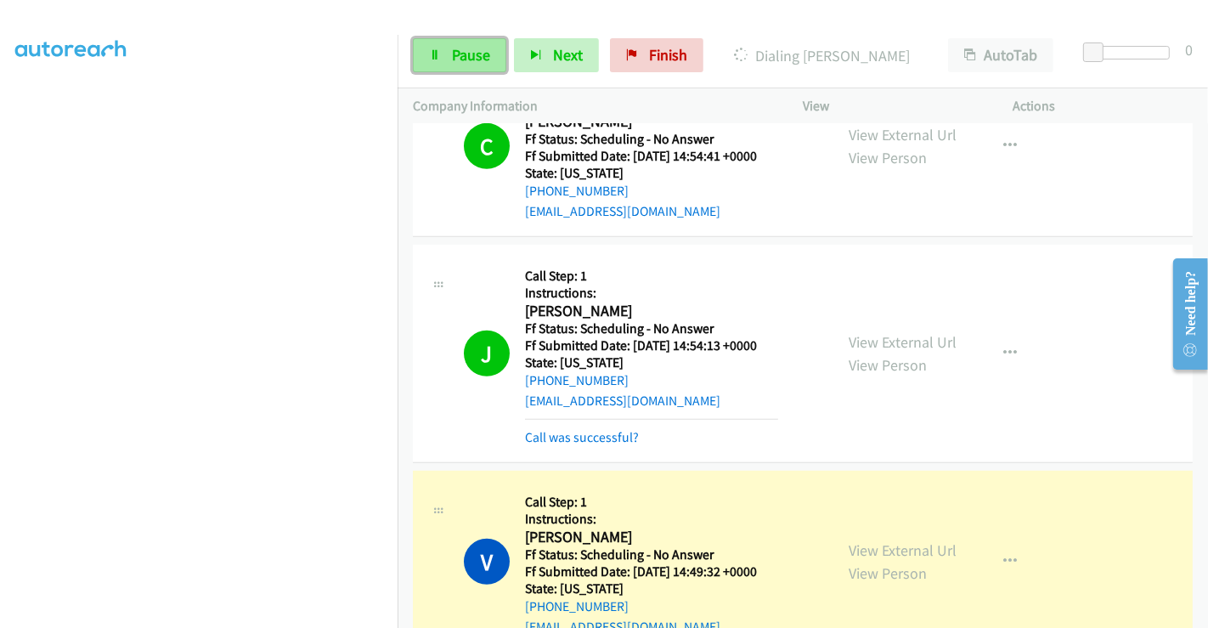
click at [476, 45] on span "Pause" at bounding box center [471, 55] width 38 height 20
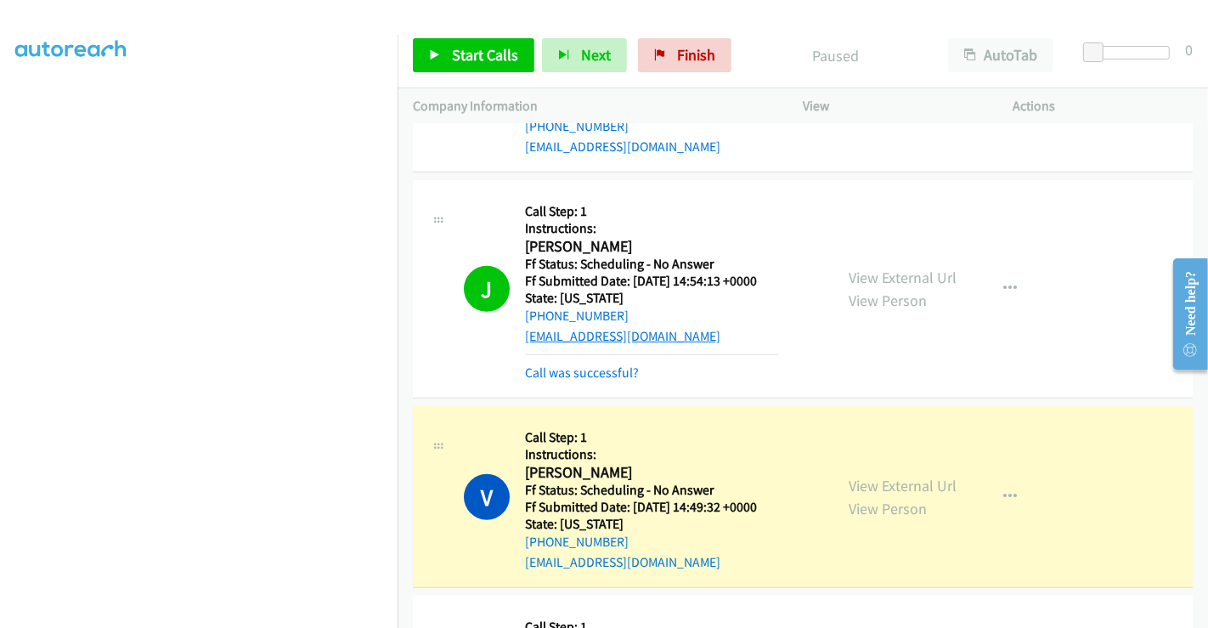
scroll to position [925, 0]
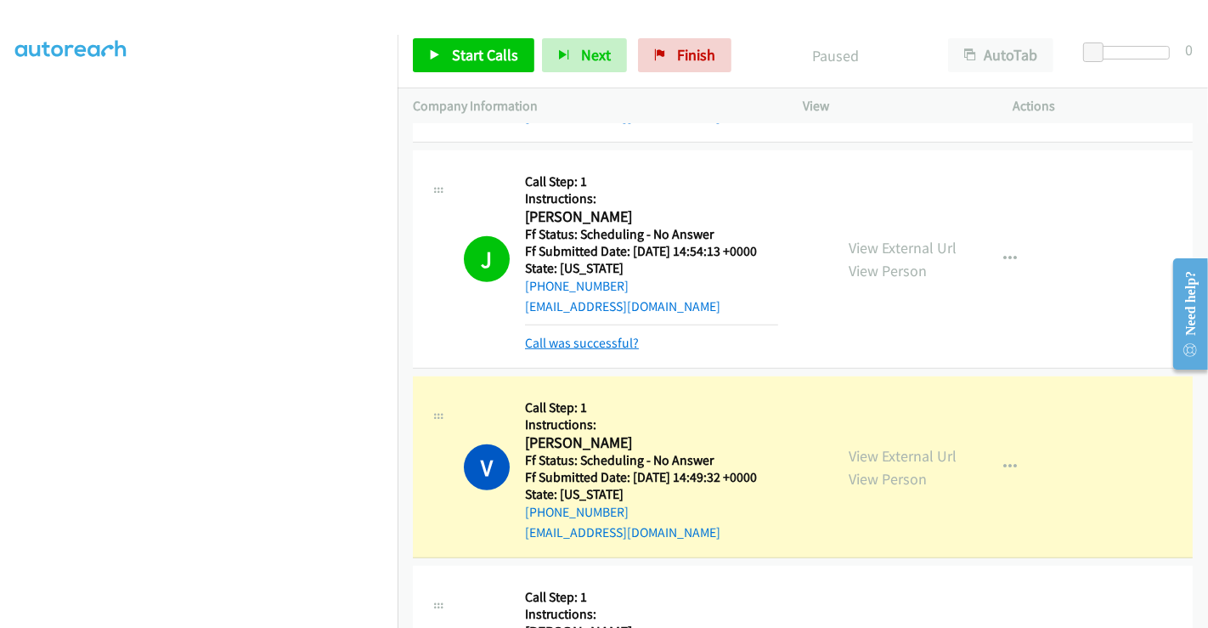
click at [597, 338] on link "Call was successful?" at bounding box center [582, 343] width 114 height 16
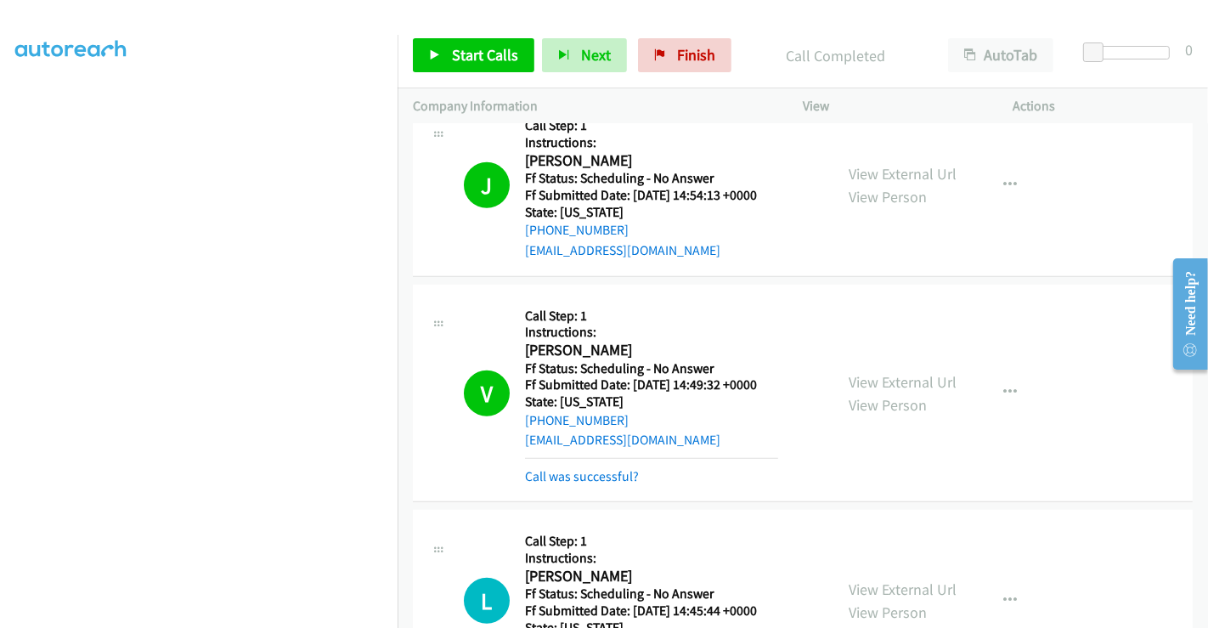
scroll to position [1020, 0]
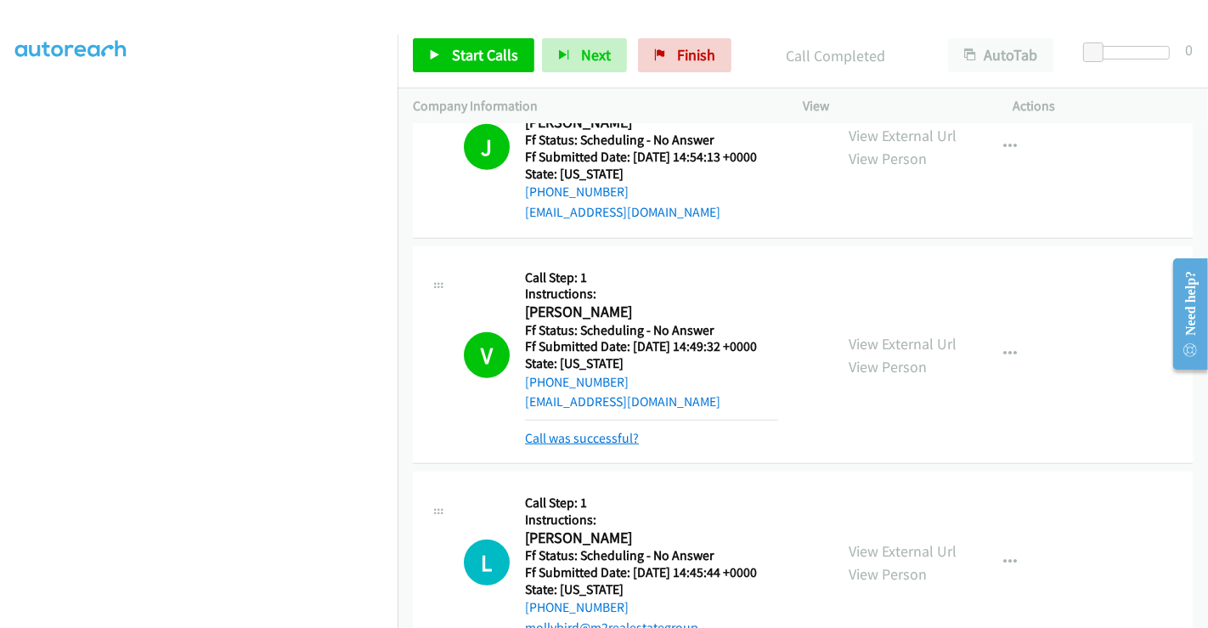
click at [616, 430] on link "Call was successful?" at bounding box center [582, 438] width 114 height 16
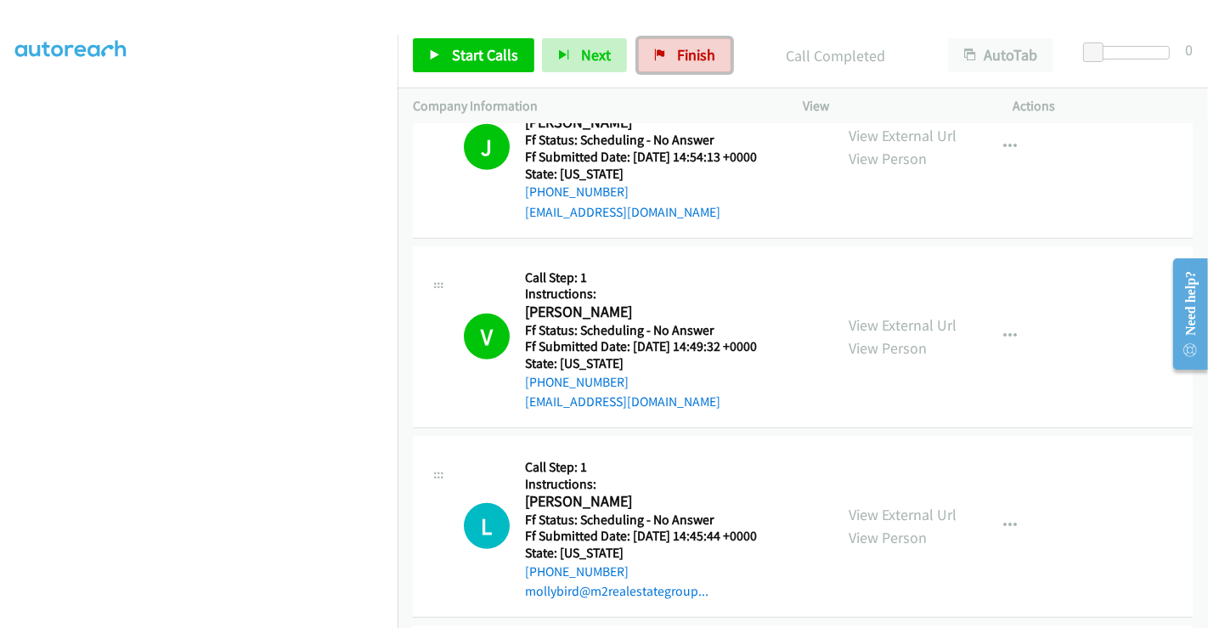
drag, startPoint x: 687, startPoint y: 57, endPoint x: 674, endPoint y: 100, distance: 45.2
click at [687, 57] on span "Finish" at bounding box center [696, 55] width 38 height 20
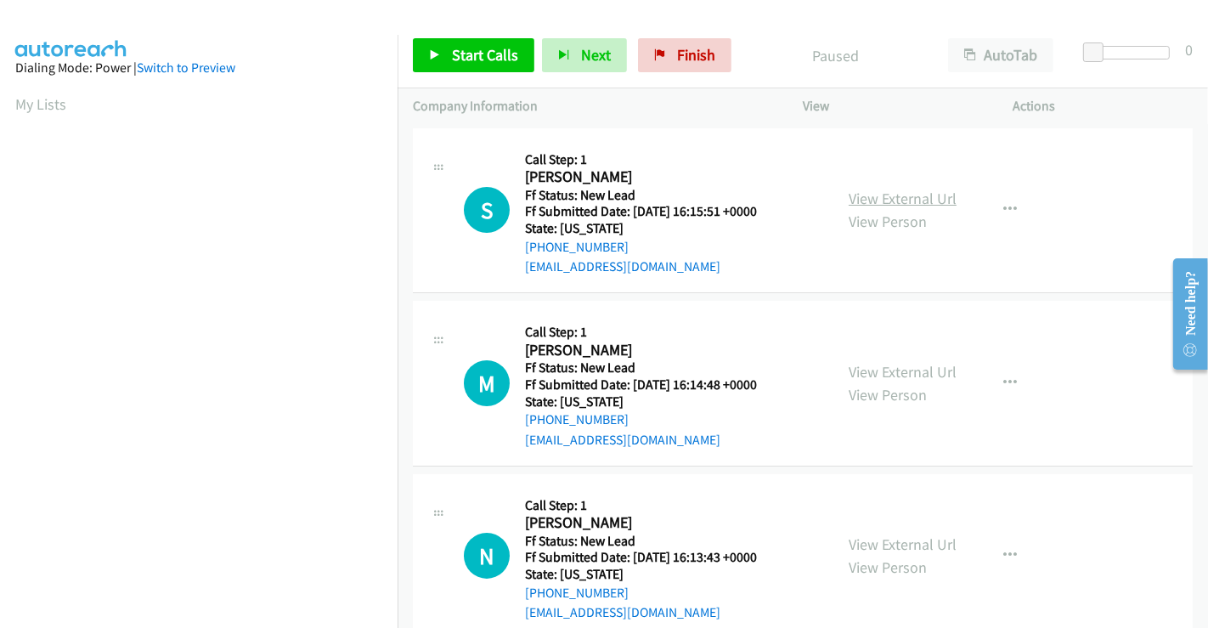
click at [853, 197] on link "View External Url" at bounding box center [903, 199] width 108 height 20
click at [873, 363] on link "View External Url" at bounding box center [903, 372] width 108 height 20
click at [886, 537] on link "View External Url" at bounding box center [903, 545] width 108 height 20
click at [473, 65] on link "Start Calls" at bounding box center [474, 55] width 122 height 34
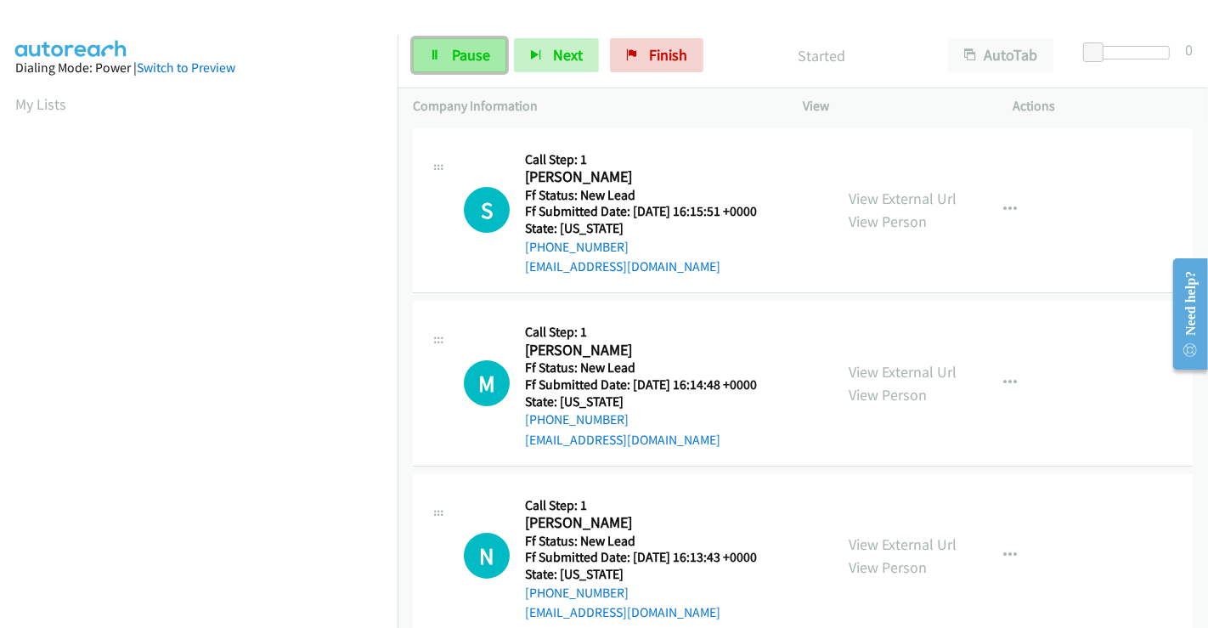
click at [466, 57] on span "Pause" at bounding box center [471, 55] width 38 height 20
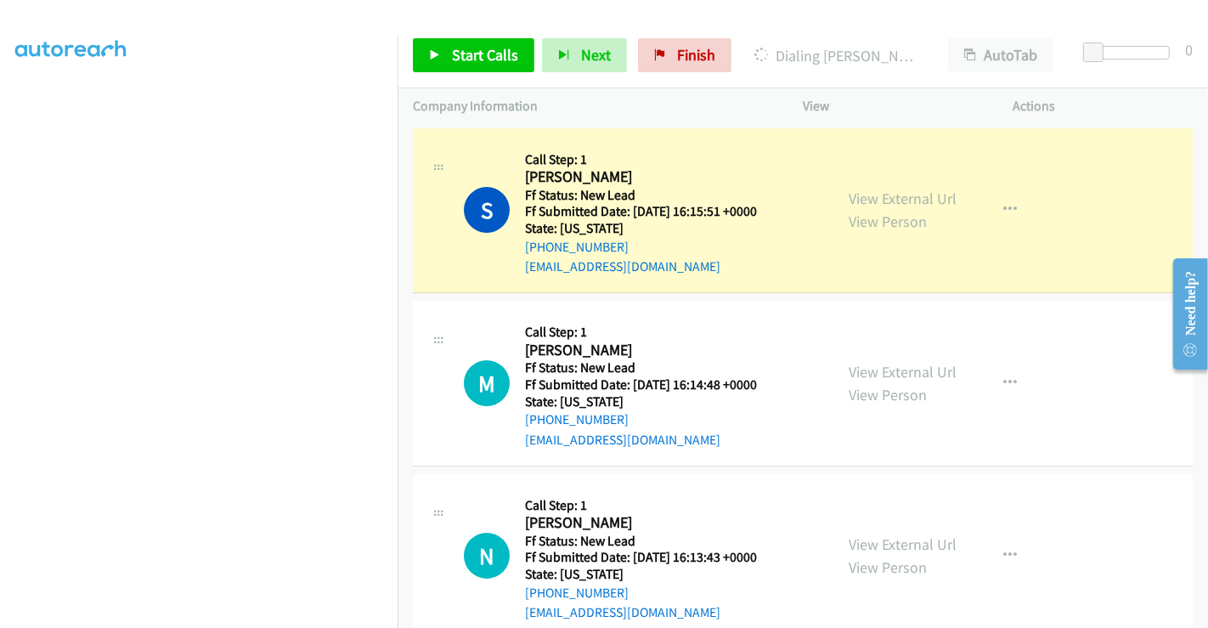
scroll to position [327, 0]
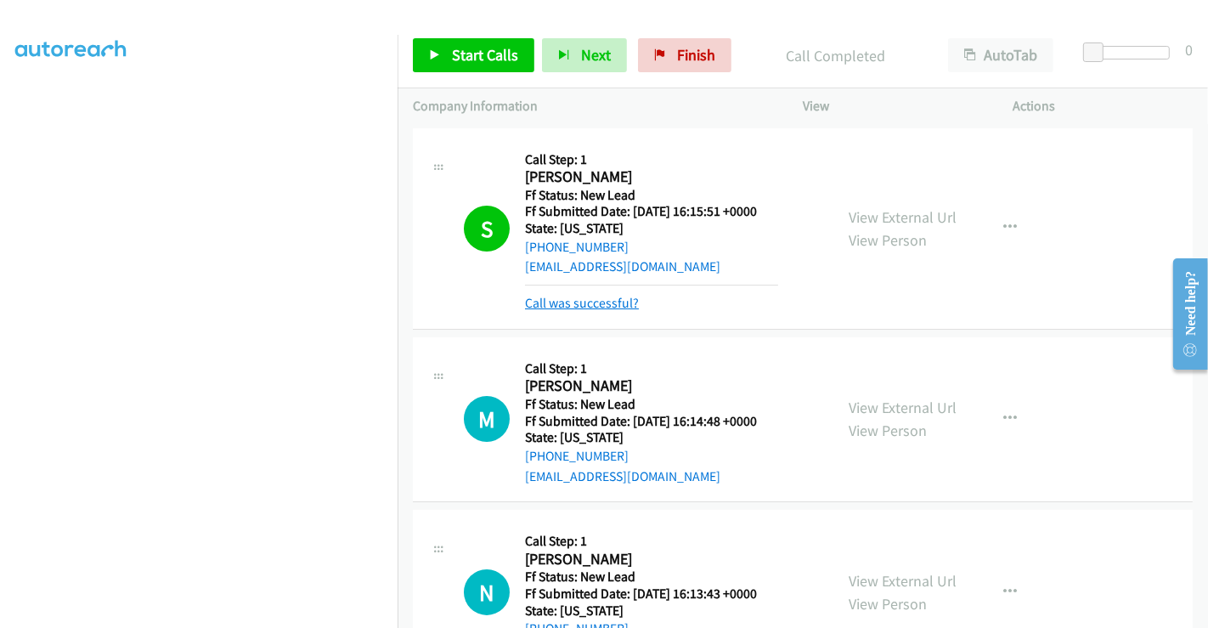
click at [595, 301] on link "Call was successful?" at bounding box center [582, 303] width 114 height 16
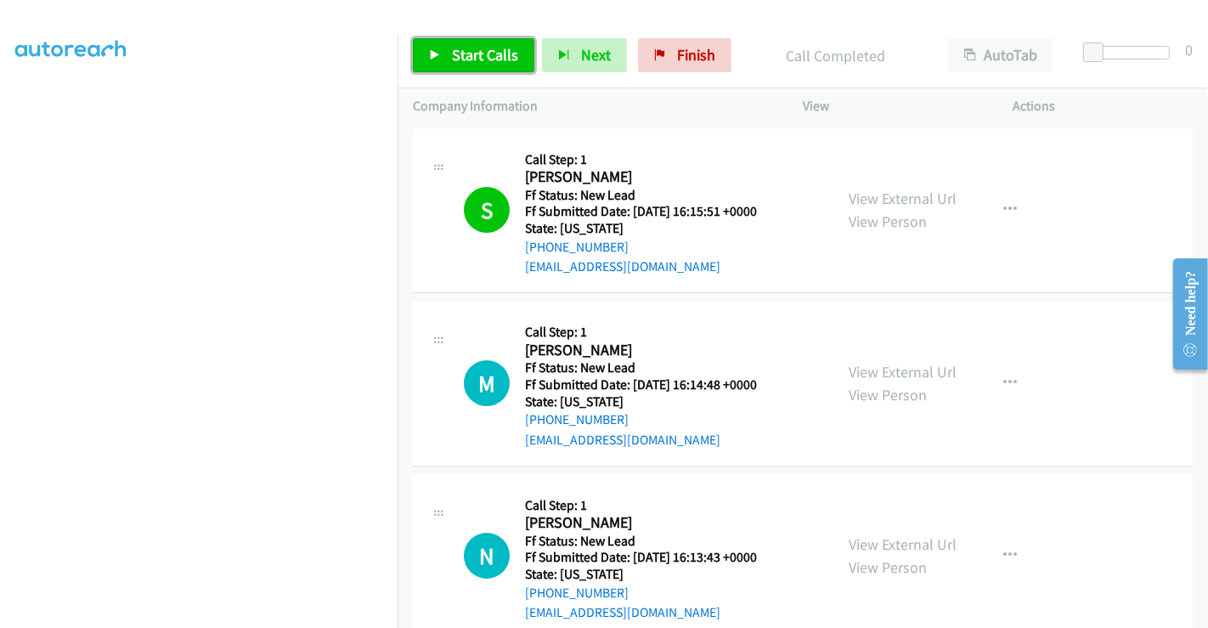
click at [497, 58] on span "Start Calls" at bounding box center [485, 55] width 66 height 20
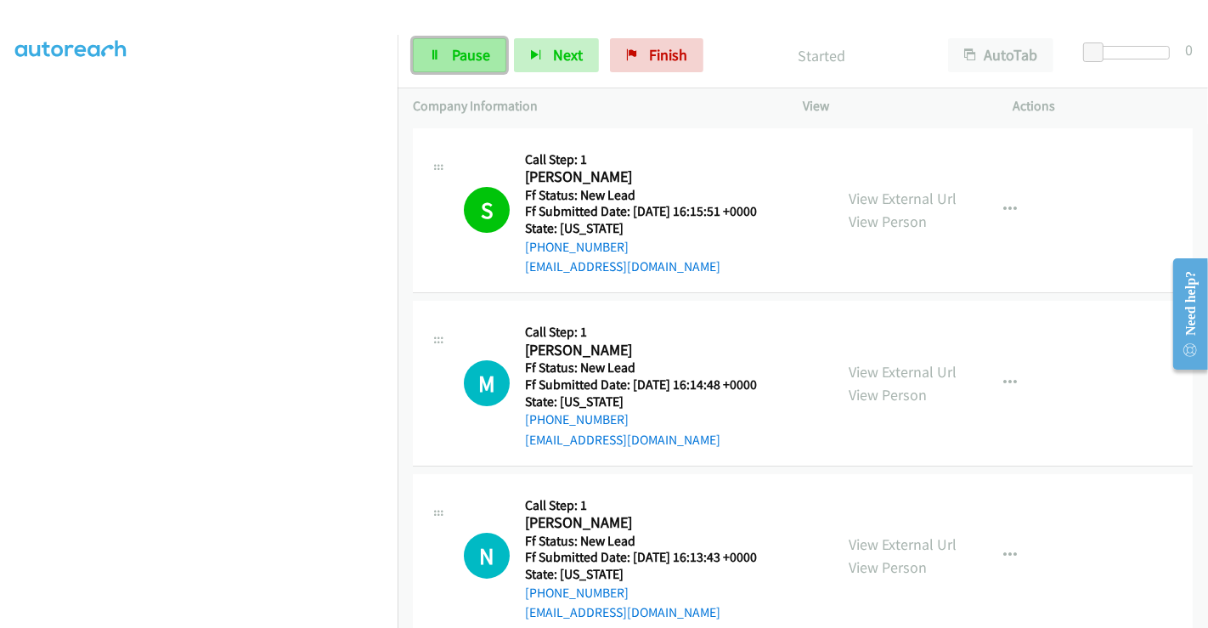
click at [452, 57] on span "Pause" at bounding box center [471, 55] width 38 height 20
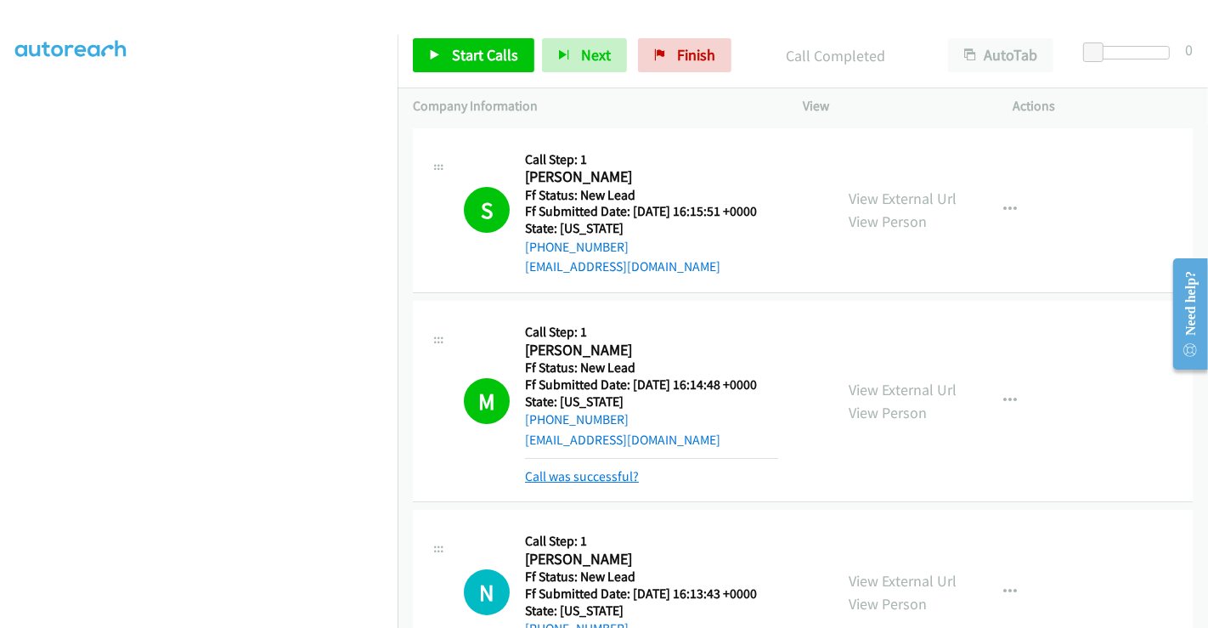
click at [599, 469] on link "Call was successful?" at bounding box center [582, 476] width 114 height 16
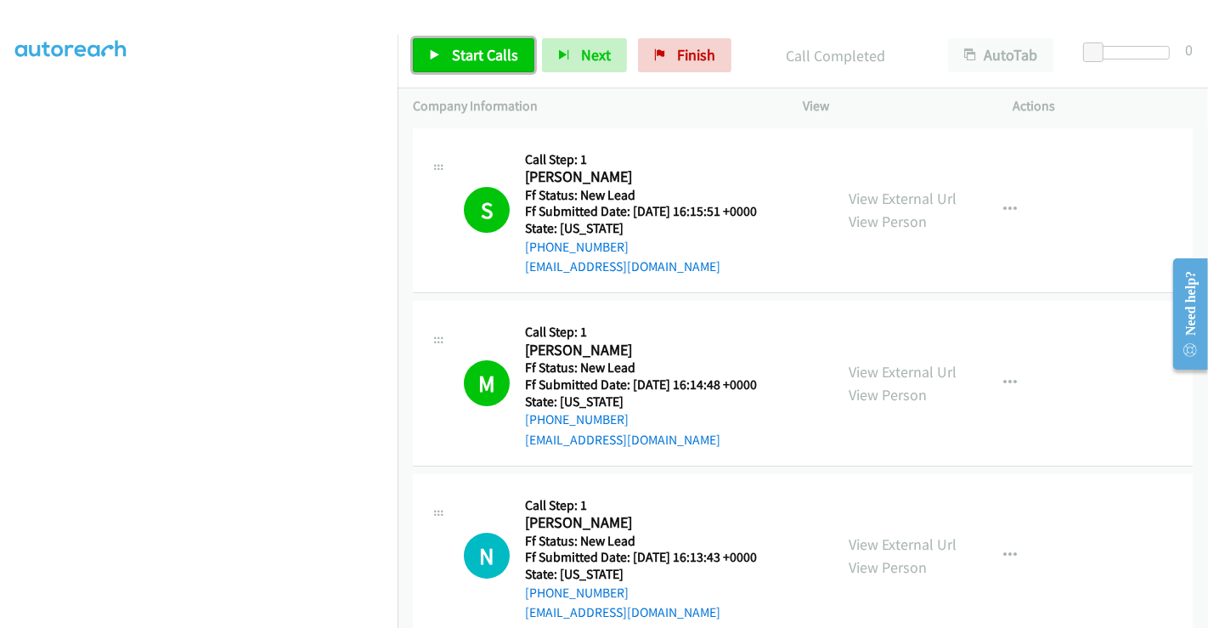
click at [486, 58] on span "Start Calls" at bounding box center [485, 55] width 66 height 20
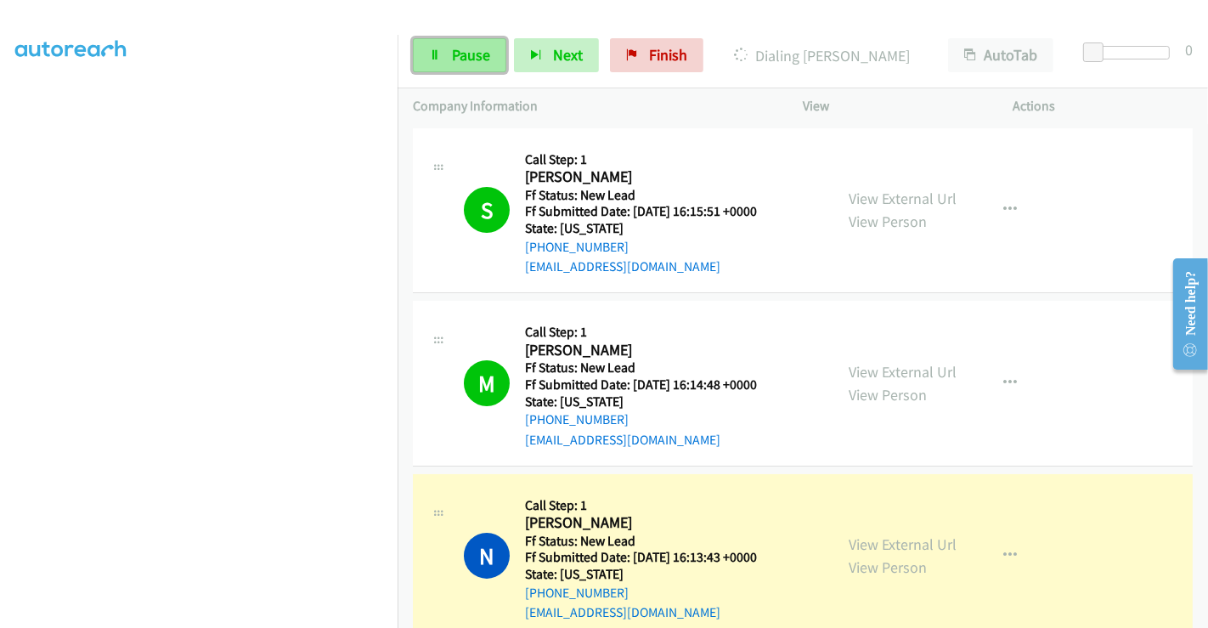
click at [472, 61] on span "Pause" at bounding box center [471, 55] width 38 height 20
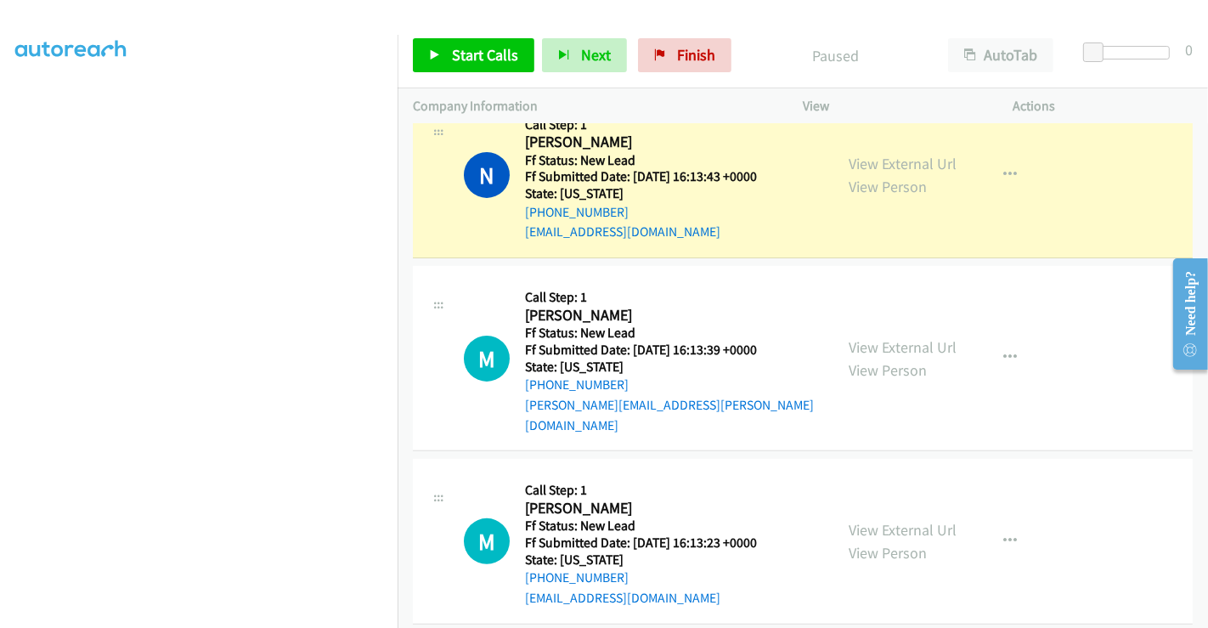
scroll to position [382, 0]
click at [908, 337] on link "View External Url" at bounding box center [903, 347] width 108 height 20
click at [890, 519] on link "View External Url" at bounding box center [903, 529] width 108 height 20
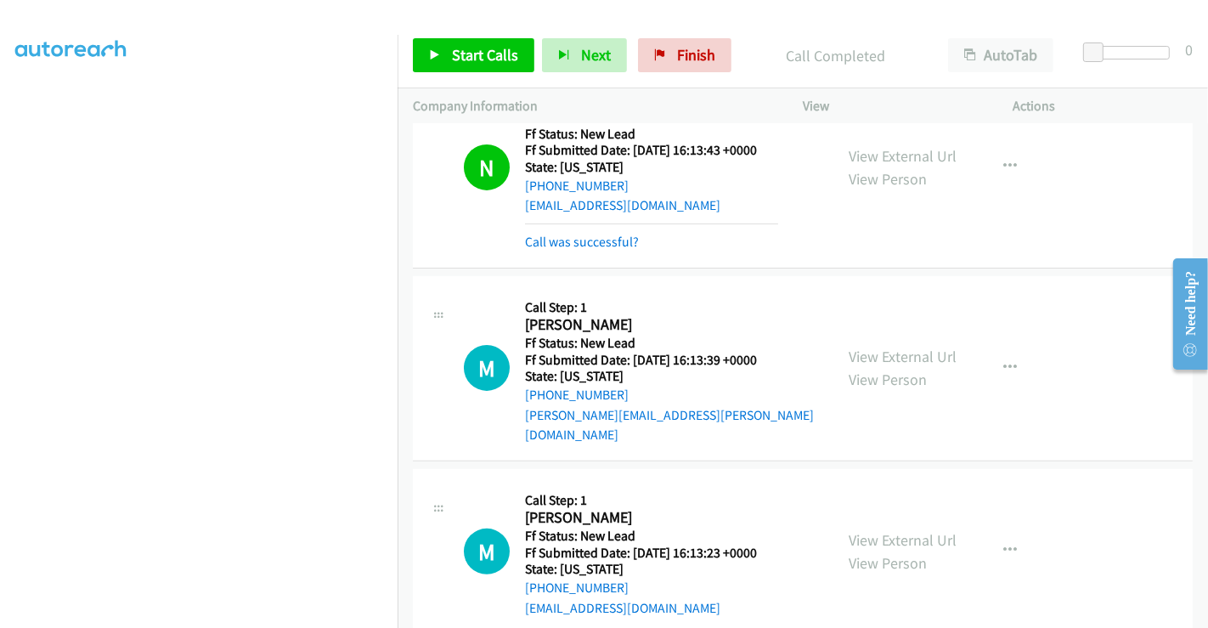
scroll to position [417, 0]
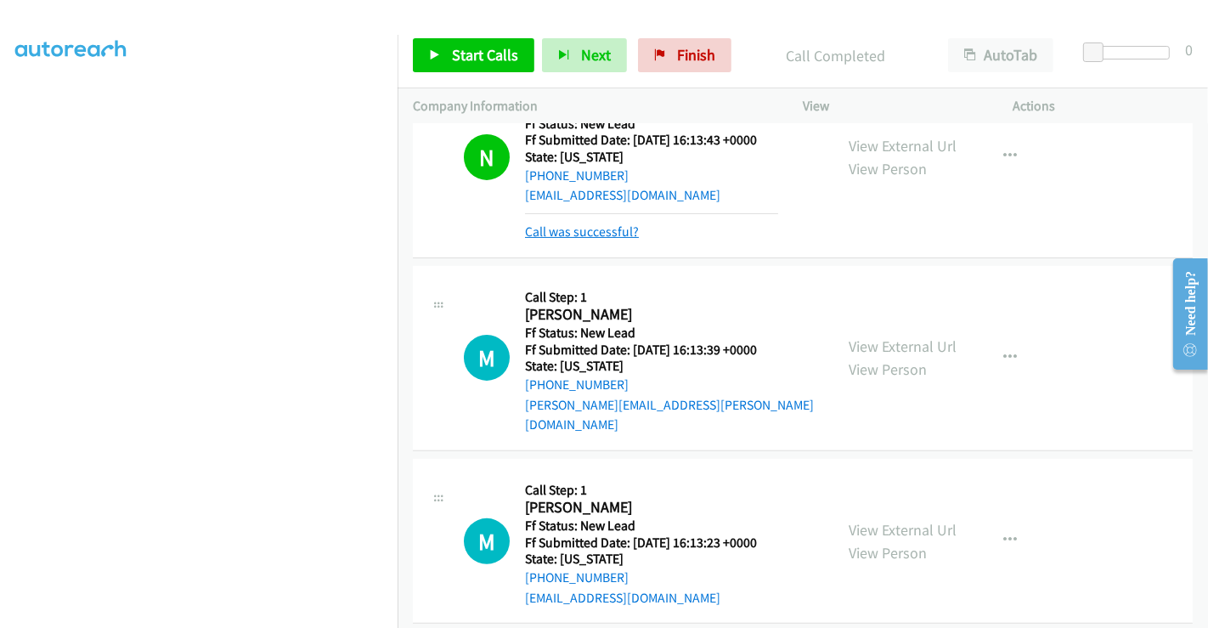
click at [608, 233] on link "Call was successful?" at bounding box center [582, 232] width 114 height 16
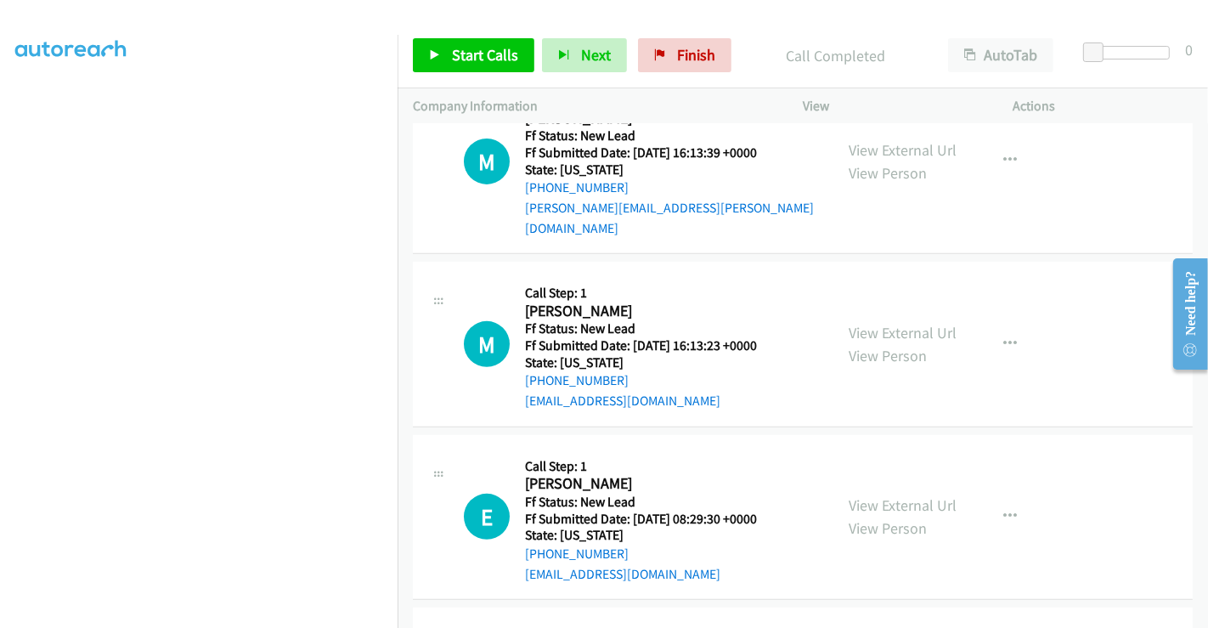
scroll to position [239, 0]
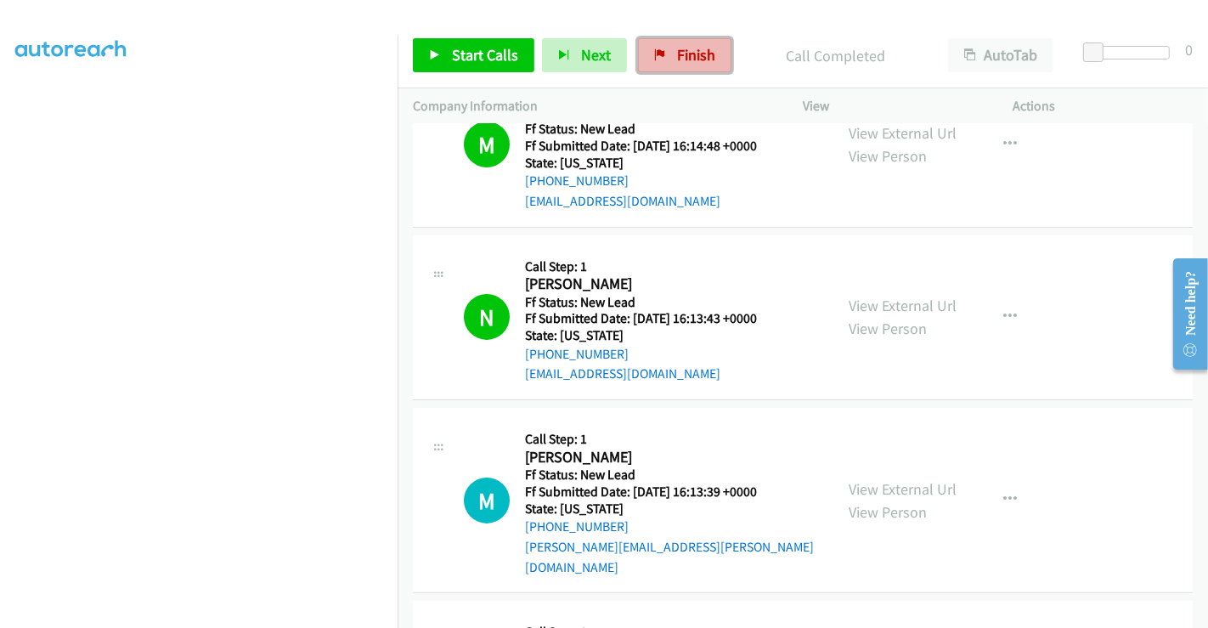
click at [664, 57] on link "Finish" at bounding box center [684, 55] width 93 height 34
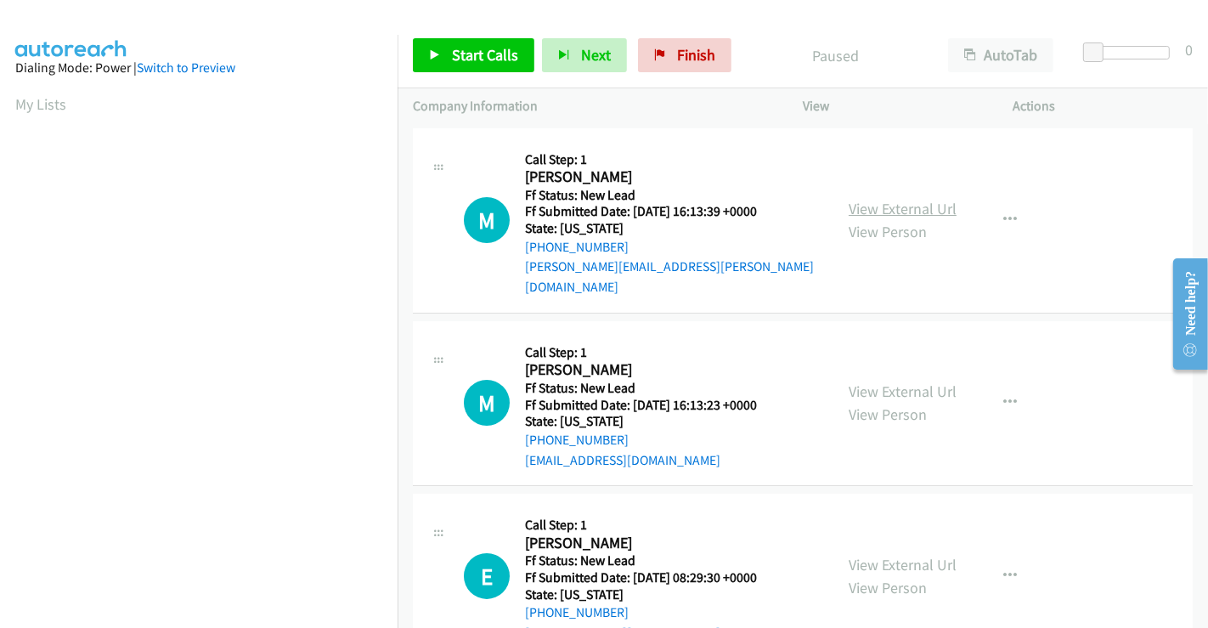
click at [900, 199] on link "View External Url" at bounding box center [903, 209] width 108 height 20
click at [882, 382] on link "View External Url" at bounding box center [903, 392] width 108 height 20
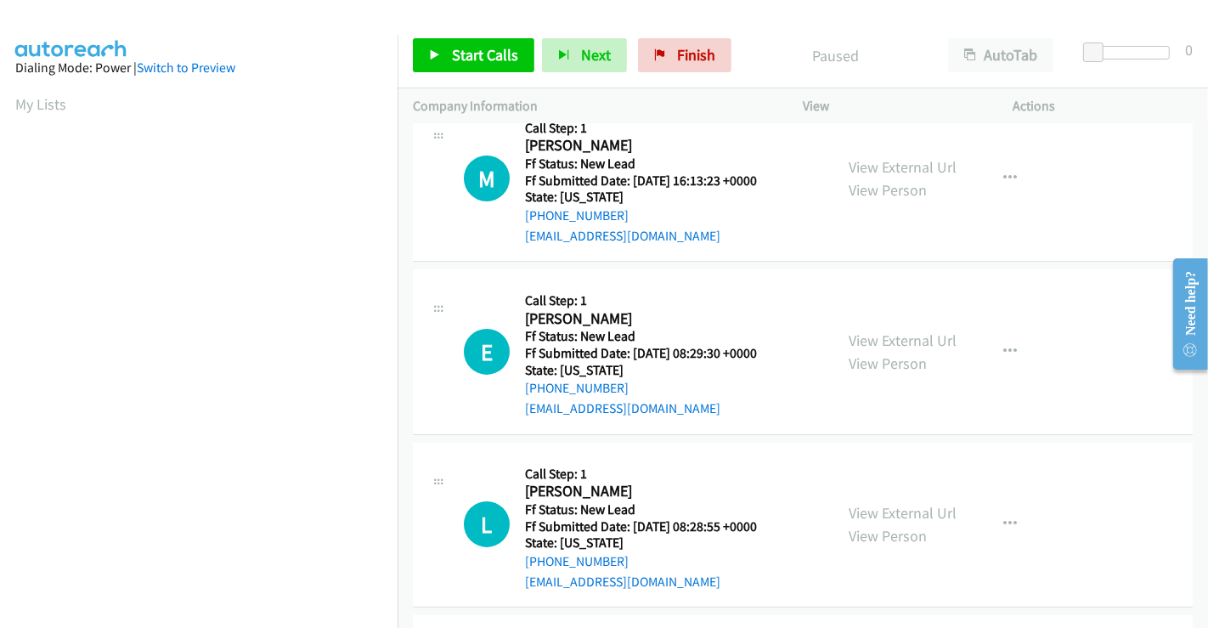
scroll to position [377, 0]
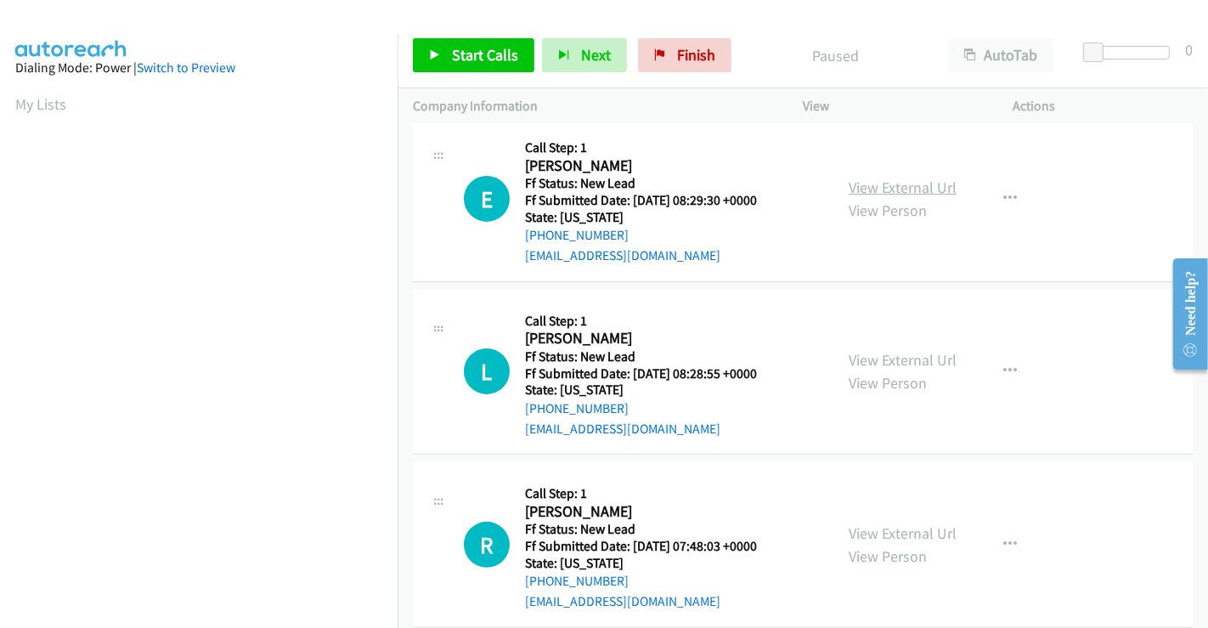
click at [889, 178] on link "View External Url" at bounding box center [903, 188] width 108 height 20
click at [896, 350] on link "View External Url" at bounding box center [903, 360] width 108 height 20
click at [891, 523] on link "View External Url" at bounding box center [903, 533] width 108 height 20
click at [460, 54] on span "Start Calls" at bounding box center [485, 55] width 66 height 20
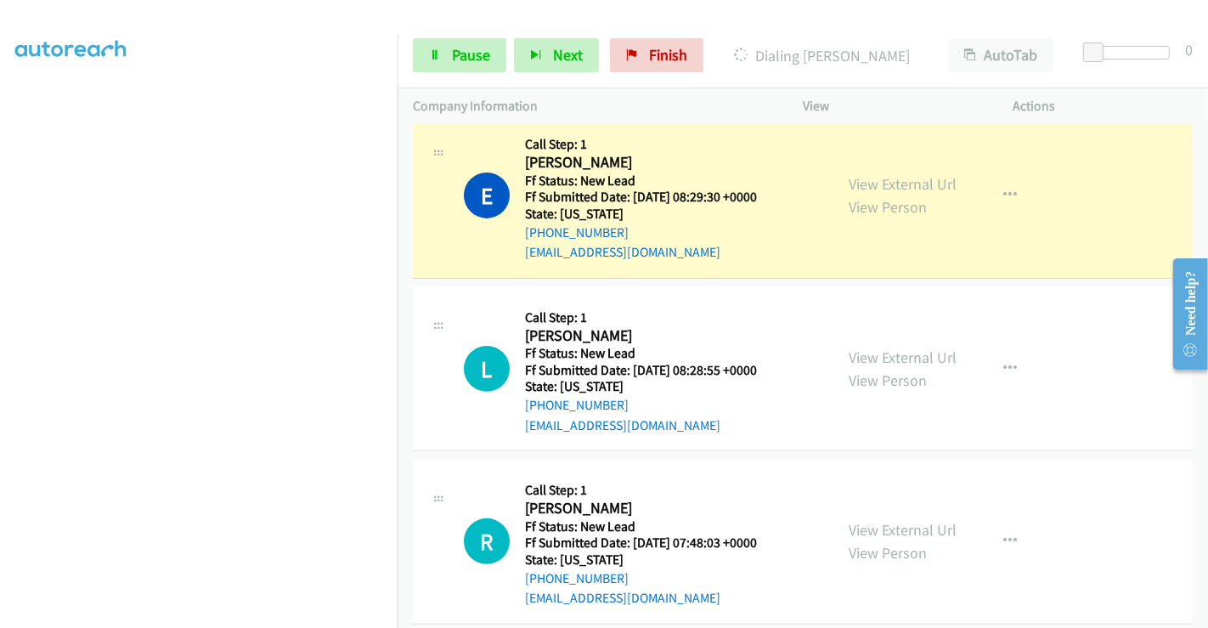
scroll to position [454, 0]
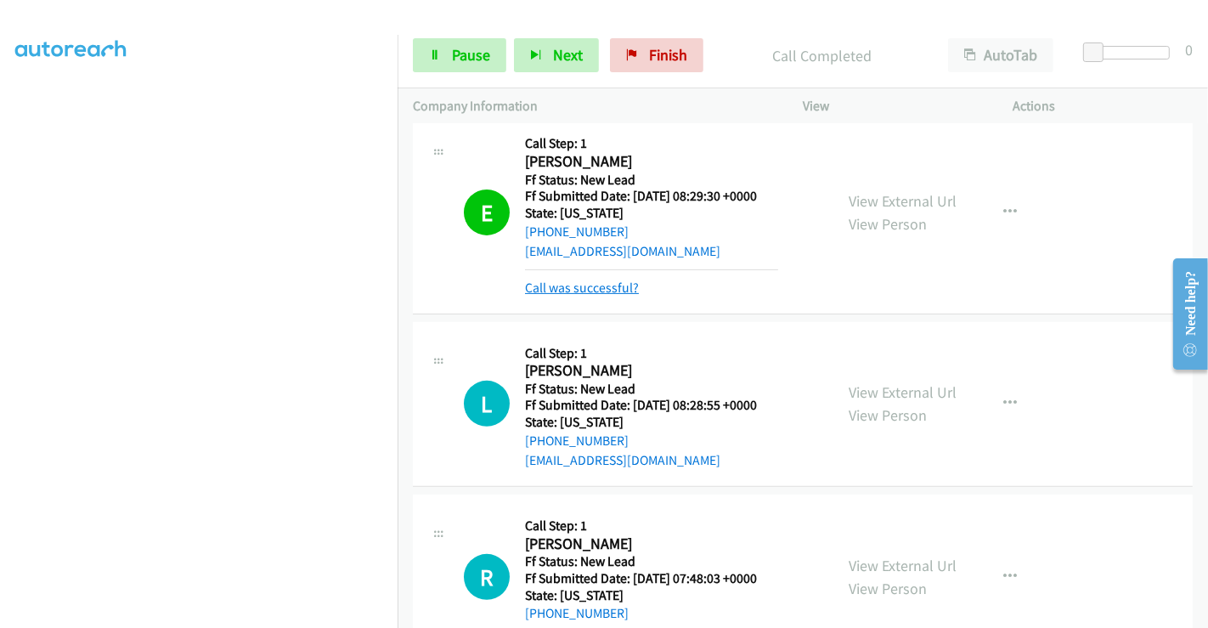
click at [603, 280] on link "Call was successful?" at bounding box center [582, 288] width 114 height 16
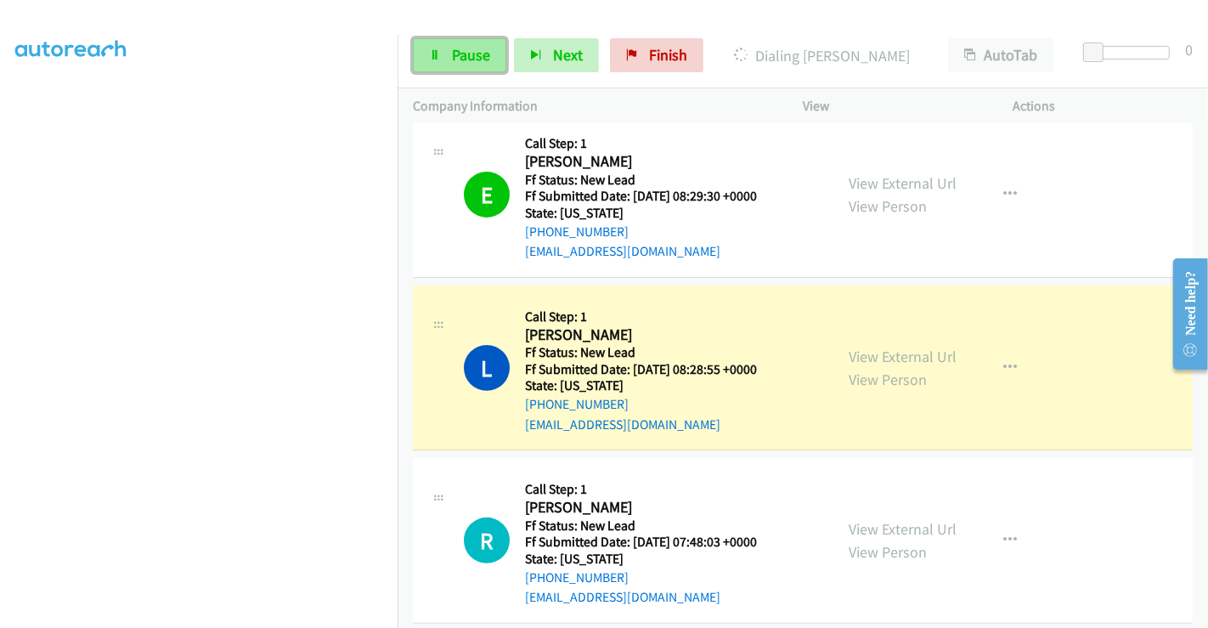
click at [463, 47] on span "Pause" at bounding box center [471, 55] width 38 height 20
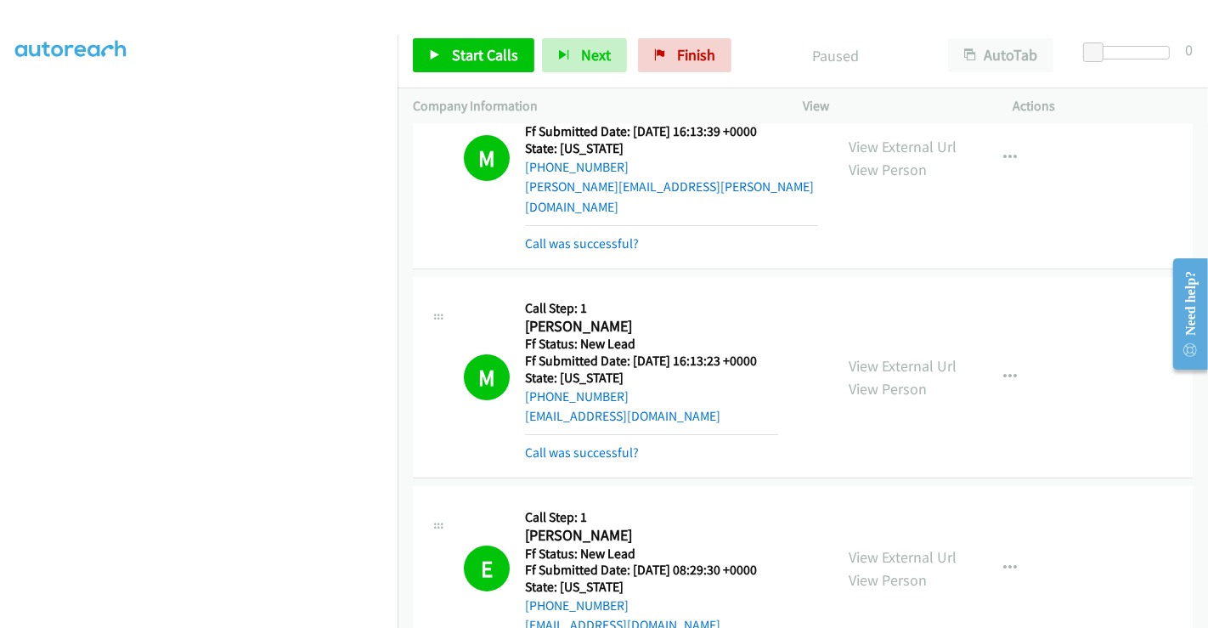
scroll to position [0, 0]
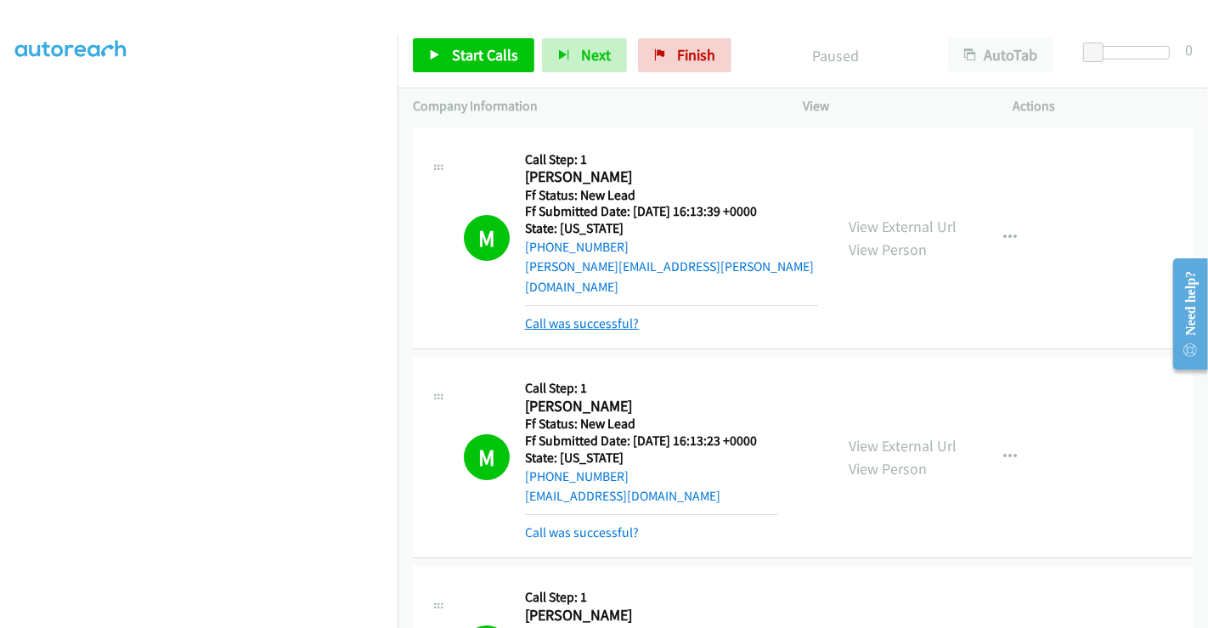
click at [577, 315] on link "Call was successful?" at bounding box center [582, 323] width 114 height 16
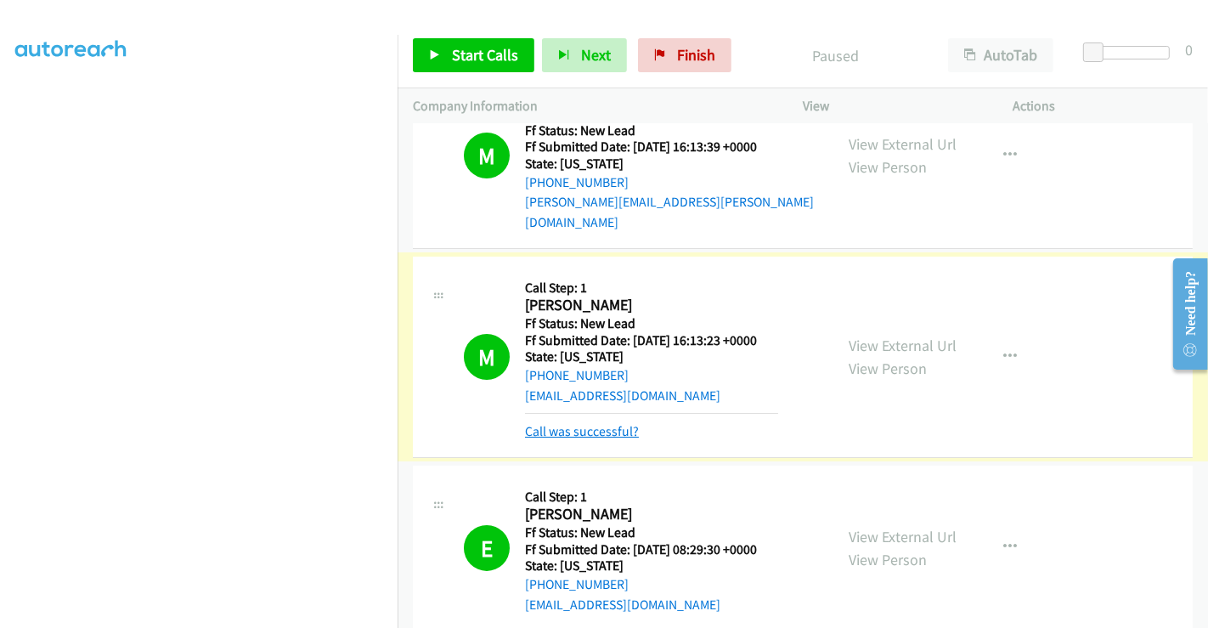
scroll to position [94, 0]
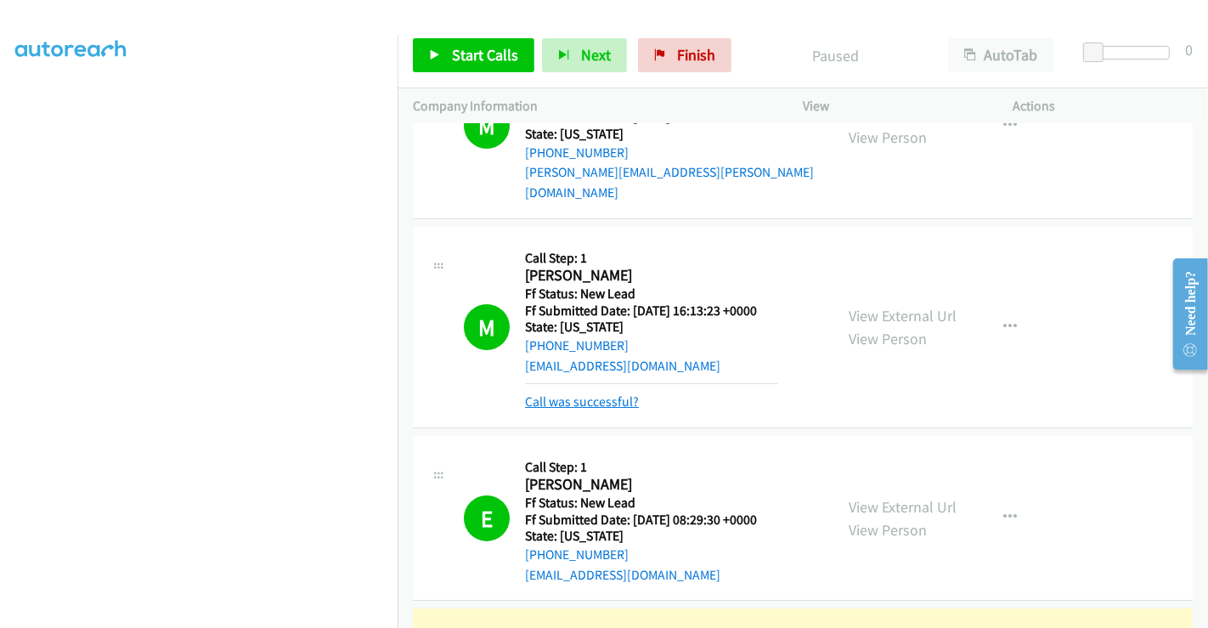
click at [596, 393] on link "Call was successful?" at bounding box center [582, 401] width 114 height 16
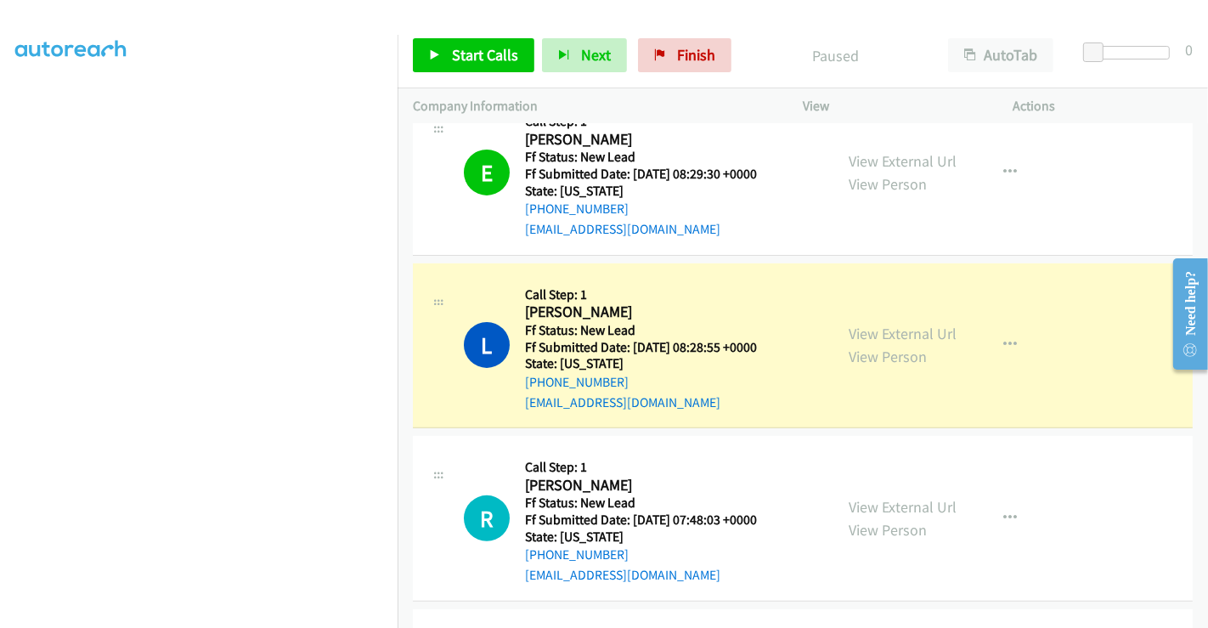
scroll to position [472, 0]
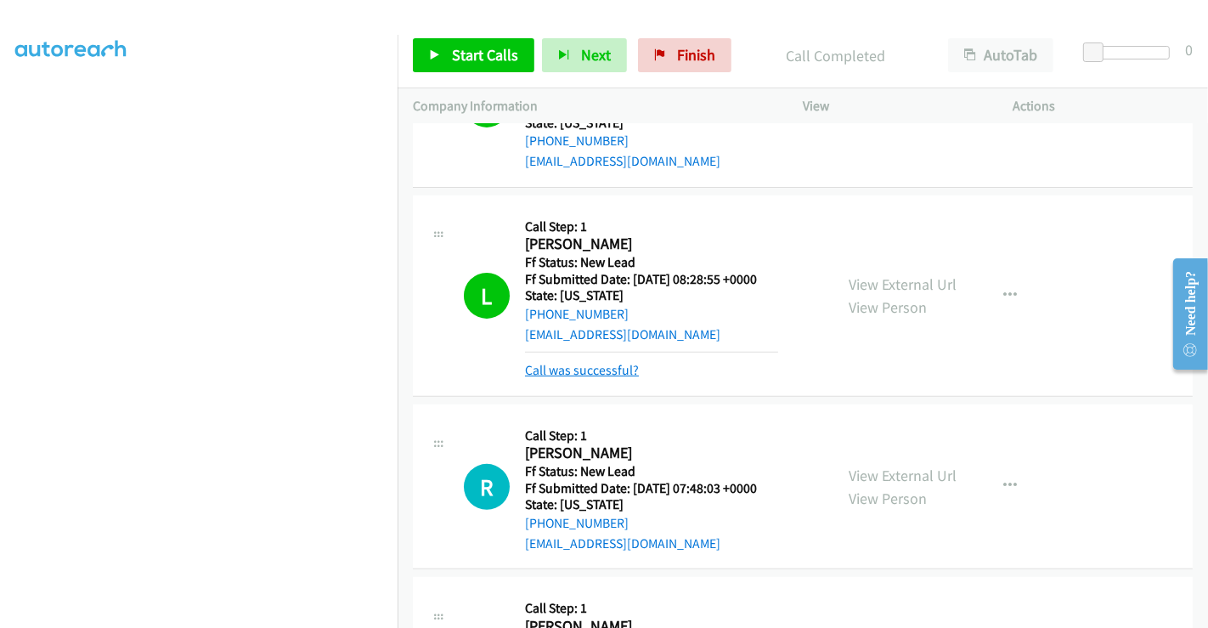
click at [602, 362] on link "Call was successful?" at bounding box center [582, 370] width 114 height 16
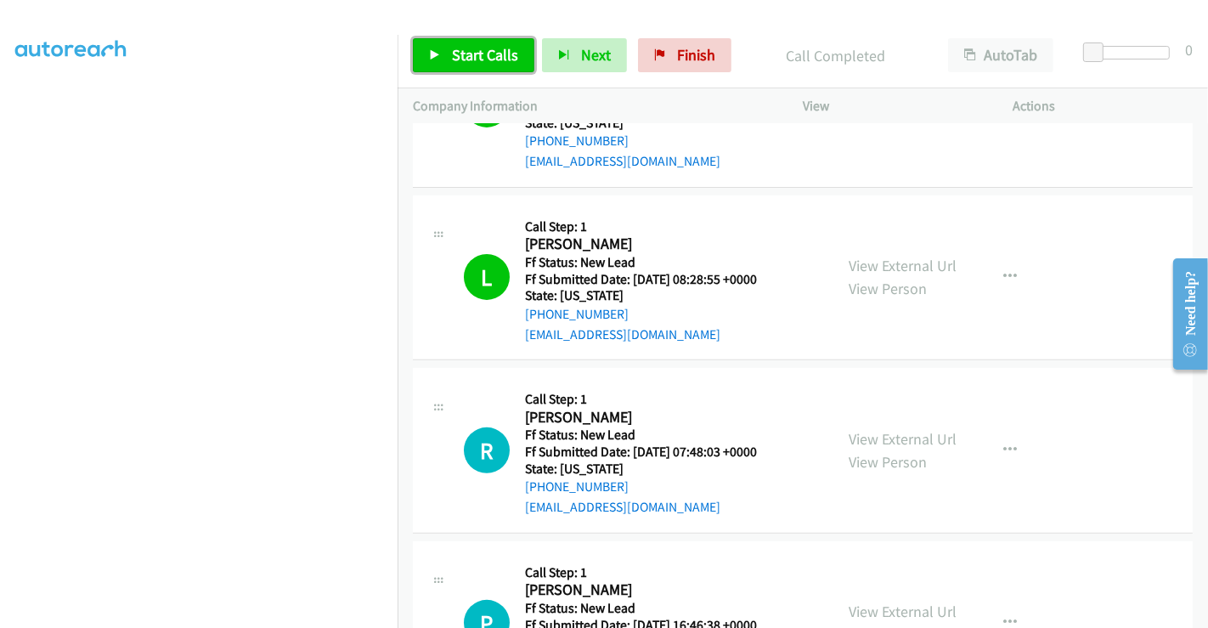
click at [459, 51] on span "Start Calls" at bounding box center [485, 55] width 66 height 20
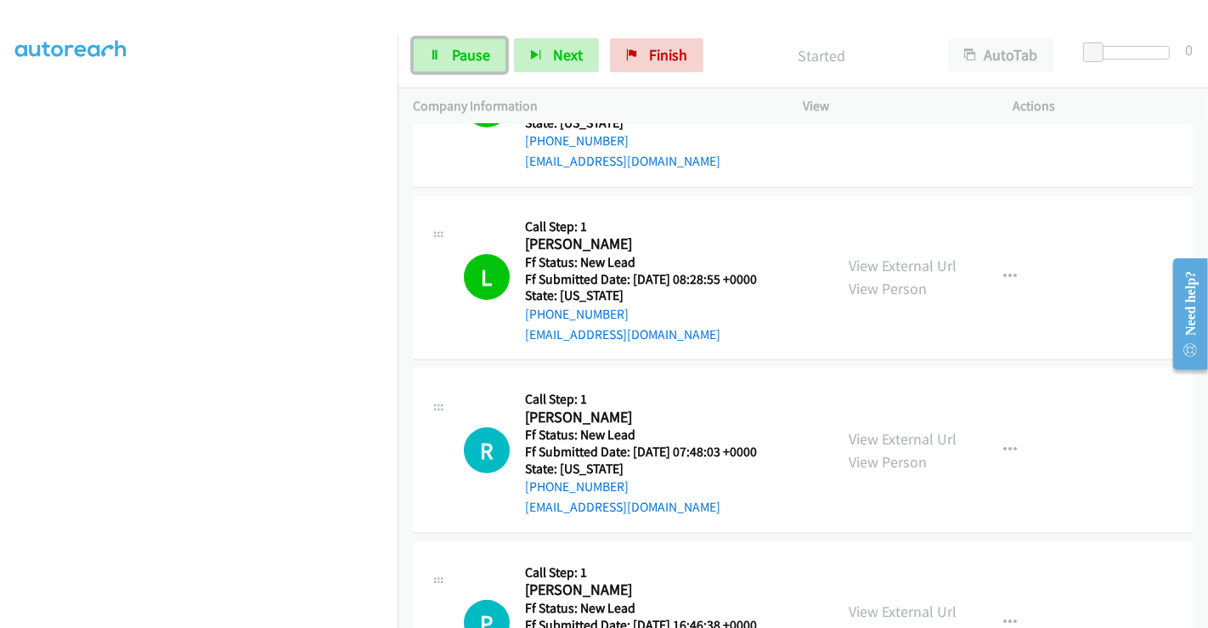
click at [459, 51] on span "Pause" at bounding box center [471, 55] width 38 height 20
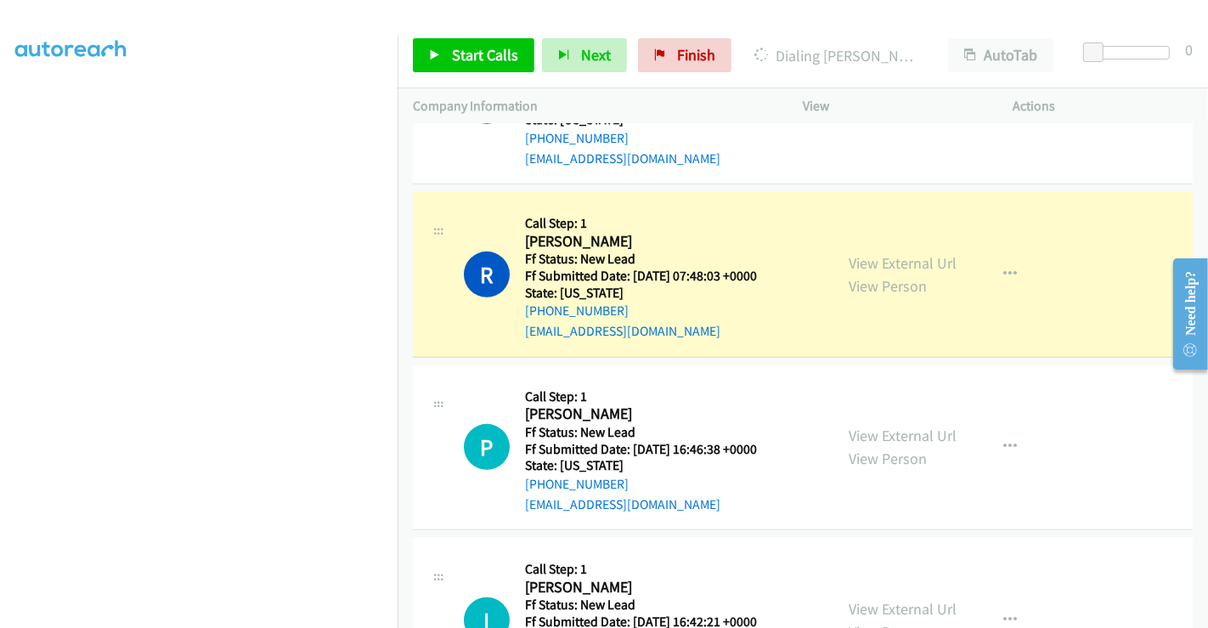
scroll to position [850, 0]
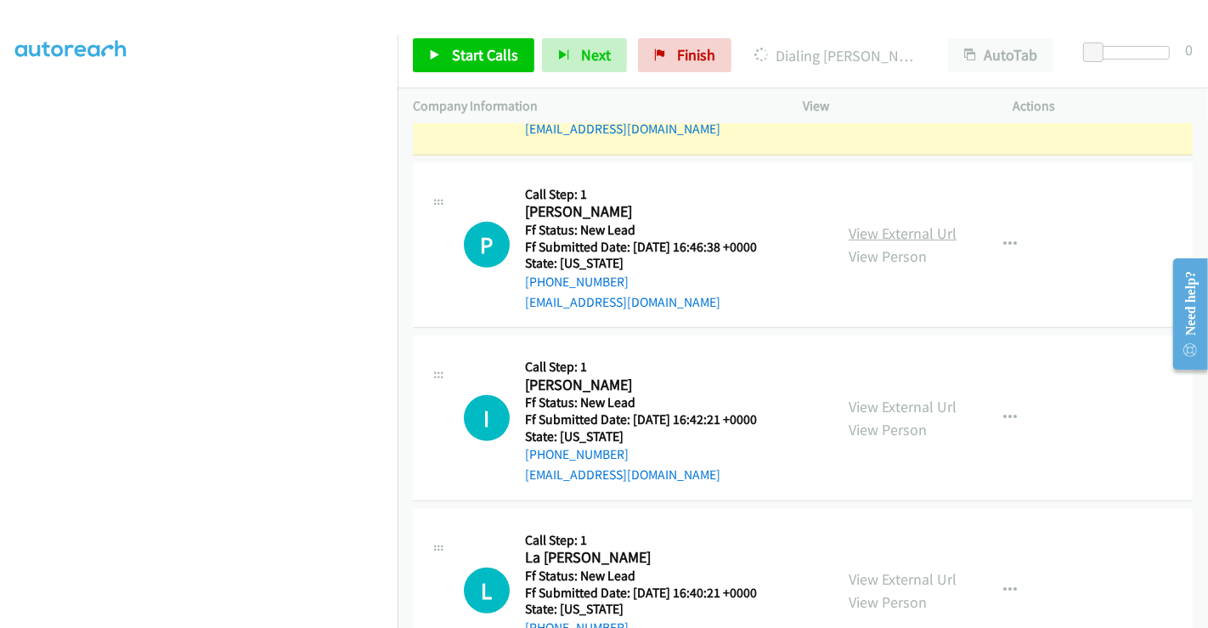
click at [888, 224] on link "View External Url" at bounding box center [903, 234] width 108 height 20
click at [886, 397] on link "View External Url" at bounding box center [903, 407] width 108 height 20
click at [902, 569] on link "View External Url" at bounding box center [903, 579] width 108 height 20
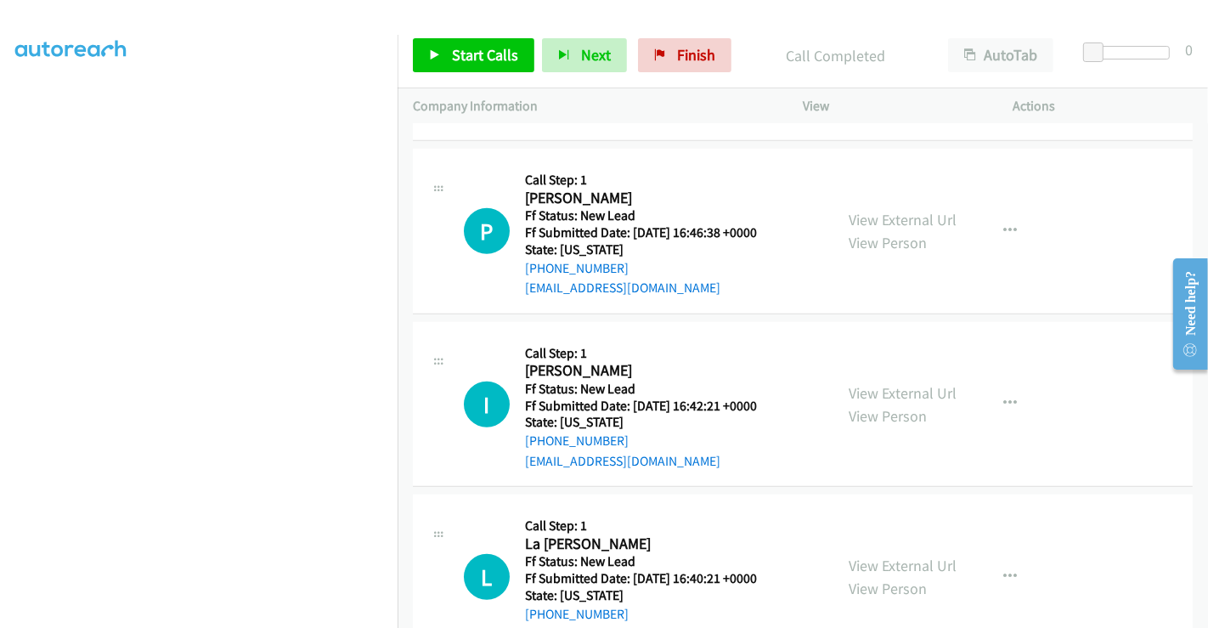
scroll to position [936, 0]
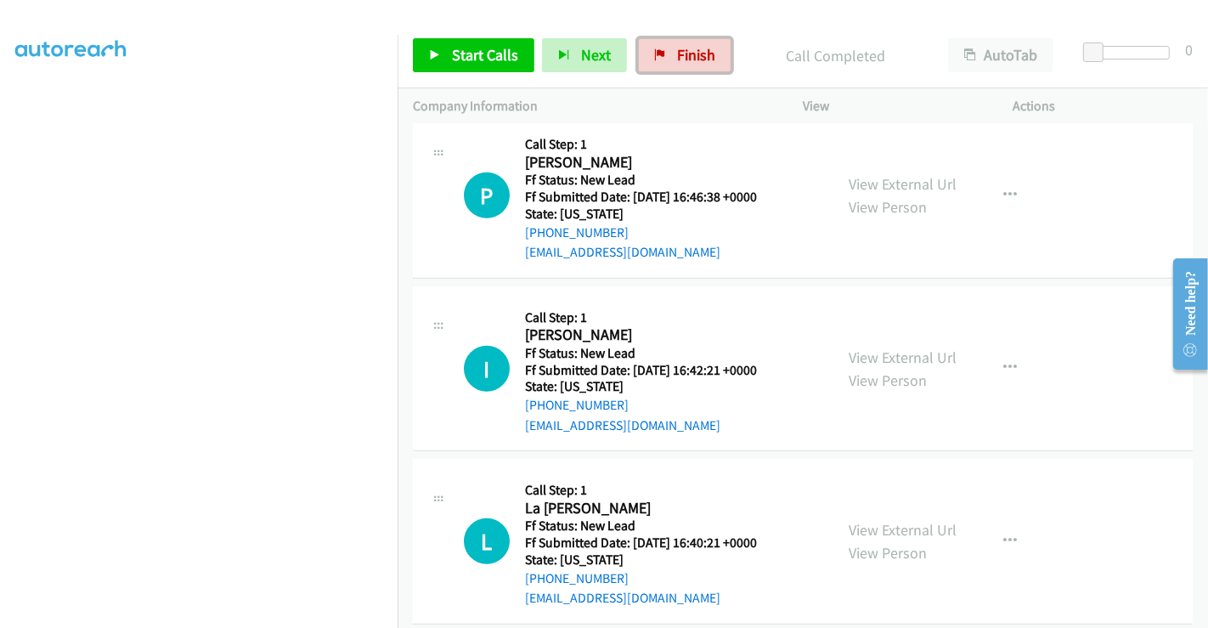
drag, startPoint x: 665, startPoint y: 56, endPoint x: 709, endPoint y: 112, distance: 71.4
click at [665, 56] on link "Finish" at bounding box center [684, 55] width 93 height 34
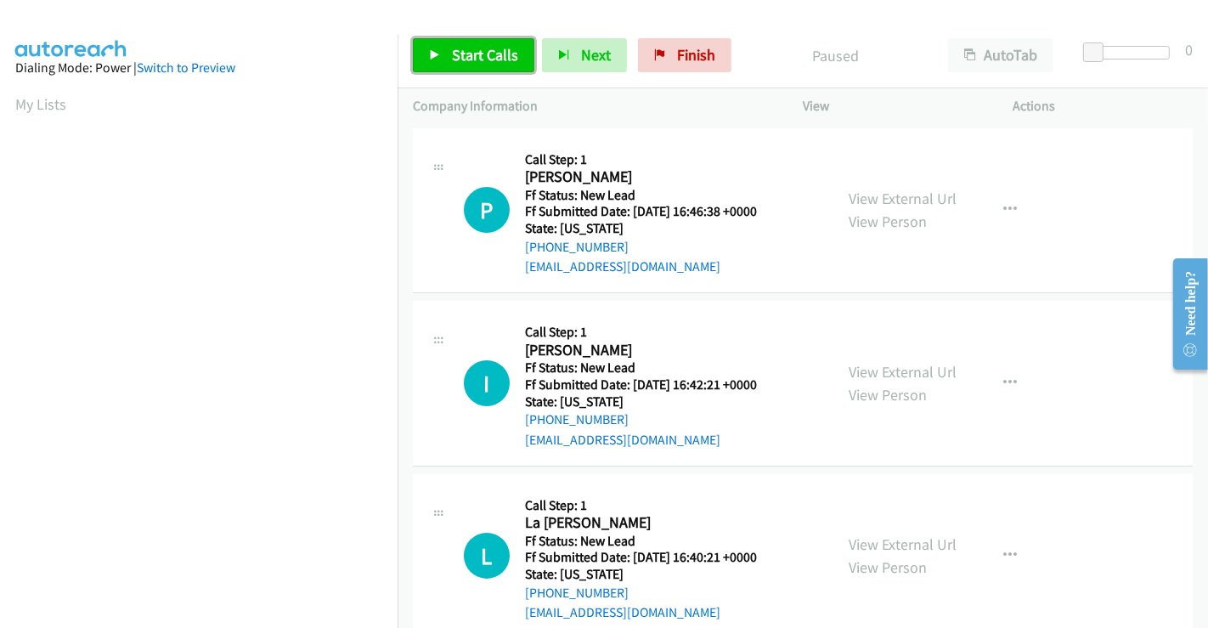
click at [467, 51] on span "Start Calls" at bounding box center [485, 55] width 66 height 20
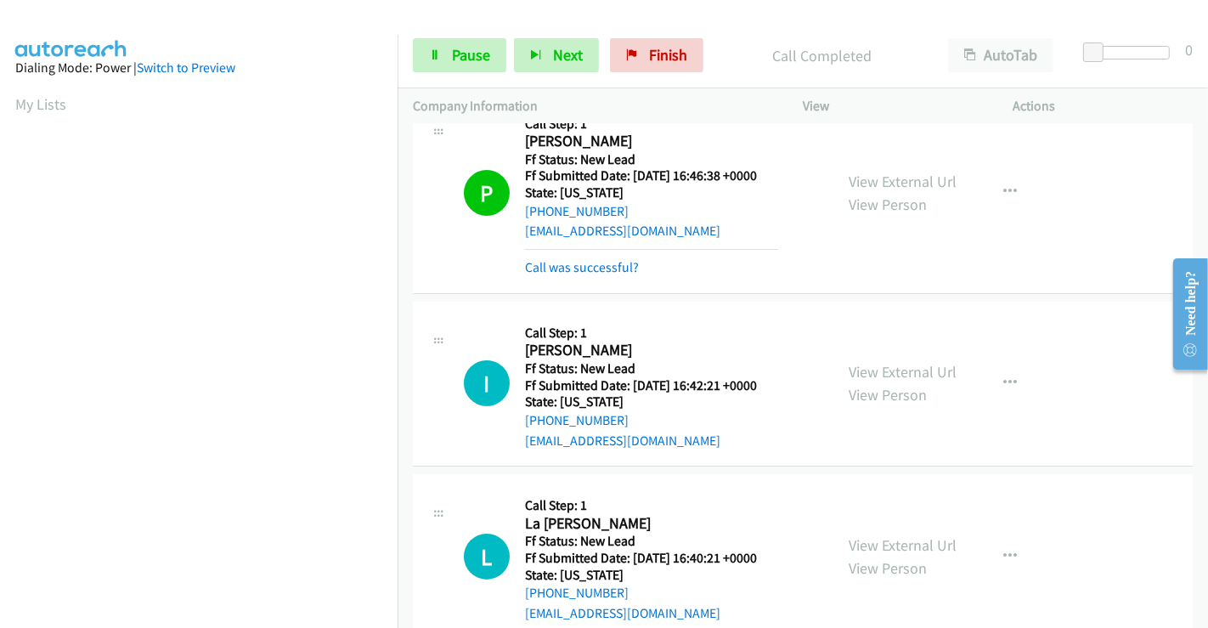
scroll to position [327, 0]
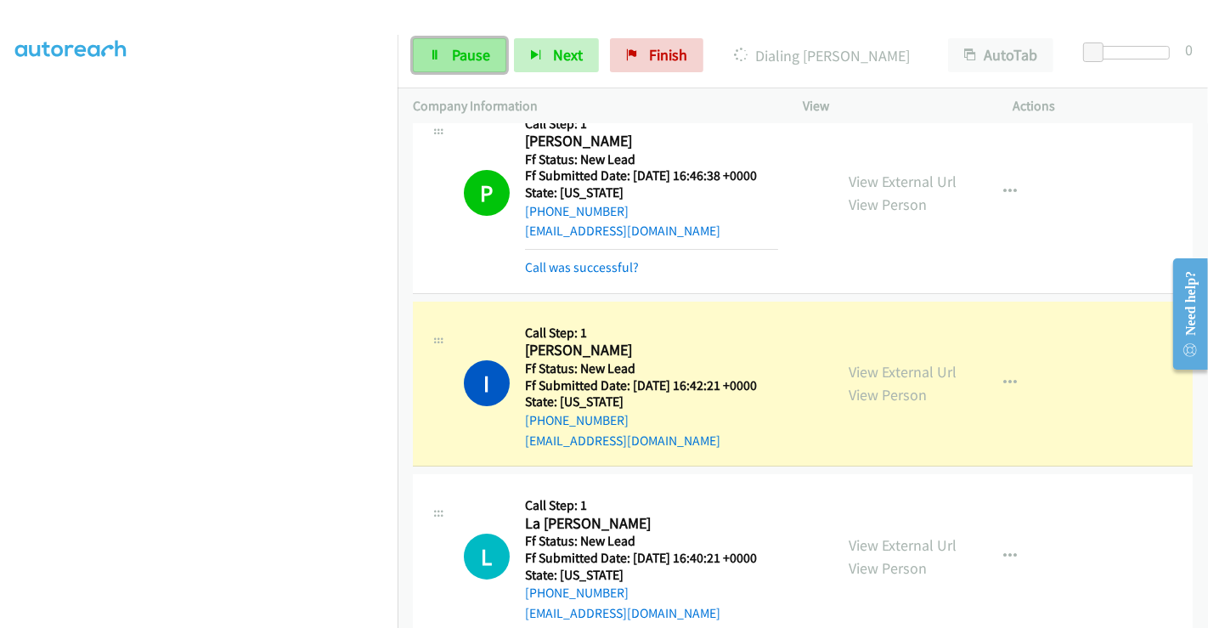
click at [467, 51] on span "Pause" at bounding box center [471, 55] width 38 height 20
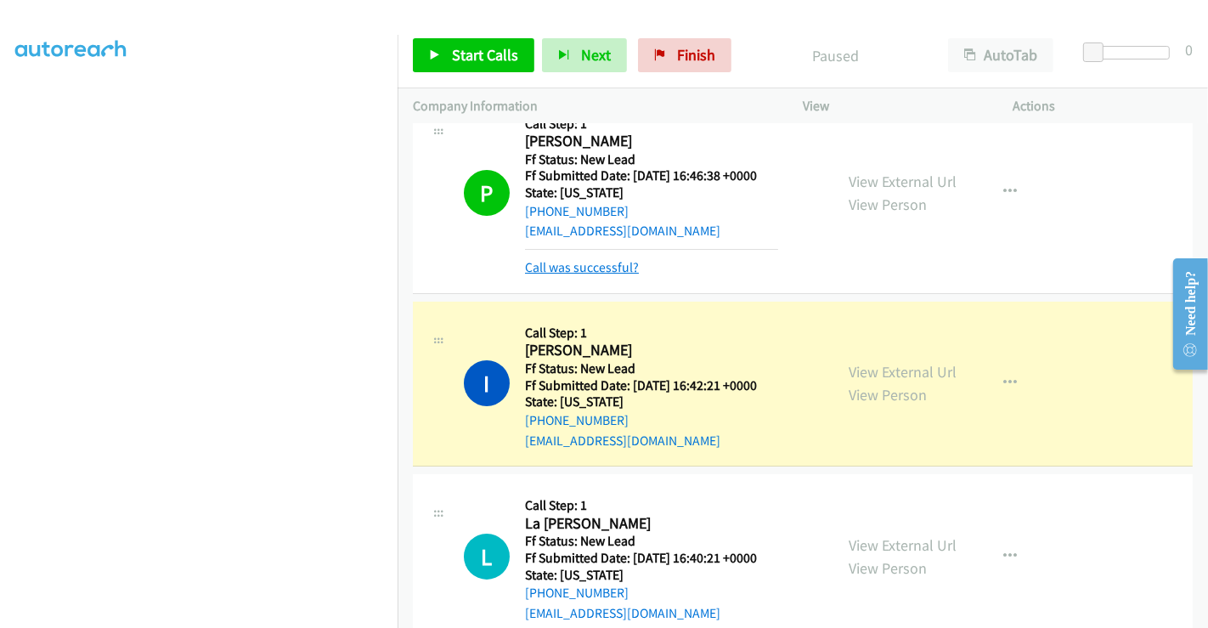
click at [595, 259] on link "Call was successful?" at bounding box center [582, 267] width 114 height 16
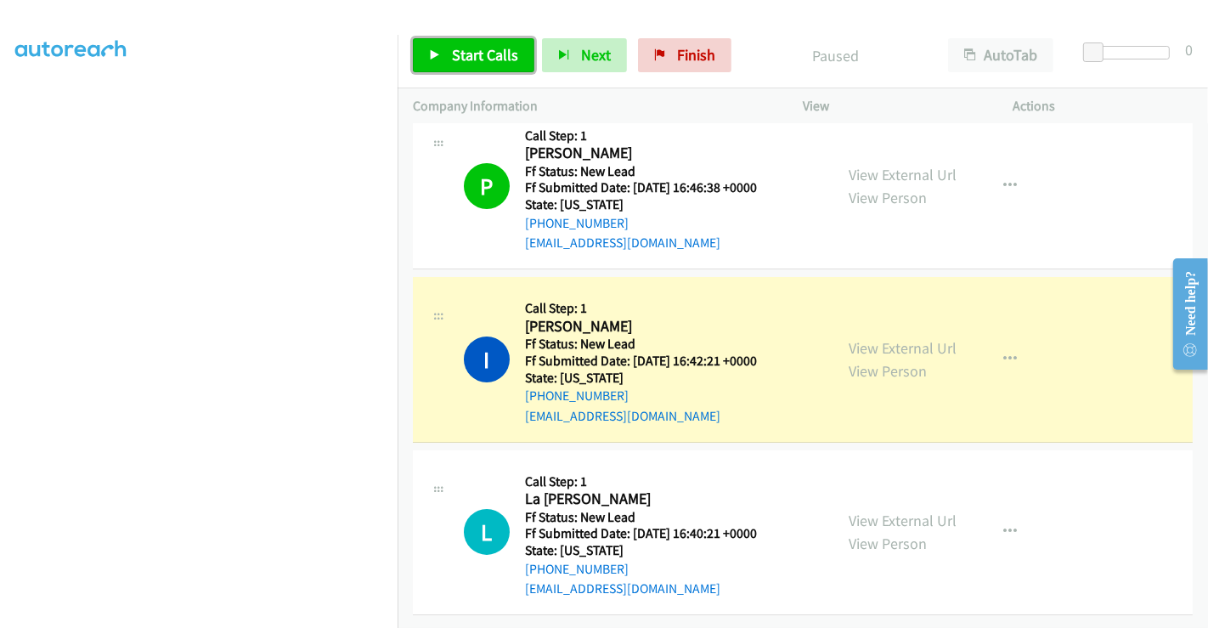
click at [495, 52] on span "Start Calls" at bounding box center [485, 55] width 66 height 20
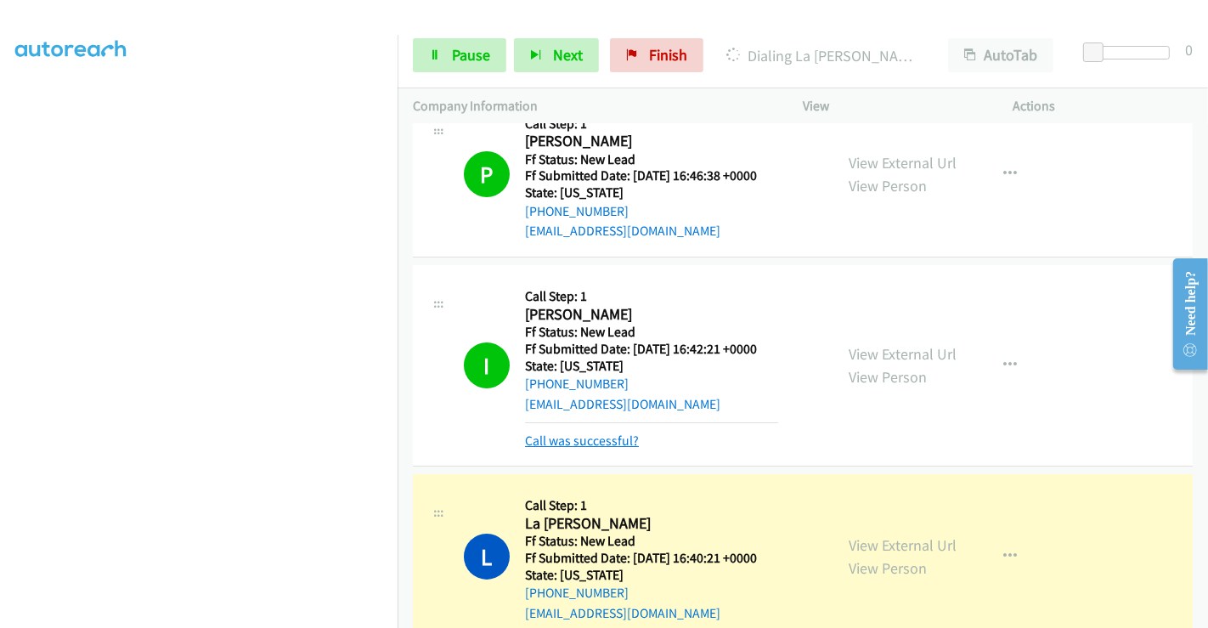
click at [604, 435] on link "Call was successful?" at bounding box center [582, 441] width 114 height 16
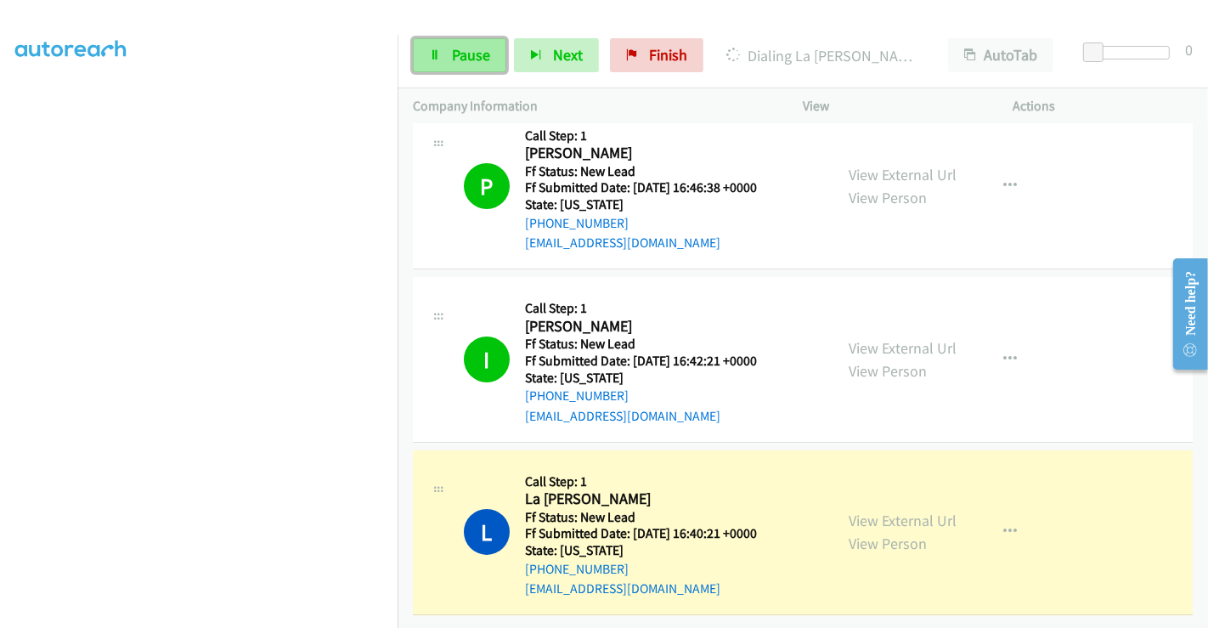
click at [452, 58] on span "Pause" at bounding box center [471, 55] width 38 height 20
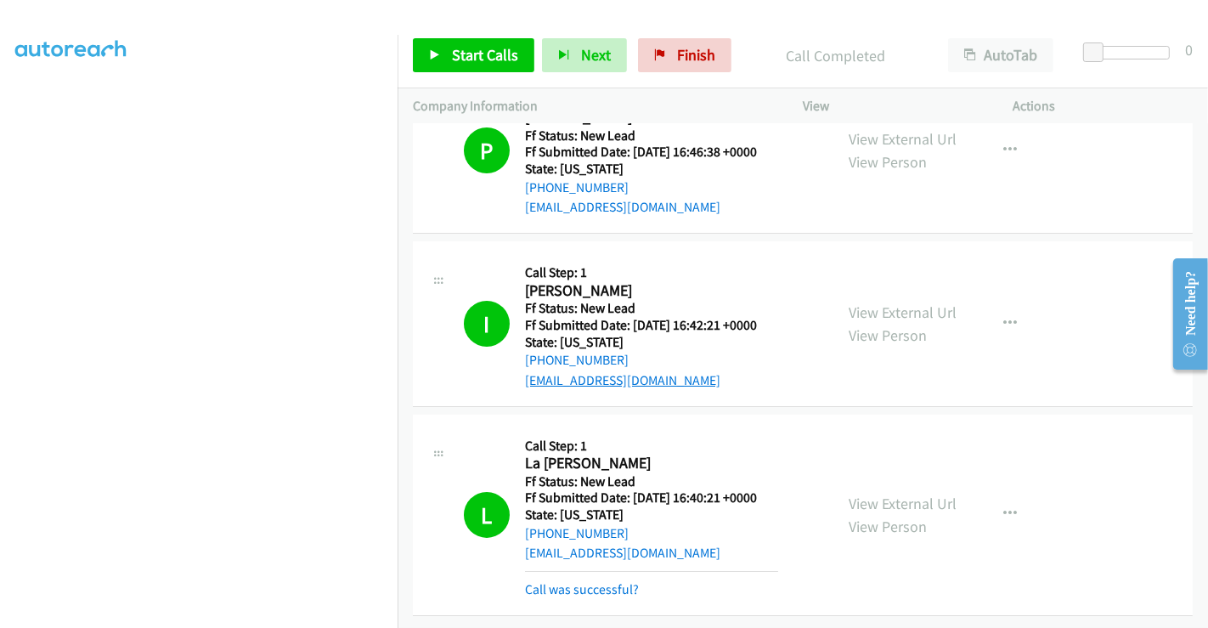
scroll to position [150, 0]
click at [599, 581] on link "Call was successful?" at bounding box center [582, 589] width 114 height 16
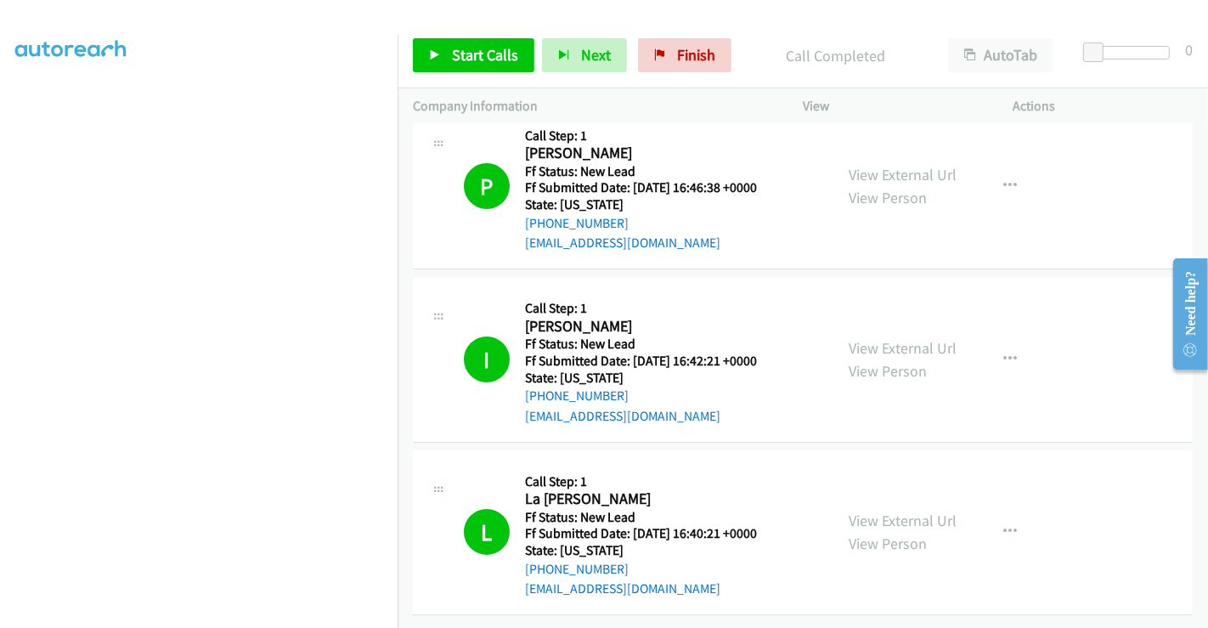
scroll to position [114, 0]
click at [665, 66] on link "Finish" at bounding box center [684, 55] width 93 height 34
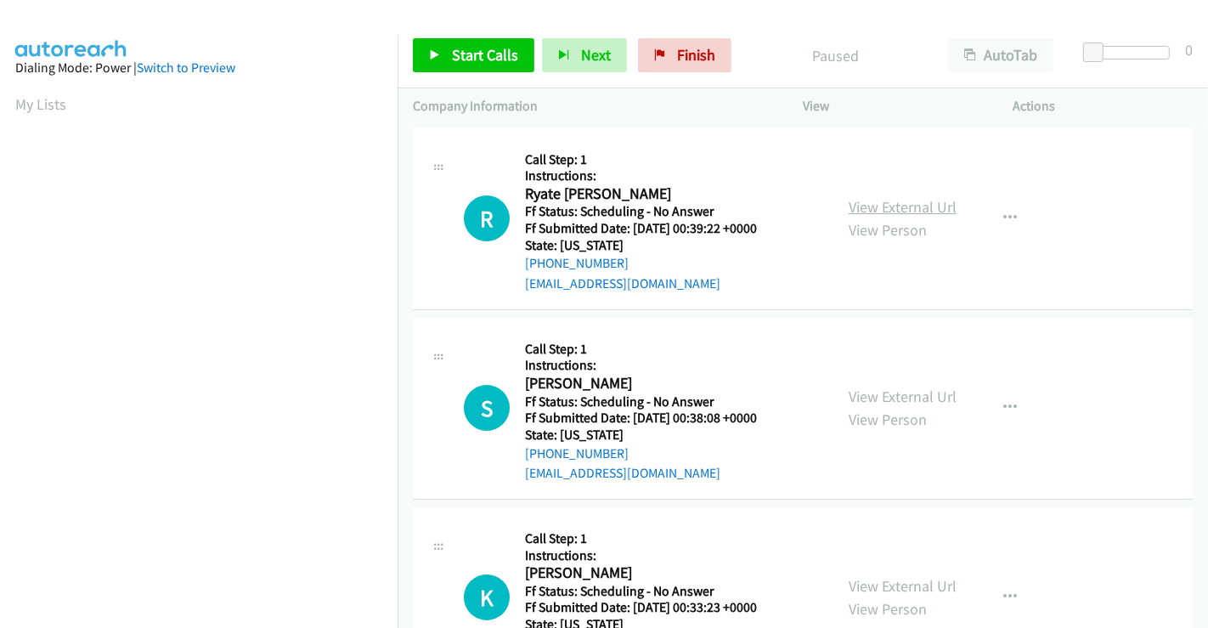
click at [923, 203] on link "View External Url" at bounding box center [903, 207] width 108 height 20
click at [880, 393] on link "View External Url" at bounding box center [903, 397] width 108 height 20
click at [890, 581] on link "View External Url" at bounding box center [903, 586] width 108 height 20
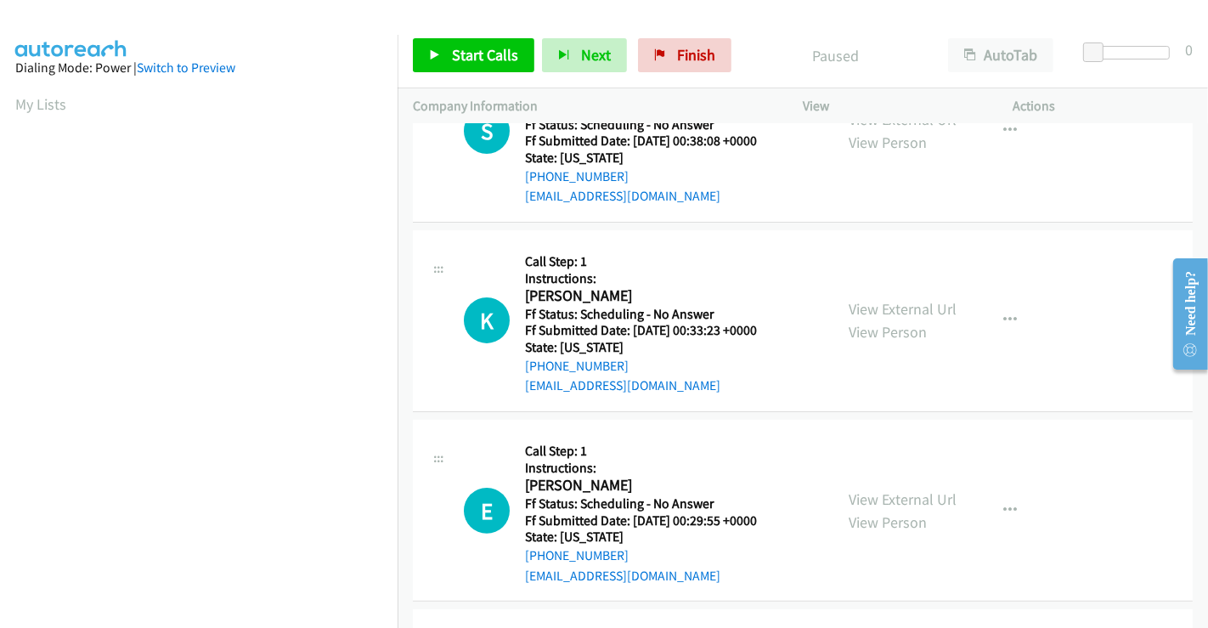
scroll to position [377, 0]
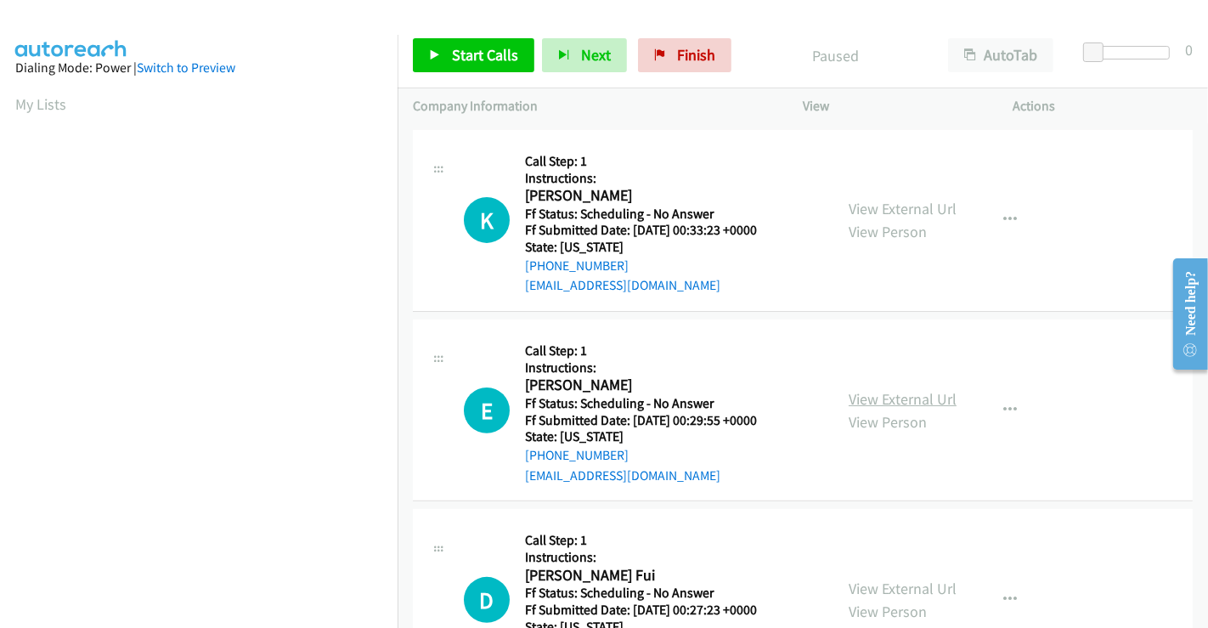
click at [888, 400] on link "View External Url" at bounding box center [903, 399] width 108 height 20
click at [891, 579] on link "View External Url" at bounding box center [903, 589] width 108 height 20
click at [487, 52] on span "Start Calls" at bounding box center [485, 55] width 66 height 20
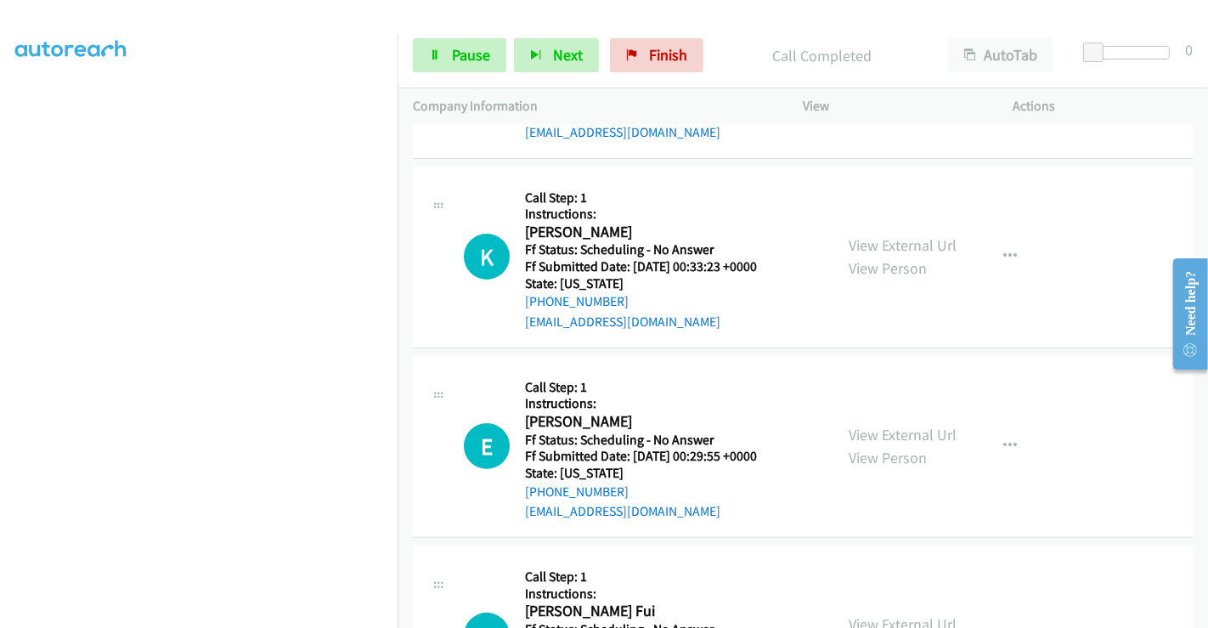
scroll to position [413, 0]
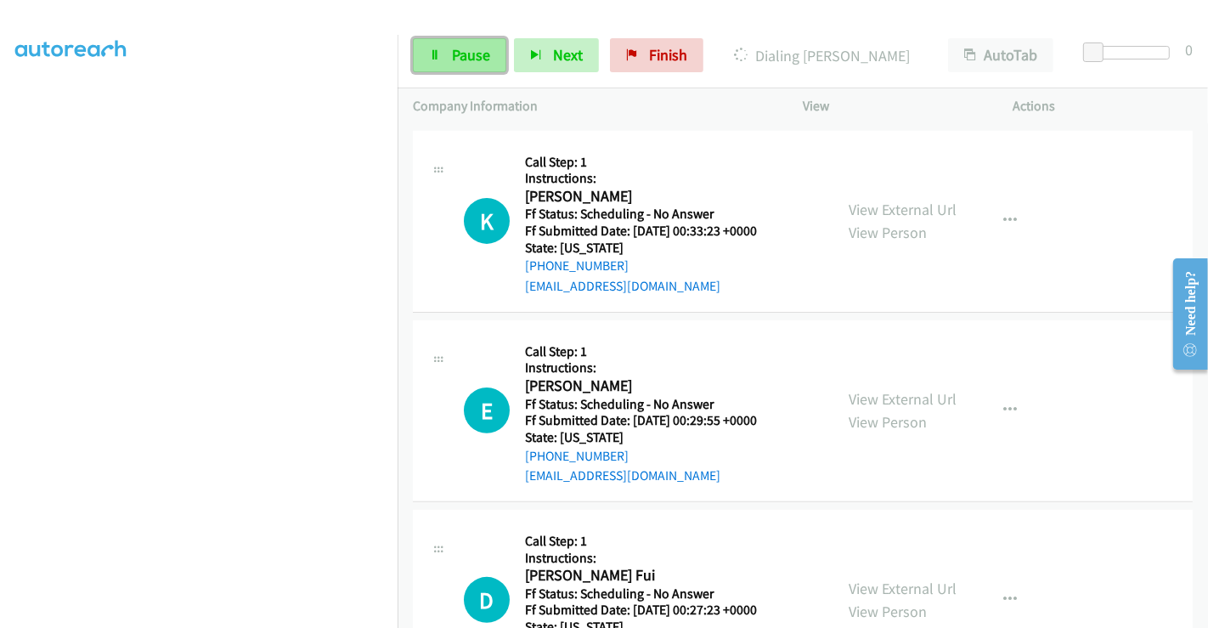
click at [461, 53] on span "Pause" at bounding box center [471, 55] width 38 height 20
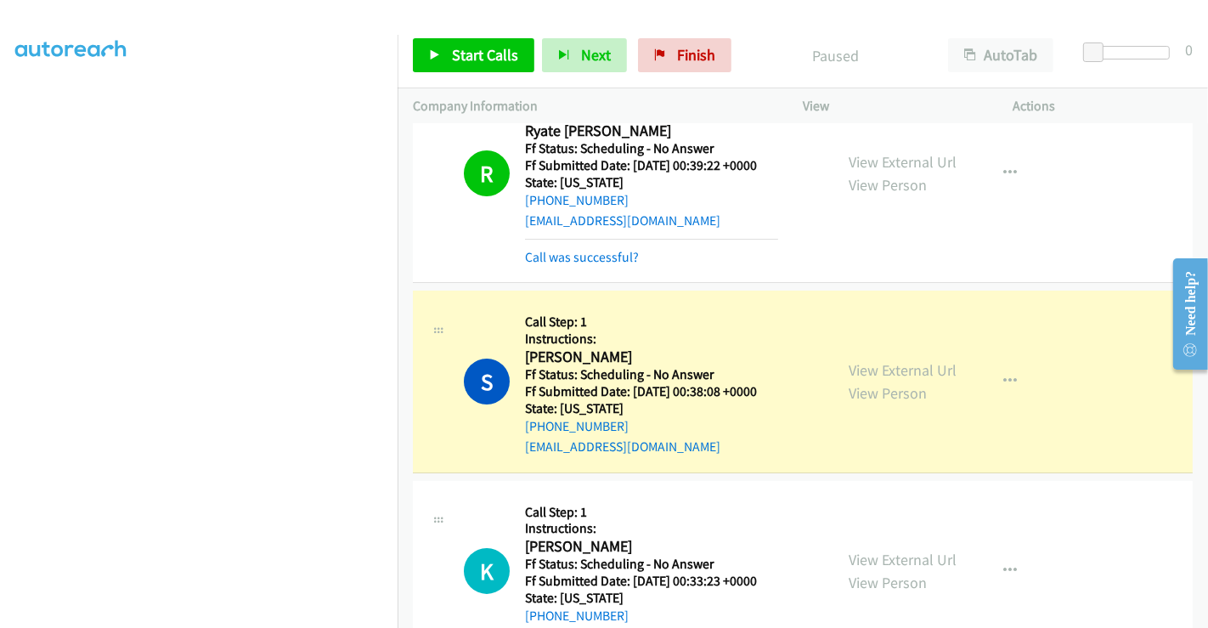
scroll to position [0, 0]
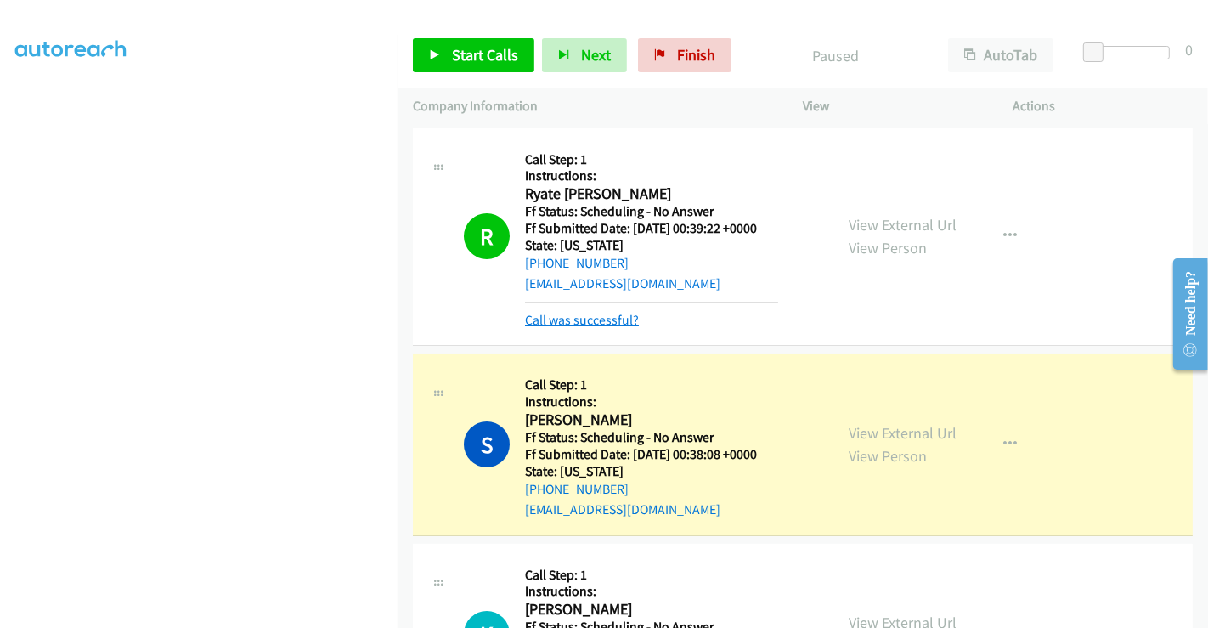
click at [597, 321] on link "Call was successful?" at bounding box center [582, 320] width 114 height 16
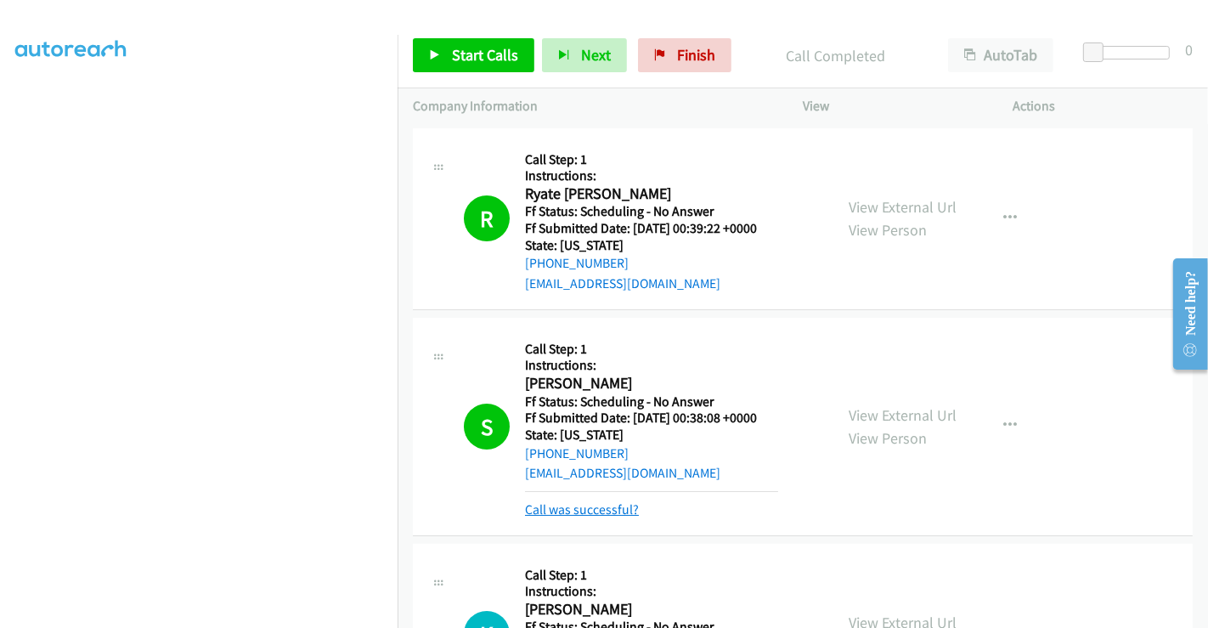
click at [541, 506] on link "Call was successful?" at bounding box center [582, 509] width 114 height 16
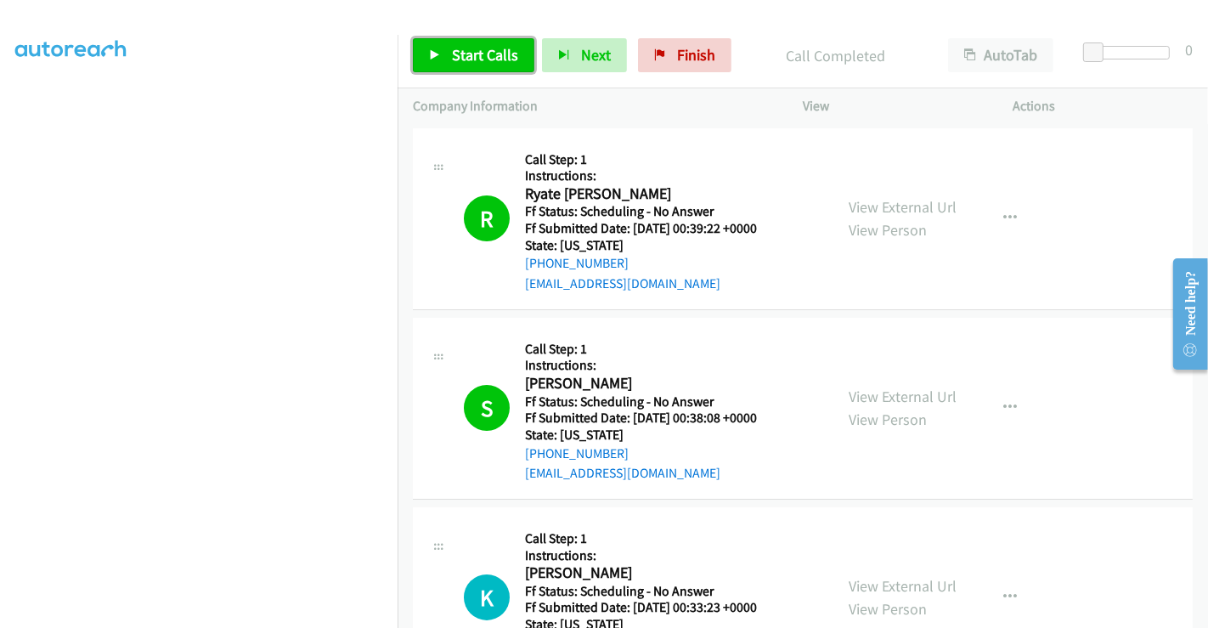
click at [483, 52] on span "Start Calls" at bounding box center [485, 55] width 66 height 20
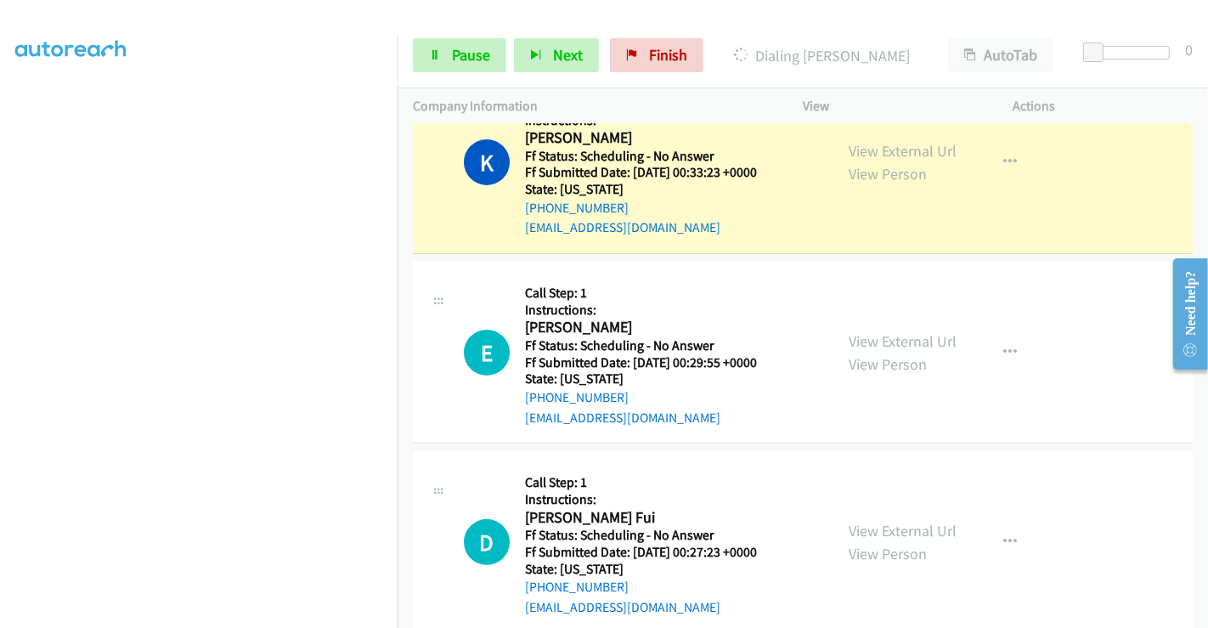
scroll to position [377, 0]
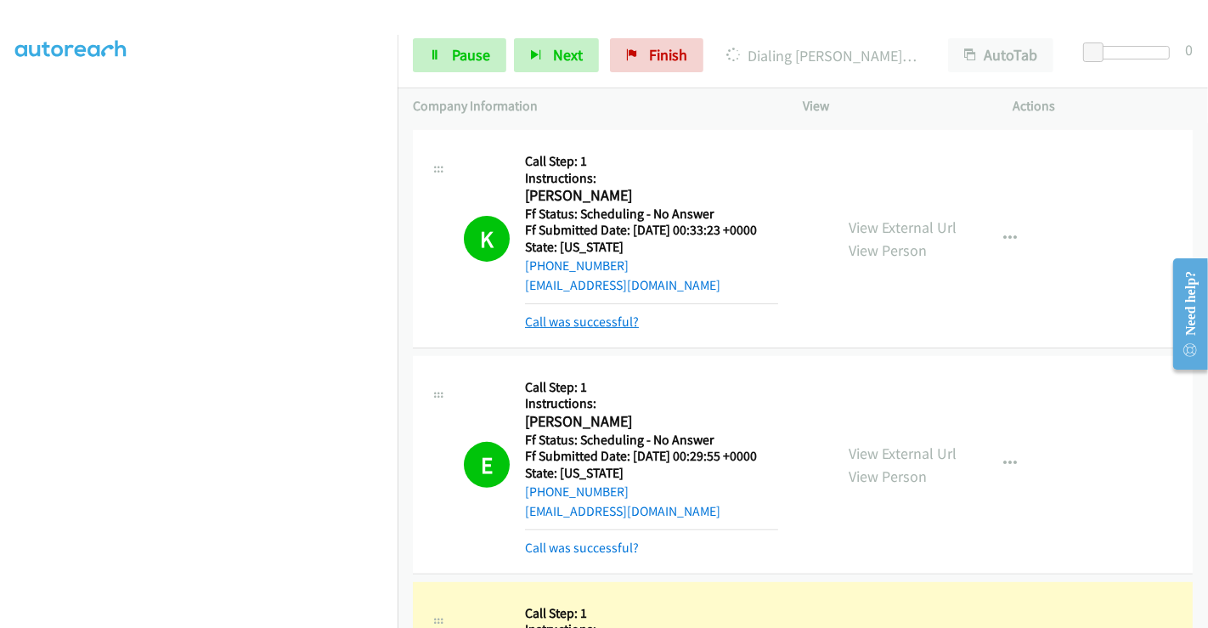
click at [612, 316] on link "Call was successful?" at bounding box center [582, 322] width 114 height 16
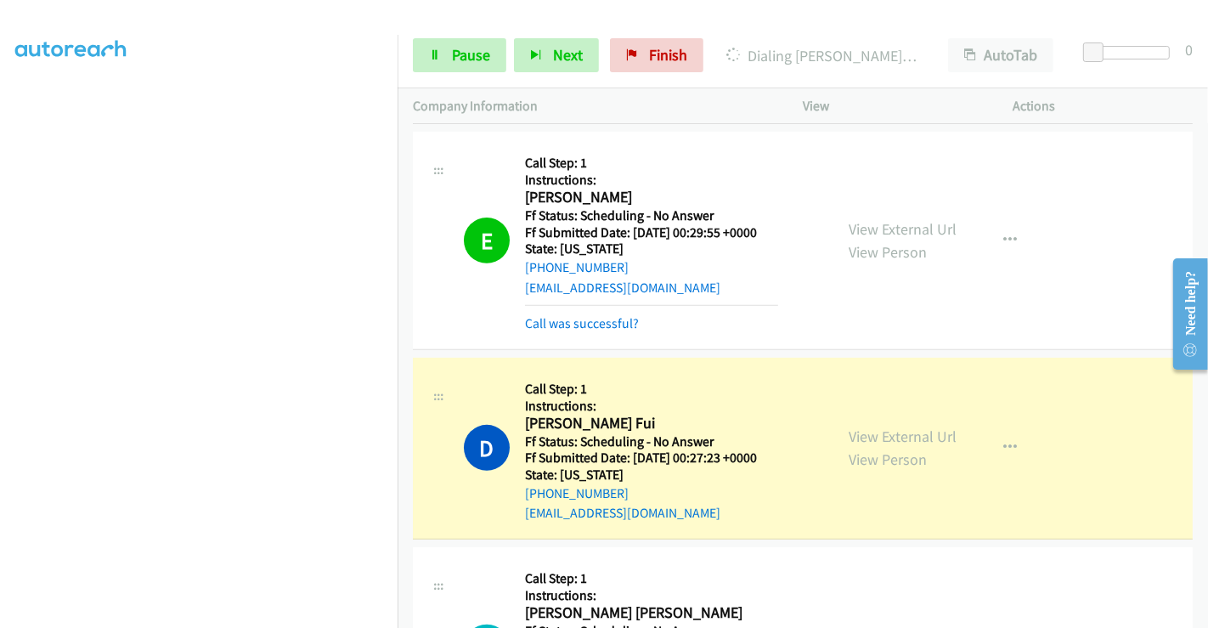
scroll to position [566, 0]
click at [610, 325] on link "Call was successful?" at bounding box center [582, 322] width 114 height 16
